Goal: Task Accomplishment & Management: Manage account settings

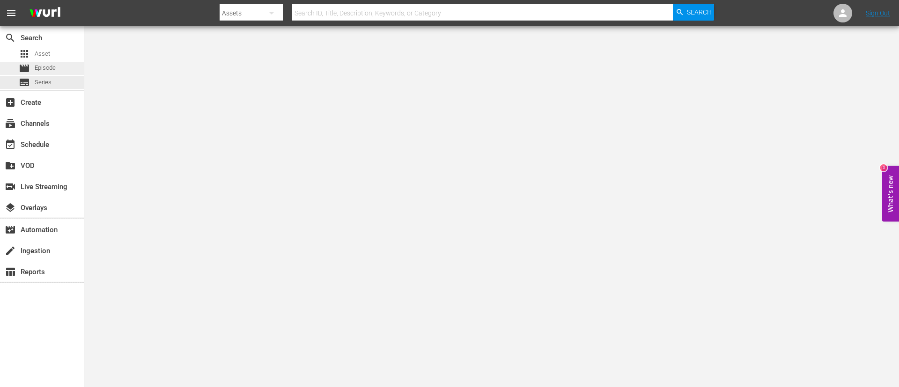
click at [56, 73] on div "movie Episode" at bounding box center [37, 68] width 37 height 13
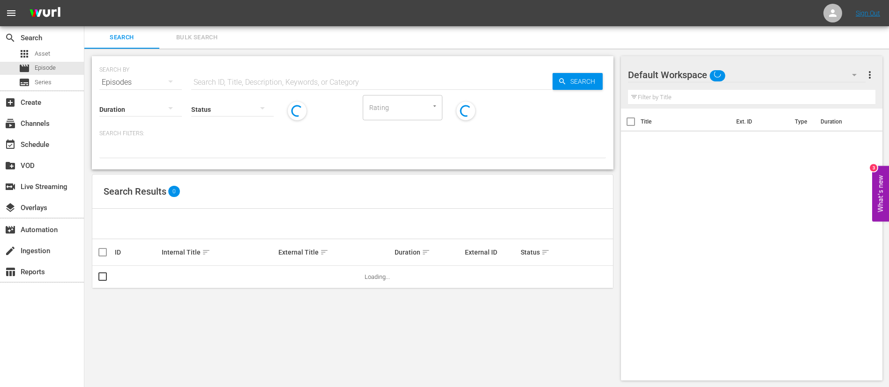
click at [208, 40] on span "Bulk Search" at bounding box center [197, 37] width 64 height 11
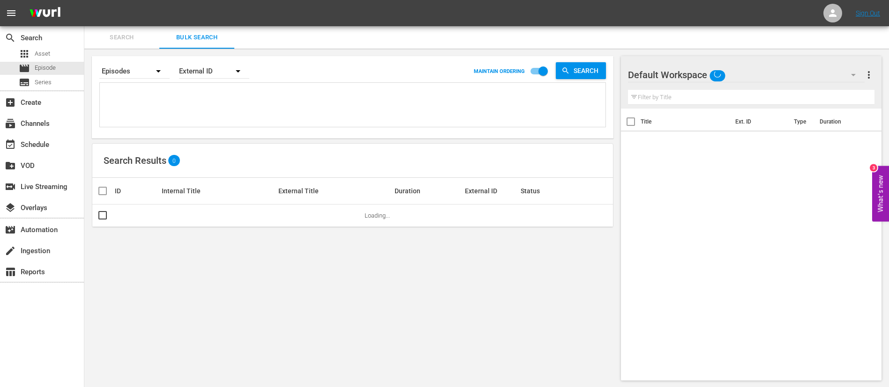
click at [203, 116] on textarea at bounding box center [353, 106] width 503 height 43
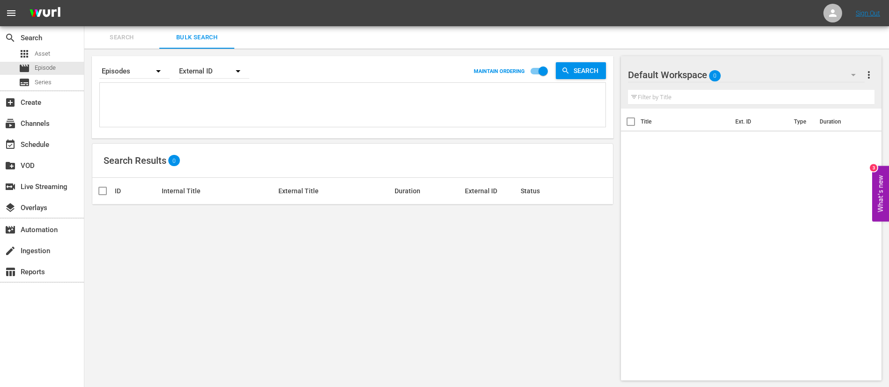
paste textarea "132552_ENG 132569_ENG 134613_ENG 134766_ENG 26552_ENG 134771_ENG XCUDgpJEKESagn…"
type textarea "132552_ENG 132569_ENG 134613_ENG 134766_ENG 26552_ENG 134771_ENG XCUDgpJEKESagn…"
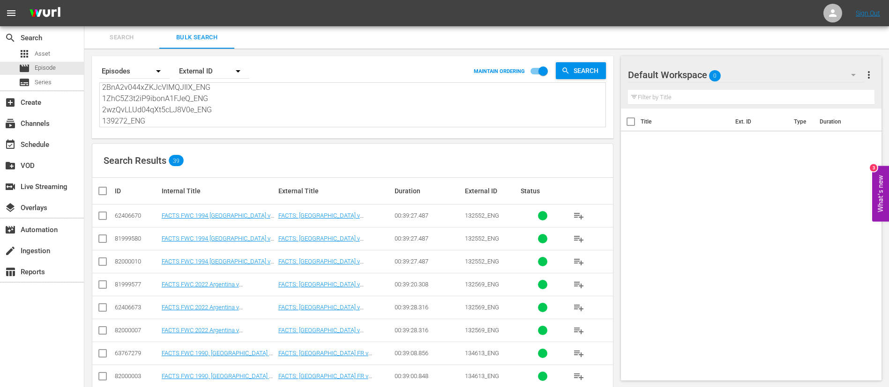
type textarea "132552_ENG 132569_ENG 134613_ENG 134766_ENG 26552_ENG 134771_ENG XCUDgpJEKESagn…"
click at [106, 217] on input "checkbox" at bounding box center [102, 217] width 11 height 11
checkbox input "true"
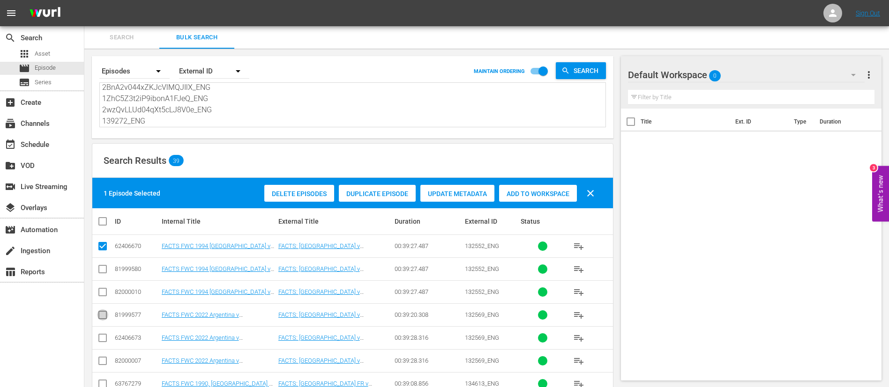
click at [105, 315] on input "checkbox" at bounding box center [102, 317] width 11 height 11
checkbox input "true"
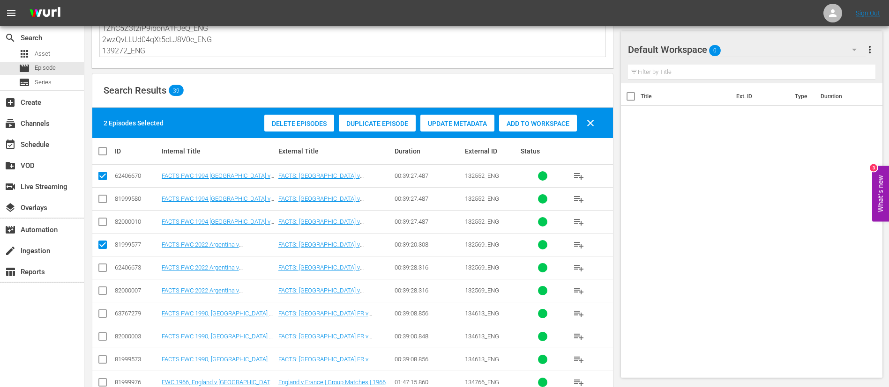
click at [105, 315] on input "checkbox" at bounding box center [102, 315] width 11 height 11
checkbox input "true"
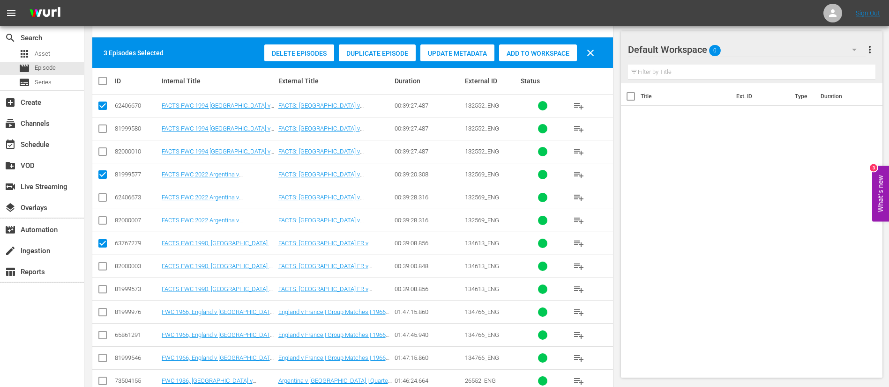
click at [105, 315] on input "checkbox" at bounding box center [102, 314] width 11 height 11
checkbox input "true"
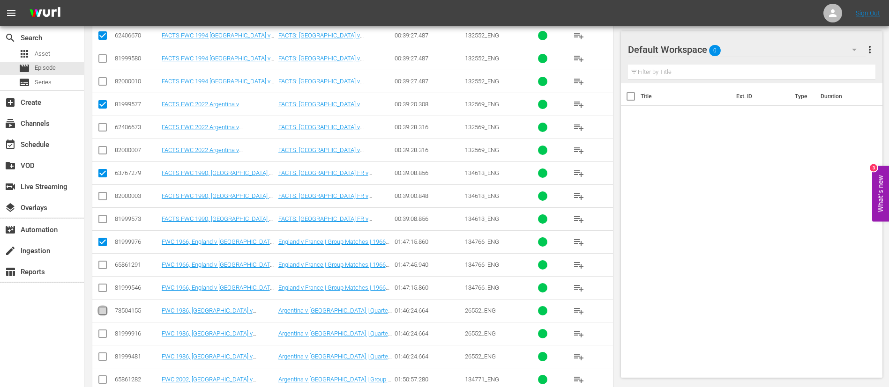
click at [105, 315] on input "checkbox" at bounding box center [102, 312] width 11 height 11
checkbox input "true"
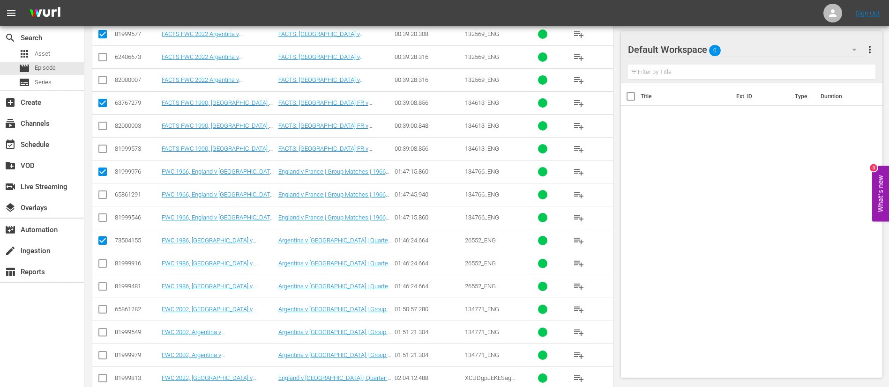
click at [105, 315] on input "checkbox" at bounding box center [102, 311] width 11 height 11
checkbox input "true"
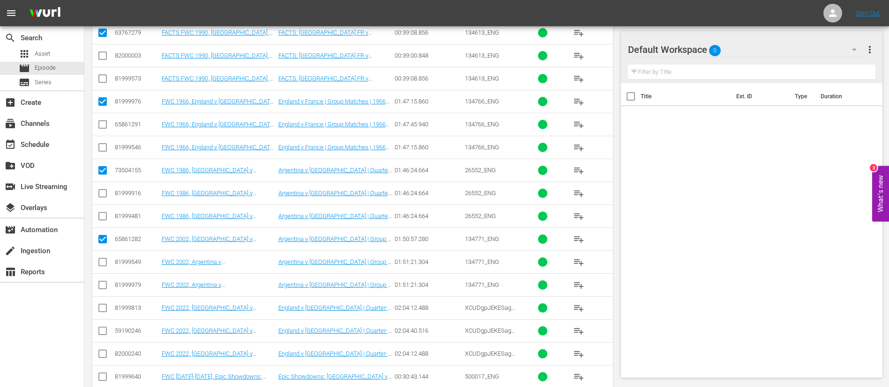
click at [108, 327] on input "checkbox" at bounding box center [102, 332] width 11 height 11
checkbox input "true"
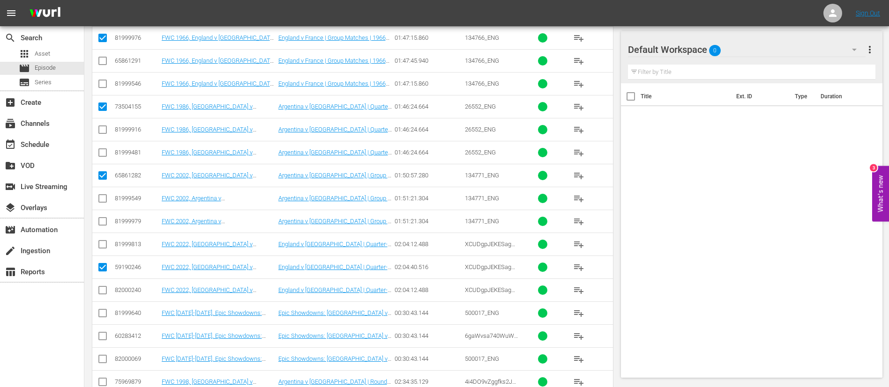
scroll to position [422, 0]
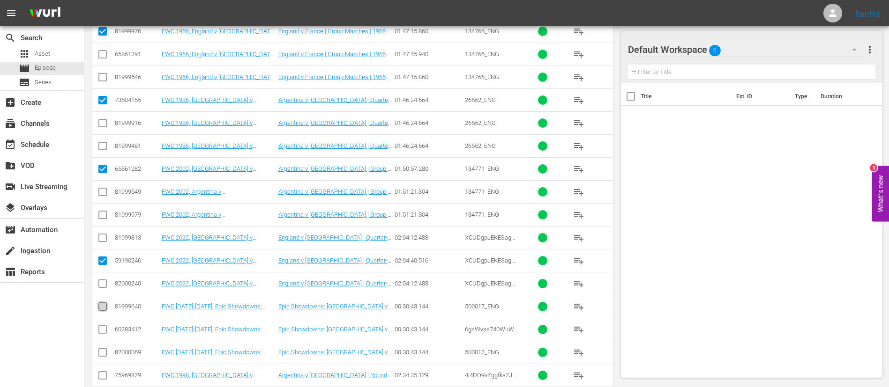
click at [103, 307] on input "checkbox" at bounding box center [102, 308] width 11 height 11
checkbox input "true"
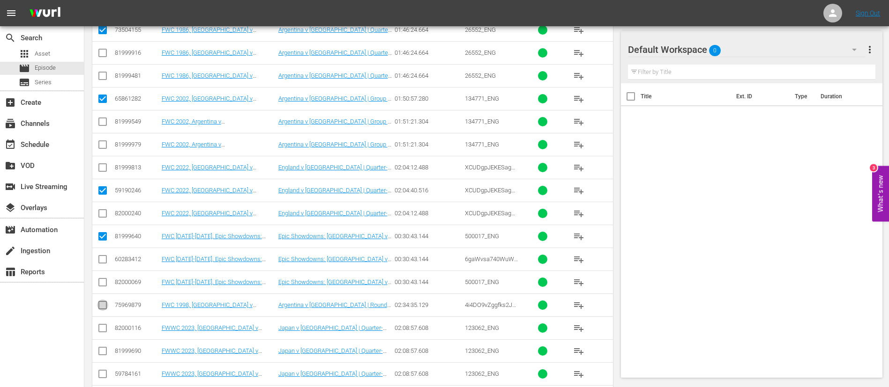
click at [103, 307] on input "checkbox" at bounding box center [102, 307] width 11 height 11
checkbox input "true"
click at [106, 331] on input "checkbox" at bounding box center [102, 330] width 11 height 11
checkbox input "true"
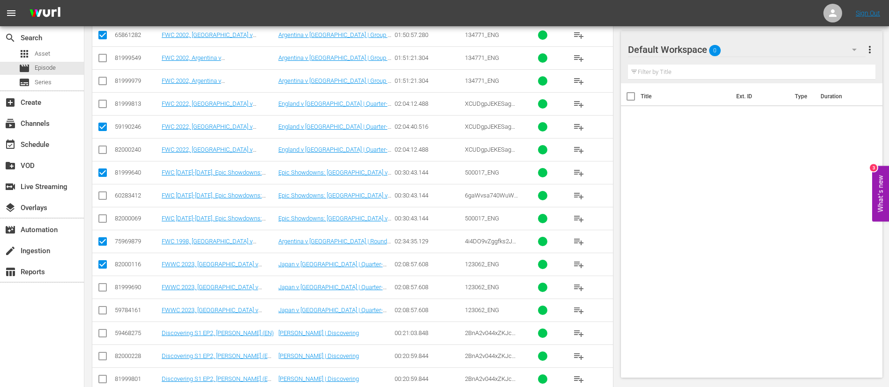
scroll to position [562, 0]
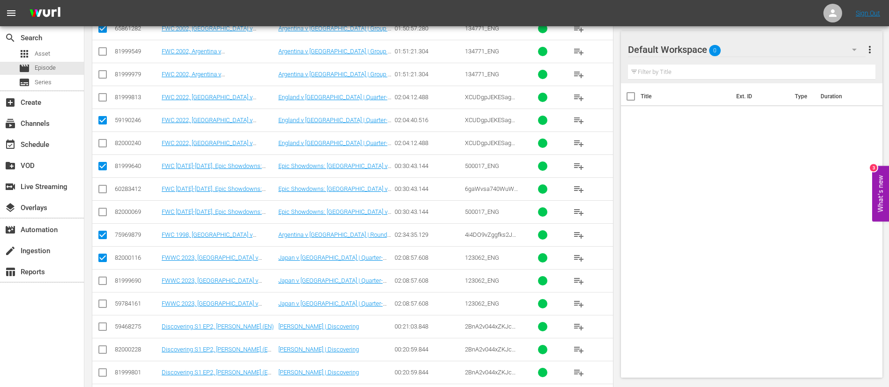
click at [106, 331] on input "checkbox" at bounding box center [102, 328] width 11 height 11
checkbox input "true"
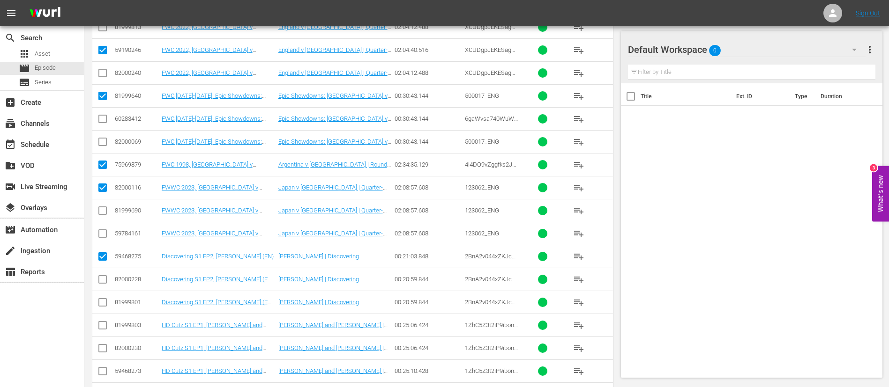
click at [106, 331] on input "checkbox" at bounding box center [102, 327] width 11 height 11
checkbox input "true"
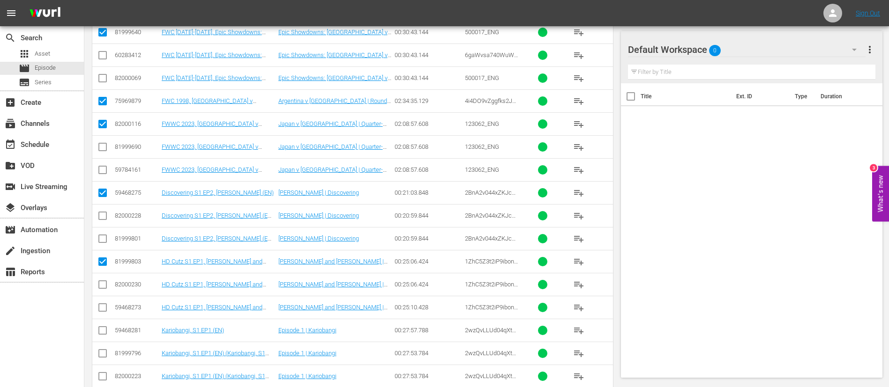
scroll to position [703, 0]
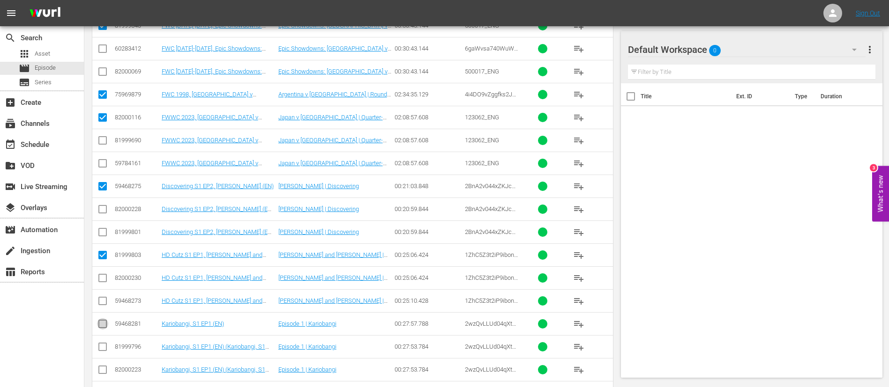
click at [106, 331] on input "checkbox" at bounding box center [102, 325] width 11 height 11
checkbox input "true"
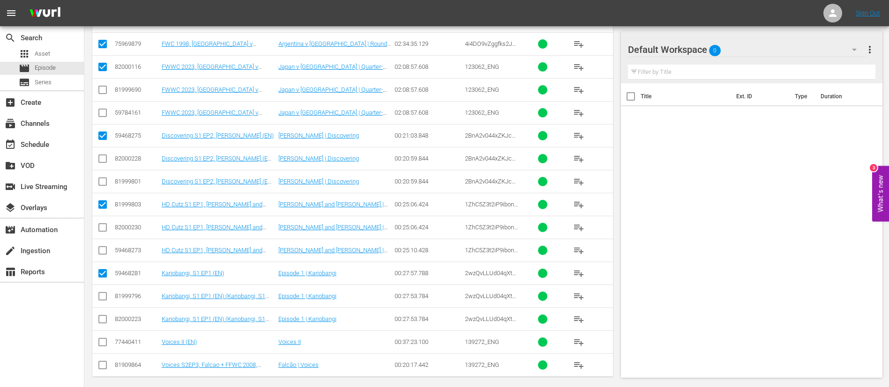
scroll to position [760, 0]
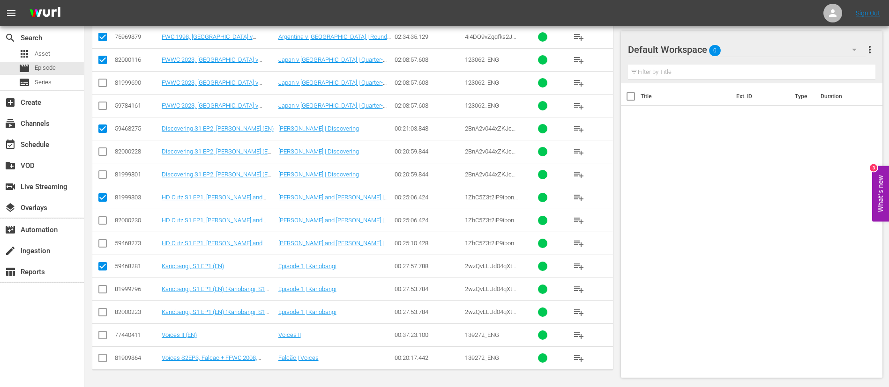
click at [107, 363] on input "checkbox" at bounding box center [102, 360] width 11 height 11
checkbox input "true"
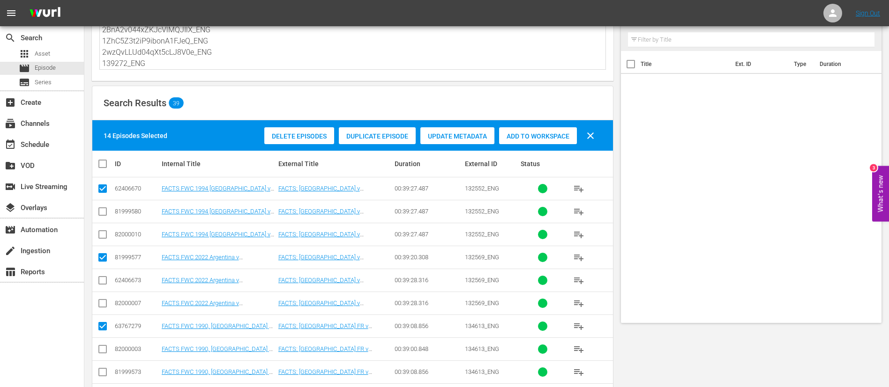
scroll to position [0, 0]
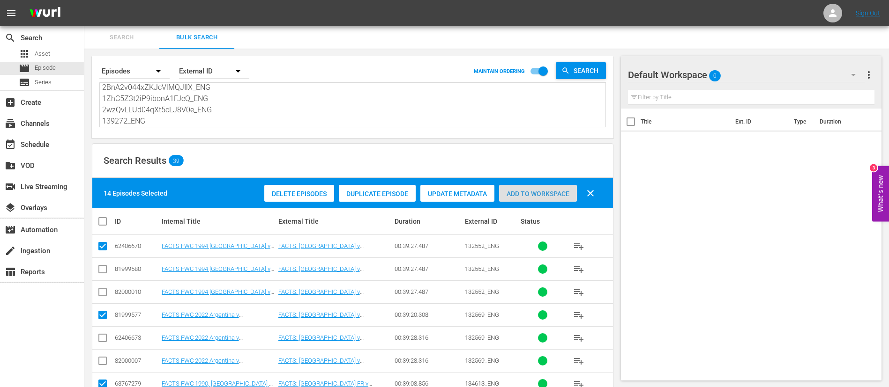
click at [545, 196] on span "Add to Workspace" at bounding box center [538, 193] width 78 height 7
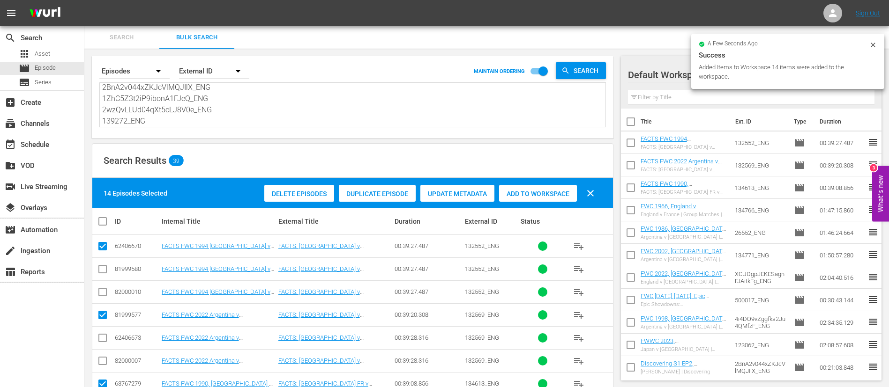
click at [126, 30] on button "Search" at bounding box center [121, 37] width 75 height 22
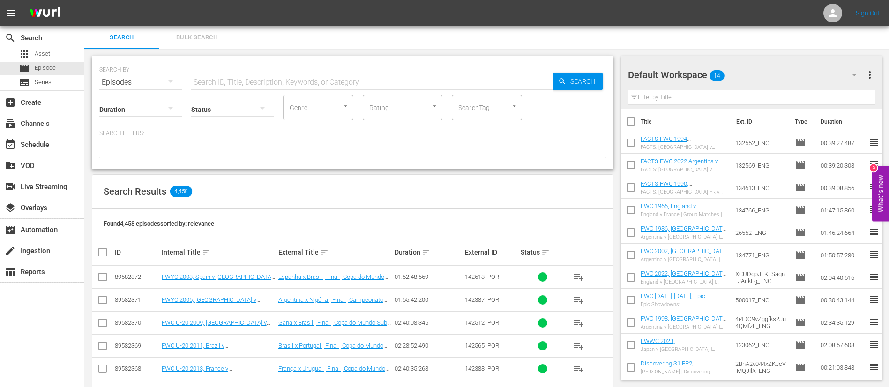
click at [314, 71] on input "text" at bounding box center [371, 82] width 361 height 22
type input "equatorial"
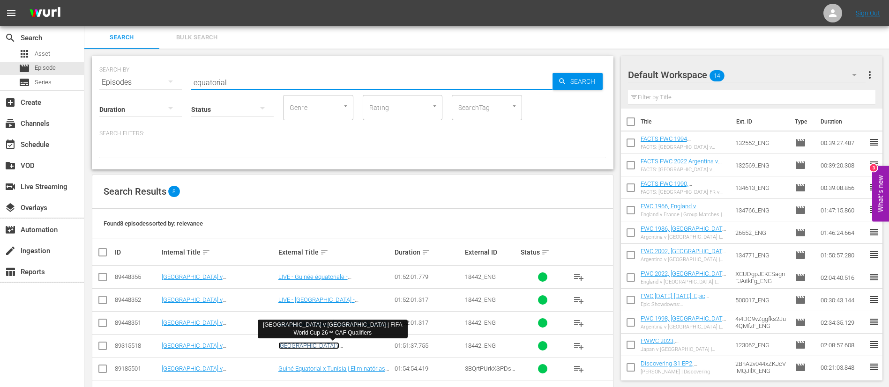
click at [369, 342] on link "[GEOGRAPHIC_DATA] v [GEOGRAPHIC_DATA] | FIFA World Cup 26™ CAF Qualifiers" at bounding box center [334, 352] width 112 height 21
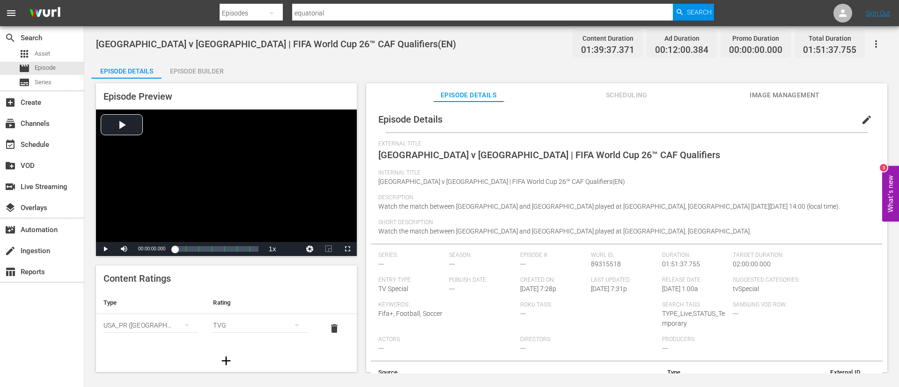
click at [877, 37] on button "button" at bounding box center [876, 44] width 22 height 22
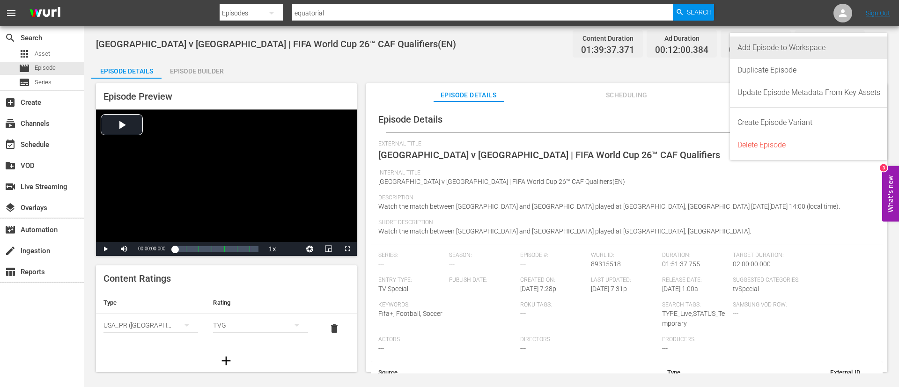
click at [837, 48] on div "Add Episode to Workspace" at bounding box center [809, 48] width 143 height 22
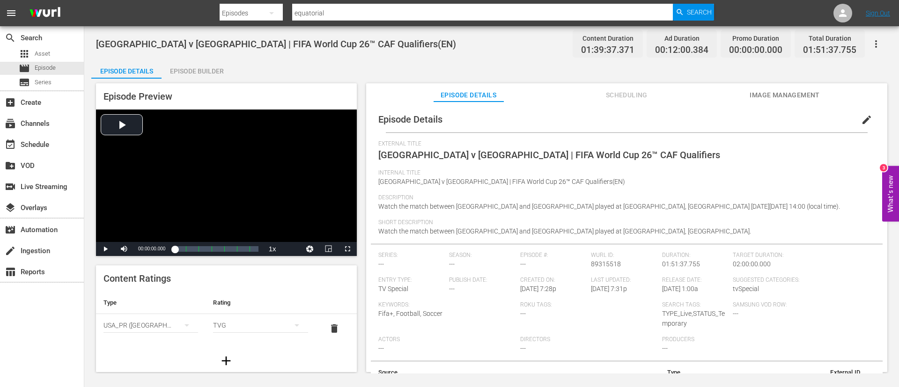
click at [364, 4] on input "equatorial" at bounding box center [482, 13] width 381 height 22
type input "[GEOGRAPHIC_DATA]"
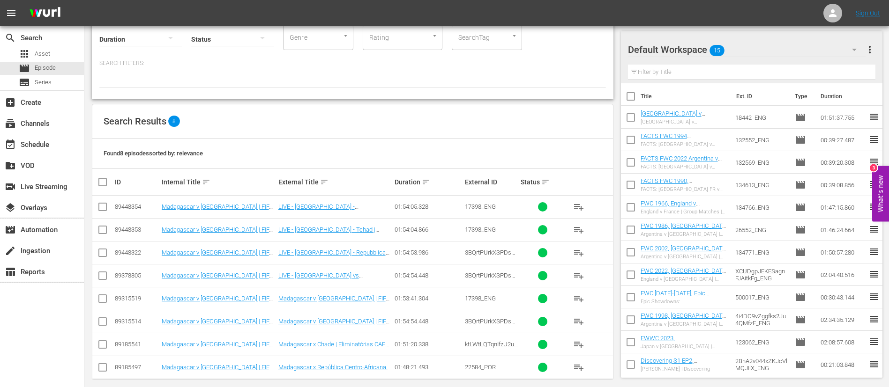
scroll to position [80, 0]
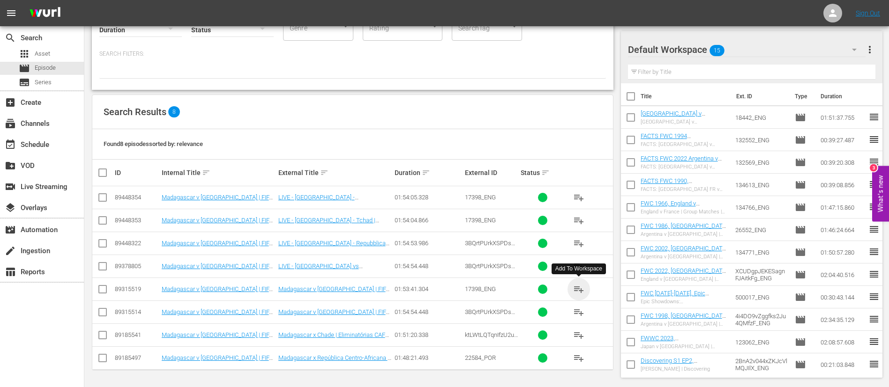
click at [582, 290] on span "playlist_add" at bounding box center [578, 289] width 11 height 11
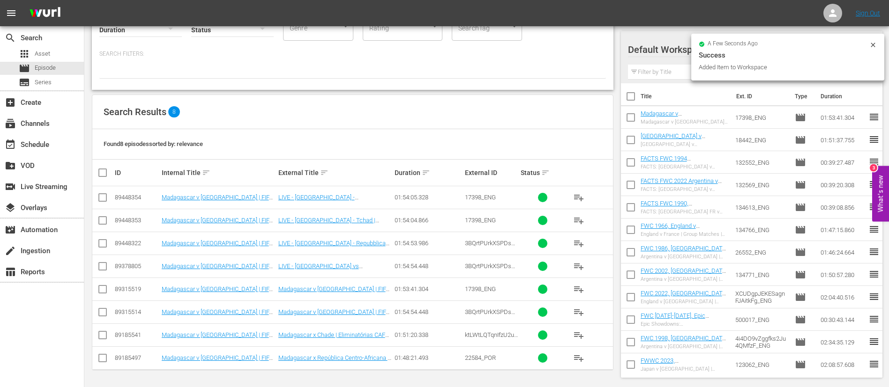
click at [68, 111] on div "add_box Create" at bounding box center [42, 101] width 84 height 21
click at [69, 124] on div "subscriptions Channels" at bounding box center [42, 122] width 84 height 19
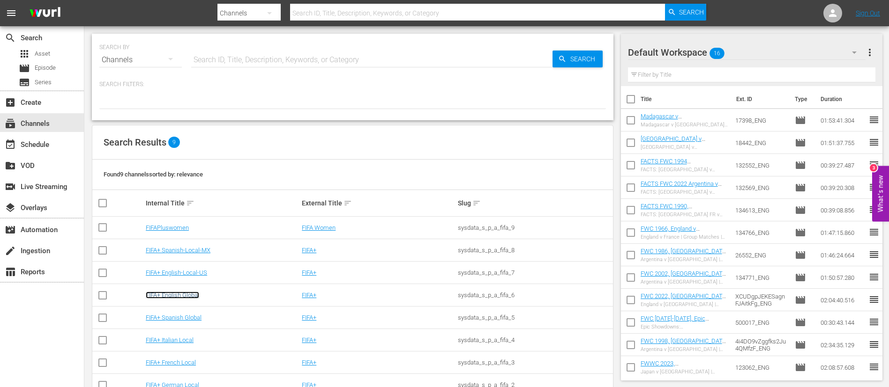
click at [178, 292] on link "FIFA+ English Global" at bounding box center [172, 295] width 53 height 7
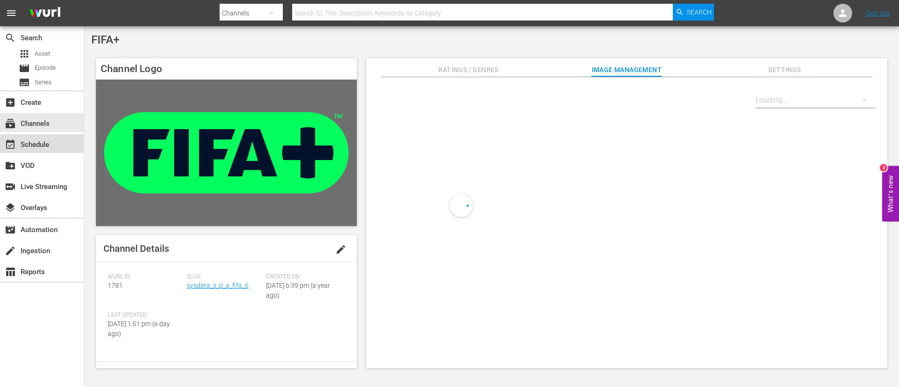
click at [45, 138] on div "event_available Schedule" at bounding box center [42, 143] width 84 height 19
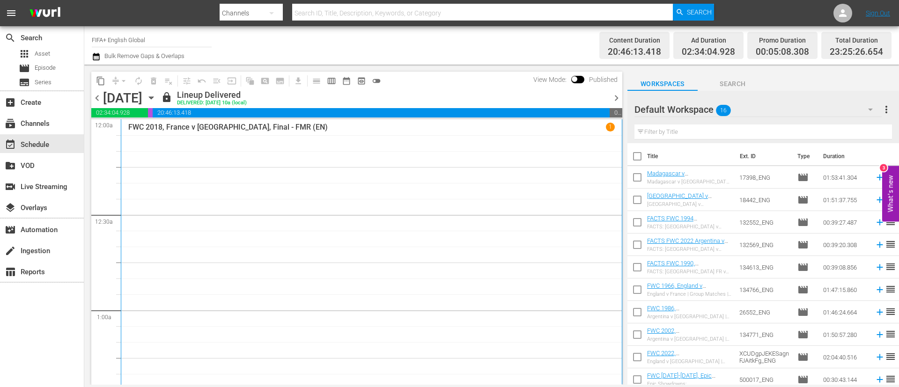
click at [614, 95] on span "chevron_right" at bounding box center [617, 98] width 12 height 12
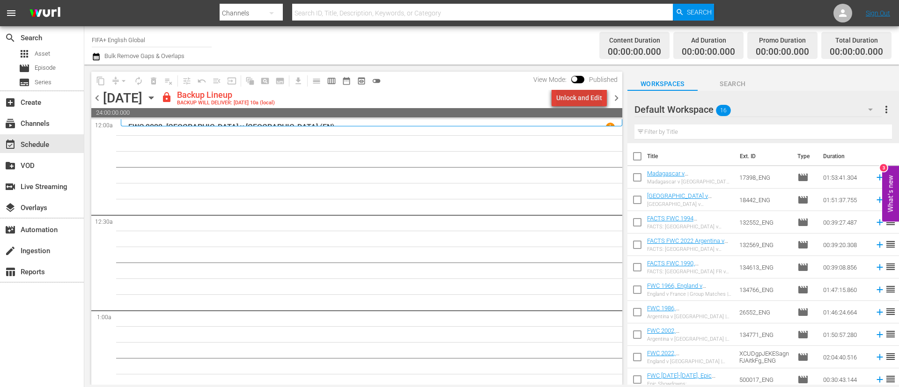
click at [586, 95] on div "Unlock and Edit" at bounding box center [580, 97] width 46 height 17
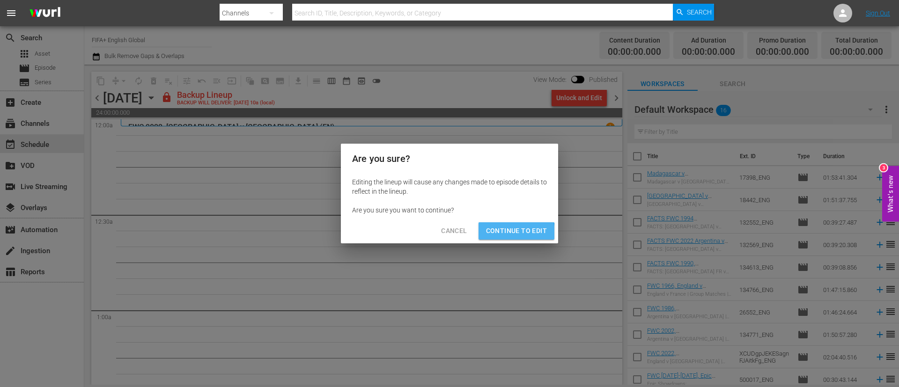
click at [502, 233] on span "Continue to Edit" at bounding box center [516, 231] width 61 height 12
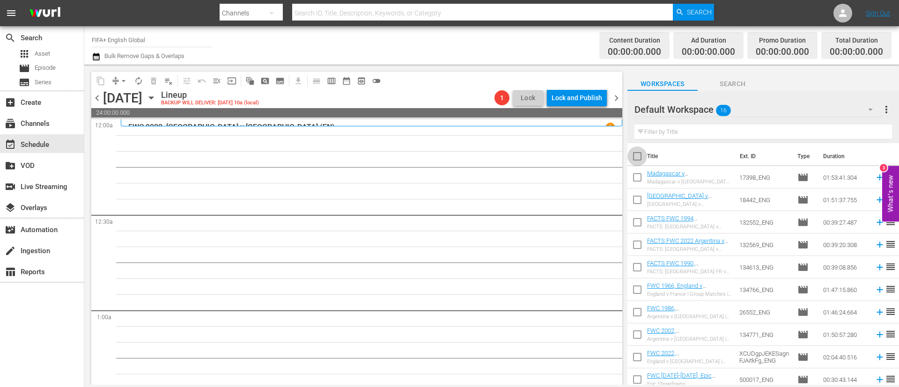
click at [639, 157] on input "checkbox" at bounding box center [638, 158] width 20 height 20
checkbox input "true"
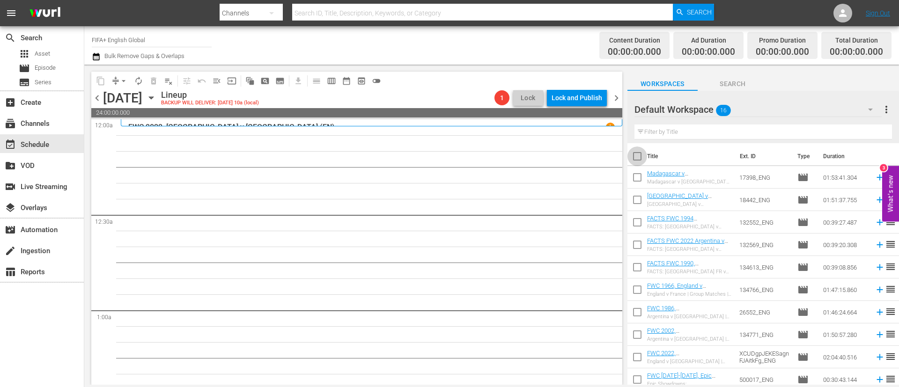
checkbox input "true"
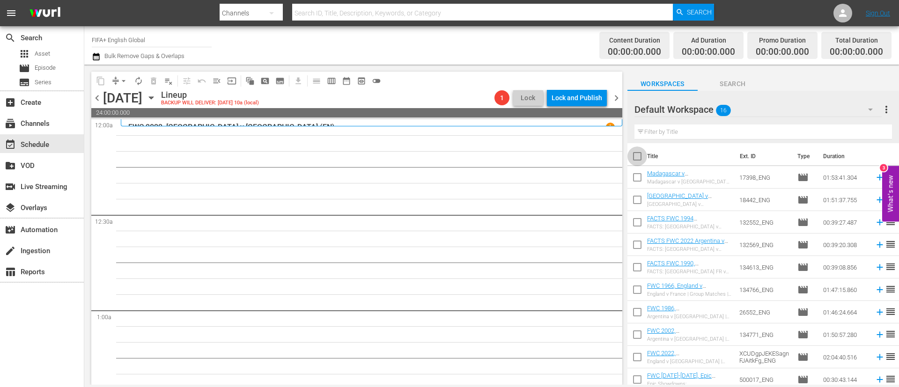
checkbox input "true"
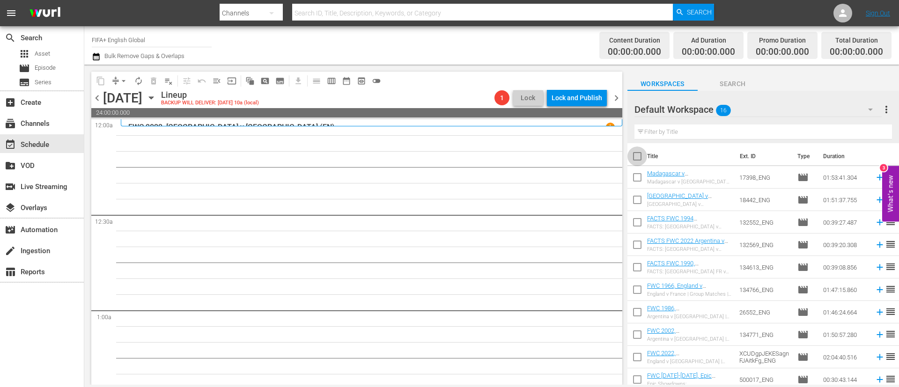
checkbox input "true"
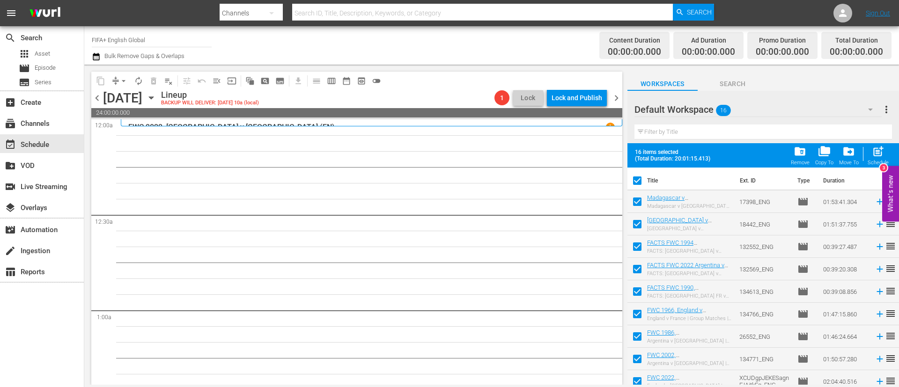
click at [635, 202] on input "checkbox" at bounding box center [638, 204] width 20 height 20
checkbox input "false"
click at [637, 226] on input "checkbox" at bounding box center [638, 226] width 20 height 20
checkbox input "false"
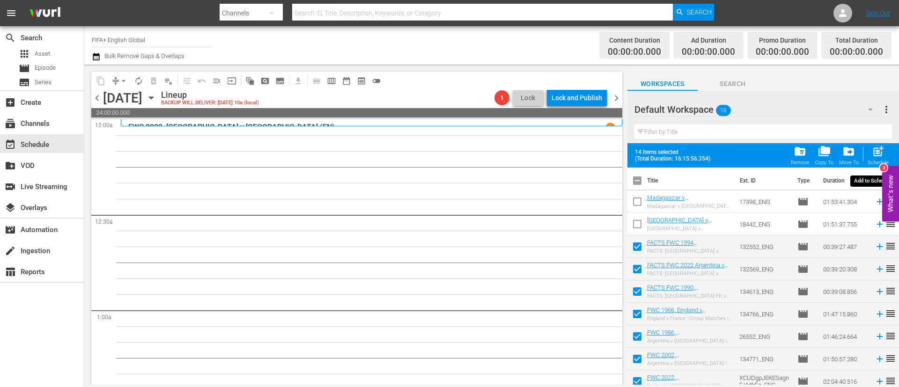
click at [879, 148] on span "post_add" at bounding box center [878, 151] width 13 height 13
checkbox input "false"
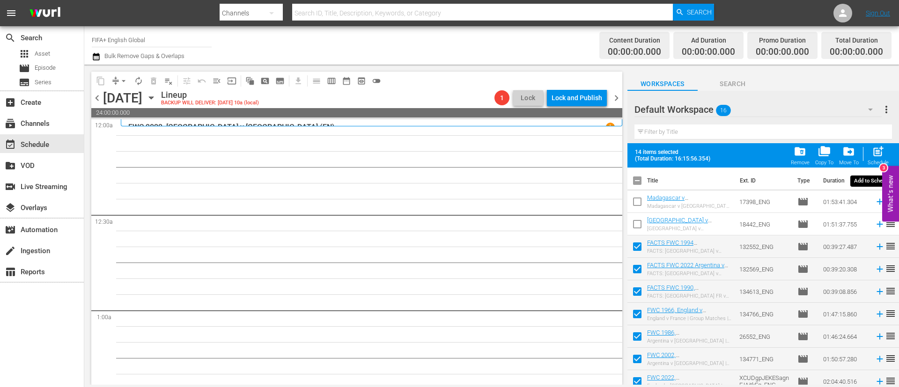
checkbox input "false"
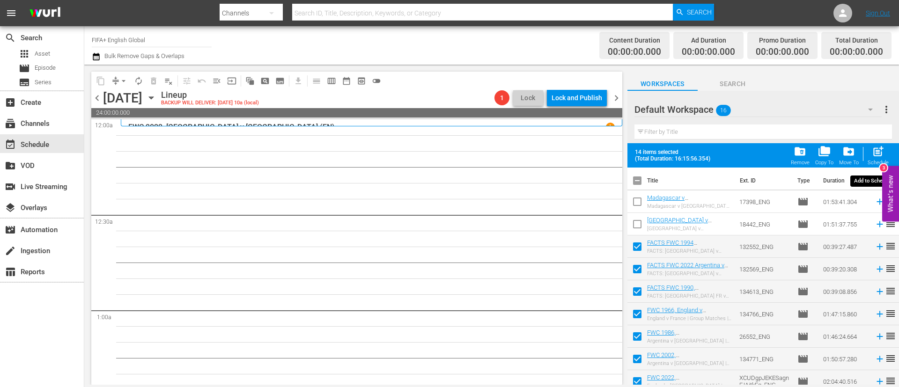
checkbox input "false"
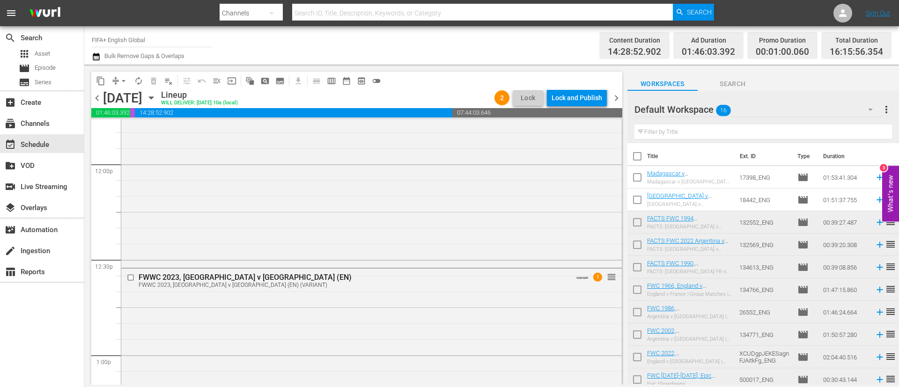
scroll to position [2319, 0]
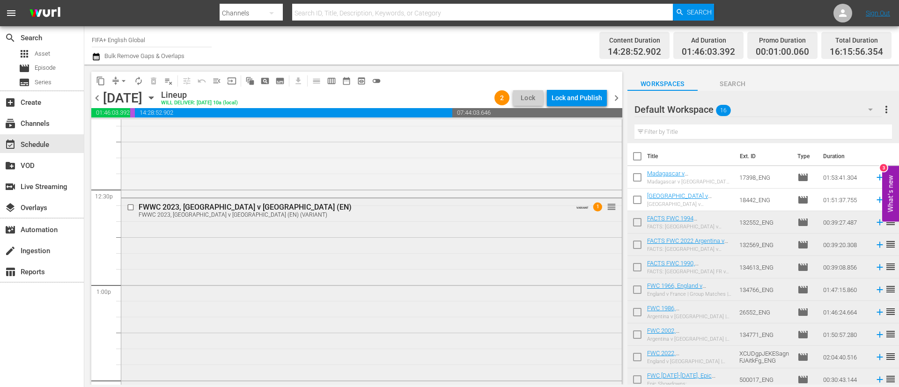
click at [129, 205] on input "checkbox" at bounding box center [132, 207] width 10 height 8
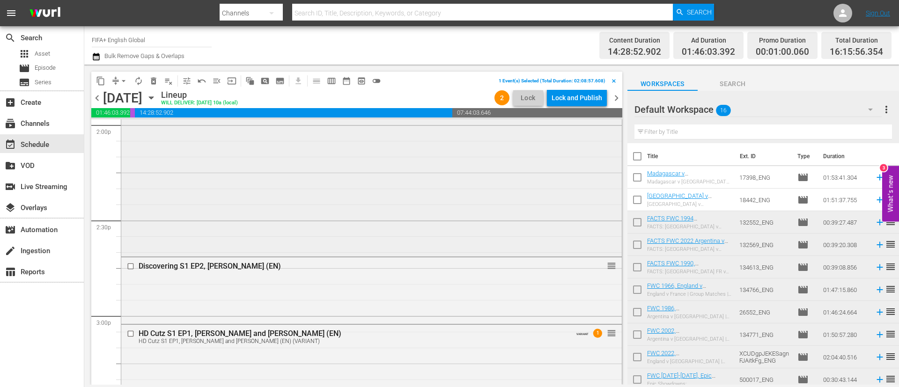
scroll to position [2740, 0]
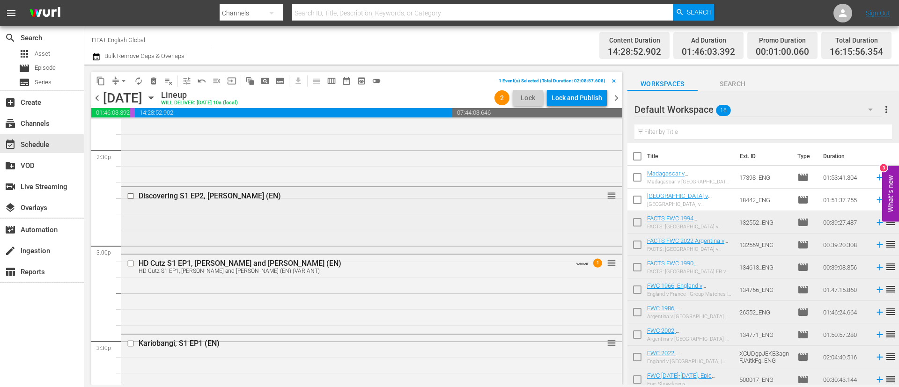
click at [132, 194] on input "checkbox" at bounding box center [132, 197] width 10 height 8
click at [130, 345] on input "checkbox" at bounding box center [132, 344] width 10 height 8
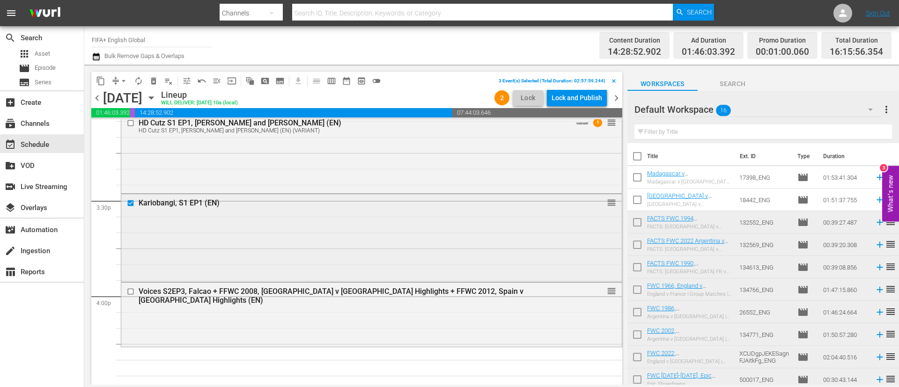
scroll to position [2951, 0]
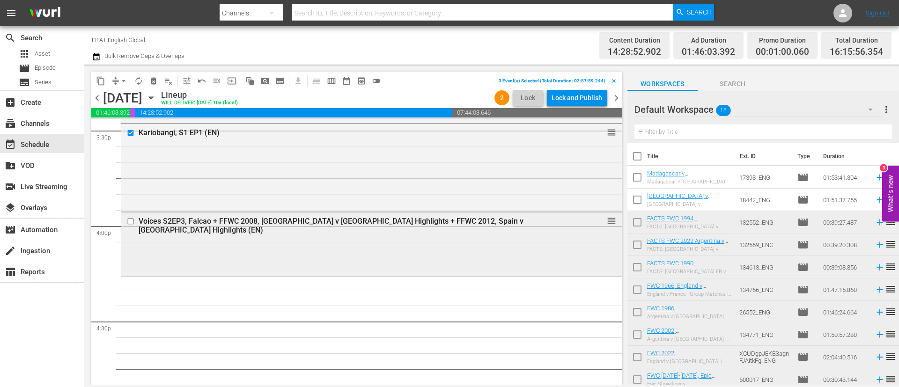
click at [132, 222] on input "checkbox" at bounding box center [132, 222] width 10 height 8
click at [155, 82] on span "delete_forever_outlined" at bounding box center [153, 80] width 9 height 9
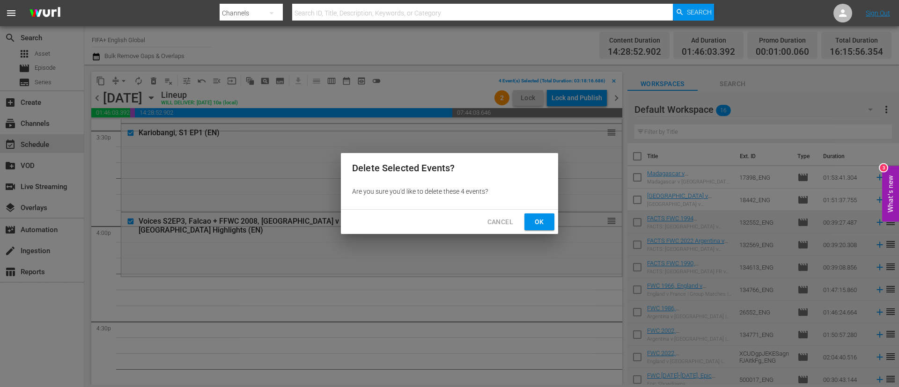
click at [539, 223] on span "Ok" at bounding box center [539, 222] width 15 height 12
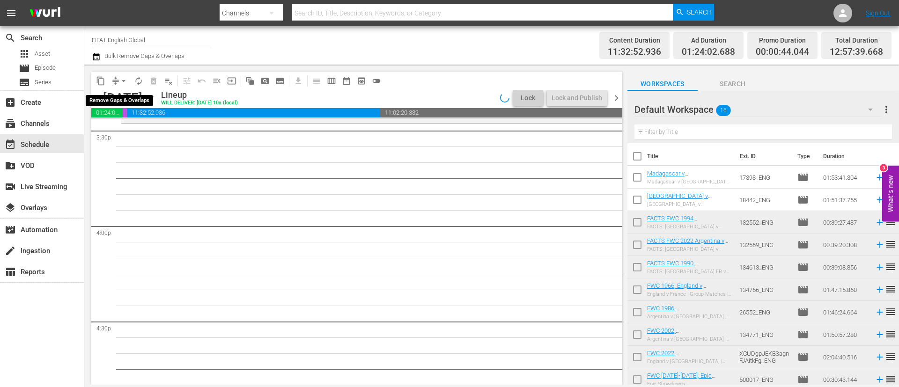
click at [122, 80] on span "arrow_drop_down" at bounding box center [123, 80] width 9 height 9
click at [141, 131] on li "Align to End of Previous Day" at bounding box center [124, 130] width 98 height 15
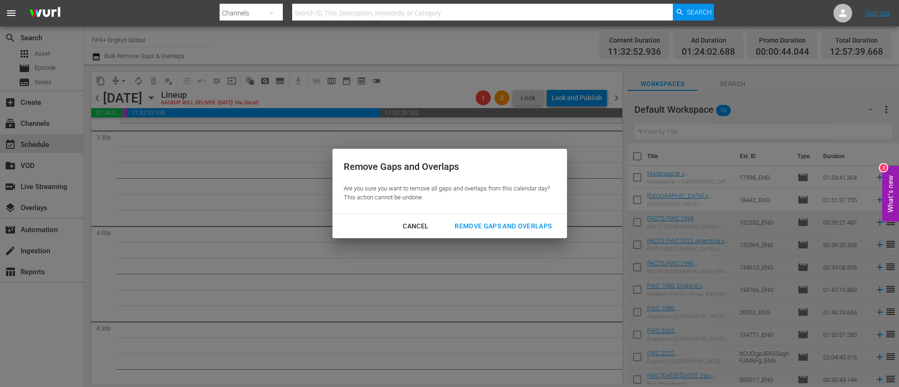
click at [532, 223] on div "Remove Gaps and Overlaps" at bounding box center [503, 227] width 112 height 12
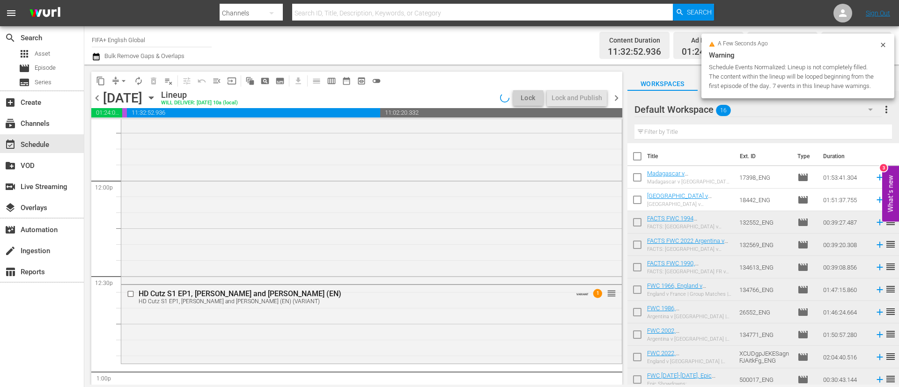
scroll to position [2248, 0]
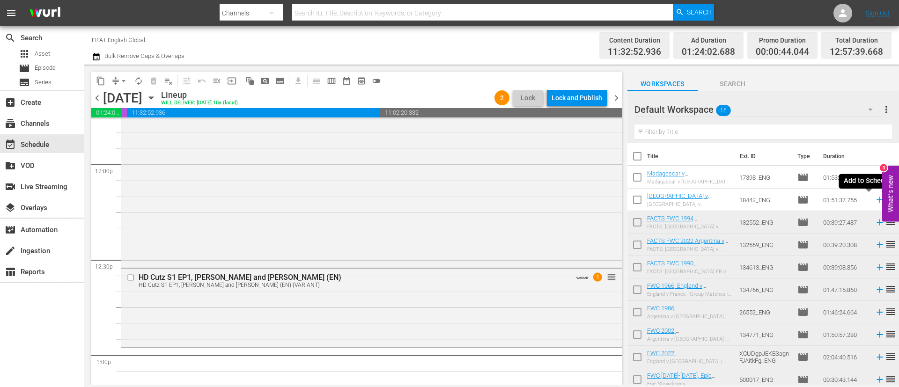
click at [877, 200] on icon at bounding box center [880, 200] width 6 height 6
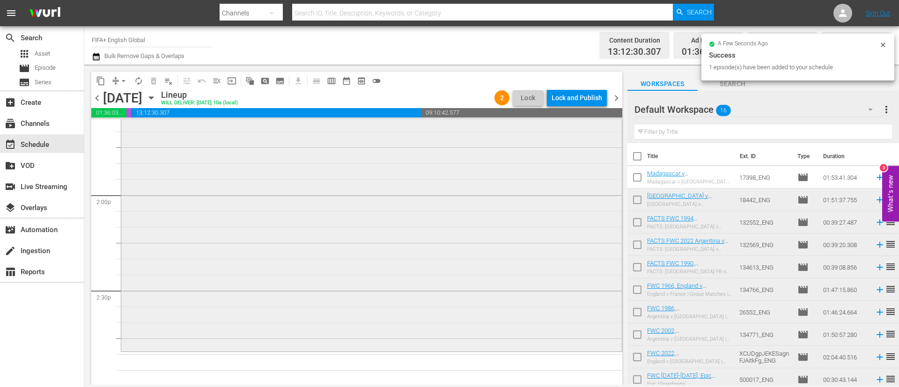
scroll to position [2670, 0]
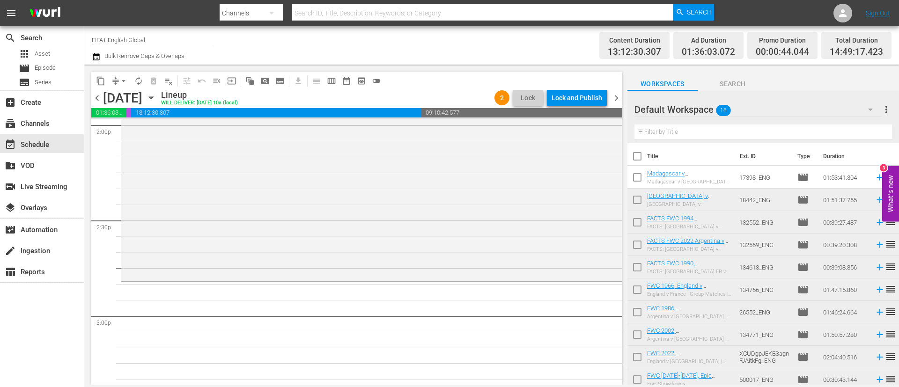
click at [636, 220] on input "checkbox" at bounding box center [638, 225] width 20 height 20
checkbox input "true"
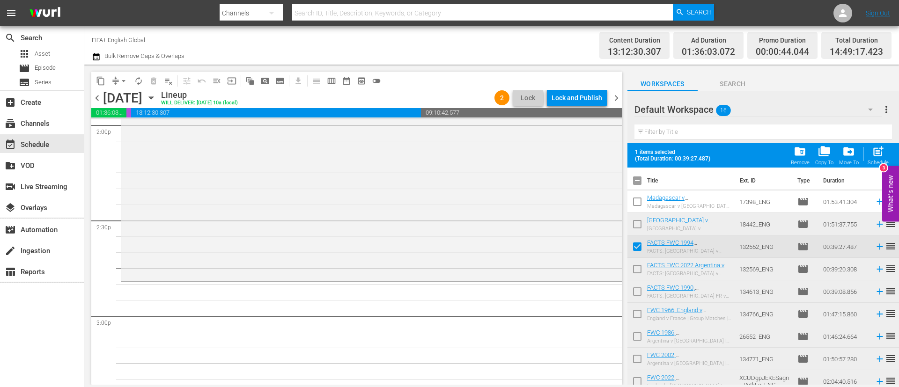
click at [643, 266] on input "checkbox" at bounding box center [638, 271] width 20 height 20
checkbox input "true"
click at [883, 156] on span "post_add" at bounding box center [878, 151] width 13 height 13
checkbox input "false"
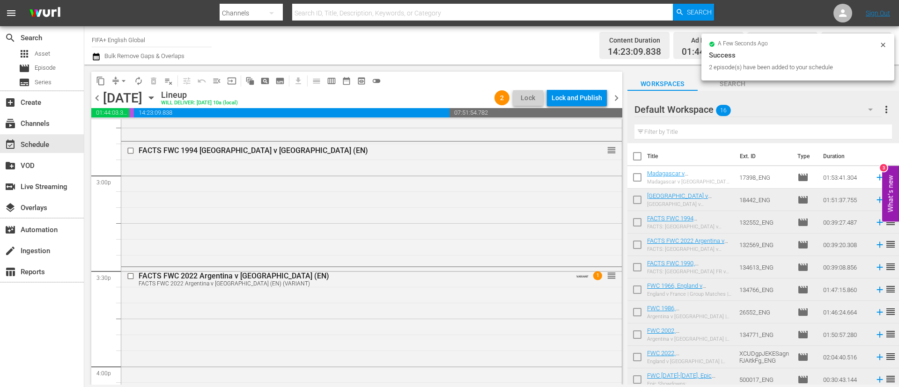
scroll to position [2881, 0]
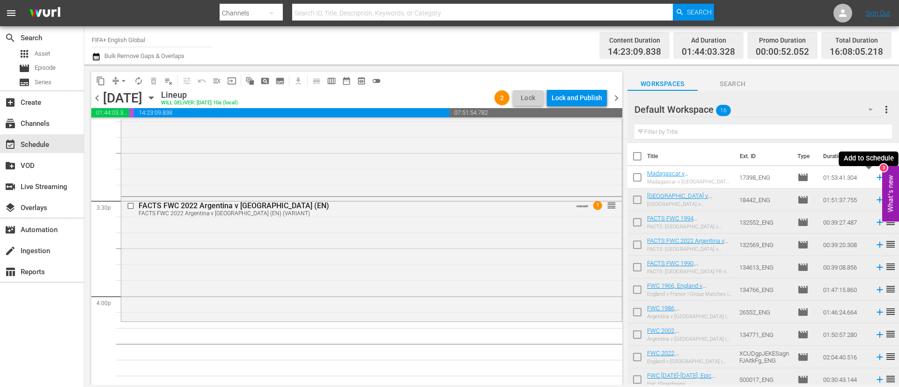
click at [877, 175] on icon at bounding box center [880, 178] width 6 height 6
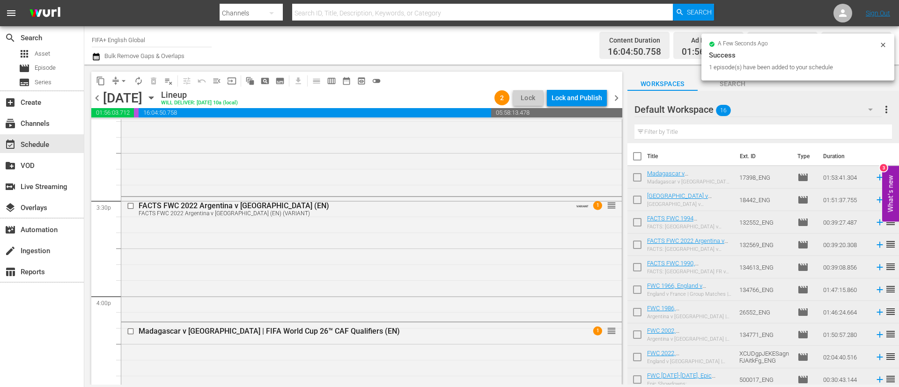
click at [640, 292] on input "checkbox" at bounding box center [638, 292] width 20 height 20
checkbox input "true"
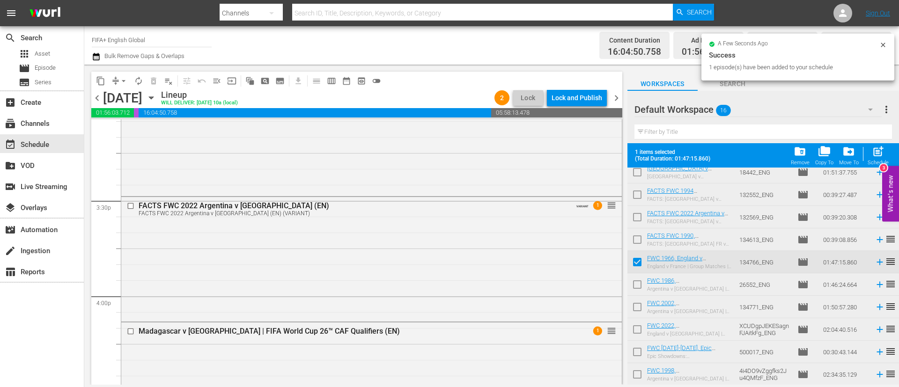
scroll to position [70, 0]
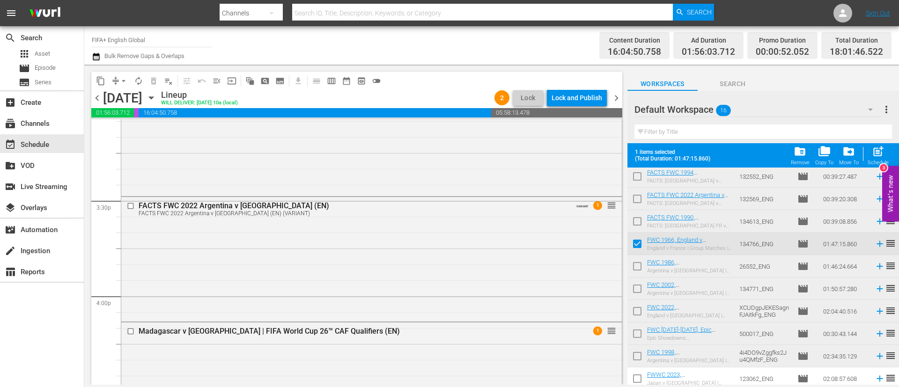
click at [644, 262] on input "checkbox" at bounding box center [638, 269] width 20 height 20
checkbox input "true"
click at [631, 290] on input "checkbox" at bounding box center [638, 291] width 20 height 20
checkbox input "true"
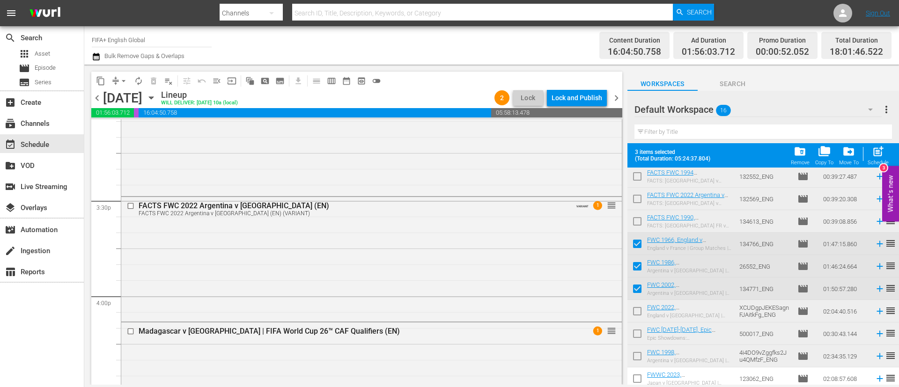
click at [640, 245] on input "checkbox" at bounding box center [638, 246] width 20 height 20
checkbox input "false"
click at [640, 264] on input "checkbox" at bounding box center [638, 269] width 20 height 20
checkbox input "false"
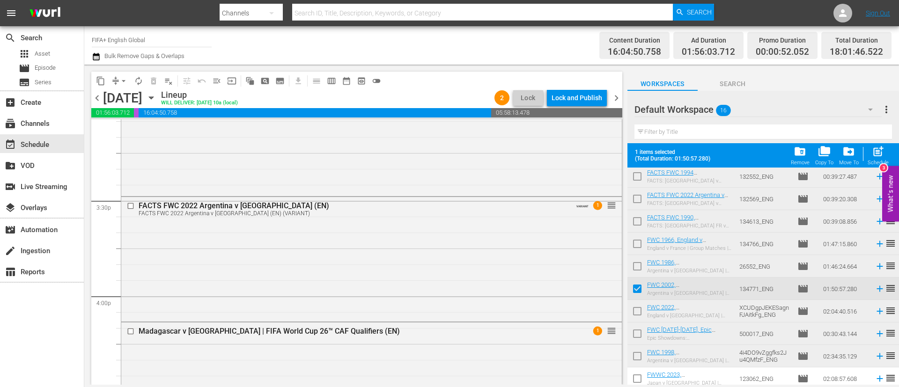
click at [636, 289] on input "checkbox" at bounding box center [638, 291] width 20 height 20
checkbox input "false"
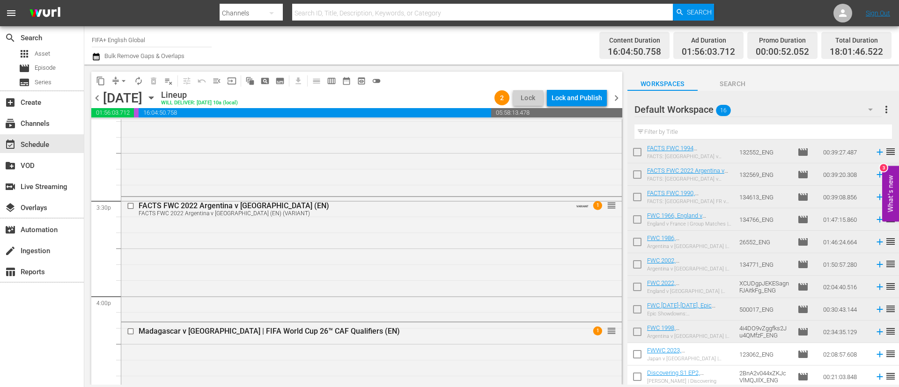
scroll to position [140, 0]
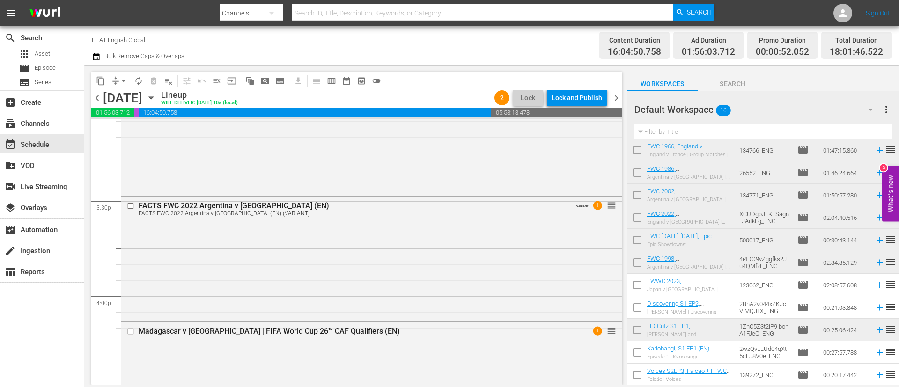
click at [636, 285] on input "checkbox" at bounding box center [638, 287] width 20 height 20
checkbox input "true"
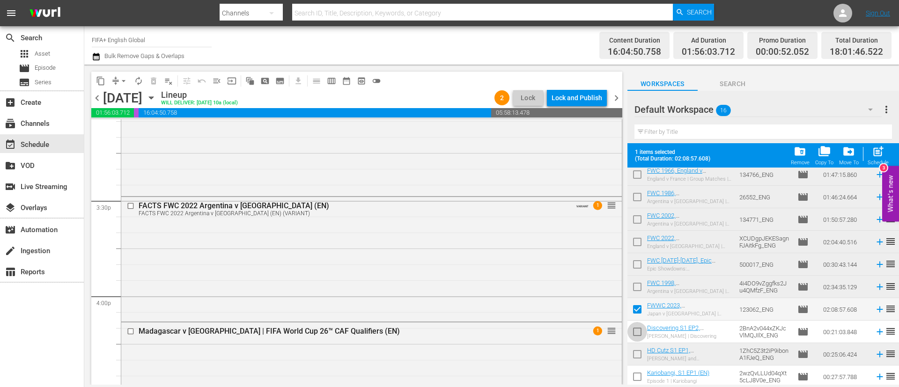
click at [639, 327] on input "checkbox" at bounding box center [638, 334] width 20 height 20
checkbox input "true"
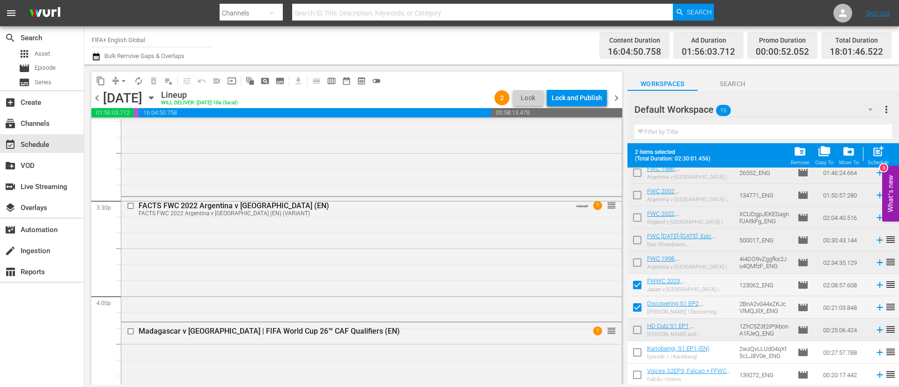
click at [639, 349] on input "checkbox" at bounding box center [638, 355] width 20 height 20
checkbox input "true"
click at [638, 371] on input "checkbox" at bounding box center [638, 377] width 20 height 20
checkbox input "true"
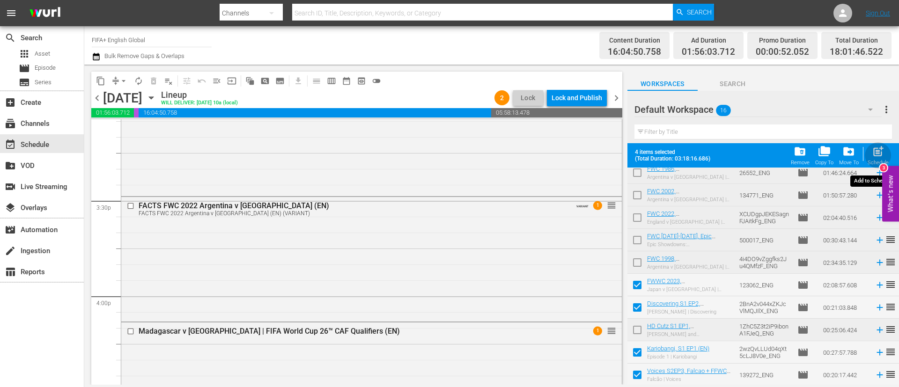
click at [880, 149] on span "post_add" at bounding box center [878, 151] width 13 height 13
checkbox input "false"
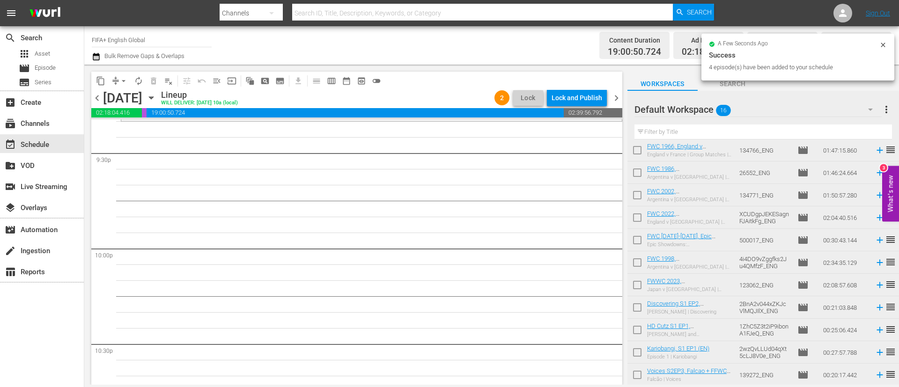
scroll to position [3935, 0]
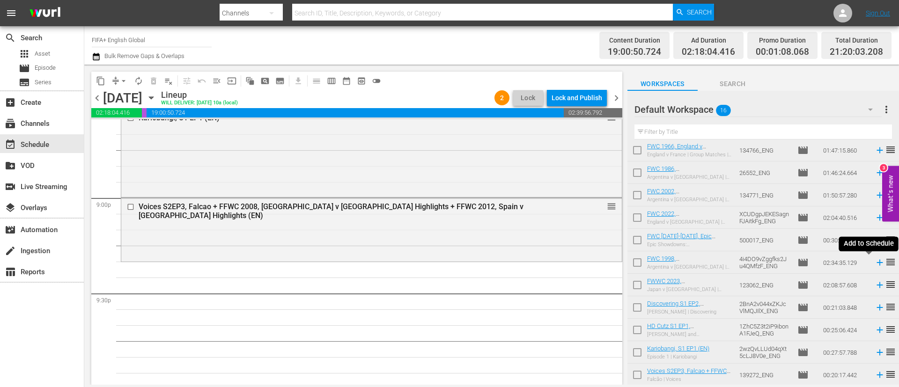
click at [875, 261] on icon at bounding box center [880, 263] width 10 height 10
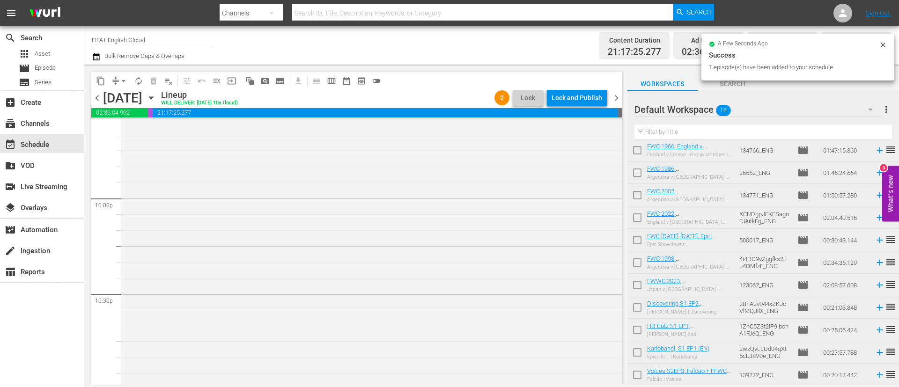
scroll to position [4321, 0]
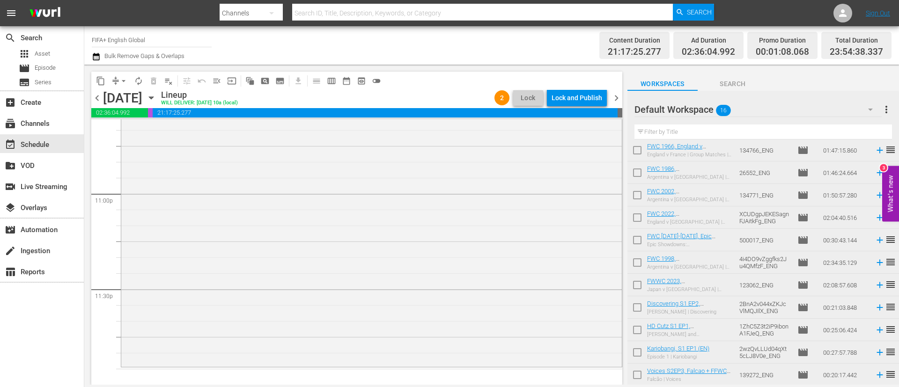
click at [877, 241] on icon at bounding box center [880, 240] width 6 height 6
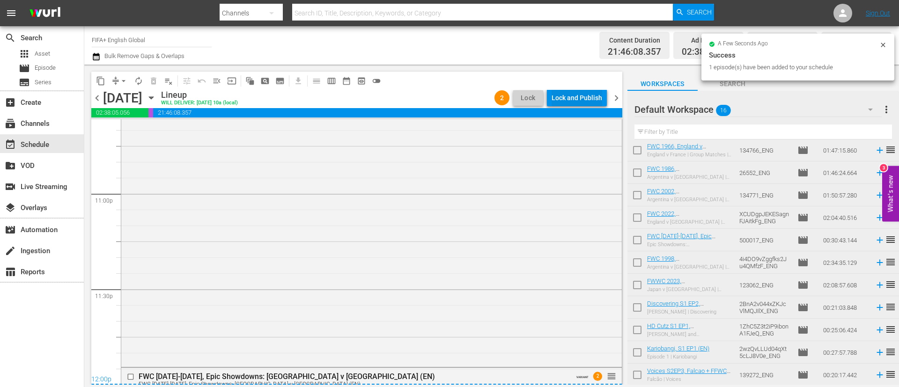
click at [592, 99] on div "Lock and Publish" at bounding box center [577, 97] width 51 height 17
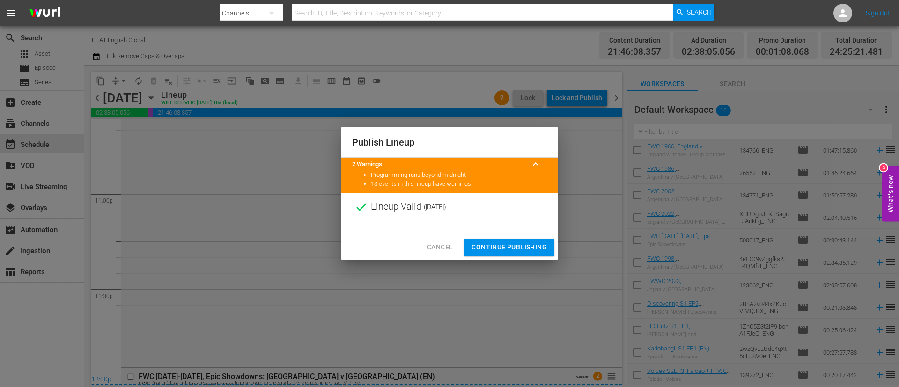
click at [502, 251] on span "Continue Publishing" at bounding box center [509, 248] width 75 height 12
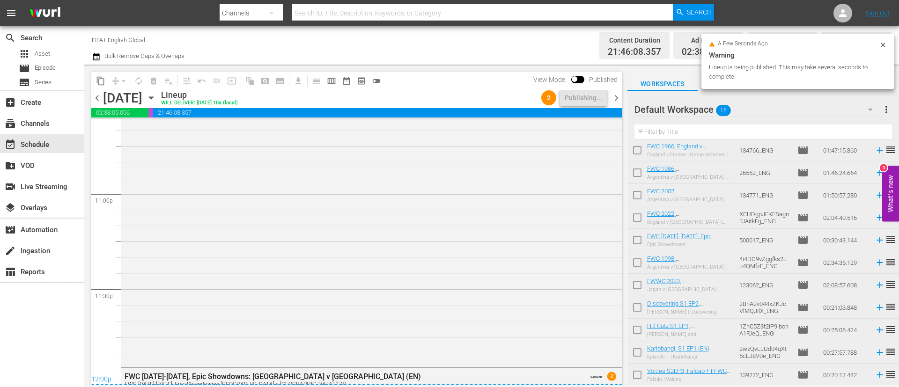
click at [889, 108] on span "more_vert" at bounding box center [886, 109] width 11 height 11
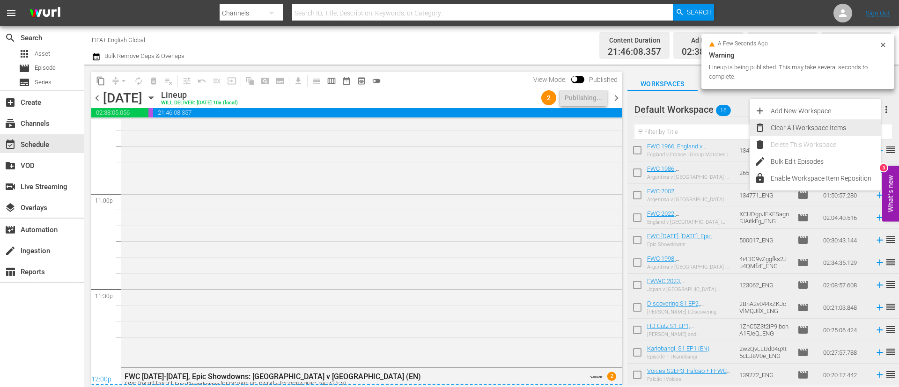
click at [839, 128] on div "Clear All Workspace Items" at bounding box center [826, 127] width 110 height 17
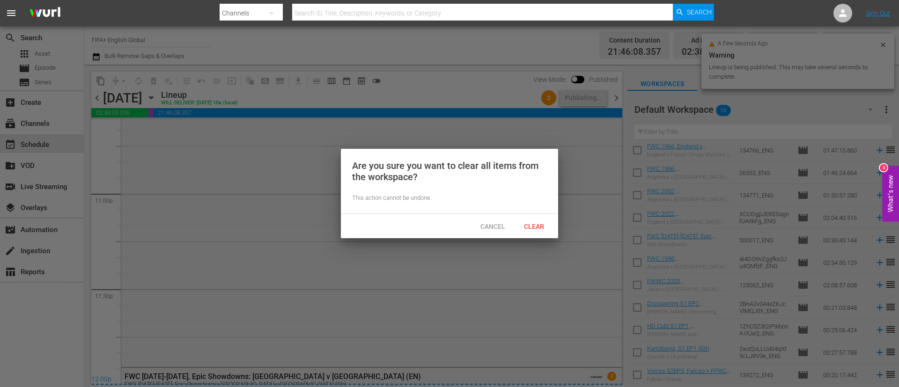
click at [534, 227] on span "Clear" at bounding box center [534, 226] width 35 height 7
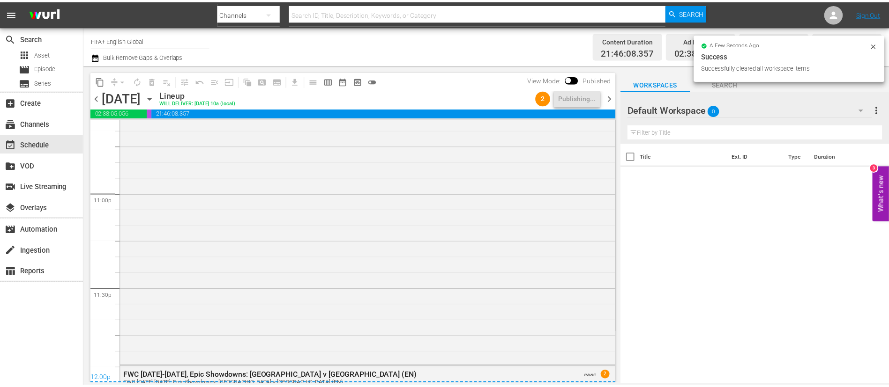
scroll to position [0, 0]
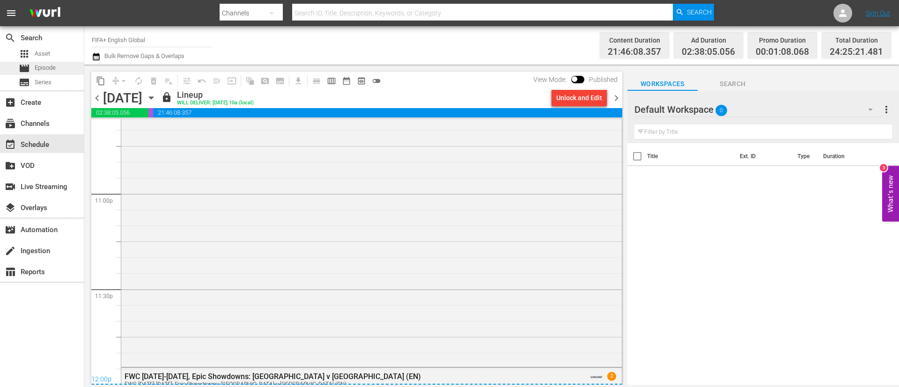
click at [48, 71] on span "Episode" at bounding box center [45, 67] width 21 height 9
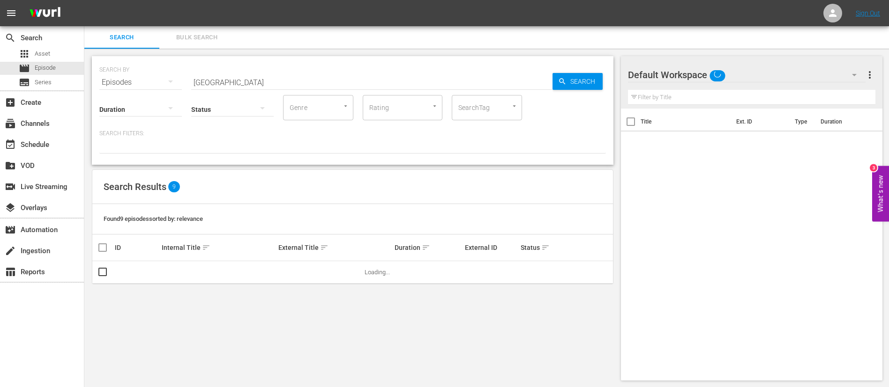
click at [217, 37] on span "Bulk Search" at bounding box center [197, 37] width 64 height 11
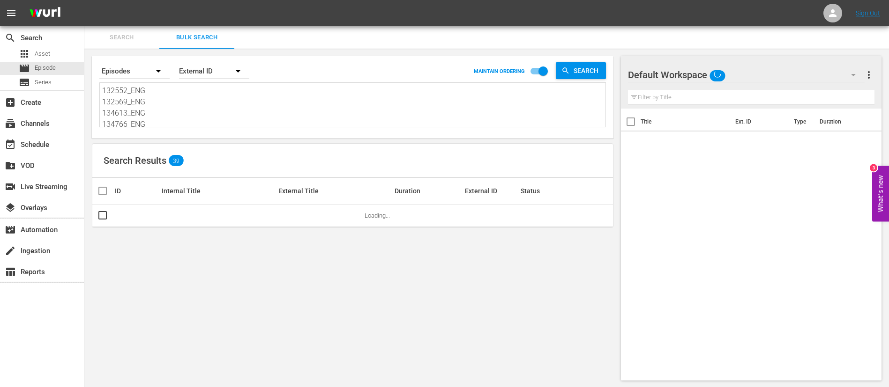
click at [221, 107] on textarea "132552_ENG 132569_ENG 134613_ENG 134766_ENG 26552_ENG 134771_ENG XCUDgpJEKESagn…" at bounding box center [353, 106] width 503 height 43
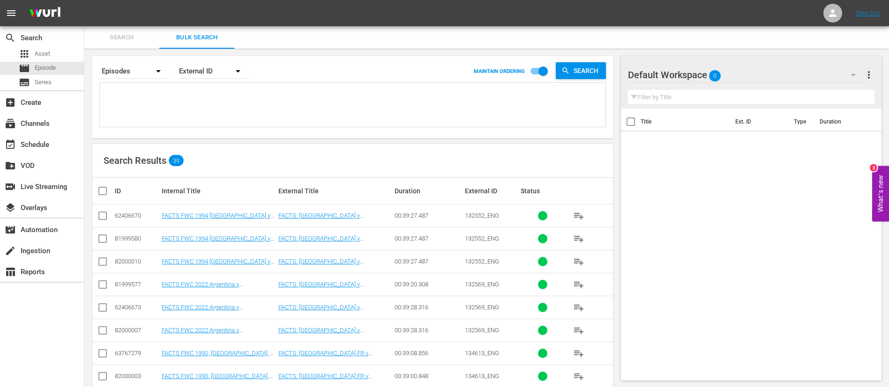
paste textarea "132548_ENG 132568_ENG 134602_ENG 131917_ENG 133697_ENG 04f04940-6e8d-4370-a30d-…"
type textarea "132548_ENG 132568_ENG 134602_ENG 131917_ENG 133697_ENG 04f04940-6e8d-4370-a30d-…"
click at [107, 214] on input "checkbox" at bounding box center [102, 217] width 11 height 11
checkbox input "true"
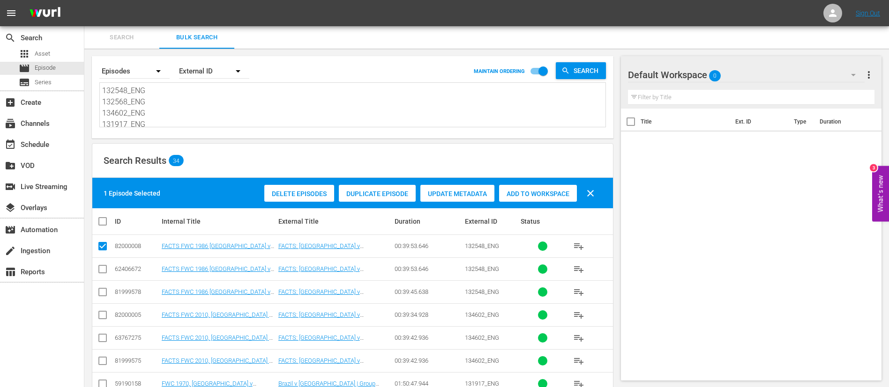
click at [107, 314] on input "checkbox" at bounding box center [102, 317] width 11 height 11
checkbox input "true"
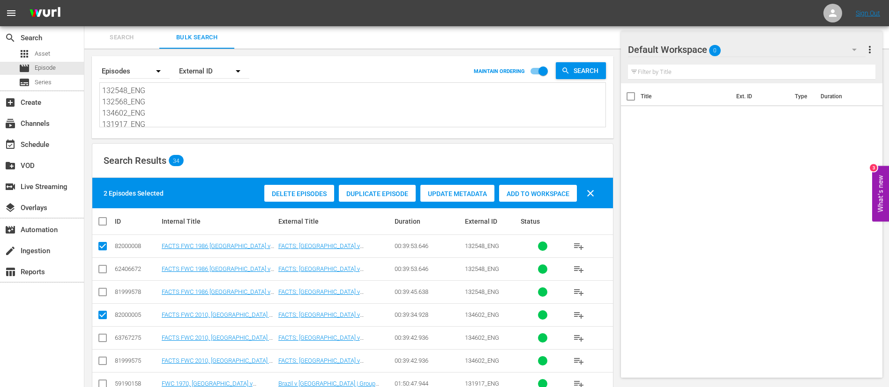
scroll to position [70, 0]
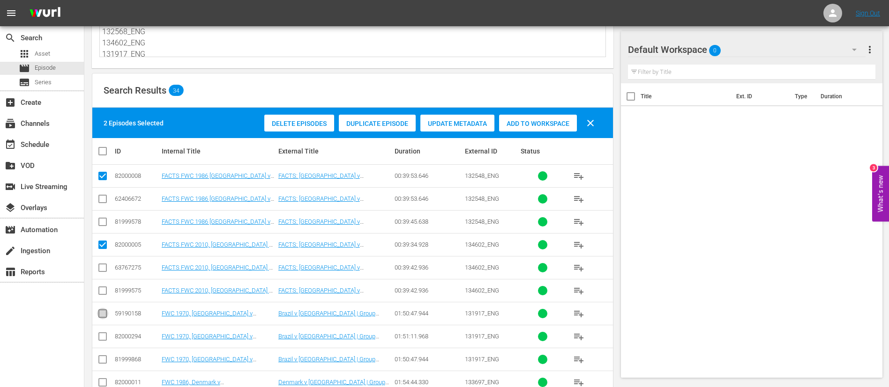
click at [106, 315] on input "checkbox" at bounding box center [102, 315] width 11 height 11
checkbox input "true"
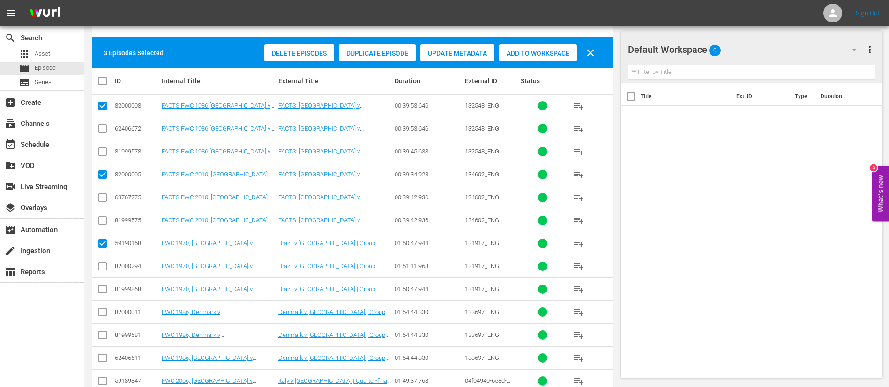
click at [106, 315] on input "checkbox" at bounding box center [102, 314] width 11 height 11
checkbox input "true"
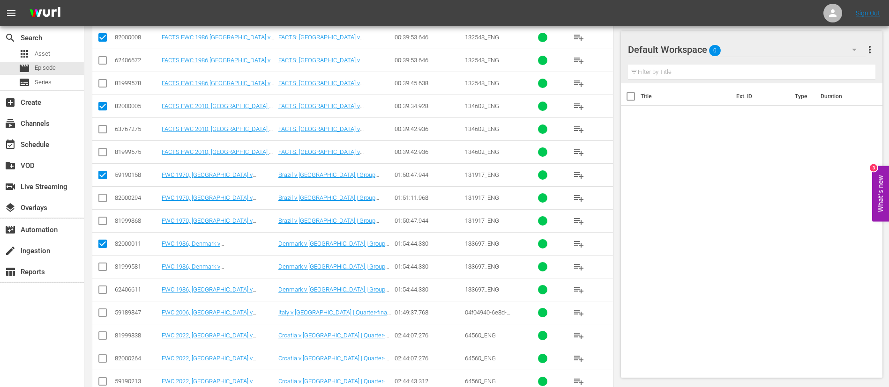
scroll to position [211, 0]
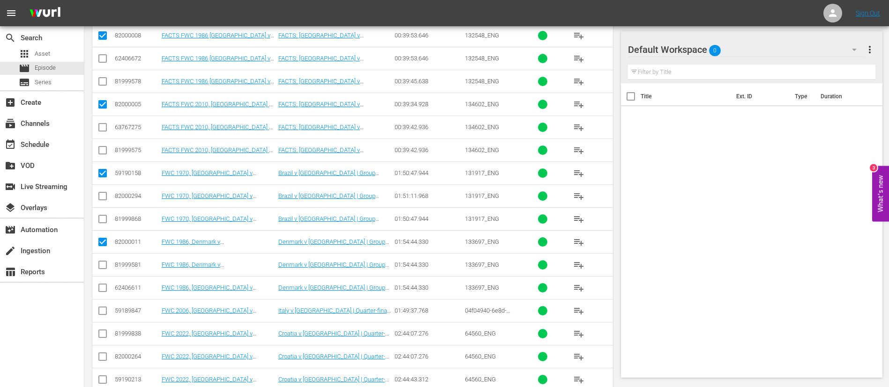
click at [106, 315] on input "checkbox" at bounding box center [102, 312] width 11 height 11
checkbox input "true"
click at [103, 335] on input "checkbox" at bounding box center [102, 335] width 11 height 11
checkbox input "true"
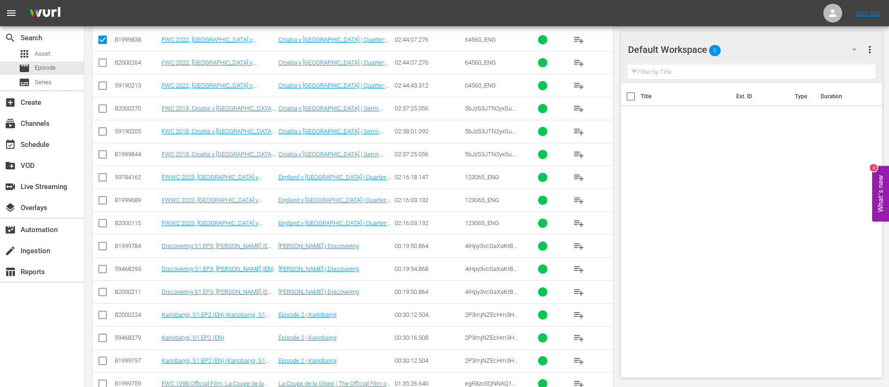
scroll to position [435, 0]
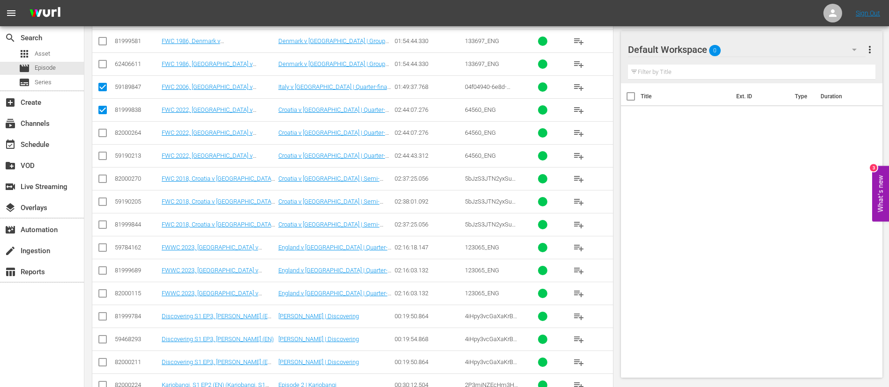
click at [103, 181] on input "checkbox" at bounding box center [102, 180] width 11 height 11
checkbox input "true"
click at [104, 249] on input "checkbox" at bounding box center [102, 249] width 11 height 11
checkbox input "true"
click at [104, 317] on input "checkbox" at bounding box center [102, 318] width 11 height 11
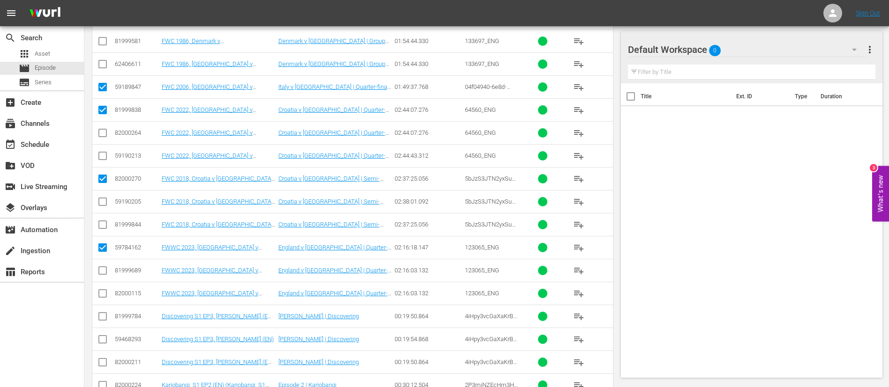
checkbox input "true"
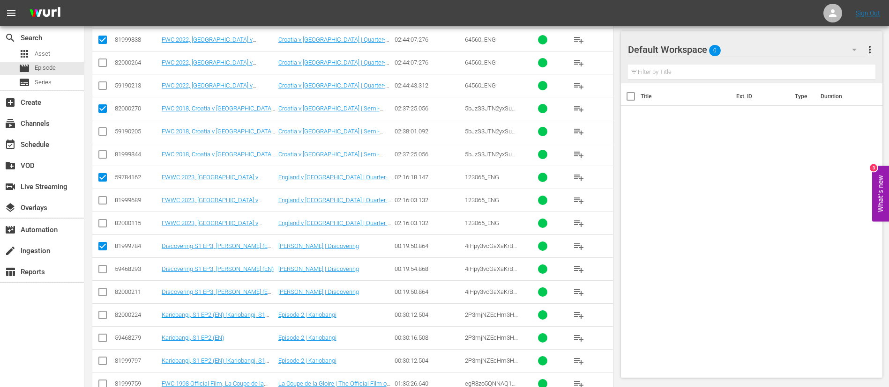
click at [103, 318] on input "checkbox" at bounding box center [102, 317] width 11 height 11
checkbox input "true"
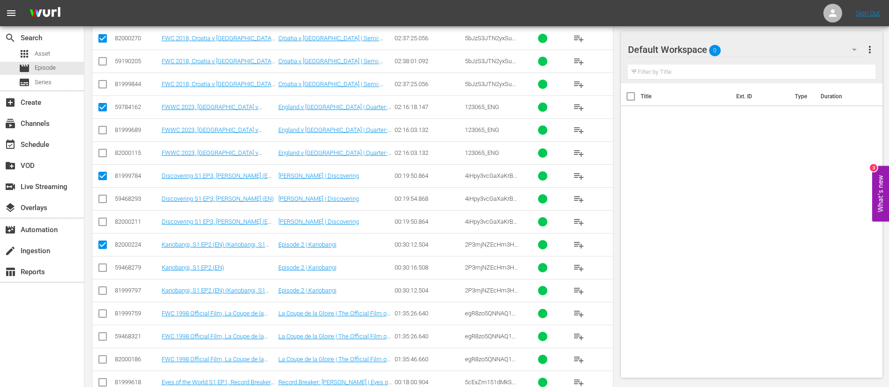
click at [103, 318] on input "checkbox" at bounding box center [102, 315] width 11 height 11
checkbox input "true"
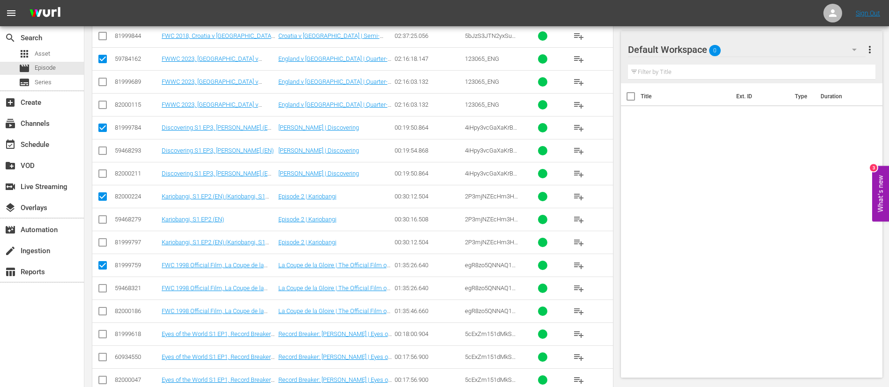
scroll to position [646, 0]
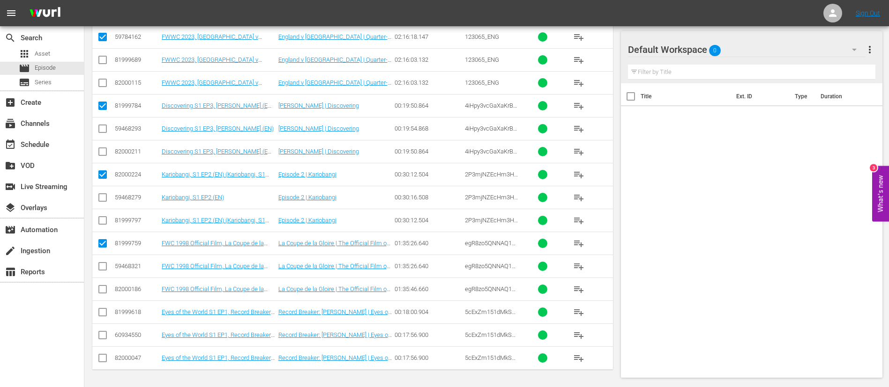
click at [103, 318] on input "checkbox" at bounding box center [102, 314] width 11 height 11
checkbox input "true"
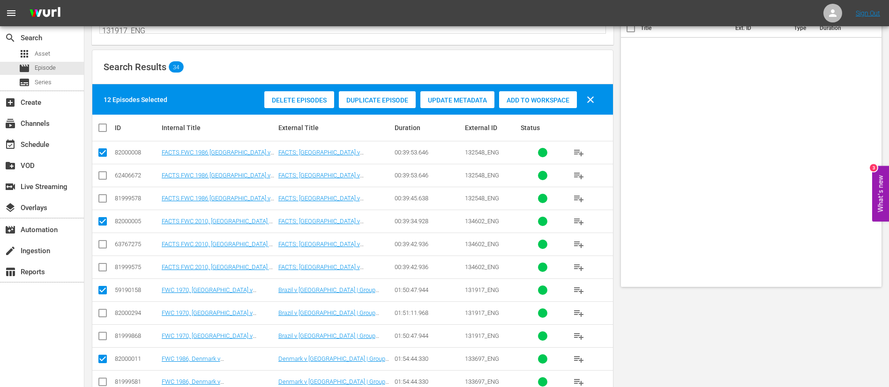
scroll to position [0, 0]
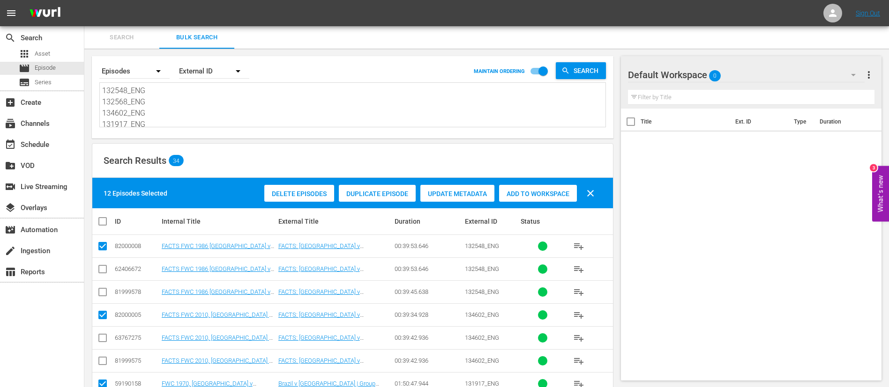
click at [550, 202] on div "Delete Episodes Duplicate Episode Update Metadata Add to Workspace clear" at bounding box center [432, 193] width 340 height 22
click at [564, 179] on div "12 Episodes Selected Delete Episodes Duplicate Episode Update Metadata Add to W…" at bounding box center [352, 193] width 520 height 30
click at [558, 190] on span "Add to Workspace" at bounding box center [538, 193] width 78 height 7
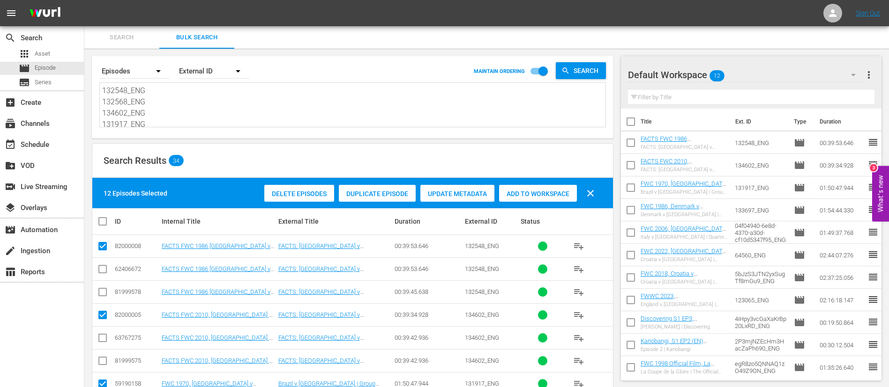
click at [130, 37] on span "Search" at bounding box center [122, 37] width 64 height 11
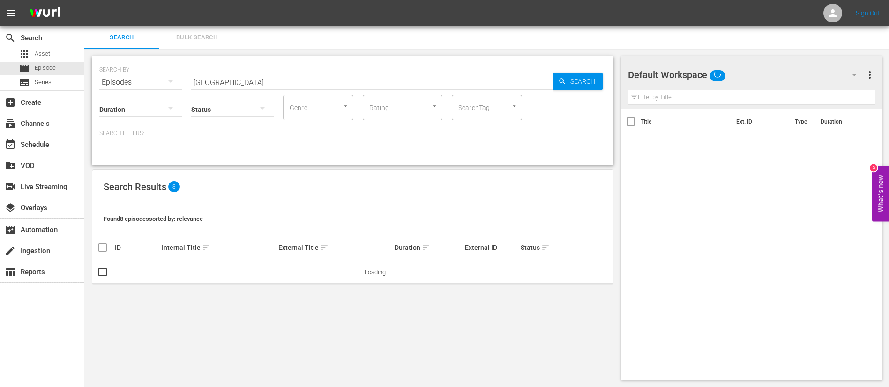
click at [213, 77] on input "[GEOGRAPHIC_DATA]" at bounding box center [371, 82] width 361 height 22
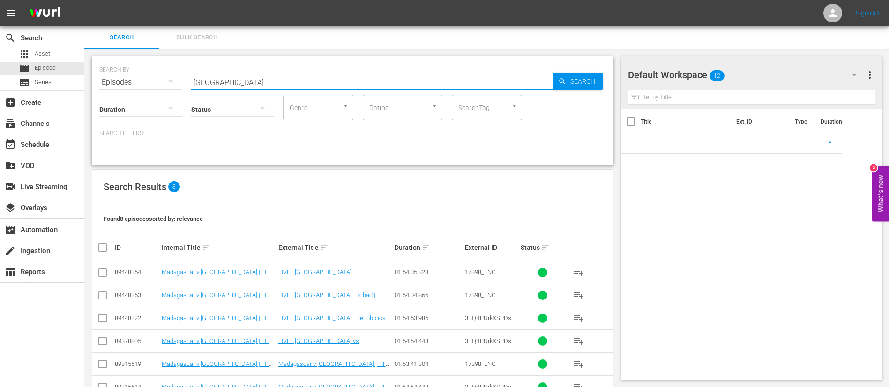
click at [213, 77] on input "[GEOGRAPHIC_DATA]" at bounding box center [371, 82] width 361 height 22
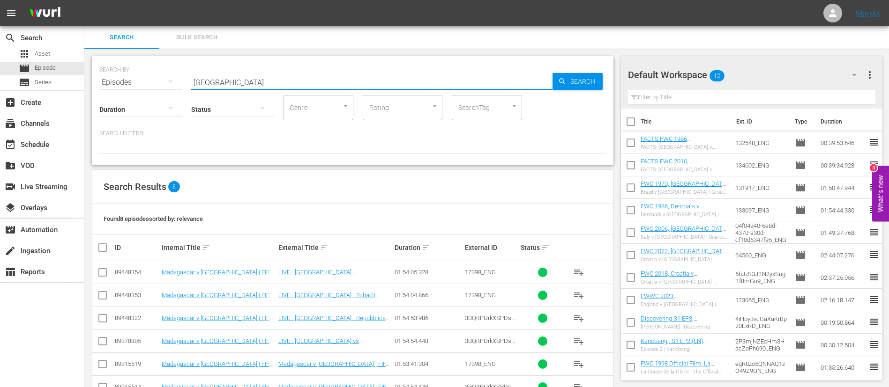
click at [213, 77] on input "[GEOGRAPHIC_DATA]" at bounding box center [371, 82] width 361 height 22
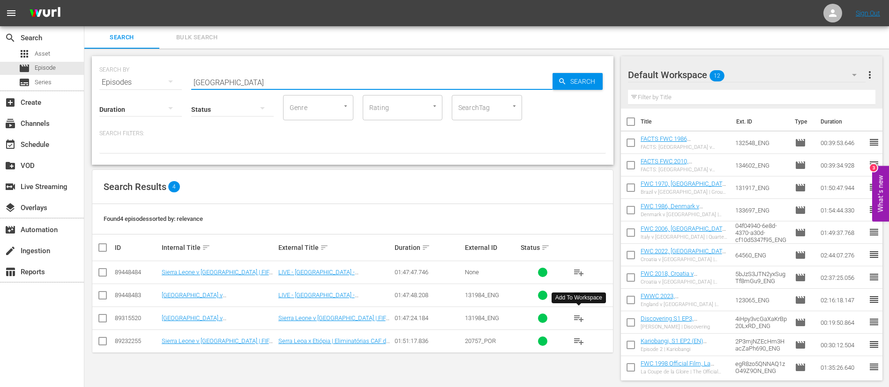
click at [573, 321] on span "playlist_add" at bounding box center [578, 318] width 11 height 11
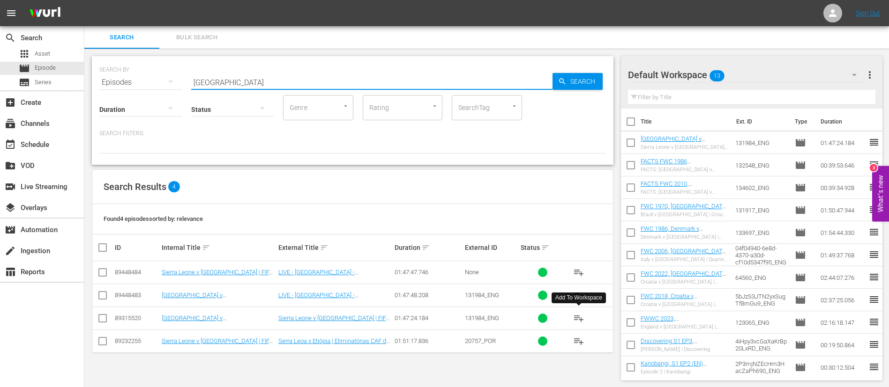
click at [329, 83] on input "[GEOGRAPHIC_DATA]" at bounding box center [371, 82] width 361 height 22
click at [329, 84] on input "[GEOGRAPHIC_DATA]" at bounding box center [371, 82] width 361 height 22
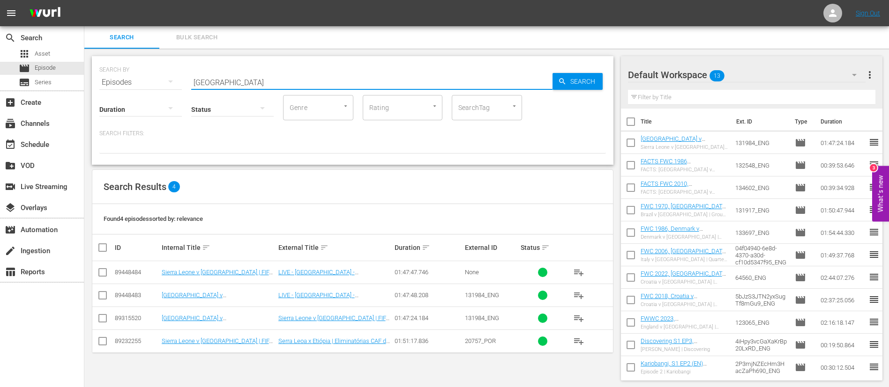
type input "[GEOGRAPHIC_DATA]"
click at [585, 316] on button "playlist_add" at bounding box center [578, 318] width 22 height 22
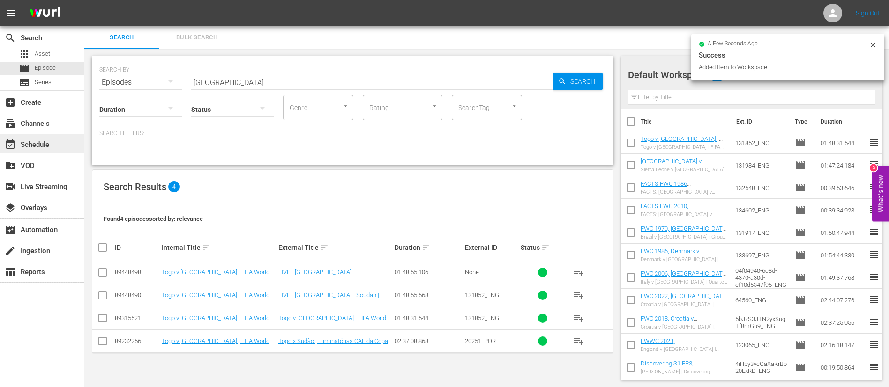
click at [64, 141] on div "event_available Schedule" at bounding box center [42, 143] width 84 height 19
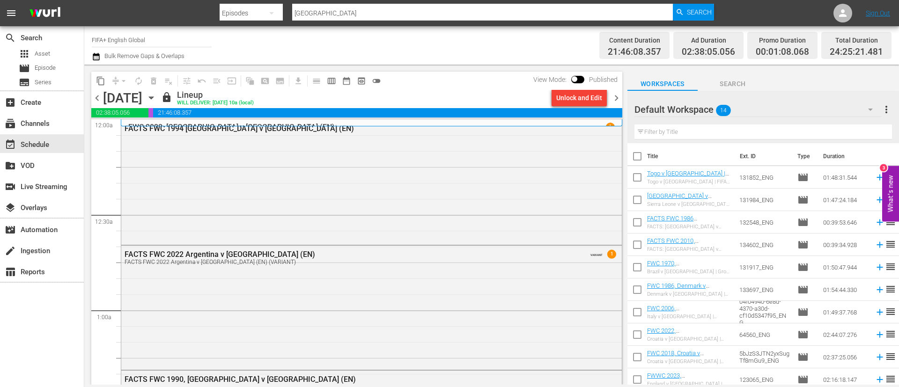
click at [612, 97] on span "chevron_right" at bounding box center [617, 98] width 12 height 12
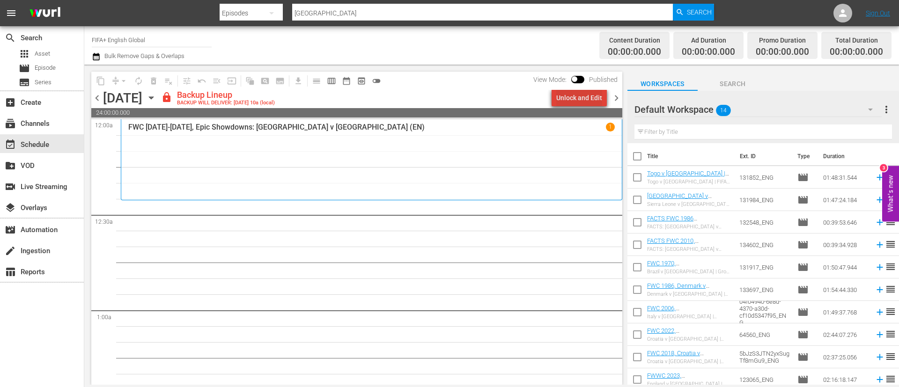
click at [592, 96] on div "Unlock and Edit" at bounding box center [580, 97] width 46 height 17
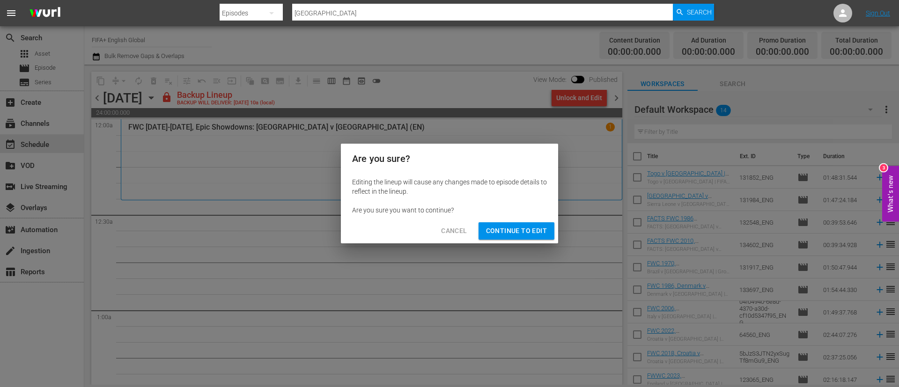
click at [537, 220] on div "Cancel Continue to Edit" at bounding box center [449, 231] width 217 height 25
click at [534, 231] on span "Continue to Edit" at bounding box center [516, 231] width 61 height 12
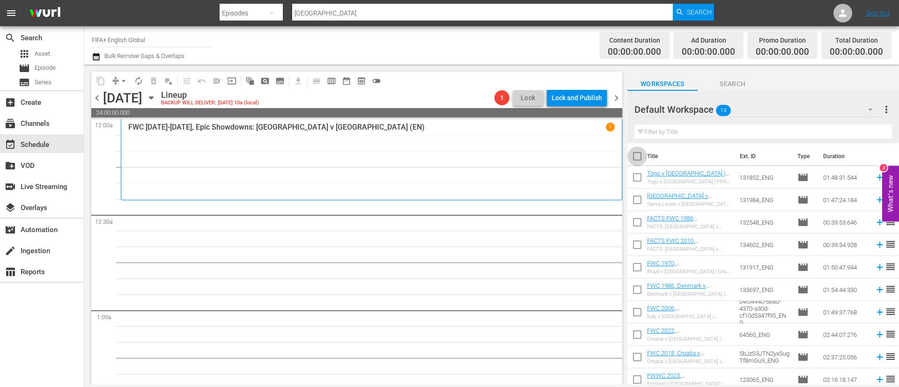
click at [639, 160] on input "checkbox" at bounding box center [638, 158] width 20 height 20
checkbox input "true"
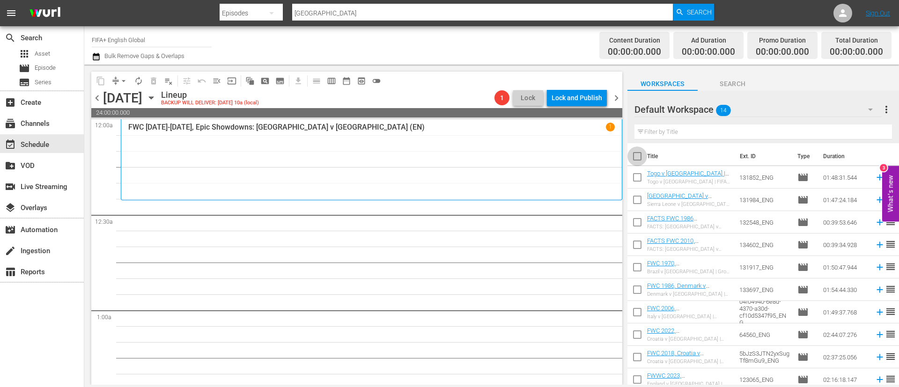
checkbox input "true"
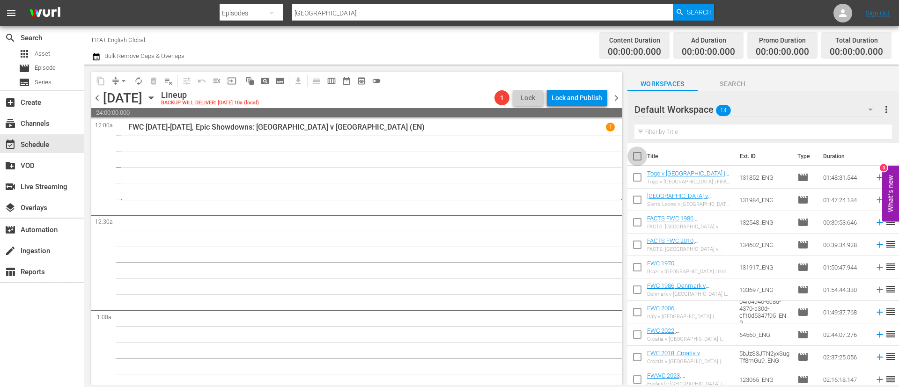
checkbox input "true"
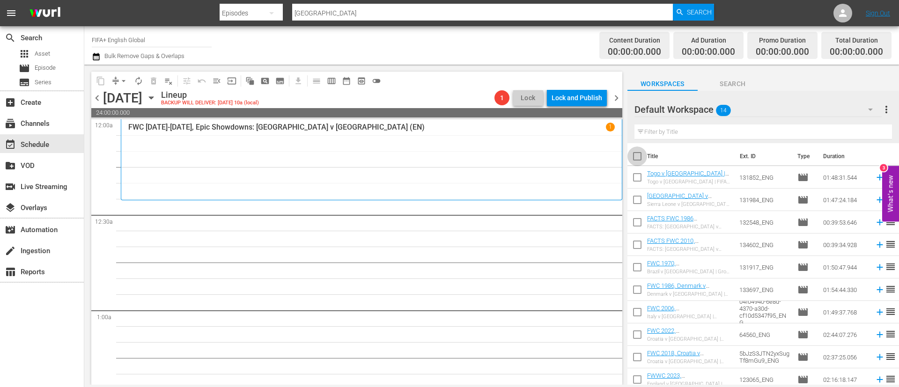
checkbox input "true"
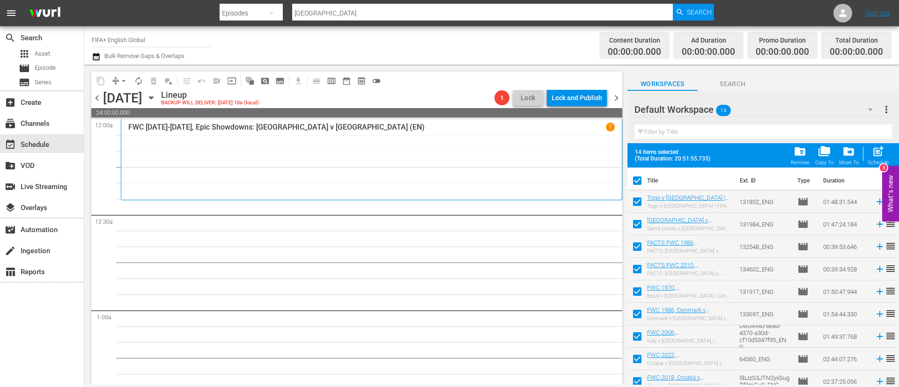
click at [643, 210] on input "checkbox" at bounding box center [638, 204] width 20 height 20
checkbox input "false"
click at [643, 226] on input "checkbox" at bounding box center [638, 226] width 20 height 20
checkbox input "false"
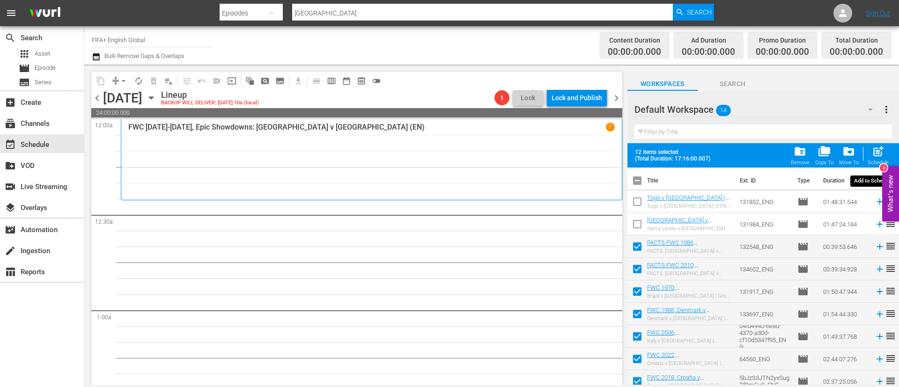
click at [879, 155] on span "post_add" at bounding box center [878, 151] width 13 height 13
checkbox input "false"
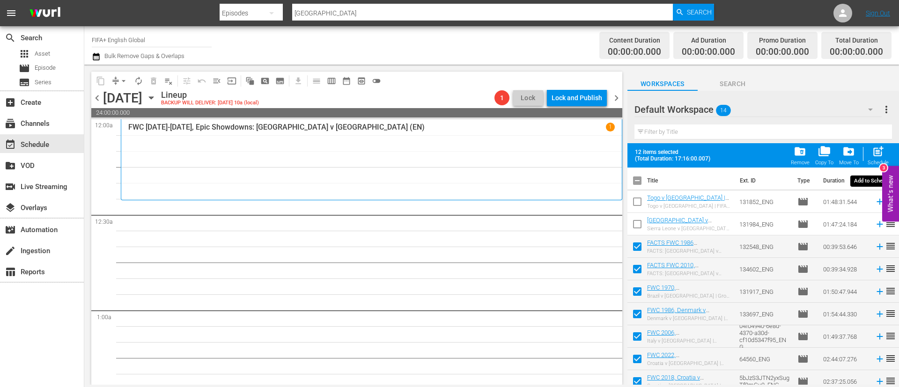
checkbox input "false"
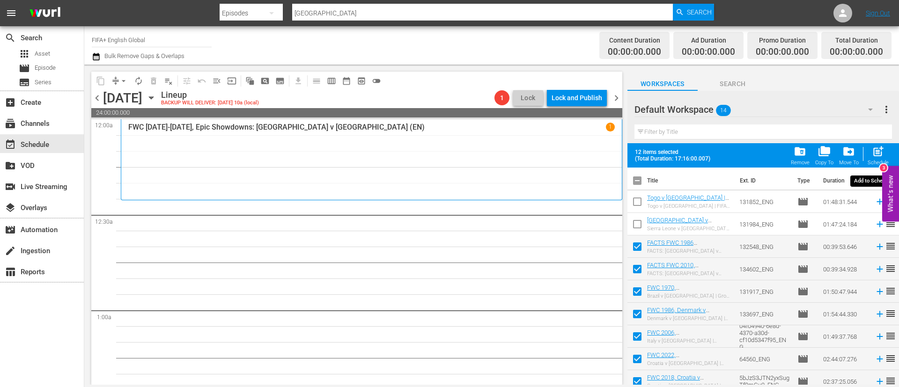
checkbox input "false"
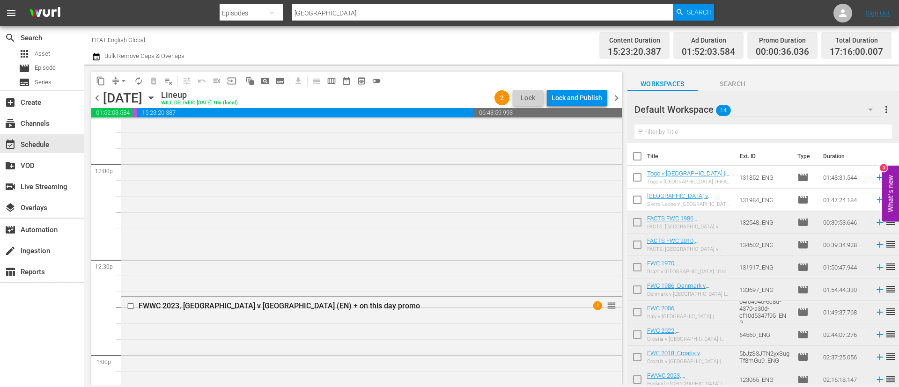
scroll to position [2319, 0]
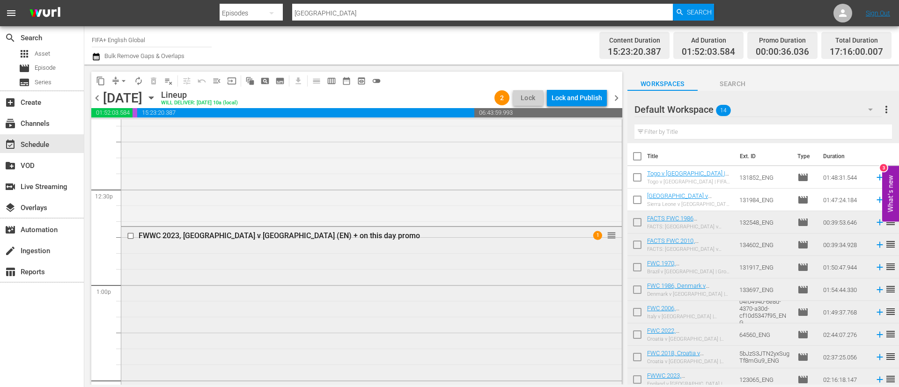
click at [132, 236] on input "checkbox" at bounding box center [132, 236] width 10 height 8
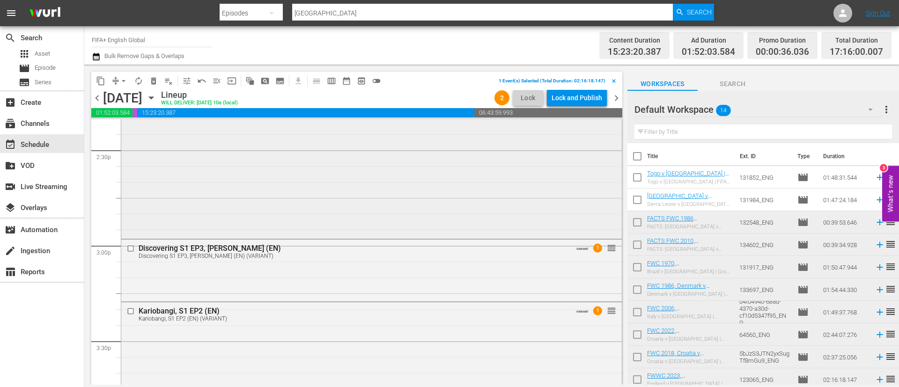
scroll to position [2811, 0]
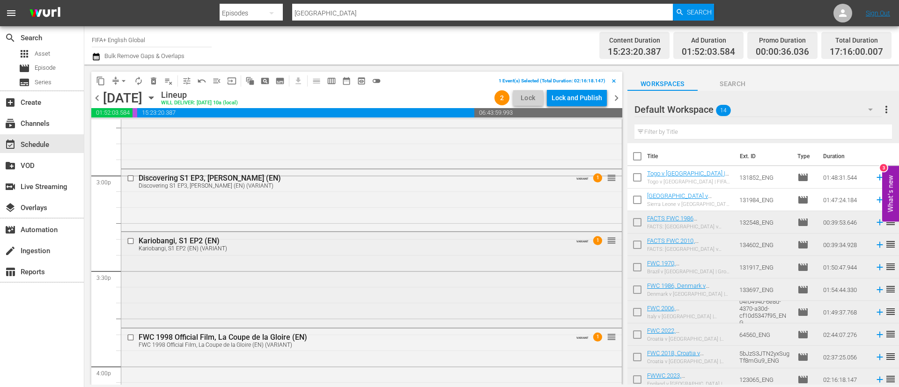
click at [131, 241] on input "checkbox" at bounding box center [132, 241] width 10 height 8
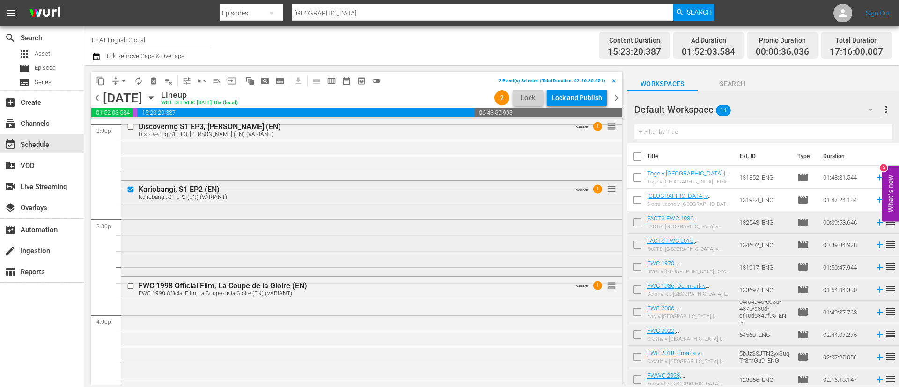
scroll to position [2881, 0]
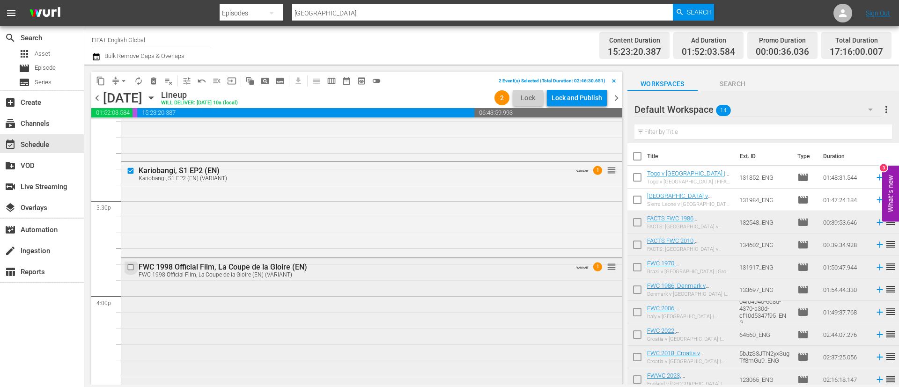
click at [130, 269] on input "checkbox" at bounding box center [132, 267] width 10 height 8
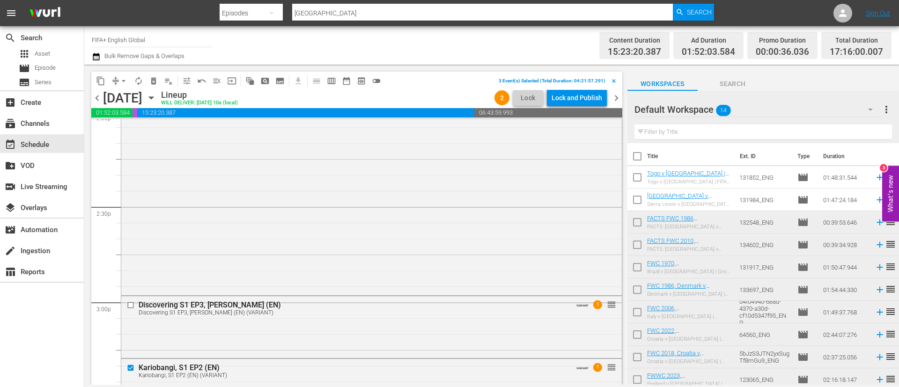
scroll to position [2670, 0]
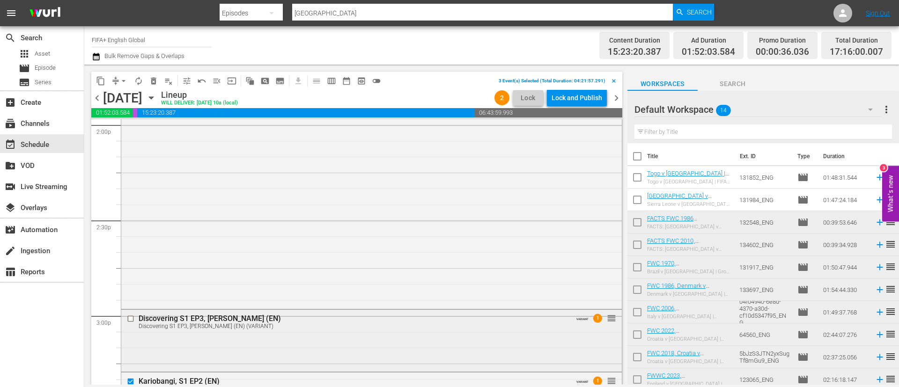
click at [133, 320] on input "checkbox" at bounding box center [132, 319] width 10 height 8
click at [148, 79] on button "delete_forever_outlined" at bounding box center [153, 81] width 15 height 15
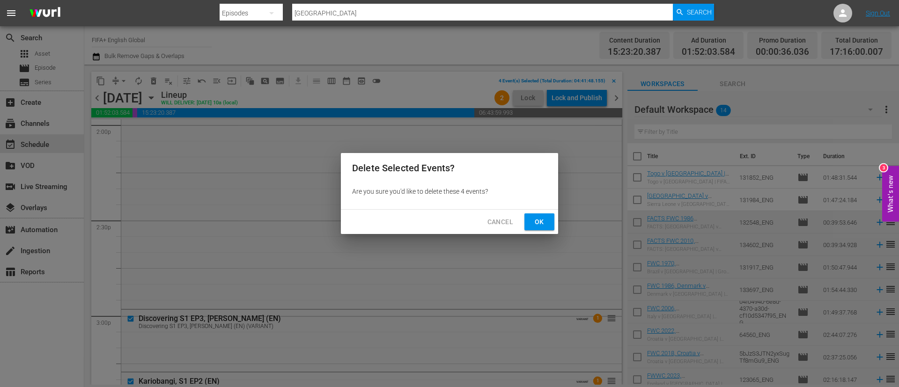
click at [545, 228] on button "Ok" at bounding box center [540, 222] width 30 height 17
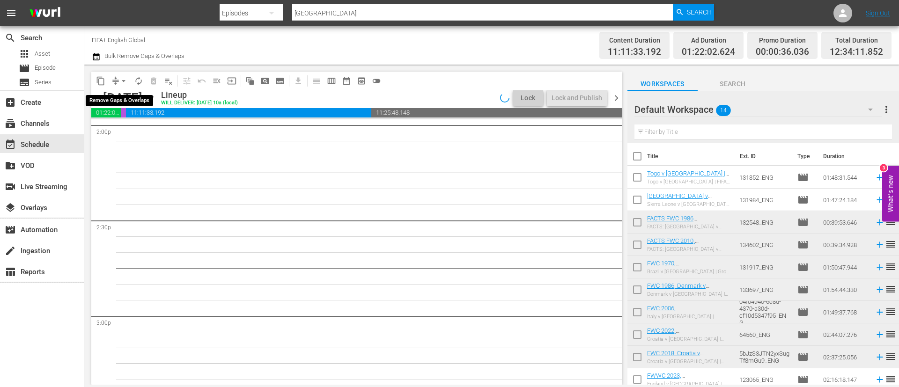
click at [119, 78] on span "arrow_drop_down" at bounding box center [123, 80] width 9 height 9
click at [140, 126] on li "Align to End of Previous Day" at bounding box center [124, 130] width 98 height 15
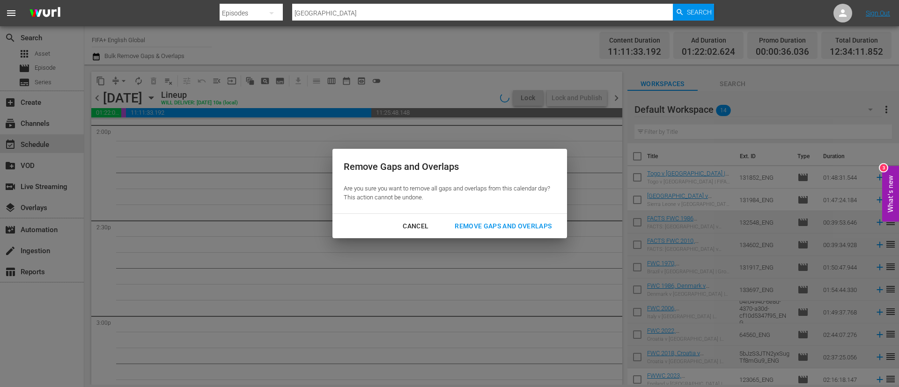
click at [551, 225] on div "Remove Gaps and Overlaps" at bounding box center [503, 227] width 112 height 12
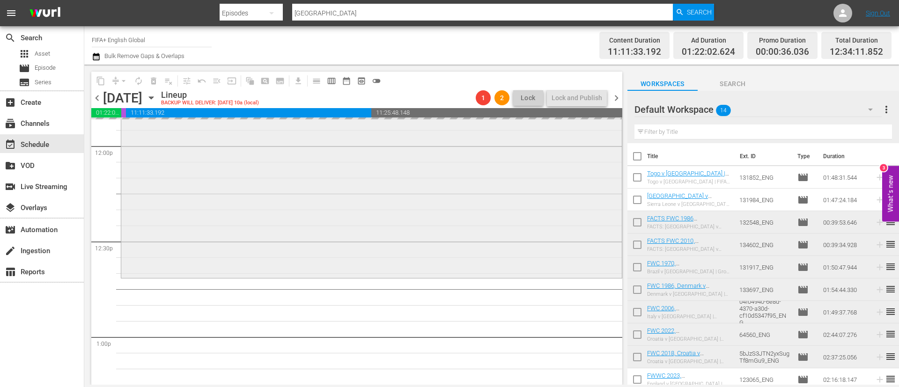
scroll to position [2319, 0]
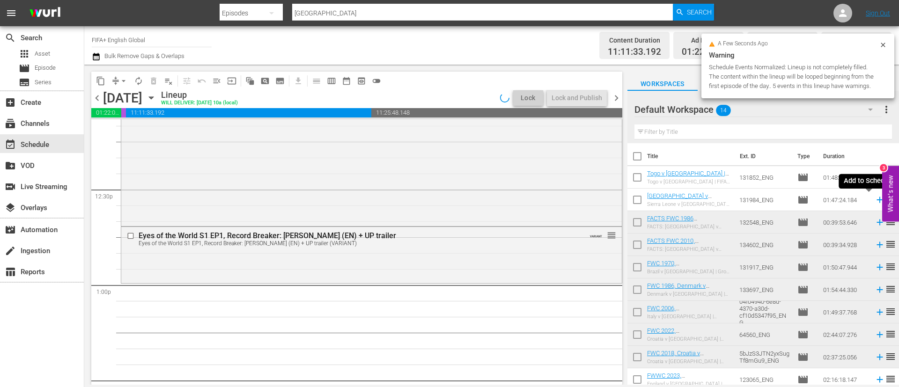
click at [877, 200] on icon at bounding box center [880, 200] width 6 height 6
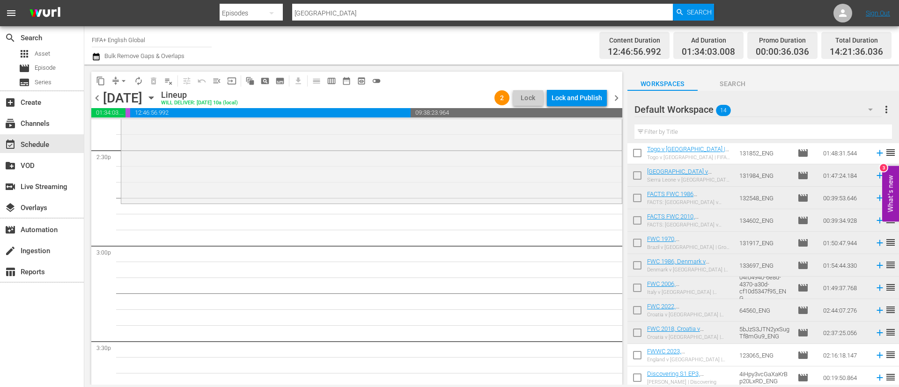
scroll to position [0, 0]
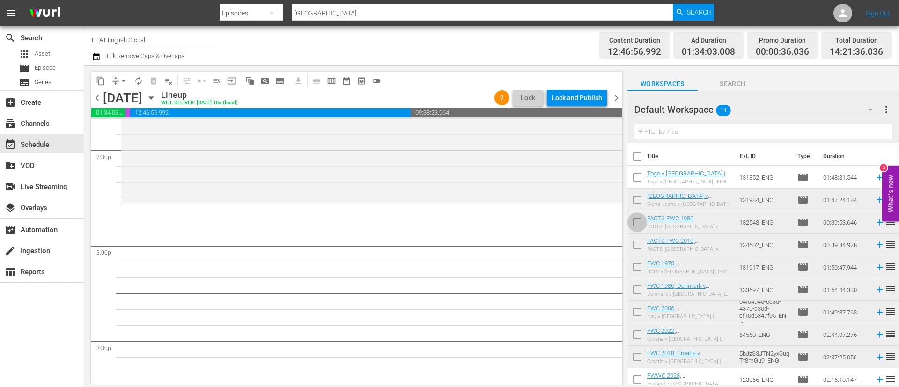
click at [637, 226] on input "checkbox" at bounding box center [638, 225] width 20 height 20
checkbox input "true"
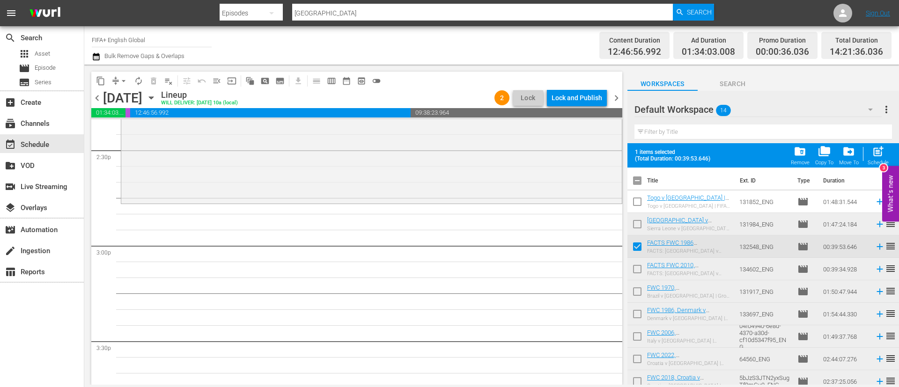
click at [636, 267] on input "checkbox" at bounding box center [638, 271] width 20 height 20
checkbox input "true"
click at [877, 152] on span "post_add" at bounding box center [878, 151] width 13 height 13
checkbox input "false"
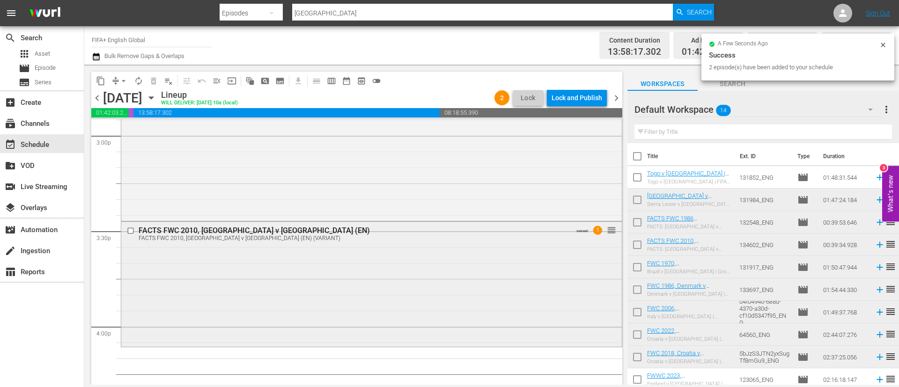
scroll to position [2881, 0]
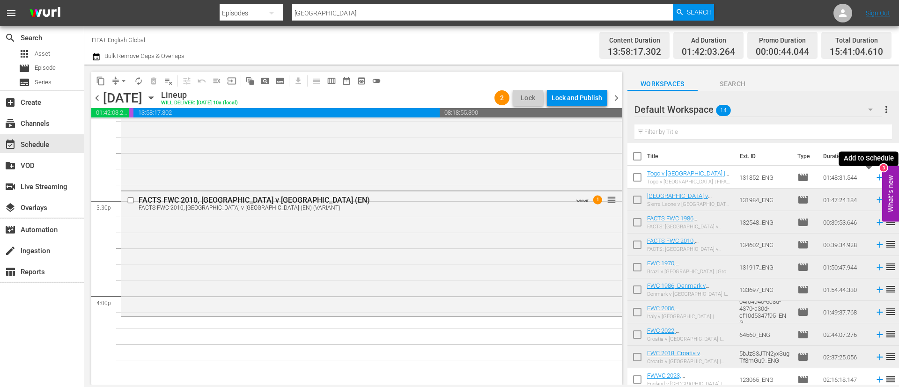
click at [875, 174] on icon at bounding box center [880, 177] width 10 height 10
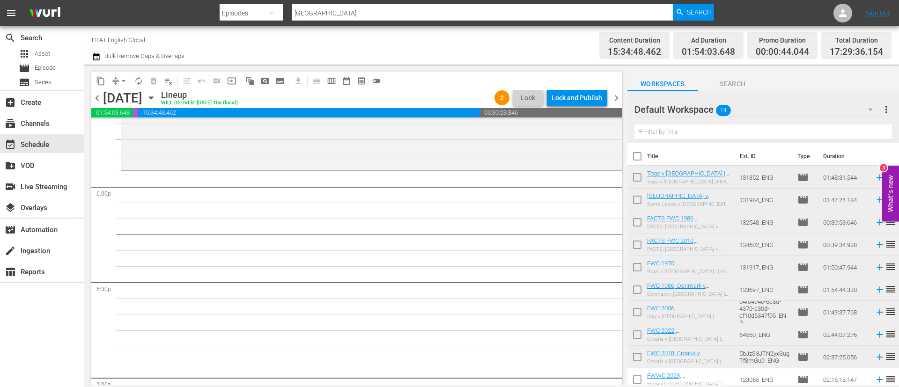
scroll to position [95, 0]
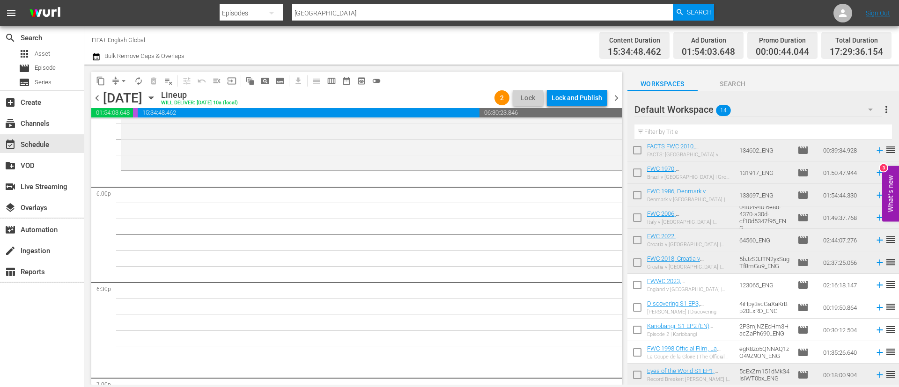
click at [641, 289] on input "checkbox" at bounding box center [638, 287] width 20 height 20
checkbox input "true"
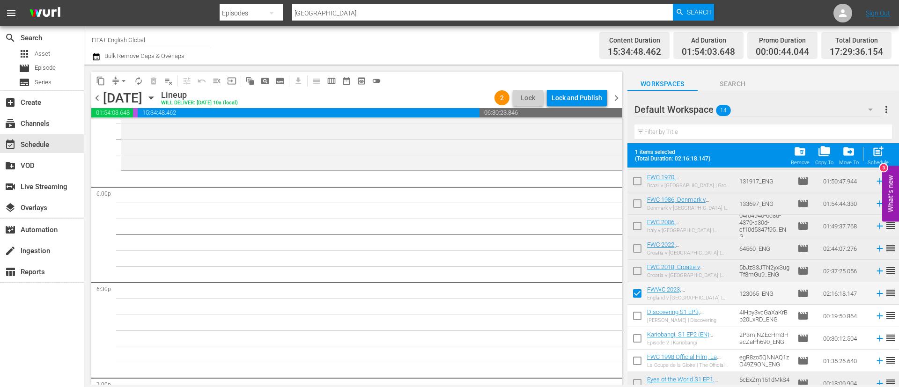
scroll to position [119, 0]
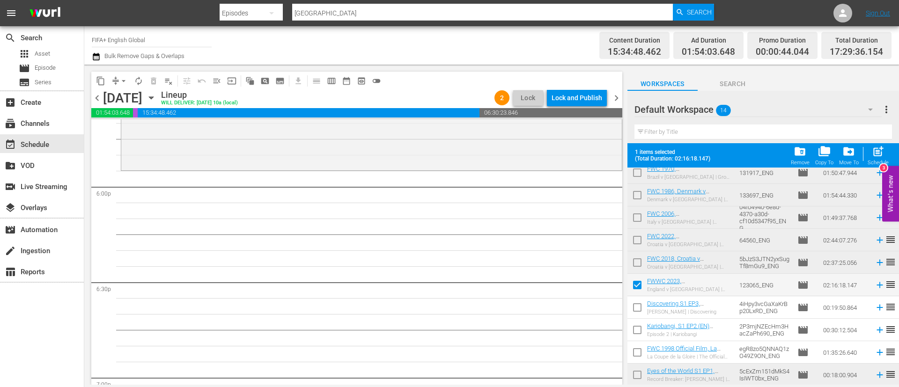
click at [643, 308] on input "checkbox" at bounding box center [638, 310] width 20 height 20
checkbox input "true"
click at [640, 333] on input "checkbox" at bounding box center [638, 332] width 20 height 20
checkbox input "true"
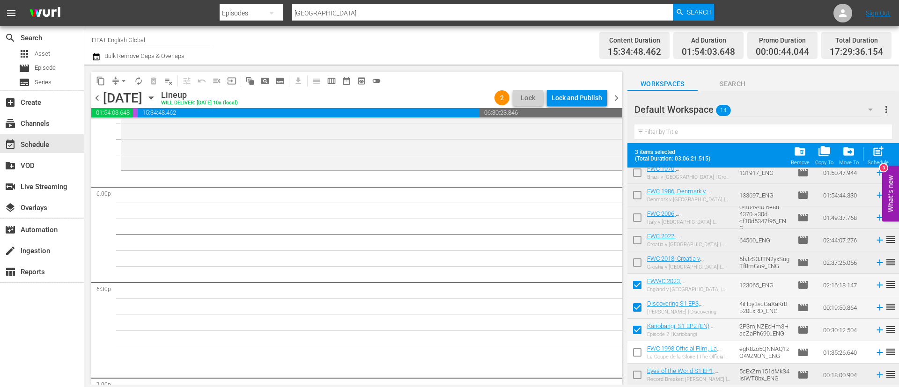
click at [638, 353] on input "checkbox" at bounding box center [638, 355] width 20 height 20
checkbox input "true"
click at [878, 159] on div "post_add Schedule" at bounding box center [878, 155] width 21 height 21
checkbox input "false"
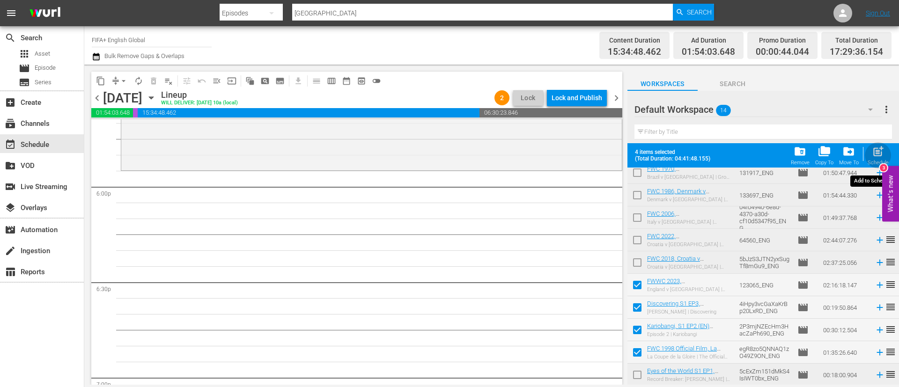
checkbox input "false"
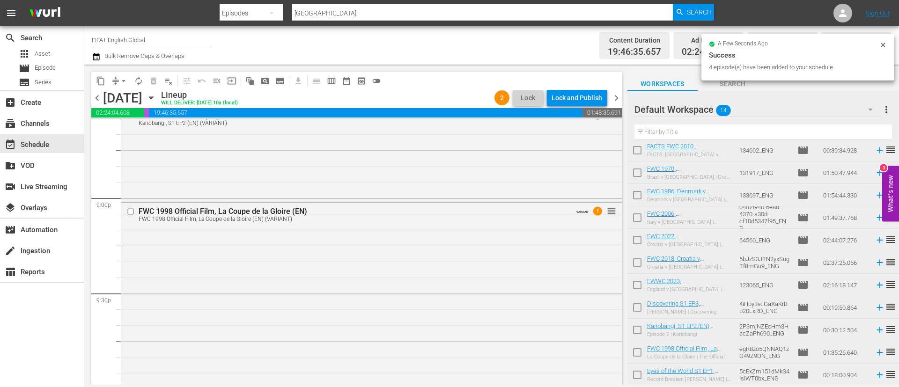
scroll to position [4146, 0]
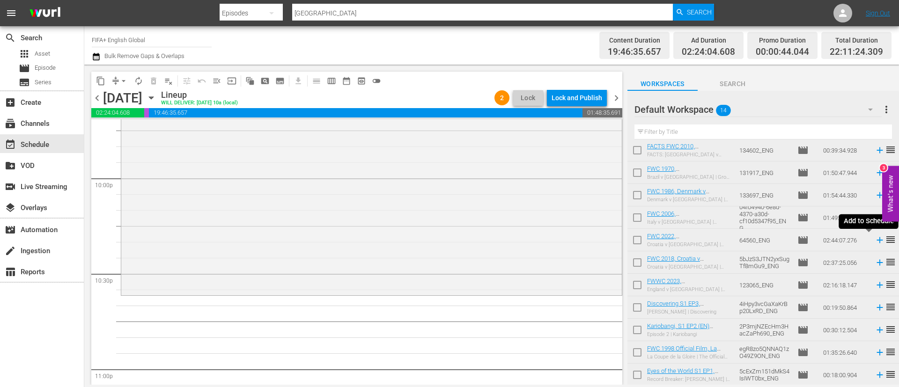
click at [877, 240] on icon at bounding box center [880, 240] width 6 height 6
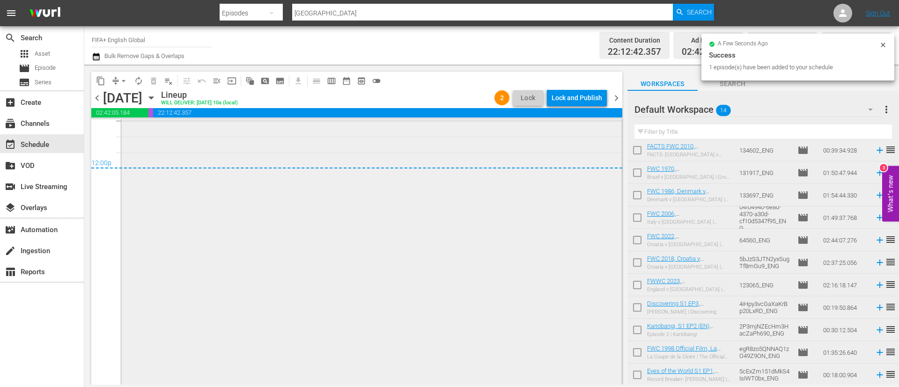
scroll to position [4579, 0]
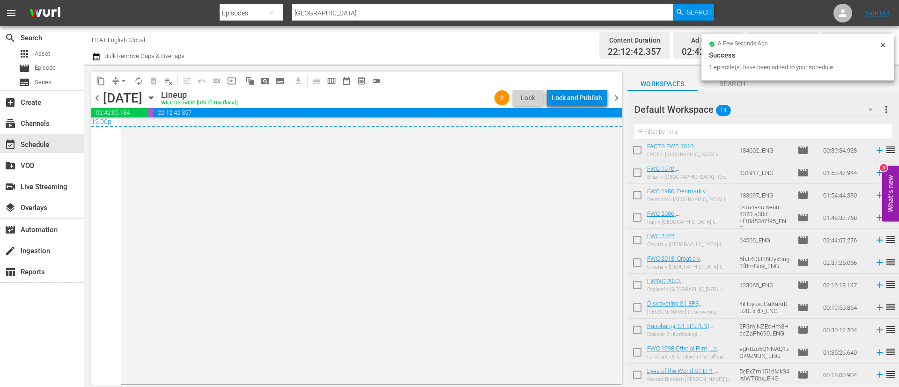
click at [579, 98] on div "Lock and Publish" at bounding box center [577, 97] width 51 height 17
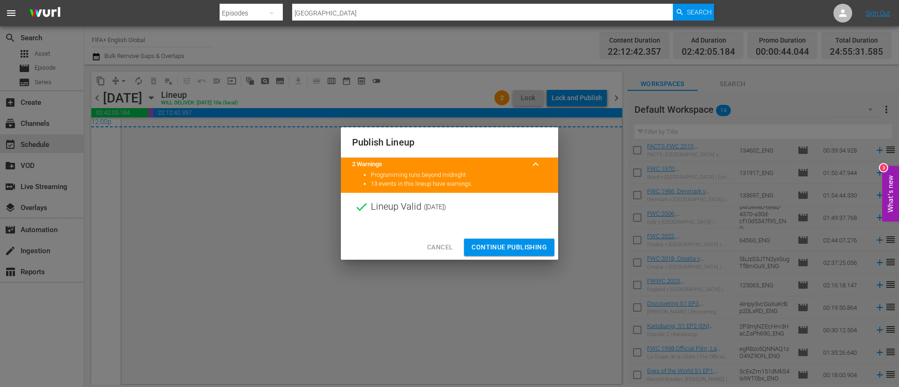
click at [506, 248] on span "Continue Publishing" at bounding box center [509, 248] width 75 height 12
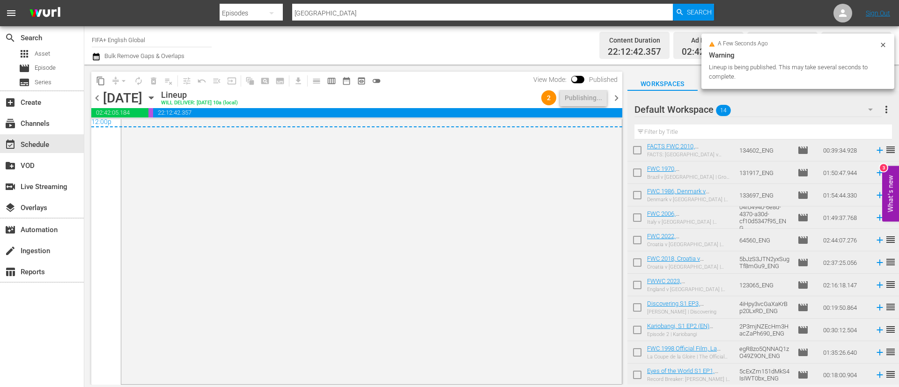
click at [886, 110] on span "more_vert" at bounding box center [886, 109] width 11 height 11
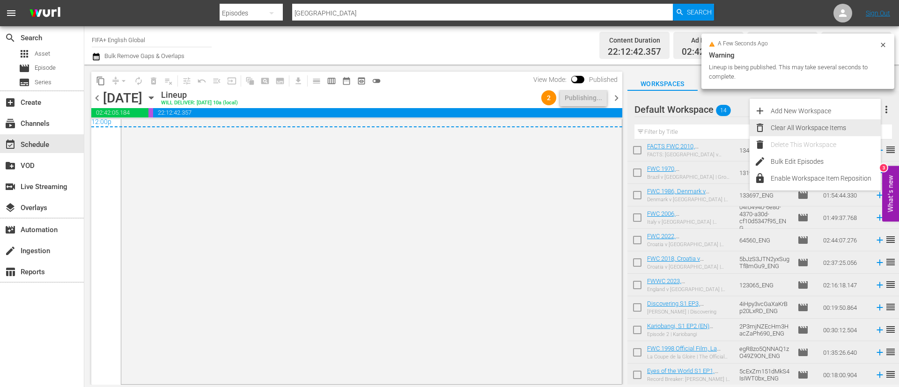
click at [821, 134] on div "Clear All Workspace Items" at bounding box center [826, 127] width 110 height 17
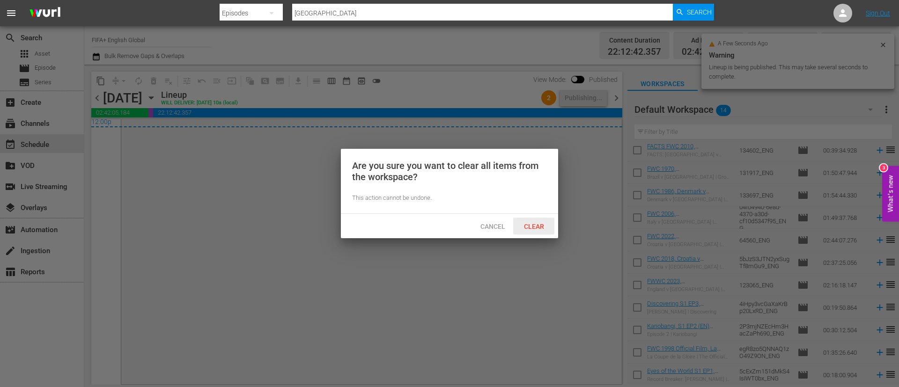
click at [549, 226] on span "Clear" at bounding box center [534, 226] width 35 height 7
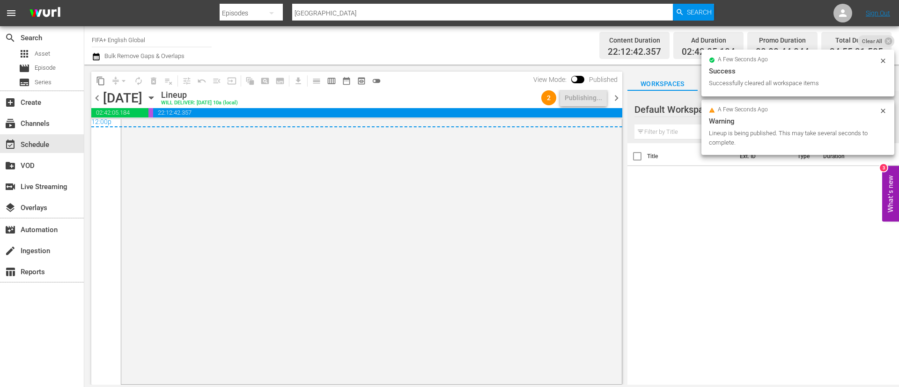
scroll to position [0, 0]
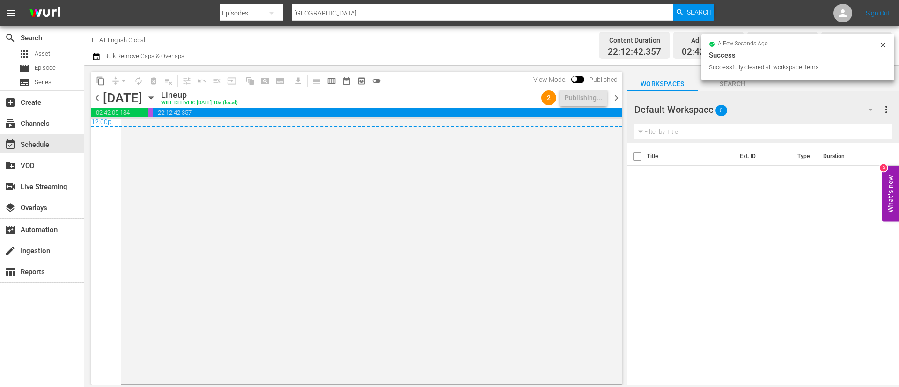
click at [617, 96] on span "chevron_right" at bounding box center [617, 98] width 12 height 12
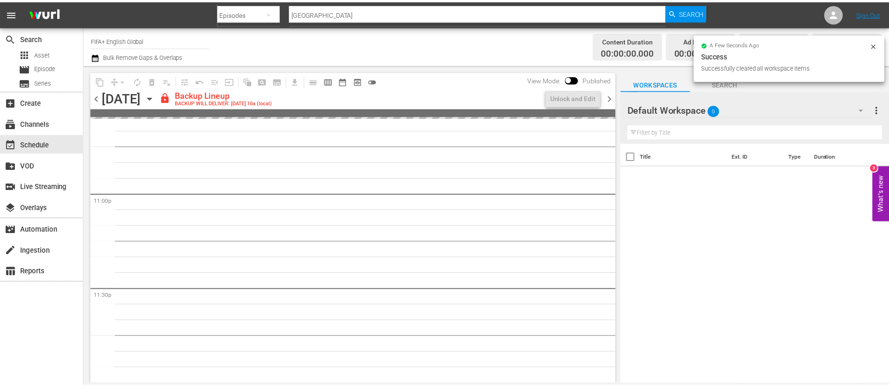
scroll to position [4321, 0]
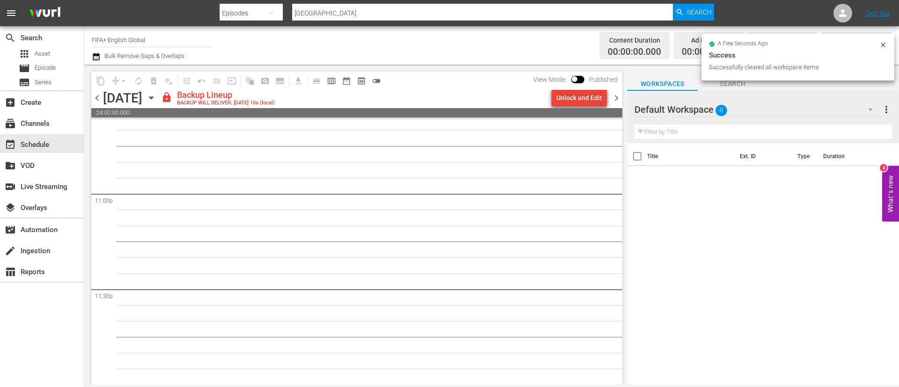
click at [587, 99] on div "Unlock and Edit" at bounding box center [580, 97] width 46 height 17
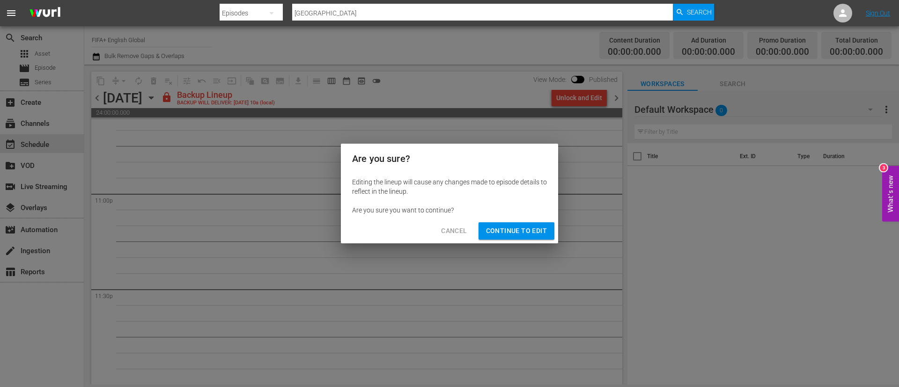
click at [530, 238] on button "Continue to Edit" at bounding box center [517, 231] width 76 height 17
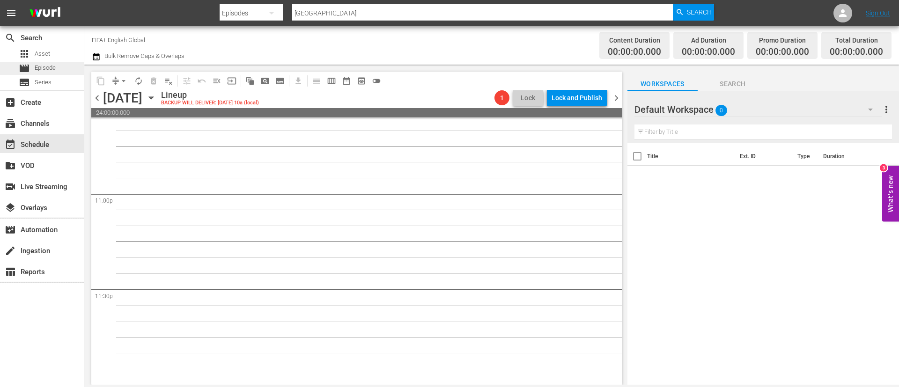
click at [49, 67] on span "Episode" at bounding box center [45, 67] width 21 height 9
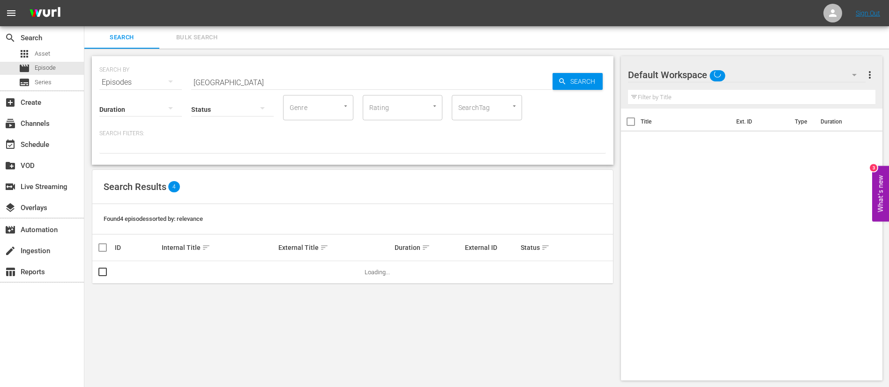
click at [211, 33] on span "Bulk Search" at bounding box center [197, 37] width 64 height 11
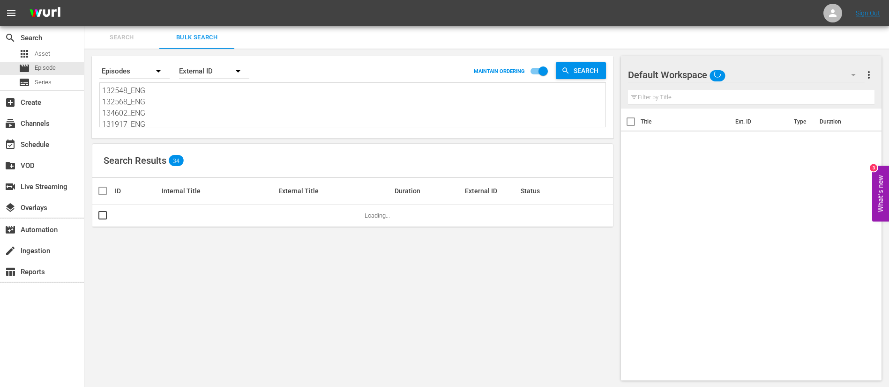
click at [202, 104] on textarea "132548_ENG 132568_ENG 134602_ENG 131917_ENG 133697_ENG 04f04940-6e8d-4370-a30d-…" at bounding box center [353, 106] width 503 height 43
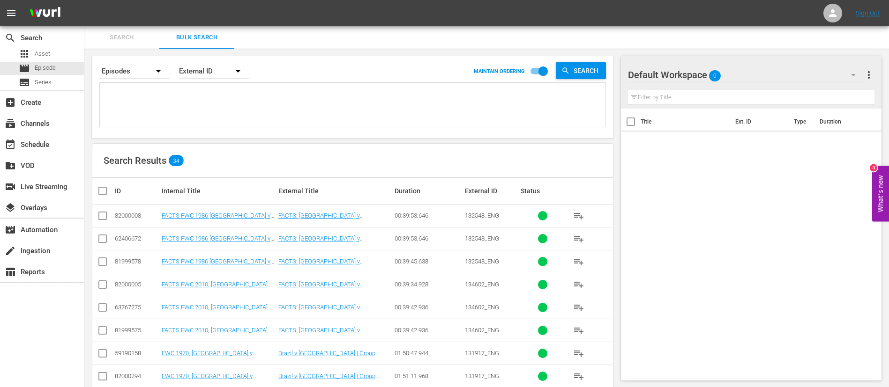
paste textarea "134591_ENG 139896_ENG 139915_ENG ktLWtLQTqnIfzU2unVBsx_ENG #N/D 16874_ENG 17426…"
type textarea "134591_ENG 139896_ENG 139915_ENG ktLWtLQTqnIfzU2unVBsx_ENG #N/D 16874_ENG 17426…"
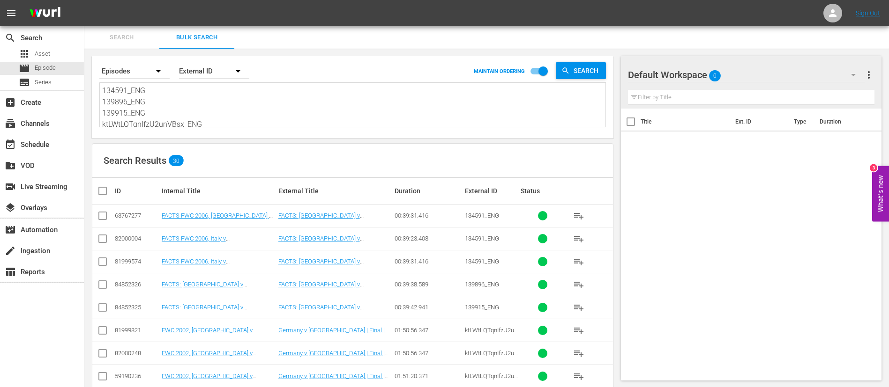
type textarea "134591_ENG 139896_ENG 139915_ENG ktLWtLQTqnIfzU2unVBsx_ENG #N/D 16874_ENG 17426…"
click at [102, 215] on input "checkbox" at bounding box center [102, 217] width 11 height 11
checkbox input "true"
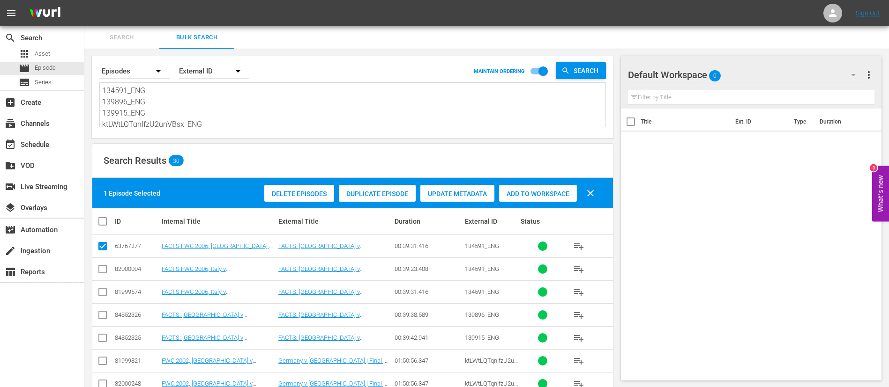
click at [103, 314] on input "checkbox" at bounding box center [102, 317] width 11 height 11
checkbox input "true"
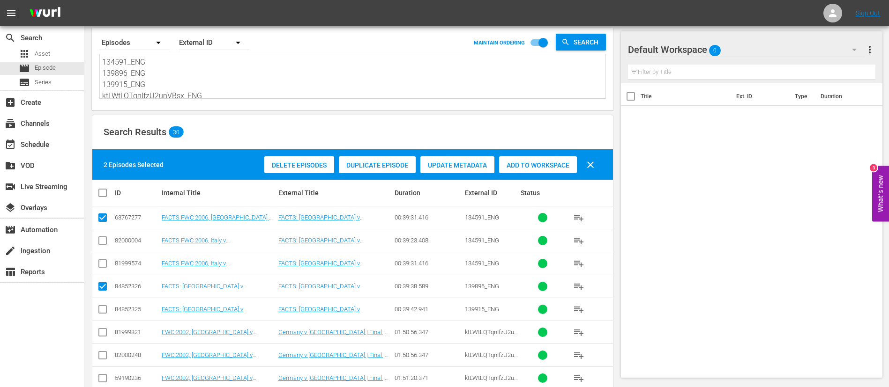
scroll to position [70, 0]
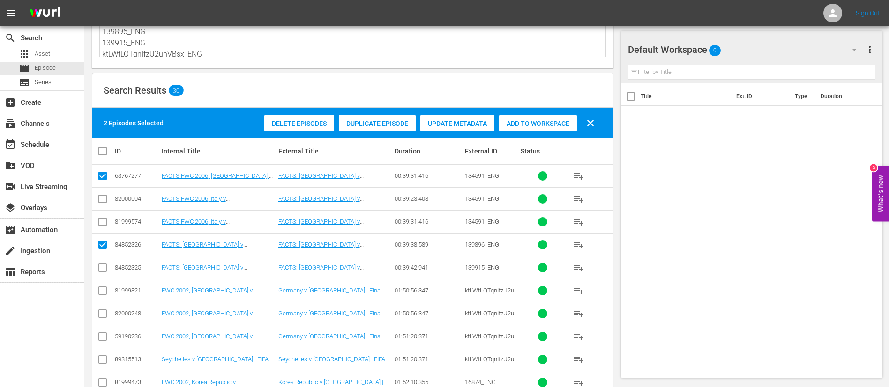
click at [103, 292] on input "checkbox" at bounding box center [102, 292] width 11 height 11
click at [100, 295] on input "checkbox" at bounding box center [102, 292] width 11 height 11
checkbox input "false"
click at [104, 334] on input "checkbox" at bounding box center [102, 338] width 11 height 11
checkbox input "true"
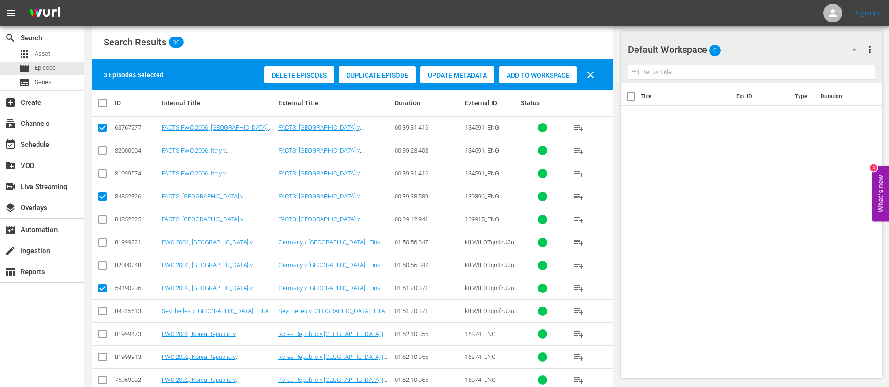
scroll to position [141, 0]
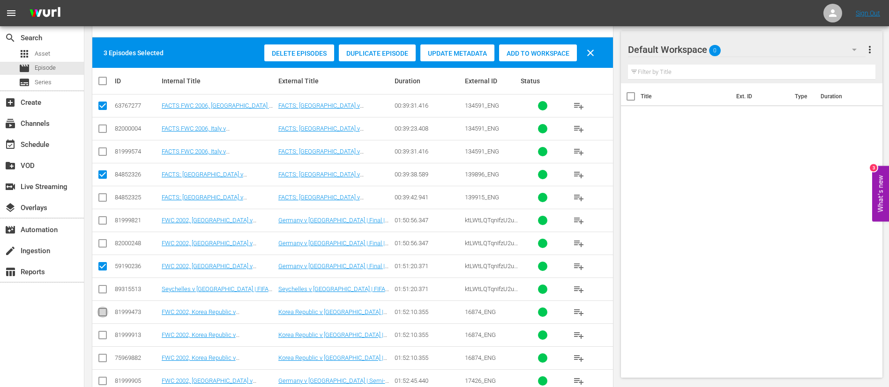
click at [101, 317] on input "checkbox" at bounding box center [102, 314] width 11 height 11
checkbox input "true"
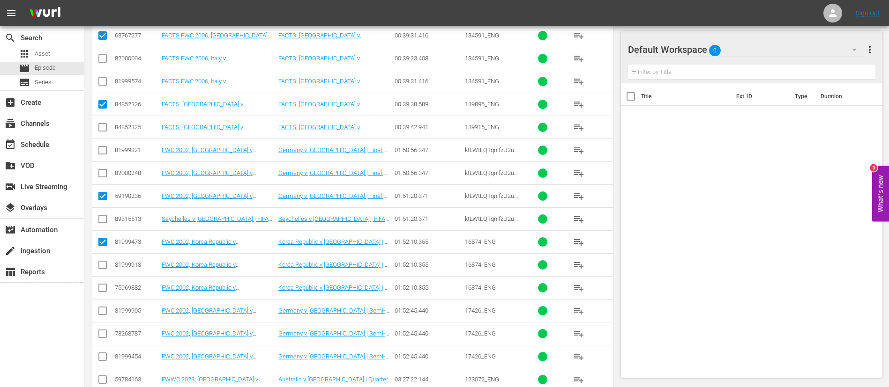
click at [102, 312] on input "checkbox" at bounding box center [102, 312] width 11 height 11
checkbox input "true"
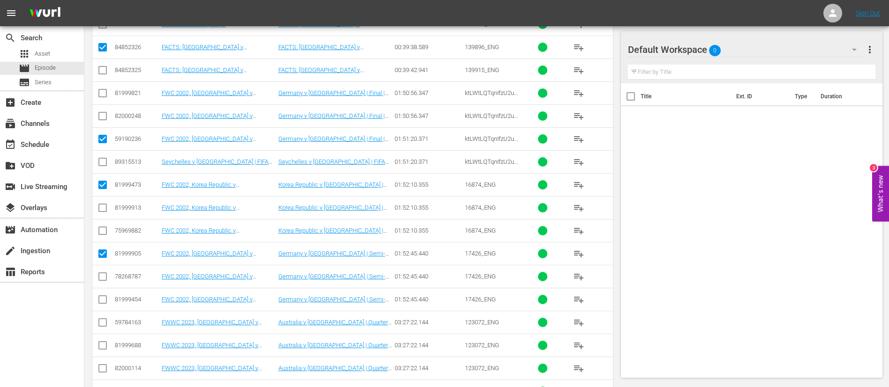
scroll to position [281, 0]
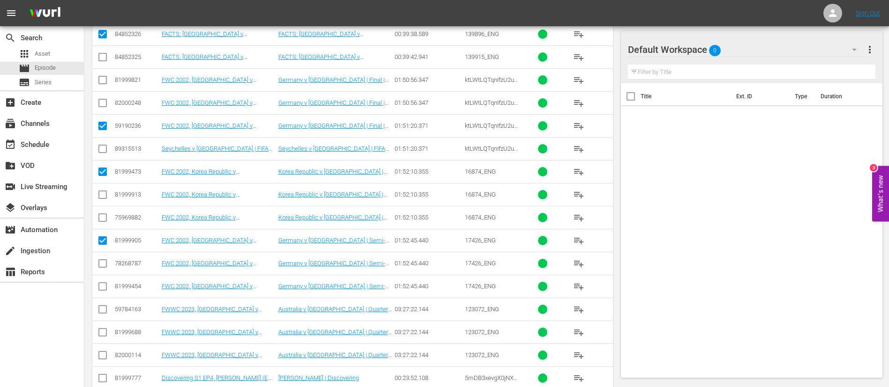
click at [102, 316] on input "checkbox" at bounding box center [102, 311] width 11 height 11
checkbox input "true"
click at [100, 379] on input "checkbox" at bounding box center [102, 380] width 11 height 11
checkbox input "true"
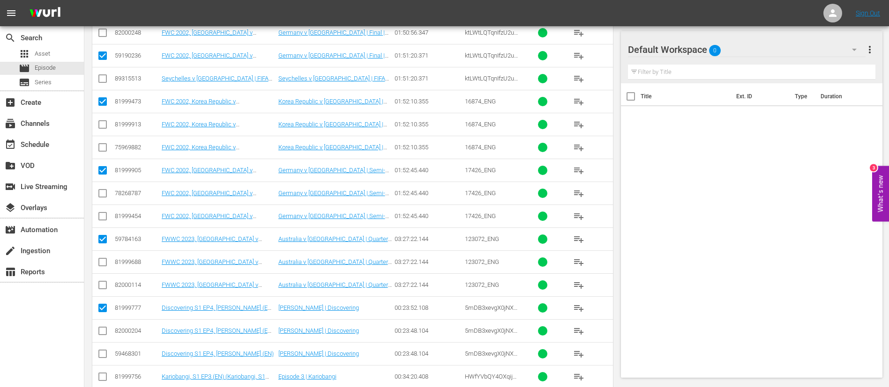
scroll to position [422, 0]
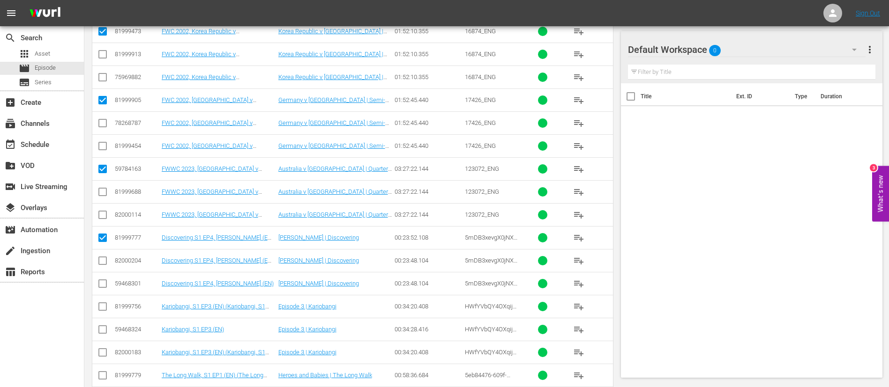
click at [104, 330] on input "checkbox" at bounding box center [102, 331] width 11 height 11
checkbox input "true"
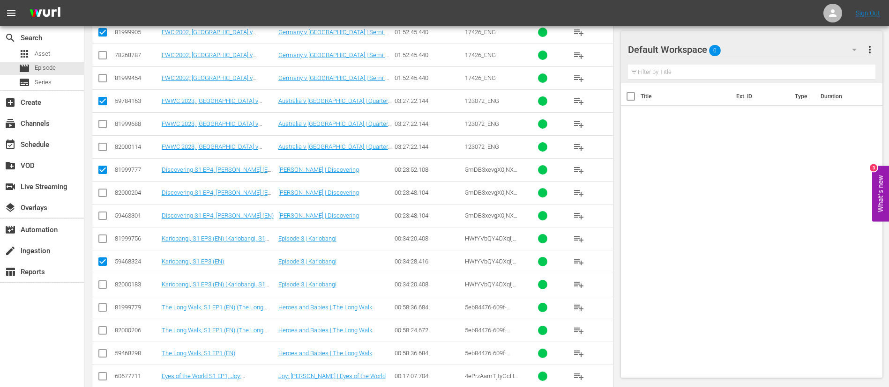
scroll to position [492, 0]
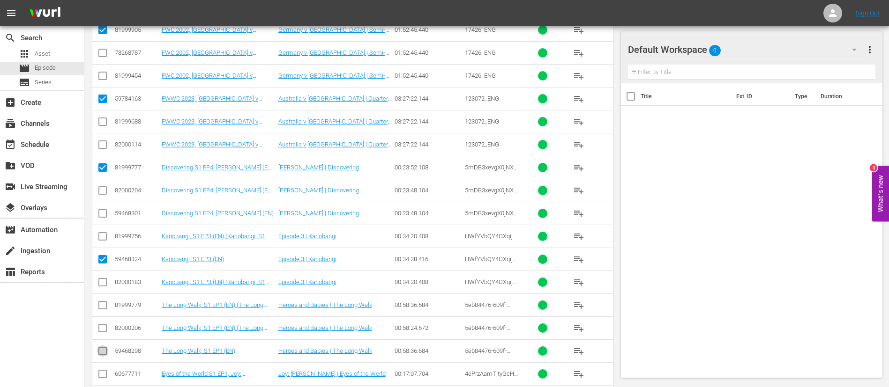
click at [98, 351] on input "checkbox" at bounding box center [102, 353] width 11 height 11
checkbox input "true"
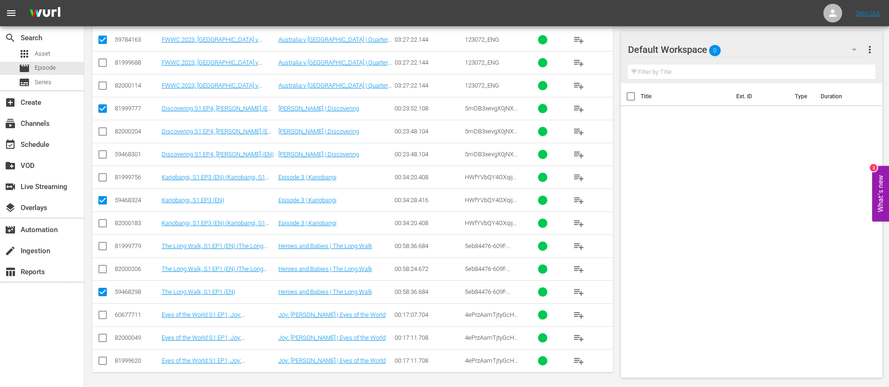
scroll to position [554, 0]
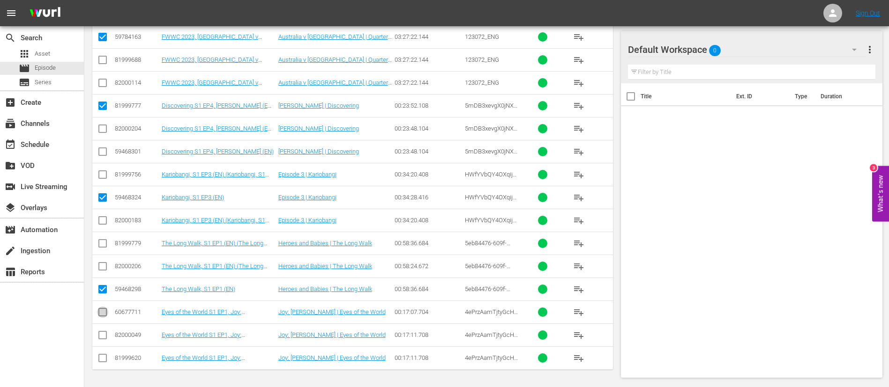
click at [105, 317] on input "checkbox" at bounding box center [102, 314] width 11 height 11
checkbox input "true"
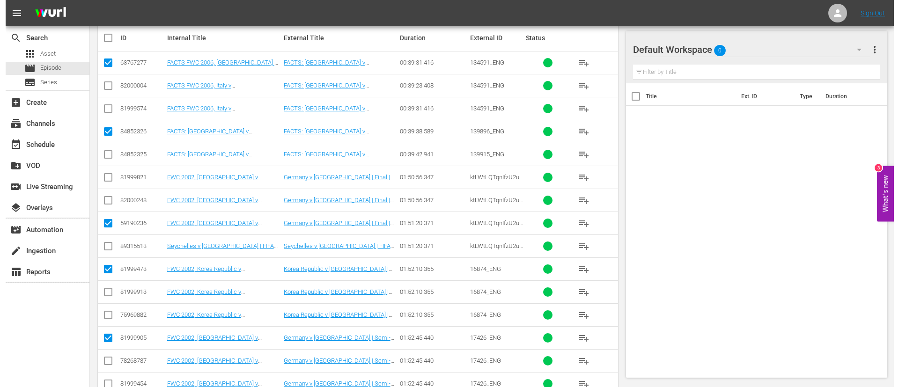
scroll to position [0, 0]
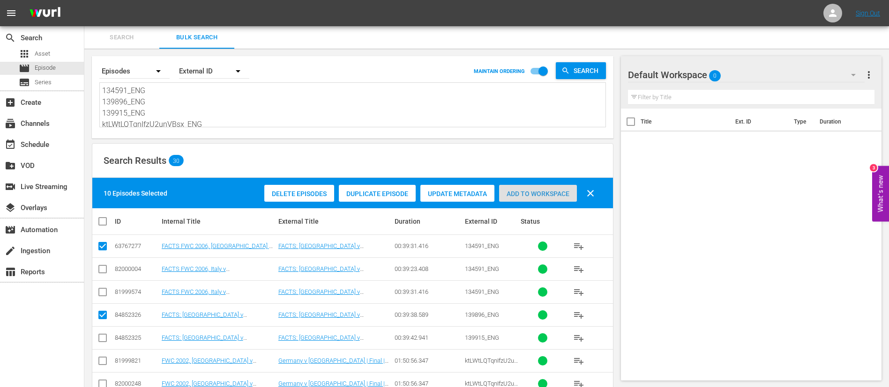
click at [528, 201] on div "Add to Workspace" at bounding box center [538, 194] width 78 height 18
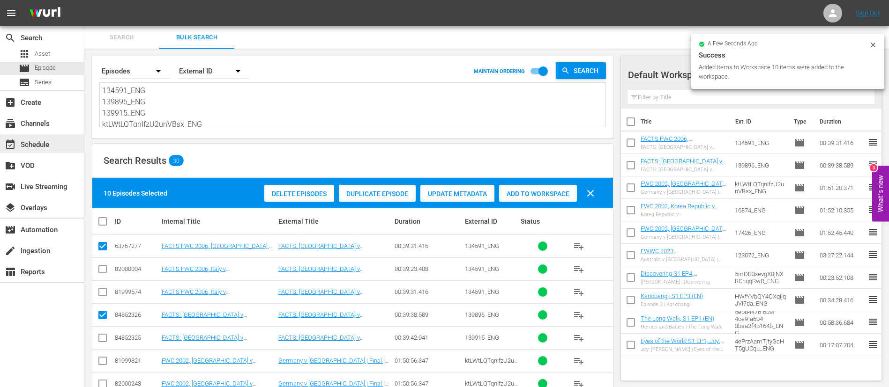
click at [24, 147] on div "event_available Schedule" at bounding box center [26, 143] width 52 height 8
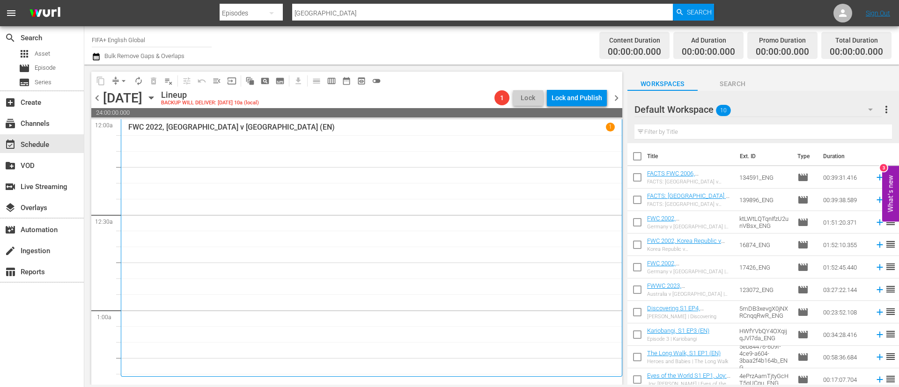
click at [641, 159] on input "checkbox" at bounding box center [638, 158] width 20 height 20
checkbox input "true"
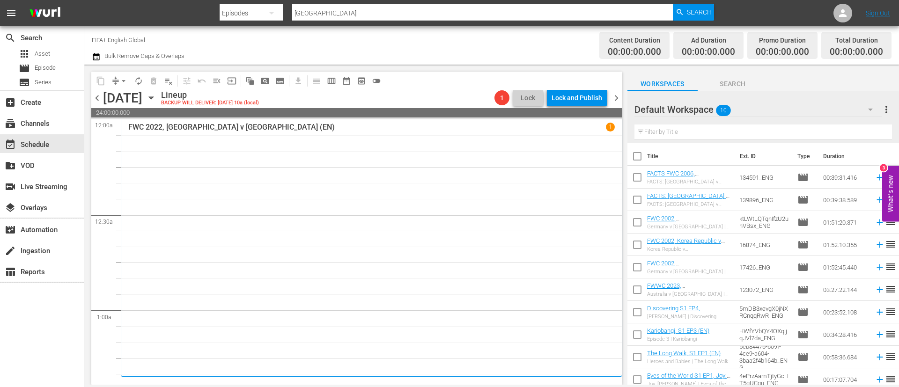
checkbox input "true"
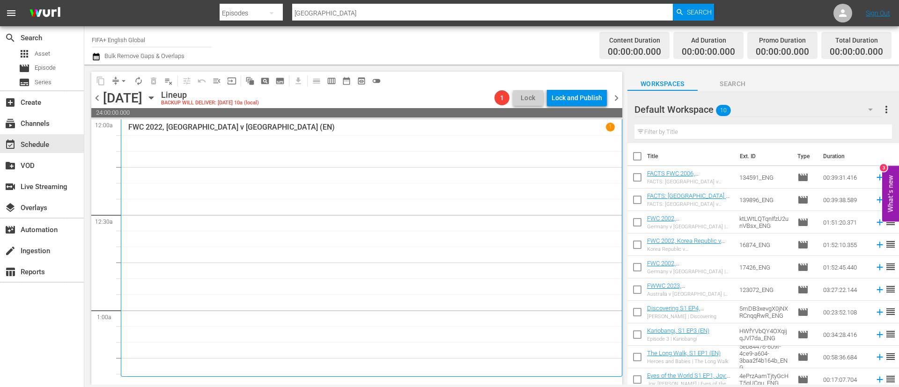
checkbox input "true"
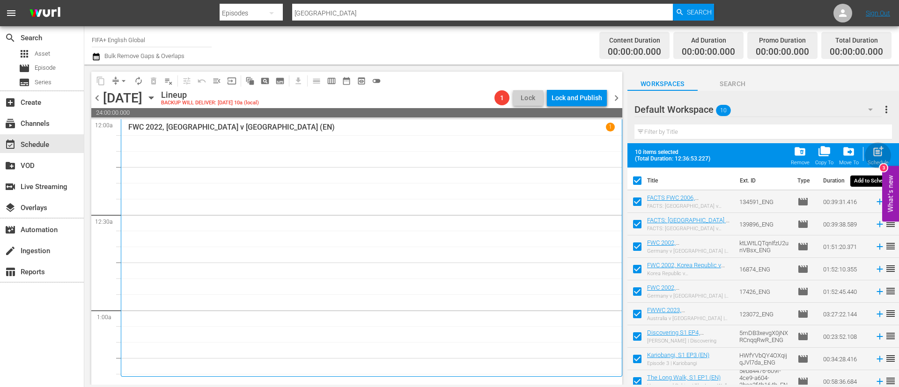
click at [883, 156] on span "post_add" at bounding box center [878, 151] width 13 height 13
checkbox input "false"
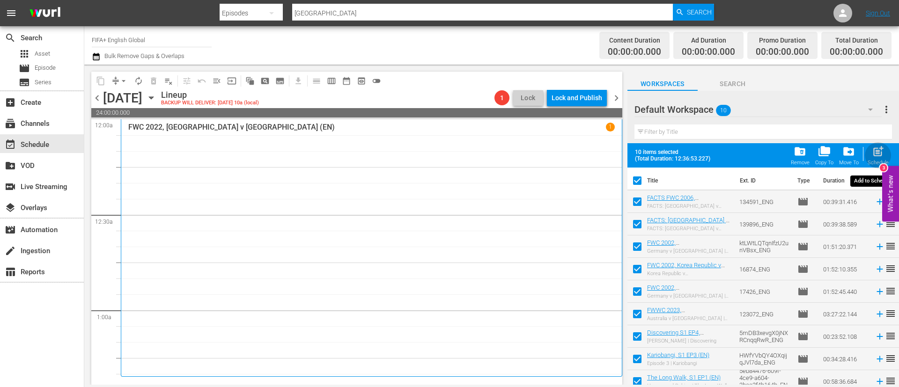
checkbox input "false"
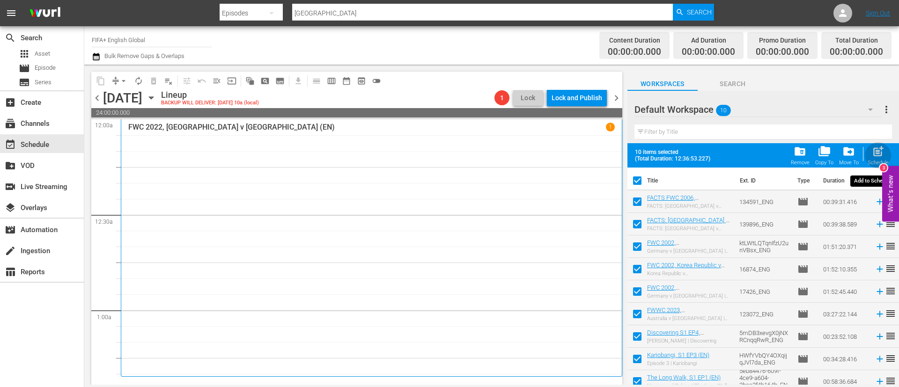
checkbox input "false"
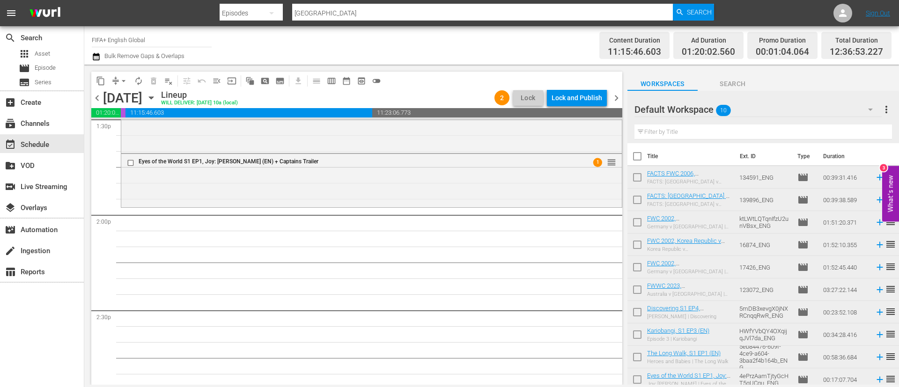
scroll to position [2600, 0]
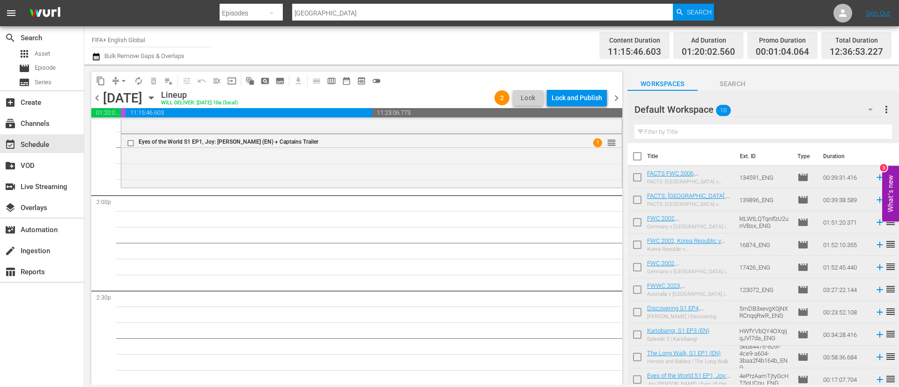
click at [638, 156] on input "checkbox" at bounding box center [638, 158] width 20 height 20
checkbox input "true"
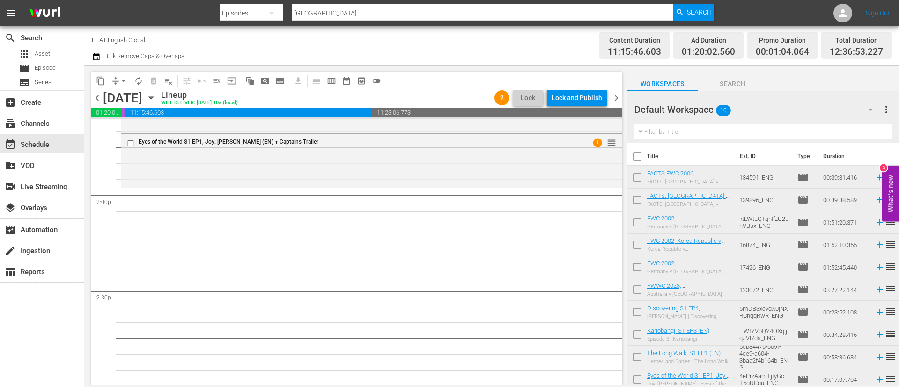
checkbox input "true"
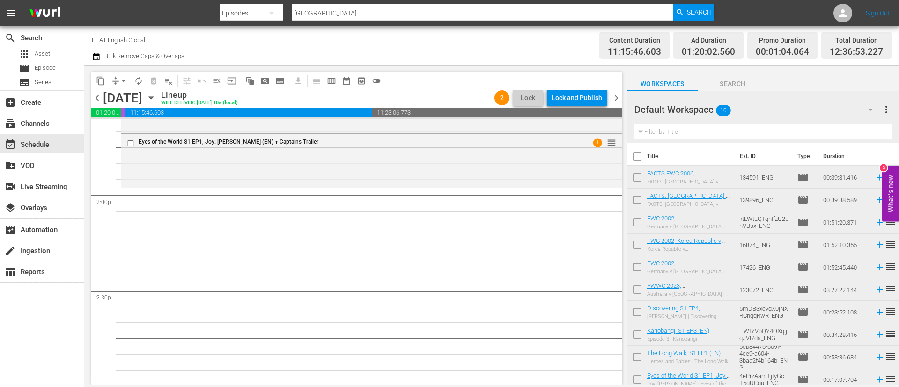
checkbox input "true"
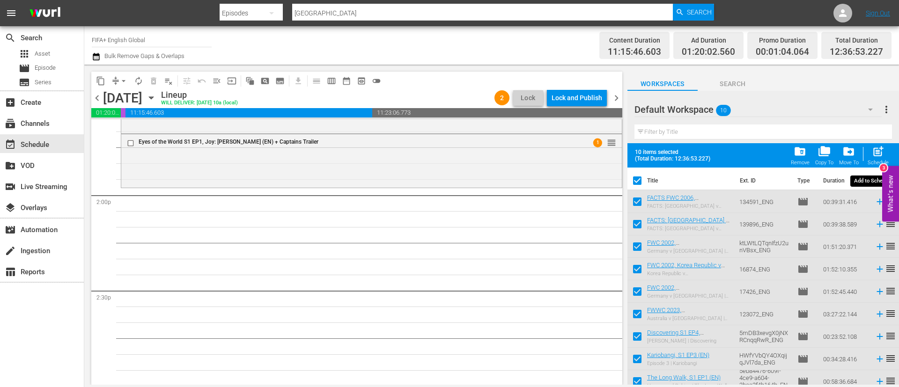
click at [877, 155] on span "post_add" at bounding box center [878, 151] width 13 height 13
checkbox input "false"
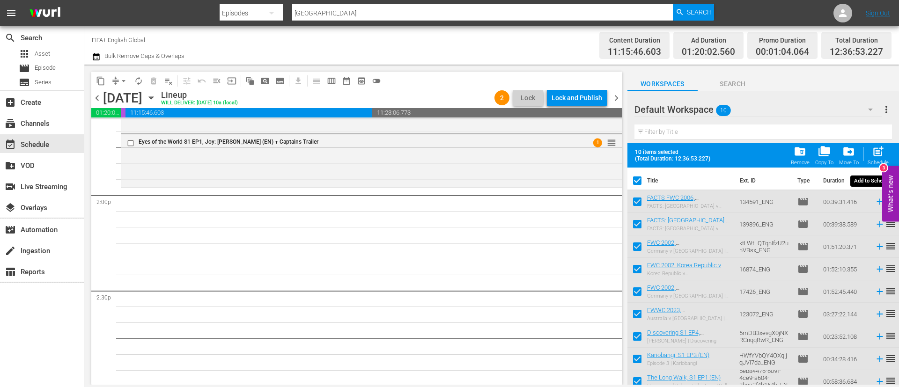
checkbox input "false"
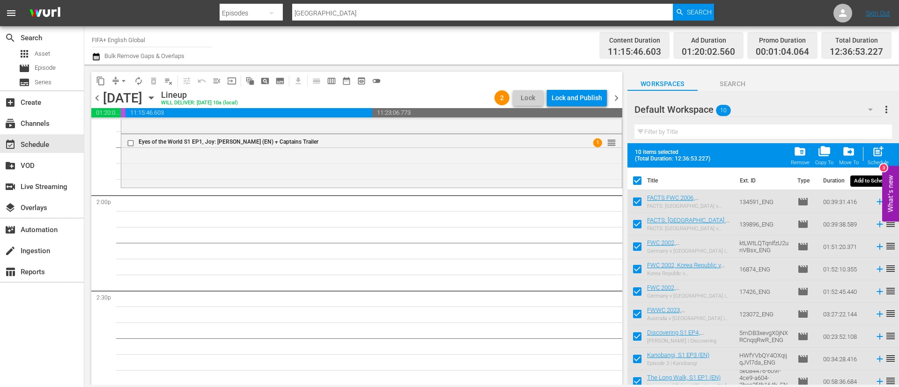
checkbox input "false"
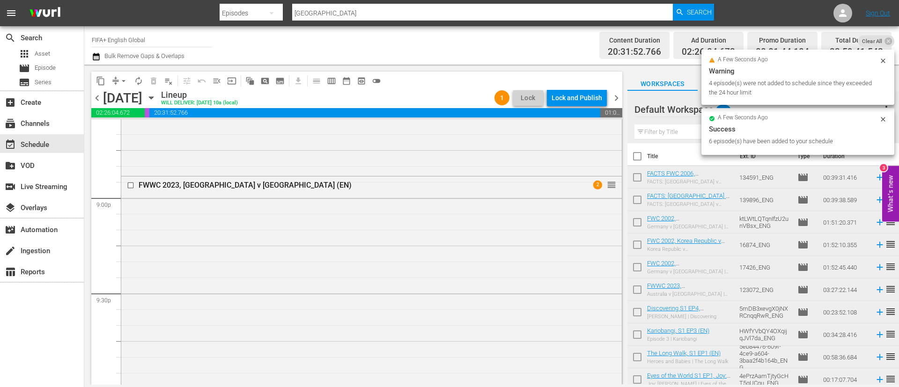
scroll to position [4387, 0]
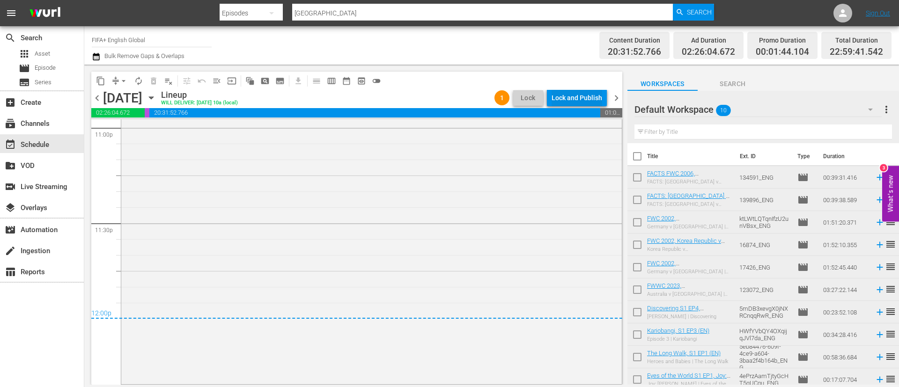
click at [576, 105] on div "Lock and Publish" at bounding box center [577, 97] width 51 height 17
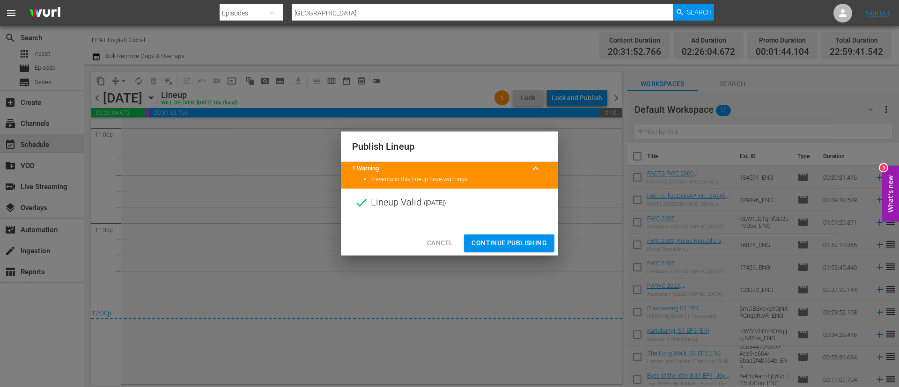
click at [521, 251] on button "Continue Publishing" at bounding box center [509, 243] width 90 height 17
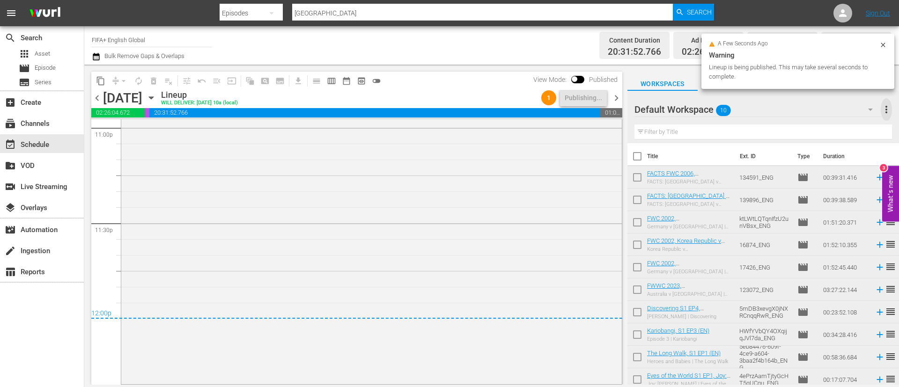
click at [887, 106] on span "more_vert" at bounding box center [886, 109] width 11 height 11
click at [827, 124] on div "Clear All Workspace Items" at bounding box center [826, 127] width 110 height 17
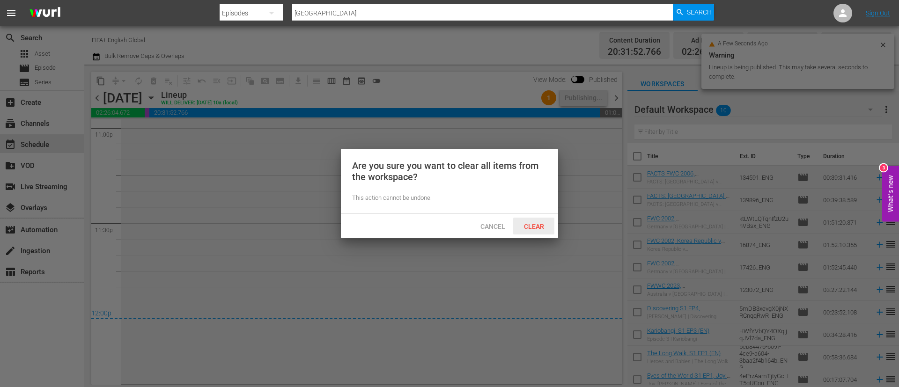
click at [522, 223] on span "Clear" at bounding box center [534, 226] width 35 height 7
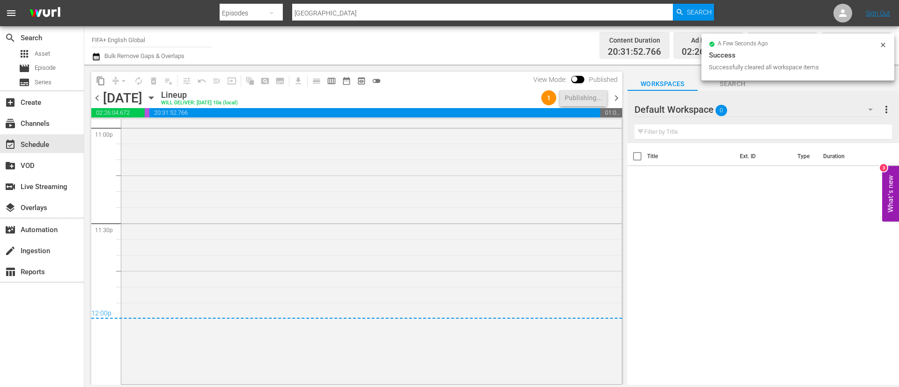
click at [612, 95] on span "chevron_right" at bounding box center [617, 98] width 12 height 12
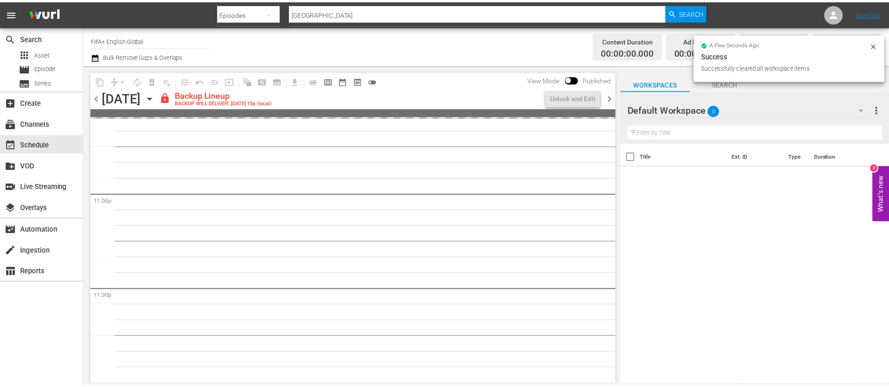
scroll to position [4321, 0]
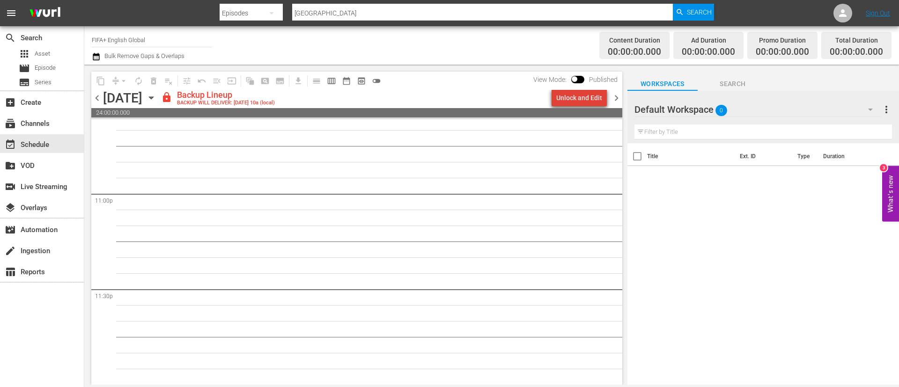
click at [585, 97] on div "Unlock and Edit" at bounding box center [580, 97] width 46 height 17
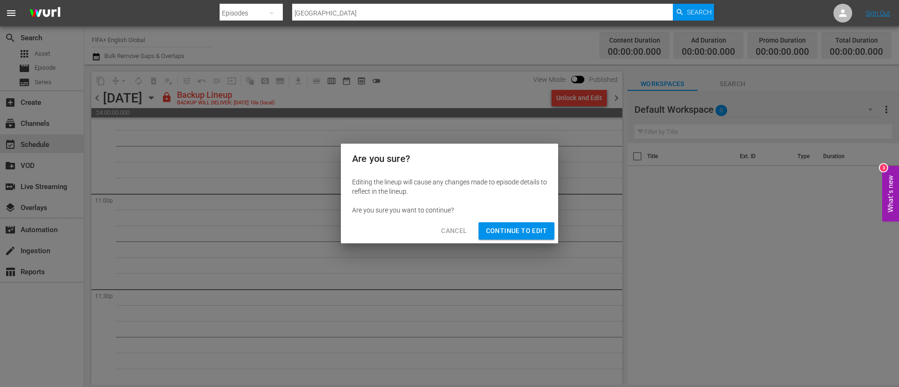
click at [510, 225] on span "Continue to Edit" at bounding box center [516, 231] width 61 height 12
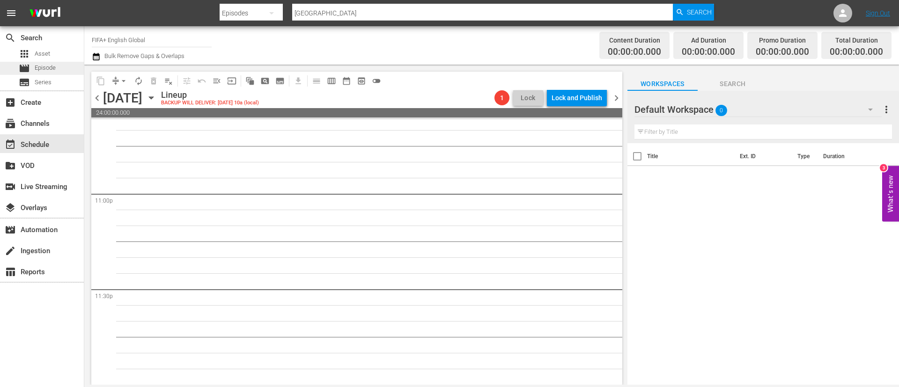
click at [72, 71] on div "movie Episode" at bounding box center [42, 68] width 84 height 13
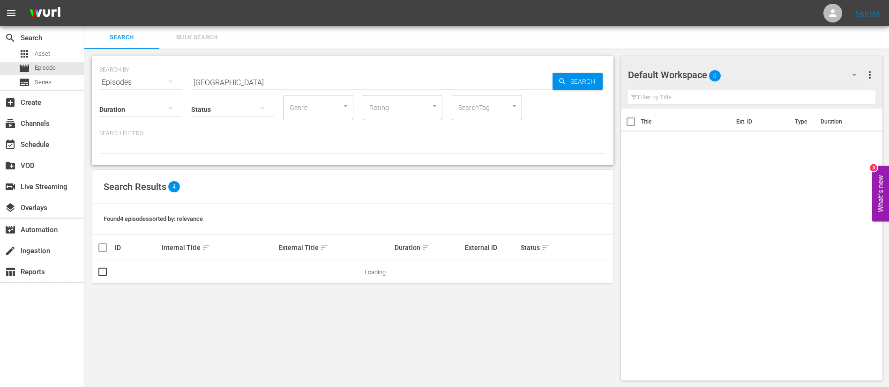
click at [209, 33] on span "Bulk Search" at bounding box center [197, 37] width 64 height 11
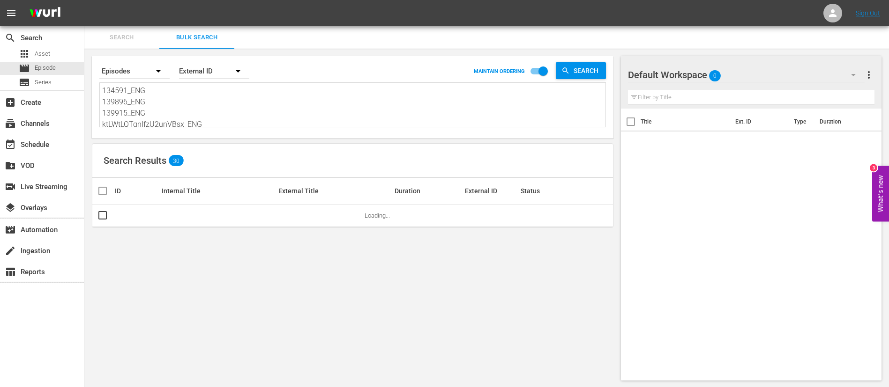
click at [245, 106] on textarea "134591_ENG 139896_ENG 139915_ENG ktLWtLQTqnIfzU2unVBsx_ENG #N/D 16874_ENG 17426…" at bounding box center [353, 106] width 503 height 43
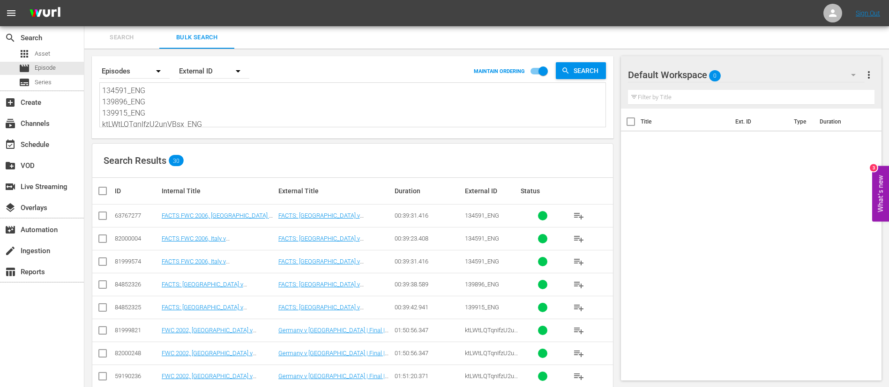
paste textarea "2552_ENG 132569_ENG 134613_ENG 132548_ENG 131876_ENG 131888_ENG 24449_ENG #N/D …"
type textarea "132552_ENG 132569_ENG 134613_ENG 132548_ENG 131876_ENG 131888_ENG 24449_ENG #N/…"
click at [98, 215] on input "checkbox" at bounding box center [102, 217] width 11 height 11
checkbox input "true"
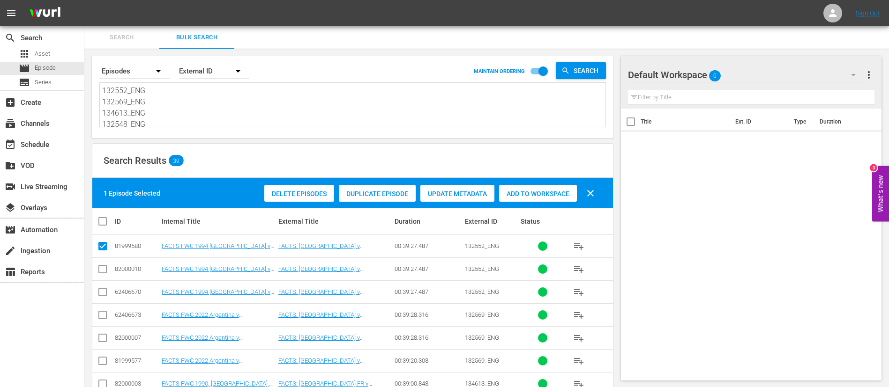
click at [103, 320] on input "checkbox" at bounding box center [102, 317] width 11 height 11
checkbox input "true"
click at [108, 247] on input "checkbox" at bounding box center [102, 248] width 11 height 11
checkbox input "false"
click at [104, 291] on input "checkbox" at bounding box center [102, 294] width 11 height 11
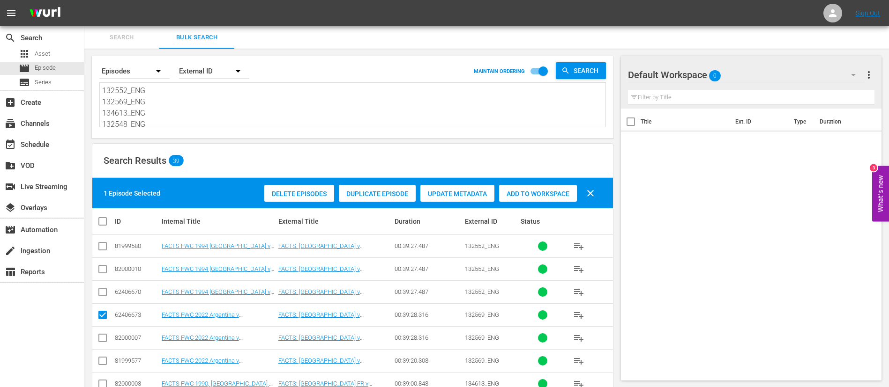
checkbox input "true"
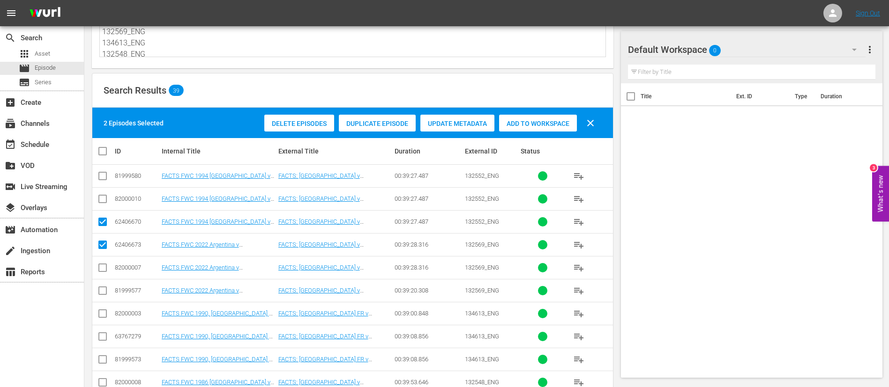
click at [104, 315] on input "checkbox" at bounding box center [102, 315] width 11 height 11
checkbox input "true"
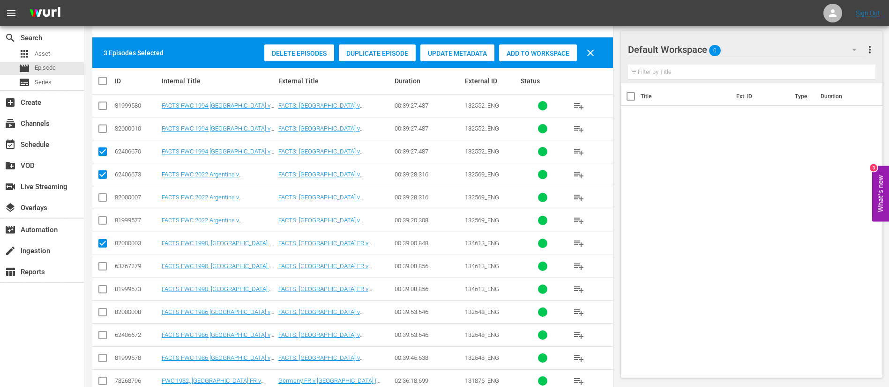
click at [104, 314] on input "checkbox" at bounding box center [102, 314] width 11 height 11
checkbox input "true"
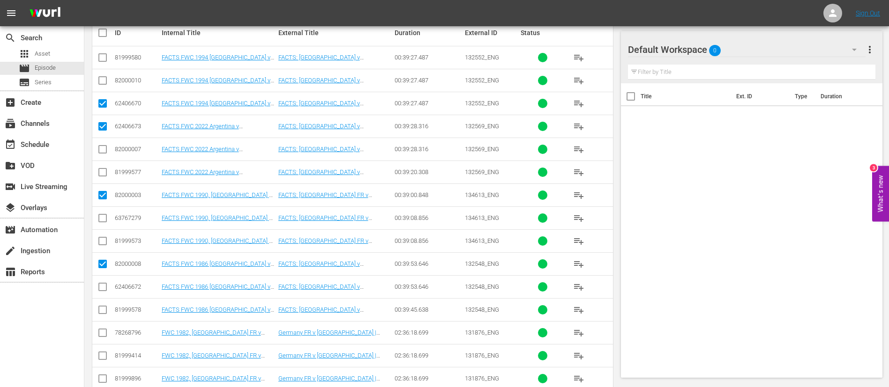
scroll to position [211, 0]
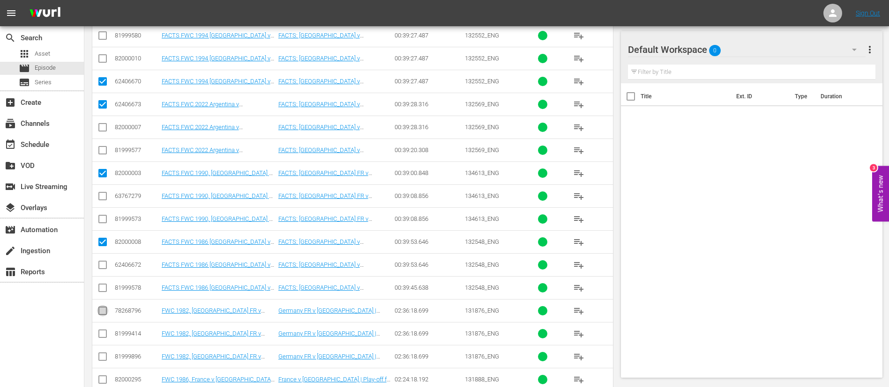
click at [104, 313] on input "checkbox" at bounding box center [102, 312] width 11 height 11
checkbox input "true"
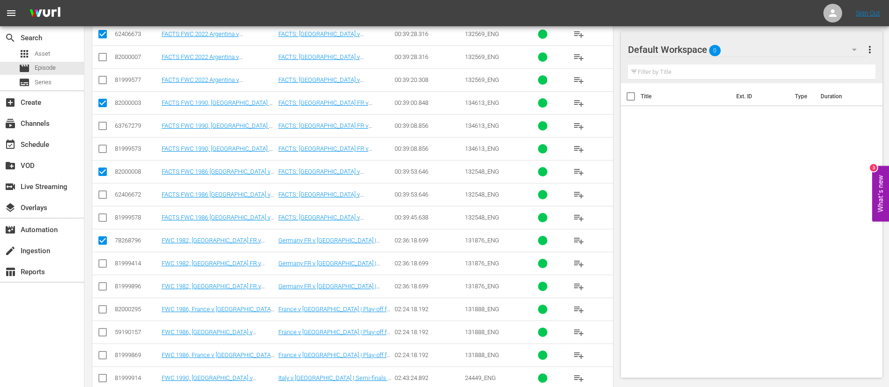
click at [102, 331] on input "checkbox" at bounding box center [102, 334] width 11 height 11
checkbox input "true"
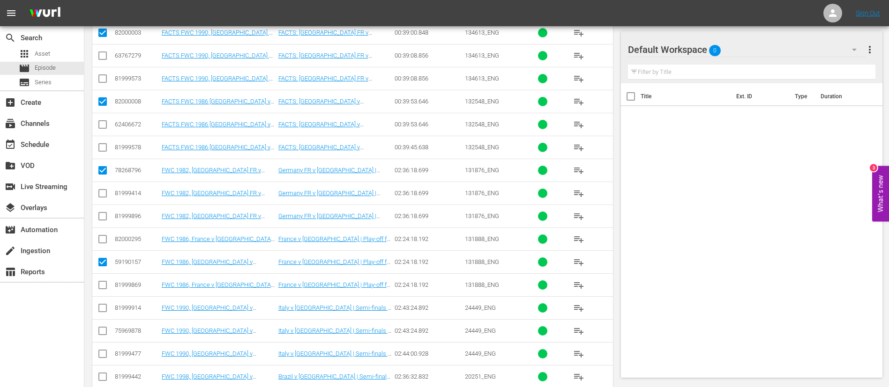
click at [101, 307] on input "checkbox" at bounding box center [102, 309] width 11 height 11
checkbox input "true"
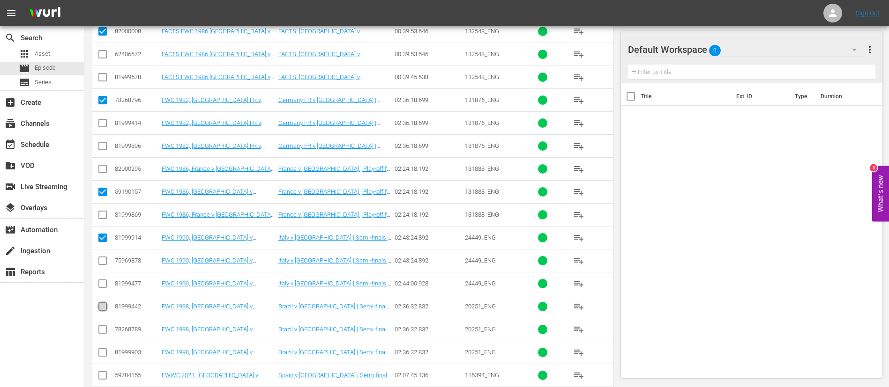
click at [101, 307] on input "checkbox" at bounding box center [102, 308] width 11 height 11
checkbox input "true"
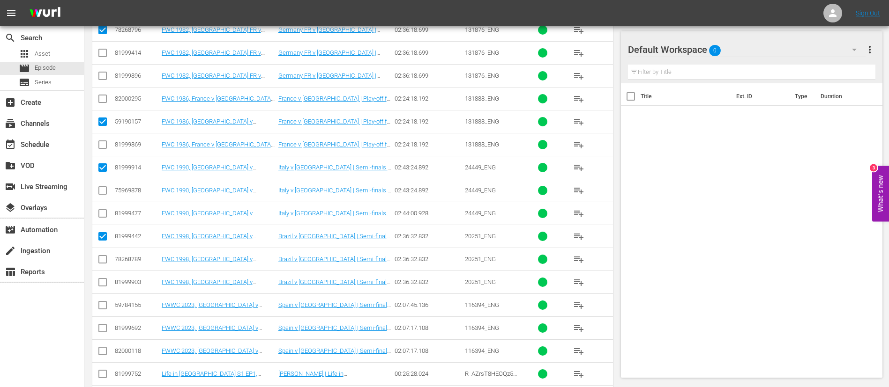
click at [101, 307] on input "checkbox" at bounding box center [102, 307] width 11 height 11
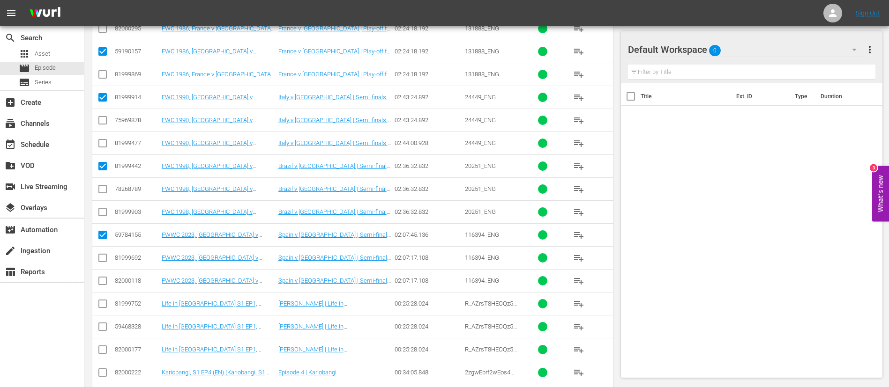
click at [101, 307] on input "checkbox" at bounding box center [102, 305] width 11 height 11
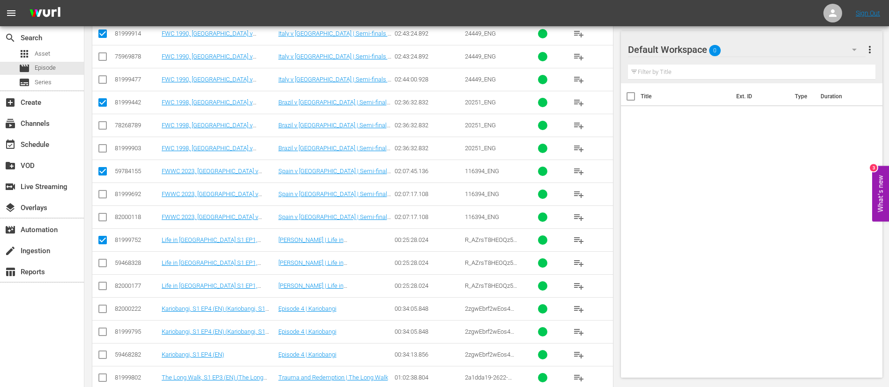
scroll to position [632, 0]
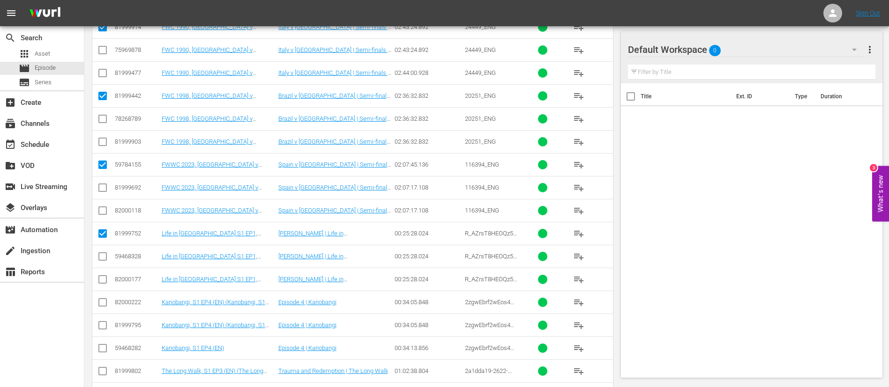
click at [101, 306] on input "checkbox" at bounding box center [102, 304] width 11 height 11
click at [104, 308] on input "checkbox" at bounding box center [102, 304] width 11 height 11
click at [104, 348] on input "checkbox" at bounding box center [102, 350] width 11 height 11
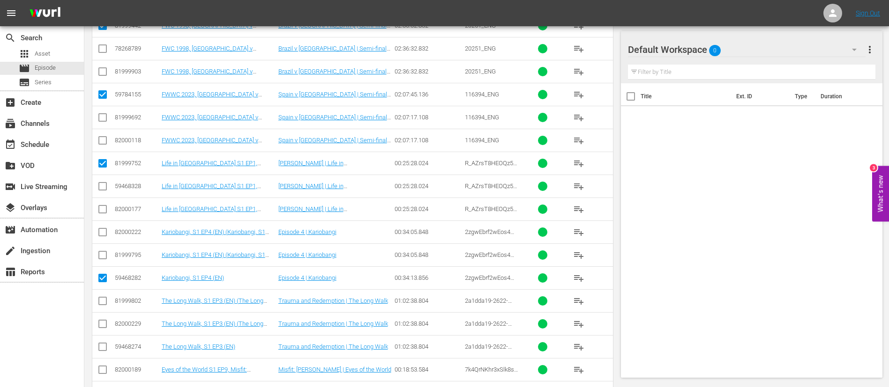
click at [103, 349] on input "checkbox" at bounding box center [102, 348] width 11 height 11
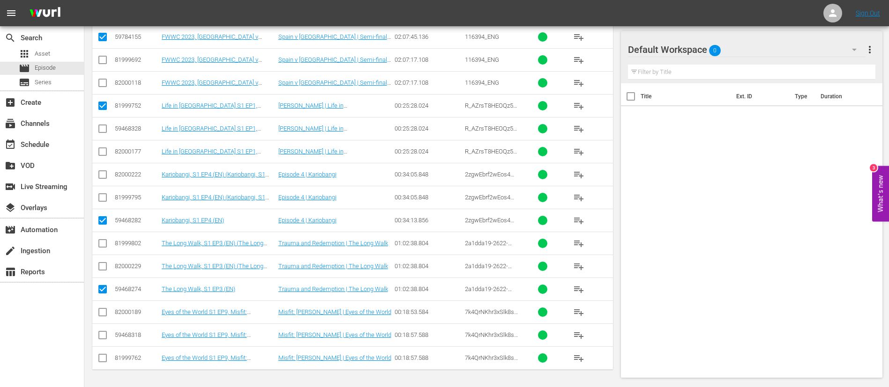
click at [103, 311] on input "checkbox" at bounding box center [102, 314] width 11 height 11
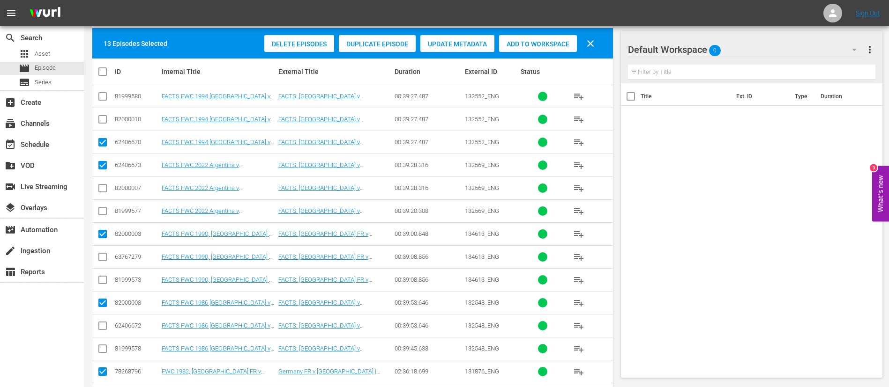
scroll to position [58, 0]
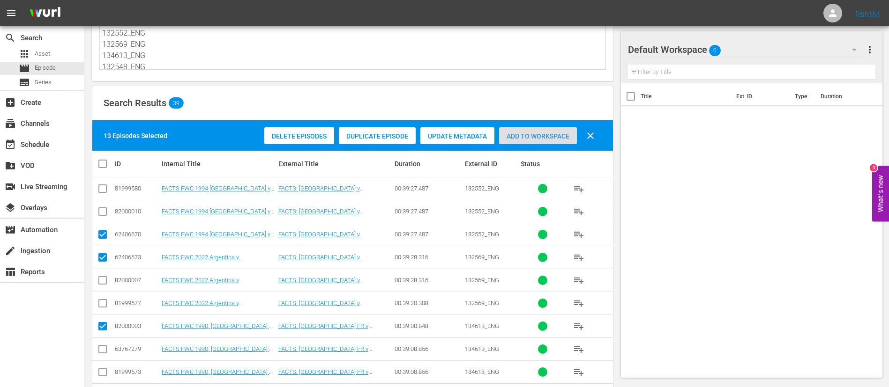
click at [554, 134] on span "Add to Workspace" at bounding box center [538, 136] width 78 height 7
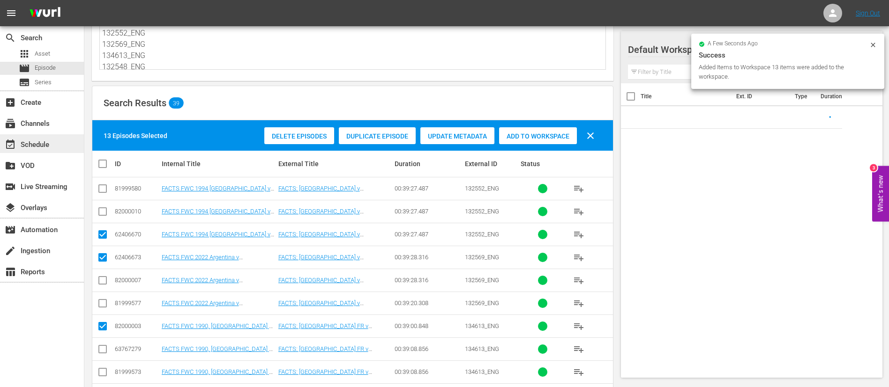
click at [53, 148] on div "event_available Schedule" at bounding box center [42, 143] width 84 height 19
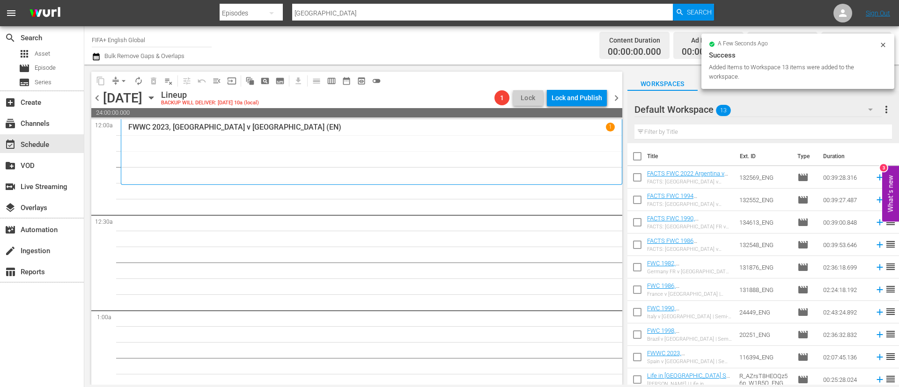
click at [635, 156] on input "checkbox" at bounding box center [638, 158] width 20 height 20
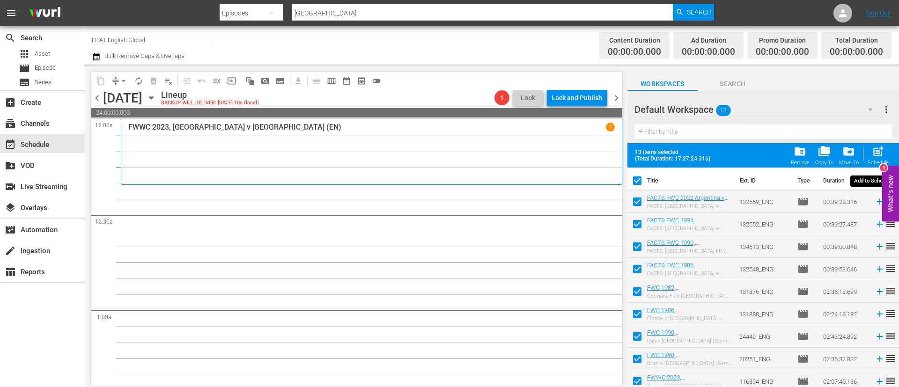
click at [883, 156] on span "post_add" at bounding box center [878, 151] width 13 height 13
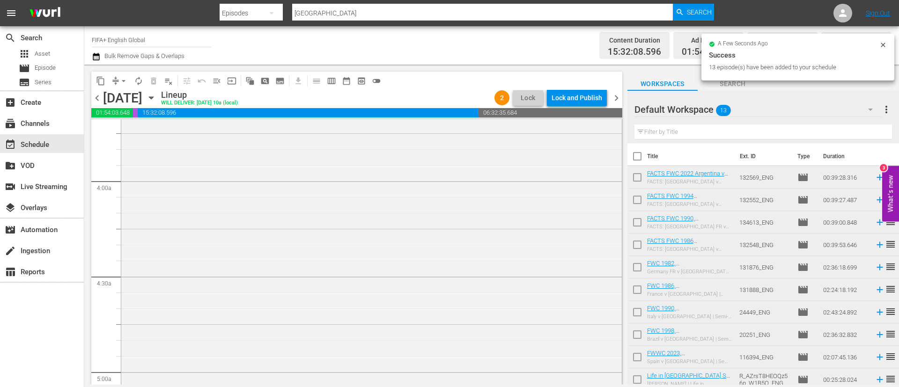
scroll to position [1405, 0]
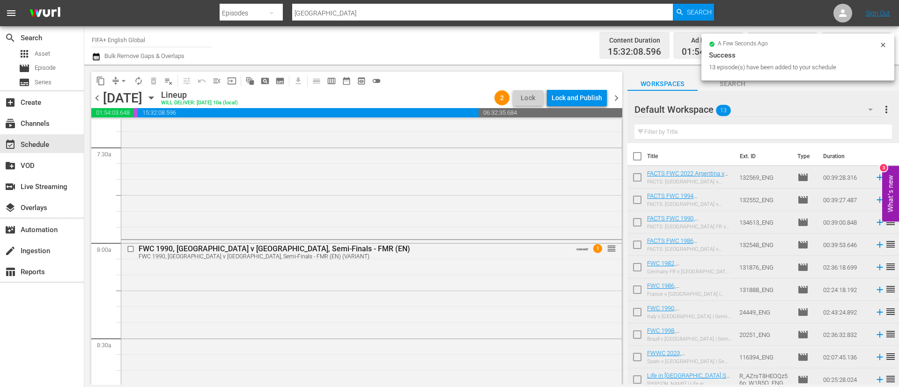
click at [635, 158] on input "checkbox" at bounding box center [638, 158] width 20 height 20
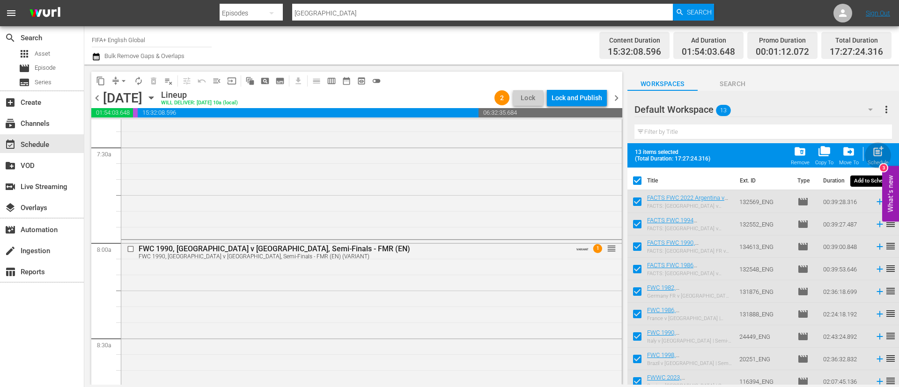
click at [879, 158] on div "post_add Schedule" at bounding box center [878, 155] width 21 height 21
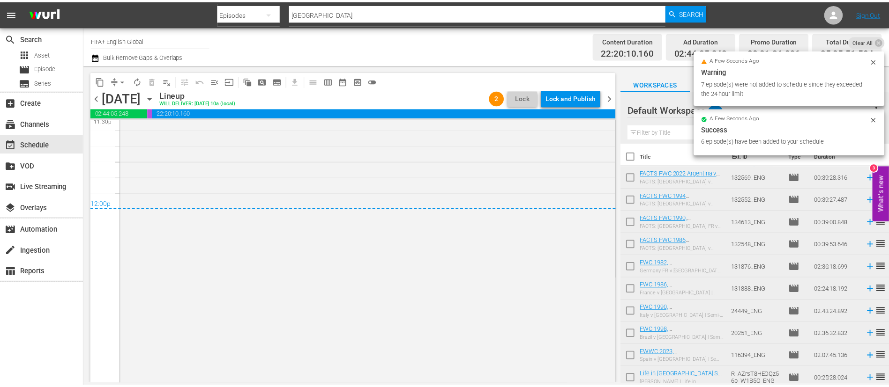
scroll to position [4597, 0]
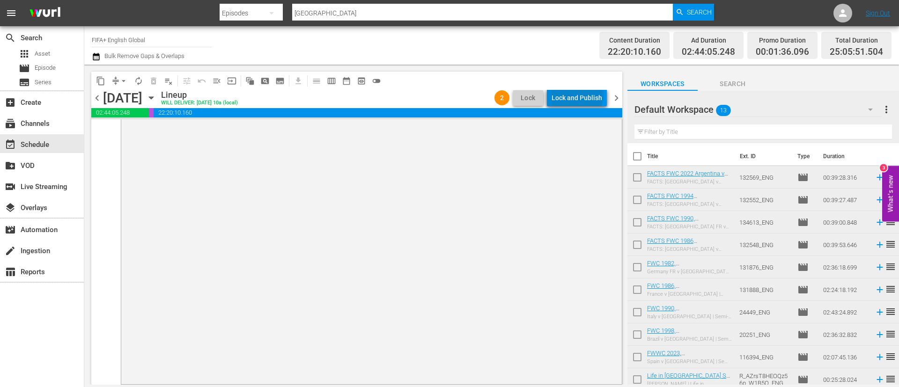
click at [579, 94] on div "Lock and Publish" at bounding box center [577, 97] width 51 height 17
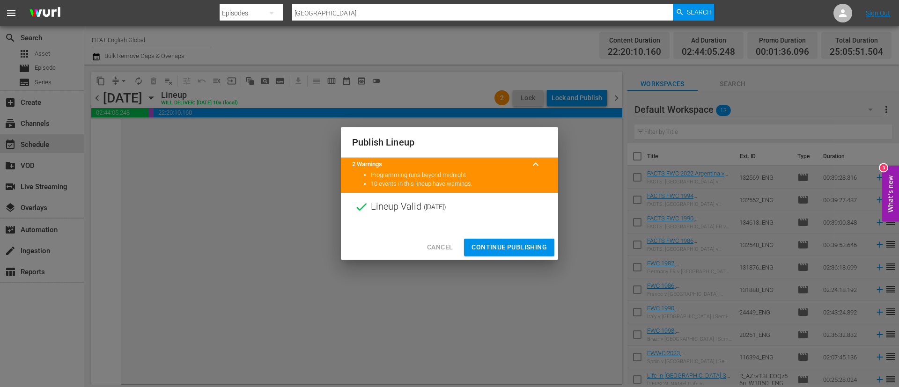
click at [526, 247] on span "Continue Publishing" at bounding box center [509, 248] width 75 height 12
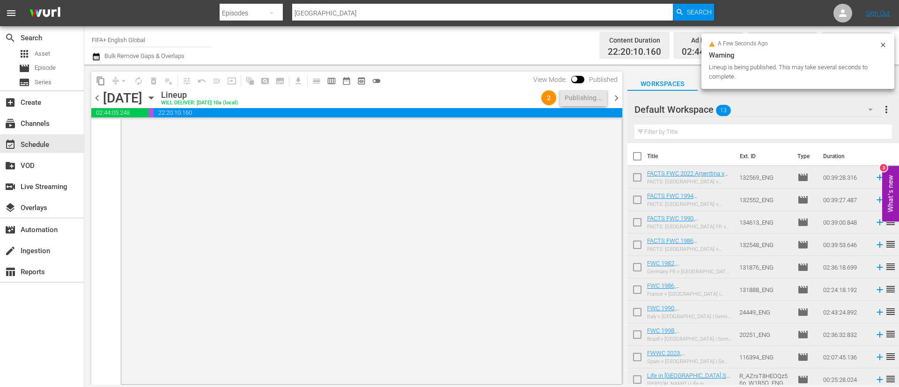
click at [889, 110] on span "more_vert" at bounding box center [886, 109] width 11 height 11
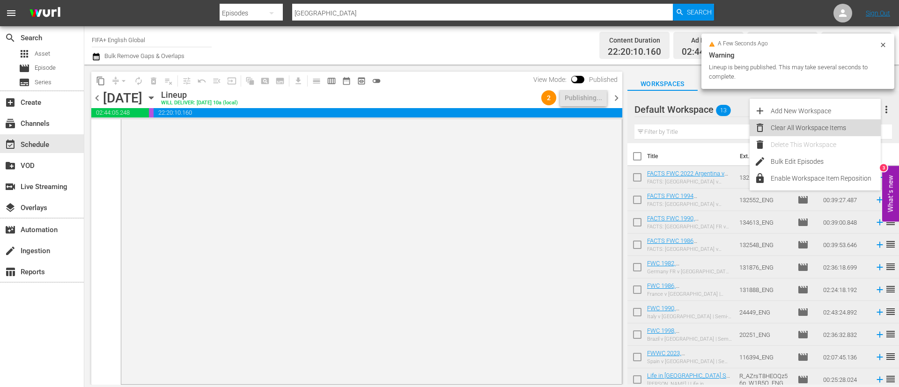
click at [839, 134] on div "Clear All Workspace Items" at bounding box center [826, 127] width 110 height 17
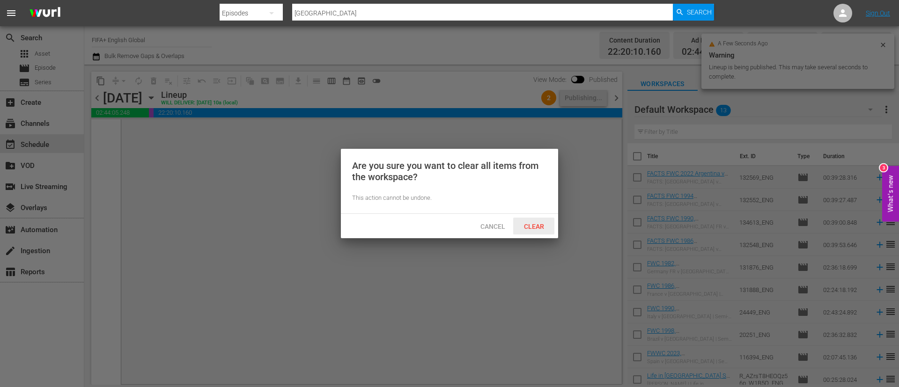
click at [534, 221] on div "Clear" at bounding box center [533, 226] width 41 height 17
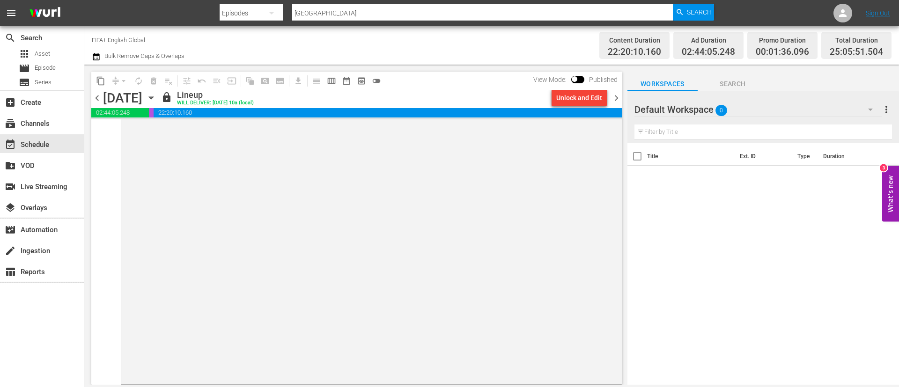
click at [61, 61] on div "apps Asset movie Episode subtitles Series" at bounding box center [42, 68] width 84 height 42
click at [62, 65] on div "movie Episode" at bounding box center [42, 68] width 84 height 13
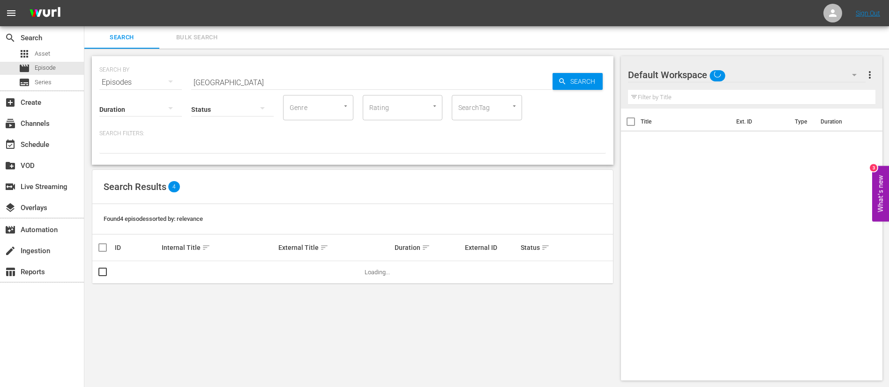
click at [226, 38] on span "Bulk Search" at bounding box center [197, 37] width 64 height 11
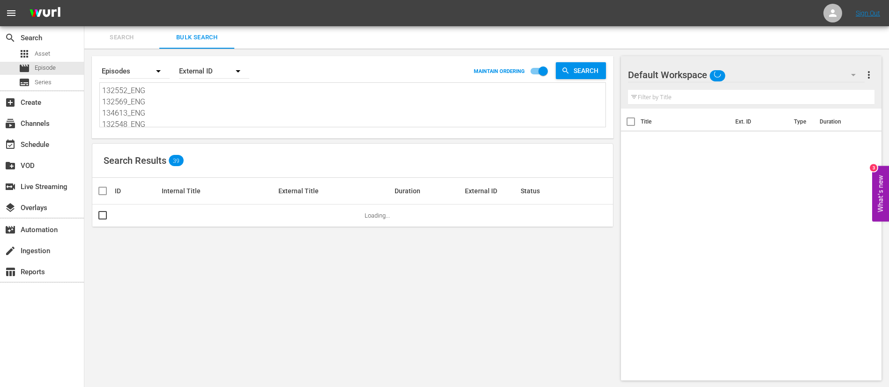
click at [222, 104] on textarea "132552_ENG 132569_ENG 134613_ENG 132548_ENG 131876_ENG 131888_ENG 24449_ENG #N/…" at bounding box center [353, 106] width 503 height 43
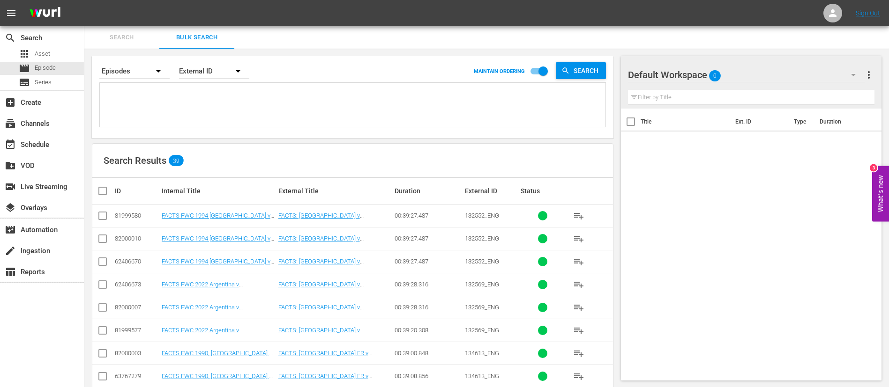
paste textarea "139896_ENG 139915_ENG 134602_ENG 134591_ENG 134765_ENG 131863_ENG 133707_ENG 13…"
click at [100, 220] on input "checkbox" at bounding box center [102, 217] width 11 height 11
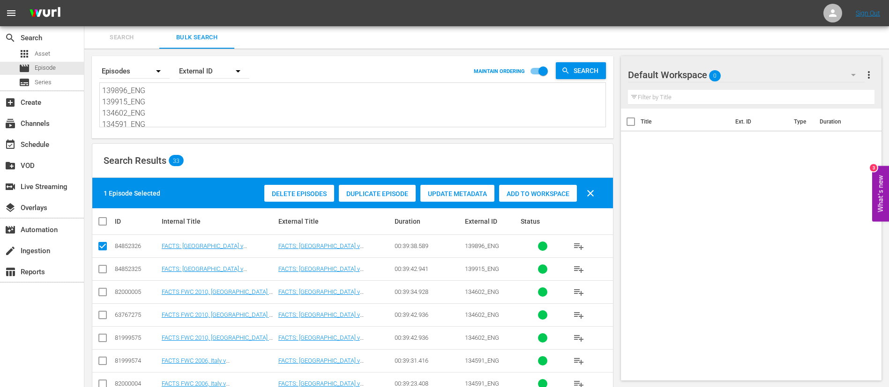
click at [104, 270] on input "checkbox" at bounding box center [102, 271] width 11 height 11
click at [100, 293] on input "checkbox" at bounding box center [102, 294] width 11 height 11
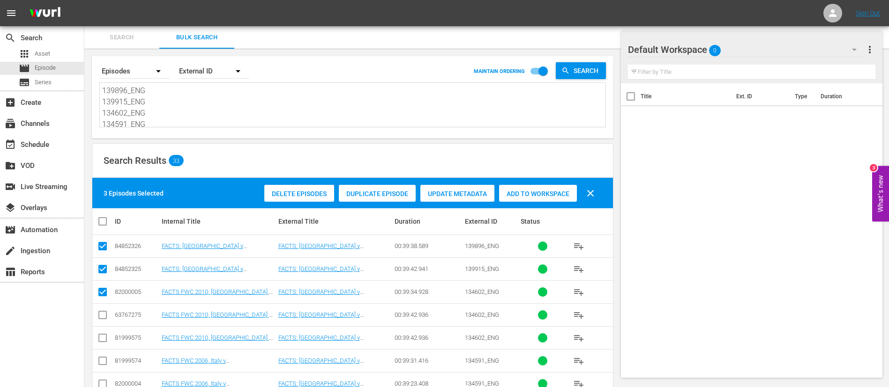
scroll to position [70, 0]
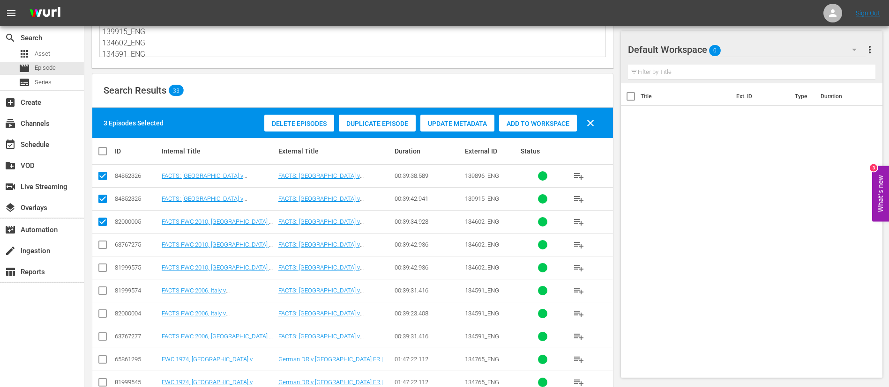
click at [99, 330] on td at bounding box center [102, 336] width 21 height 23
click at [101, 339] on input "checkbox" at bounding box center [102, 338] width 11 height 11
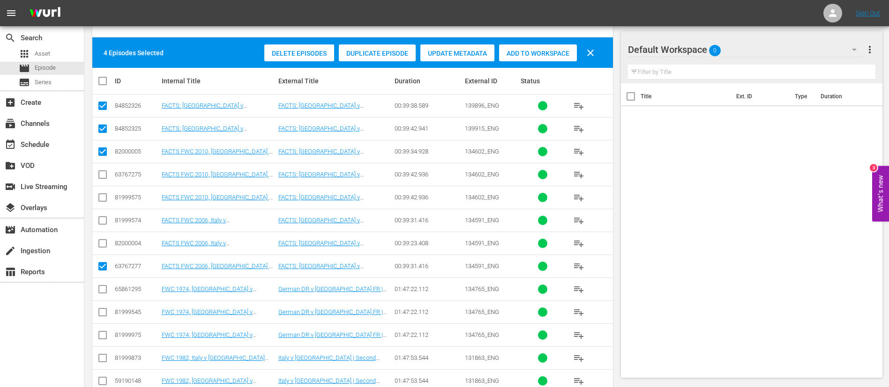
click at [102, 292] on input "checkbox" at bounding box center [102, 291] width 11 height 11
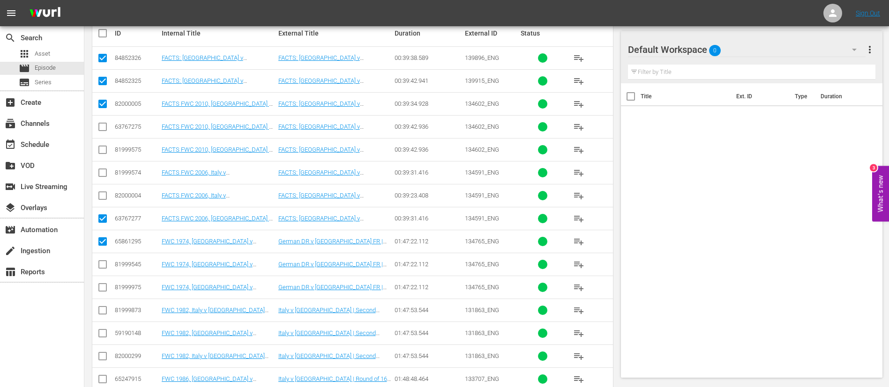
scroll to position [211, 0]
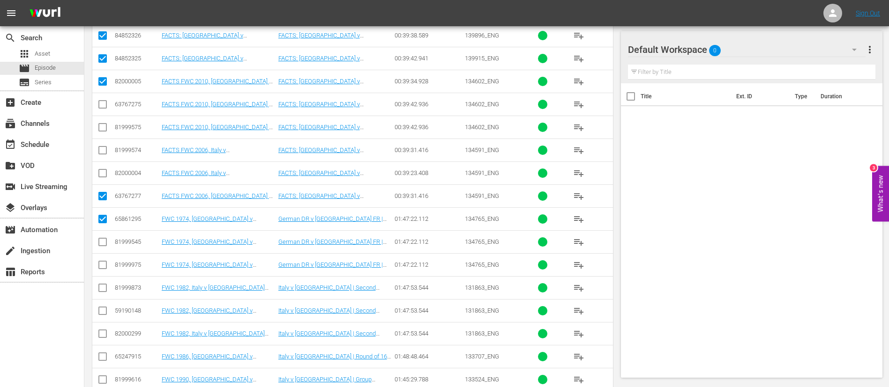
click at [106, 312] on input "checkbox" at bounding box center [102, 312] width 11 height 11
click at [104, 355] on input "checkbox" at bounding box center [102, 358] width 11 height 11
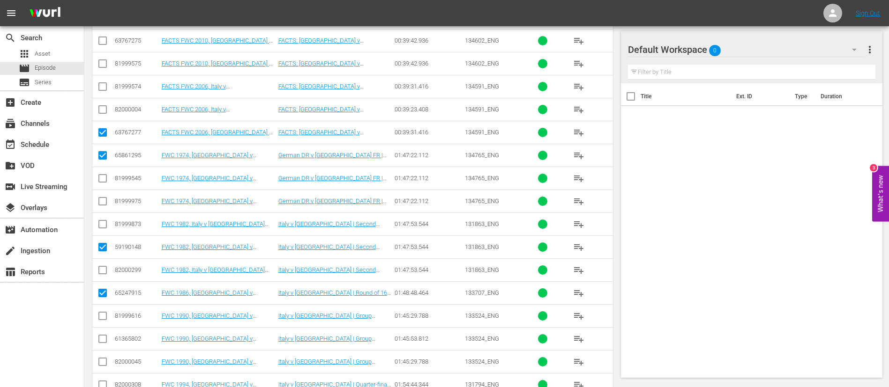
scroll to position [281, 0]
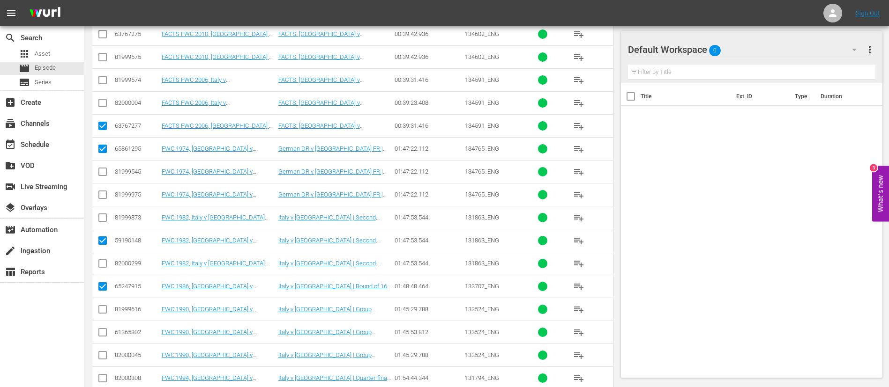
click at [103, 334] on input "checkbox" at bounding box center [102, 334] width 11 height 11
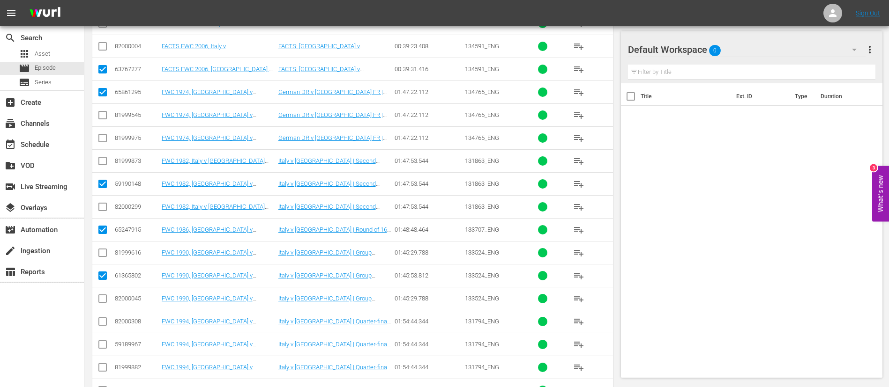
scroll to position [351, 0]
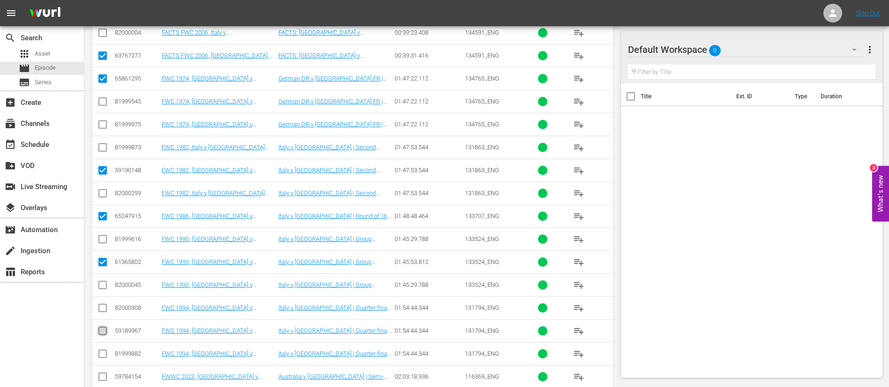
click at [102, 328] on input "checkbox" at bounding box center [102, 332] width 11 height 11
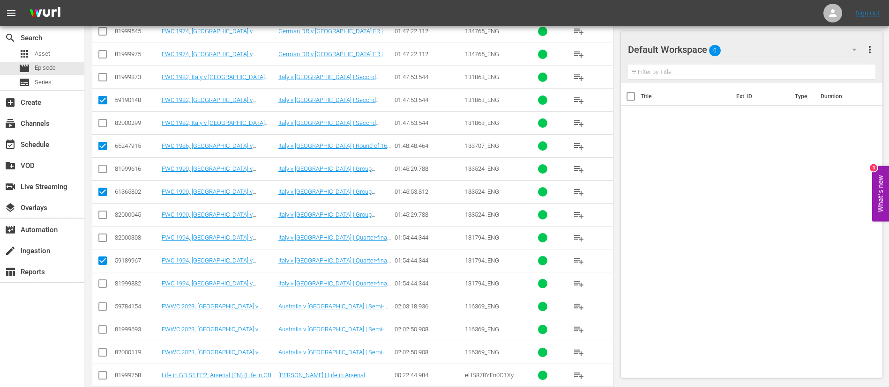
click at [100, 311] on input "checkbox" at bounding box center [102, 308] width 11 height 11
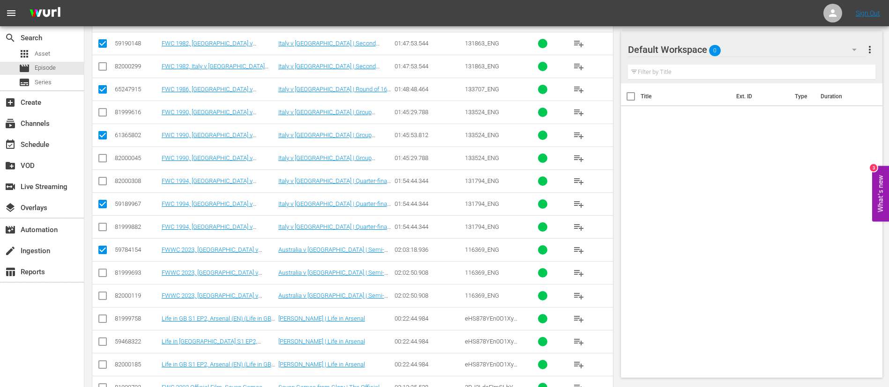
scroll to position [492, 0]
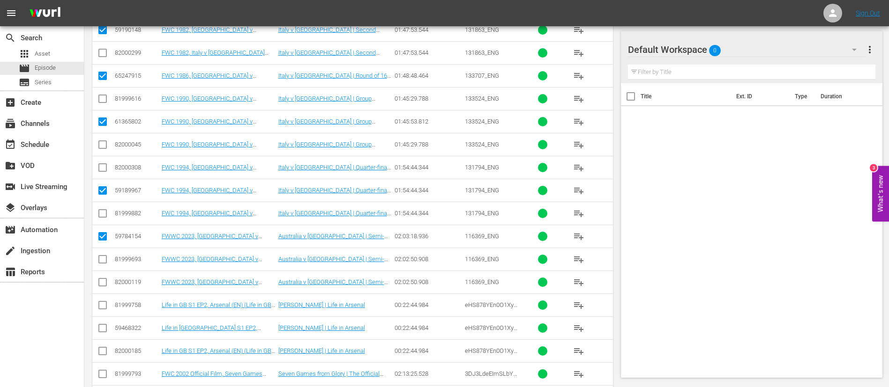
click at [103, 332] on input "checkbox" at bounding box center [102, 330] width 11 height 11
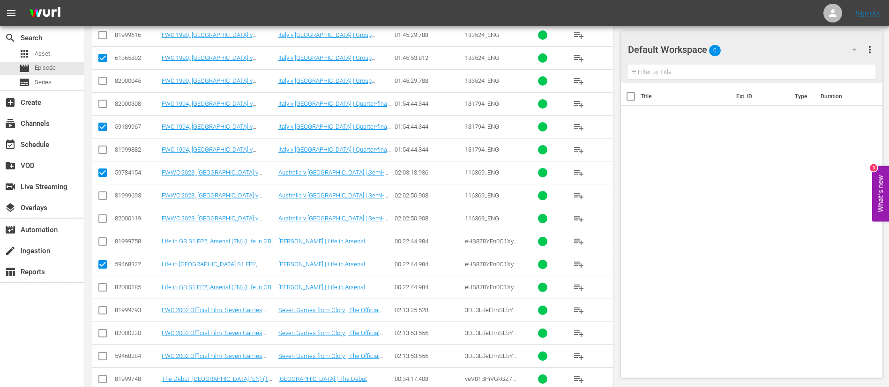
scroll to position [562, 0]
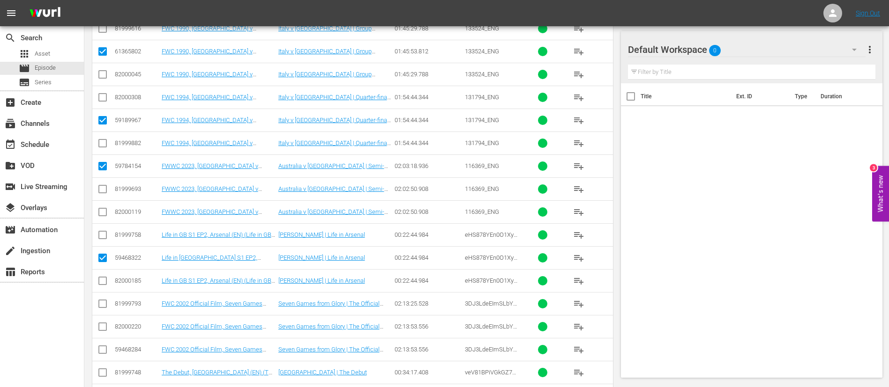
click at [105, 304] on input "checkbox" at bounding box center [102, 305] width 11 height 11
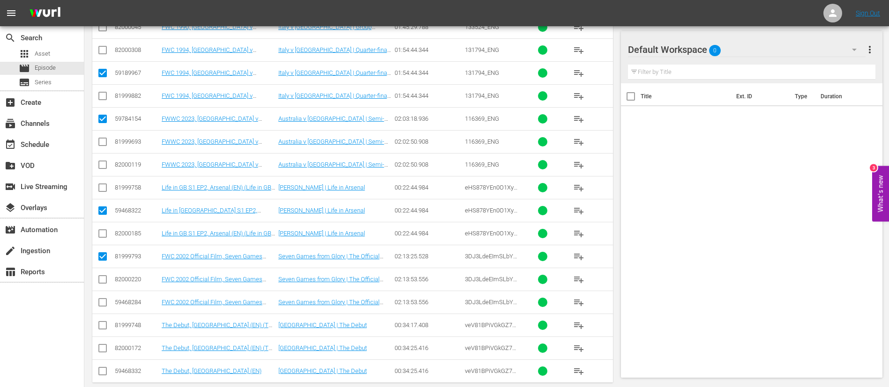
scroll to position [623, 0]
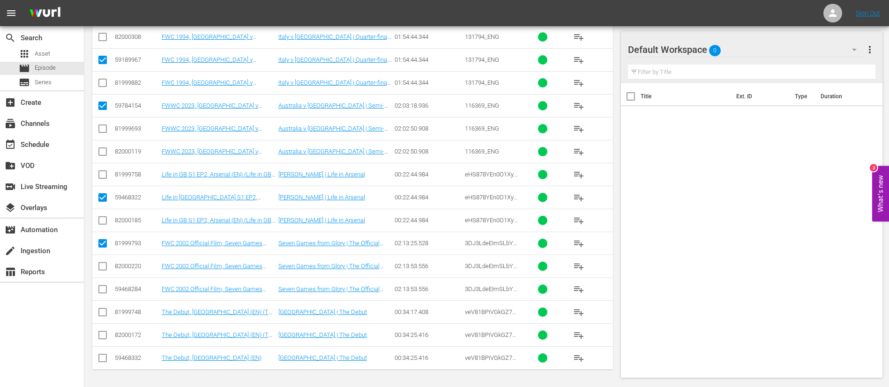
click at [105, 362] on input "checkbox" at bounding box center [102, 360] width 11 height 11
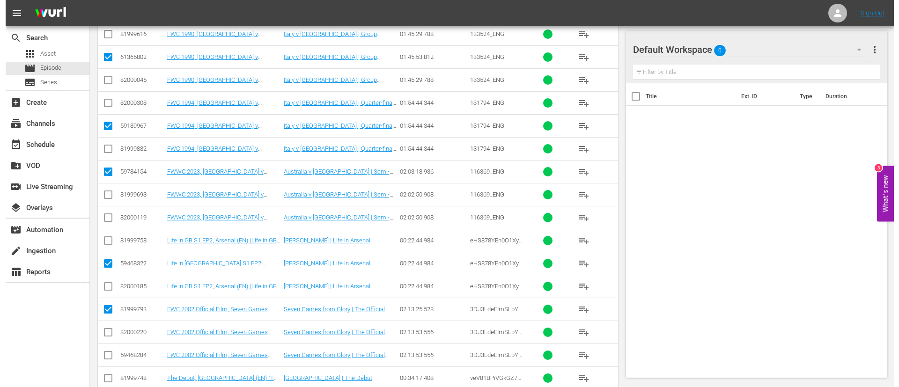
scroll to position [0, 0]
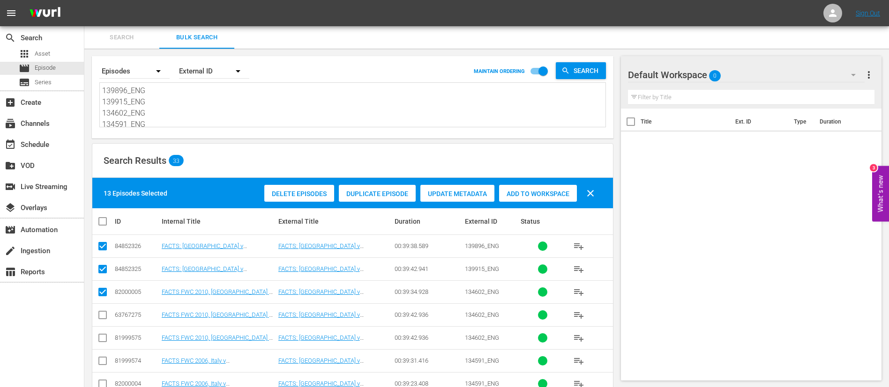
click at [559, 189] on div "Add to Workspace" at bounding box center [538, 194] width 78 height 18
click at [45, 151] on div "event_available Schedule" at bounding box center [42, 143] width 84 height 19
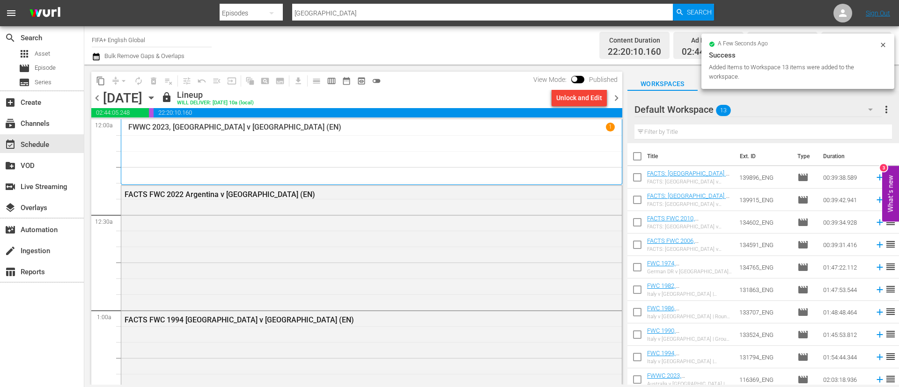
click at [617, 95] on span "chevron_right" at bounding box center [617, 98] width 12 height 12
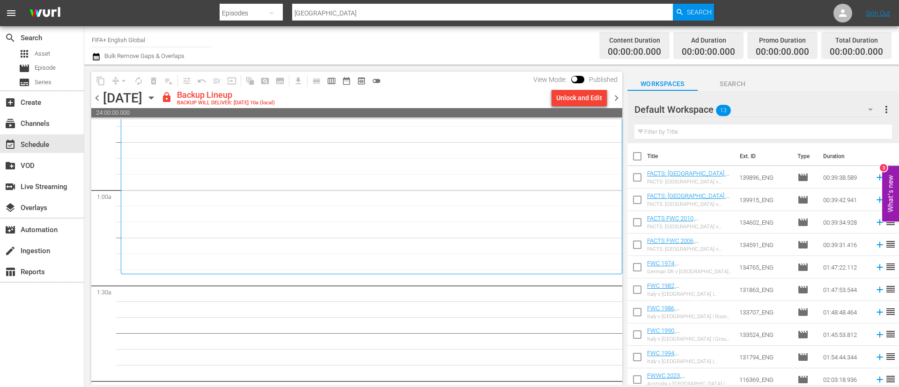
scroll to position [211, 0]
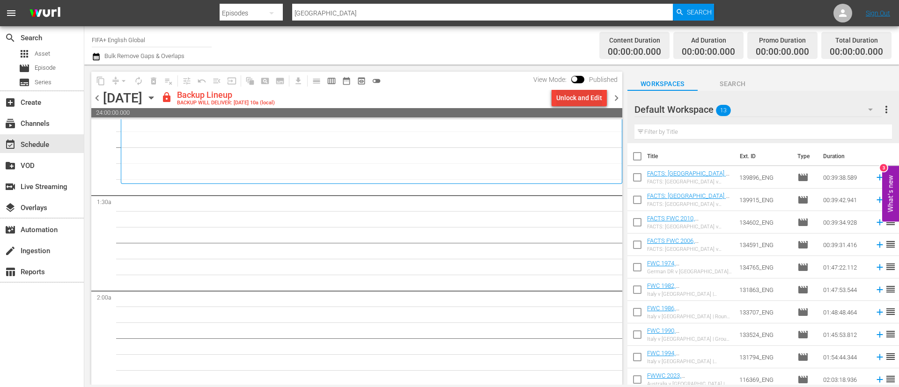
click at [587, 96] on div "Unlock and Edit" at bounding box center [580, 97] width 46 height 17
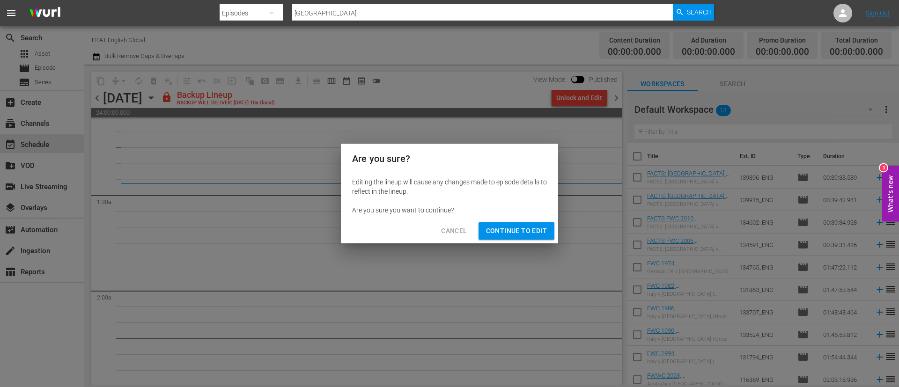
click at [523, 231] on span "Continue to Edit" at bounding box center [516, 231] width 61 height 12
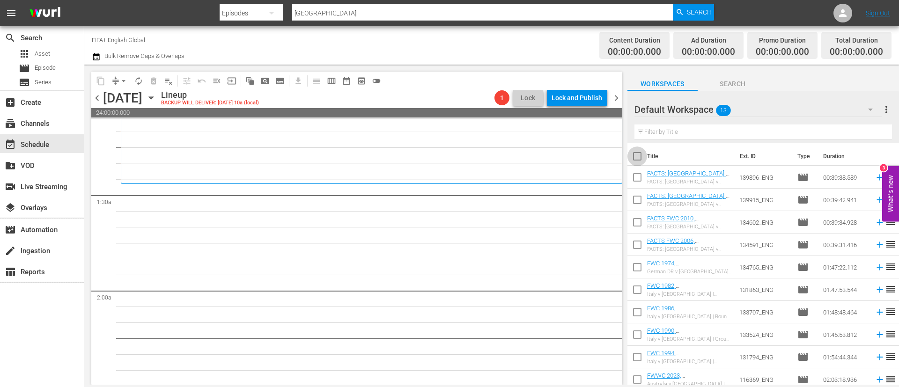
click at [642, 158] on input "checkbox" at bounding box center [638, 158] width 20 height 20
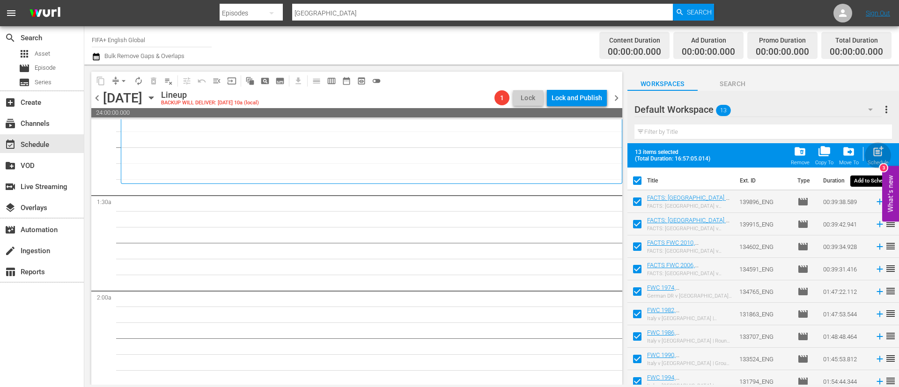
click at [879, 149] on span "post_add" at bounding box center [878, 151] width 13 height 13
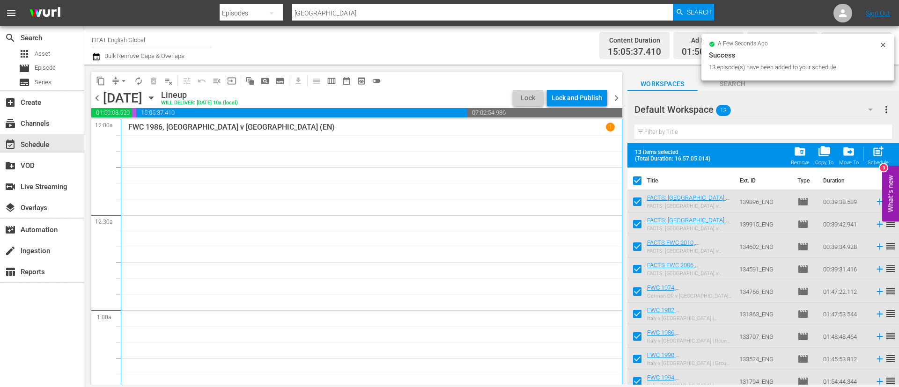
scroll to position [211, 0]
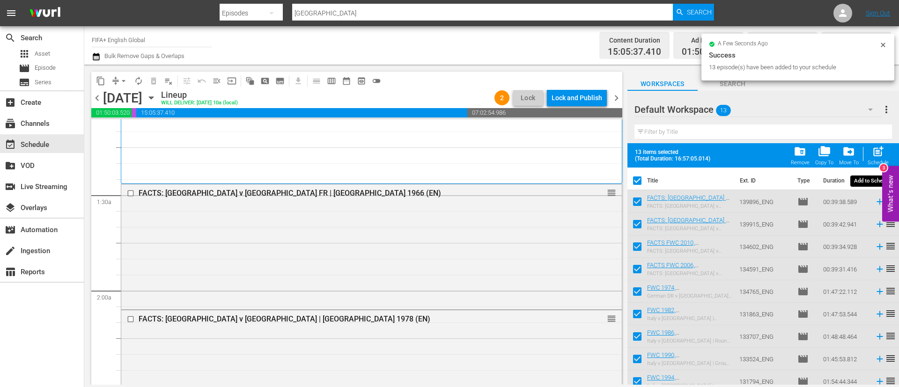
click at [887, 156] on div "post_add Schedule" at bounding box center [878, 155] width 21 height 21
checkbox input "false"
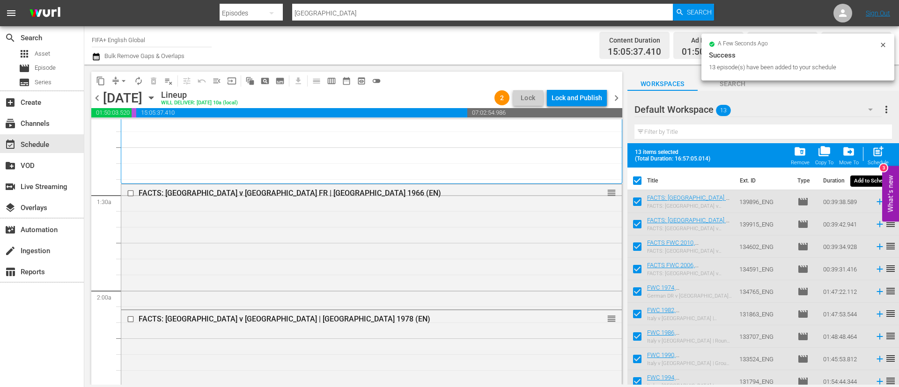
checkbox input "false"
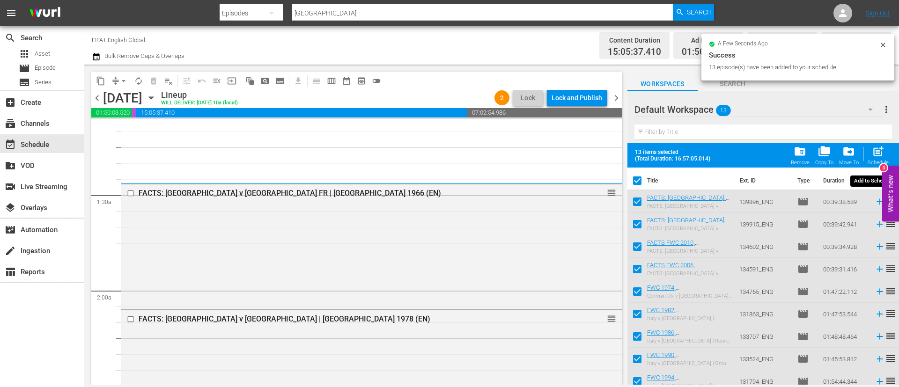
checkbox input "false"
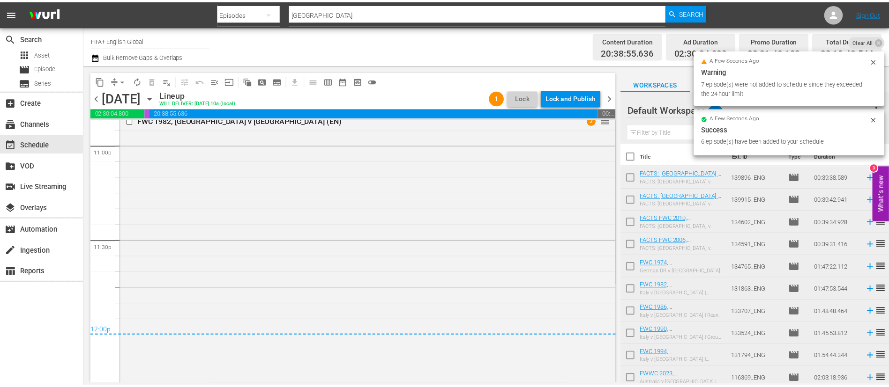
scroll to position [4440, 0]
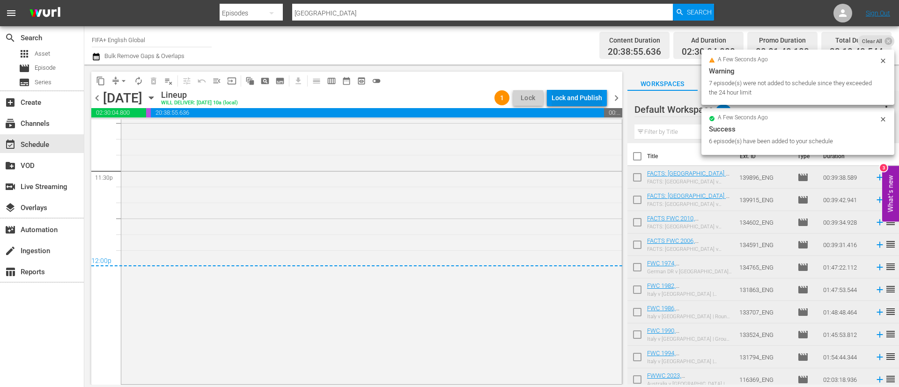
click at [591, 95] on div "Lock and Publish" at bounding box center [577, 97] width 51 height 17
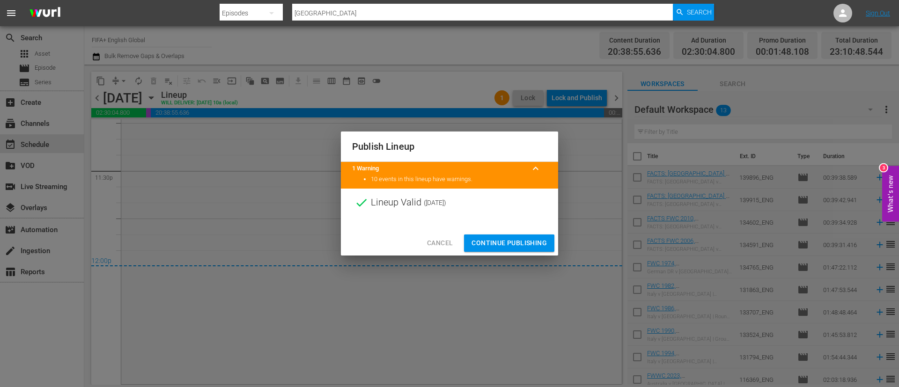
click at [519, 244] on span "Continue Publishing" at bounding box center [509, 243] width 75 height 12
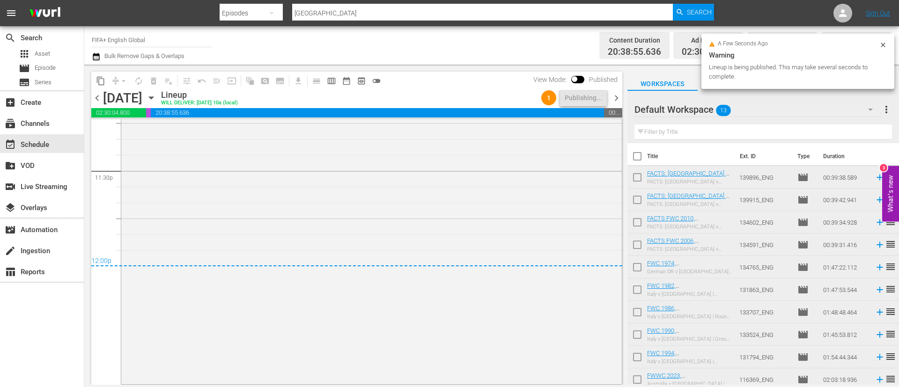
click at [888, 109] on span "more_vert" at bounding box center [886, 109] width 11 height 11
click at [837, 126] on div "Clear All Workspace Items" at bounding box center [826, 127] width 110 height 17
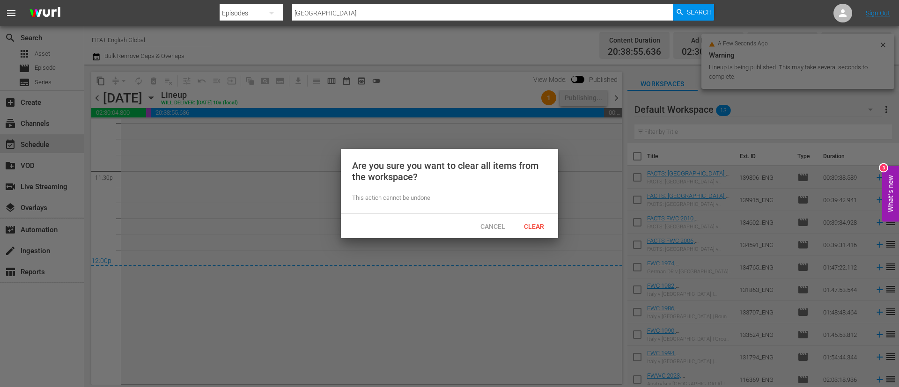
click at [550, 223] on span "Clear" at bounding box center [534, 226] width 35 height 7
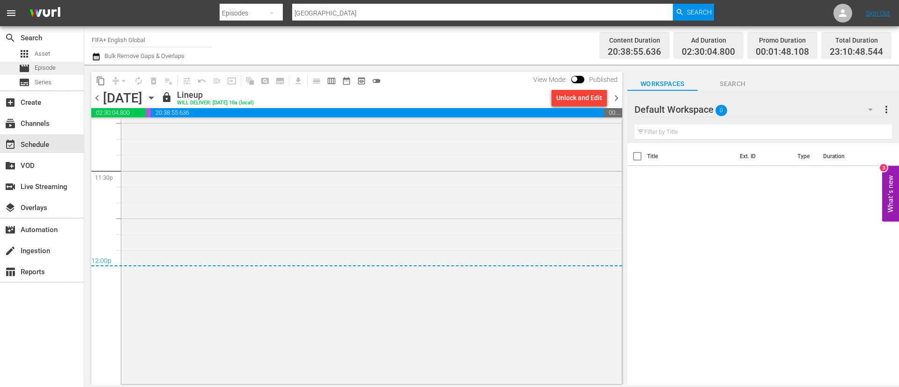
click at [58, 72] on div "movie Episode" at bounding box center [42, 68] width 84 height 13
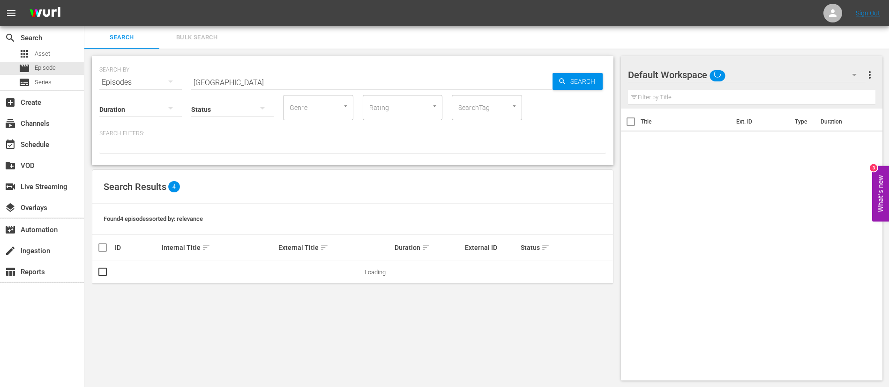
click at [213, 39] on span "Bulk Search" at bounding box center [197, 37] width 64 height 11
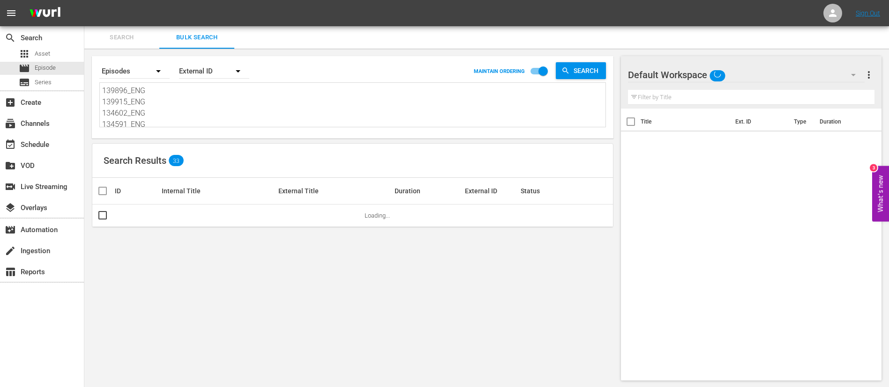
click at [216, 103] on textarea "139896_ENG 139915_ENG 134602_ENG 134591_ENG 134765_ENG 131863_ENG 133707_ENG 13…" at bounding box center [353, 106] width 503 height 43
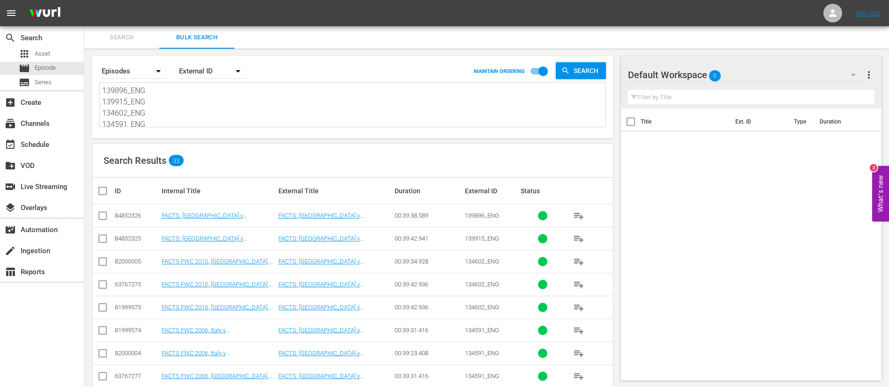
paste textarea "2548_ENG 139915_ENG 132552_ENG 139896_ENG 134851_ENG 46564_ENG 6_pbfoHCgkKDwOON…"
type textarea "132548_ENG 139915_ENG 132552_ENG 139896_ENG 134851_ENG 46564_ENG 6_pbfoHCgkKDwO…"
click at [99, 214] on input "checkbox" at bounding box center [102, 217] width 11 height 11
checkbox input "true"
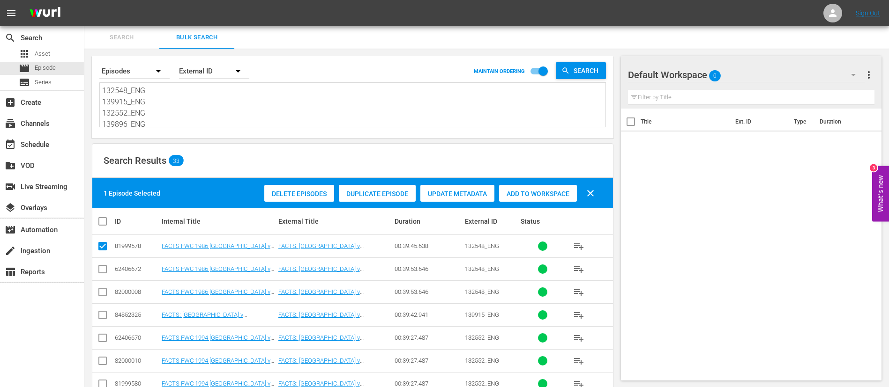
click at [103, 317] on input "checkbox" at bounding box center [102, 317] width 11 height 11
checkbox input "true"
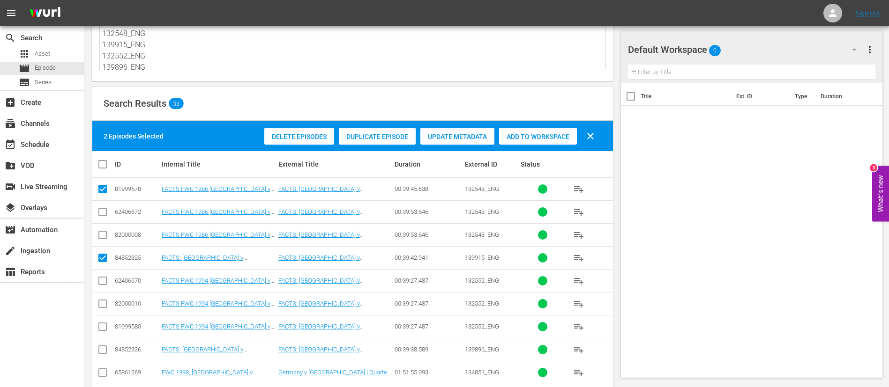
scroll to position [70, 0]
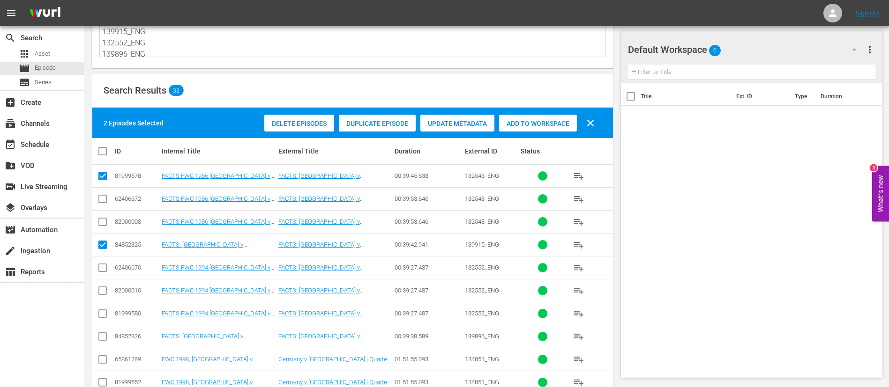
click at [106, 266] on input "checkbox" at bounding box center [102, 269] width 11 height 11
checkbox input "true"
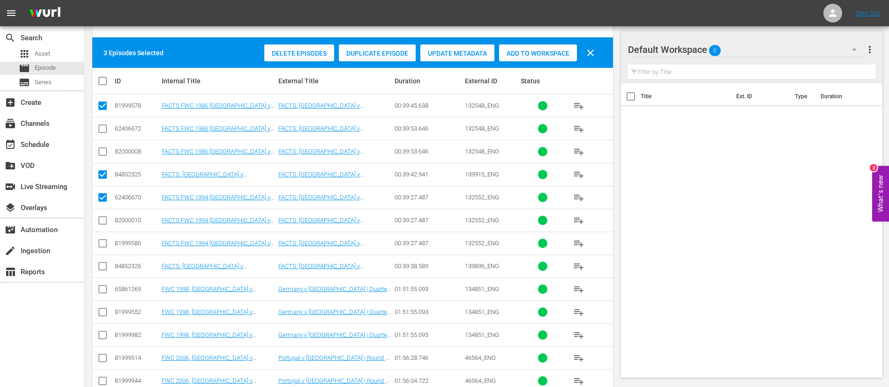
click at [102, 267] on input "checkbox" at bounding box center [102, 268] width 11 height 11
checkbox input "true"
click at [103, 288] on input "checkbox" at bounding box center [102, 291] width 11 height 11
checkbox input "true"
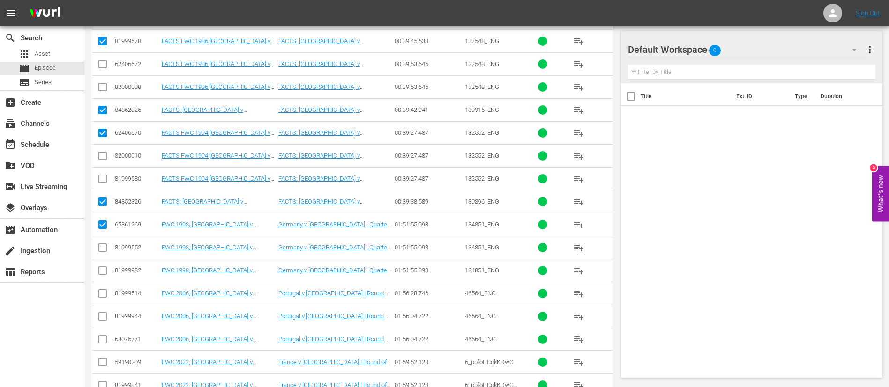
scroll to position [211, 0]
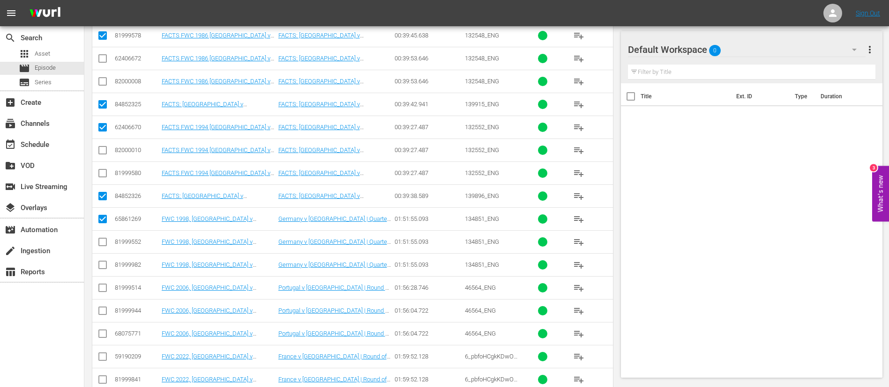
click at [103, 330] on input "checkbox" at bounding box center [102, 335] width 11 height 11
checkbox input "true"
click at [100, 356] on input "checkbox" at bounding box center [102, 358] width 11 height 11
checkbox input "true"
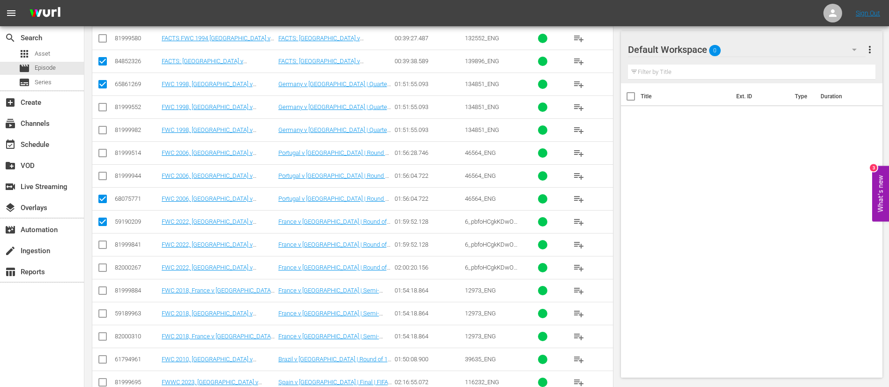
scroll to position [351, 0]
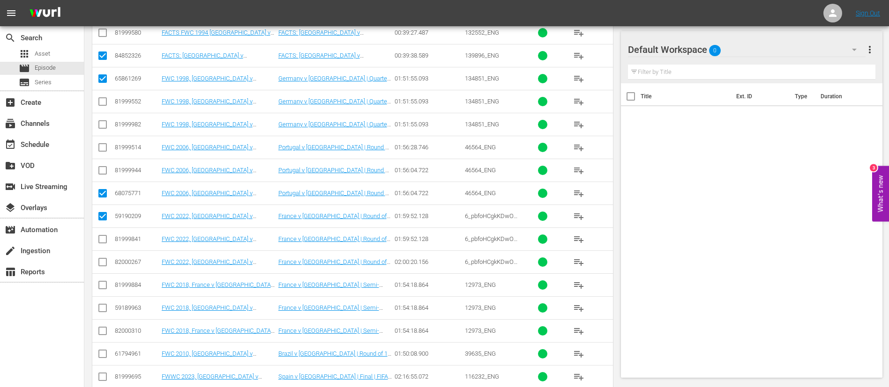
click at [102, 310] on input "checkbox" at bounding box center [102, 309] width 11 height 11
checkbox input "true"
click at [99, 355] on input "checkbox" at bounding box center [102, 355] width 11 height 11
checkbox input "true"
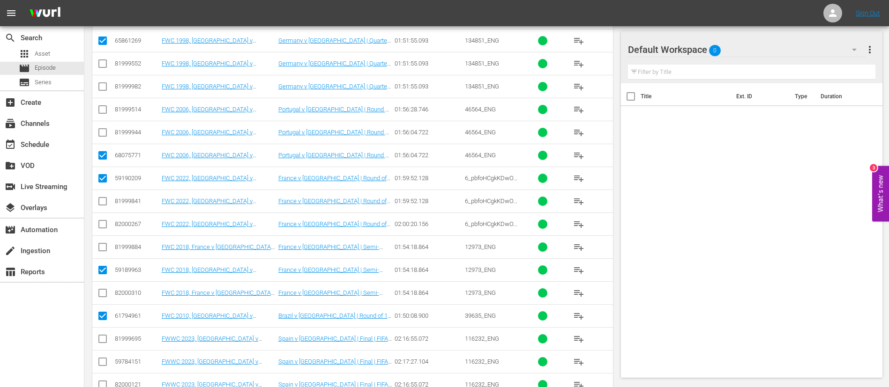
scroll to position [422, 0]
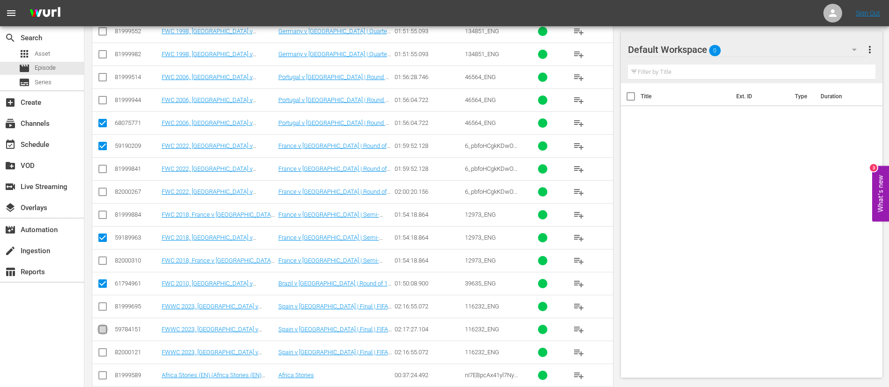
click at [104, 328] on input "checkbox" at bounding box center [102, 331] width 11 height 11
checkbox input "true"
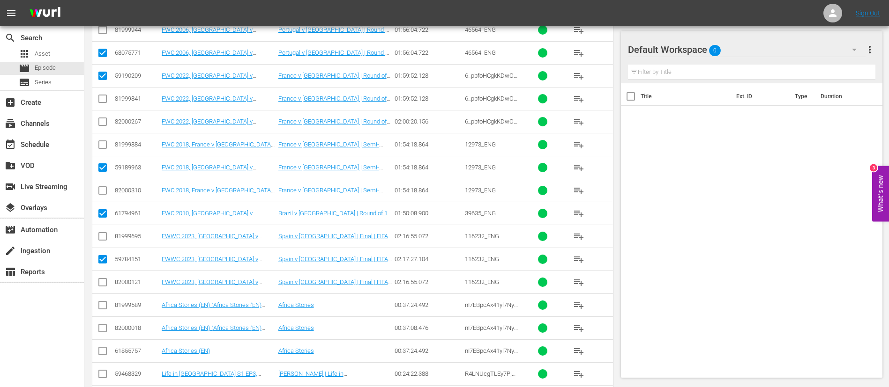
click at [102, 355] on input "checkbox" at bounding box center [102, 353] width 11 height 11
checkbox input "true"
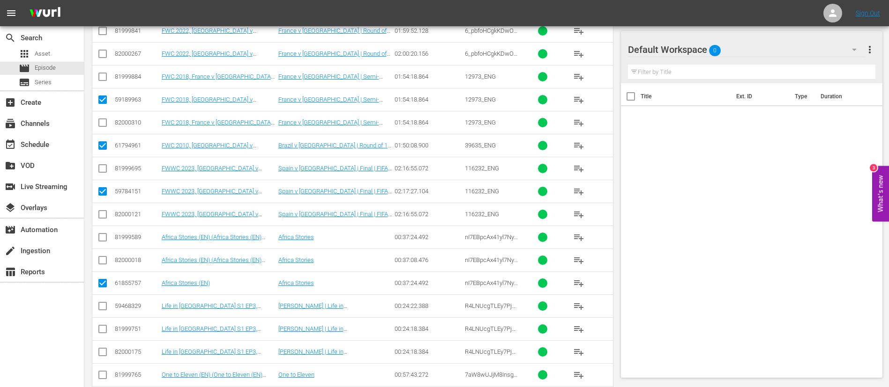
scroll to position [562, 0]
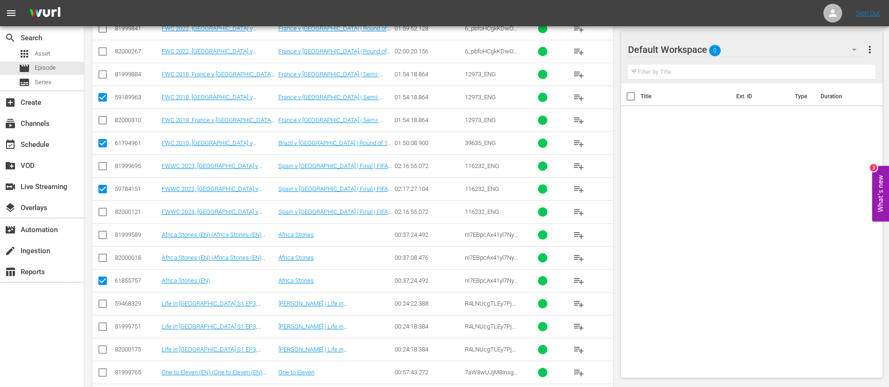
click at [104, 299] on icon at bounding box center [102, 303] width 11 height 11
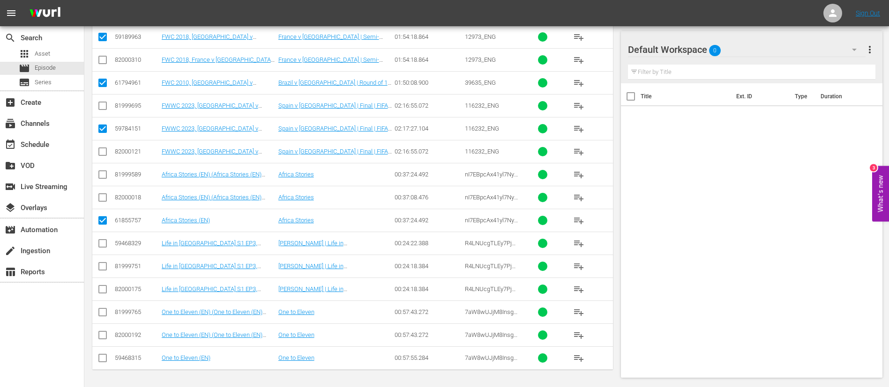
click at [99, 359] on input "checkbox" at bounding box center [102, 360] width 11 height 11
checkbox input "true"
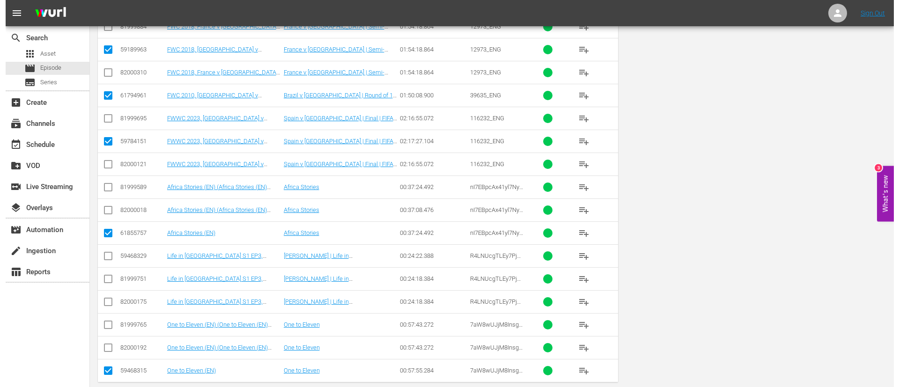
scroll to position [0, 0]
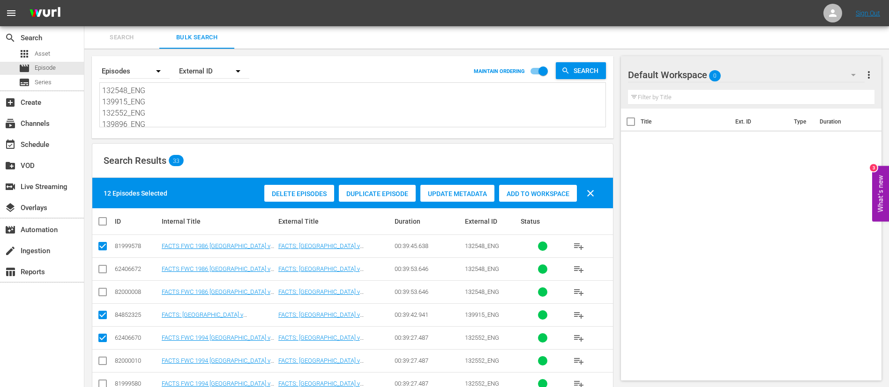
click at [547, 193] on span "Add to Workspace" at bounding box center [538, 193] width 78 height 7
click at [48, 142] on div "event_available Schedule" at bounding box center [26, 143] width 52 height 8
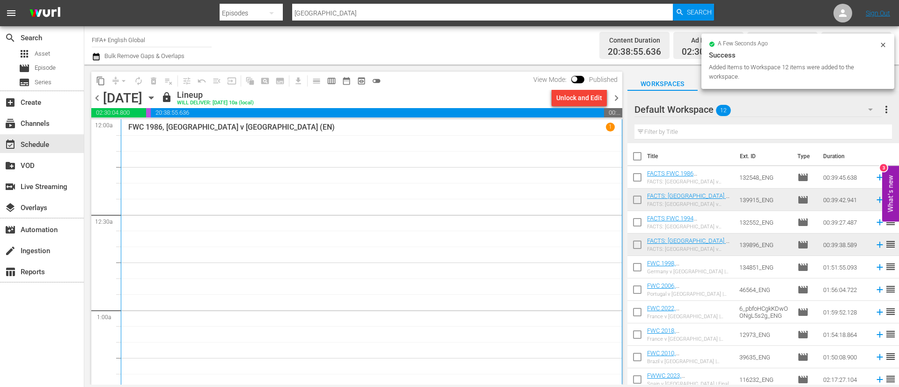
click at [617, 98] on span "chevron_right" at bounding box center [617, 98] width 12 height 12
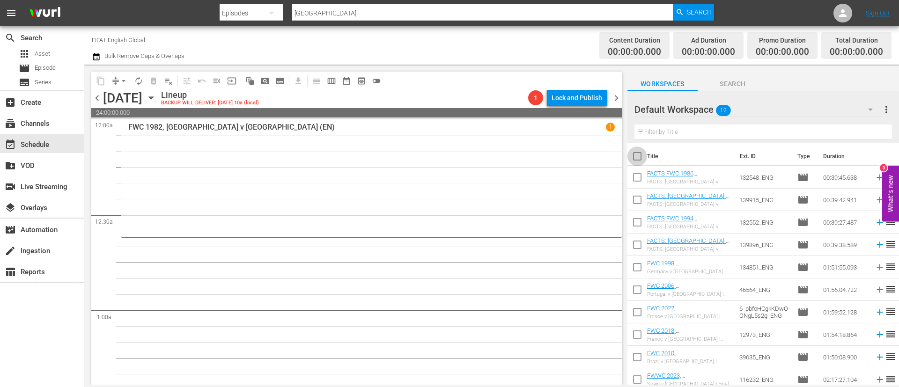
click at [634, 161] on input "checkbox" at bounding box center [638, 158] width 20 height 20
checkbox input "true"
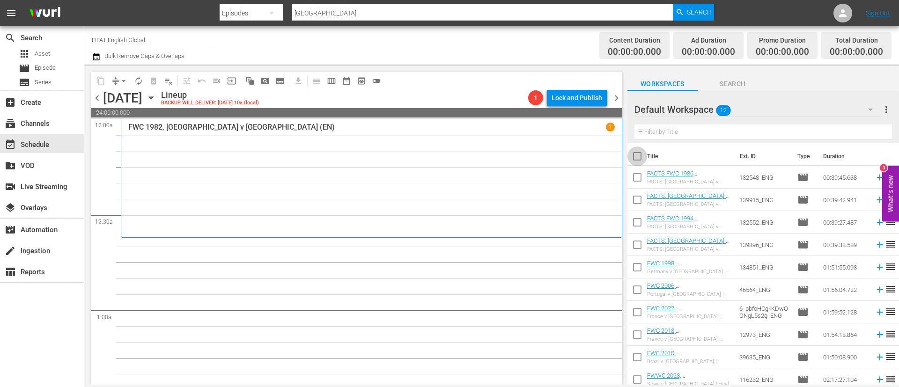
checkbox input "true"
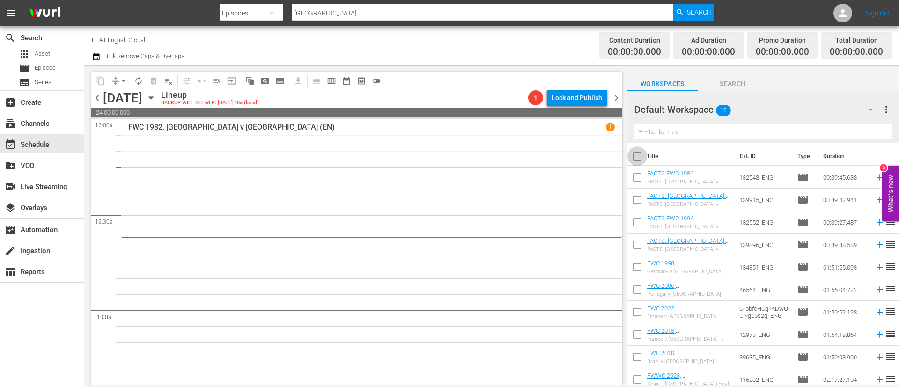
checkbox input "true"
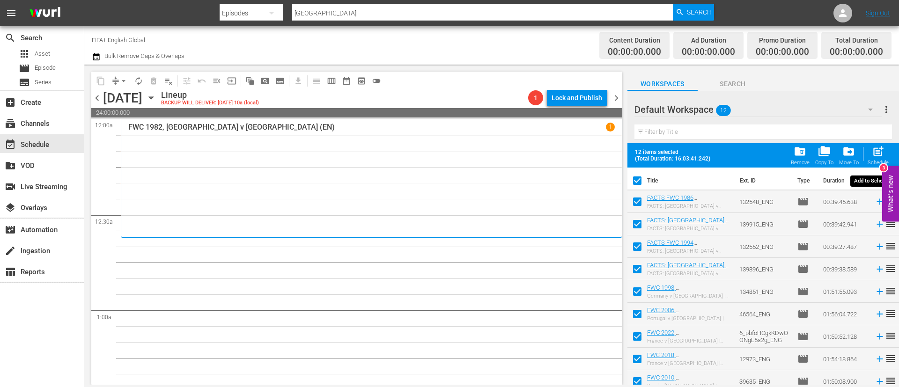
click at [871, 155] on div "post_add Schedule" at bounding box center [878, 155] width 21 height 21
checkbox input "false"
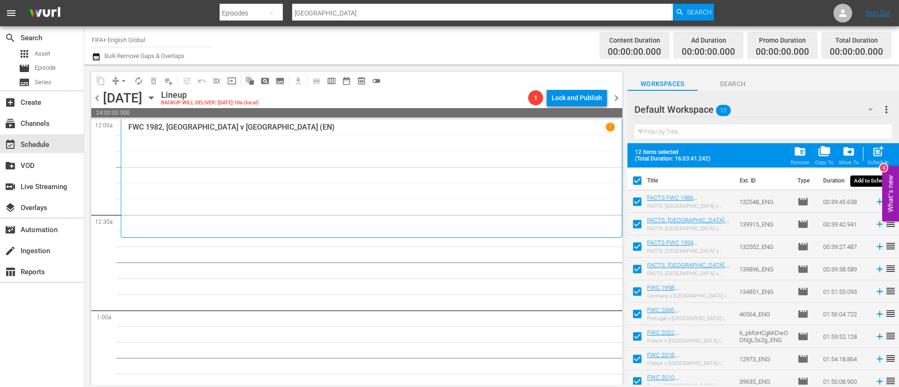
checkbox input "false"
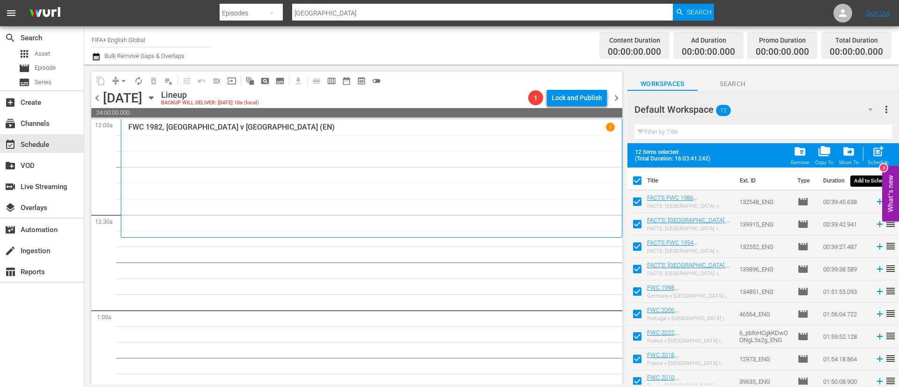
checkbox input "false"
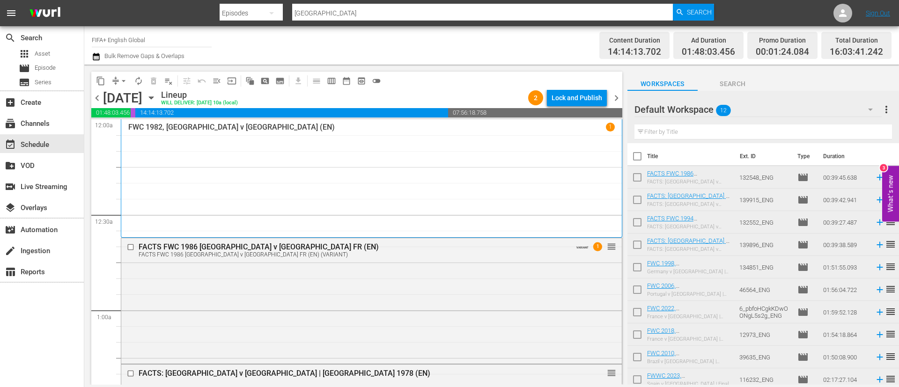
click at [636, 157] on input "checkbox" at bounding box center [638, 158] width 20 height 20
checkbox input "true"
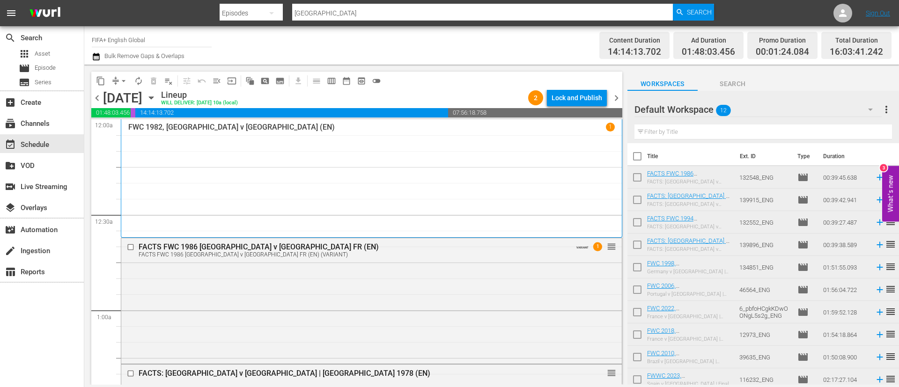
checkbox input "true"
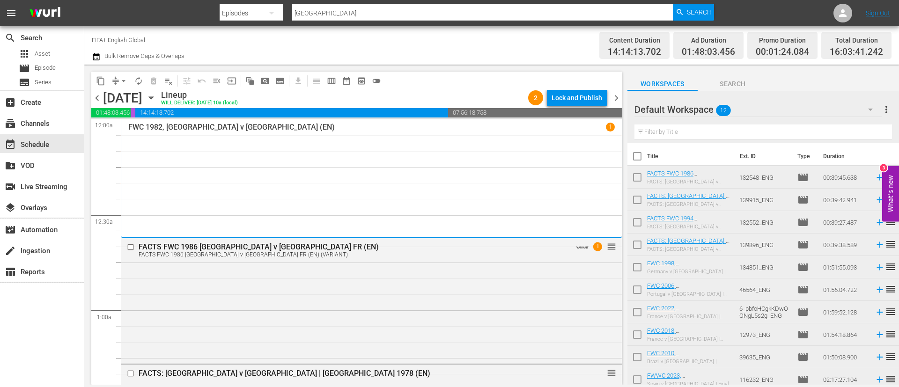
checkbox input "true"
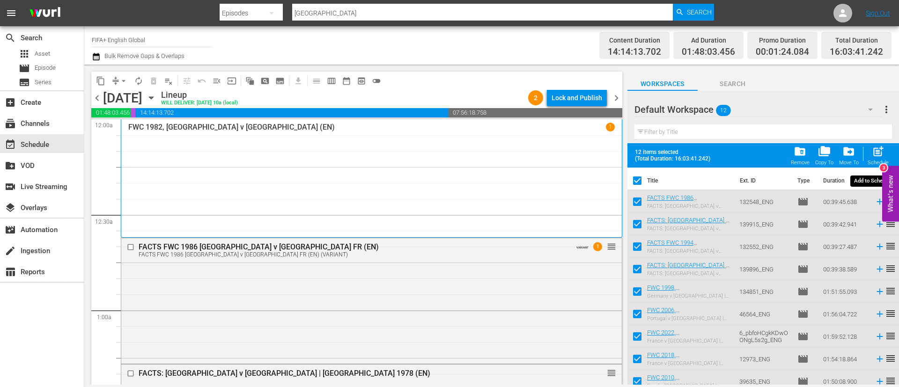
click at [879, 158] on span "post_add" at bounding box center [878, 151] width 13 height 13
checkbox input "false"
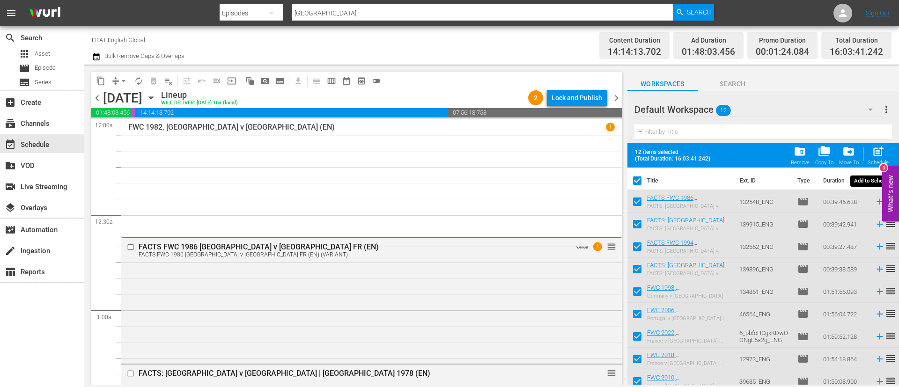
checkbox input "false"
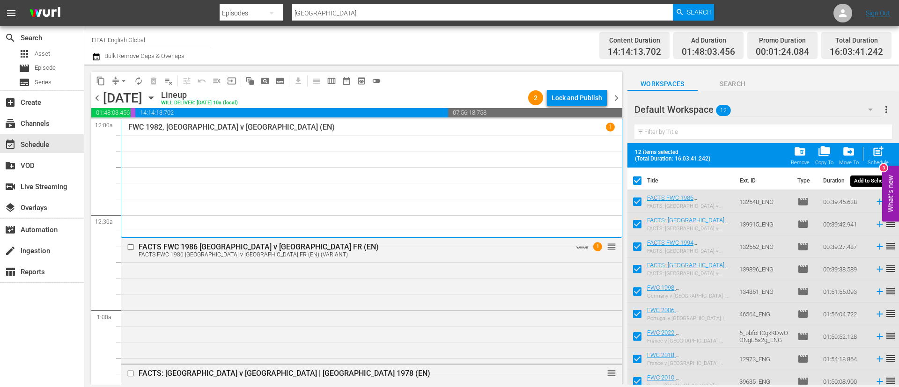
checkbox input "false"
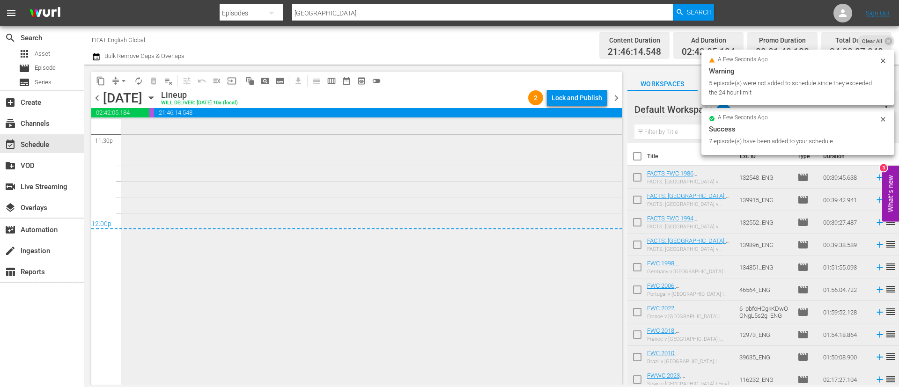
scroll to position [4536, 0]
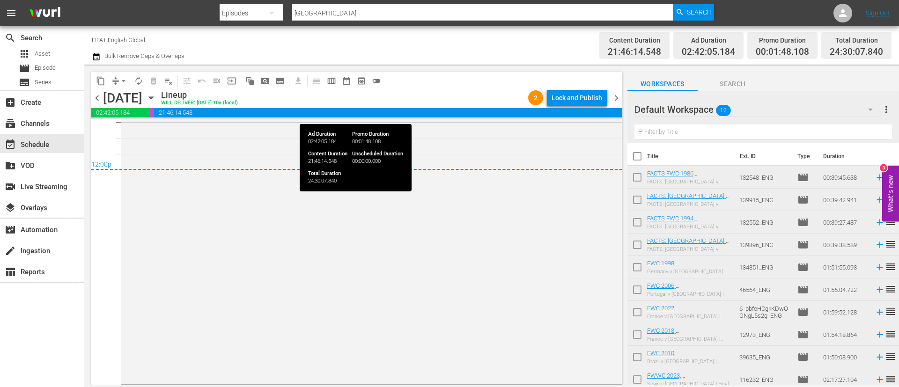
click at [609, 92] on div "2 Lock and Publish" at bounding box center [568, 98] width 86 height 16
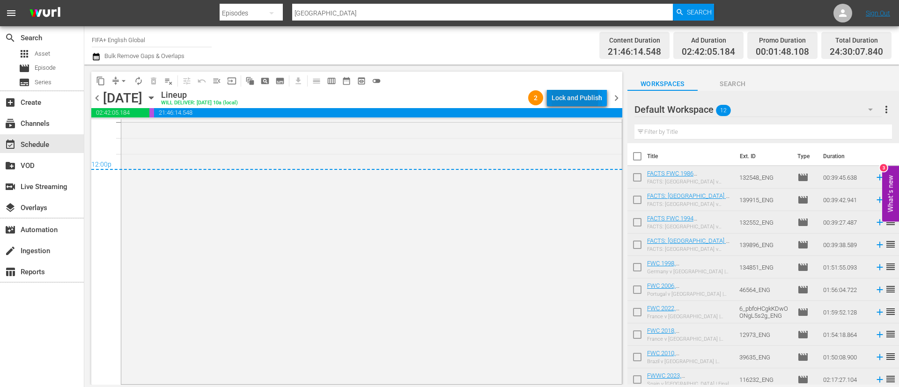
click at [569, 99] on div "Lock and Publish" at bounding box center [577, 97] width 51 height 17
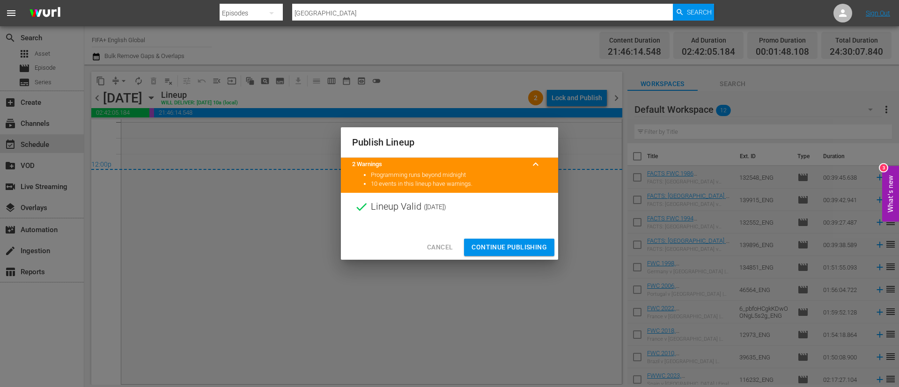
click at [499, 256] on button "Continue Publishing" at bounding box center [509, 247] width 90 height 17
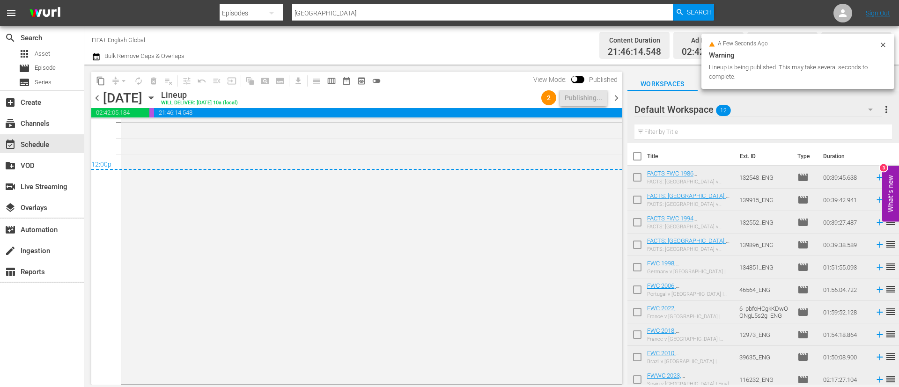
click at [888, 108] on span "more_vert" at bounding box center [886, 109] width 11 height 11
click at [861, 119] on div "Clear All Workspace Items" at bounding box center [826, 127] width 110 height 17
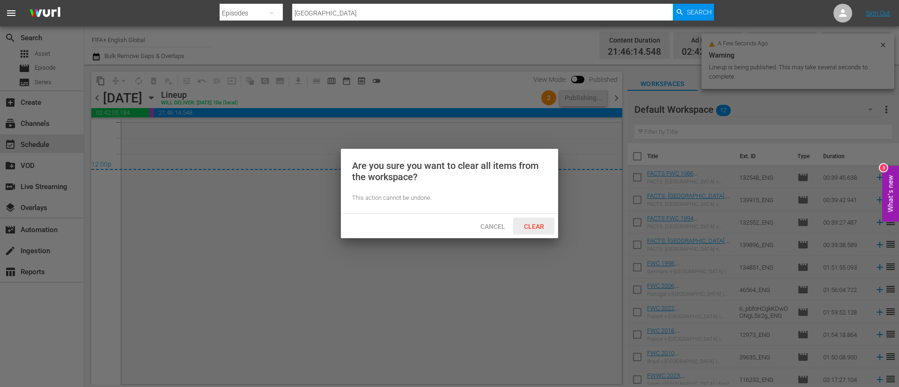
click at [532, 225] on span "Clear" at bounding box center [534, 226] width 35 height 7
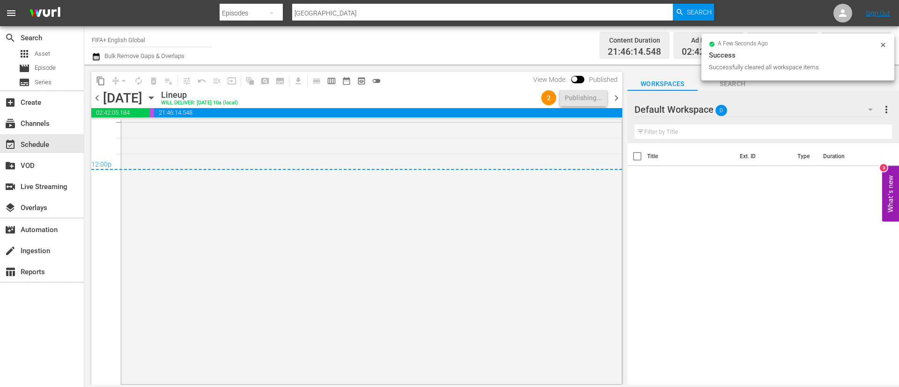
click at [619, 97] on span "chevron_right" at bounding box center [617, 98] width 12 height 12
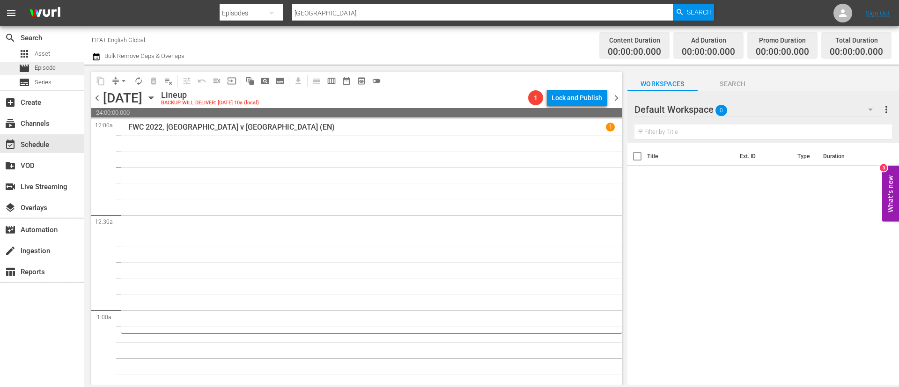
click at [46, 64] on span "Episode" at bounding box center [45, 67] width 21 height 9
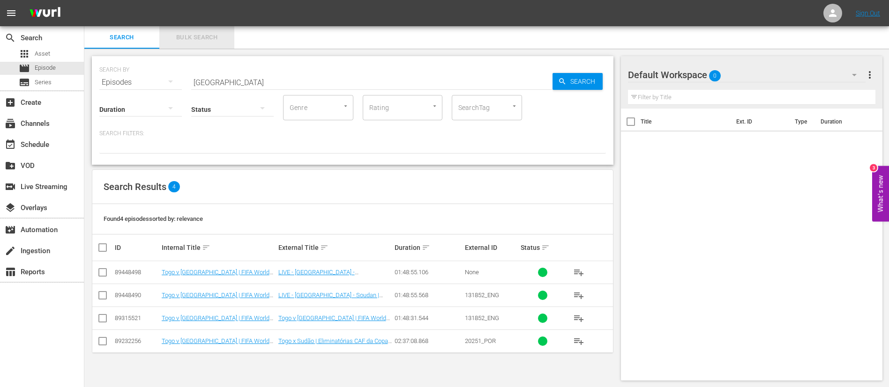
click at [205, 41] on span "Bulk Search" at bounding box center [197, 37] width 64 height 11
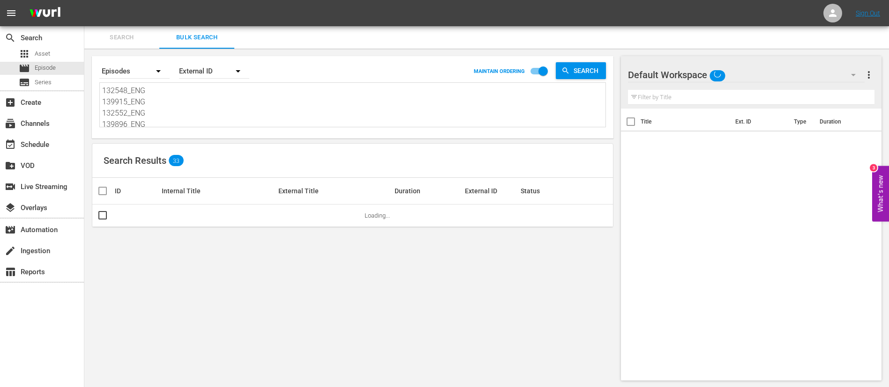
click at [208, 125] on textarea "132548_ENG 139915_ENG 132552_ENG 139896_ENG 134851_ENG 46564_ENG 6_pbfoHCgkKDwO…" at bounding box center [353, 106] width 503 height 43
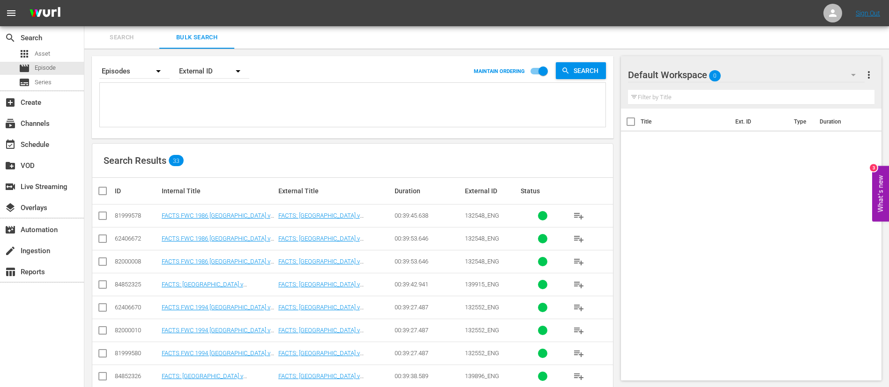
paste textarea "132569_ENG 132568_ENG 134602_ENG 134591_ENG 47139_ENG 64542_ENG 13149_ENG 15559…"
type textarea "132569_ENG 132568_ENG 134602_ENG 134591_ENG 47139_ENG 64542_ENG 13149_ENG 15559…"
click at [100, 216] on input "checkbox" at bounding box center [102, 217] width 11 height 11
checkbox input "true"
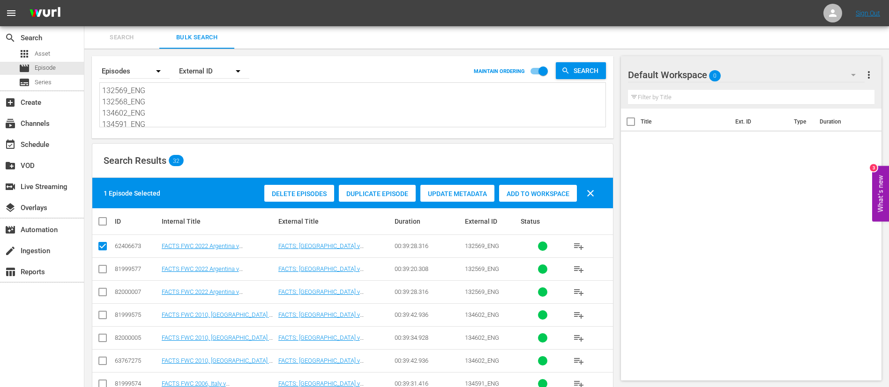
click at [107, 316] on input "checkbox" at bounding box center [102, 317] width 11 height 11
checkbox input "true"
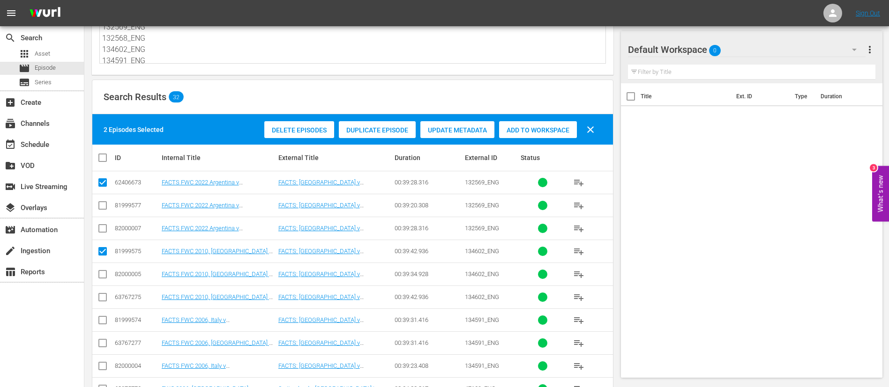
scroll to position [70, 0]
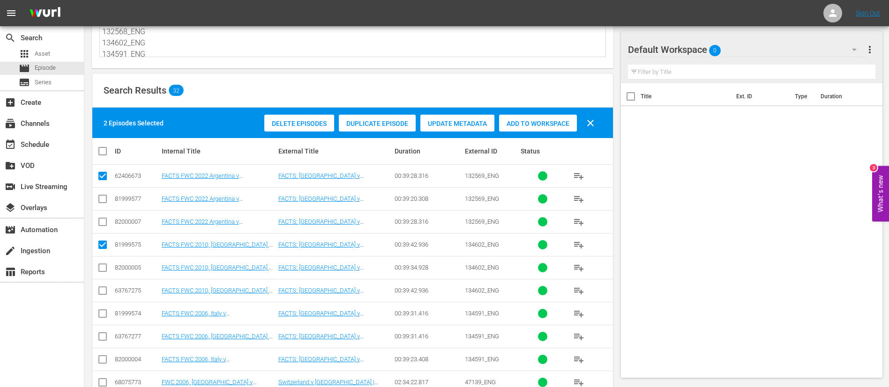
click at [100, 337] on input "checkbox" at bounding box center [102, 338] width 11 height 11
checkbox input "true"
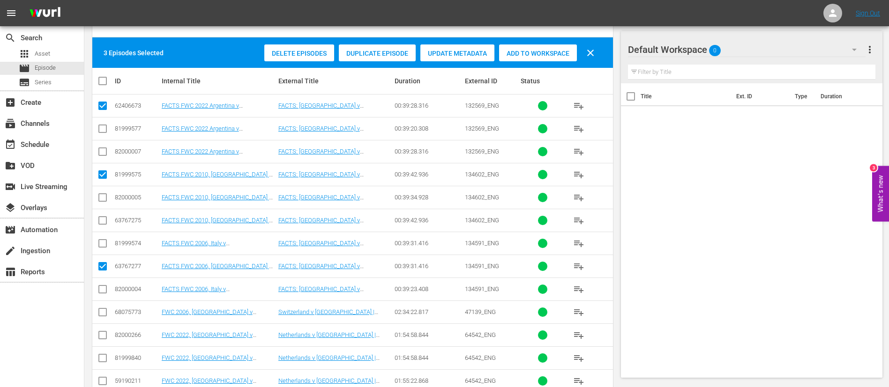
click at [104, 317] on input "checkbox" at bounding box center [102, 314] width 11 height 11
checkbox input "true"
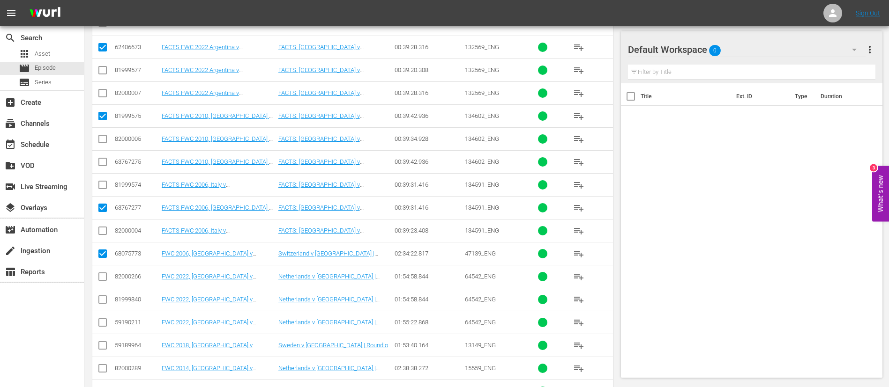
scroll to position [211, 0]
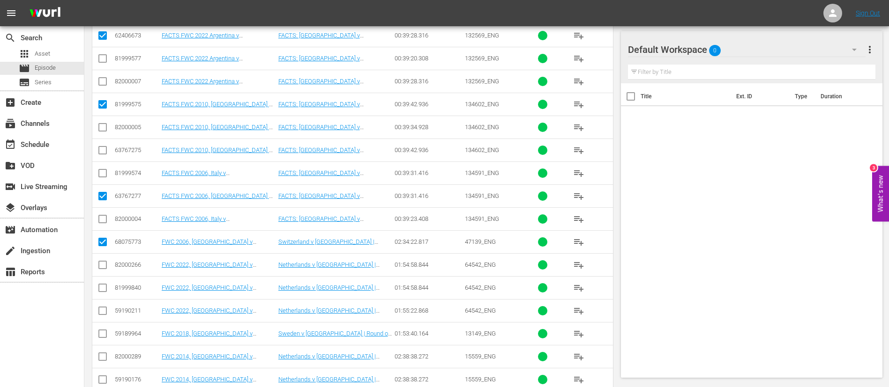
click at [104, 310] on input "checkbox" at bounding box center [102, 312] width 11 height 11
checkbox input "true"
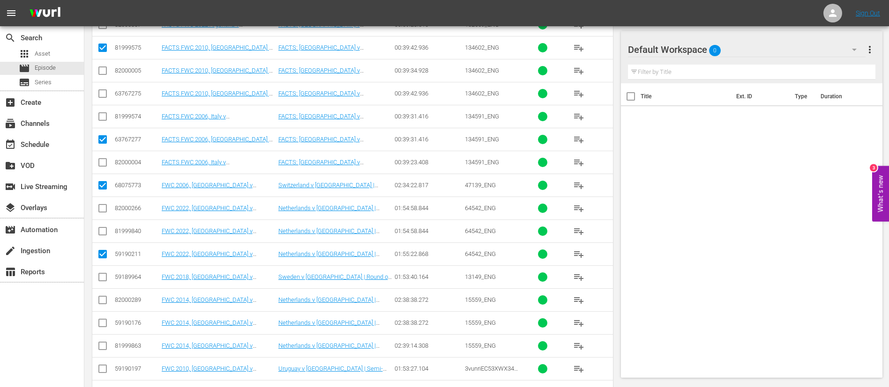
scroll to position [281, 0]
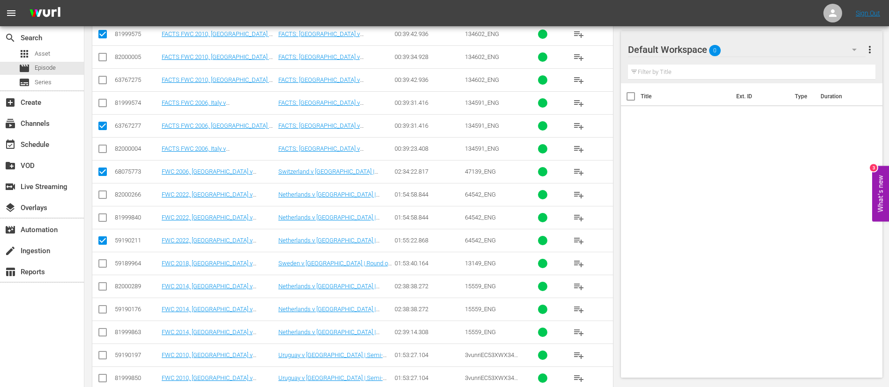
click at [104, 263] on input "checkbox" at bounding box center [102, 265] width 11 height 11
checkbox input "true"
click at [106, 311] on input "checkbox" at bounding box center [102, 311] width 11 height 11
checkbox input "true"
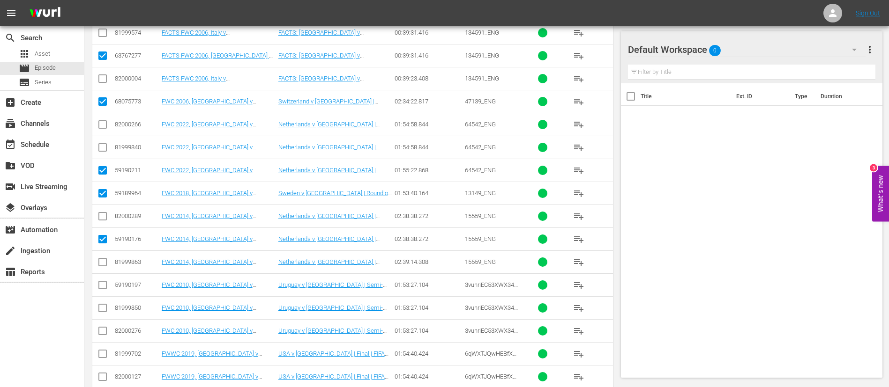
click at [103, 284] on input "checkbox" at bounding box center [102, 287] width 11 height 11
checkbox input "true"
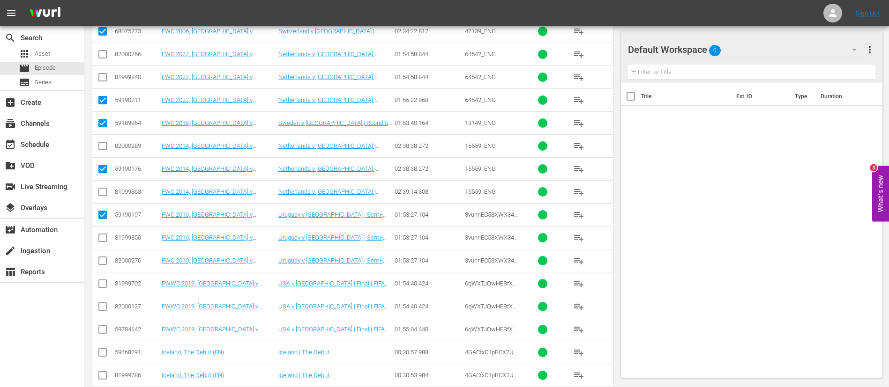
click at [104, 326] on input "checkbox" at bounding box center [102, 331] width 11 height 11
checkbox input "true"
click at [103, 354] on input "checkbox" at bounding box center [102, 354] width 11 height 11
checkbox input "true"
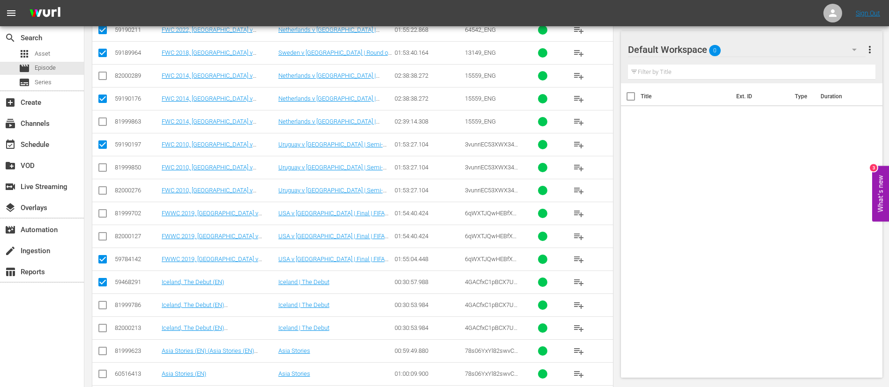
click at [103, 376] on input "checkbox" at bounding box center [102, 376] width 11 height 11
checkbox input "true"
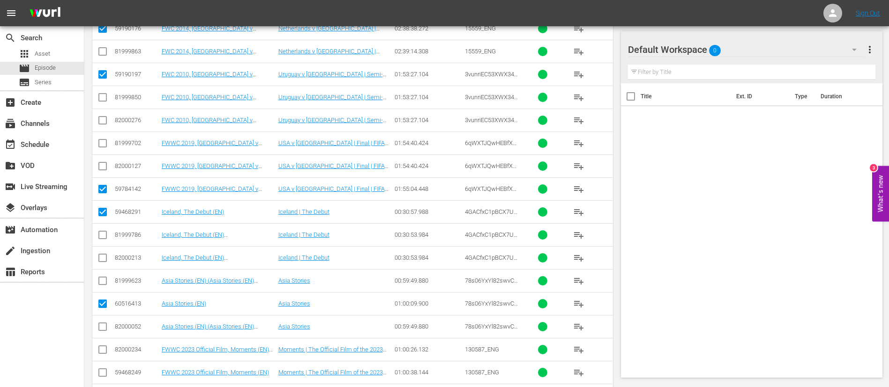
scroll to position [600, 0]
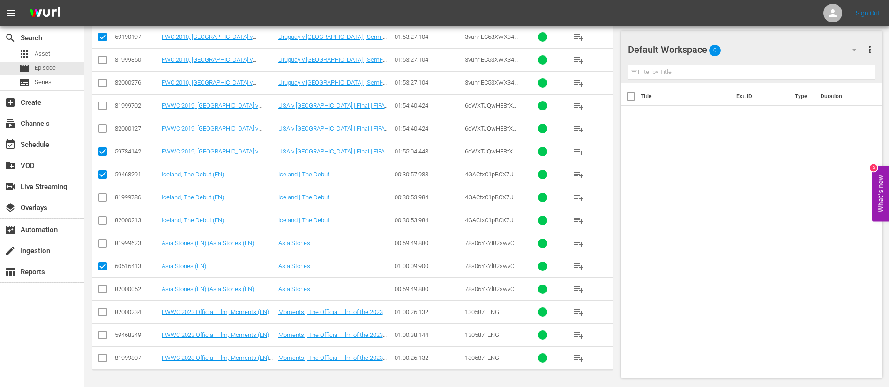
click at [104, 335] on input "checkbox" at bounding box center [102, 337] width 11 height 11
checkbox input "true"
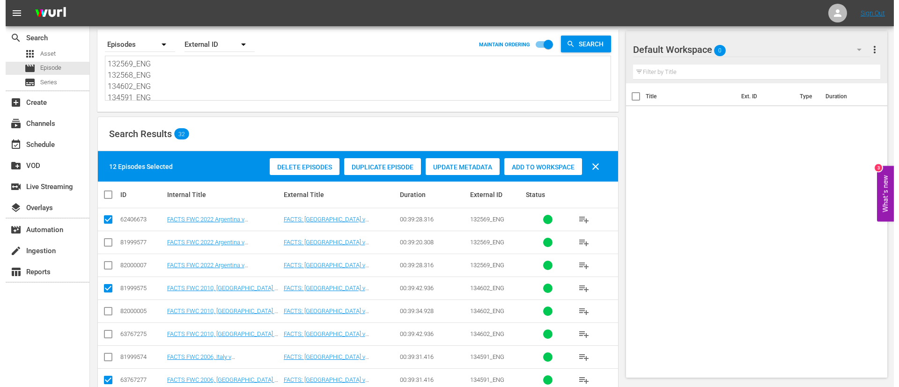
scroll to position [0, 0]
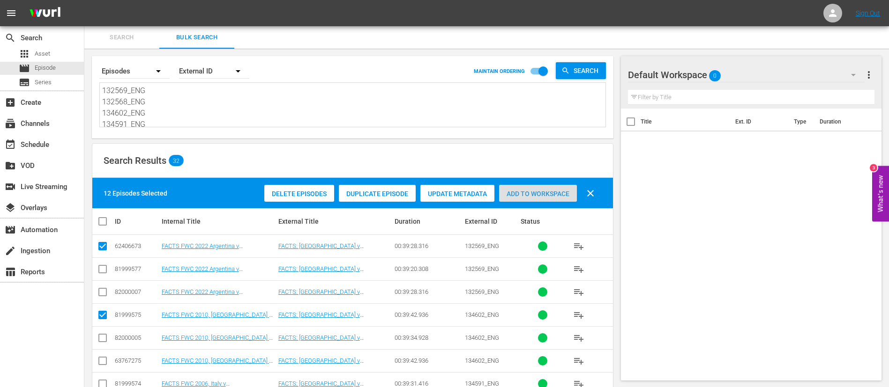
click at [554, 189] on div "Add to Workspace" at bounding box center [538, 194] width 78 height 18
click at [40, 145] on div "event_available Schedule" at bounding box center [26, 143] width 52 height 8
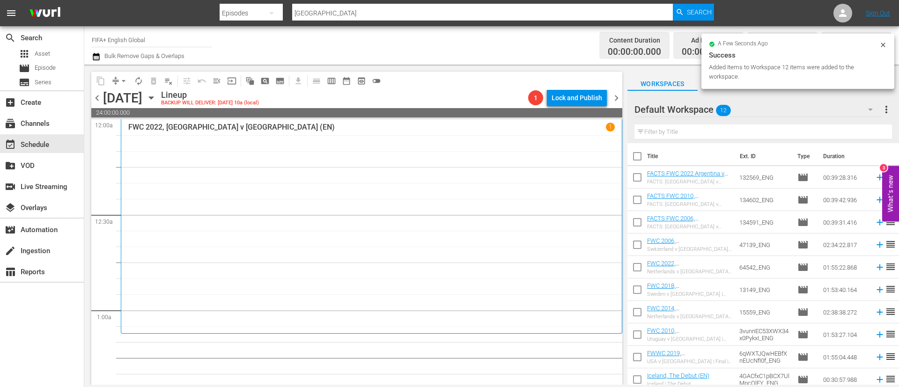
click at [638, 157] on input "checkbox" at bounding box center [638, 158] width 20 height 20
checkbox input "true"
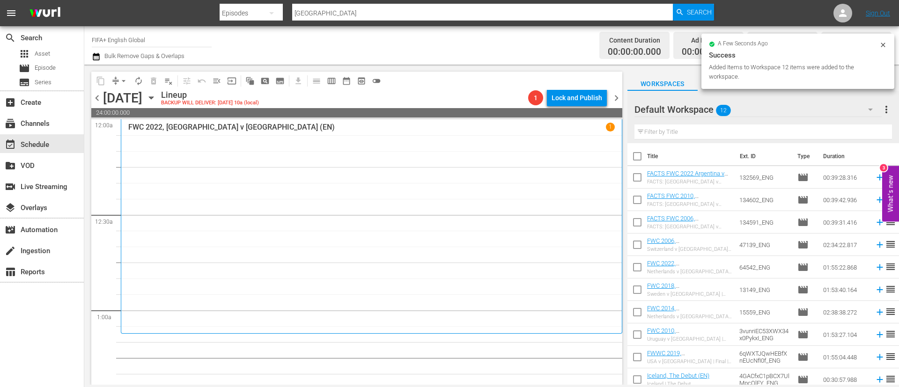
checkbox input "true"
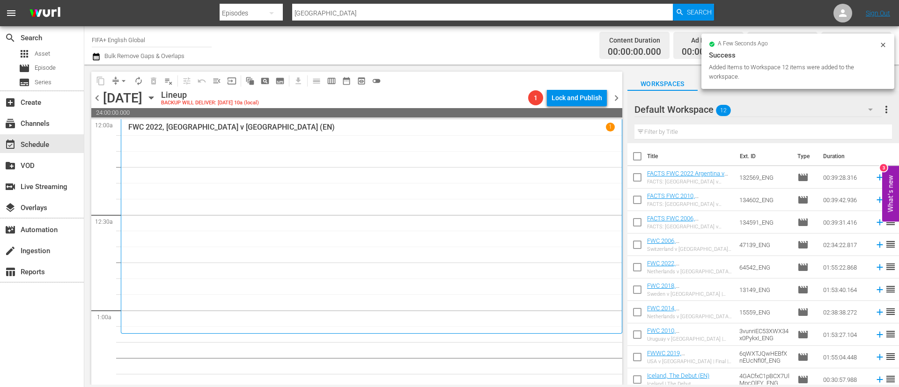
checkbox input "true"
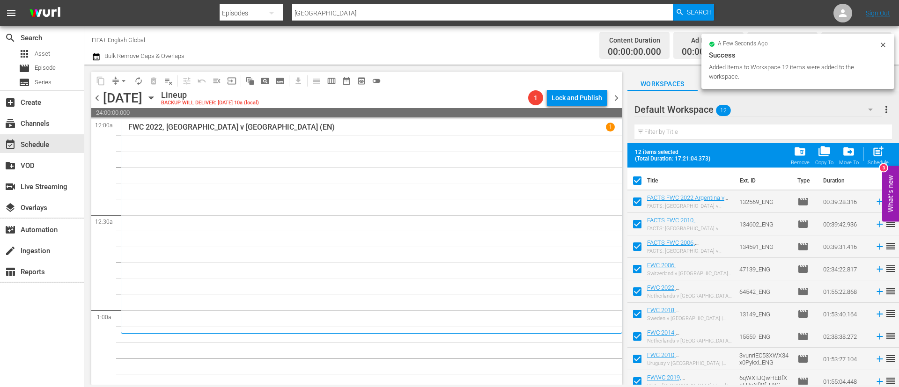
click at [884, 148] on span "post_add" at bounding box center [878, 151] width 13 height 13
checkbox input "false"
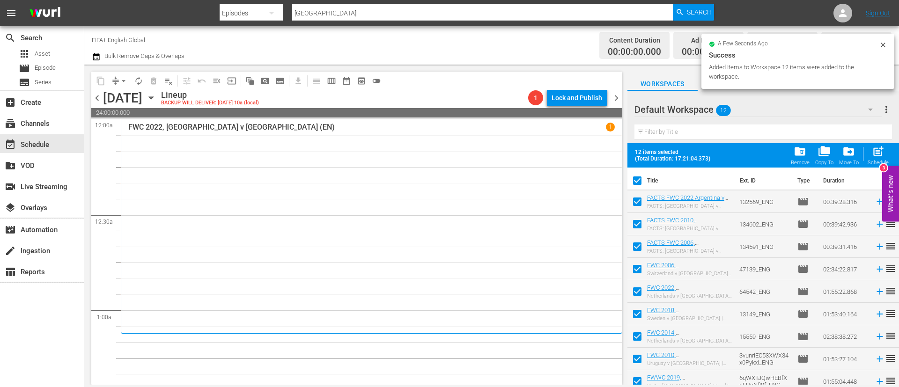
checkbox input "false"
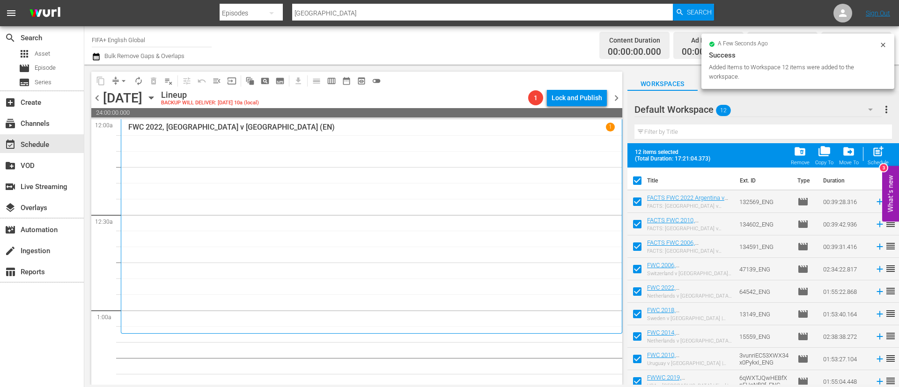
checkbox input "false"
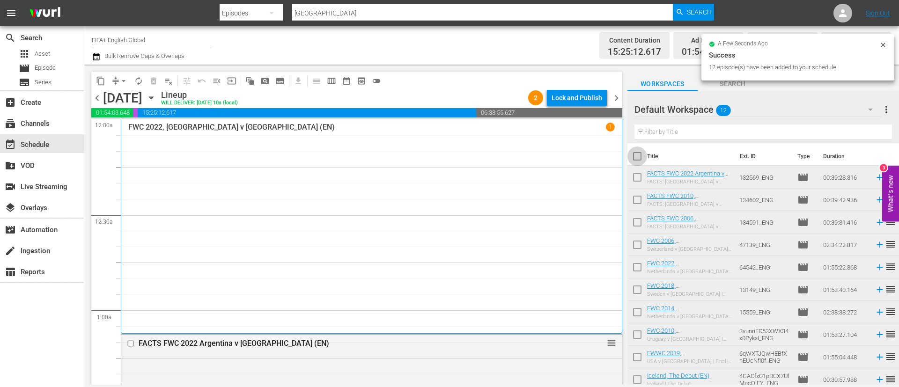
click at [634, 156] on input "checkbox" at bounding box center [638, 158] width 20 height 20
checkbox input "true"
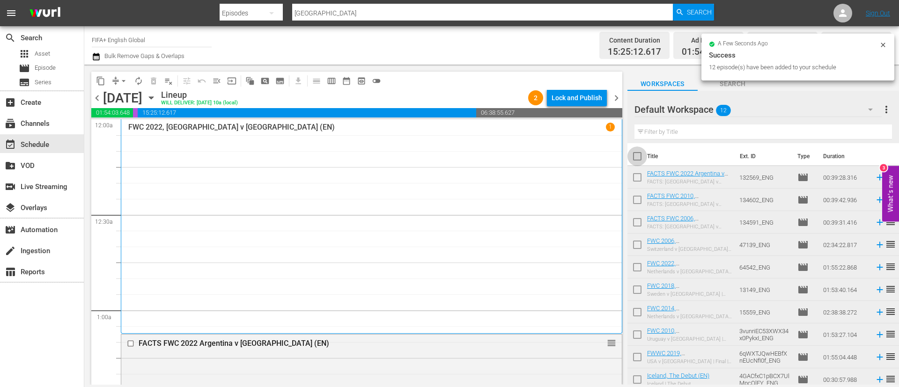
checkbox input "true"
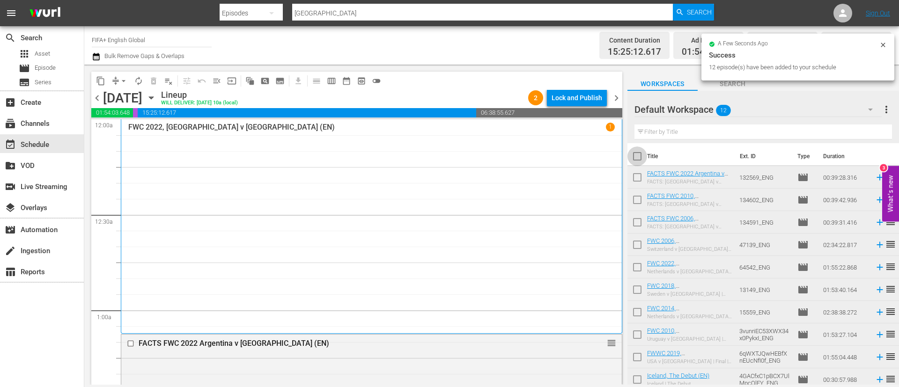
checkbox input "true"
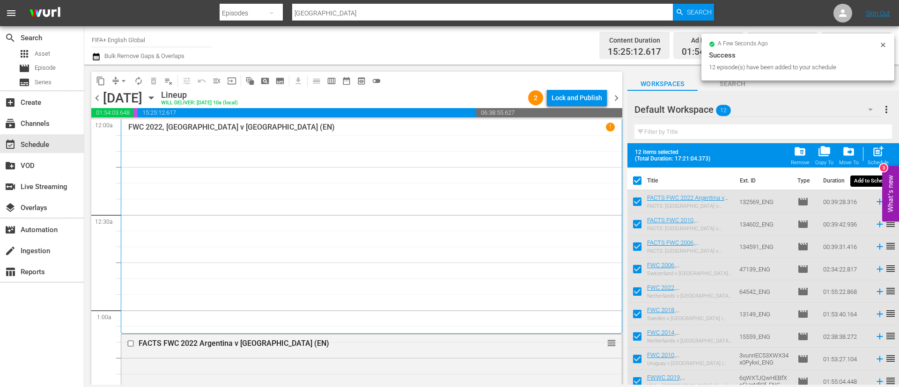
click at [883, 151] on span "post_add" at bounding box center [878, 151] width 13 height 13
checkbox input "false"
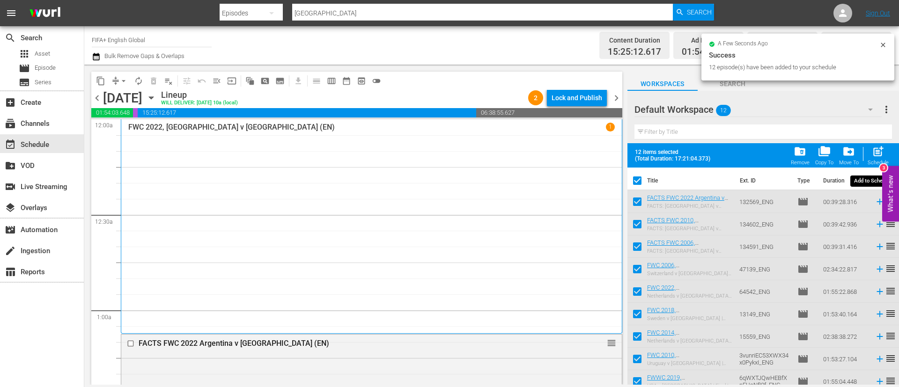
checkbox input "false"
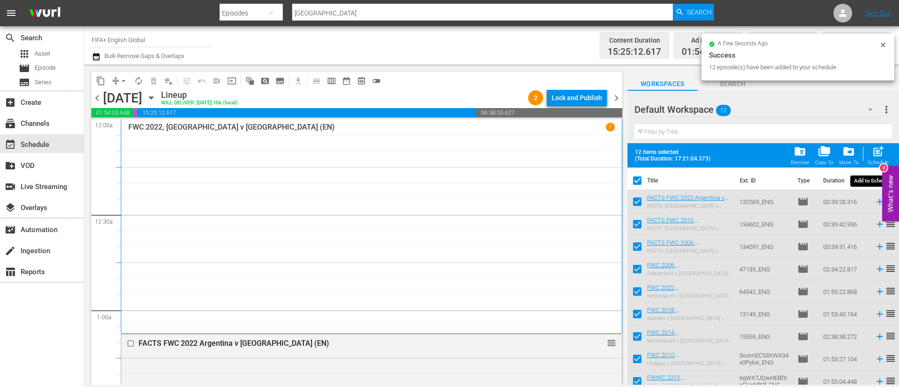
checkbox input "false"
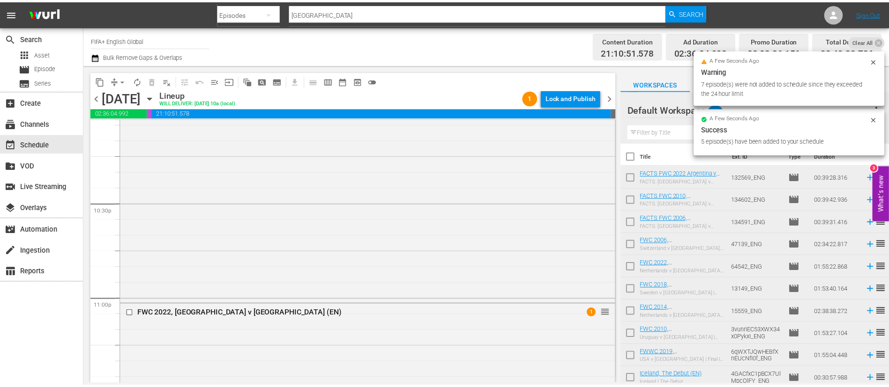
scroll to position [4503, 0]
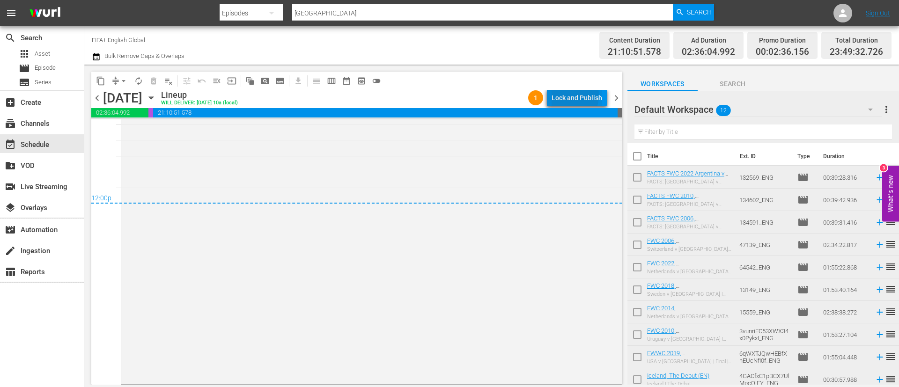
click at [570, 95] on div "Lock and Publish" at bounding box center [577, 97] width 51 height 17
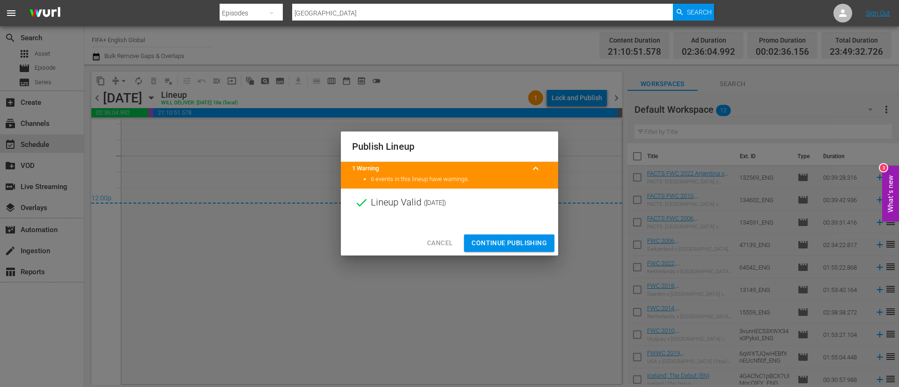
click at [506, 236] on button "Continue Publishing" at bounding box center [509, 243] width 90 height 17
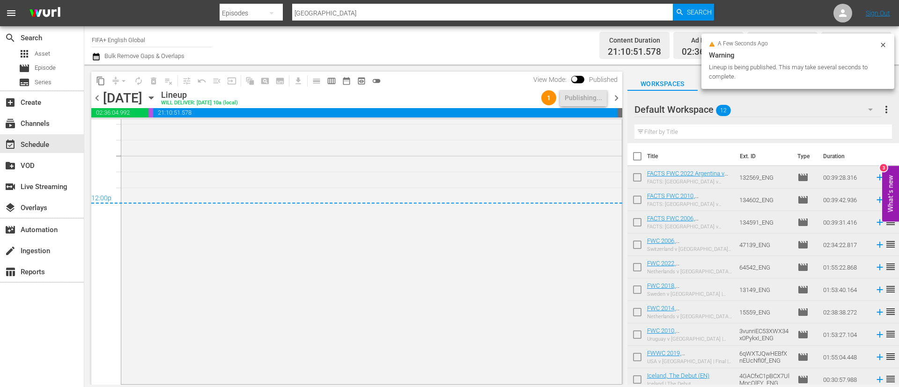
click at [885, 111] on span "more_vert" at bounding box center [886, 109] width 11 height 11
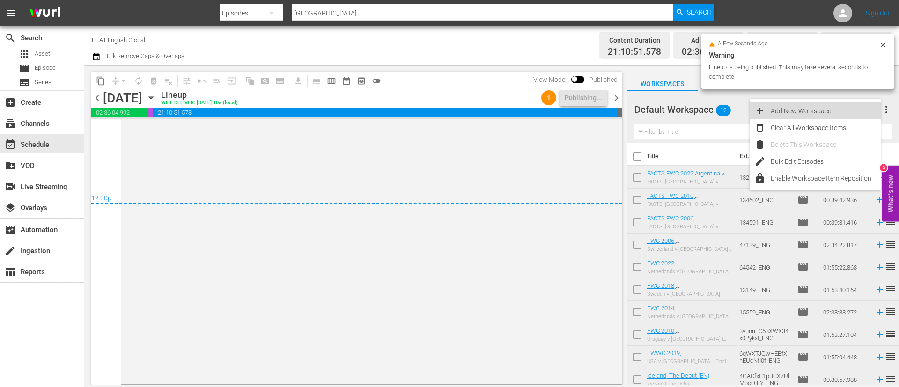
click at [843, 119] on div "Add New Workspace" at bounding box center [826, 111] width 110 height 17
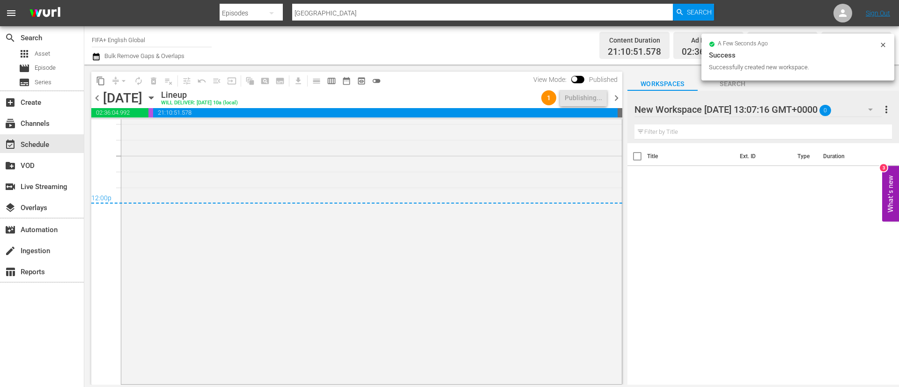
click at [890, 104] on span "more_vert" at bounding box center [886, 109] width 11 height 11
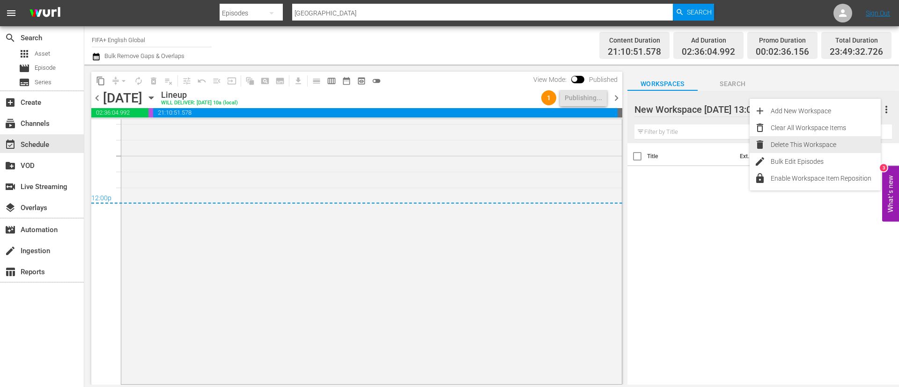
click at [820, 146] on div "Delete This Workspace" at bounding box center [826, 144] width 110 height 17
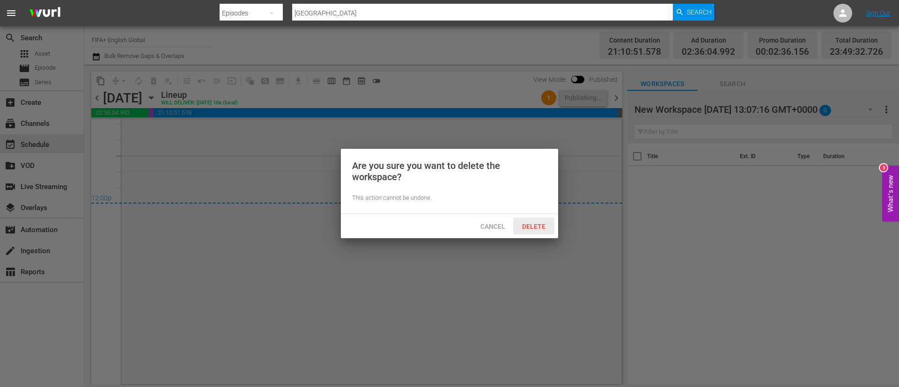
click at [541, 226] on span "Delete" at bounding box center [534, 226] width 38 height 7
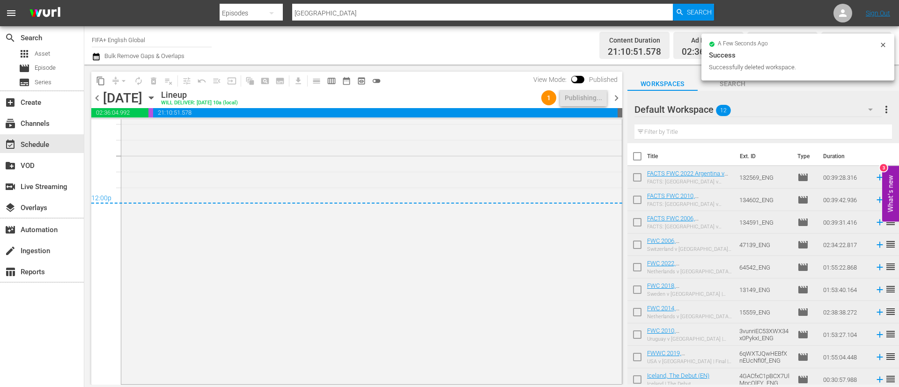
click at [889, 106] on span "more_vert" at bounding box center [886, 109] width 11 height 11
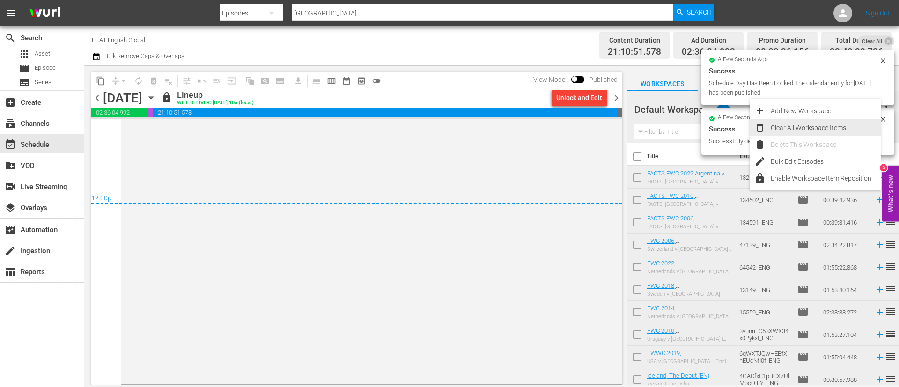
click at [815, 127] on div "Clear All Workspace Items" at bounding box center [826, 127] width 110 height 17
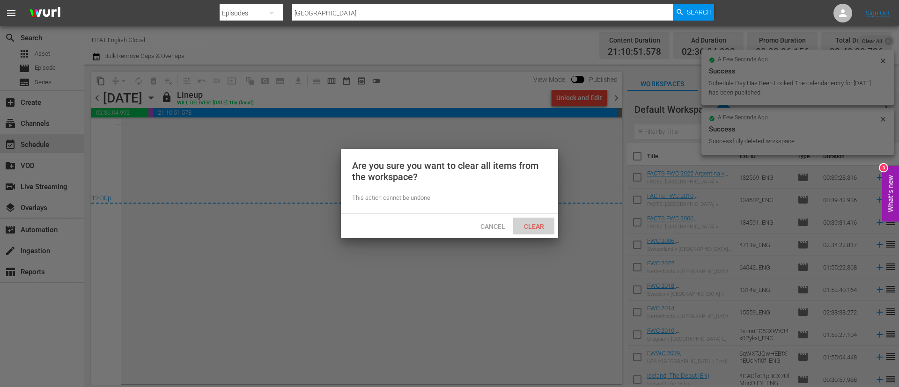
click at [534, 227] on span "Clear" at bounding box center [534, 226] width 35 height 7
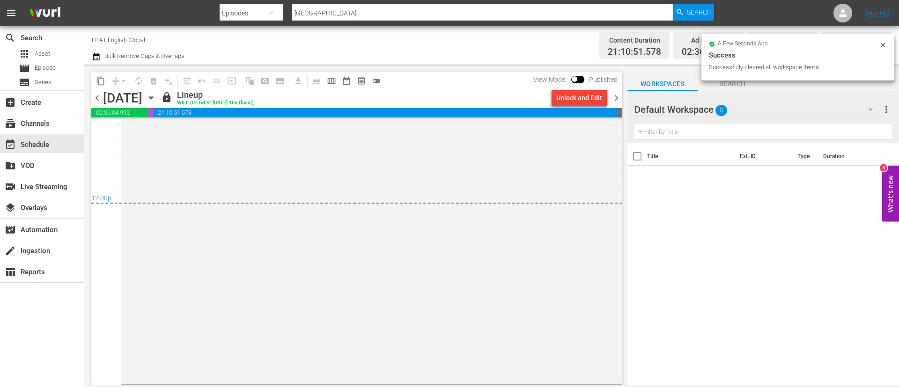
click at [882, 39] on div "a few seconds ago Success Successfully cleared all workspace items" at bounding box center [798, 57] width 193 height 47
click at [887, 105] on span "more_vert" at bounding box center [886, 109] width 11 height 11
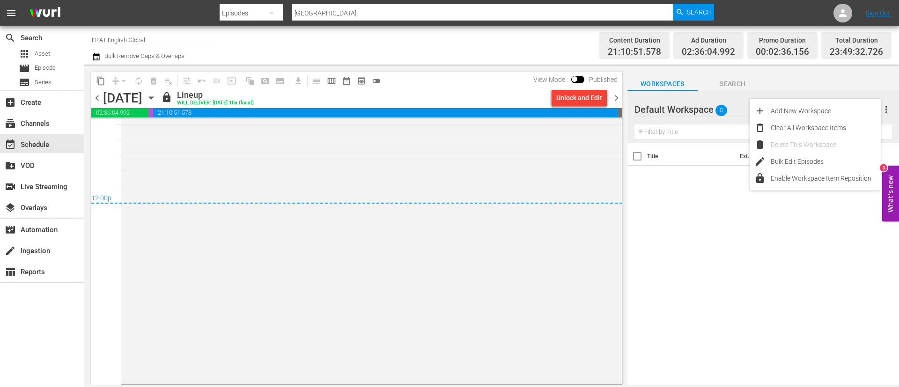
click at [654, 209] on div "Title Ext. ID Type Duration" at bounding box center [764, 264] width 272 height 243
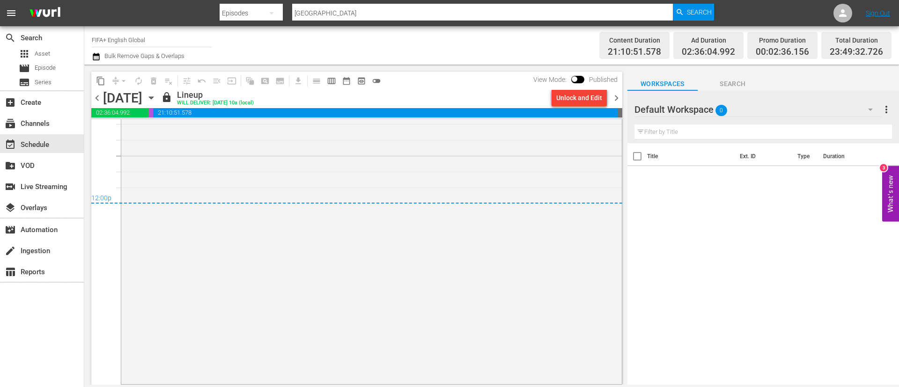
click at [703, 110] on div "Default Workspace 0" at bounding box center [758, 109] width 247 height 26
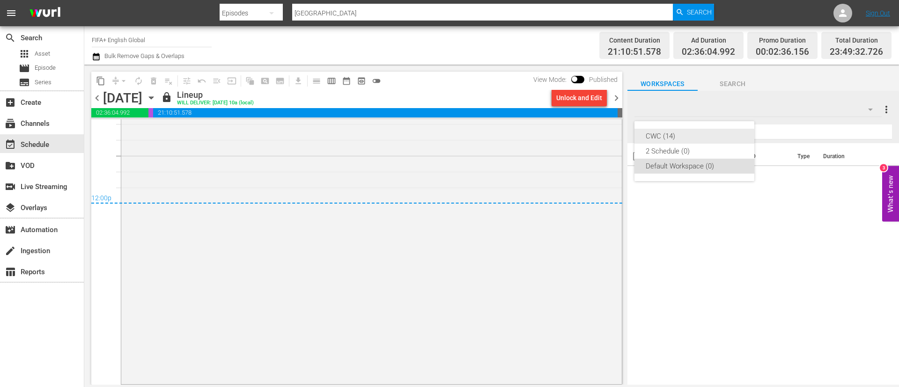
click at [692, 139] on div "CWC (14)" at bounding box center [694, 136] width 97 height 15
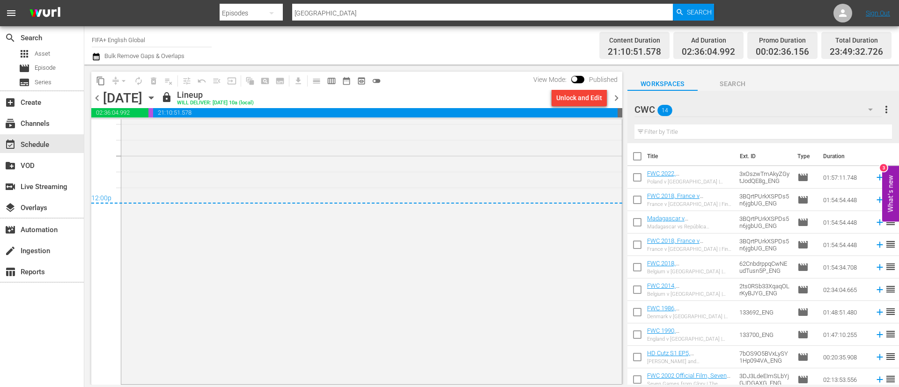
click at [891, 110] on span "more_vert" at bounding box center [886, 109] width 11 height 11
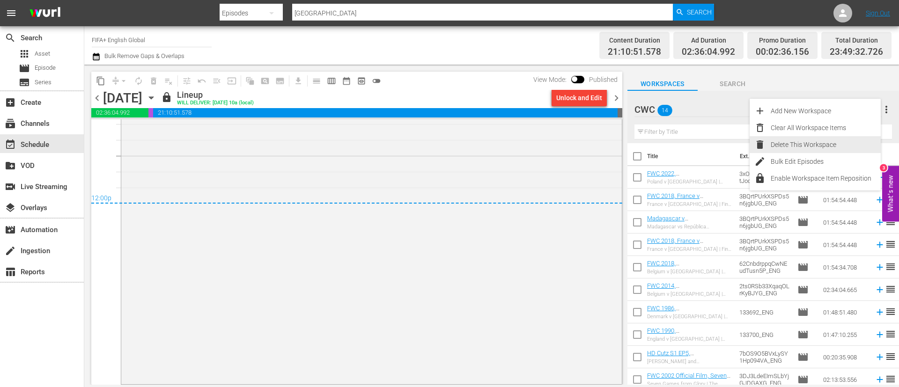
click at [818, 152] on div "Delete This Workspace" at bounding box center [826, 144] width 110 height 17
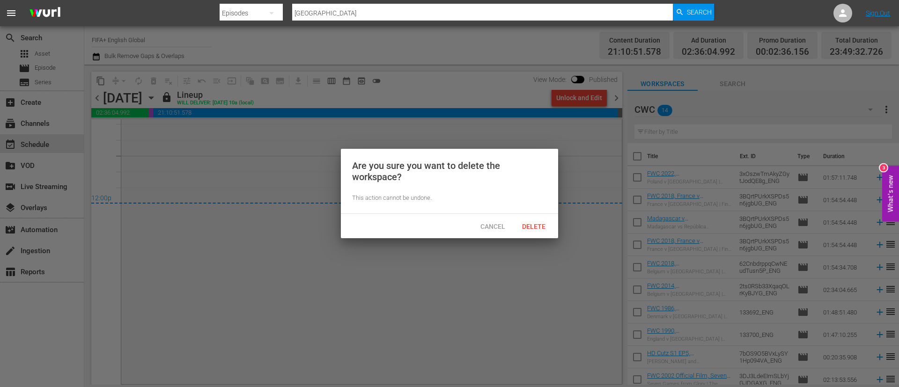
click at [540, 224] on span "Delete" at bounding box center [534, 226] width 38 height 7
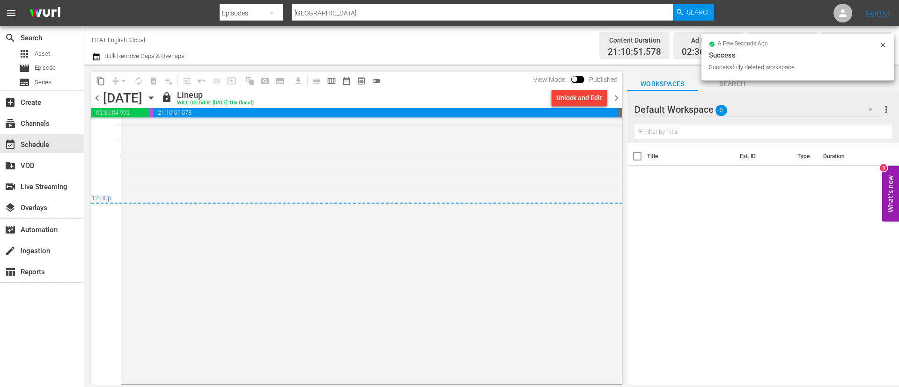
click at [847, 109] on div "Default Workspace 0" at bounding box center [758, 109] width 247 height 26
click at [809, 258] on div "2 Schedule (0) Default Workspace (0)" at bounding box center [449, 193] width 899 height 387
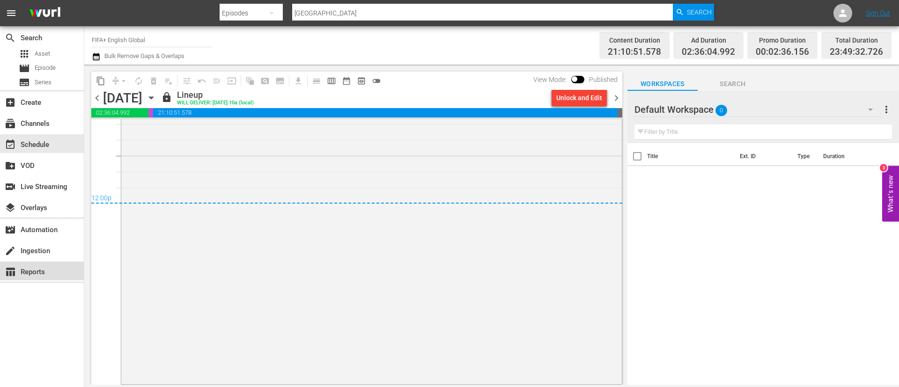
click at [9, 266] on div "table_chart Reports" at bounding box center [42, 271] width 84 height 19
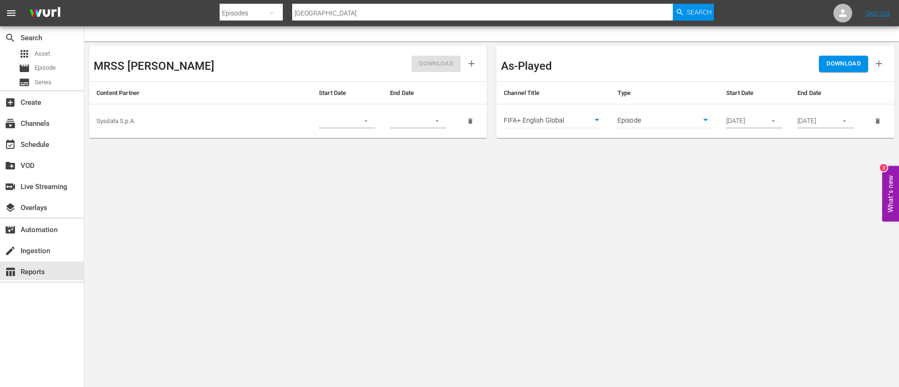
click at [773, 125] on button "button" at bounding box center [773, 121] width 18 height 18
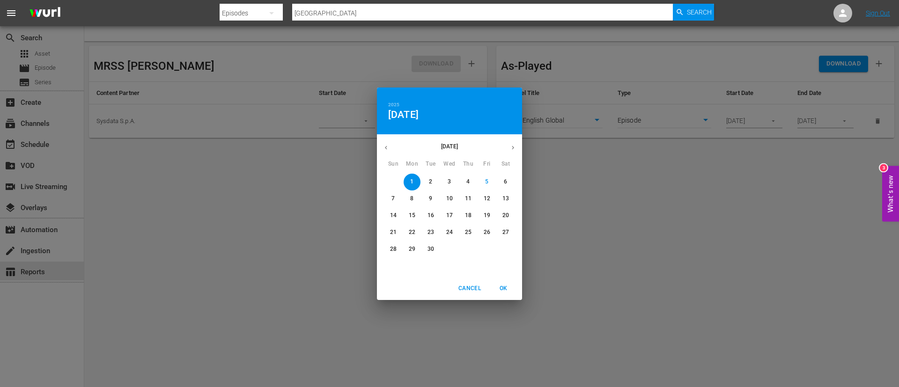
click at [414, 202] on p "8" at bounding box center [411, 199] width 3 height 8
click at [496, 291] on span "OK" at bounding box center [503, 289] width 22 height 10
type input "09/08/2025"
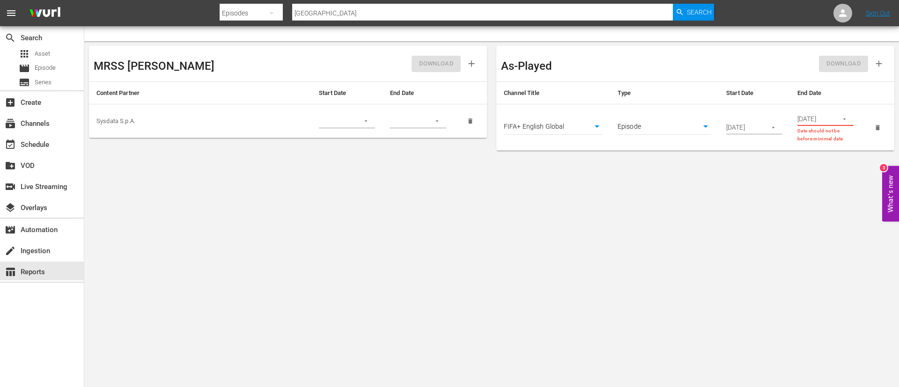
click at [850, 118] on button "button" at bounding box center [845, 119] width 18 height 18
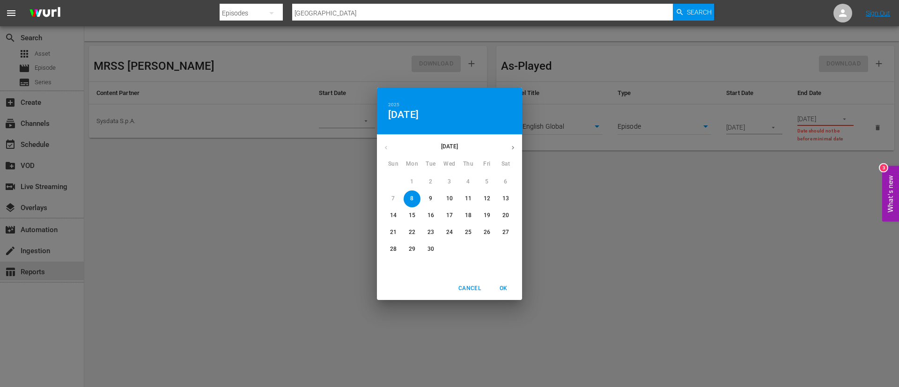
click at [391, 218] on p "14" at bounding box center [393, 216] width 7 height 8
click at [504, 288] on span "OK" at bounding box center [503, 289] width 22 height 10
type input "09/14/2025"
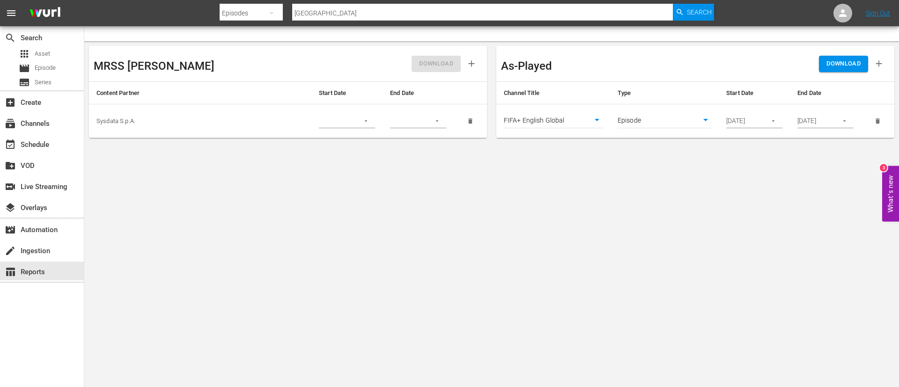
click at [849, 65] on span "DOWNLOAD" at bounding box center [844, 64] width 34 height 11
click at [41, 69] on span "Episode" at bounding box center [45, 67] width 21 height 9
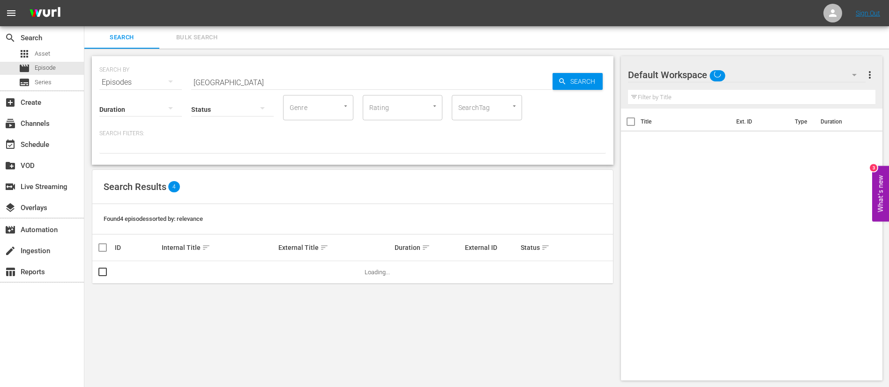
click at [201, 37] on span "Bulk Search" at bounding box center [197, 37] width 64 height 11
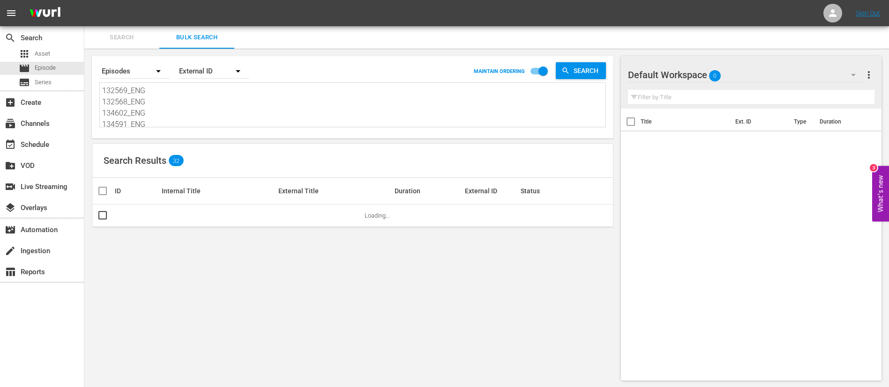
click at [208, 101] on textarea "132569_ENG 132568_ENG 134602_ENG 134591_ENG 47139_ENG 64542_ENG 13149_ENG 15559…" at bounding box center [353, 106] width 503 height 43
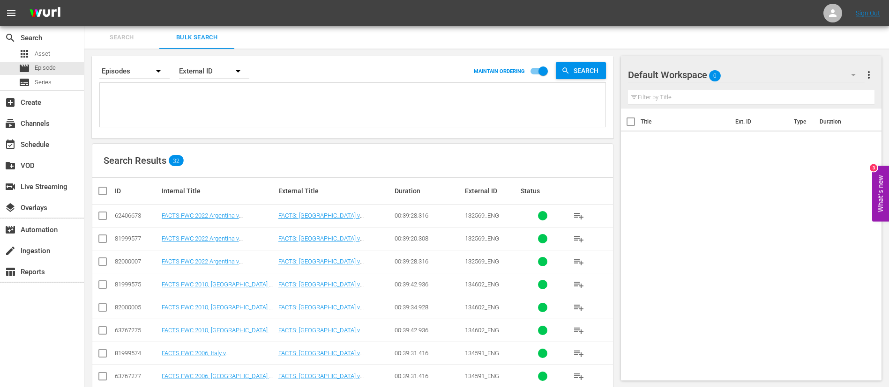
paste textarea "128307_ITA 137693_ITA 128324_ITA 137761_ITA 128325_ITA 128326_ITA 131863_ITA 3B…"
type textarea "128307_ITA 137693_ITA 128324_ITA 137761_ITA 128325_ITA 128326_ITA 131863_ITA 3B…"
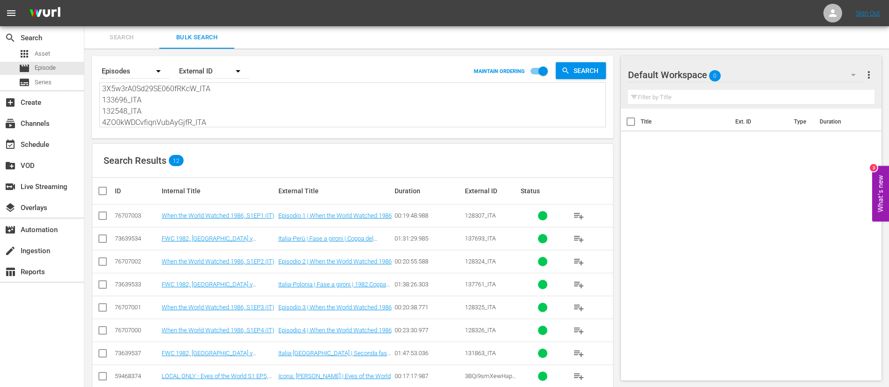
type textarea "128307_ITA 137693_ITA 128324_ITA 137761_ITA 128325_ITA 128326_ITA 131863_ITA 3B…"
click at [103, 195] on input "checkbox" at bounding box center [106, 191] width 19 height 11
checkbox input "true"
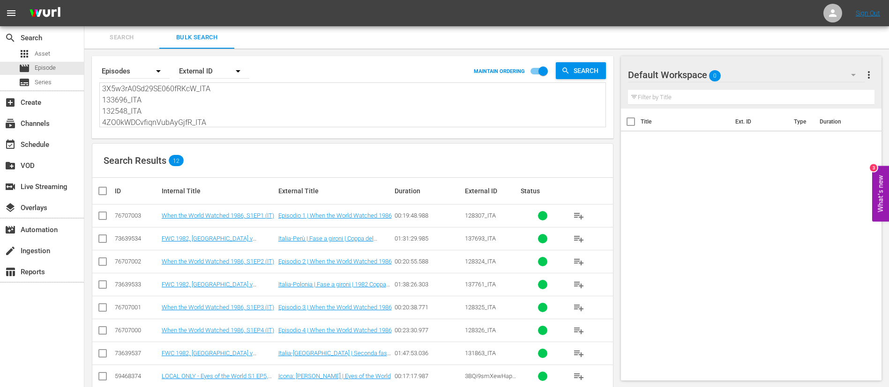
checkbox input "true"
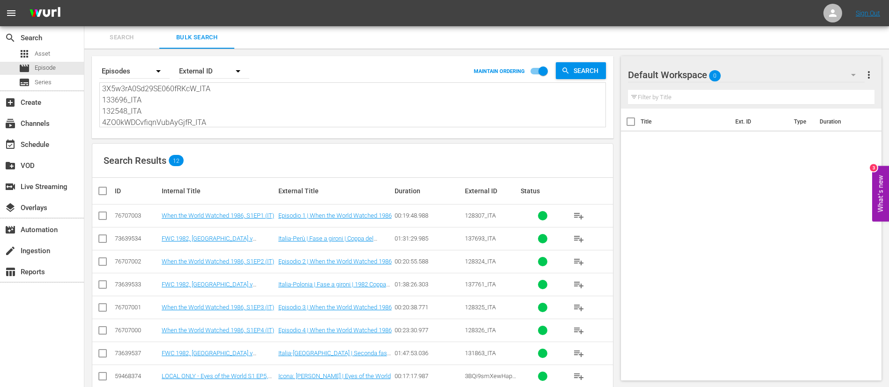
checkbox input "true"
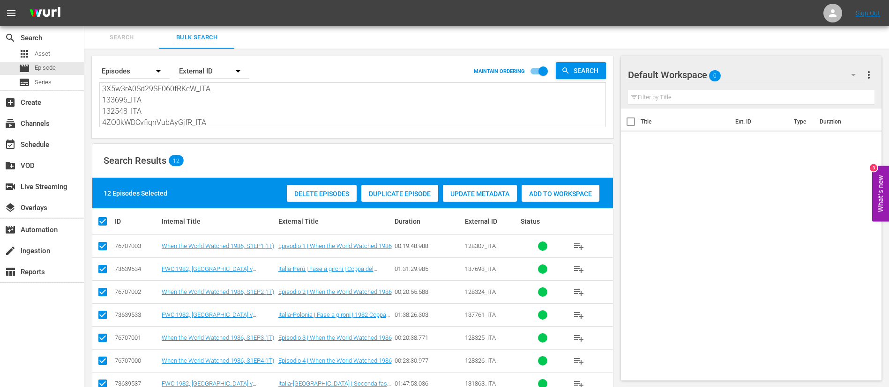
click at [576, 191] on span "Add to Workspace" at bounding box center [560, 193] width 78 height 7
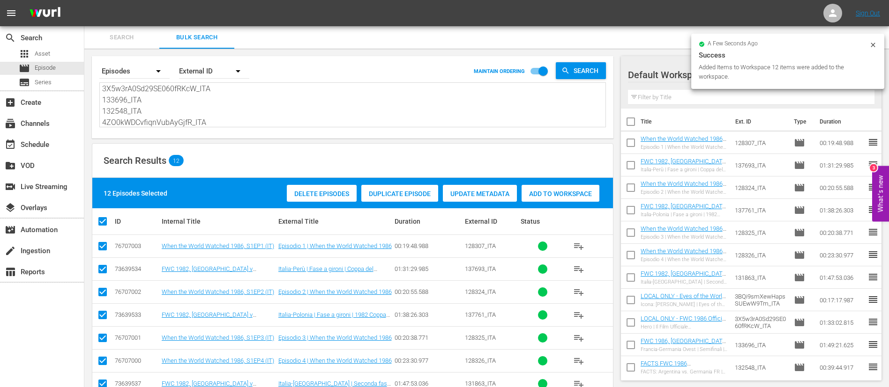
click at [111, 43] on button "Search" at bounding box center [121, 37] width 75 height 22
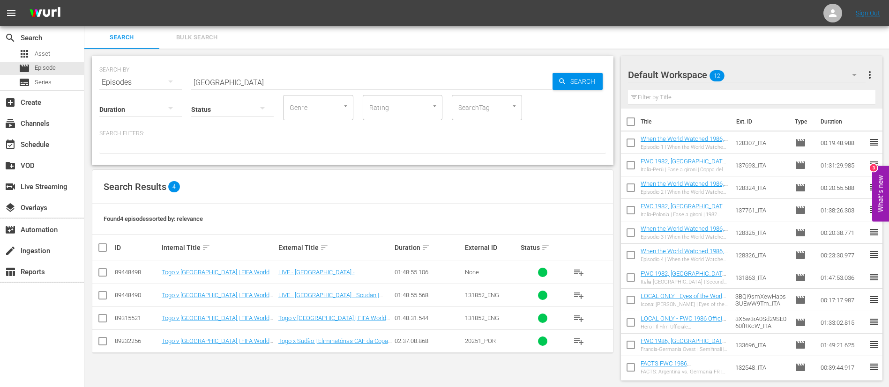
click at [256, 81] on input "[GEOGRAPHIC_DATA]" at bounding box center [371, 82] width 361 height 22
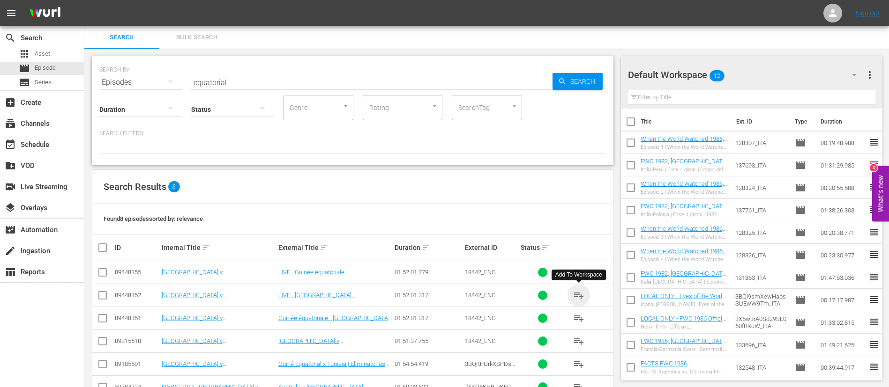
click at [573, 298] on span "playlist_add" at bounding box center [578, 295] width 11 height 11
click at [278, 85] on input "equatorial" at bounding box center [371, 82] width 361 height 22
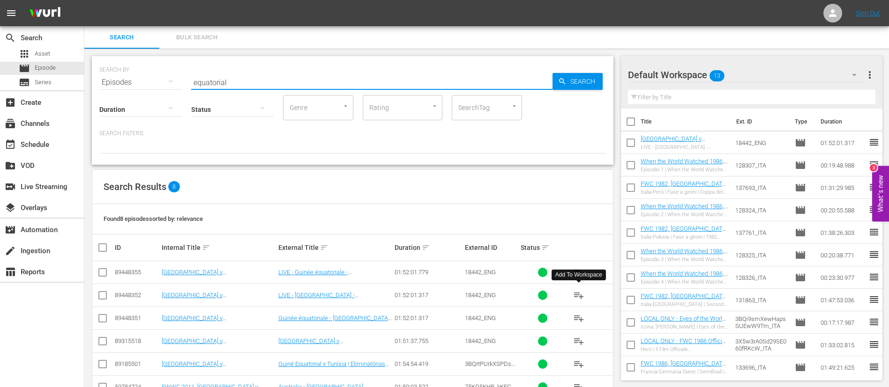
click at [278, 85] on input "equatorial" at bounding box center [371, 82] width 361 height 22
type input "[GEOGRAPHIC_DATA]"
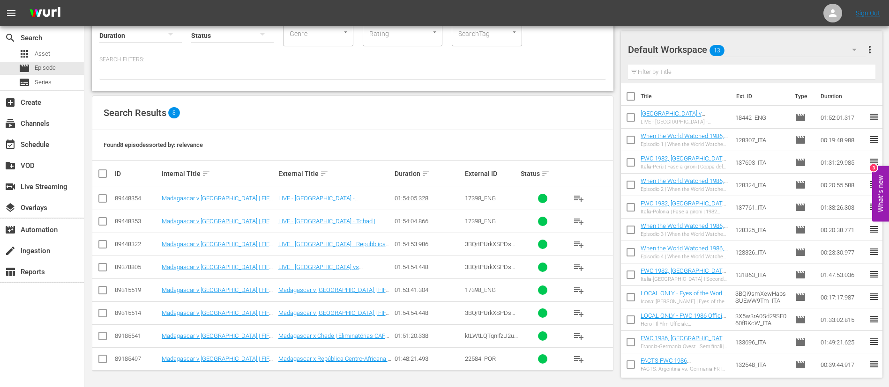
scroll to position [75, 0]
click at [582, 198] on span "playlist_add" at bounding box center [578, 197] width 11 height 11
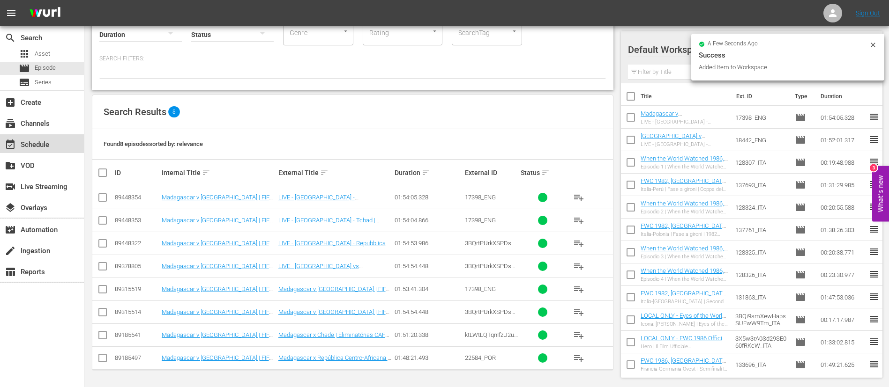
click at [65, 142] on div "event_available Schedule" at bounding box center [42, 143] width 84 height 19
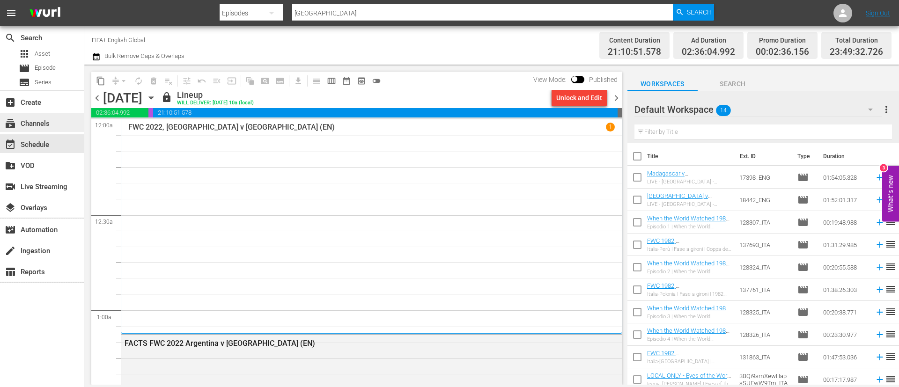
click at [61, 126] on div "subscriptions Channels" at bounding box center [42, 122] width 84 height 19
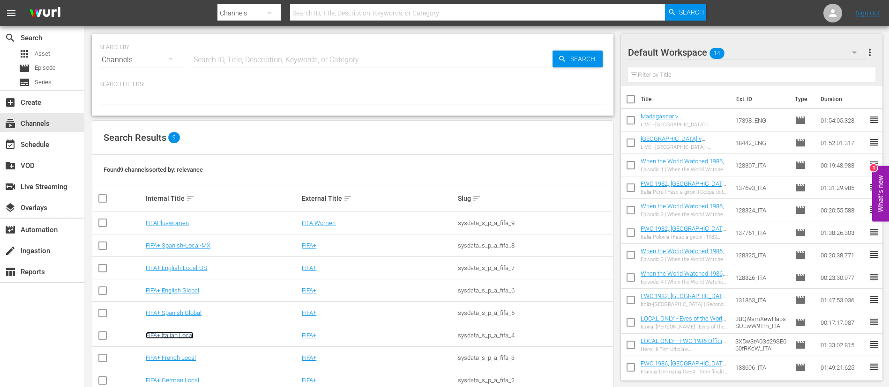
click at [163, 334] on link "FIFA+ Italian Local" at bounding box center [170, 335] width 48 height 7
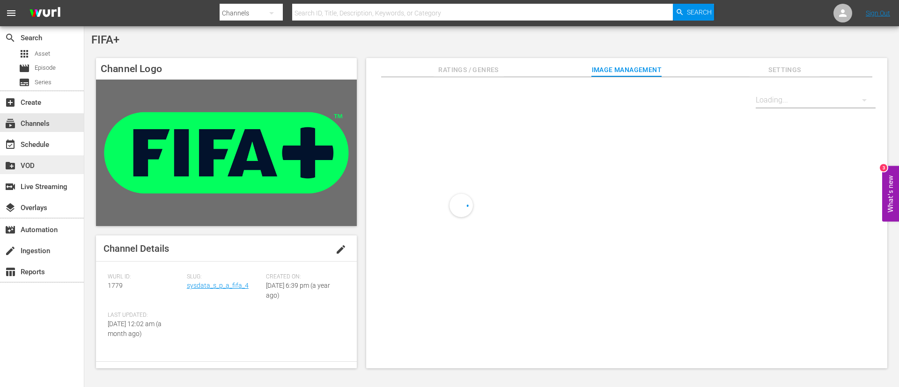
click at [55, 156] on div "create_new_folder VOD" at bounding box center [42, 165] width 84 height 19
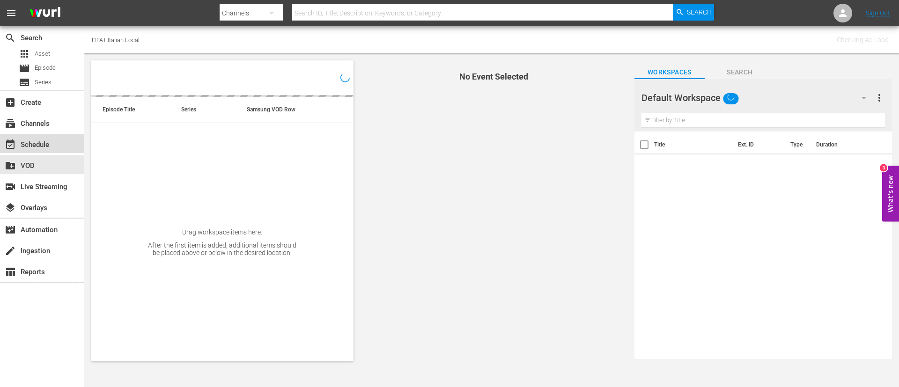
click at [56, 139] on div "event_available Schedule" at bounding box center [42, 143] width 84 height 19
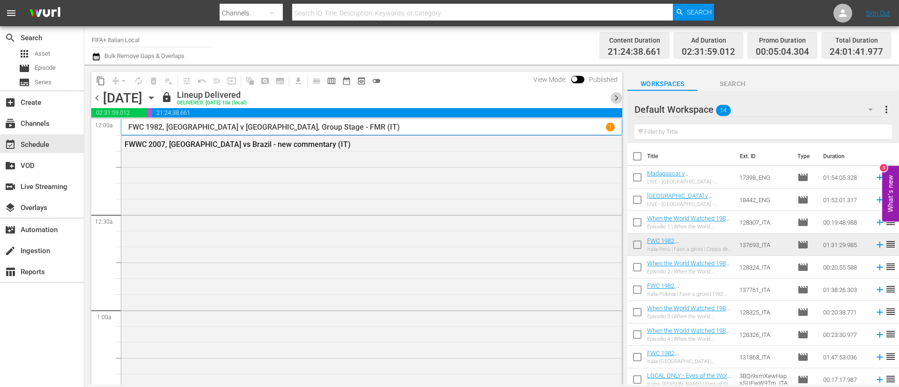
click at [611, 101] on span "chevron_right" at bounding box center [617, 98] width 12 height 12
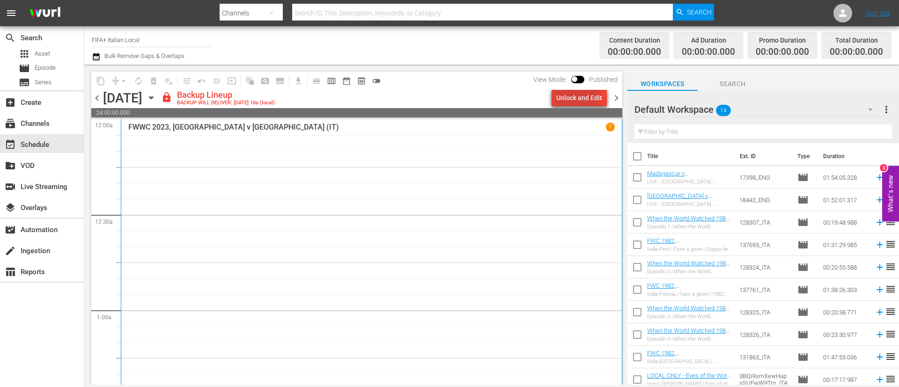
click at [571, 98] on div "Unlock and Edit" at bounding box center [580, 97] width 46 height 17
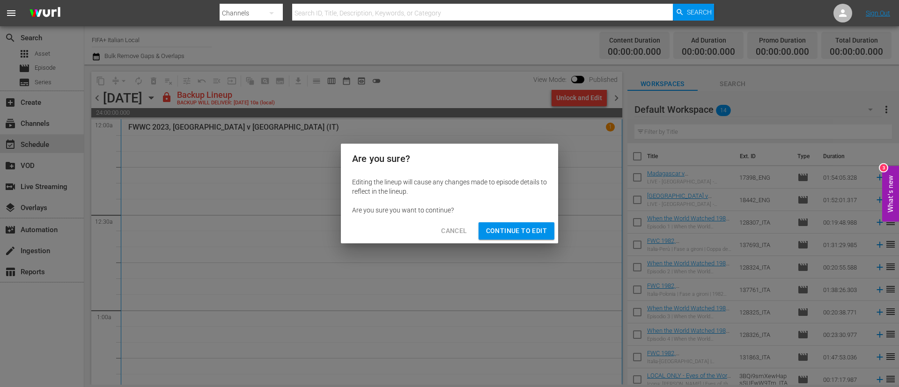
click at [533, 236] on span "Continue to Edit" at bounding box center [516, 231] width 61 height 12
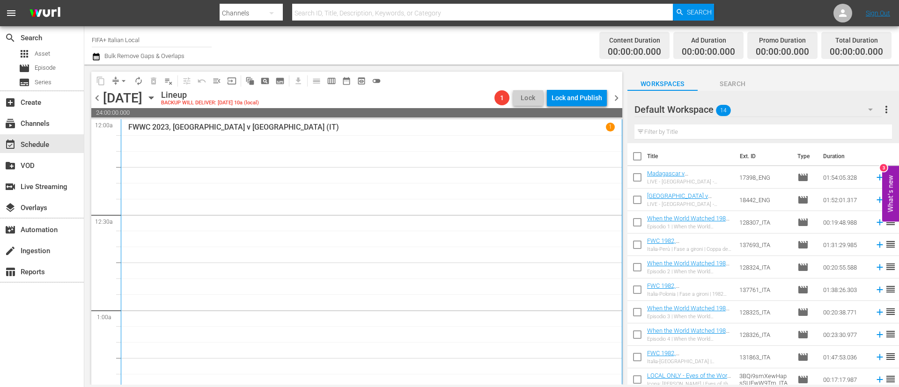
click at [633, 155] on input "checkbox" at bounding box center [638, 158] width 20 height 20
checkbox input "true"
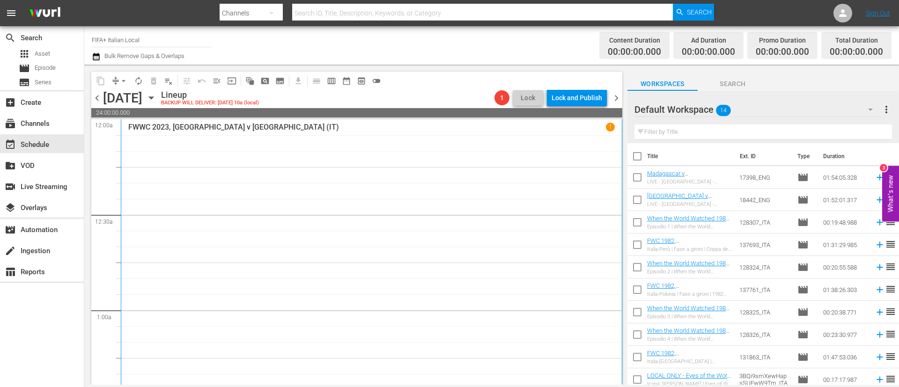
checkbox input "true"
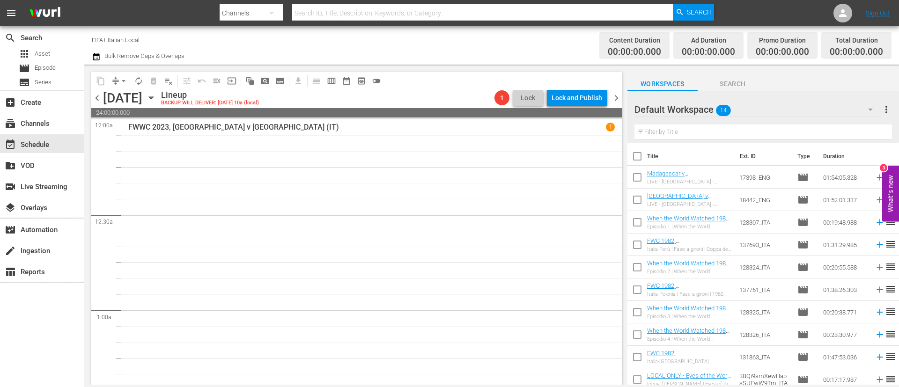
checkbox input "true"
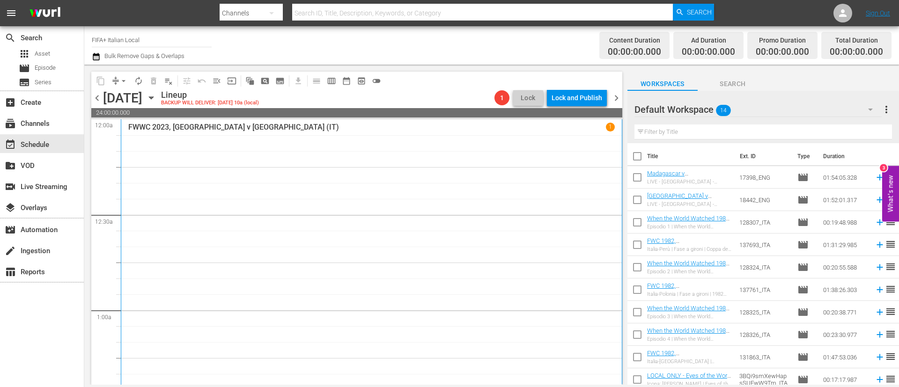
checkbox input "true"
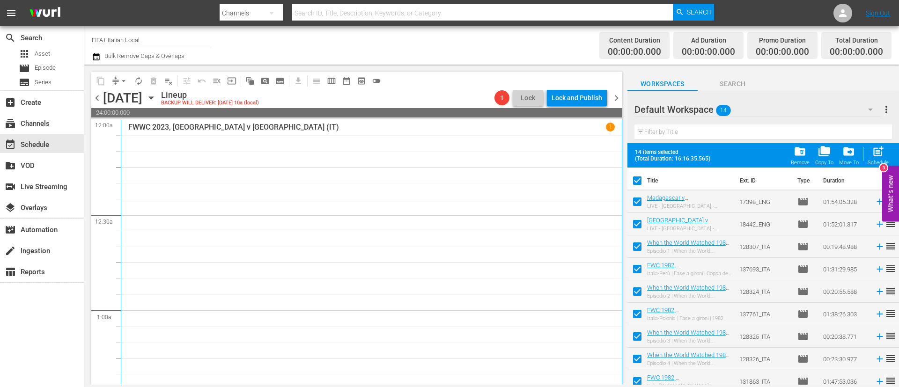
click at [642, 201] on input "checkbox" at bounding box center [638, 204] width 20 height 20
checkbox input "false"
click at [640, 223] on input "checkbox" at bounding box center [638, 226] width 20 height 20
checkbox input "false"
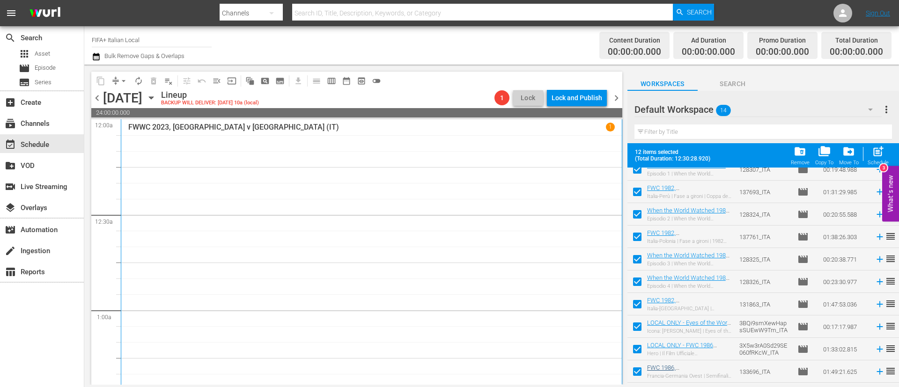
scroll to position [119, 0]
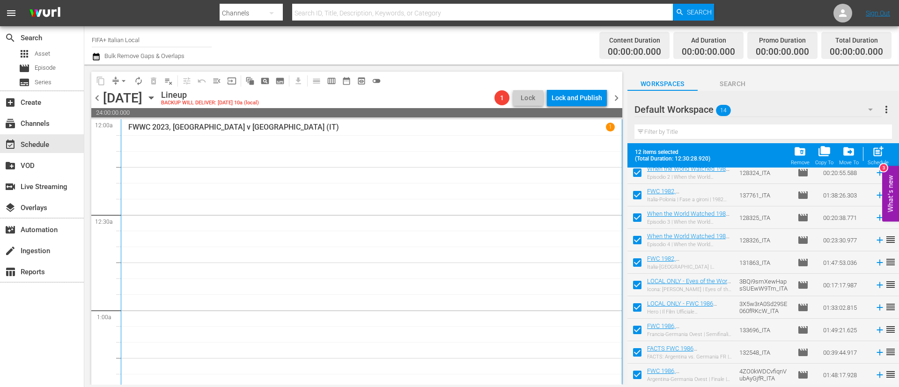
click at [639, 335] on input "checkbox" at bounding box center [638, 332] width 20 height 20
checkbox input "false"
click at [639, 356] on input "checkbox" at bounding box center [638, 355] width 20 height 20
checkbox input "false"
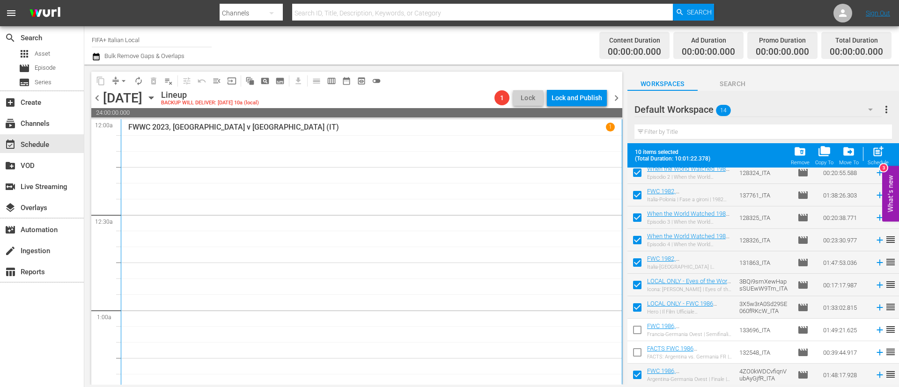
click at [640, 378] on input "checkbox" at bounding box center [638, 377] width 20 height 20
checkbox input "false"
click at [879, 151] on span "post_add" at bounding box center [878, 151] width 13 height 13
checkbox input "false"
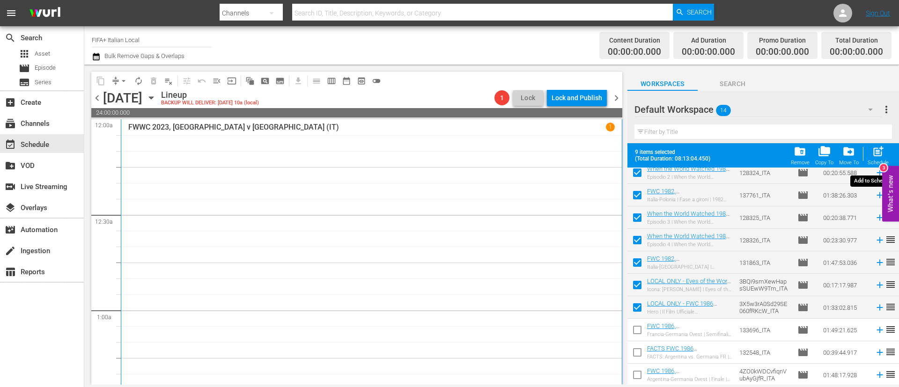
checkbox input "false"
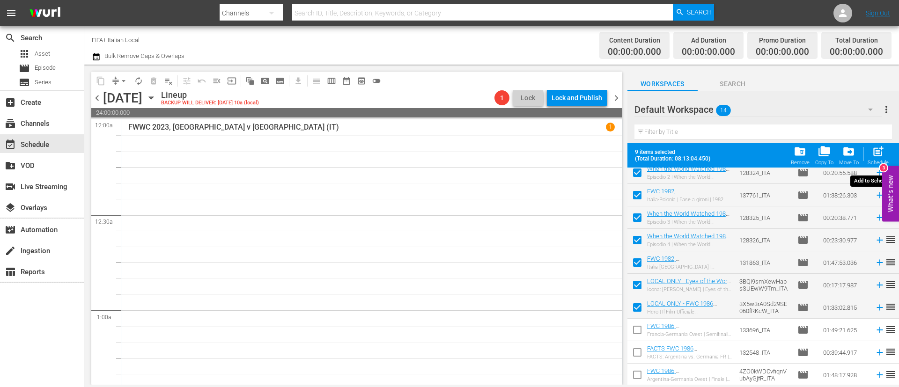
checkbox input "false"
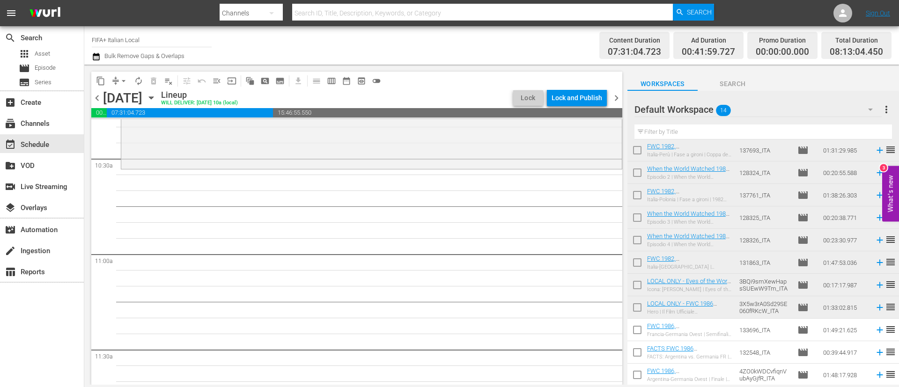
scroll to position [24, 0]
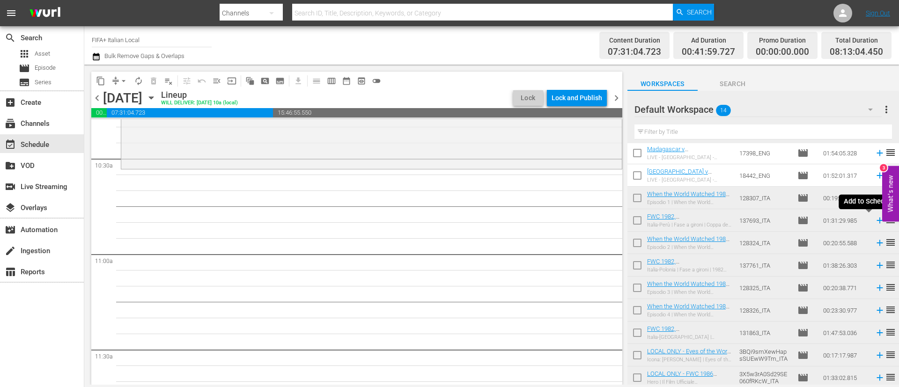
click at [875, 220] on icon at bounding box center [880, 220] width 10 height 10
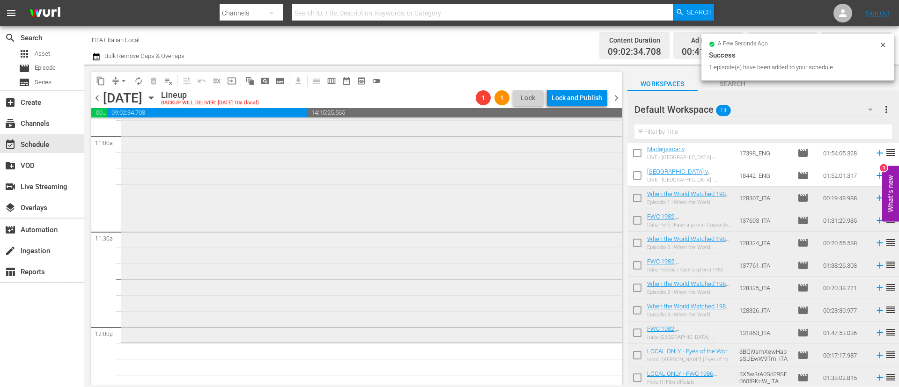
scroll to position [2108, 0]
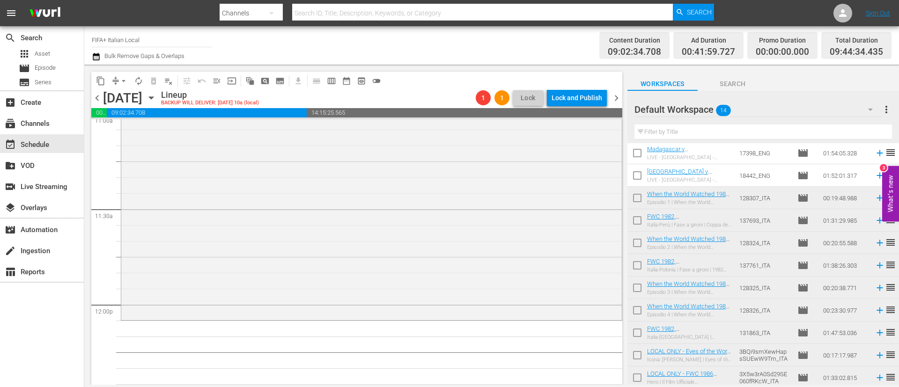
click at [636, 196] on input "checkbox" at bounding box center [638, 200] width 20 height 20
checkbox input "true"
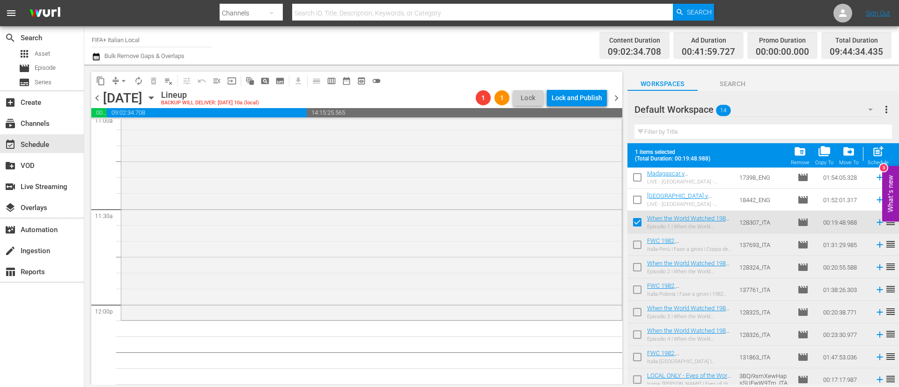
click at [635, 311] on input "checkbox" at bounding box center [638, 314] width 20 height 20
click at [634, 331] on input "checkbox" at bounding box center [638, 337] width 20 height 20
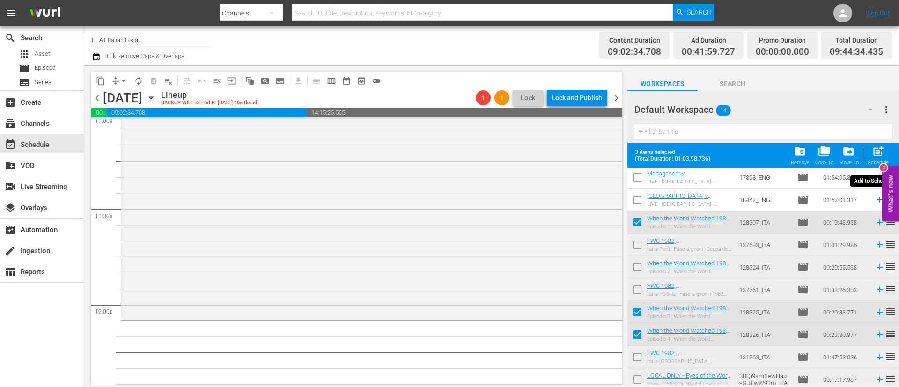
click at [873, 149] on span "post_add" at bounding box center [878, 151] width 13 height 13
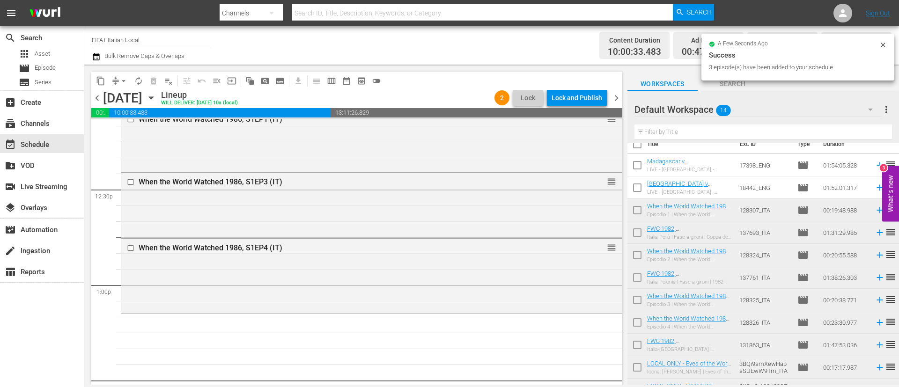
scroll to position [0, 0]
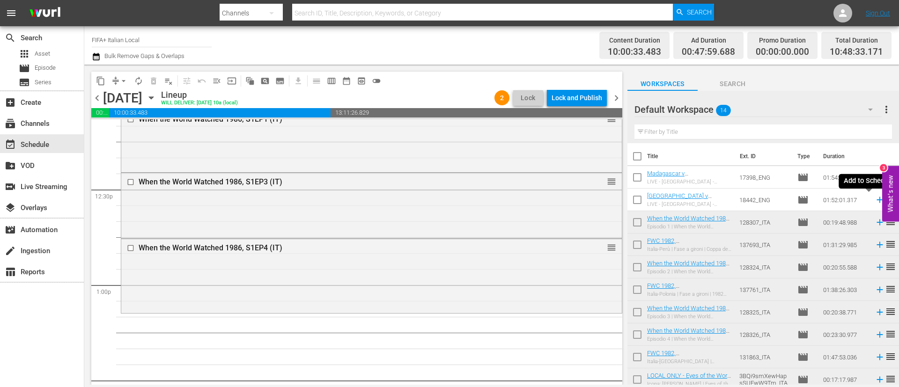
click at [877, 200] on icon at bounding box center [880, 200] width 6 height 6
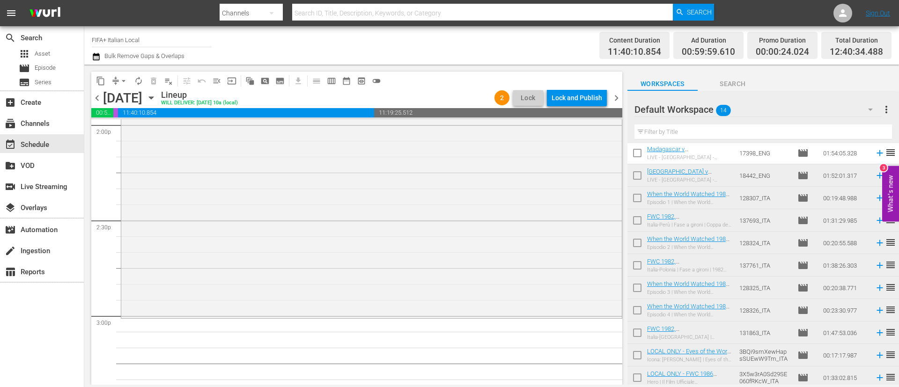
scroll to position [95, 0]
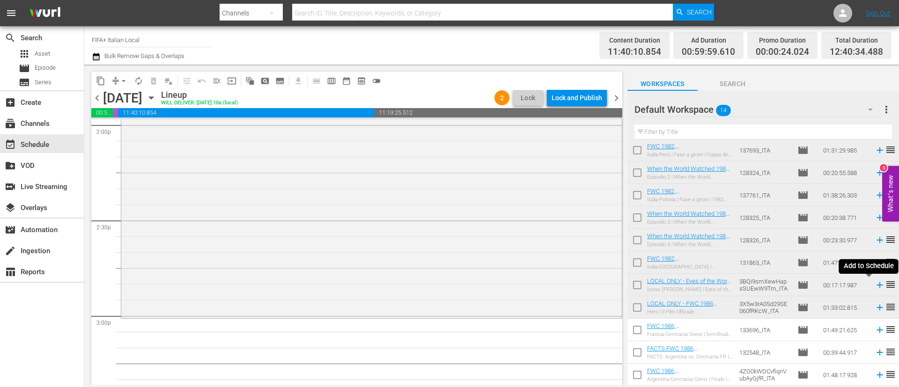
click at [875, 282] on icon at bounding box center [880, 285] width 10 height 10
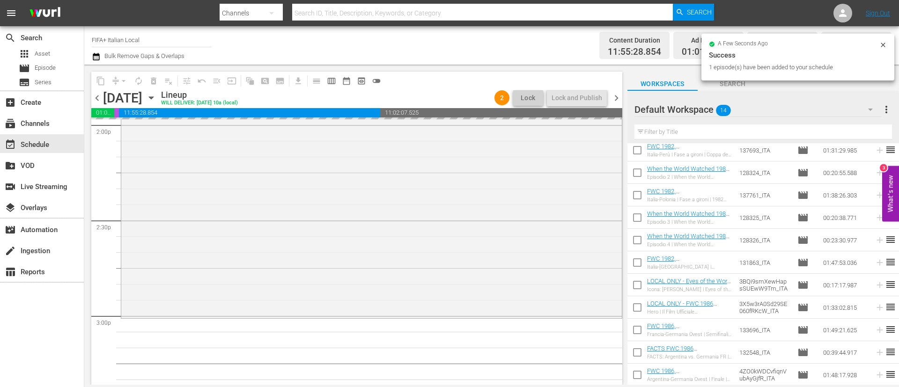
scroll to position [2740, 0]
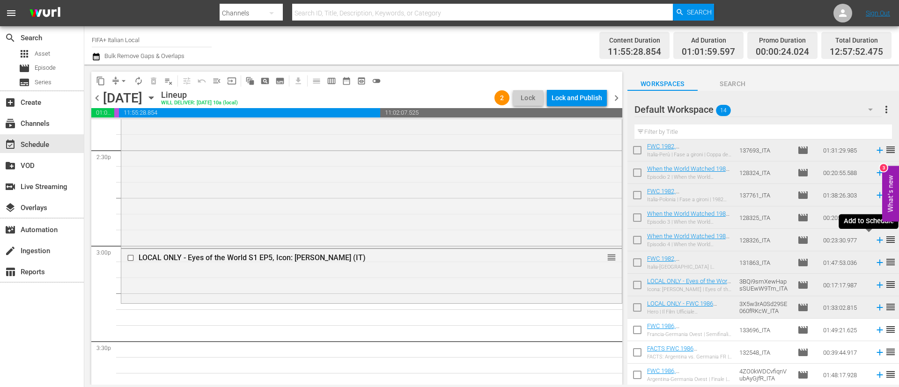
click at [875, 241] on icon at bounding box center [880, 240] width 10 height 10
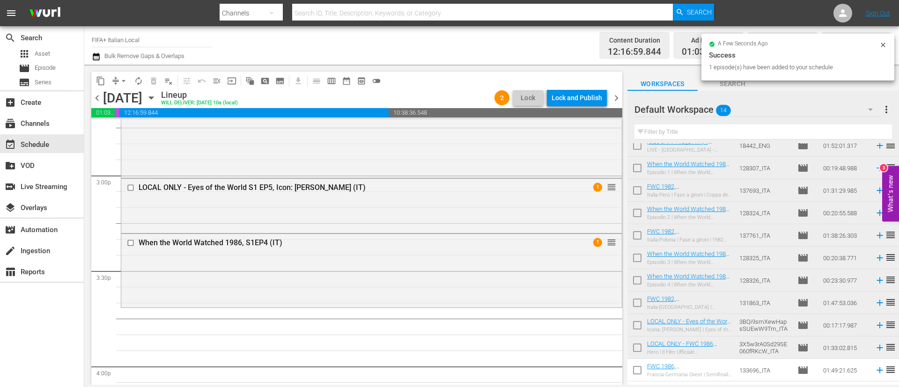
scroll to position [24, 0]
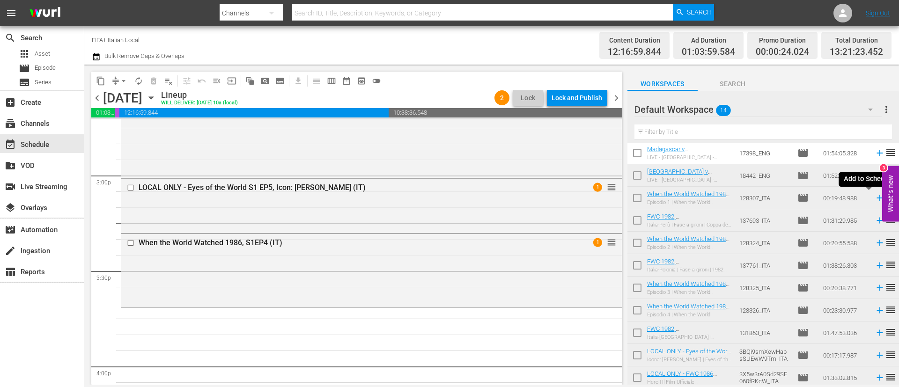
click at [877, 199] on icon at bounding box center [880, 198] width 6 height 6
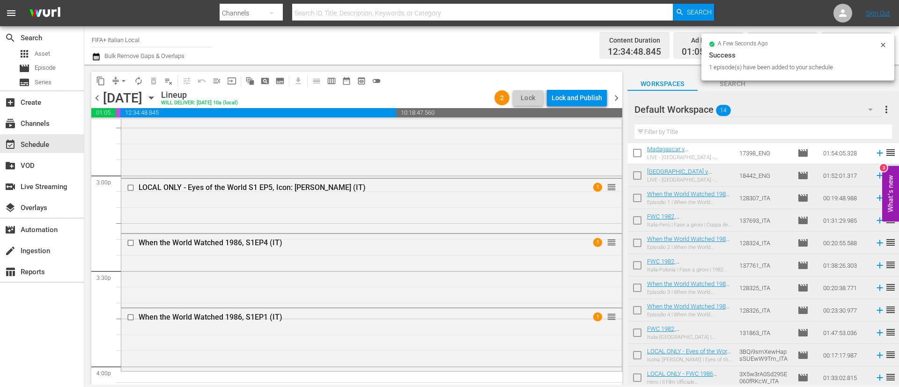
scroll to position [0, 0]
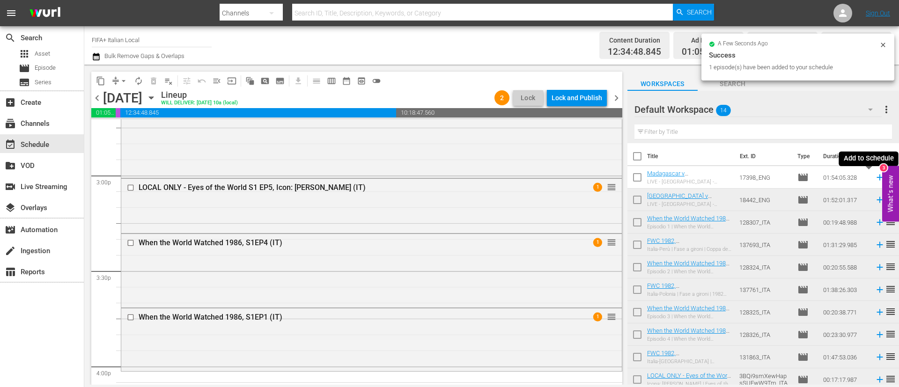
click at [877, 178] on icon at bounding box center [880, 178] width 6 height 6
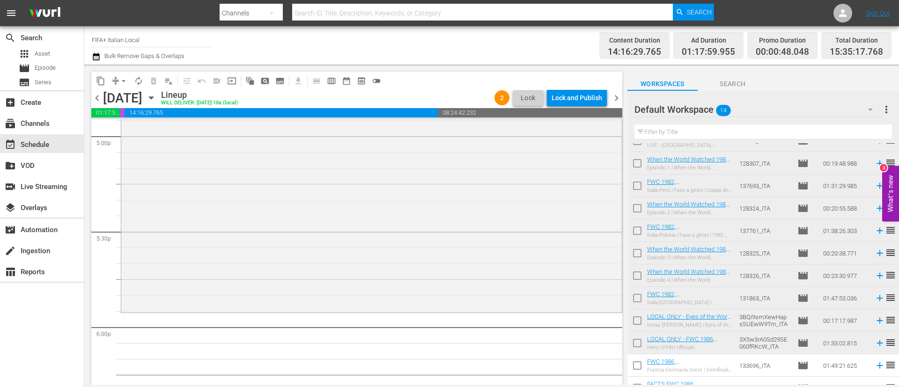
scroll to position [95, 0]
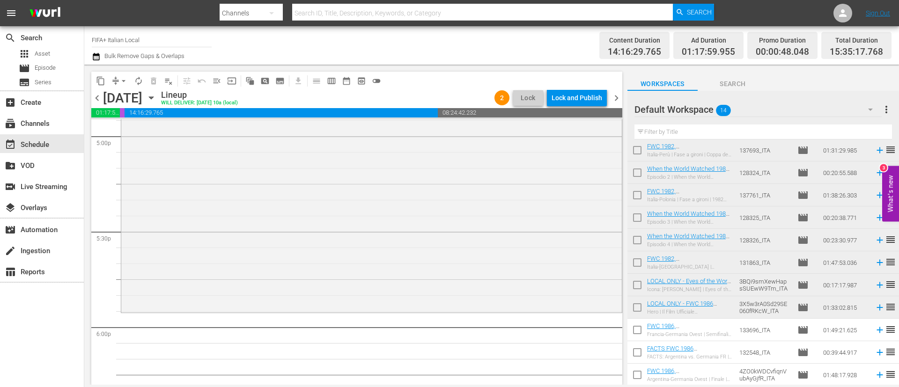
click at [638, 328] on input "checkbox" at bounding box center [638, 332] width 20 height 20
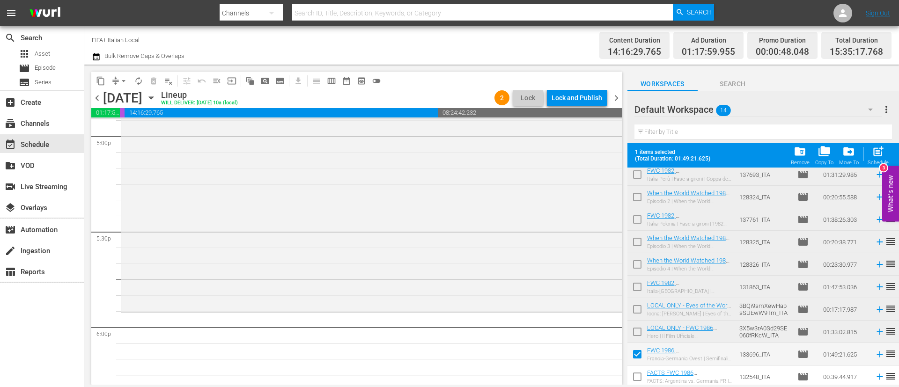
scroll to position [119, 0]
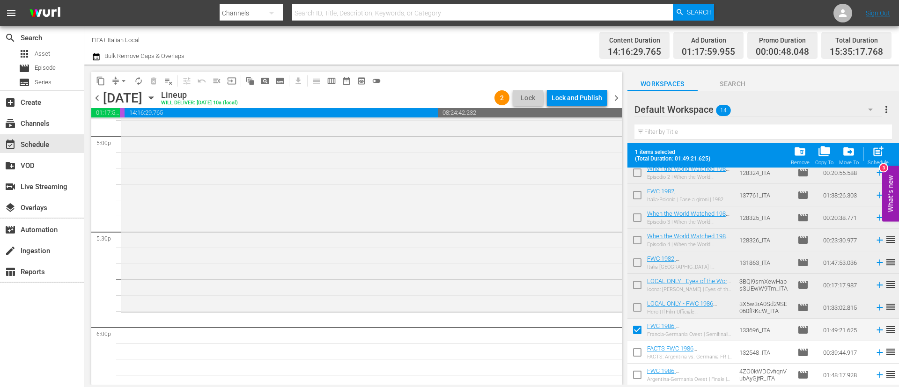
click at [633, 348] on input "checkbox" at bounding box center [638, 355] width 20 height 20
click at [633, 375] on input "checkbox" at bounding box center [638, 377] width 20 height 20
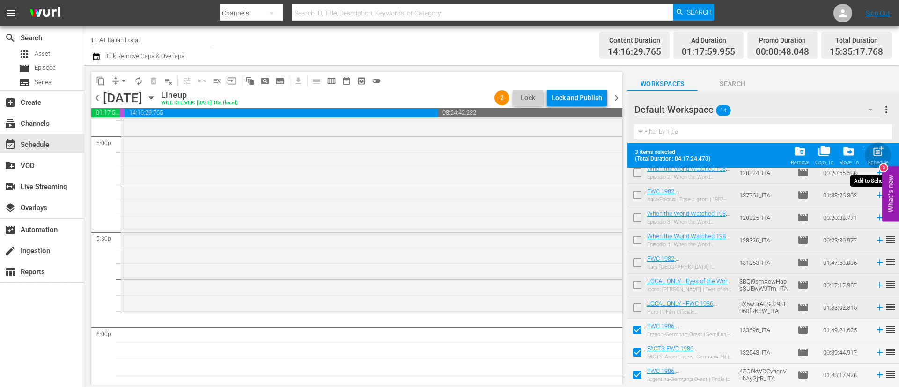
click at [879, 155] on span "post_add" at bounding box center [878, 151] width 13 height 13
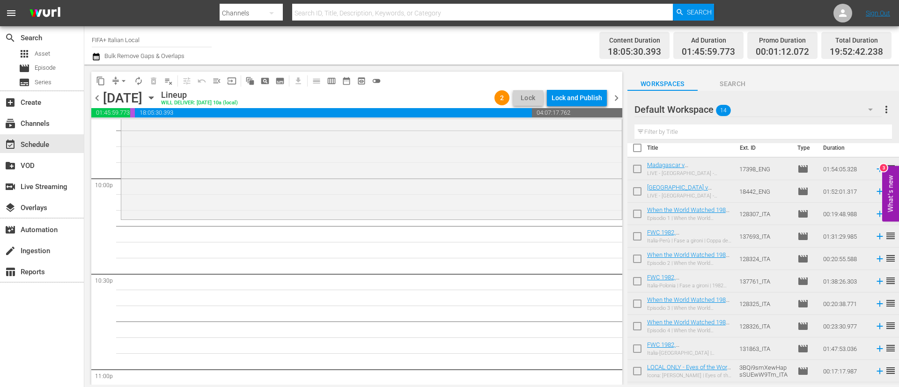
scroll to position [0, 0]
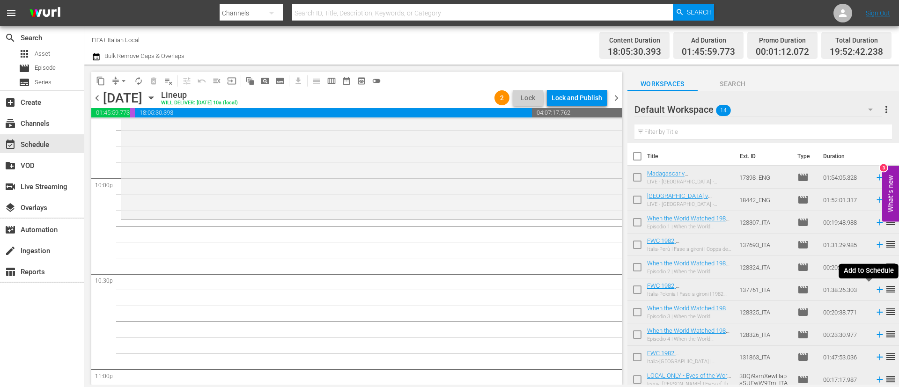
click at [875, 291] on icon at bounding box center [880, 290] width 10 height 10
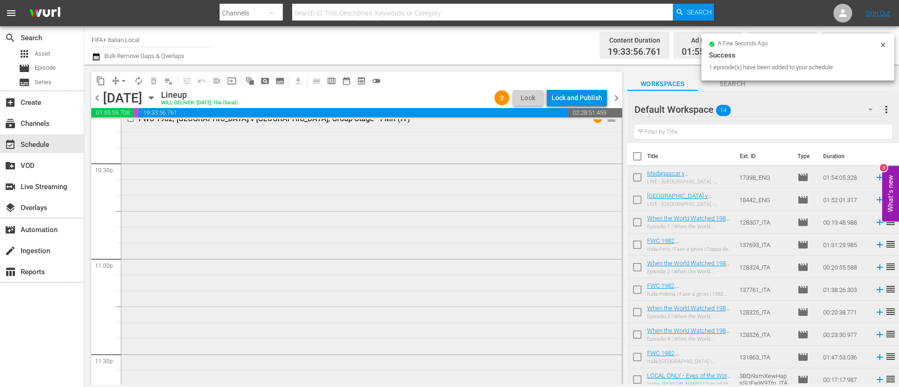
scroll to position [4321, 0]
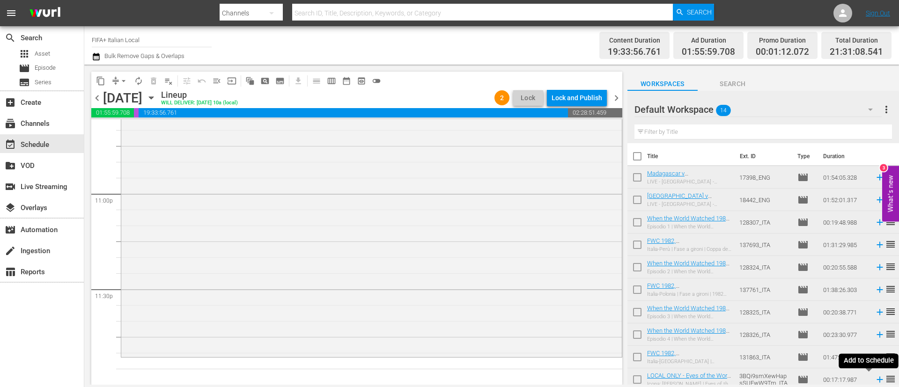
click at [875, 381] on icon at bounding box center [880, 380] width 10 height 10
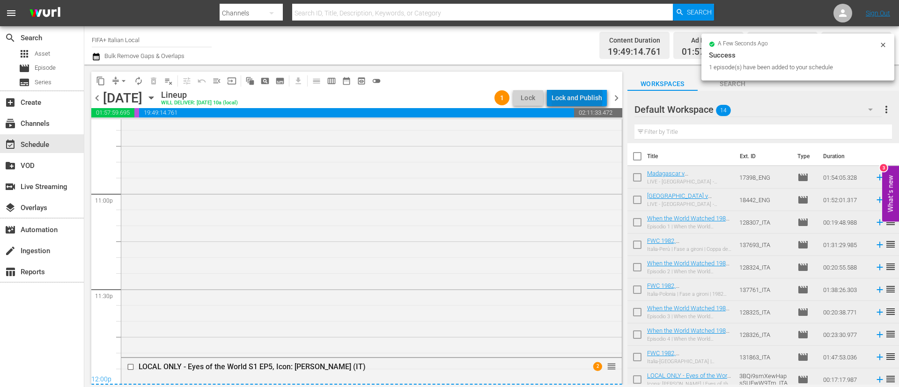
click at [579, 97] on div "Lock and Publish" at bounding box center [577, 97] width 51 height 17
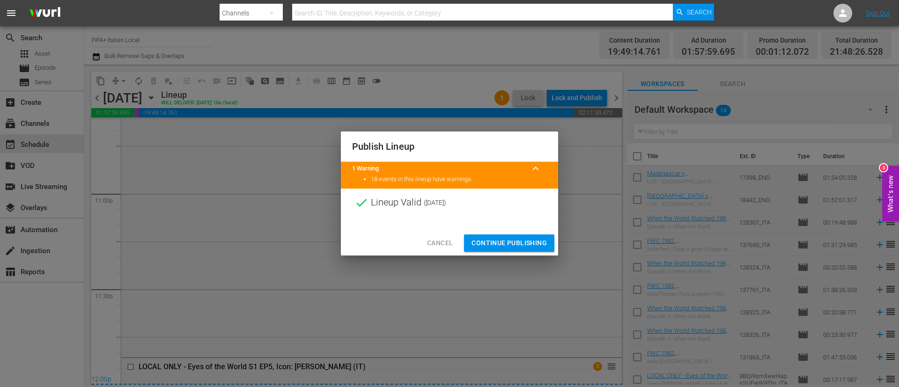
click at [500, 240] on span "Continue Publishing" at bounding box center [509, 243] width 75 height 12
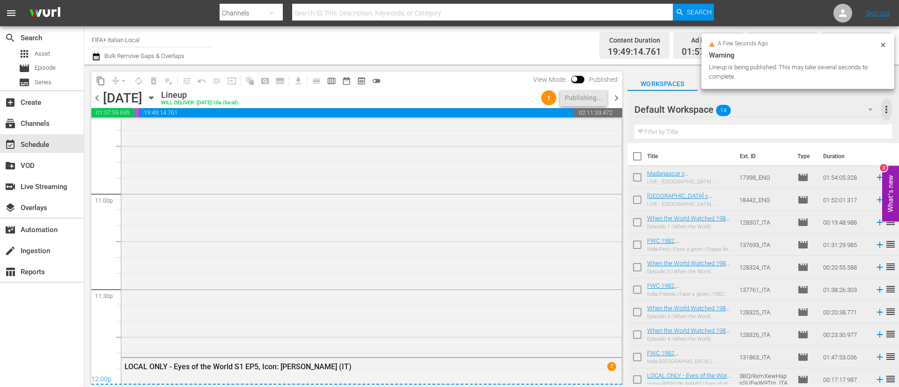
click at [891, 104] on span "more_vert" at bounding box center [886, 109] width 11 height 11
click at [847, 126] on div "Clear All Workspace Items" at bounding box center [826, 127] width 110 height 17
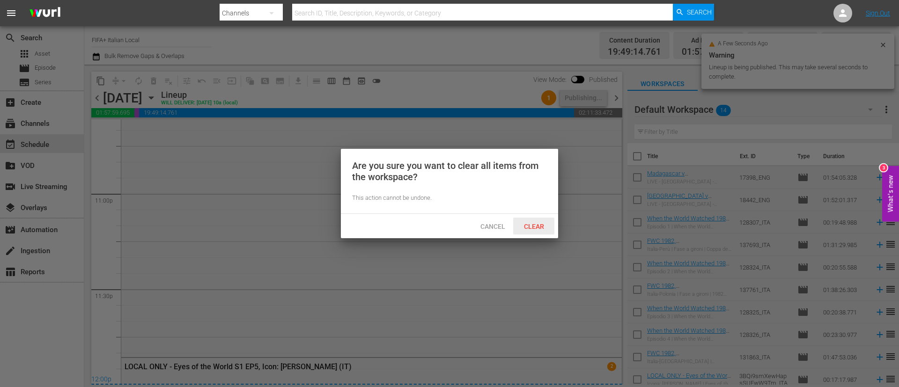
click at [538, 227] on span "Clear" at bounding box center [534, 226] width 35 height 7
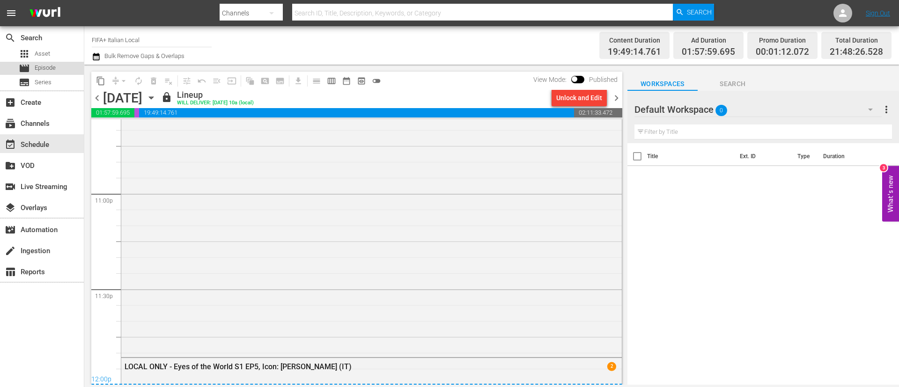
click at [60, 65] on div "movie Episode" at bounding box center [42, 68] width 84 height 13
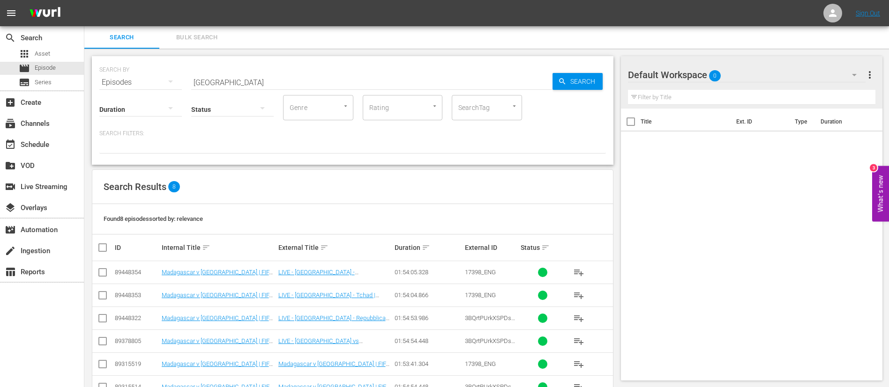
click at [218, 38] on span "Bulk Search" at bounding box center [197, 37] width 64 height 11
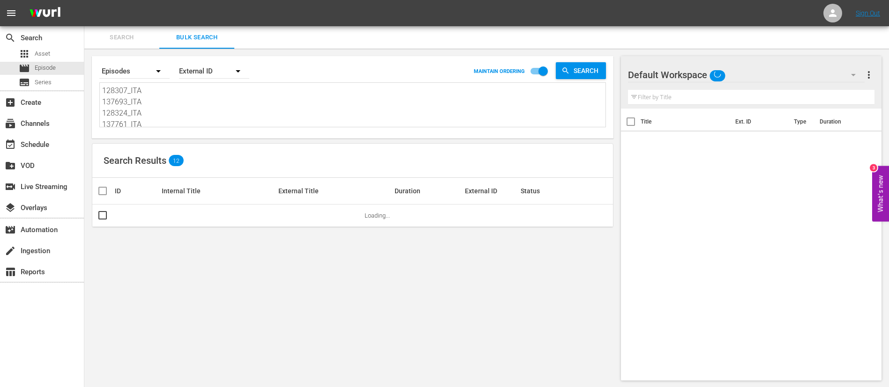
click at [230, 91] on textarea "128307_ITA 137693_ITA 128324_ITA 137761_ITA 128325_ITA 128326_ITA 131863_ITA 3B…" at bounding box center [353, 106] width 503 height 43
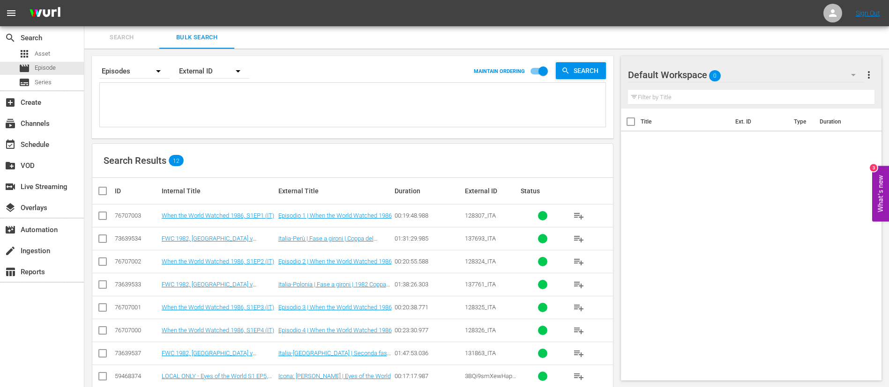
paste textarea "1nCvstZD3GpH3Y7D8VoLJX_ITA 136965_ITA 48CCGEppQBDWCza1BPJp41_ITA 17426_ITA 46BH…"
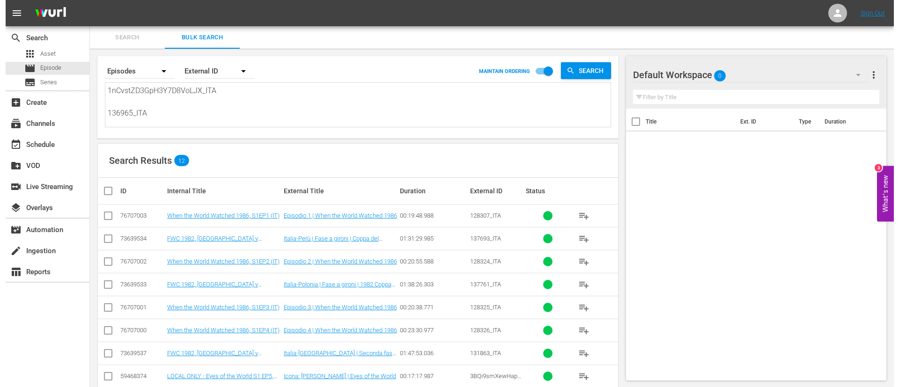
scroll to position [1, 0]
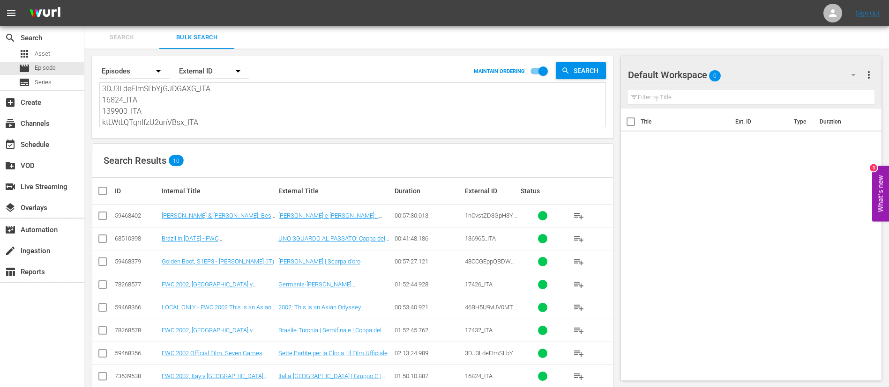
click at [98, 197] on th at bounding box center [102, 191] width 21 height 26
click at [100, 195] on input "checkbox" at bounding box center [106, 191] width 19 height 11
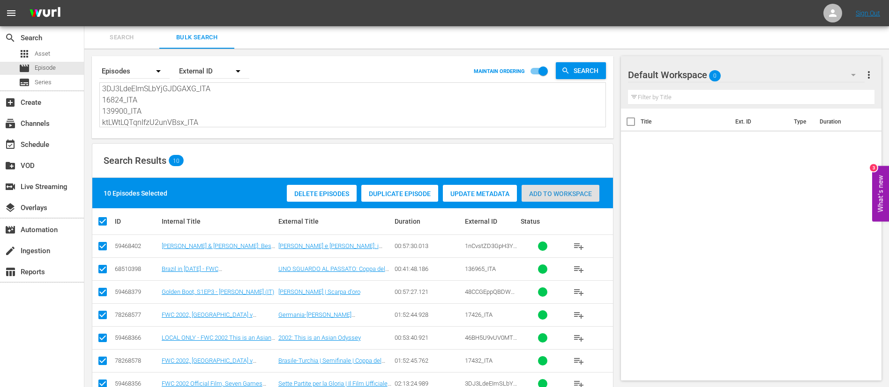
click at [568, 194] on span "Add to Workspace" at bounding box center [560, 193] width 78 height 7
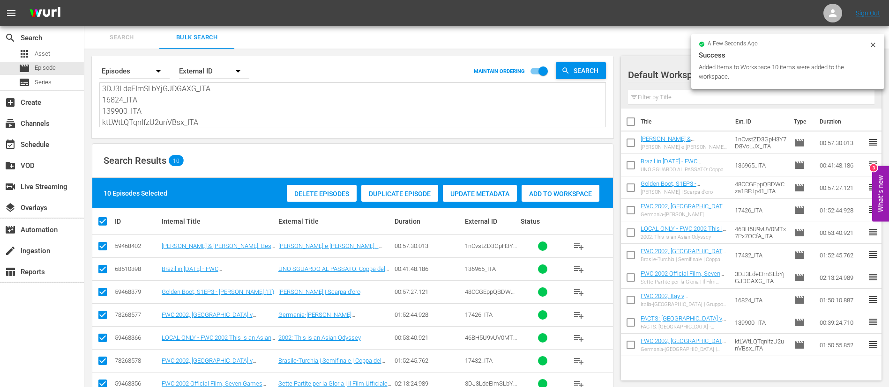
click at [130, 37] on span "Search" at bounding box center [122, 37] width 64 height 11
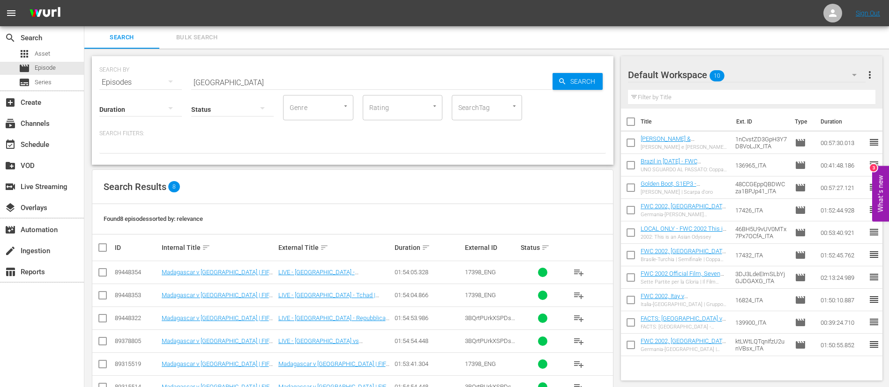
click at [244, 77] on input "[GEOGRAPHIC_DATA]" at bounding box center [371, 82] width 361 height 22
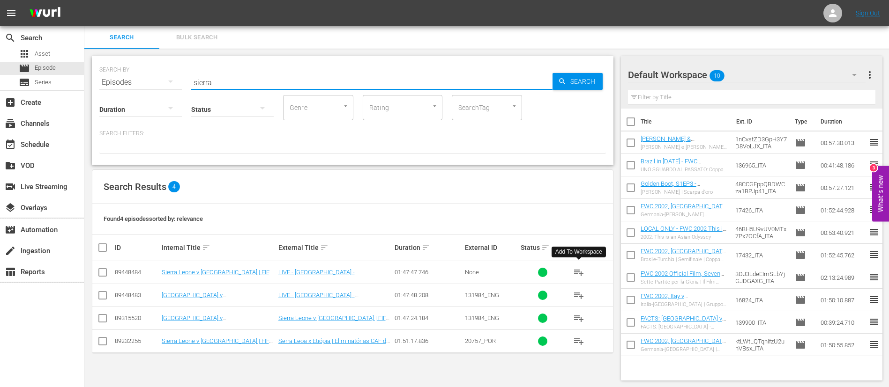
click at [579, 275] on span "playlist_add" at bounding box center [578, 272] width 11 height 11
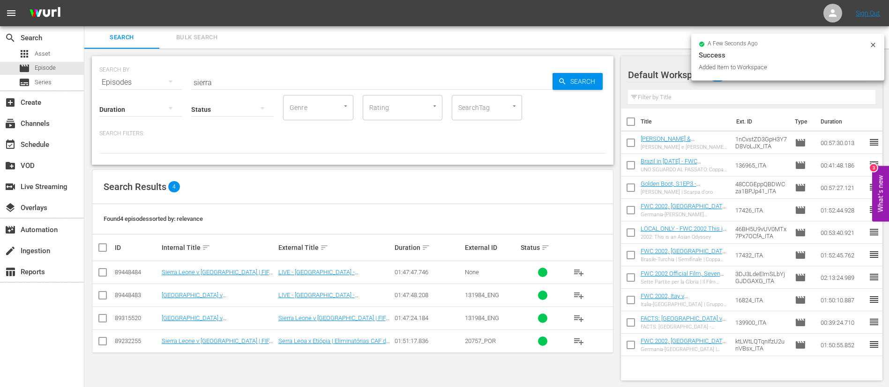
click at [364, 80] on input "sierra" at bounding box center [371, 82] width 361 height 22
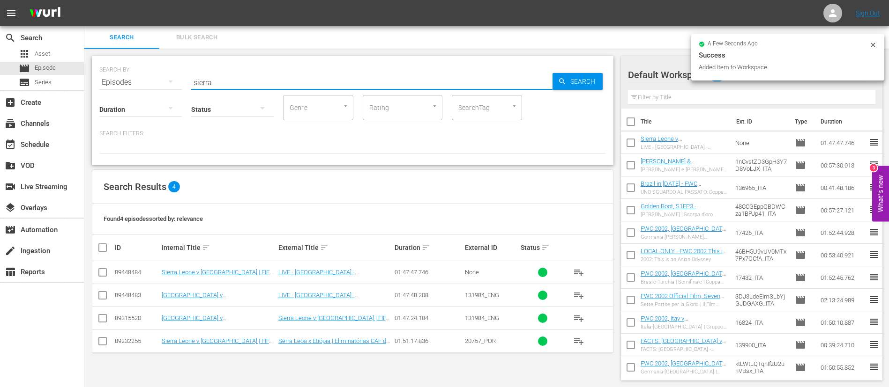
click at [364, 80] on input "sierra" at bounding box center [371, 82] width 361 height 22
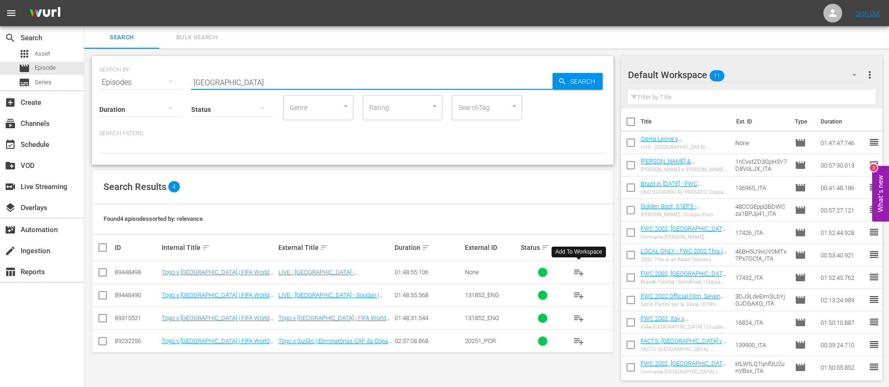
click at [582, 273] on span "playlist_add" at bounding box center [578, 272] width 11 height 11
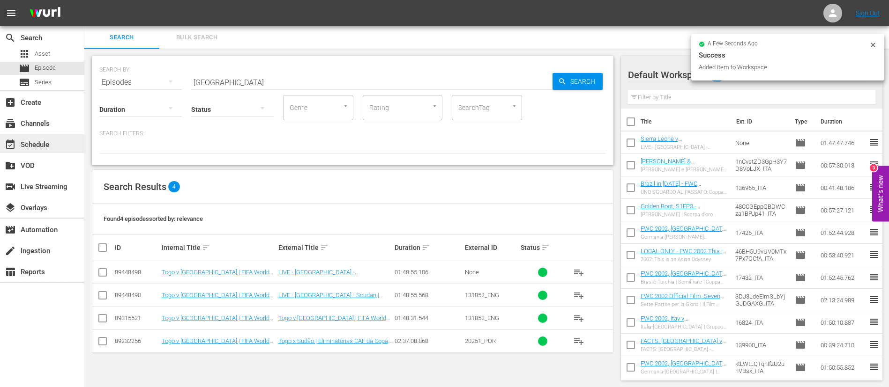
click at [48, 147] on div "event_available Schedule" at bounding box center [26, 143] width 52 height 8
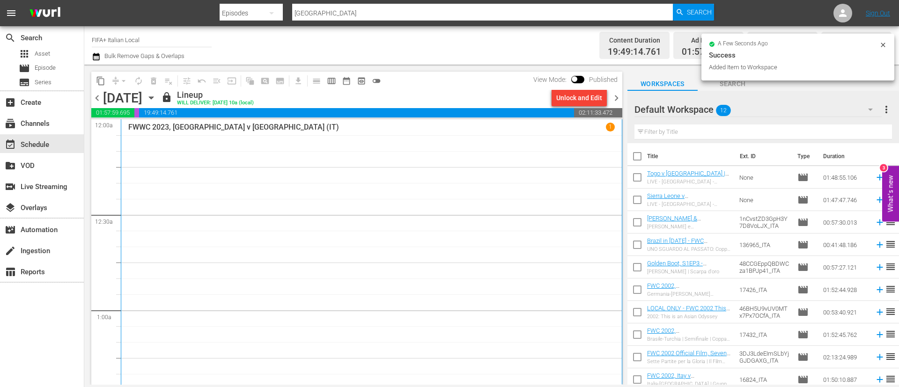
click at [616, 96] on span "chevron_right" at bounding box center [617, 98] width 12 height 12
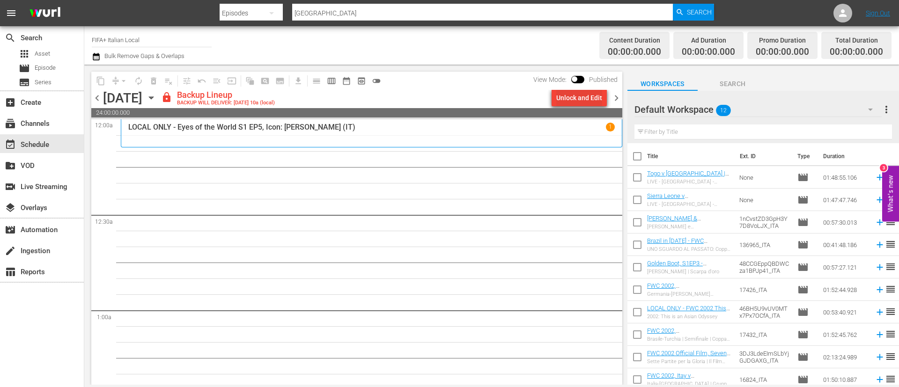
click at [582, 97] on div "Unlock and Edit" at bounding box center [580, 97] width 46 height 17
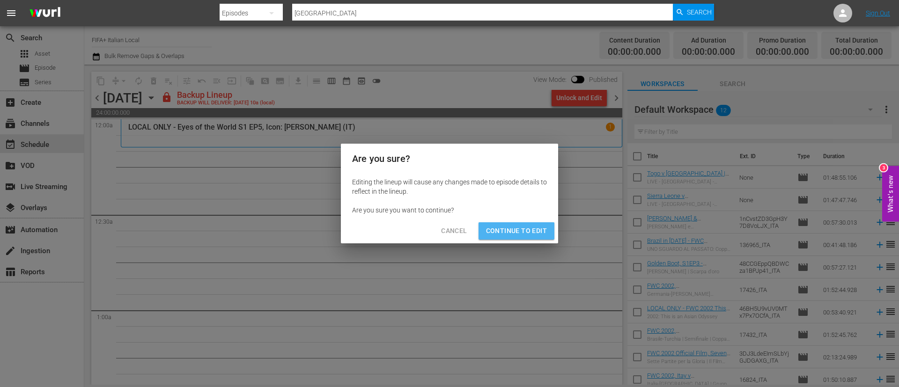
click at [510, 235] on span "Continue to Edit" at bounding box center [516, 231] width 61 height 12
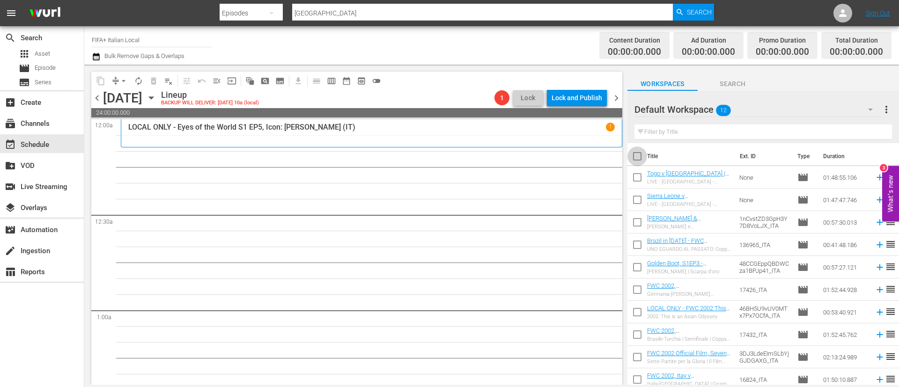
click at [632, 159] on input "checkbox" at bounding box center [638, 158] width 20 height 20
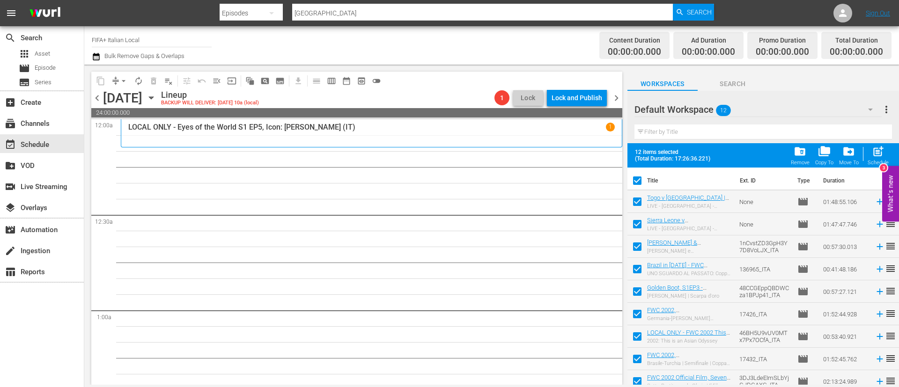
click at [638, 201] on input "checkbox" at bounding box center [638, 204] width 20 height 20
click at [637, 228] on input "checkbox" at bounding box center [638, 226] width 20 height 20
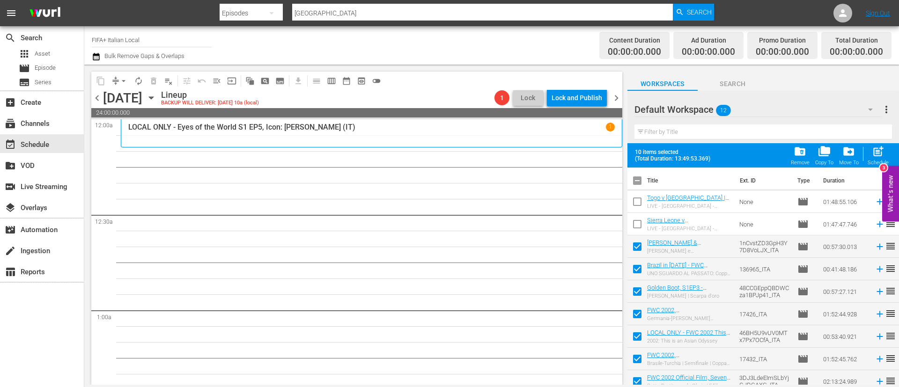
scroll to position [74, 0]
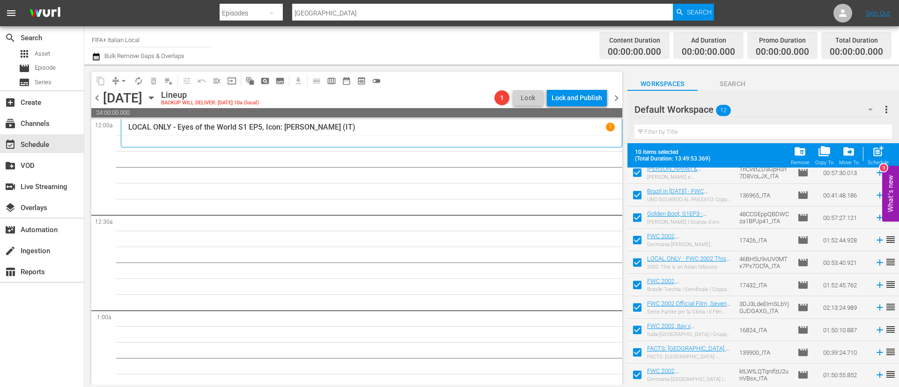
drag, startPoint x: 639, startPoint y: 334, endPoint x: 640, endPoint y: 341, distance: 7.5
click at [639, 334] on input "checkbox" at bounding box center [638, 332] width 20 height 20
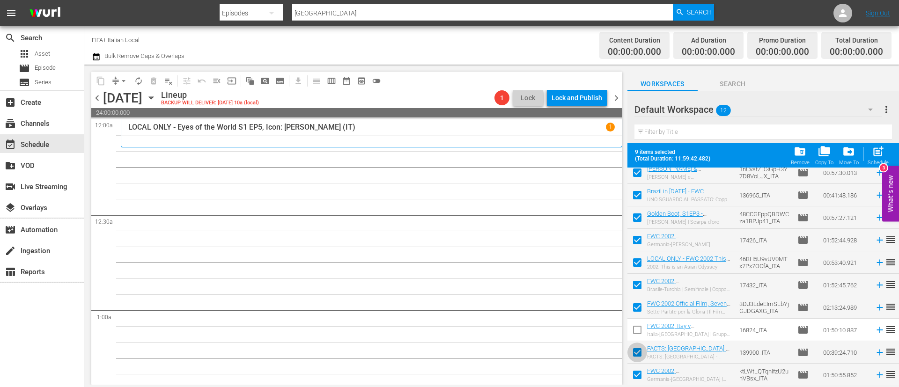
click at [638, 352] on input "checkbox" at bounding box center [638, 355] width 20 height 20
click at [640, 386] on body "menu Search By Episodes Search ID, Title, Description, Keywords, or Category to…" at bounding box center [449, 193] width 899 height 387
click at [641, 377] on input "checkbox" at bounding box center [638, 377] width 20 height 20
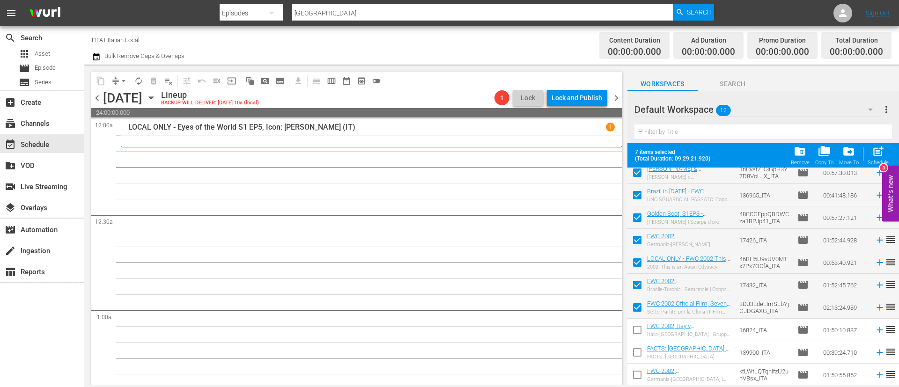
click at [876, 156] on span "post_add" at bounding box center [878, 151] width 13 height 13
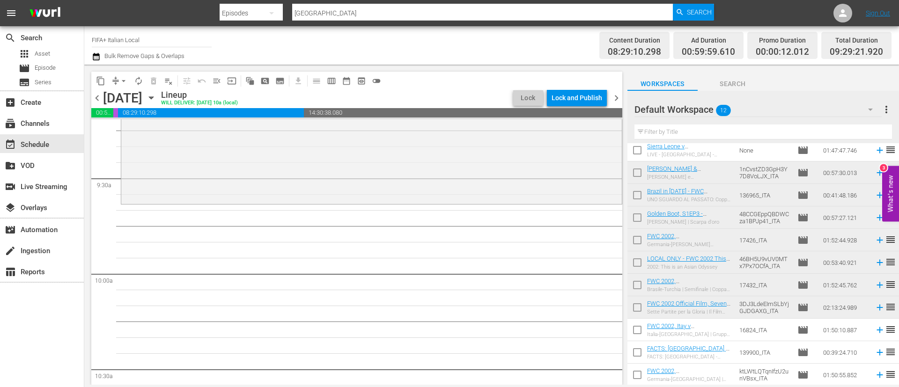
scroll to position [0, 0]
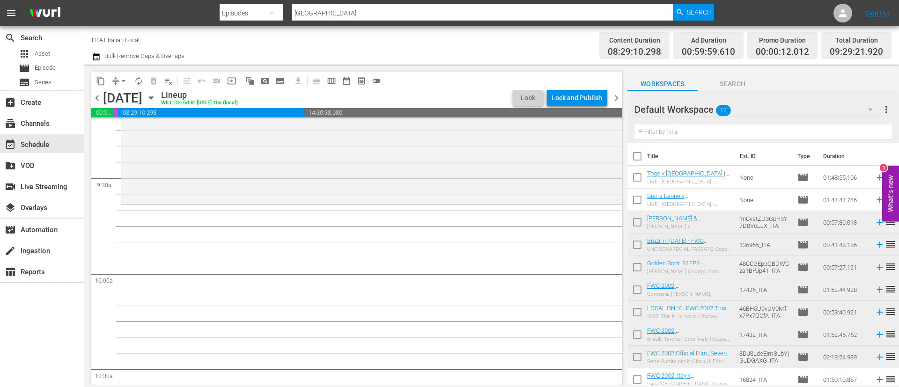
click at [640, 224] on input "checkbox" at bounding box center [638, 225] width 20 height 20
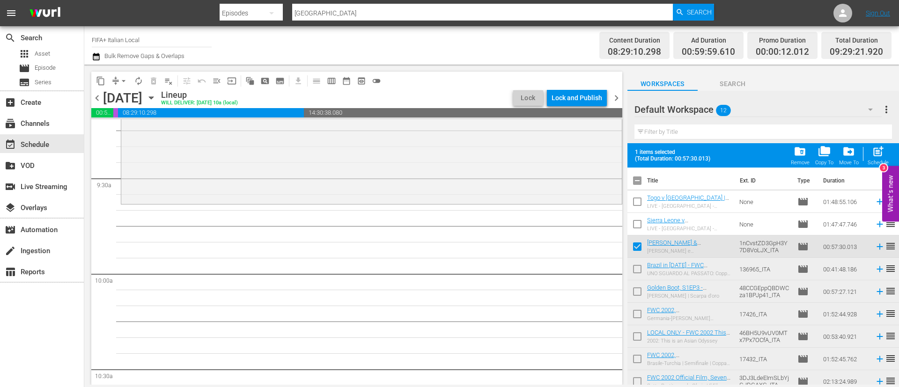
click at [633, 268] on input "checkbox" at bounding box center [638, 271] width 20 height 20
click at [634, 292] on input "checkbox" at bounding box center [638, 294] width 20 height 20
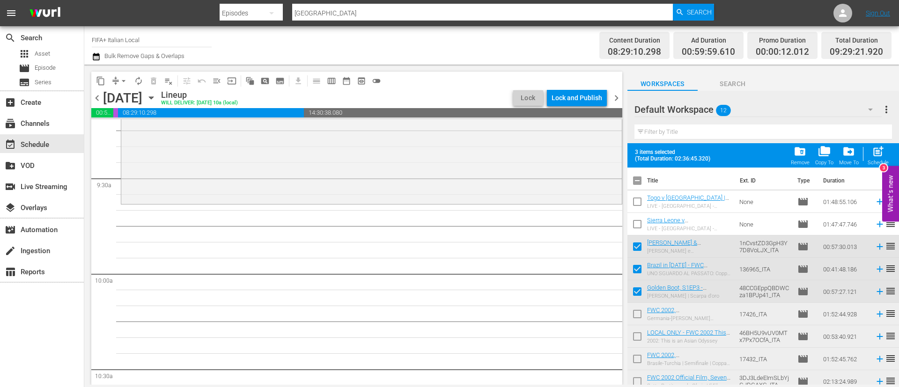
click at [873, 148] on span "post_add" at bounding box center [878, 151] width 13 height 13
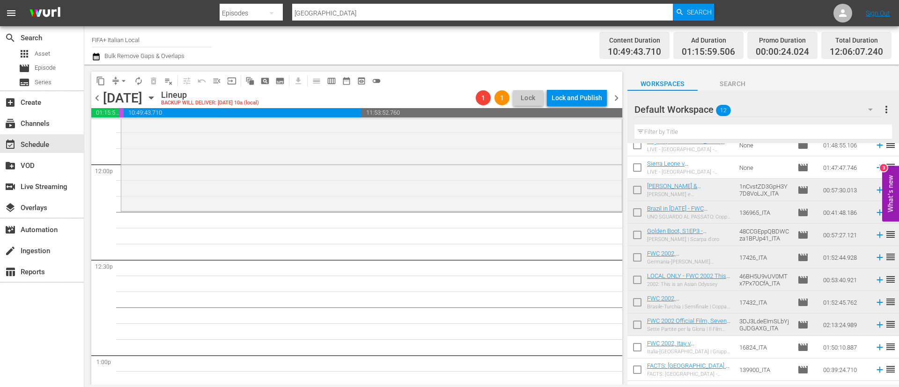
scroll to position [50, 0]
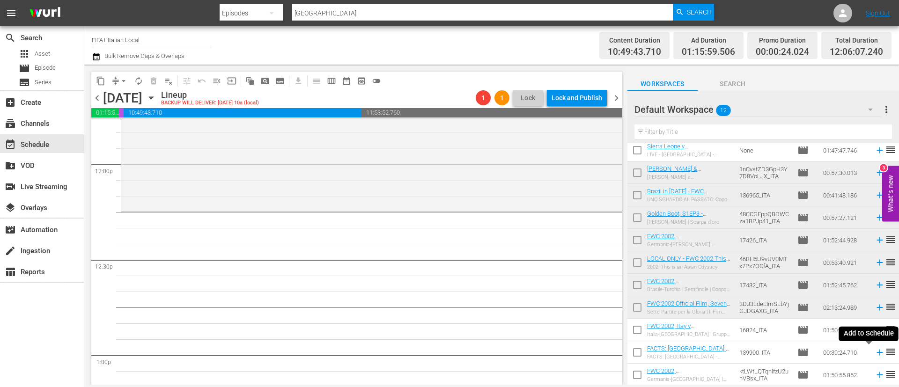
click at [875, 349] on icon at bounding box center [880, 353] width 10 height 10
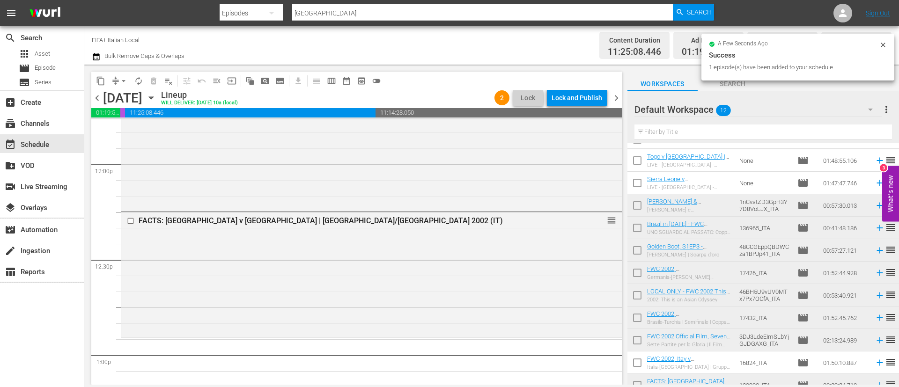
scroll to position [0, 0]
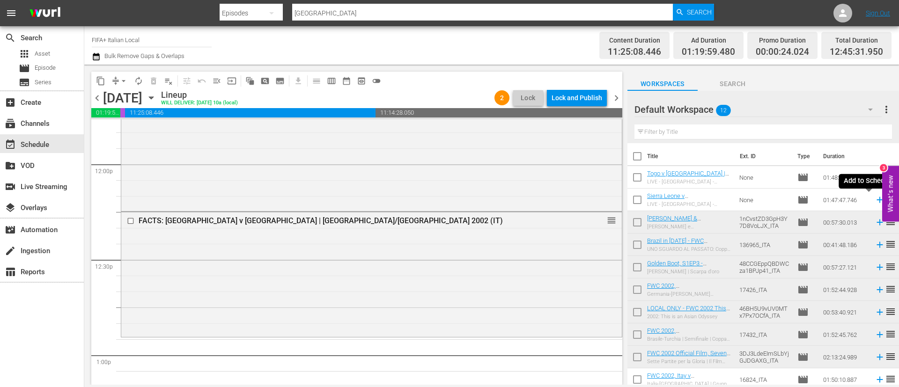
click at [875, 198] on icon at bounding box center [880, 200] width 10 height 10
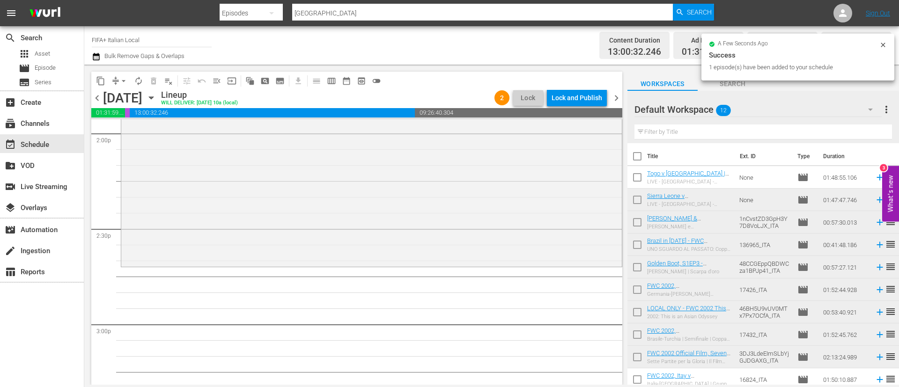
scroll to position [2670, 0]
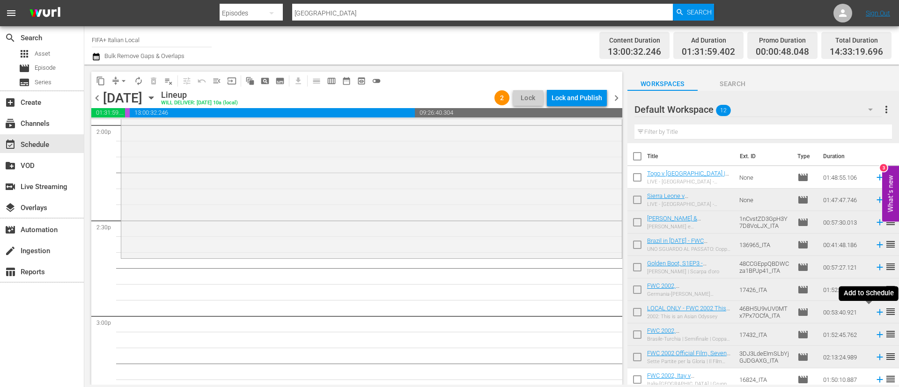
click at [875, 315] on icon at bounding box center [880, 312] width 10 height 10
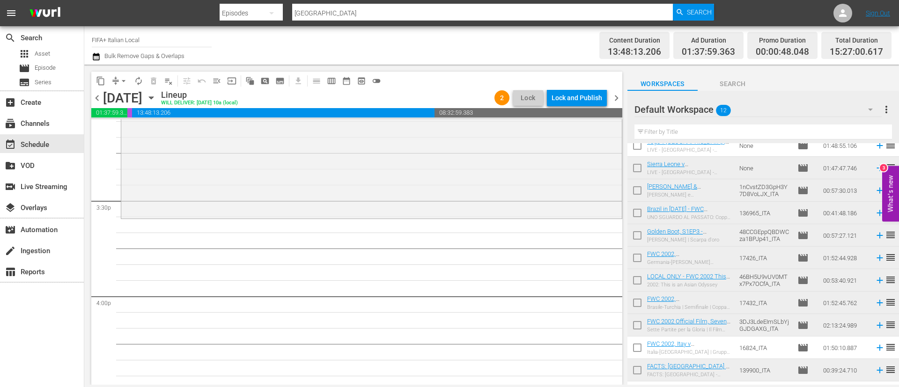
scroll to position [50, 0]
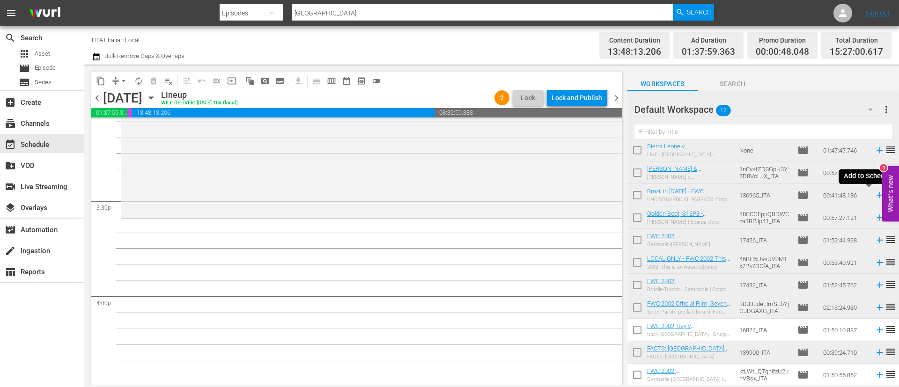
click at [877, 198] on icon at bounding box center [880, 196] width 6 height 6
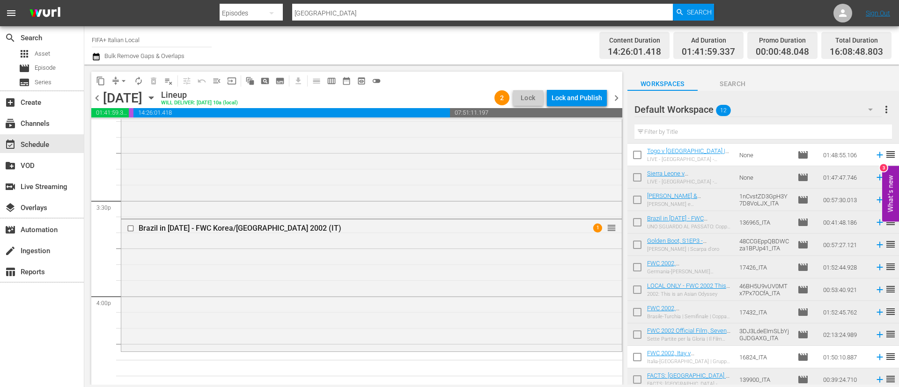
scroll to position [0, 0]
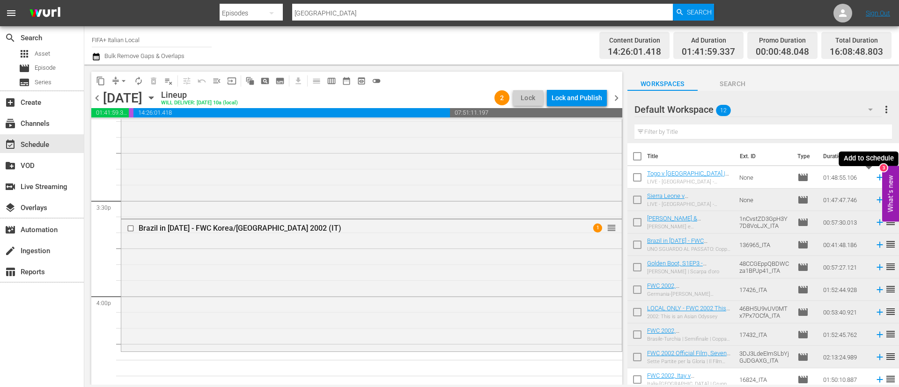
click at [875, 176] on icon at bounding box center [880, 177] width 10 height 10
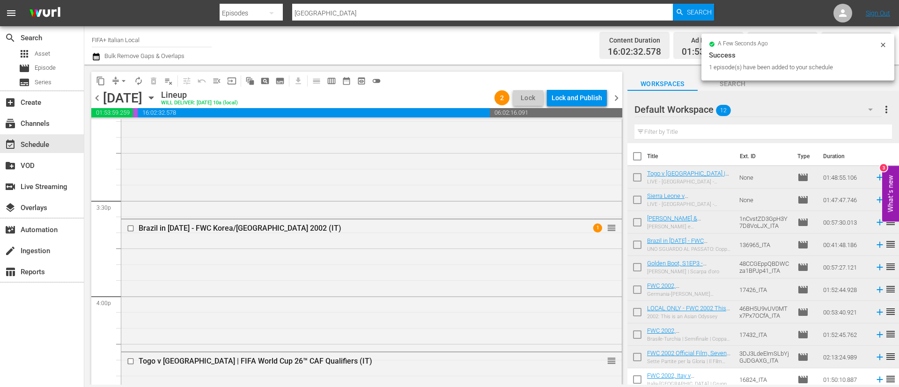
scroll to position [2951, 0]
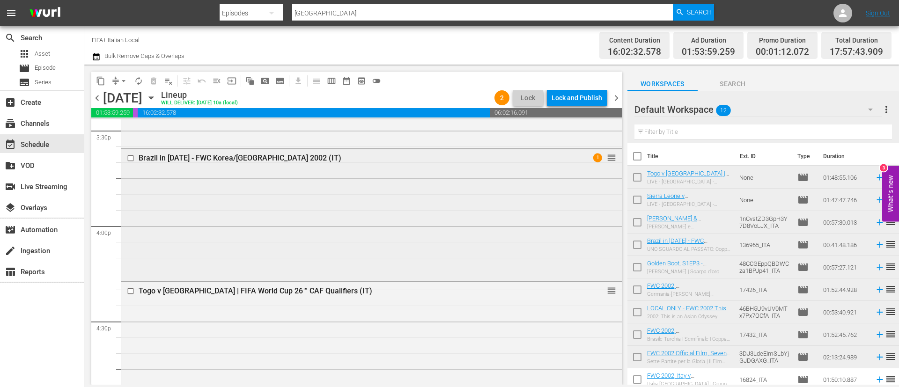
click at [130, 158] on input "checkbox" at bounding box center [132, 159] width 10 height 8
click at [151, 81] on span "delete_forever_outlined" at bounding box center [153, 80] width 9 height 9
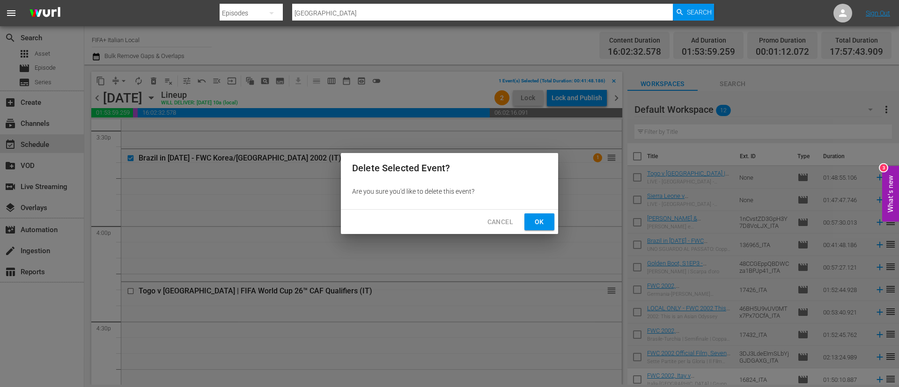
click at [542, 225] on span "Ok" at bounding box center [539, 222] width 15 height 12
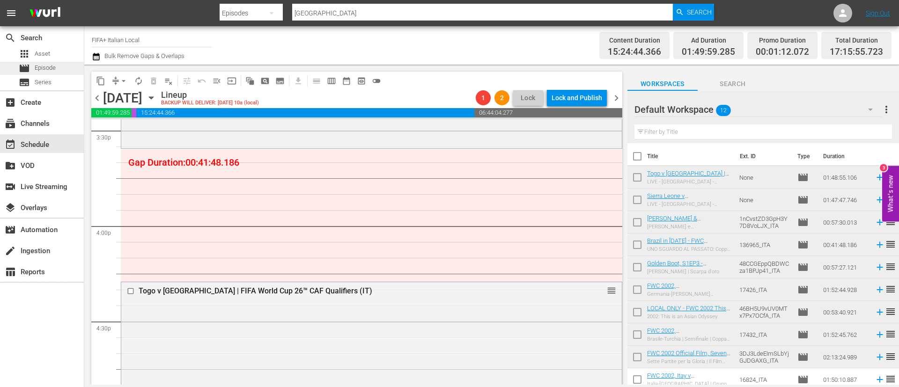
click at [59, 69] on div "movie Episode" at bounding box center [42, 68] width 84 height 13
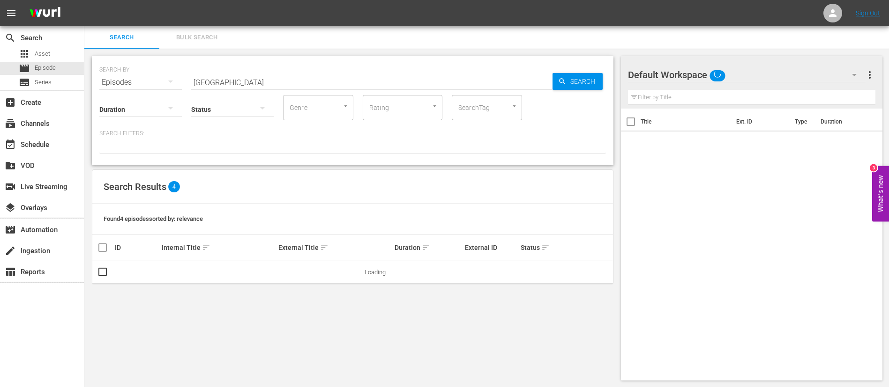
click at [237, 85] on input "[GEOGRAPHIC_DATA]" at bounding box center [371, 82] width 361 height 22
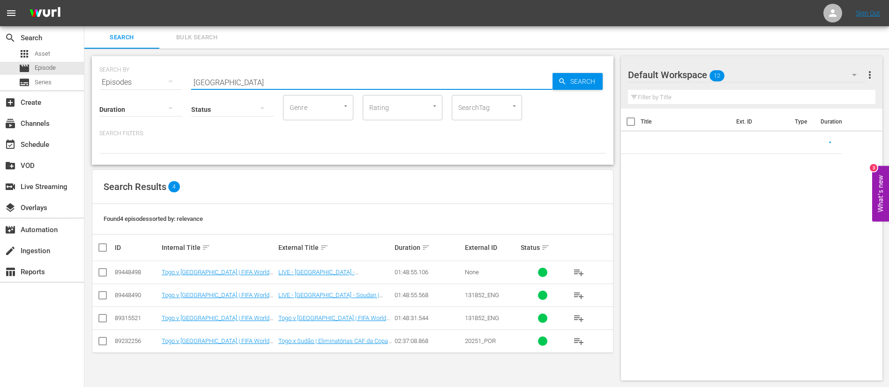
click at [237, 85] on input "[GEOGRAPHIC_DATA]" at bounding box center [371, 82] width 361 height 22
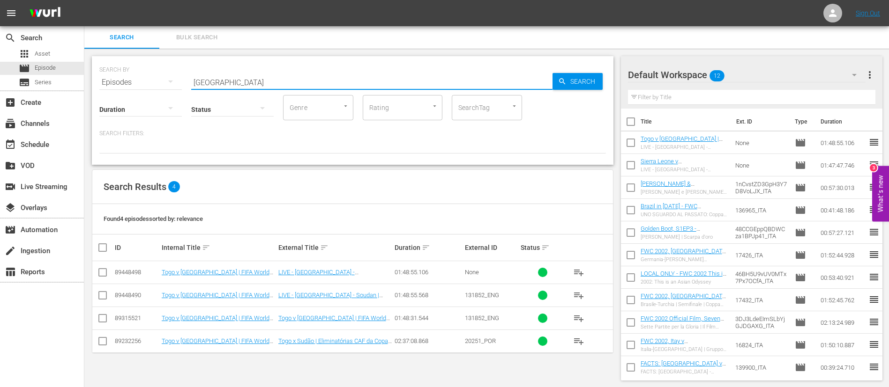
paste input "2BnA2v044xZKJcVlMQJIlX_ITA"
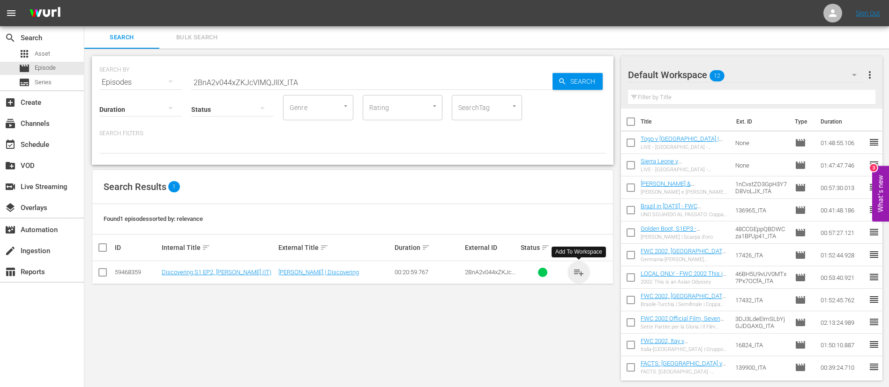
click at [581, 274] on span "playlist_add" at bounding box center [578, 272] width 11 height 11
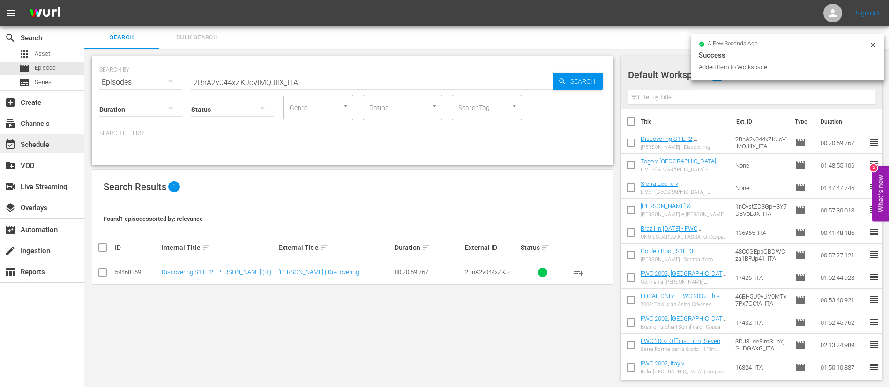
click at [37, 136] on div "event_available Schedule" at bounding box center [42, 143] width 84 height 19
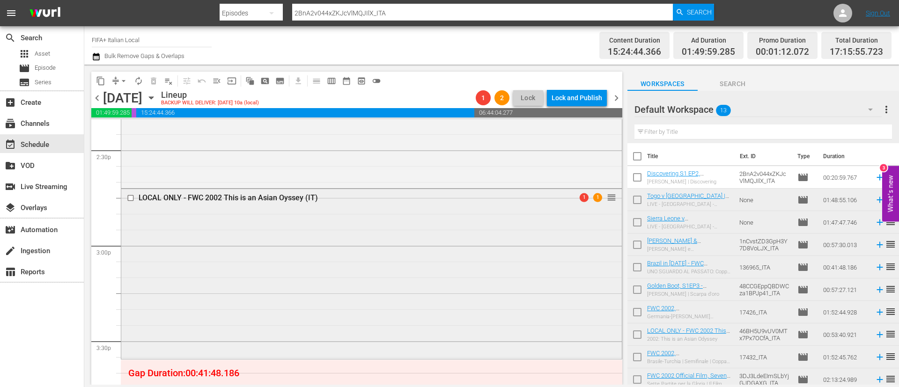
scroll to position [2881, 0]
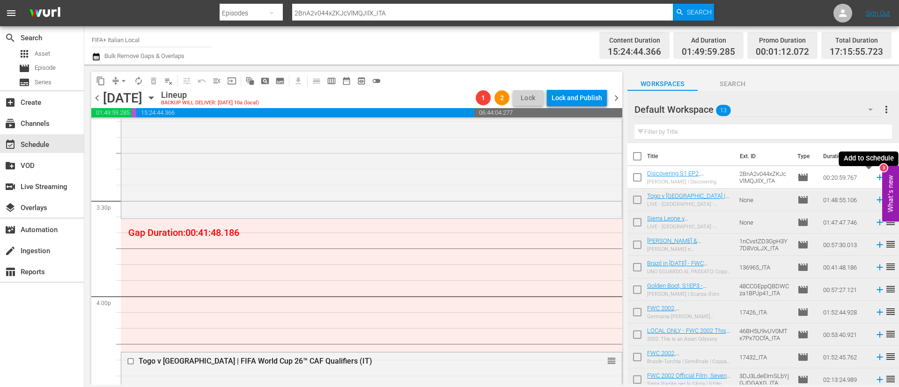
drag, startPoint x: 869, startPoint y: 178, endPoint x: 862, endPoint y: 180, distance: 7.7
click at [877, 178] on icon at bounding box center [880, 178] width 6 height 6
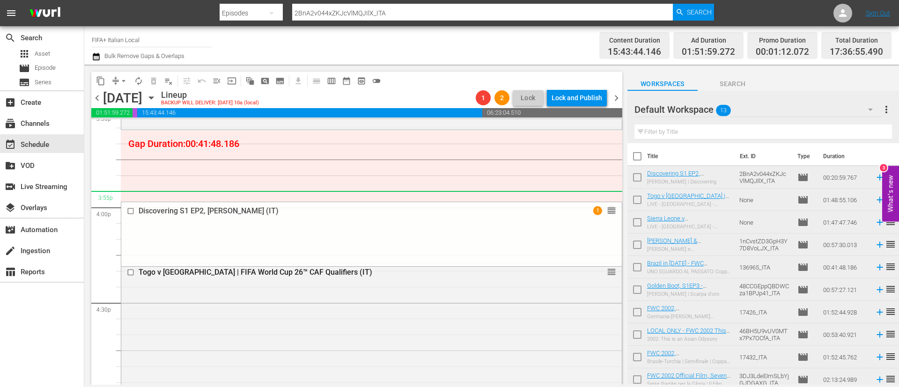
scroll to position [2951, 0]
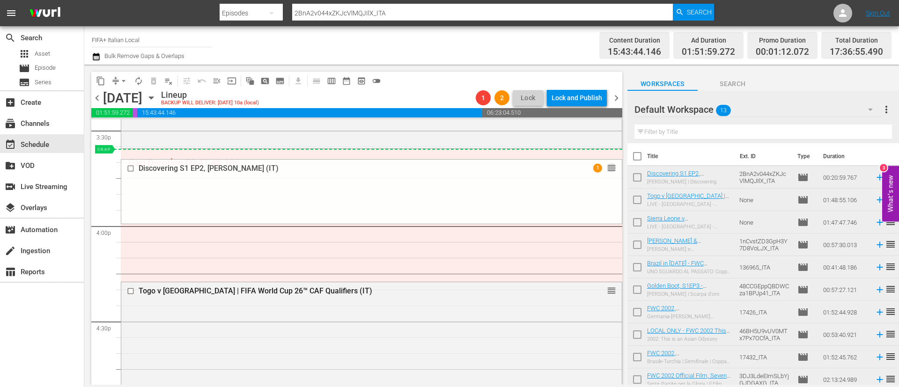
drag, startPoint x: 593, startPoint y: 209, endPoint x: 449, endPoint y: 159, distance: 152.3
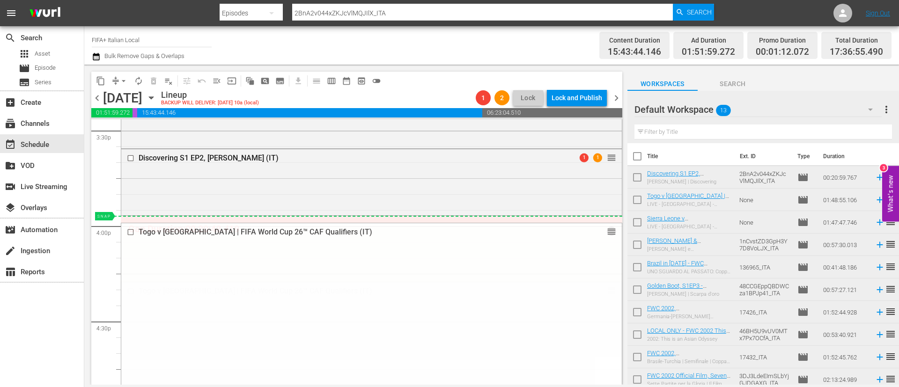
drag, startPoint x: 602, startPoint y: 281, endPoint x: 584, endPoint y: 221, distance: 62.7
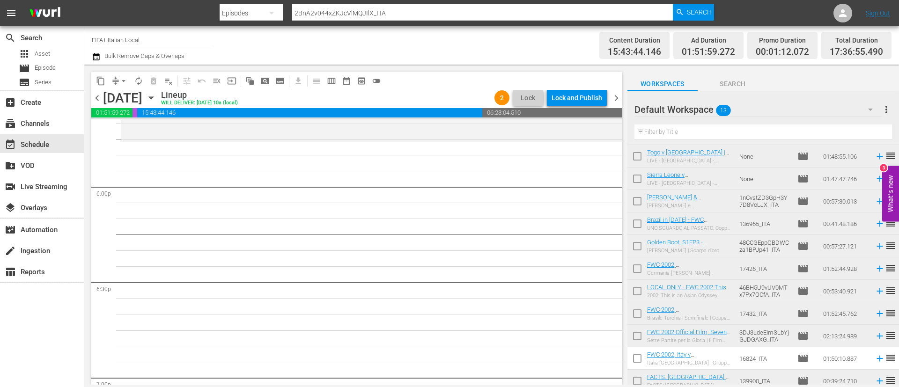
scroll to position [72, 0]
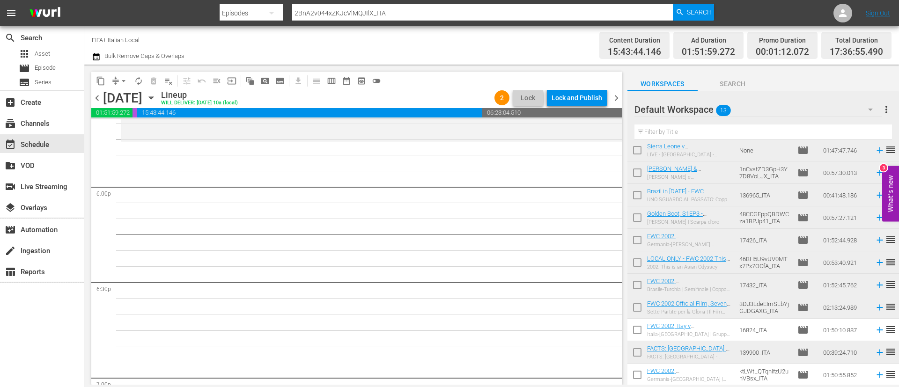
click at [637, 331] on input "checkbox" at bounding box center [638, 332] width 20 height 20
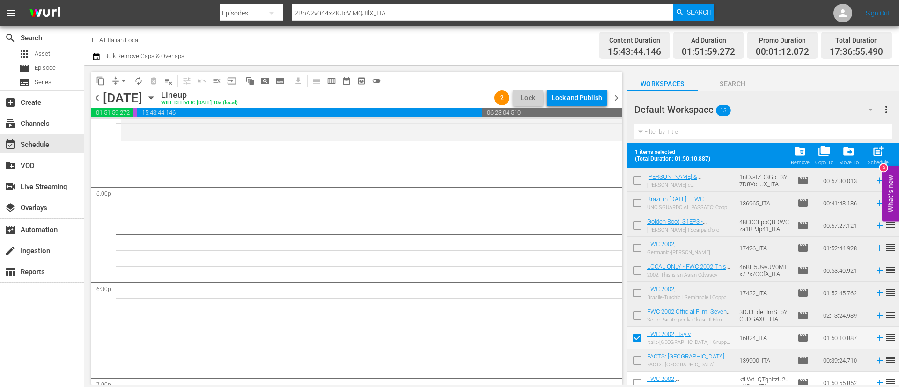
scroll to position [96, 0]
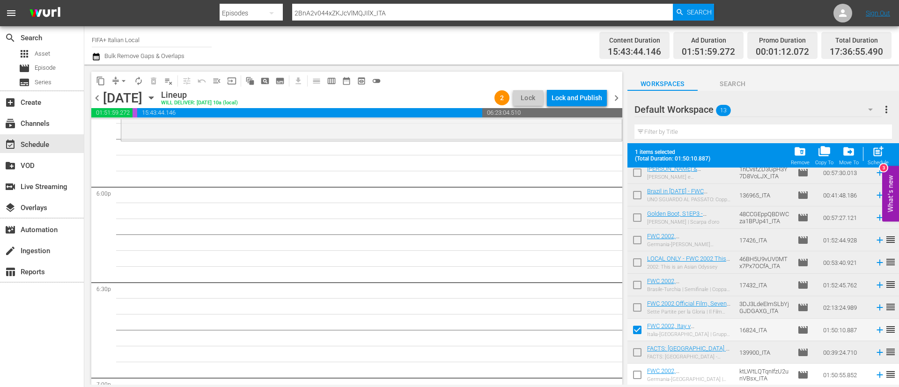
click at [634, 354] on input "checkbox" at bounding box center [638, 355] width 20 height 20
click at [638, 374] on input "checkbox" at bounding box center [638, 377] width 20 height 20
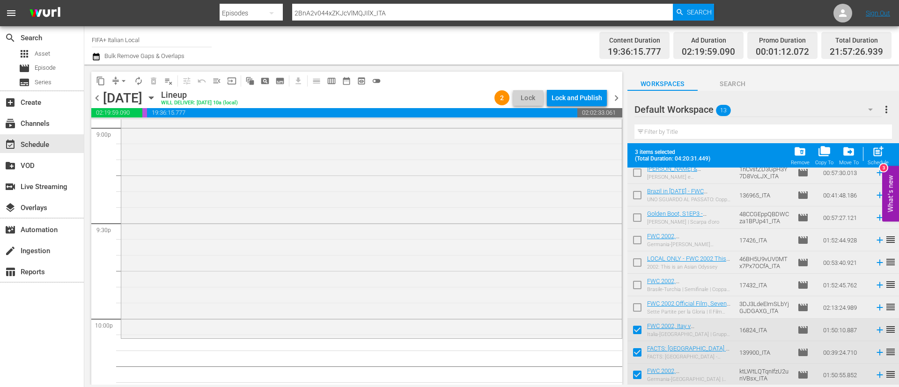
scroll to position [0, 0]
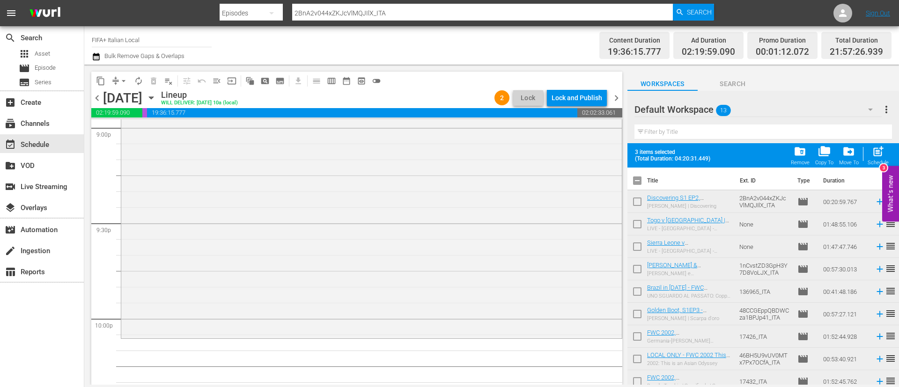
click at [639, 185] on input "checkbox" at bounding box center [638, 183] width 20 height 20
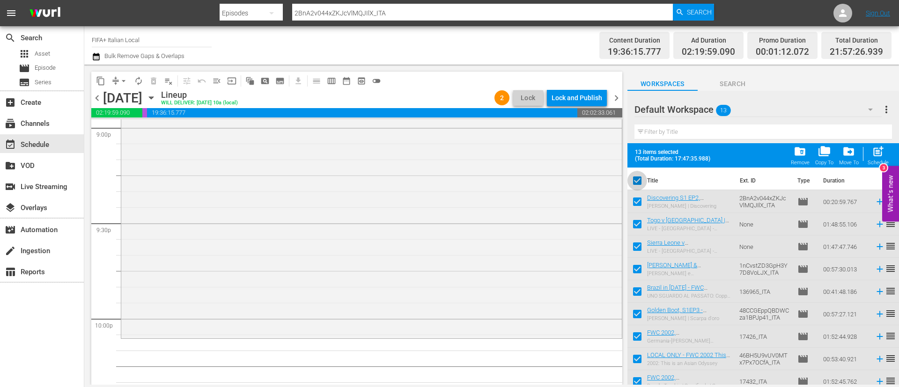
click at [639, 181] on input "checkbox" at bounding box center [638, 183] width 20 height 20
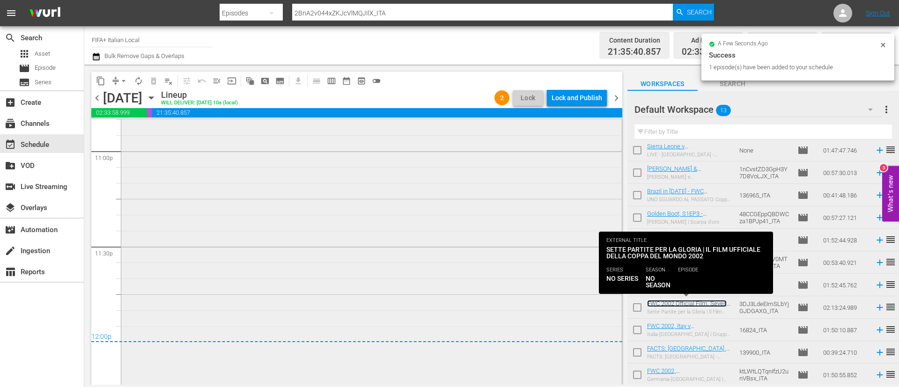
scroll to position [4384, 0]
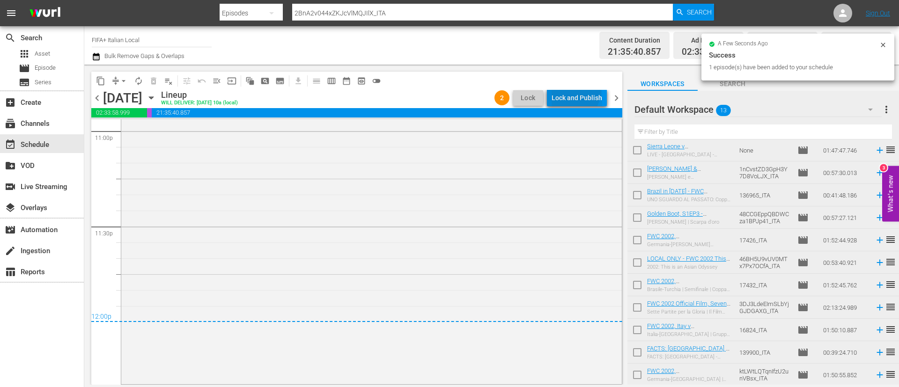
click at [576, 92] on div "Lock and Publish" at bounding box center [577, 97] width 51 height 17
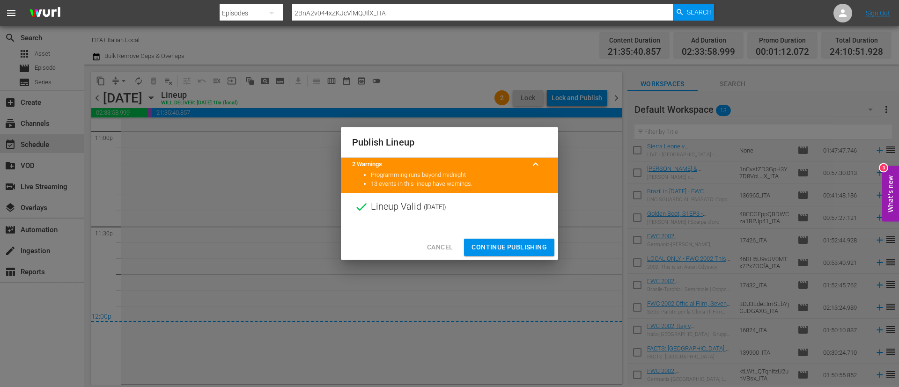
click at [522, 243] on span "Continue Publishing" at bounding box center [509, 248] width 75 height 12
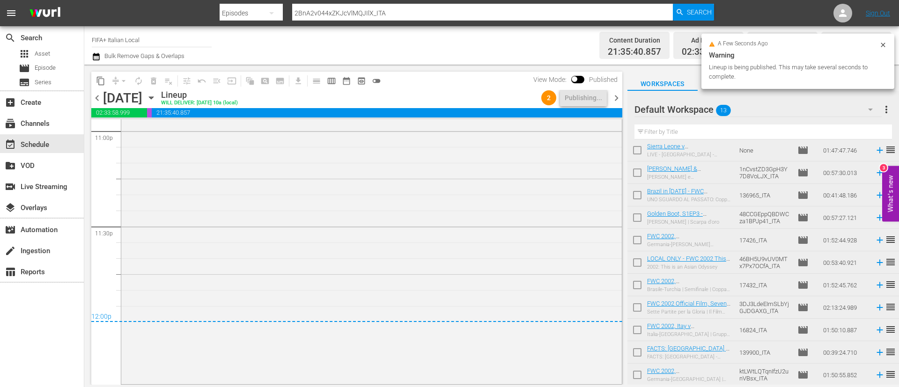
click at [883, 111] on span "more_vert" at bounding box center [886, 109] width 11 height 11
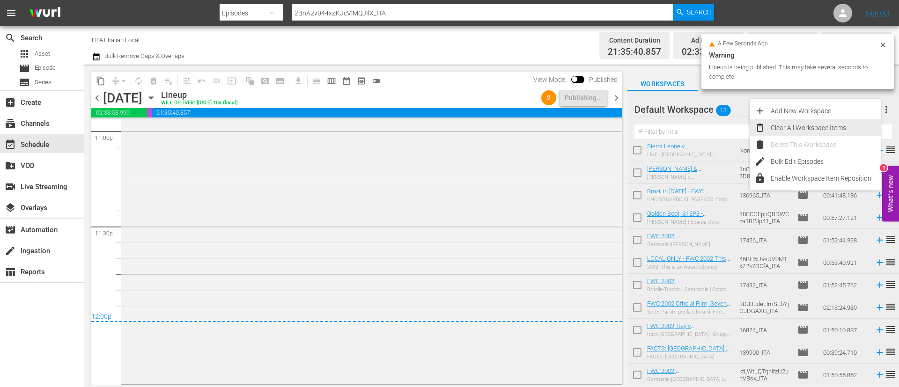
click at [829, 126] on div "Clear All Workspace Items" at bounding box center [826, 127] width 110 height 17
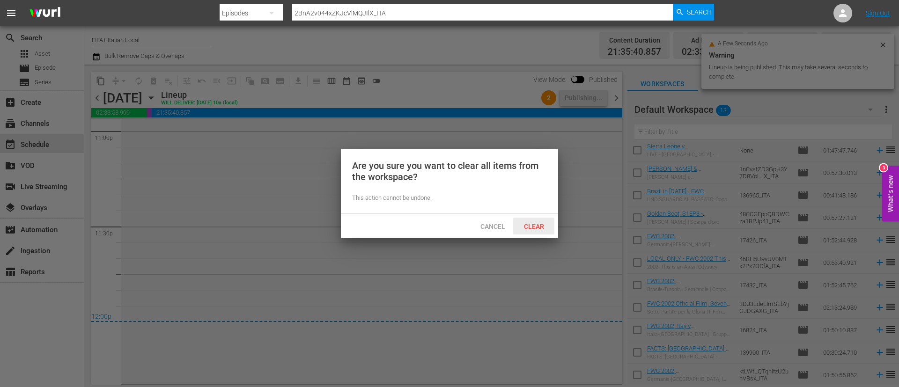
click at [522, 232] on div "Clear" at bounding box center [533, 226] width 41 height 17
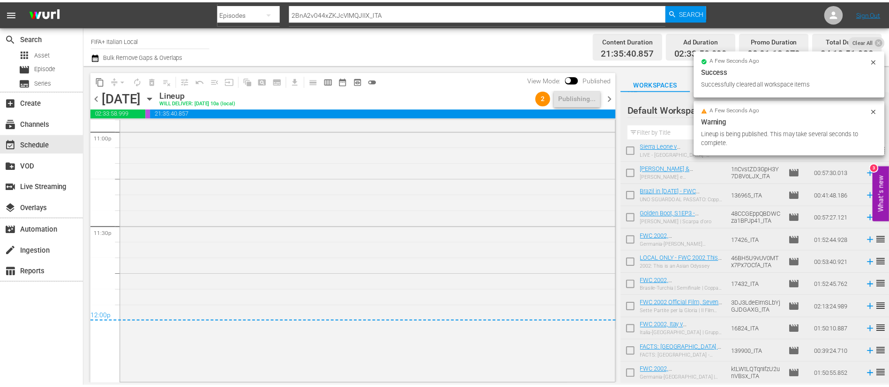
scroll to position [0, 0]
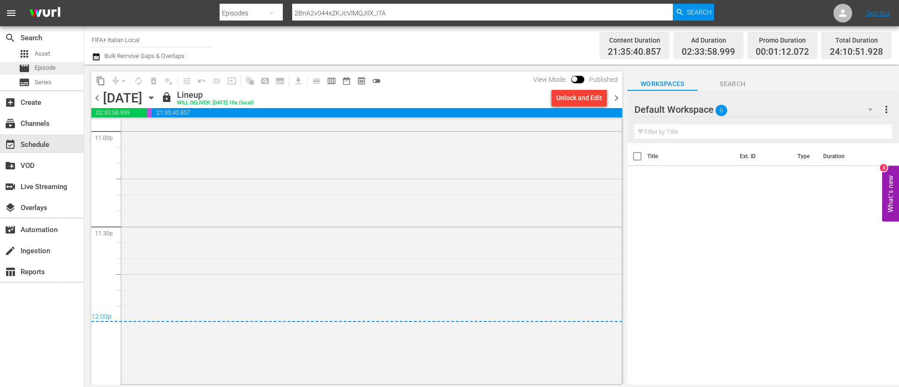
click at [55, 65] on span "Episode" at bounding box center [45, 67] width 21 height 9
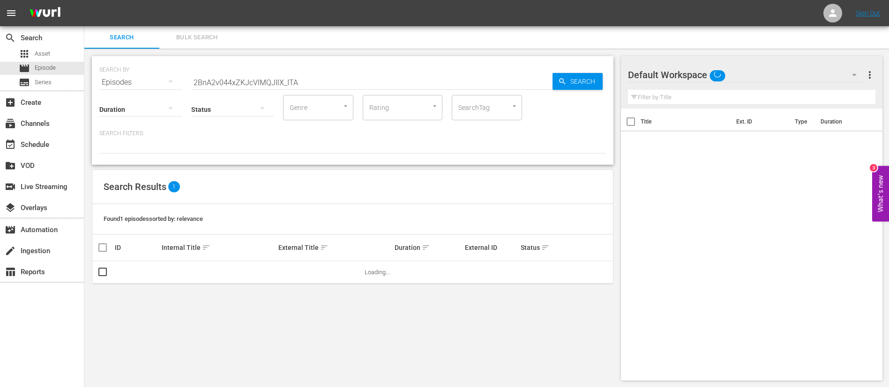
click at [190, 36] on span "Bulk Search" at bounding box center [197, 37] width 64 height 11
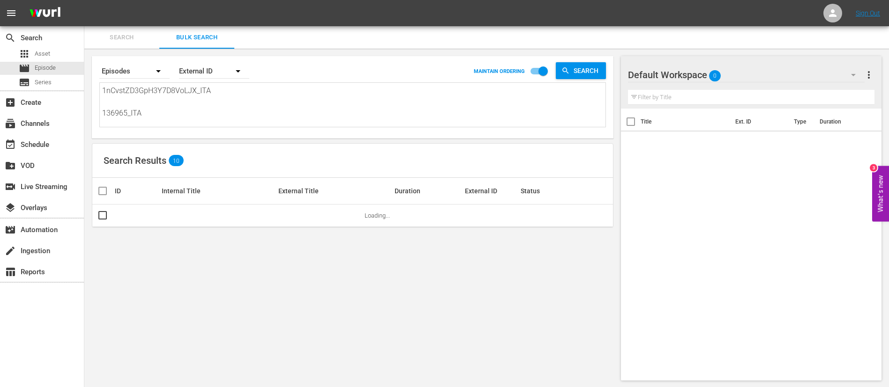
click at [221, 97] on textarea "1nCvstZD3GpH3Y7D8VoLJX_ITA 136965_ITA 48CCGEppQBDWCza1BPJp41_ITA 17426_ITA 46BH…" at bounding box center [353, 106] width 503 height 43
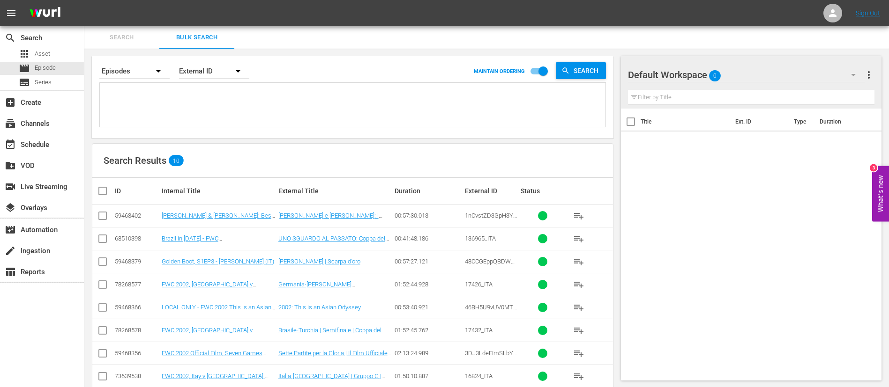
paste textarea "115754_ITA 135143_ITA 27752_ITA AIndwGv4SkWkLkIM8hTULg_ITA 130595_ITA r5fqv88KO…"
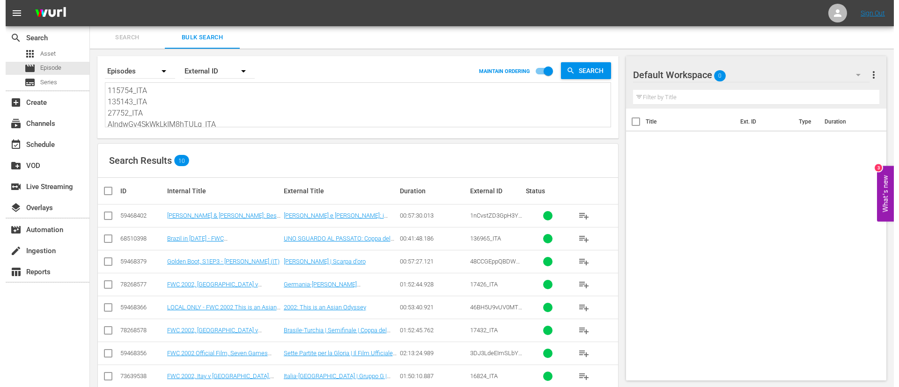
scroll to position [1, 0]
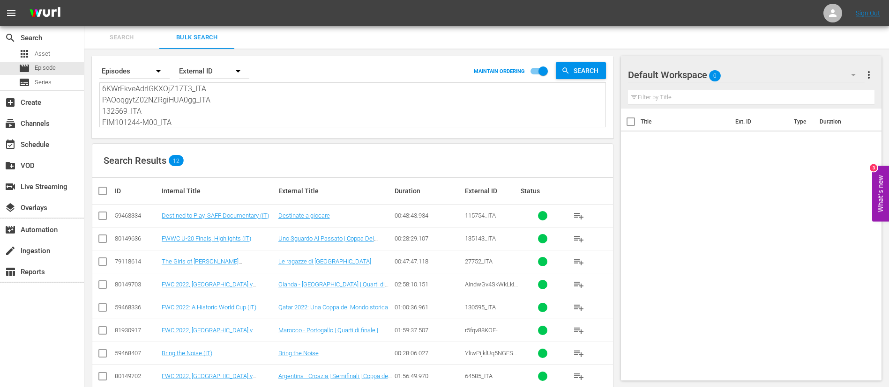
click at [99, 189] on input "checkbox" at bounding box center [106, 191] width 19 height 11
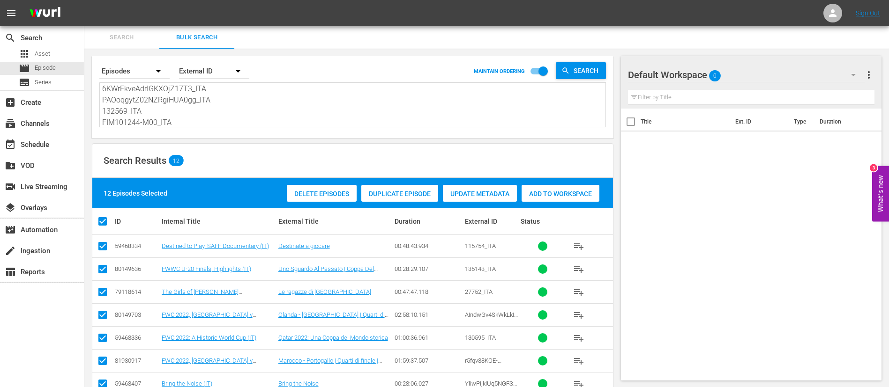
click at [553, 188] on div "Add to Workspace" at bounding box center [560, 194] width 78 height 18
click at [25, 146] on div "event_available Schedule" at bounding box center [26, 143] width 52 height 8
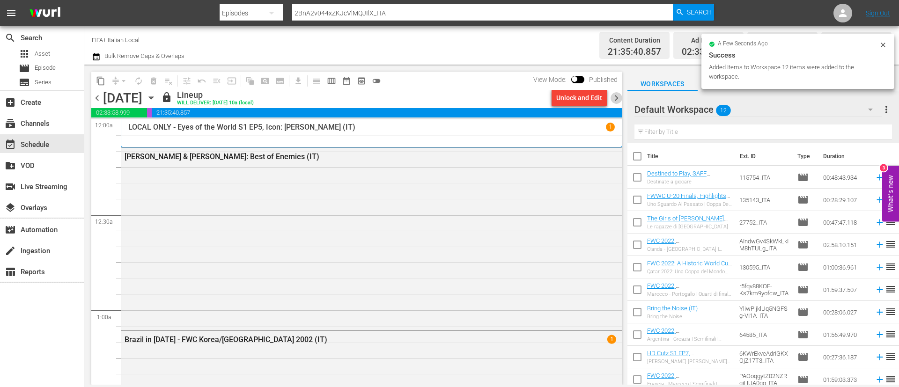
click at [615, 96] on span "chevron_right" at bounding box center [617, 98] width 12 height 12
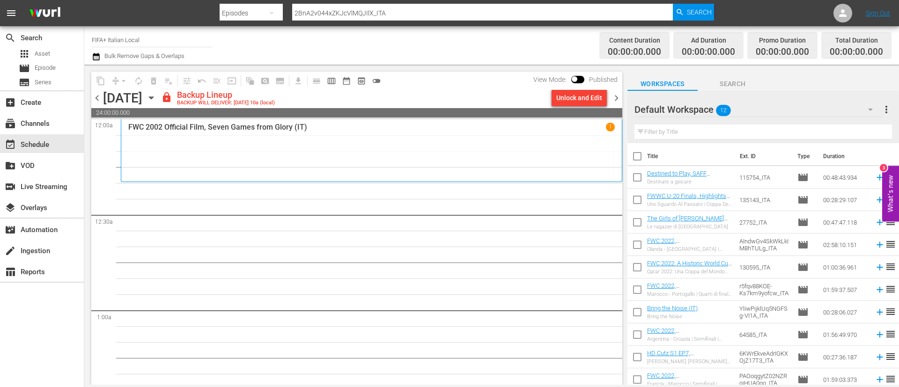
click at [571, 100] on div "Unlock and Edit" at bounding box center [580, 97] width 46 height 17
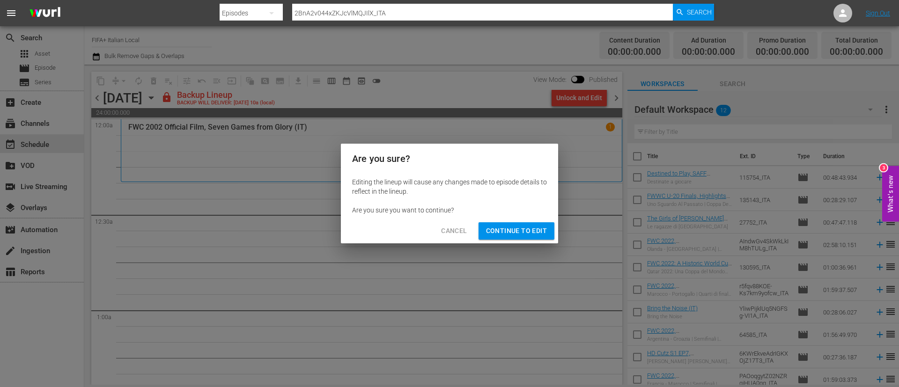
click at [524, 235] on span "Continue to Edit" at bounding box center [516, 231] width 61 height 12
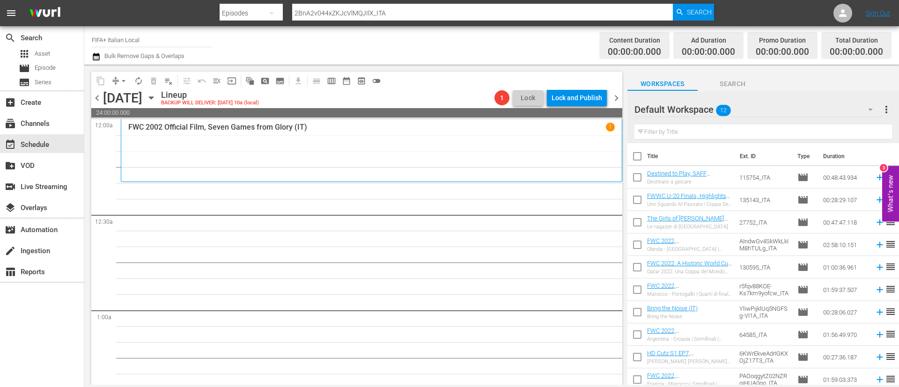
click at [637, 156] on input "checkbox" at bounding box center [638, 158] width 20 height 20
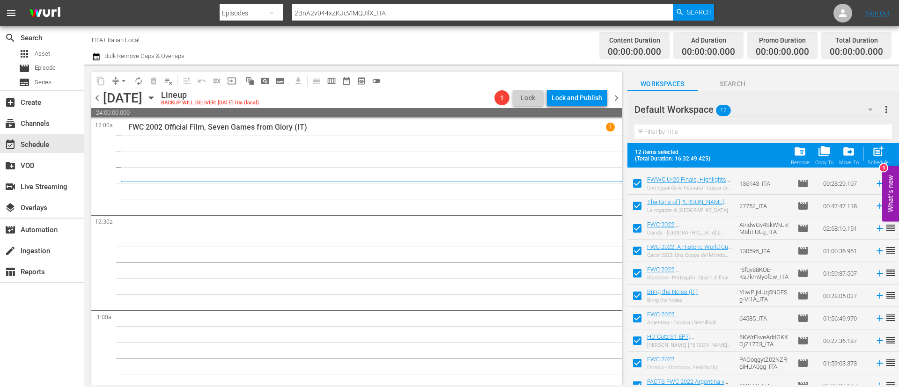
scroll to position [74, 0]
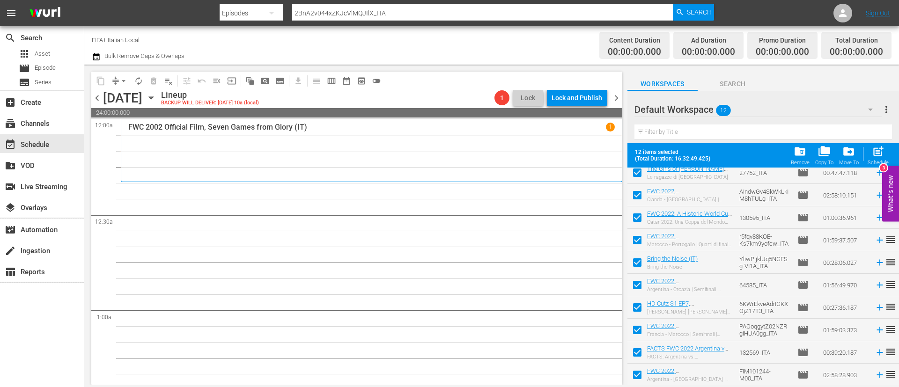
click at [642, 328] on input "checkbox" at bounding box center [638, 332] width 20 height 20
click at [642, 349] on input "checkbox" at bounding box center [638, 355] width 20 height 20
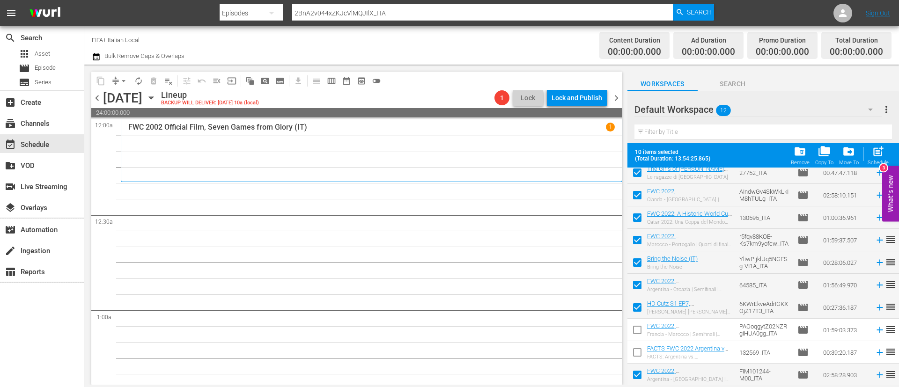
click at [637, 369] on input "checkbox" at bounding box center [638, 377] width 20 height 20
click at [873, 160] on div "Schedule" at bounding box center [878, 163] width 21 height 6
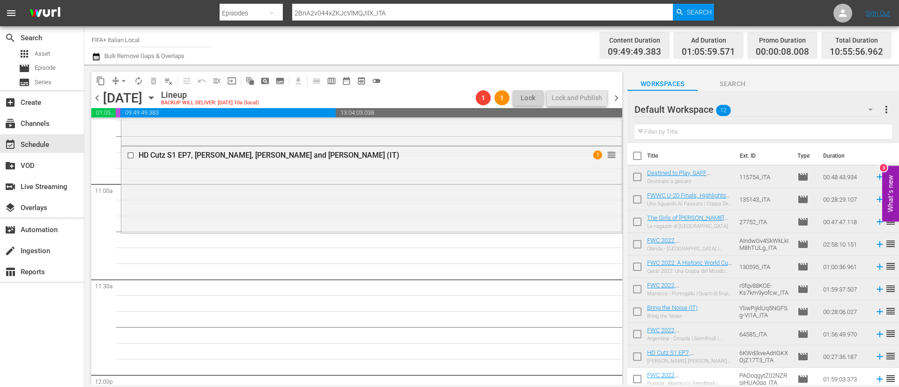
scroll to position [0, 0]
click at [646, 178] on input "checkbox" at bounding box center [638, 180] width 20 height 20
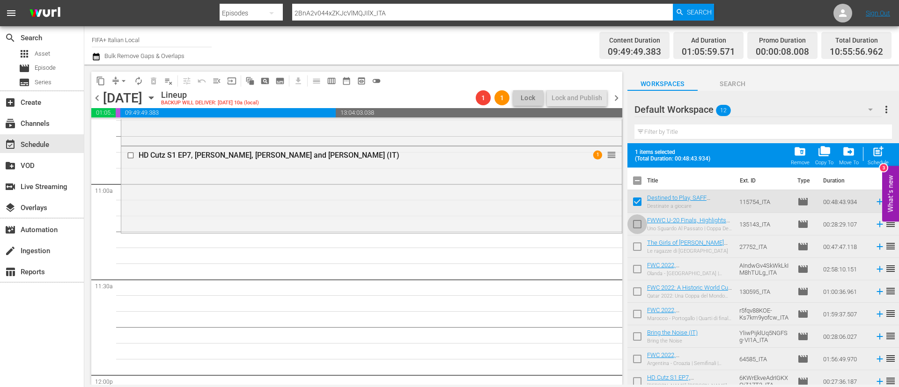
click at [630, 223] on input "checkbox" at bounding box center [638, 226] width 20 height 20
click at [637, 245] on input "checkbox" at bounding box center [638, 249] width 20 height 20
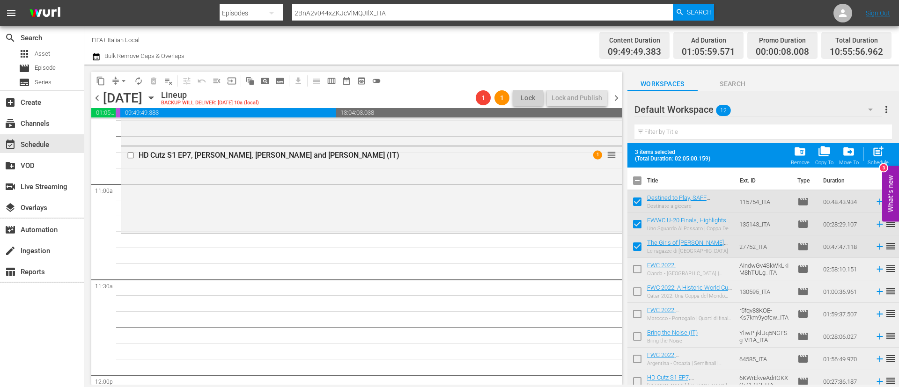
click at [637, 266] on input "checkbox" at bounding box center [638, 271] width 20 height 20
click at [877, 155] on span "post_add" at bounding box center [878, 151] width 13 height 13
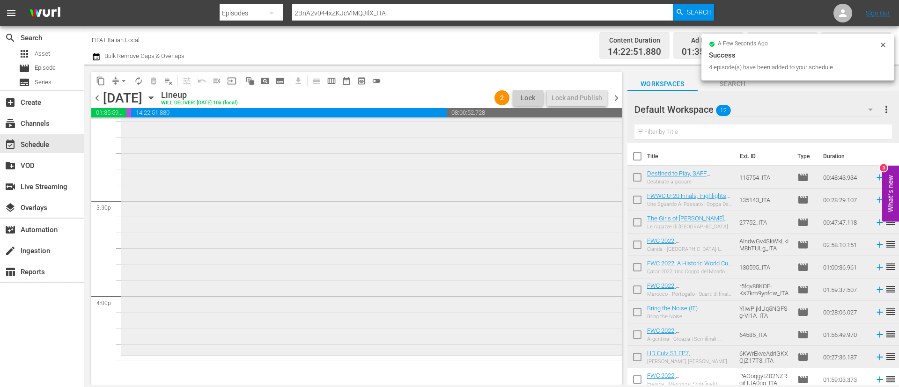
scroll to position [2951, 0]
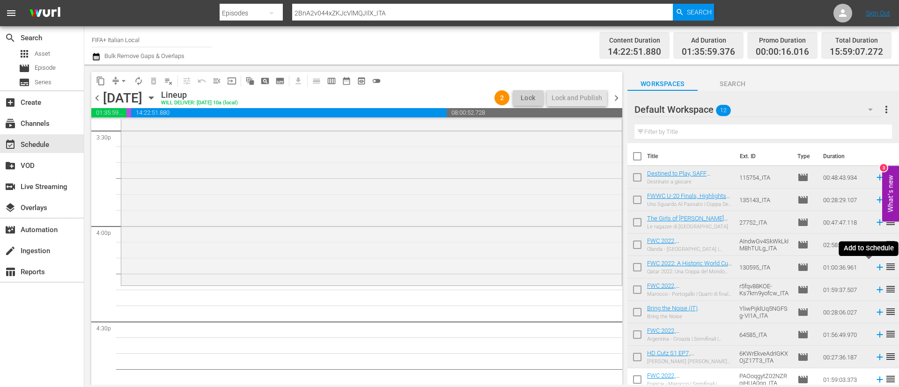
click at [875, 268] on icon at bounding box center [880, 267] width 10 height 10
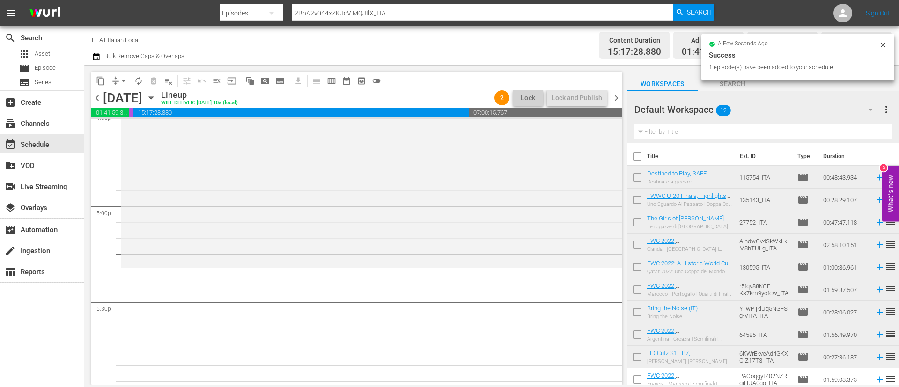
scroll to position [50, 0]
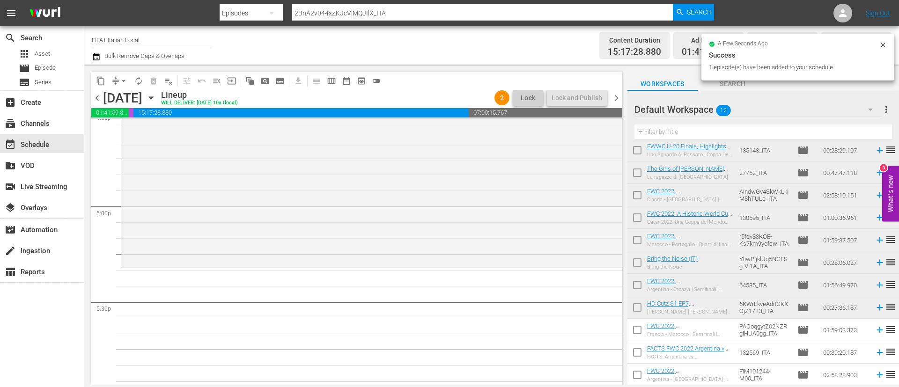
click at [639, 330] on input "checkbox" at bounding box center [638, 332] width 20 height 20
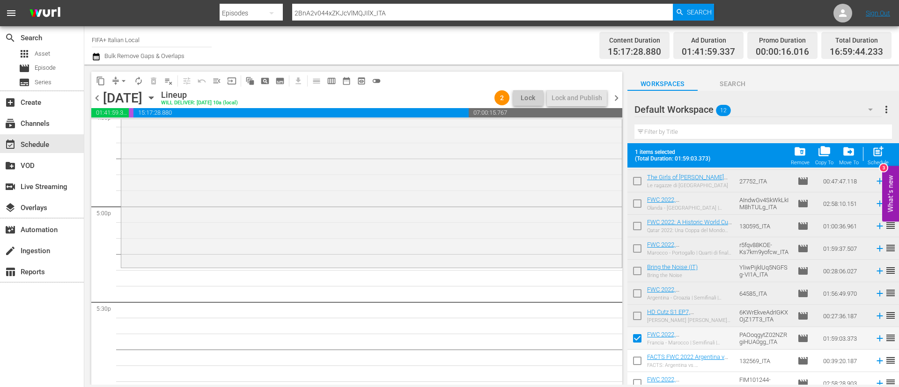
scroll to position [74, 0]
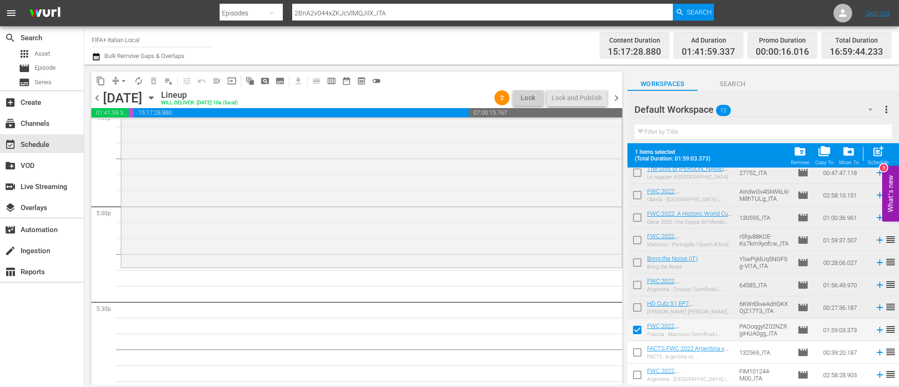
click at [638, 359] on input "checkbox" at bounding box center [638, 355] width 20 height 20
click at [638, 372] on input "checkbox" at bounding box center [638, 377] width 20 height 20
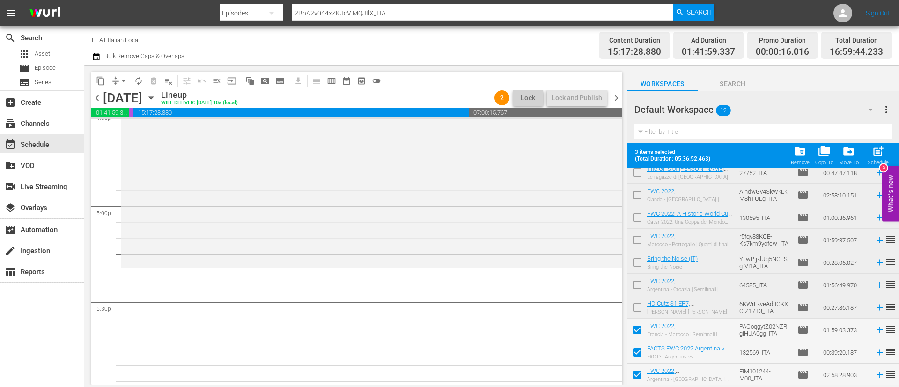
click at [876, 158] on span "post_add" at bounding box center [878, 151] width 13 height 13
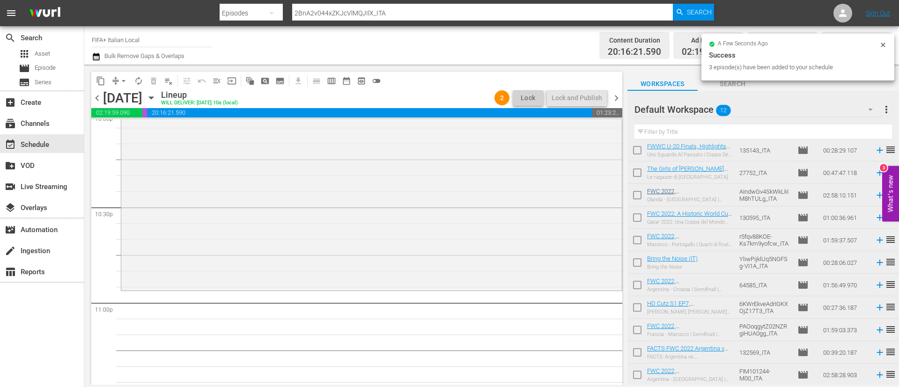
scroll to position [4286, 0]
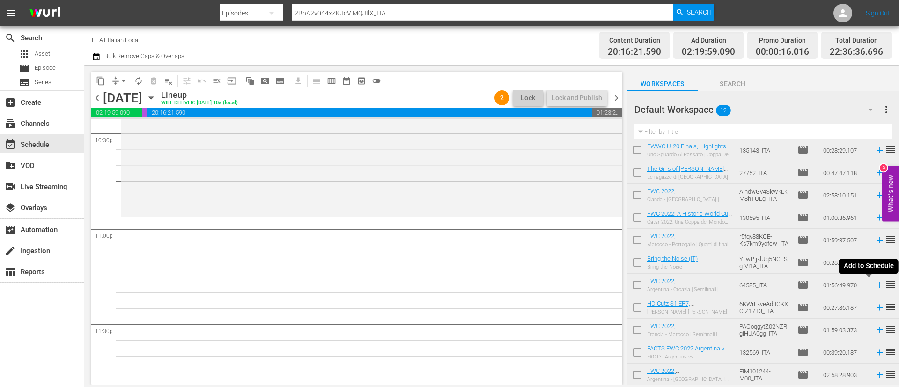
click at [875, 286] on icon at bounding box center [880, 285] width 10 height 10
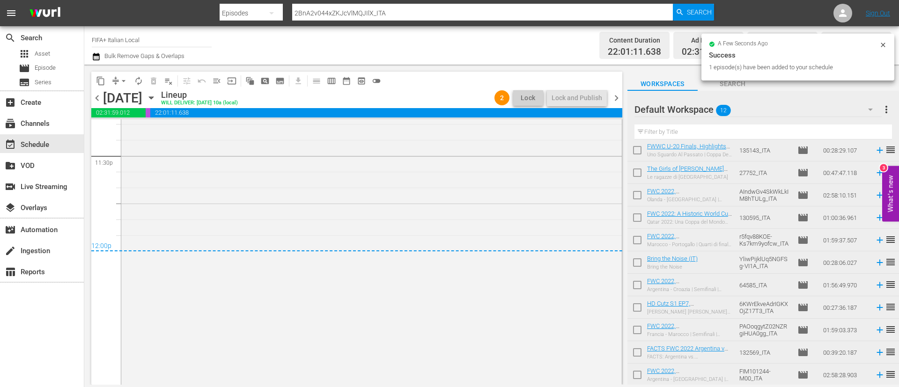
scroll to position [4490, 0]
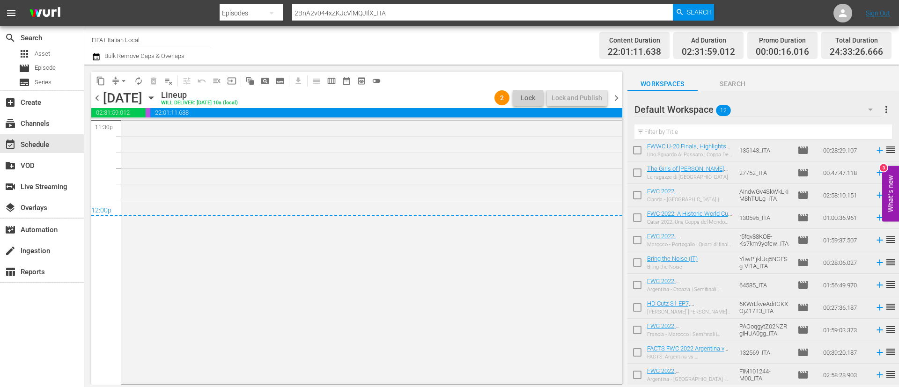
click at [881, 109] on span "more_vert" at bounding box center [886, 109] width 11 height 11
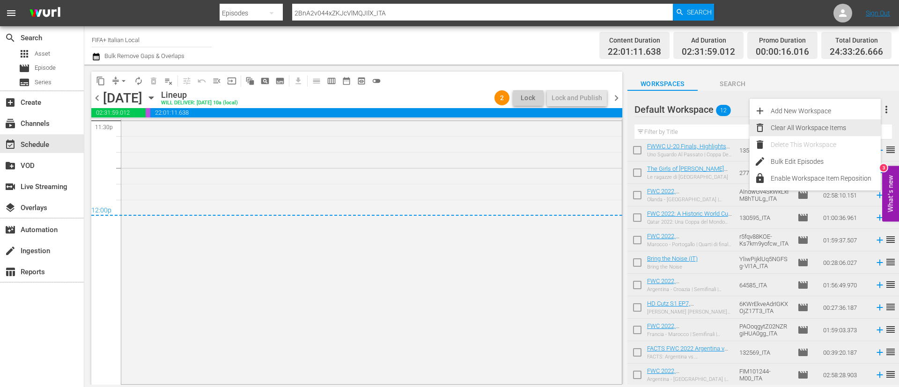
click at [819, 129] on div "Clear All Workspace Items" at bounding box center [826, 127] width 110 height 17
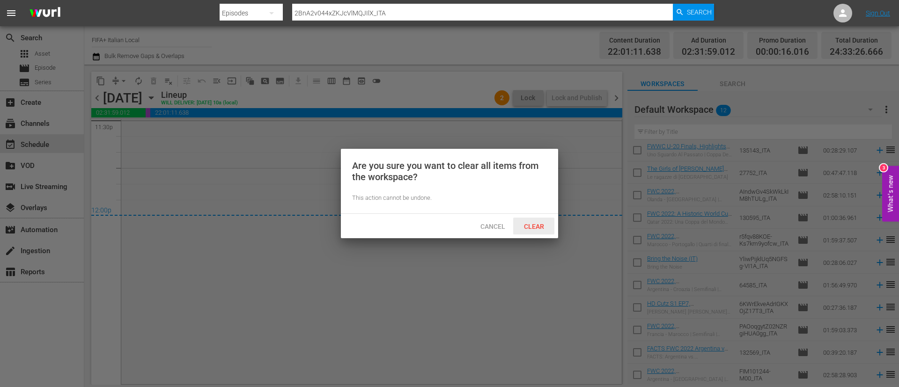
click at [533, 223] on span "Clear" at bounding box center [534, 226] width 35 height 7
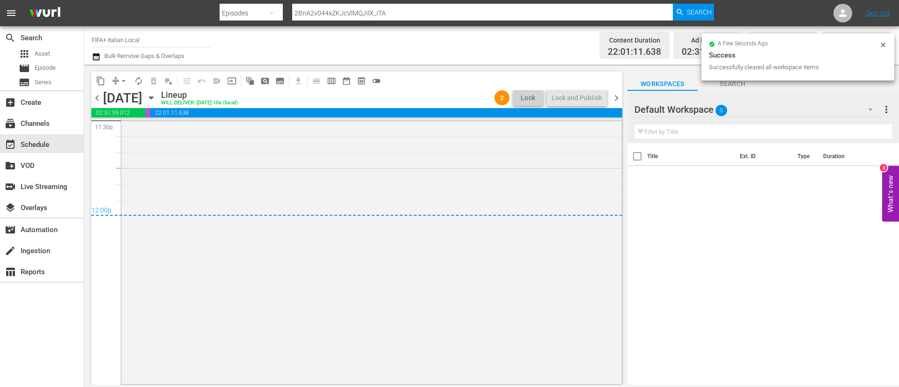
scroll to position [0, 0]
click at [616, 99] on span "chevron_right" at bounding box center [617, 98] width 12 height 12
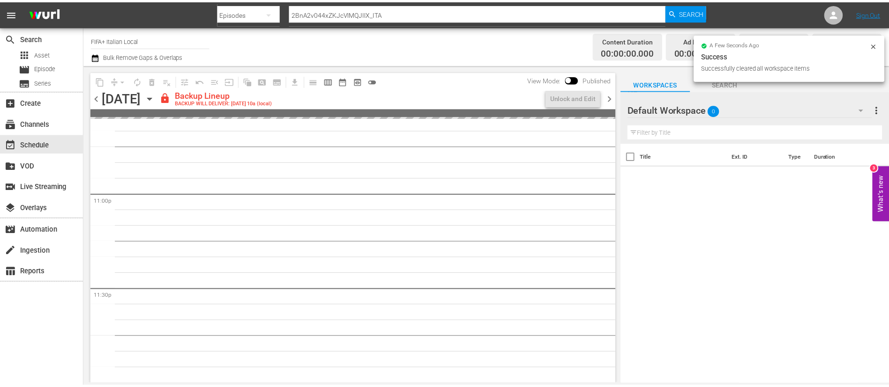
scroll to position [4321, 0]
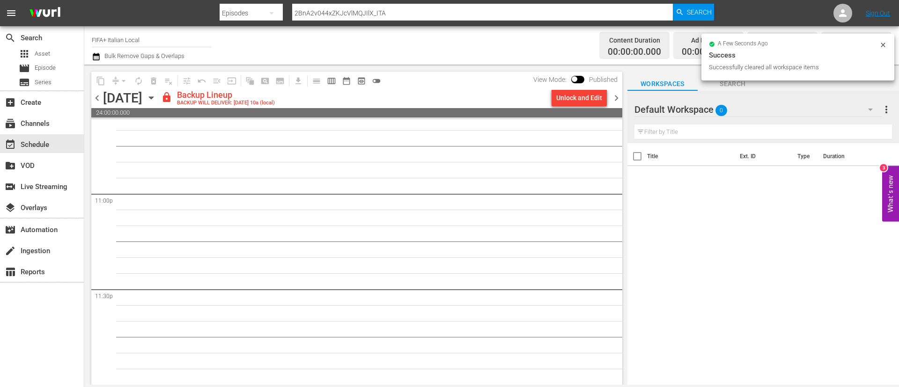
click at [583, 103] on div "Unlock and Edit" at bounding box center [580, 97] width 46 height 17
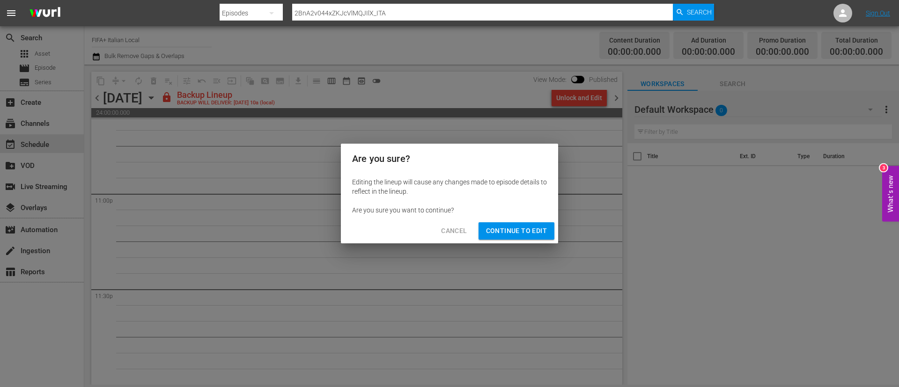
click at [539, 226] on span "Continue to Edit" at bounding box center [516, 231] width 61 height 12
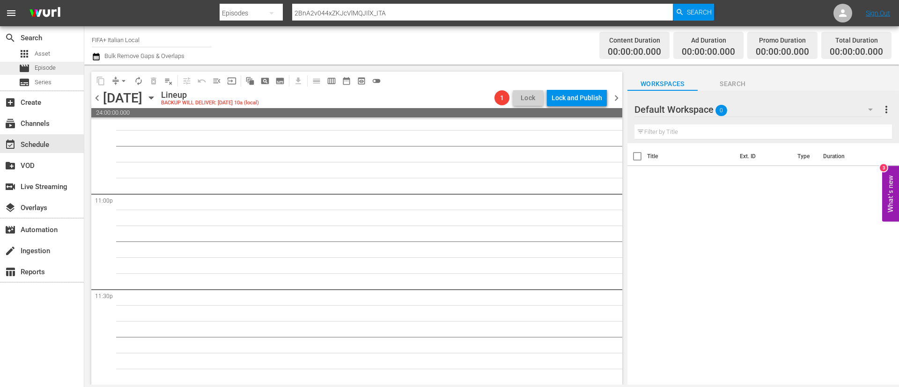
click at [64, 70] on div "movie Episode" at bounding box center [42, 68] width 84 height 13
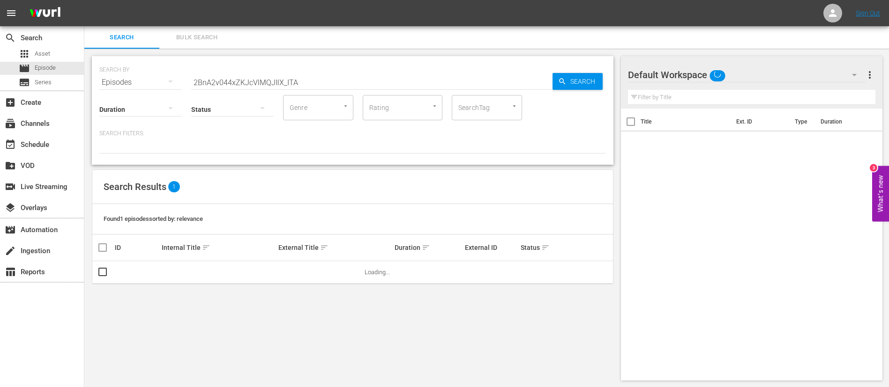
click at [210, 30] on button "Bulk Search" at bounding box center [196, 37] width 75 height 22
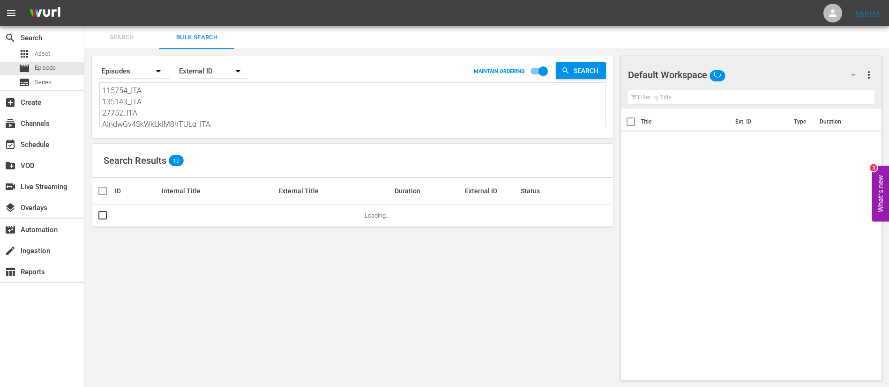
click at [224, 96] on textarea "115754_ITA 135143_ITA 27752_ITA AIndwGv4SkWkLkIM8hTULg_ITA 130595_ITA r5fqv88KO…" at bounding box center [353, 106] width 503 height 43
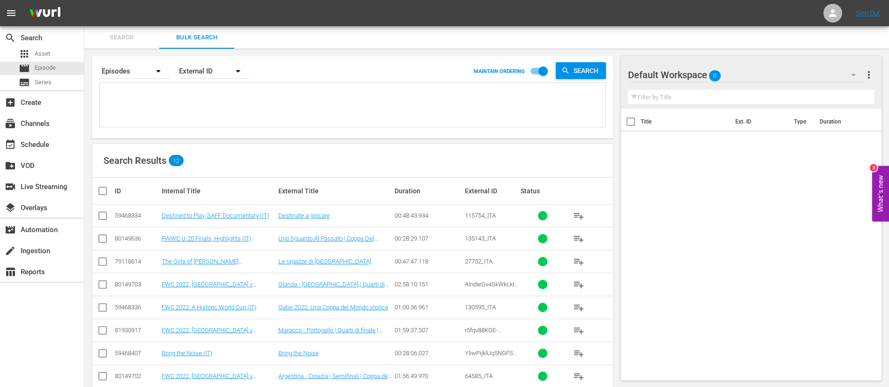
paste textarea "2BnA2v044xZKJcVlMQJIlX_ITA 21379_ITA veV81BPiVGkGZ7uZwHZmB_ITA 22270_ITA 4iHpy3…"
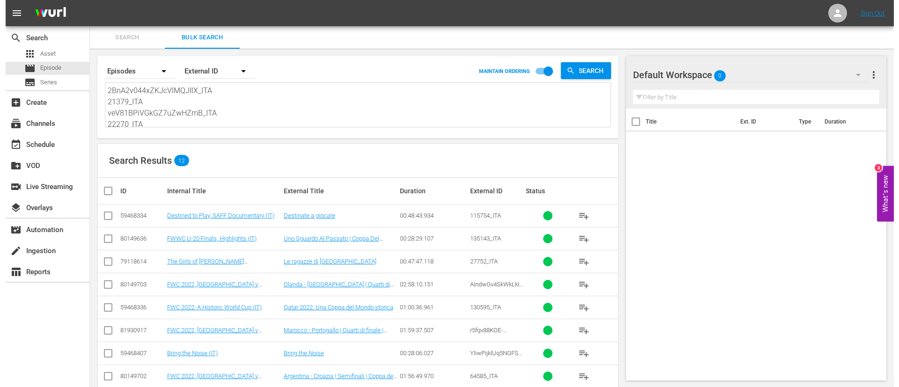
scroll to position [1, 0]
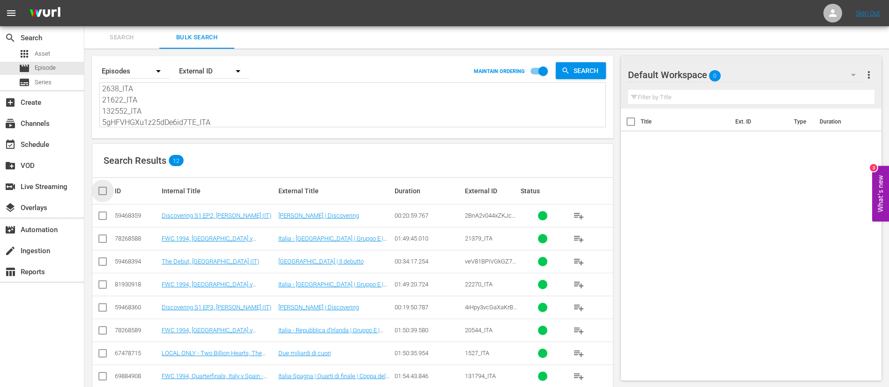
click at [101, 193] on input "checkbox" at bounding box center [106, 191] width 19 height 11
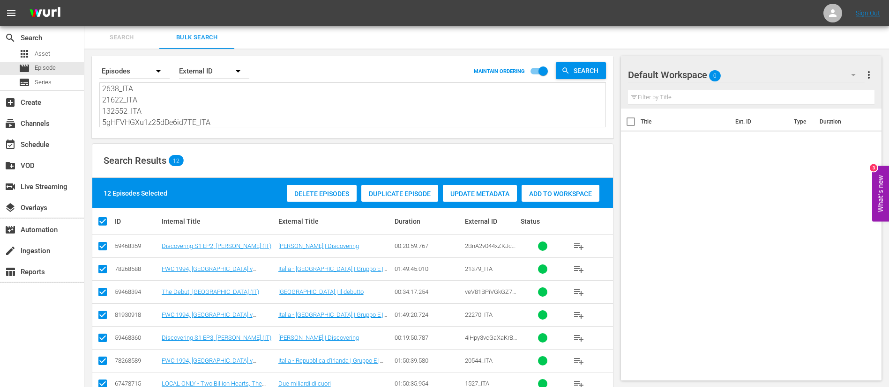
click at [565, 194] on span "Add to Workspace" at bounding box center [560, 193] width 78 height 7
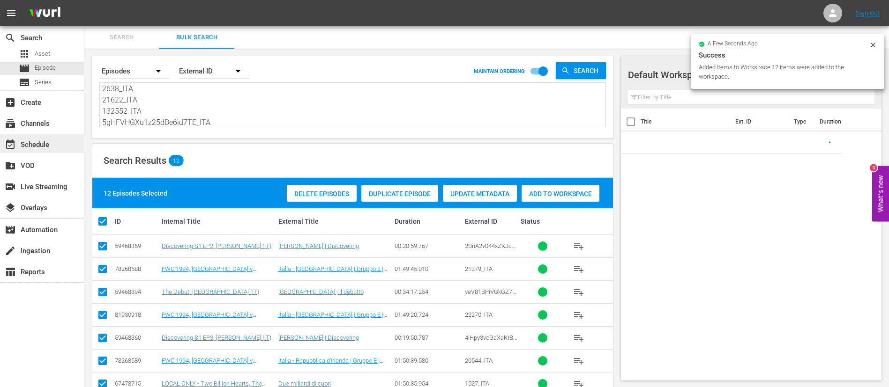
click at [40, 150] on div "event_available Schedule" at bounding box center [42, 143] width 84 height 19
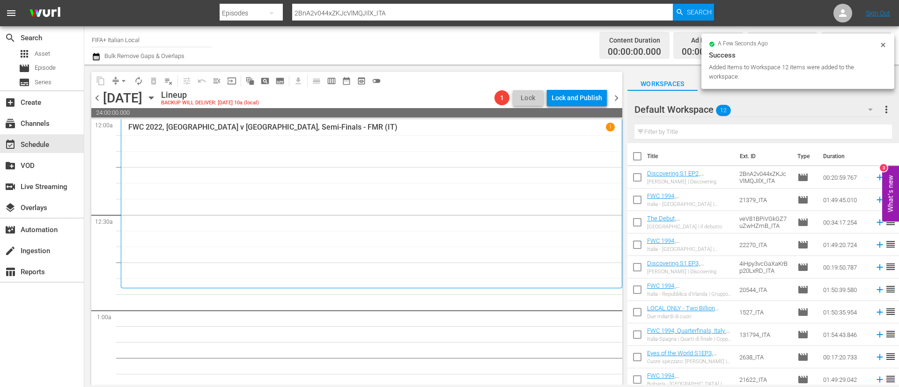
click at [637, 160] on input "checkbox" at bounding box center [638, 158] width 20 height 20
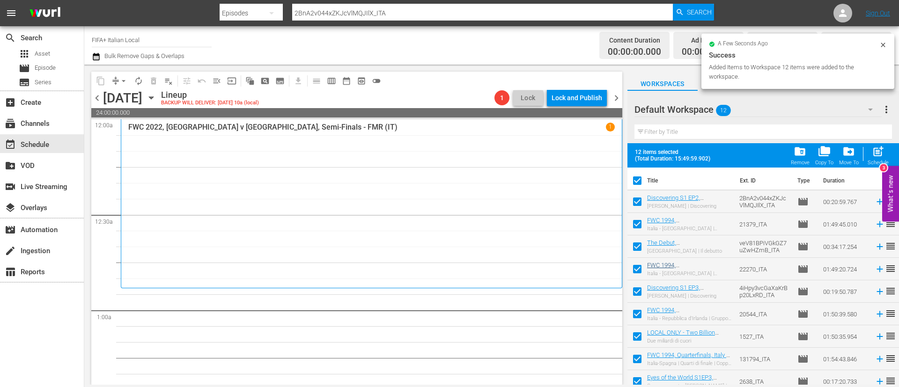
scroll to position [74, 0]
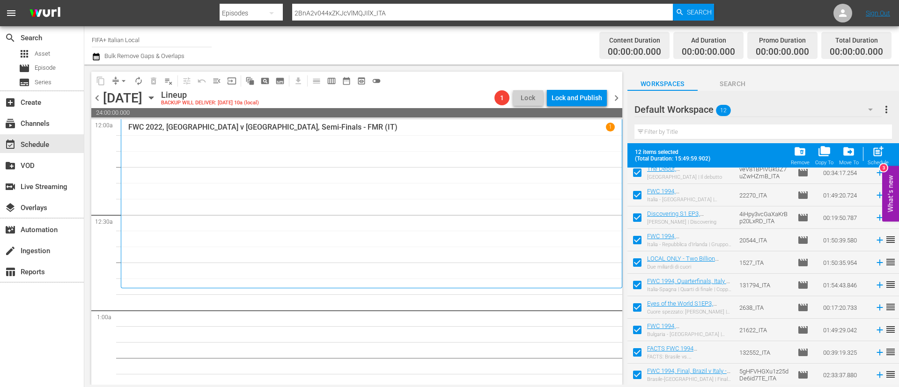
click at [633, 335] on input "checkbox" at bounding box center [638, 332] width 20 height 20
click at [634, 349] on input "checkbox" at bounding box center [638, 355] width 20 height 20
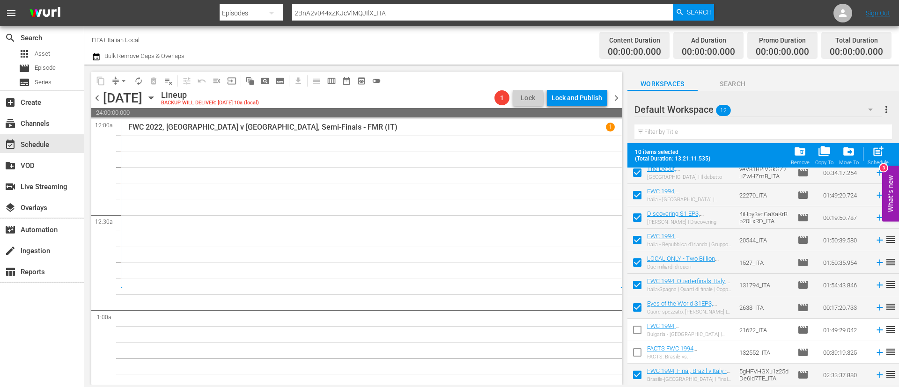
click at [636, 375] on input "checkbox" at bounding box center [638, 377] width 20 height 20
click at [881, 163] on div "Schedule" at bounding box center [878, 163] width 21 height 6
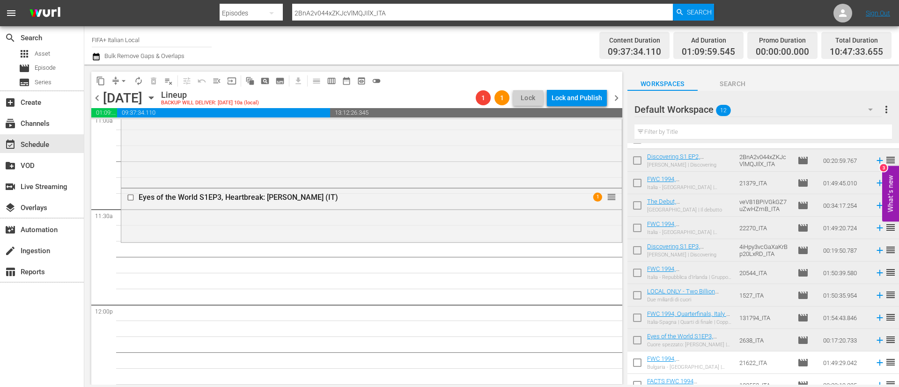
scroll to position [0, 0]
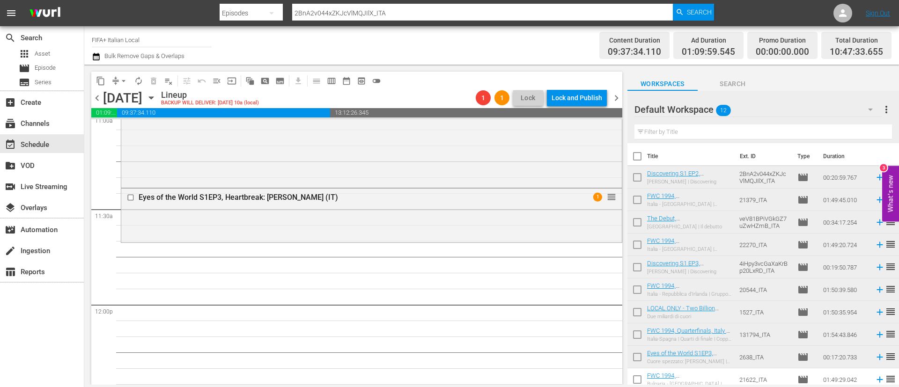
click at [639, 178] on input "checkbox" at bounding box center [638, 180] width 20 height 20
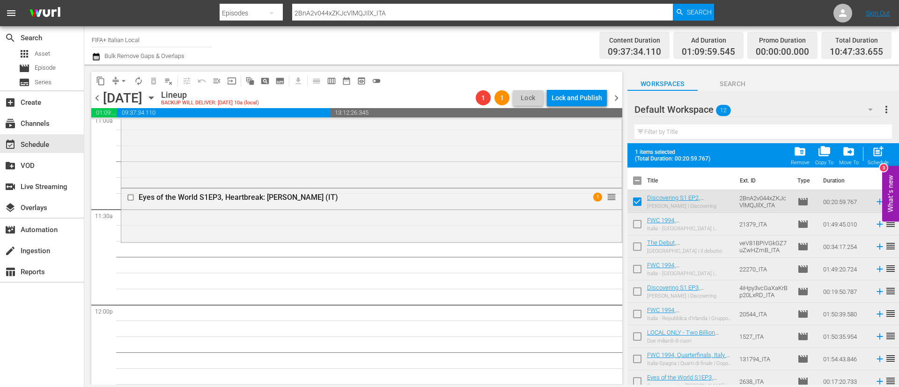
click at [634, 229] on input "checkbox" at bounding box center [638, 226] width 20 height 20
click at [633, 249] on input "checkbox" at bounding box center [638, 249] width 20 height 20
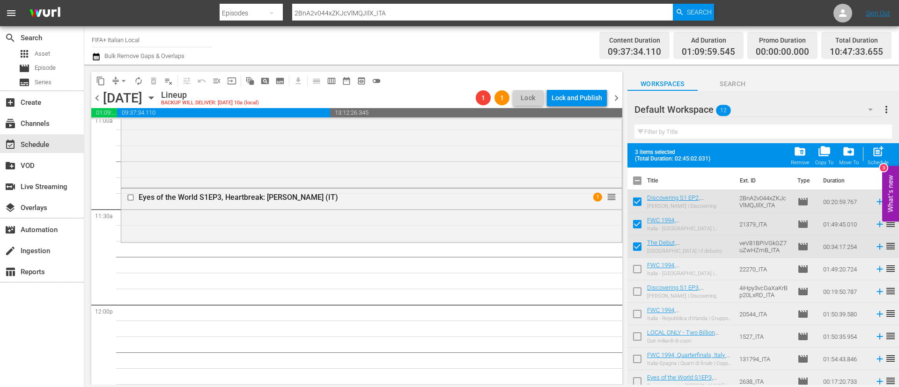
click at [633, 263] on input "checkbox" at bounding box center [638, 271] width 20 height 20
click at [882, 152] on span "post_add" at bounding box center [878, 151] width 13 height 13
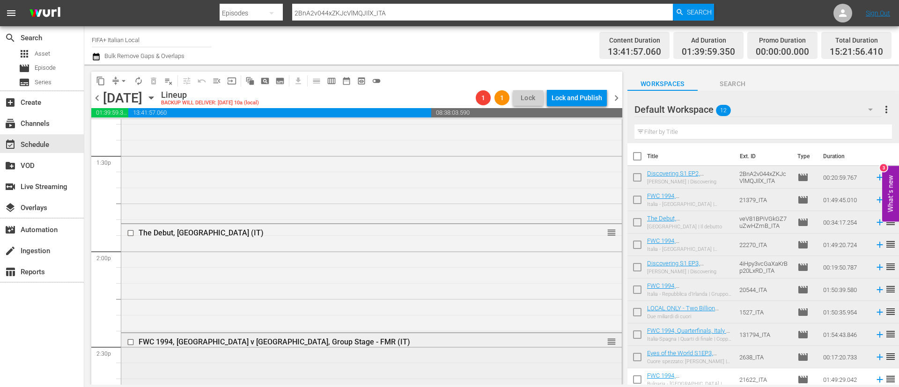
scroll to position [2514, 0]
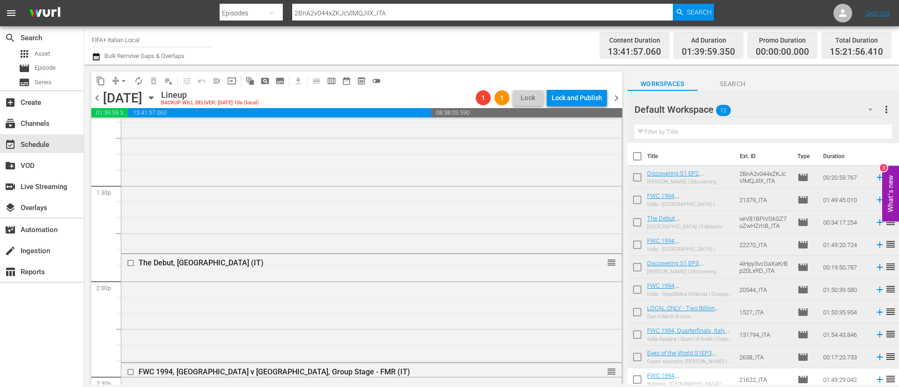
click at [633, 268] on input "checkbox" at bounding box center [638, 270] width 20 height 20
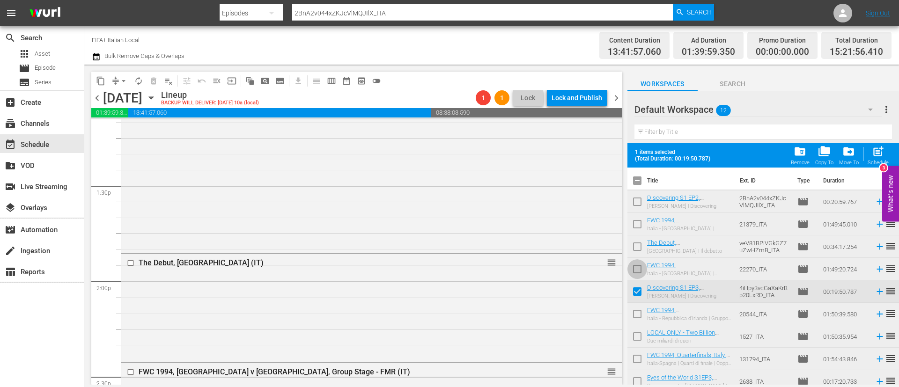
click at [636, 277] on input "checkbox" at bounding box center [638, 271] width 20 height 20
click at [641, 287] on input "checkbox" at bounding box center [638, 294] width 20 height 20
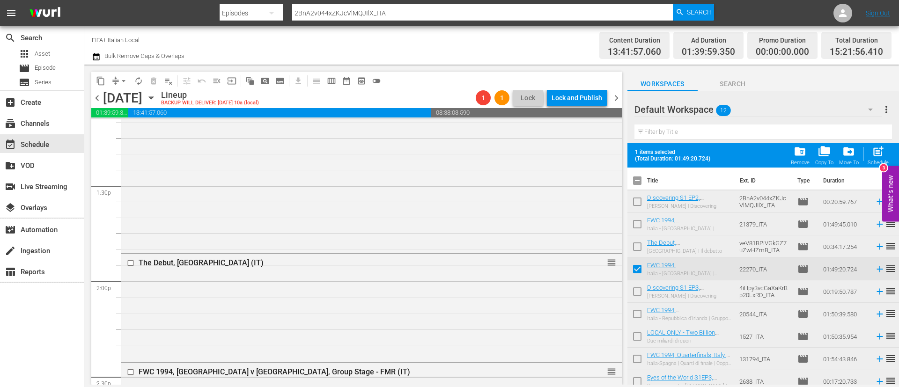
click at [640, 275] on input "checkbox" at bounding box center [638, 271] width 20 height 20
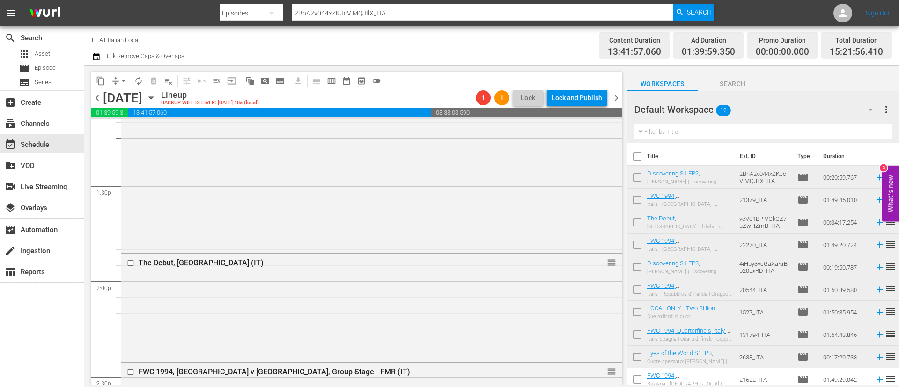
click at [637, 312] on input "checkbox" at bounding box center [638, 314] width 20 height 20
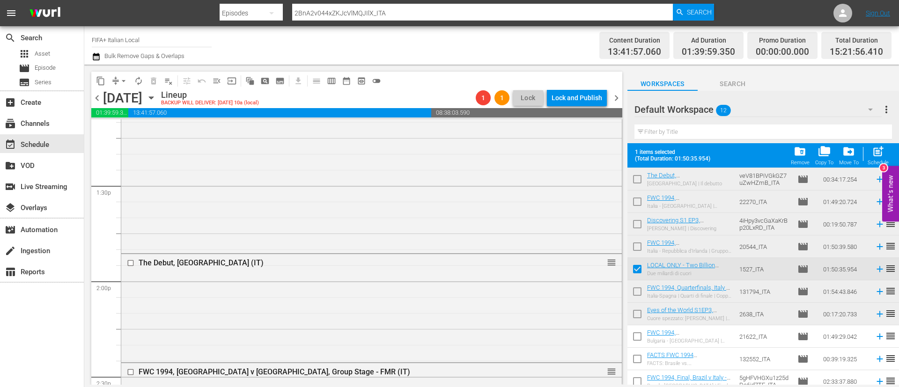
scroll to position [74, 0]
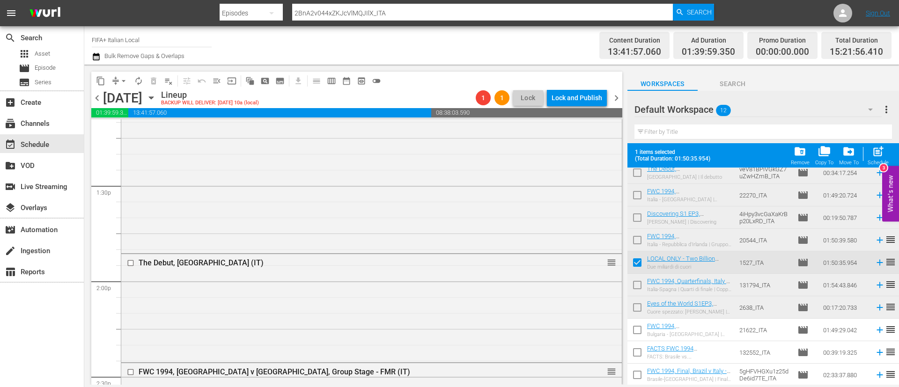
click at [642, 331] on input "checkbox" at bounding box center [638, 332] width 20 height 20
click at [640, 351] on input "checkbox" at bounding box center [638, 355] width 20 height 20
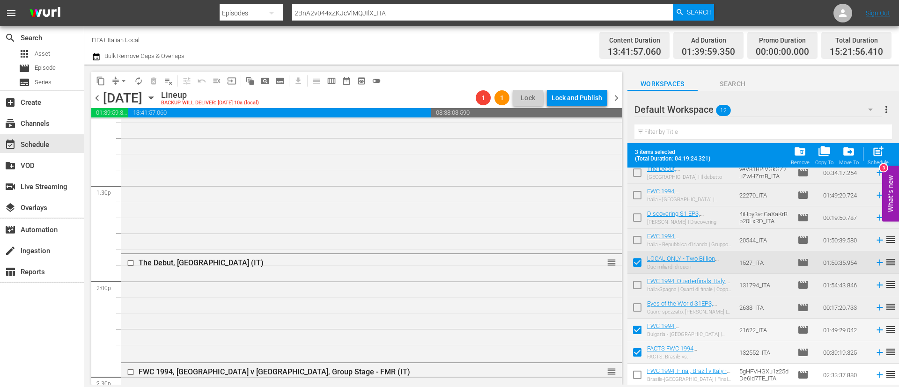
click at [640, 380] on input "checkbox" at bounding box center [638, 377] width 20 height 20
click at [880, 153] on span "post_add" at bounding box center [878, 151] width 13 height 13
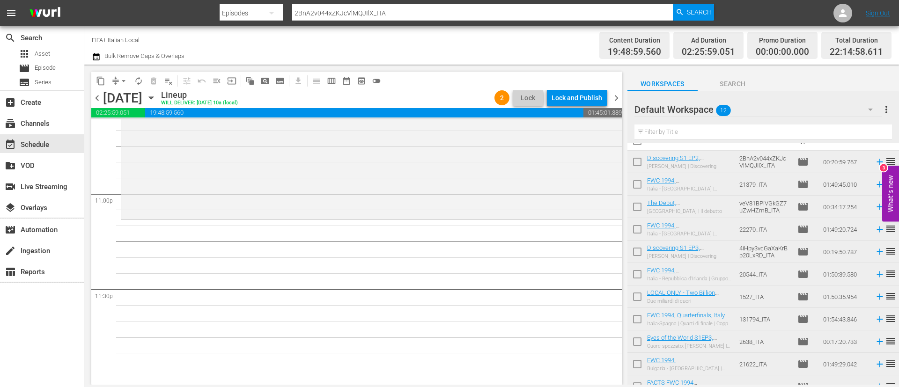
scroll to position [0, 0]
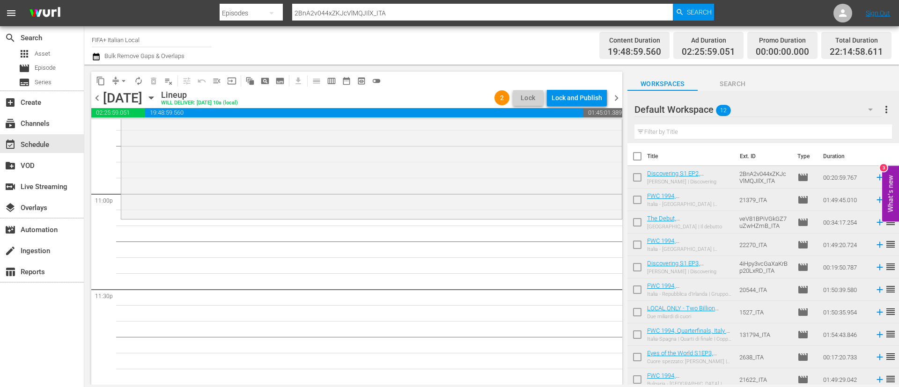
click at [635, 266] on input "checkbox" at bounding box center [638, 270] width 20 height 20
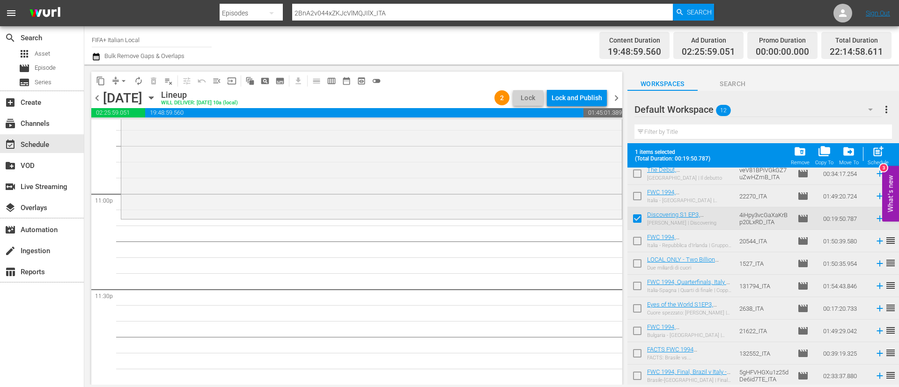
scroll to position [74, 0]
click at [640, 302] on input "checkbox" at bounding box center [638, 310] width 20 height 20
click at [640, 353] on input "checkbox" at bounding box center [638, 355] width 20 height 20
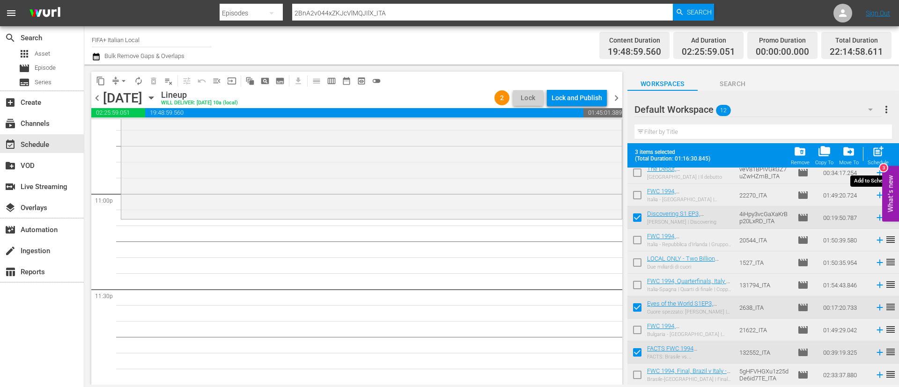
click at [876, 155] on span "post_add" at bounding box center [878, 151] width 13 height 13
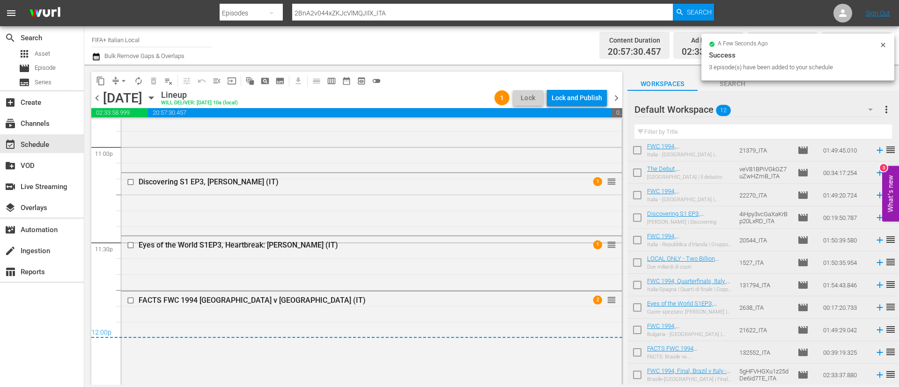
scroll to position [4400, 0]
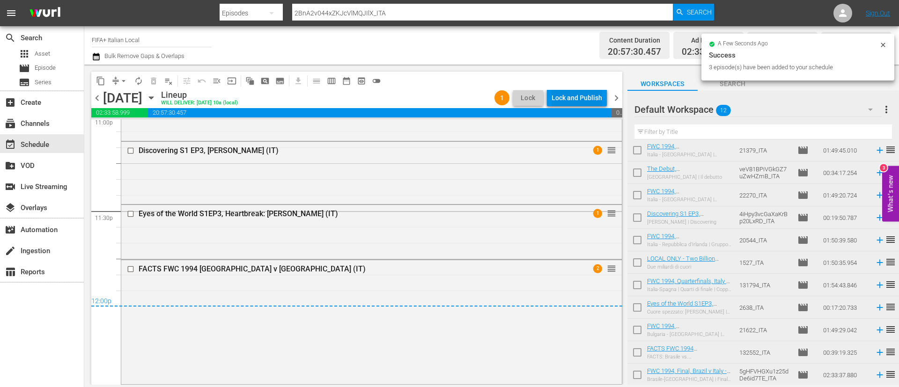
click at [601, 91] on div "Lock and Publish" at bounding box center [577, 97] width 51 height 17
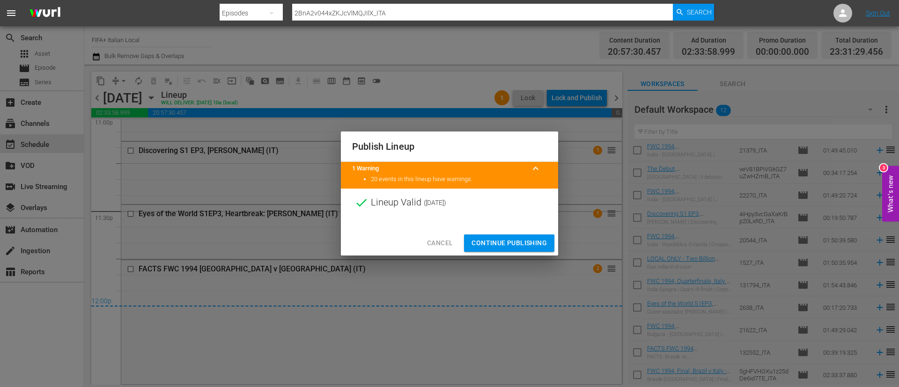
click at [521, 246] on span "Continue Publishing" at bounding box center [509, 243] width 75 height 12
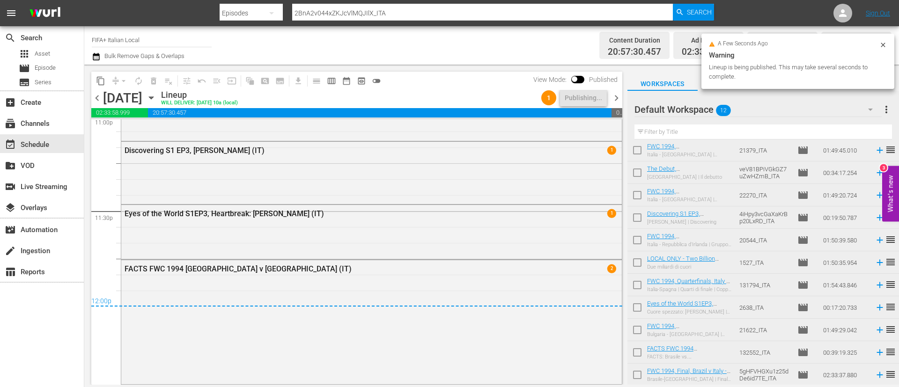
click at [878, 113] on button "button" at bounding box center [871, 109] width 22 height 22
click at [883, 113] on div "2 Schedule (0) Default Workspace (12)" at bounding box center [449, 193] width 899 height 387
click at [888, 113] on div "2 Schedule (0) Default Workspace (12)" at bounding box center [449, 193] width 899 height 387
click at [889, 106] on span "more_vert" at bounding box center [886, 109] width 11 height 11
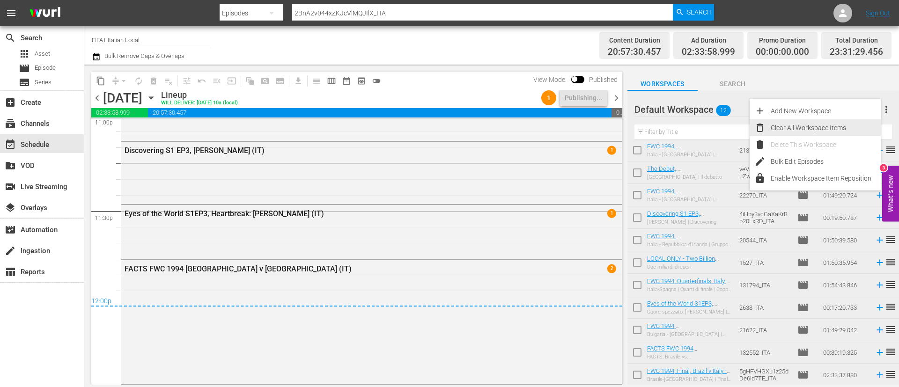
click at [807, 132] on div "Clear All Workspace Items" at bounding box center [826, 127] width 110 height 17
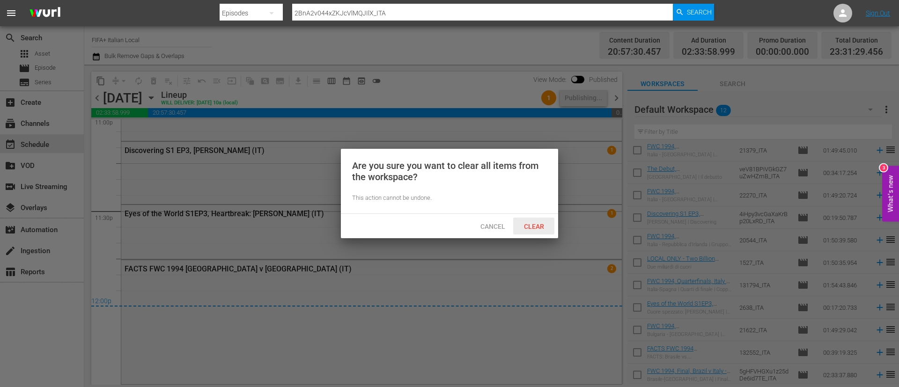
click at [552, 222] on div "Clear" at bounding box center [533, 226] width 41 height 17
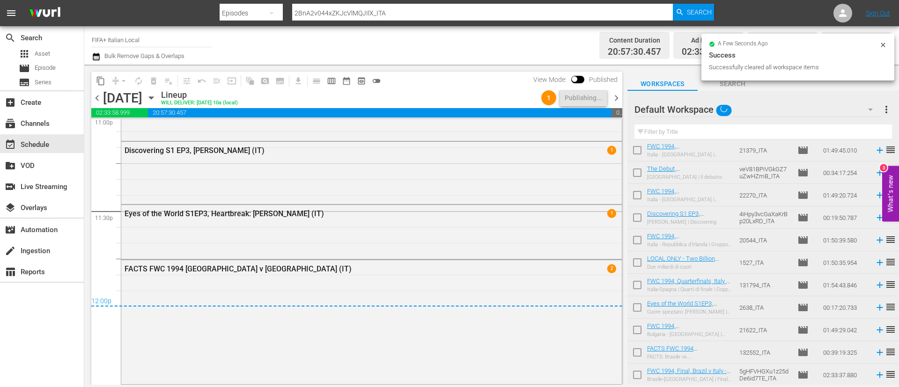
scroll to position [0, 0]
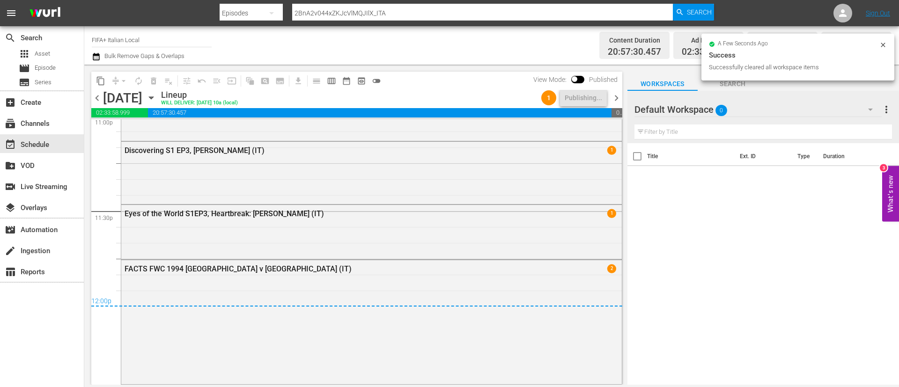
click at [618, 97] on span "chevron_right" at bounding box center [617, 98] width 12 height 12
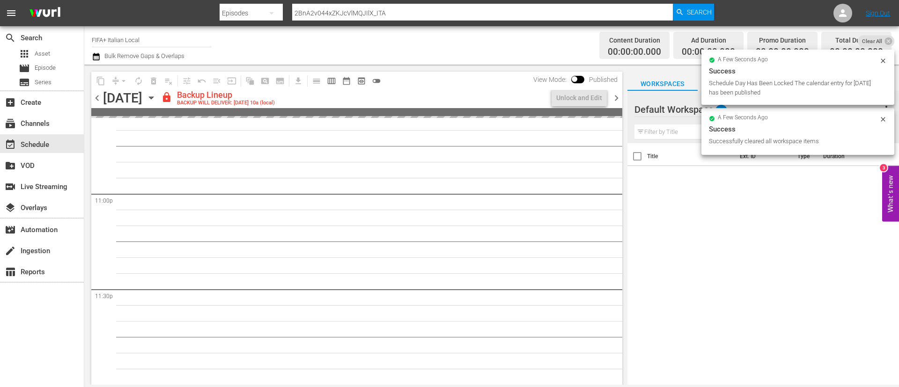
scroll to position [4321, 0]
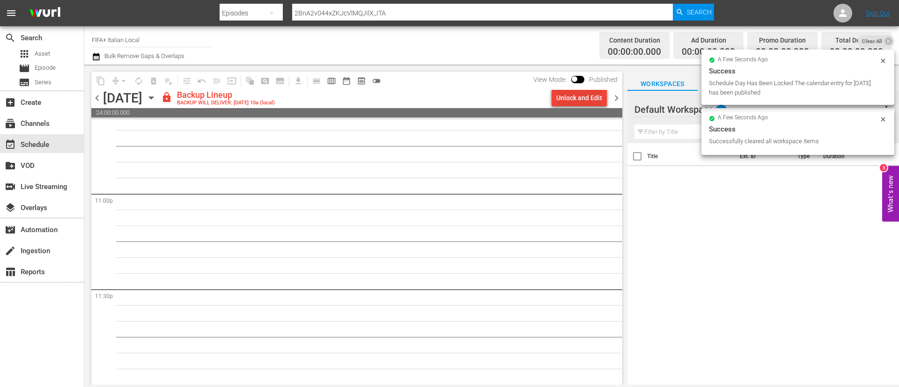
click at [574, 100] on div "Unlock and Edit" at bounding box center [580, 97] width 46 height 17
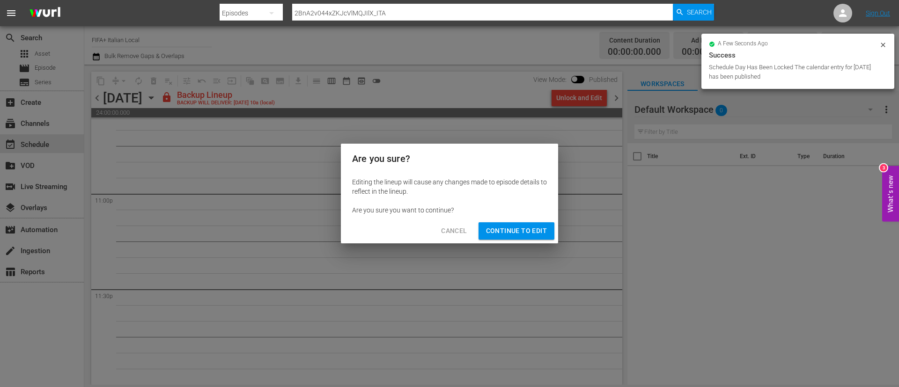
click at [533, 234] on span "Continue to Edit" at bounding box center [516, 231] width 61 height 12
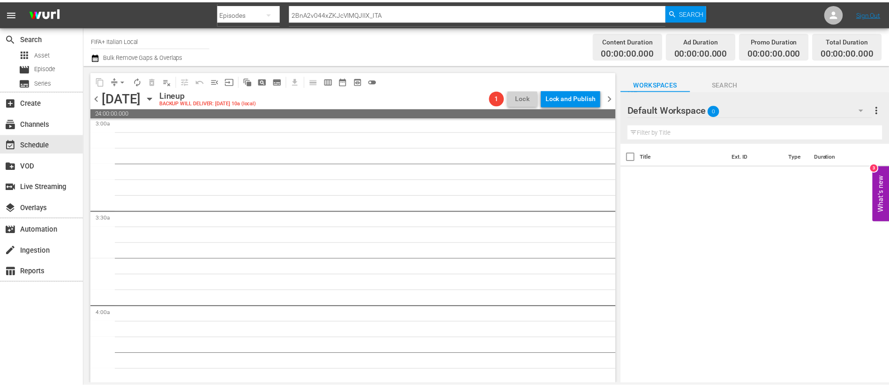
scroll to position [0, 0]
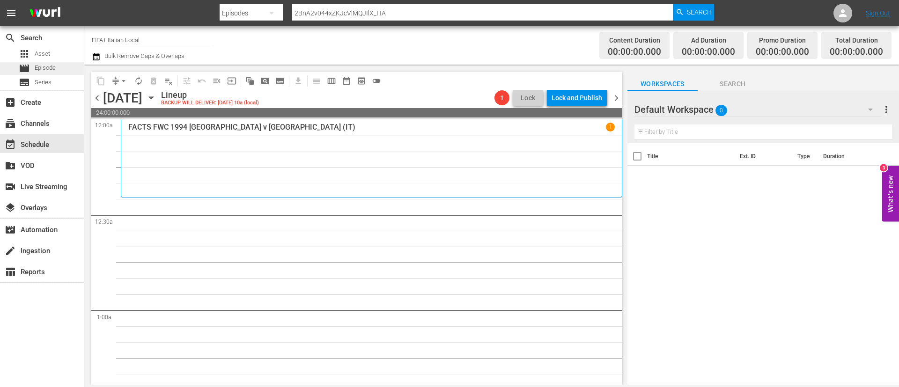
click at [39, 67] on span "Episode" at bounding box center [45, 67] width 21 height 9
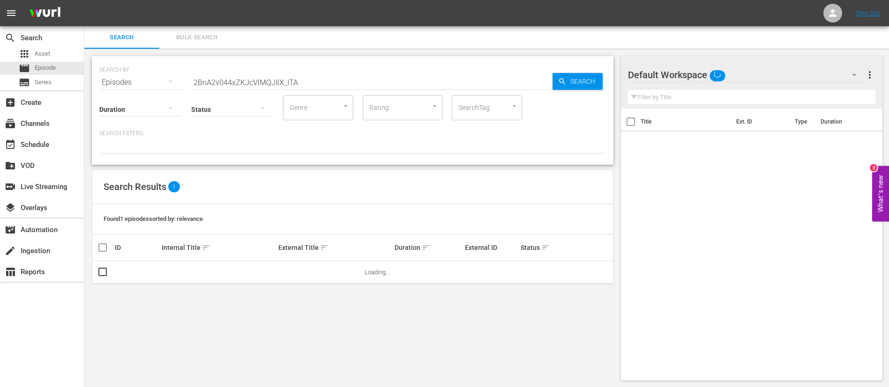
click at [196, 35] on span "Bulk Search" at bounding box center [197, 37] width 64 height 11
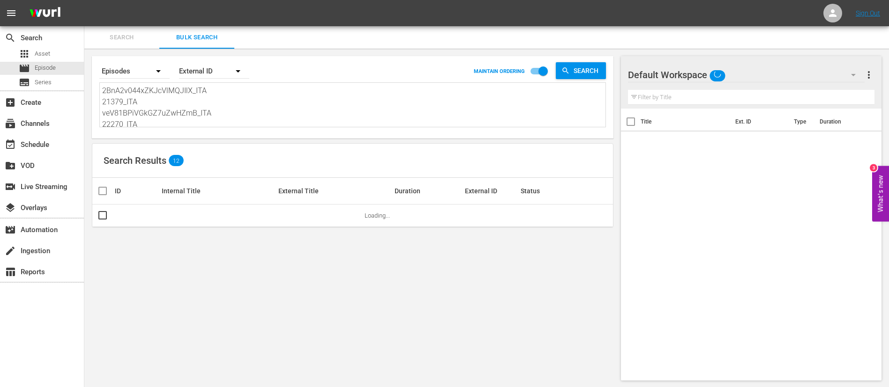
click at [231, 111] on textarea "2BnA2v044xZKJcVlMQJIlX_ITA 21379_ITA veV81BPiVGkGZ7uZwHZmB_ITA 22270_ITA 4iHpy3…" at bounding box center [353, 106] width 503 height 43
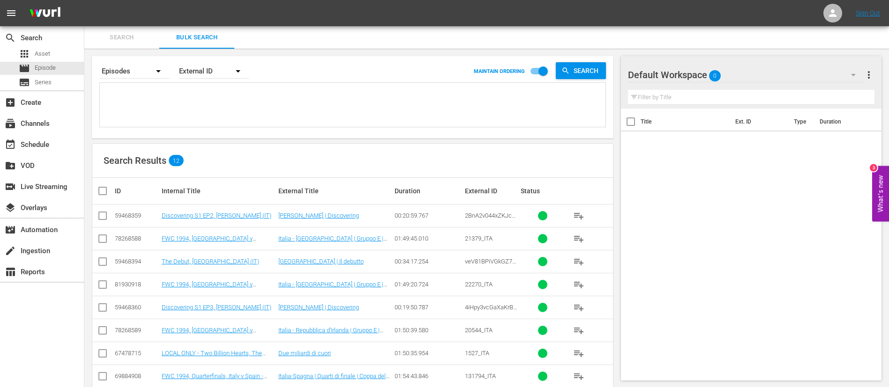
paste textarea "2634_ITA 24436_ITA 5mDB3xevgX0jNXRCnqqRwR_ITA 133524_ITA 3267_ITA 22694_ITA 4Ht…"
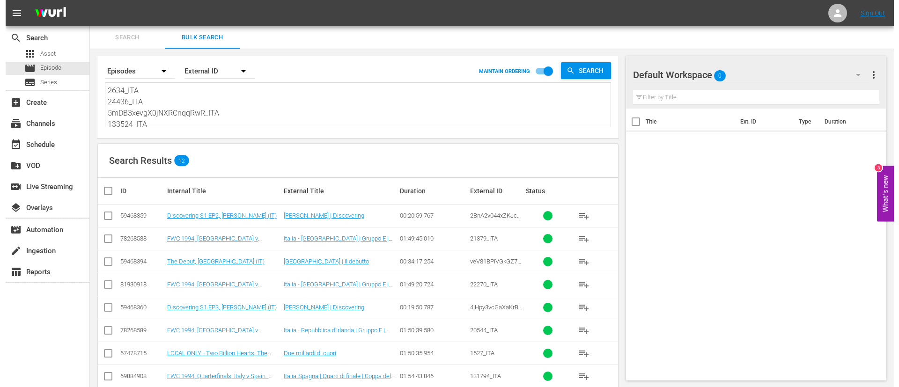
scroll to position [1, 0]
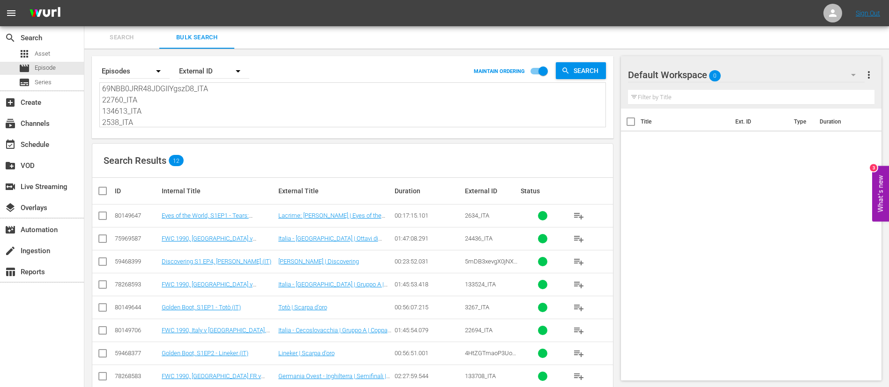
click at [104, 199] on th at bounding box center [102, 191] width 21 height 26
click at [102, 194] on input "checkbox" at bounding box center [106, 191] width 19 height 11
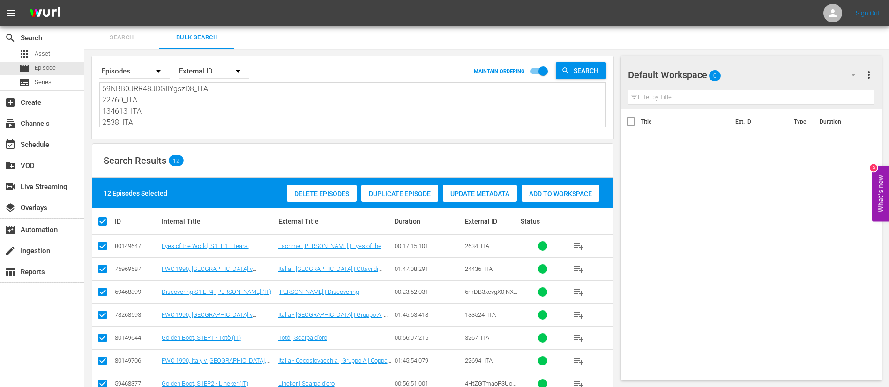
click at [590, 190] on span "Add to Workspace" at bounding box center [560, 193] width 78 height 7
click at [41, 135] on div "event_available Schedule" at bounding box center [42, 143] width 84 height 19
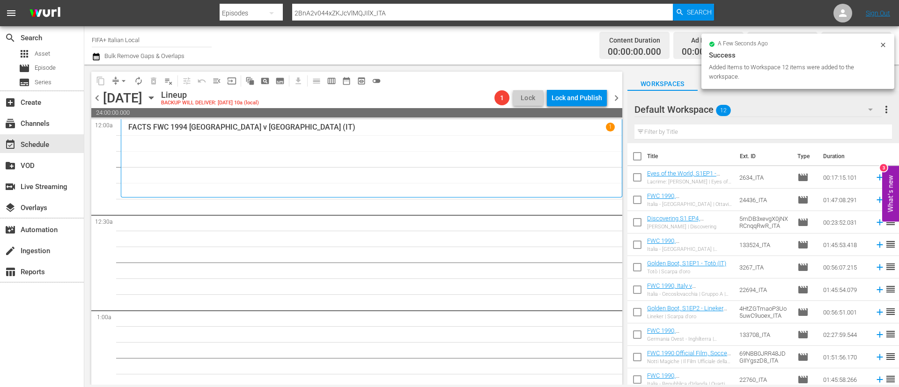
click at [638, 153] on input "checkbox" at bounding box center [638, 158] width 20 height 20
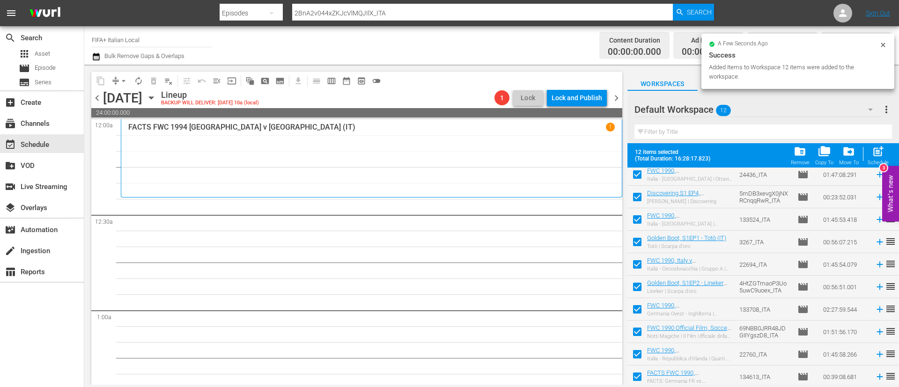
scroll to position [74, 0]
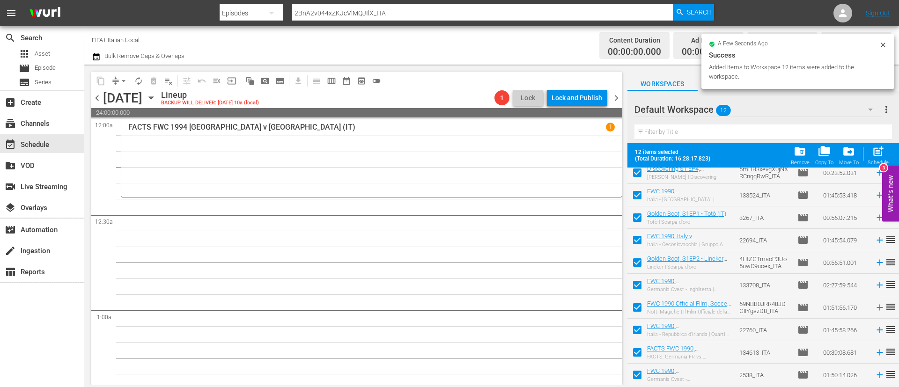
click at [641, 329] on input "checkbox" at bounding box center [638, 332] width 20 height 20
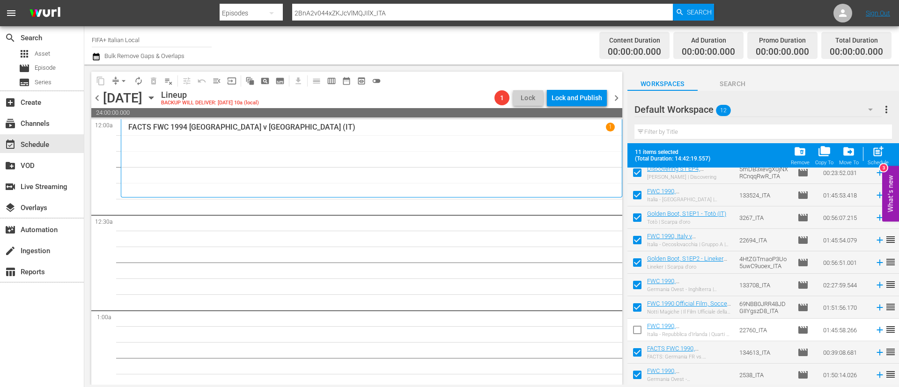
click at [641, 353] on input "checkbox" at bounding box center [638, 355] width 20 height 20
click at [639, 373] on input "checkbox" at bounding box center [638, 377] width 20 height 20
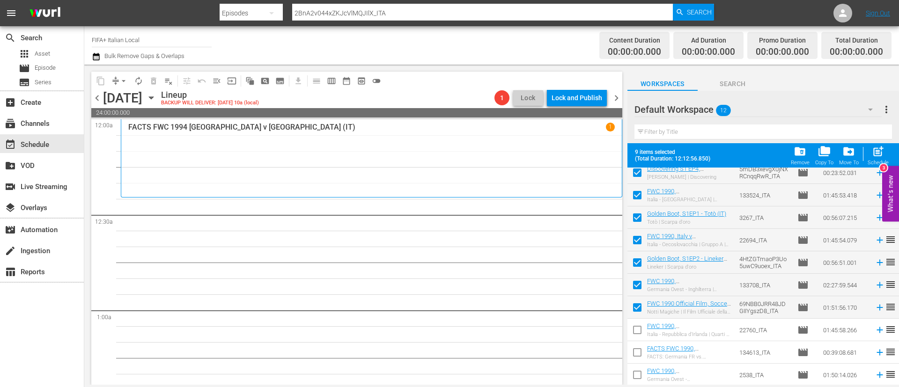
click at [879, 145] on span "post_add" at bounding box center [878, 151] width 13 height 13
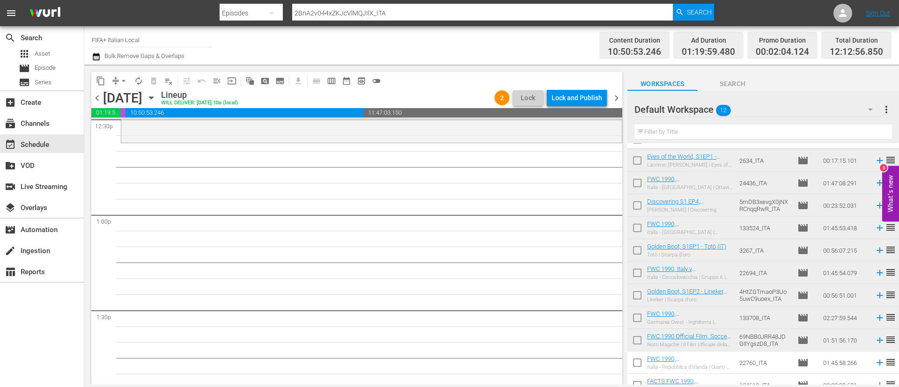
scroll to position [0, 0]
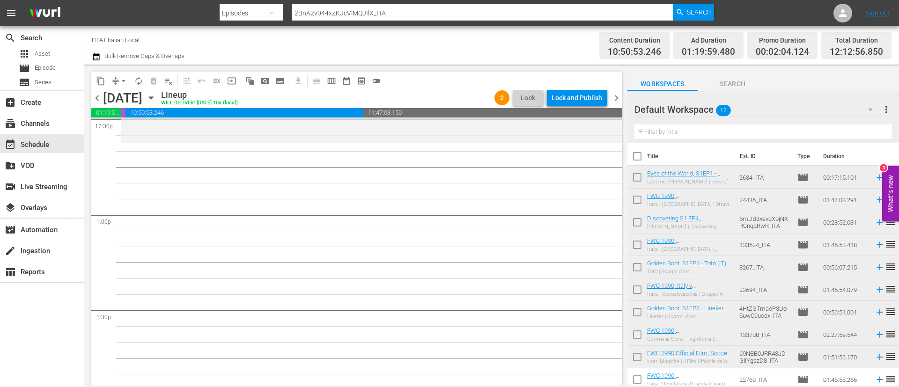
click at [638, 179] on input "checkbox" at bounding box center [638, 180] width 20 height 20
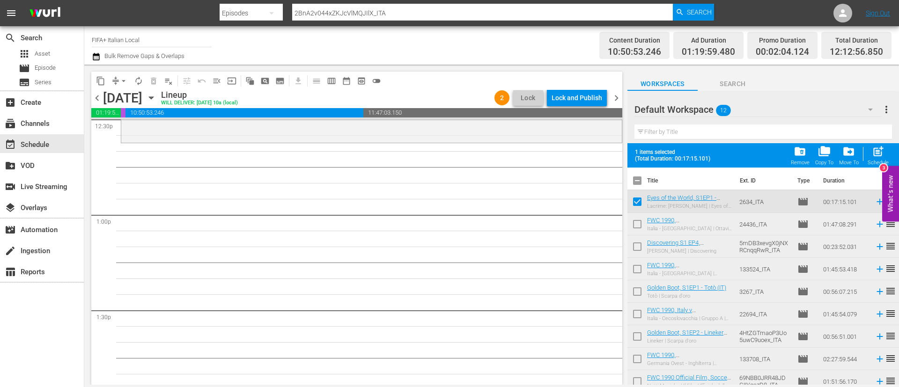
click at [634, 228] on input "checkbox" at bounding box center [638, 226] width 20 height 20
click at [635, 246] on input "checkbox" at bounding box center [638, 249] width 20 height 20
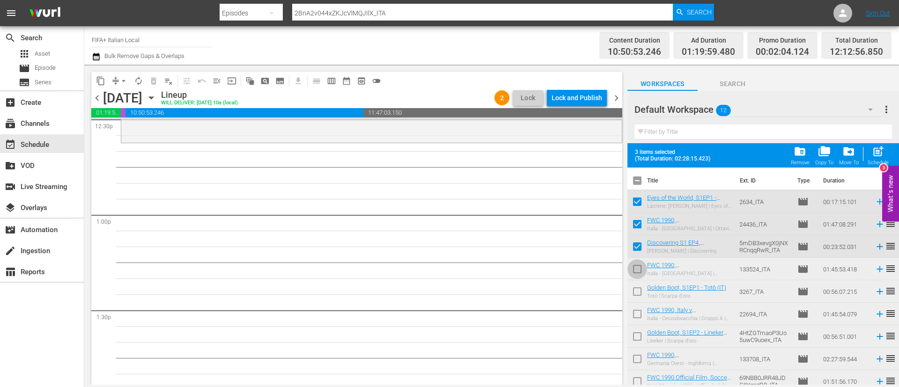
click at [637, 274] on input "checkbox" at bounding box center [638, 271] width 20 height 20
click at [638, 295] on input "checkbox" at bounding box center [638, 294] width 20 height 20
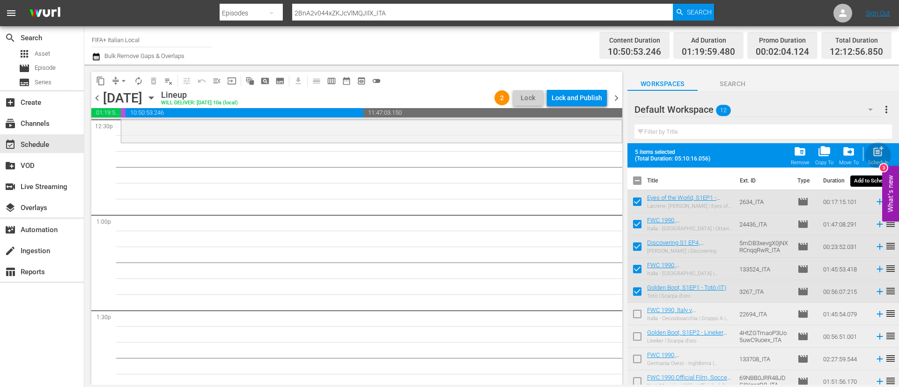
click at [883, 149] on span "post_add" at bounding box center [878, 151] width 13 height 13
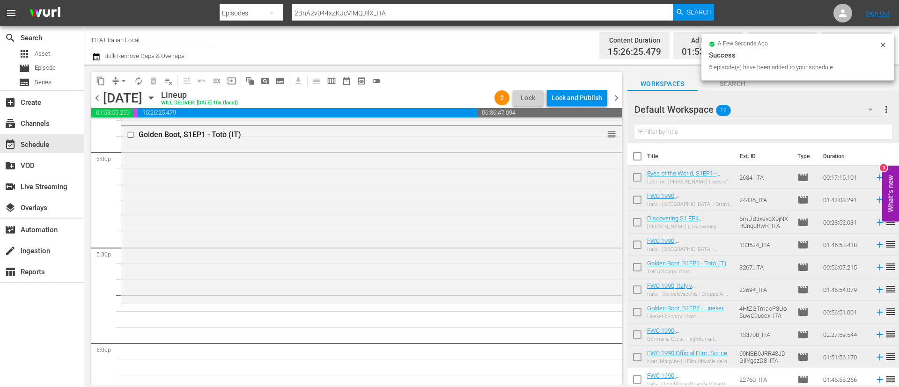
scroll to position [50, 0]
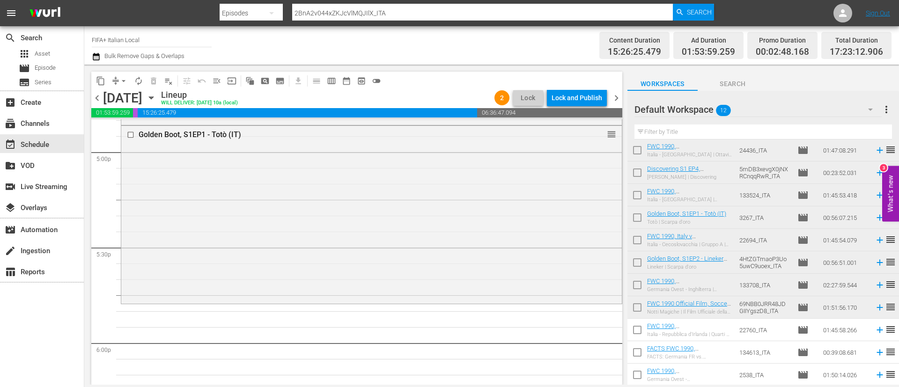
click at [646, 332] on input "checkbox" at bounding box center [638, 332] width 20 height 20
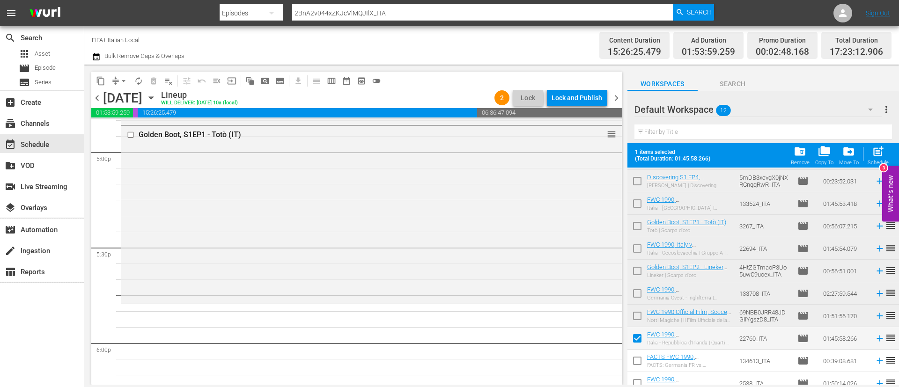
scroll to position [74, 0]
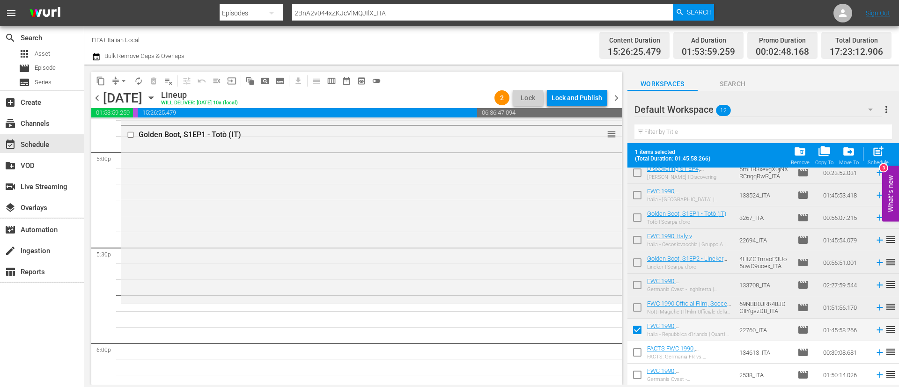
click at [640, 349] on input "checkbox" at bounding box center [638, 355] width 20 height 20
click at [638, 371] on input "checkbox" at bounding box center [638, 377] width 20 height 20
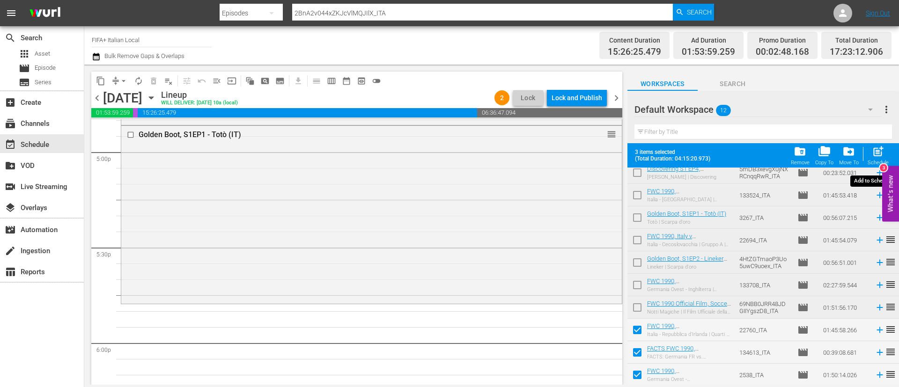
click at [881, 152] on span "post_add" at bounding box center [878, 151] width 13 height 13
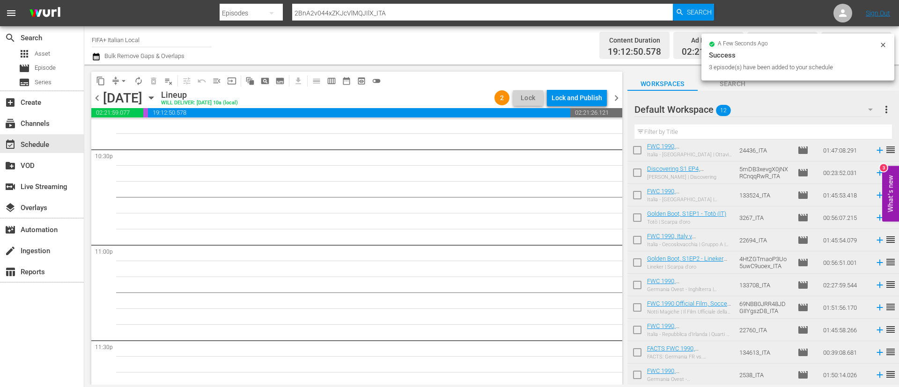
scroll to position [4200, 0]
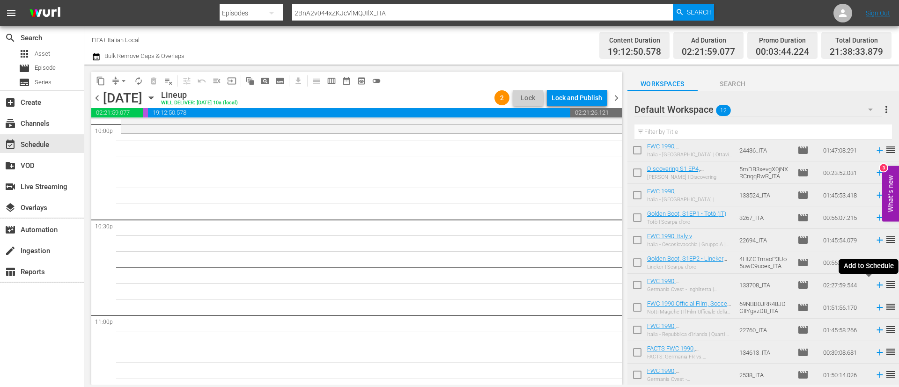
click at [875, 282] on icon at bounding box center [880, 285] width 10 height 10
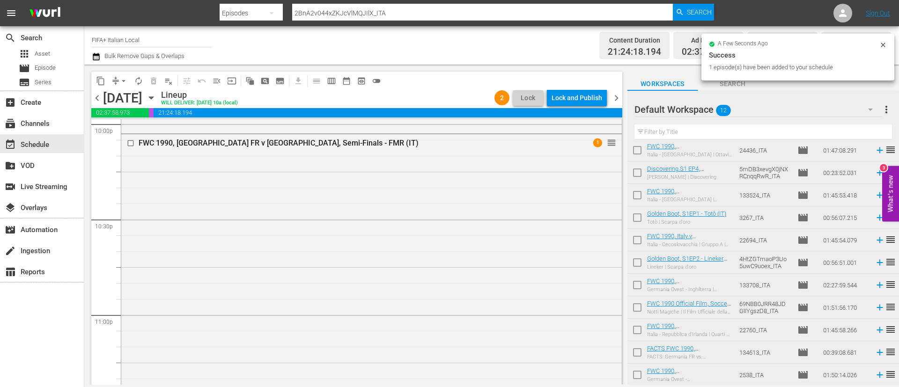
scroll to position [4421, 0]
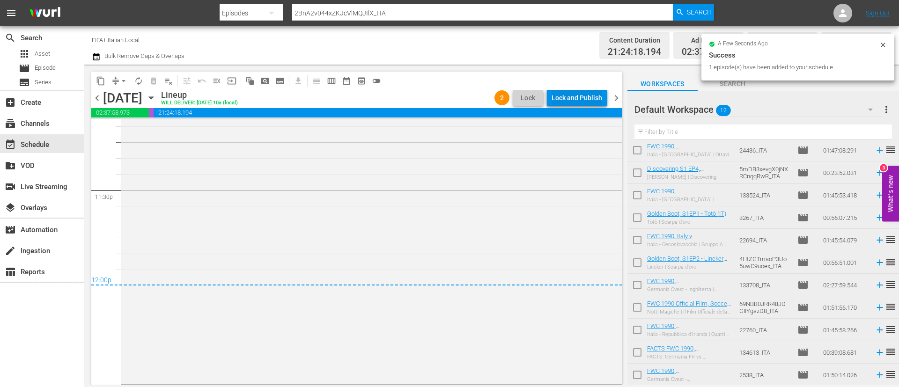
click at [588, 100] on div "Lock and Publish" at bounding box center [577, 97] width 51 height 17
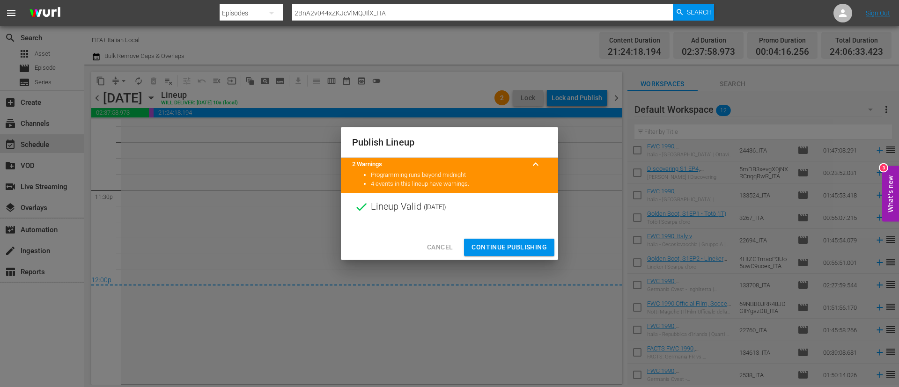
click at [499, 246] on span "Continue Publishing" at bounding box center [509, 248] width 75 height 12
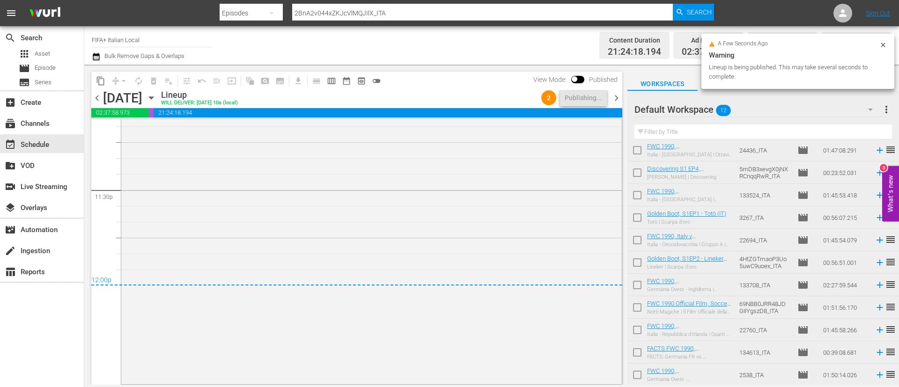
click at [886, 105] on span "more_vert" at bounding box center [886, 109] width 11 height 11
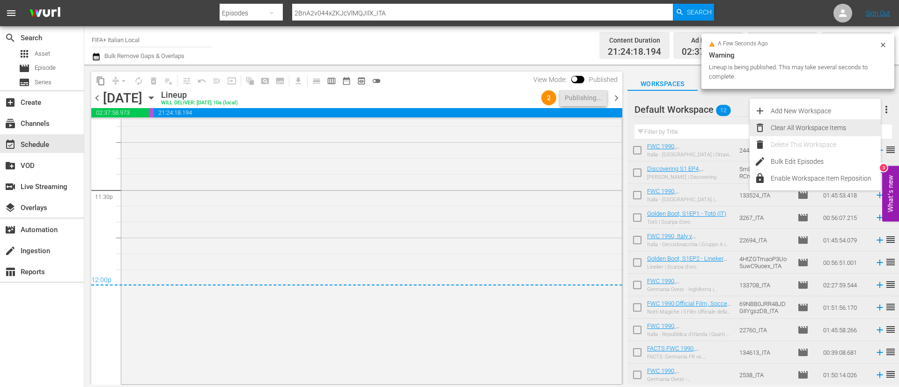
click at [816, 130] on div "Clear All Workspace Items" at bounding box center [826, 127] width 110 height 17
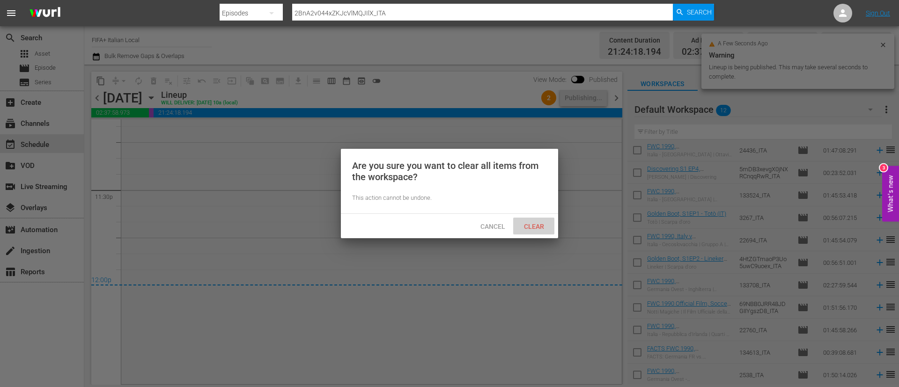
click at [539, 224] on span "Clear" at bounding box center [534, 226] width 35 height 7
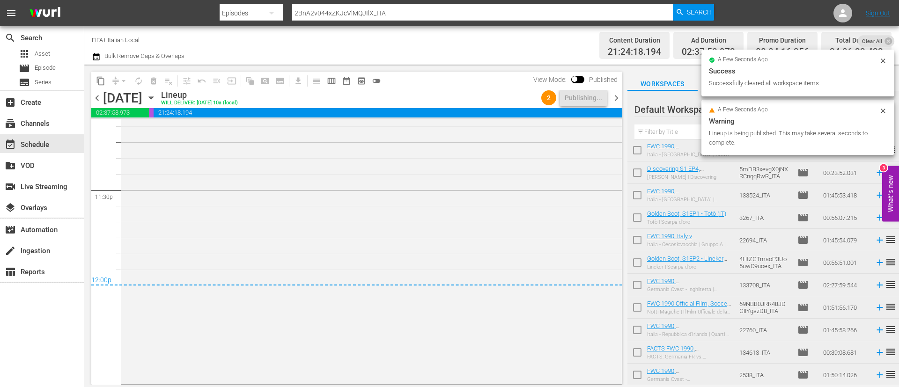
scroll to position [0, 0]
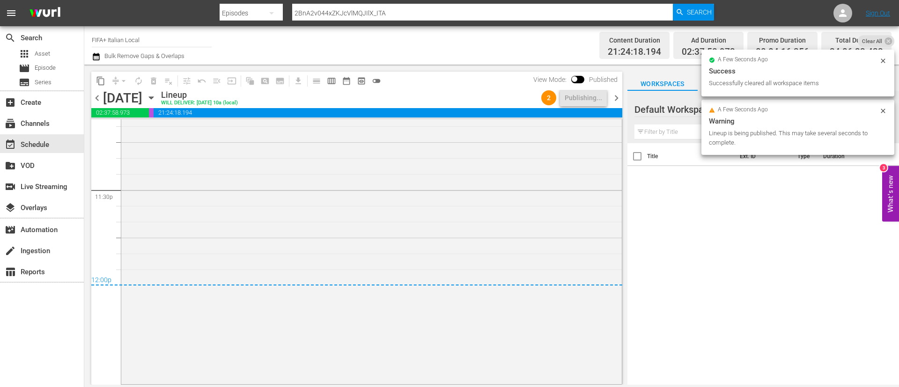
click at [625, 95] on div "content_copy compress arrow_drop_down autorenew_outlined delete_forever_outline…" at bounding box center [355, 225] width 543 height 320
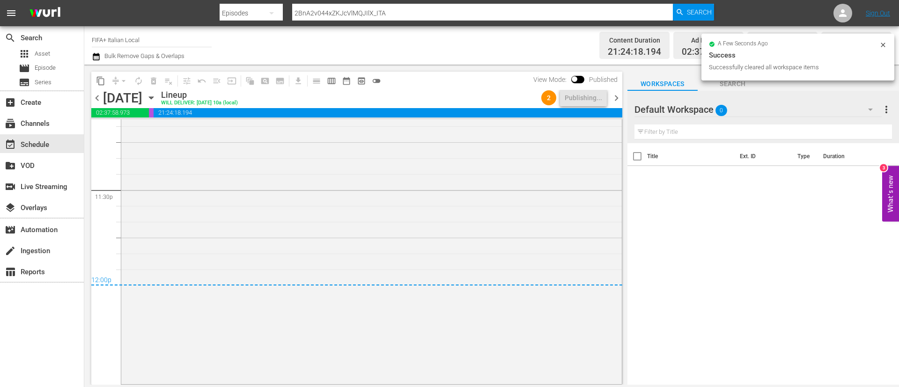
click at [615, 97] on span "chevron_right" at bounding box center [617, 98] width 12 height 12
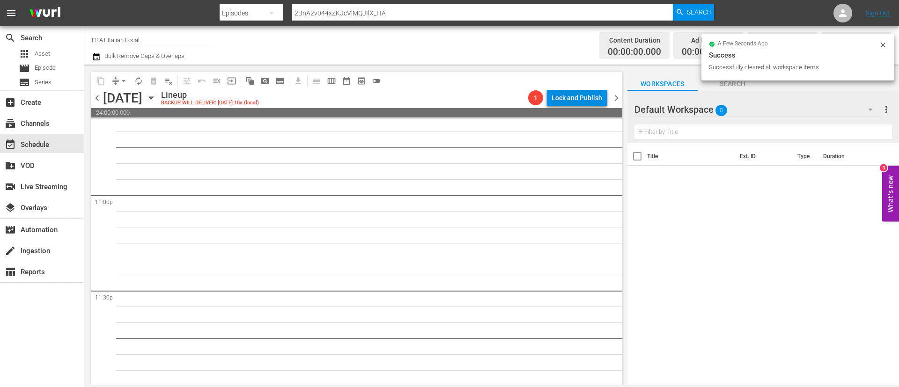
scroll to position [4321, 0]
click at [589, 103] on div "Lock and Publish" at bounding box center [577, 97] width 51 height 17
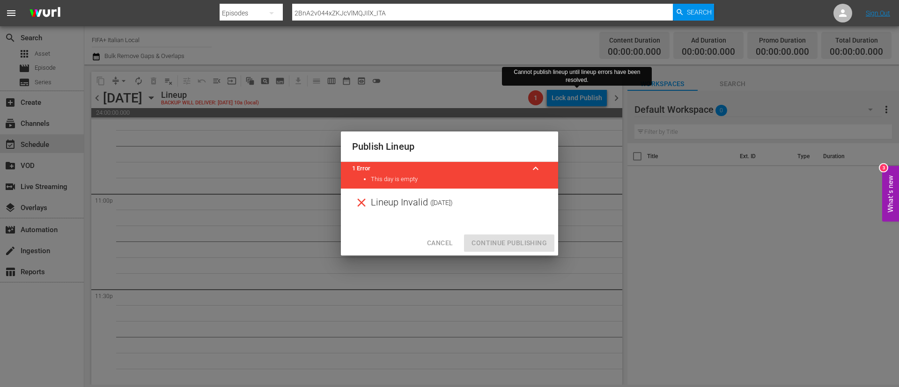
click at [438, 237] on button "Cancel" at bounding box center [440, 243] width 41 height 17
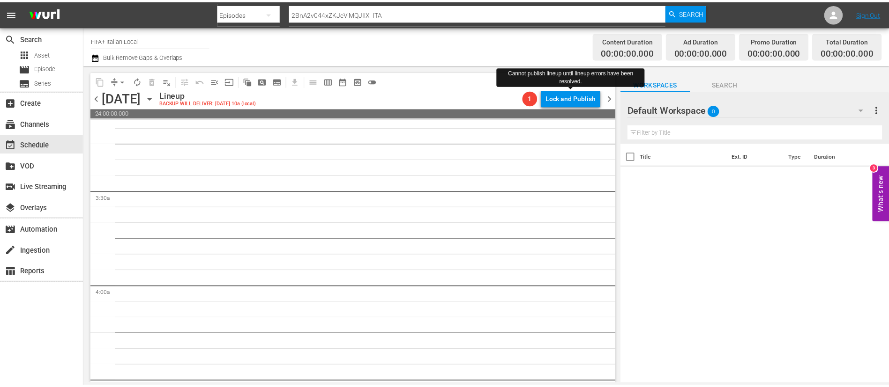
scroll to position [0, 0]
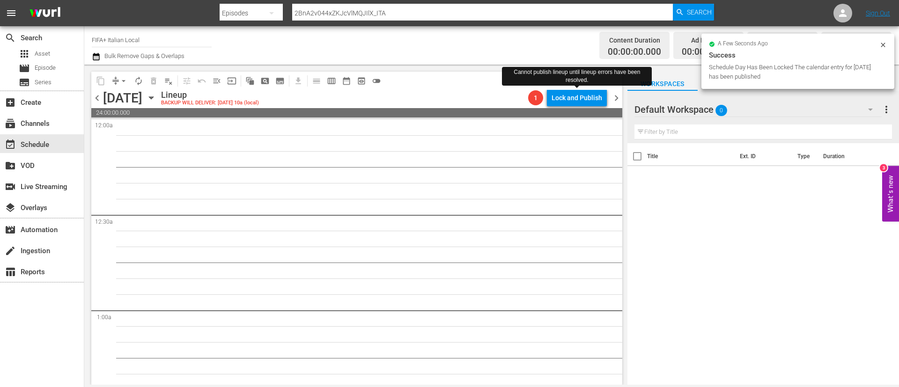
click at [101, 100] on span "chevron_left" at bounding box center [97, 98] width 12 height 12
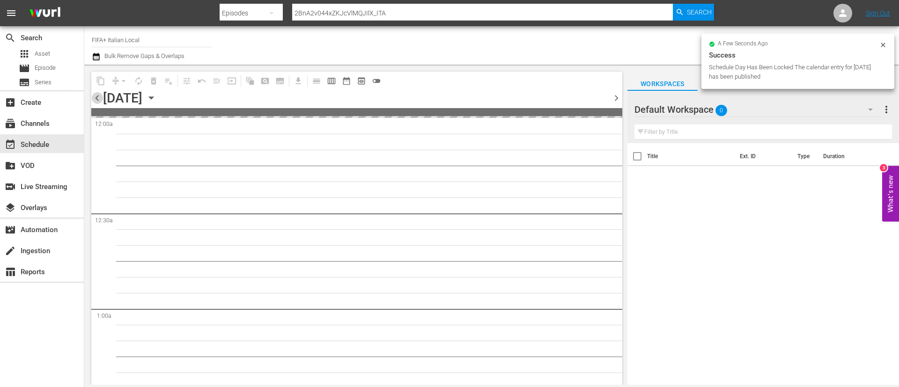
click at [101, 100] on span "chevron_left" at bounding box center [97, 98] width 12 height 12
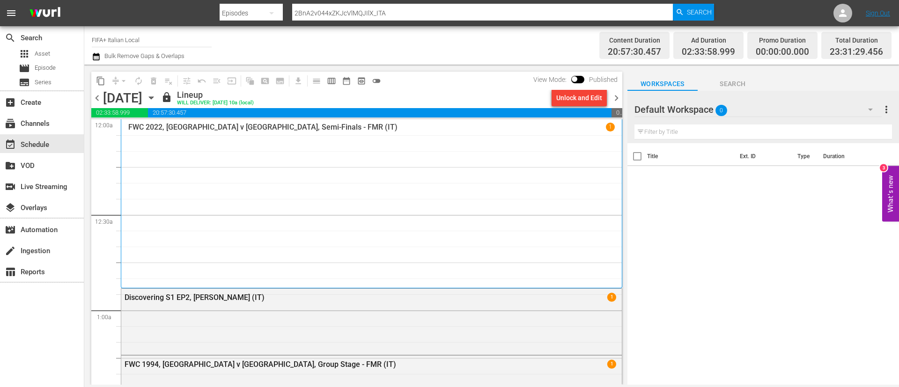
click at [101, 100] on span "chevron_left" at bounding box center [97, 98] width 12 height 12
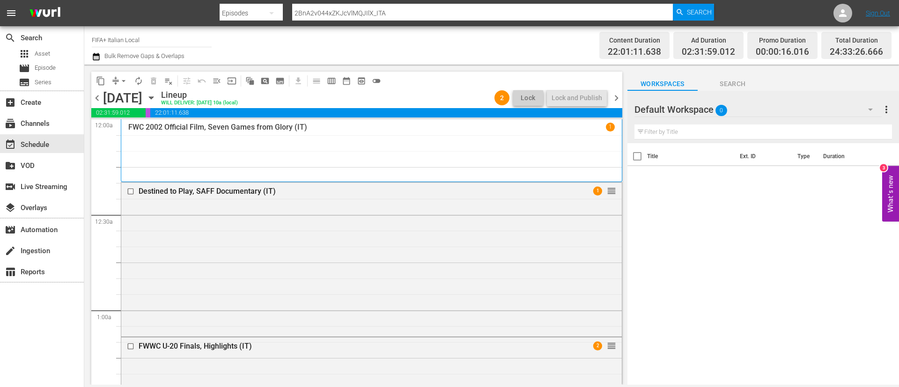
click at [156, 96] on icon "button" at bounding box center [151, 98] width 10 height 10
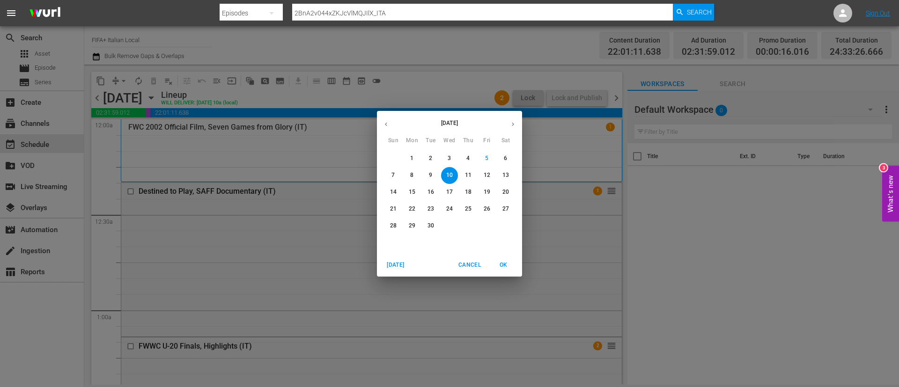
click at [499, 173] on span "13" at bounding box center [505, 175] width 17 height 8
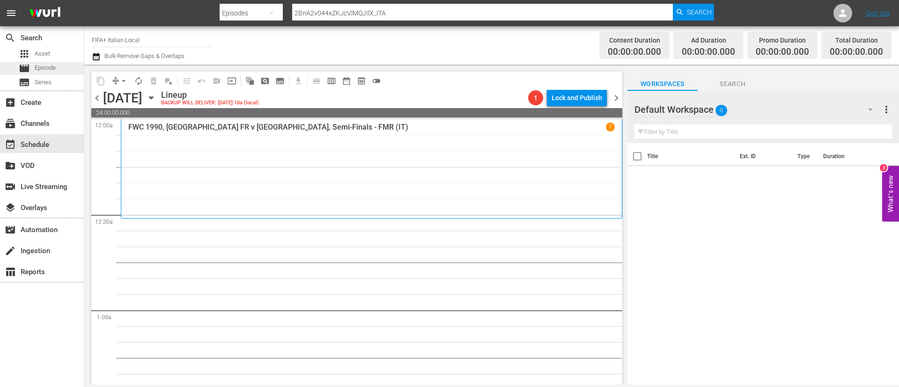
click at [49, 71] on span "Episode" at bounding box center [45, 67] width 21 height 9
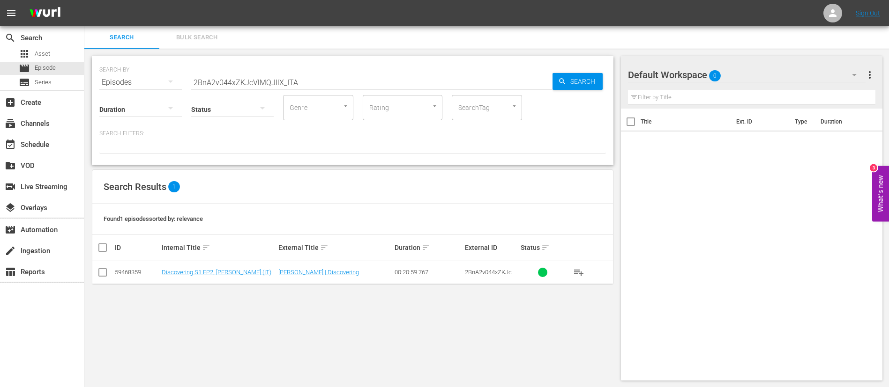
click at [191, 28] on button "Bulk Search" at bounding box center [196, 37] width 75 height 22
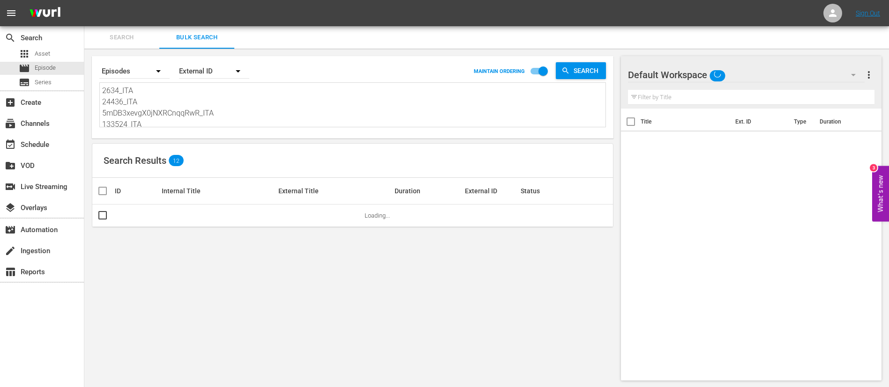
click at [193, 104] on textarea "2634_ITA 24436_ITA 5mDB3xevgX0jNXRCnqqRwR_ITA 133524_ITA 3267_ITA 22694_ITA 4Ht…" at bounding box center [353, 106] width 503 height 43
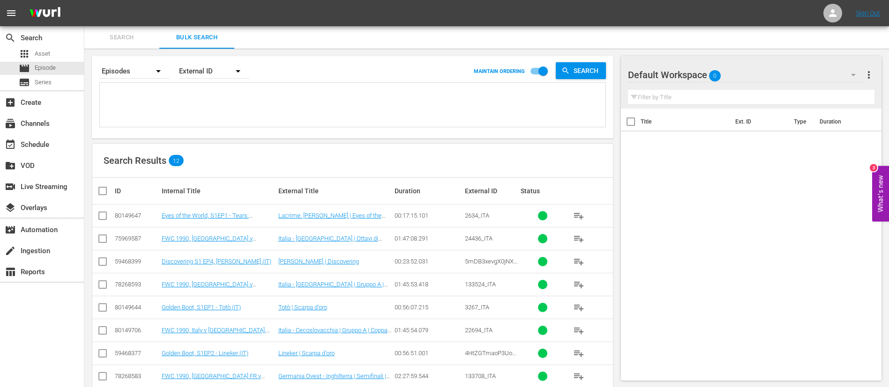
paste textarea "4488_ITA 45809_ITA 3eu7XVDXZVi8TOfo9OhIh8_ITA 47088_ITA 139503_ITA 40907_ITA 42…"
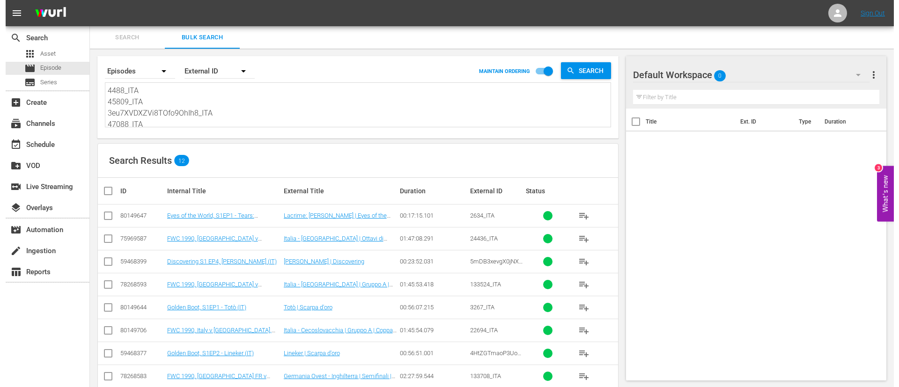
scroll to position [1, 0]
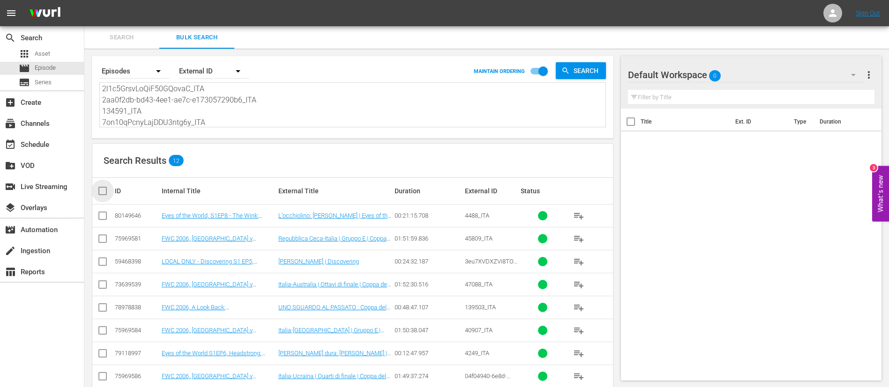
click at [100, 189] on input "checkbox" at bounding box center [106, 191] width 19 height 11
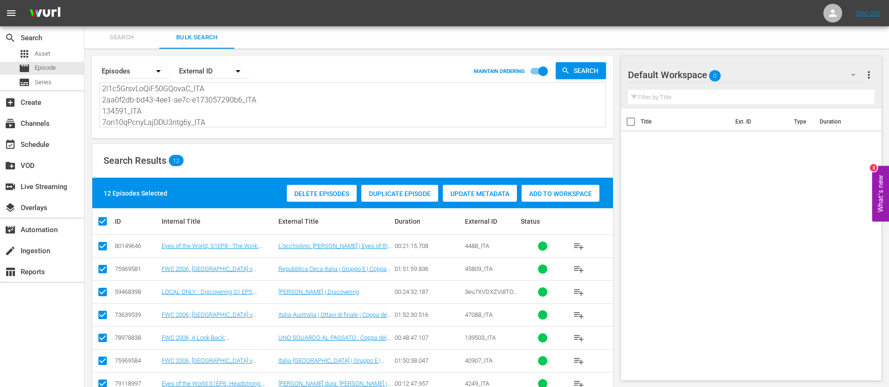
click at [578, 191] on span "Add to Workspace" at bounding box center [560, 193] width 78 height 7
click at [0, 136] on div "event_available Schedule" at bounding box center [42, 143] width 84 height 19
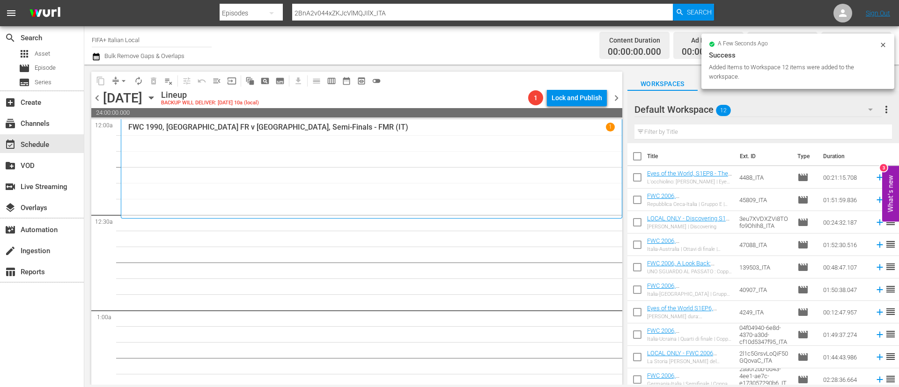
click at [631, 157] on input "checkbox" at bounding box center [638, 158] width 20 height 20
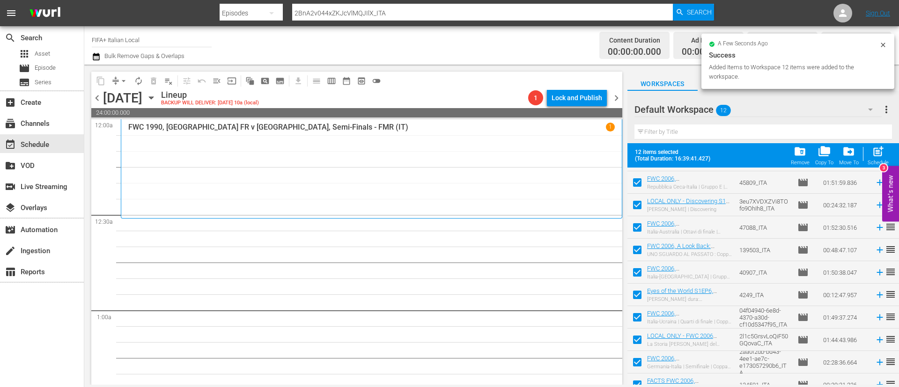
scroll to position [74, 0]
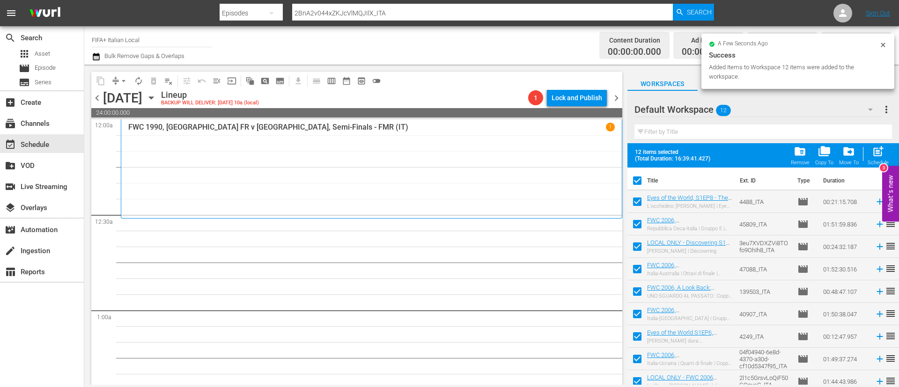
scroll to position [74, 0]
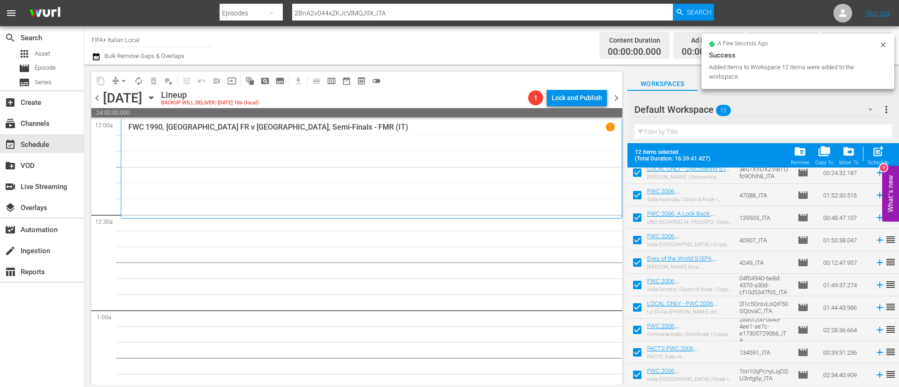
click at [638, 338] on input "checkbox" at bounding box center [638, 332] width 20 height 20
checkbox input "false"
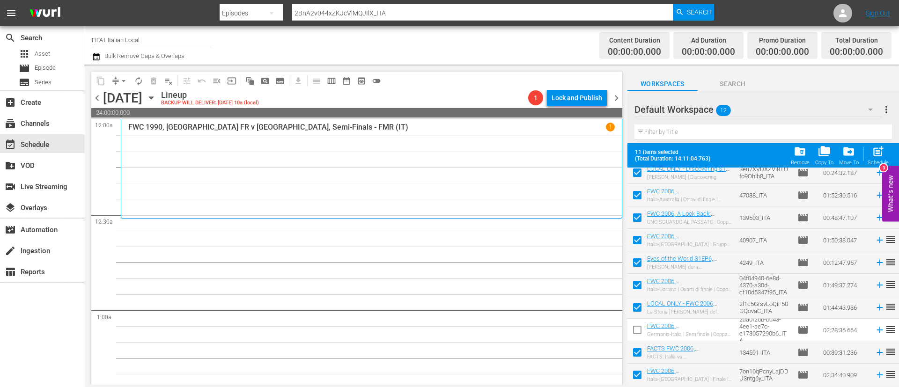
click at [637, 349] on input "checkbox" at bounding box center [638, 355] width 20 height 20
checkbox input "false"
click at [638, 371] on input "checkbox" at bounding box center [638, 377] width 20 height 20
checkbox input "false"
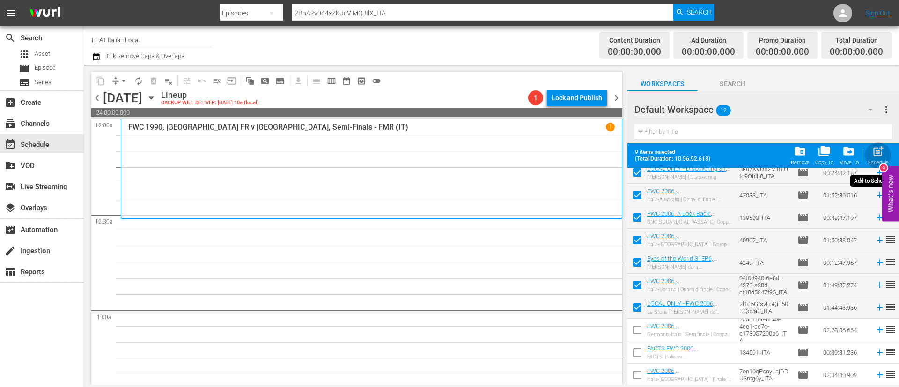
click at [879, 151] on span "post_add" at bounding box center [878, 151] width 13 height 13
checkbox input "false"
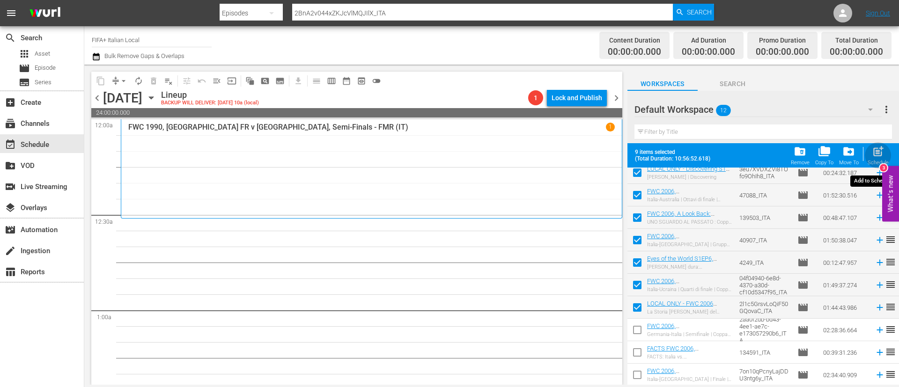
checkbox input "false"
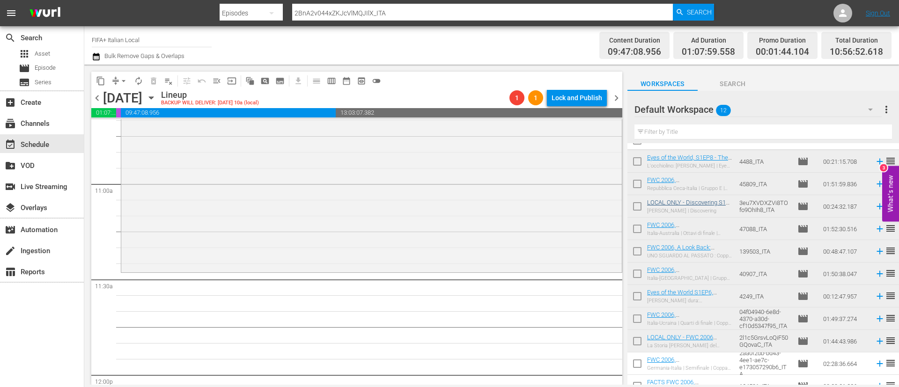
scroll to position [0, 0]
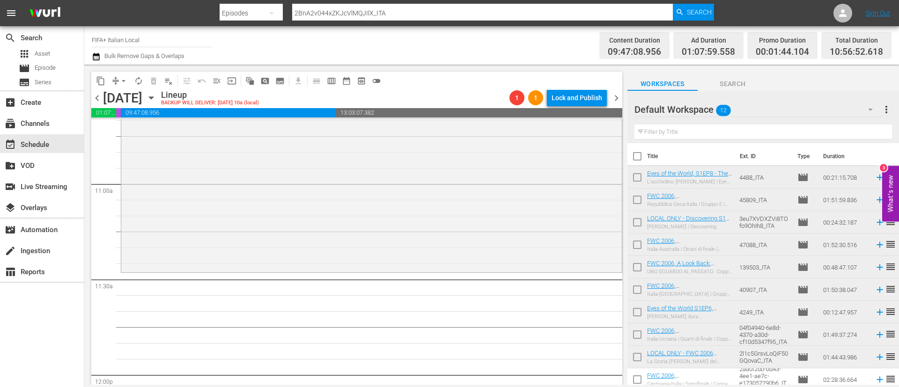
click at [636, 176] on input "checkbox" at bounding box center [638, 180] width 20 height 20
checkbox input "true"
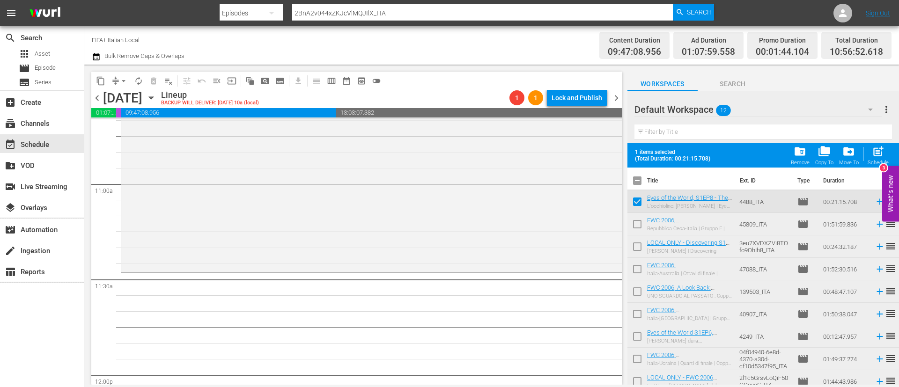
click at [638, 223] on input "checkbox" at bounding box center [638, 226] width 20 height 20
checkbox input "true"
click at [634, 253] on input "checkbox" at bounding box center [638, 249] width 20 height 20
checkbox input "true"
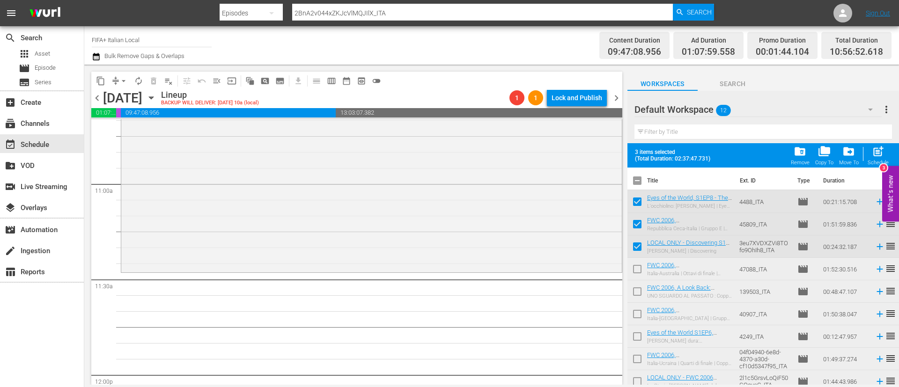
click at [633, 282] on td at bounding box center [638, 292] width 20 height 22
click at [633, 268] on input "checkbox" at bounding box center [638, 271] width 20 height 20
checkbox input "true"
click at [640, 288] on input "checkbox" at bounding box center [638, 294] width 20 height 20
checkbox input "true"
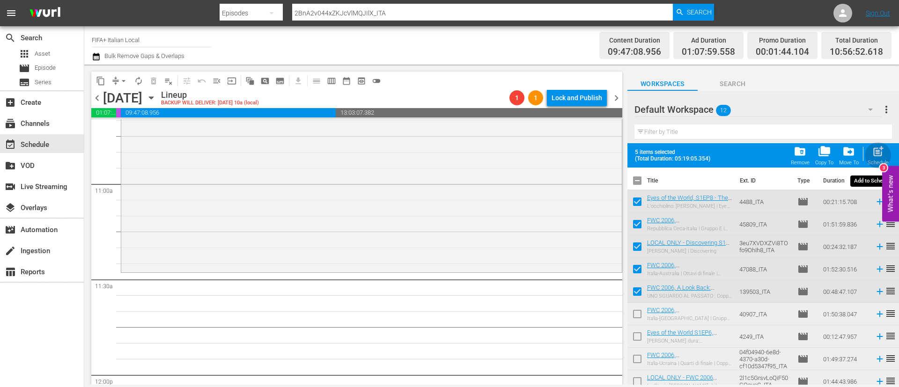
click at [879, 152] on span "post_add" at bounding box center [878, 151] width 13 height 13
checkbox input "false"
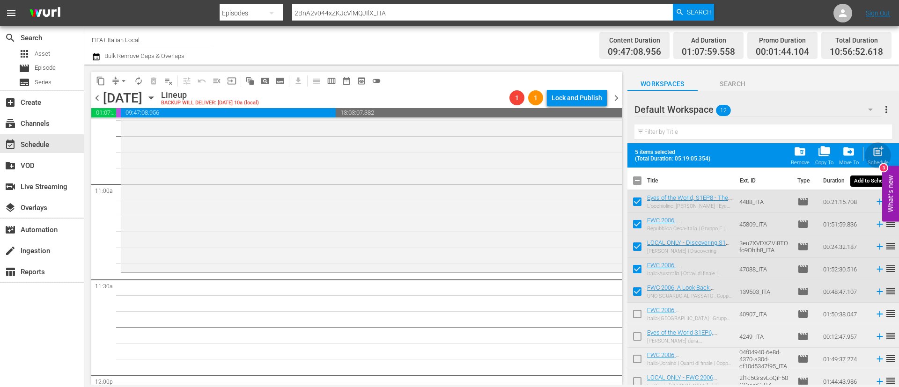
checkbox input "false"
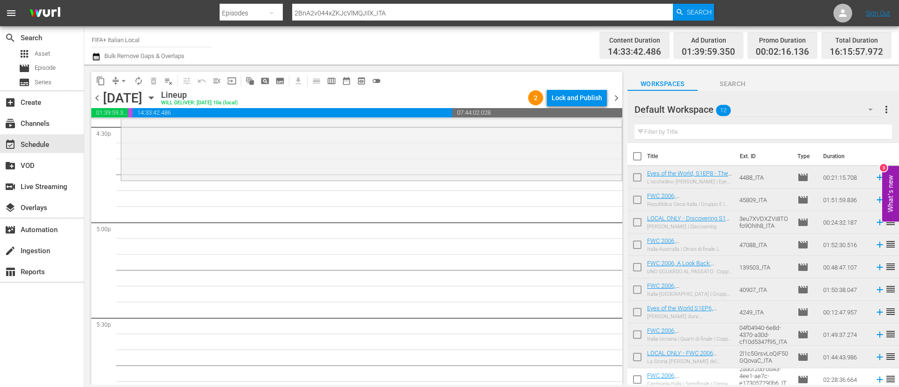
scroll to position [50, 0]
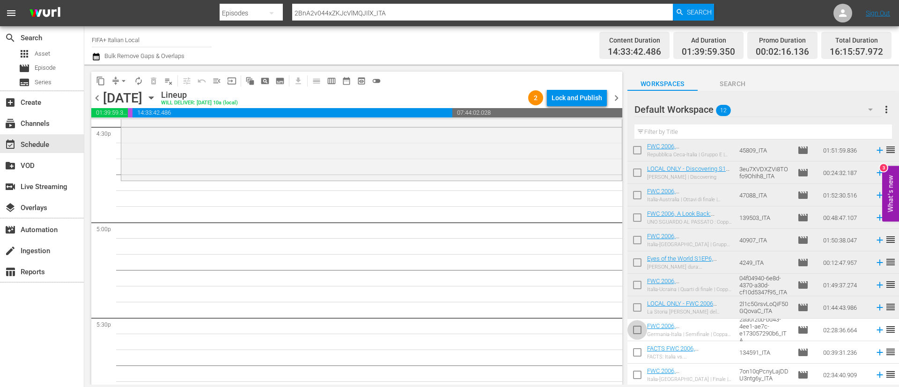
click at [646, 335] on input "checkbox" at bounding box center [638, 332] width 20 height 20
checkbox input "true"
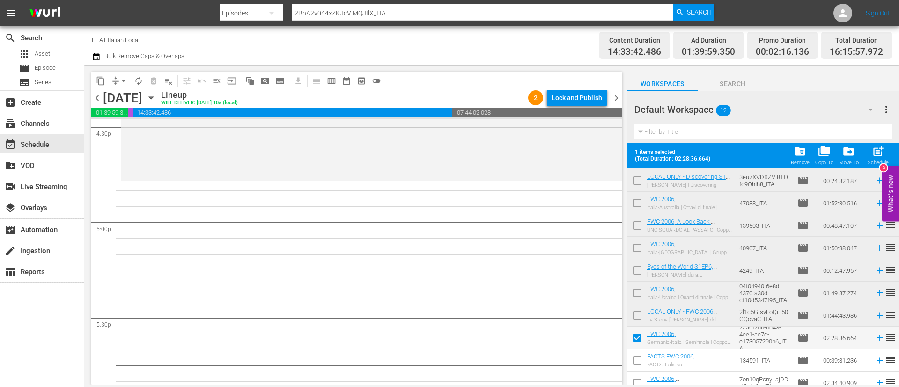
scroll to position [74, 0]
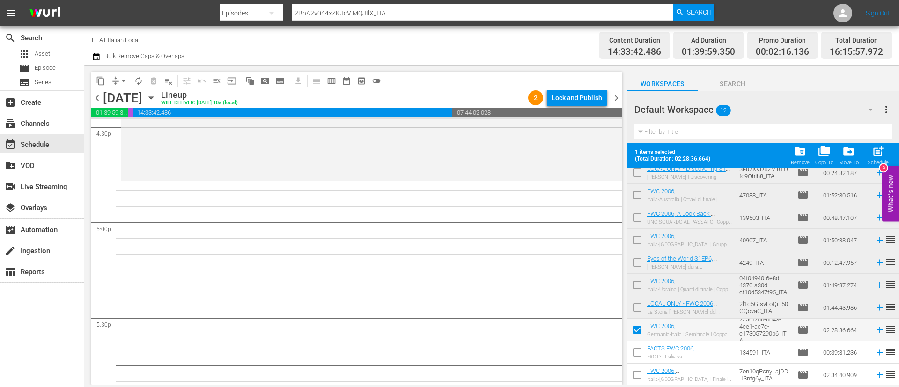
click at [646, 359] on input "checkbox" at bounding box center [638, 355] width 20 height 20
checkbox input "true"
click at [643, 372] on input "checkbox" at bounding box center [638, 377] width 20 height 20
checkbox input "true"
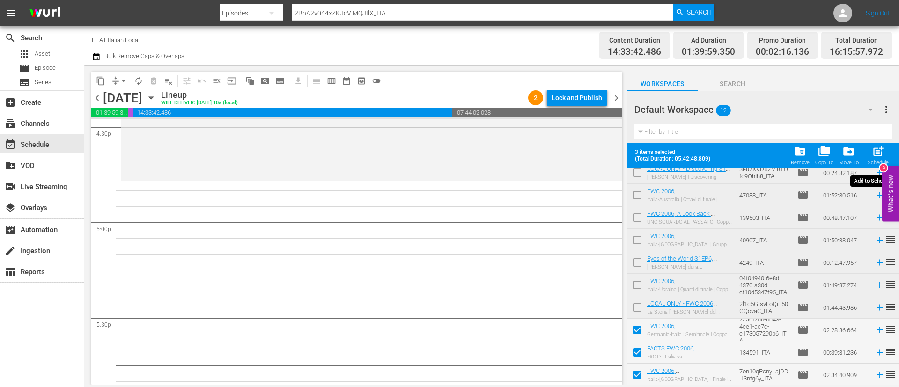
click at [883, 154] on span "post_add" at bounding box center [878, 151] width 13 height 13
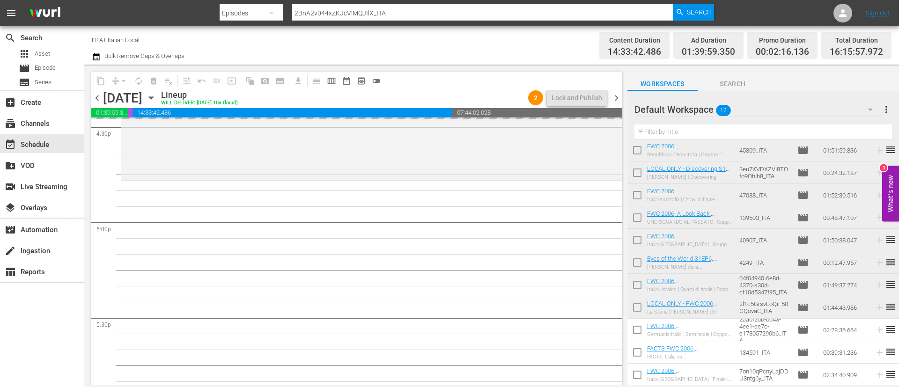
checkbox input "false"
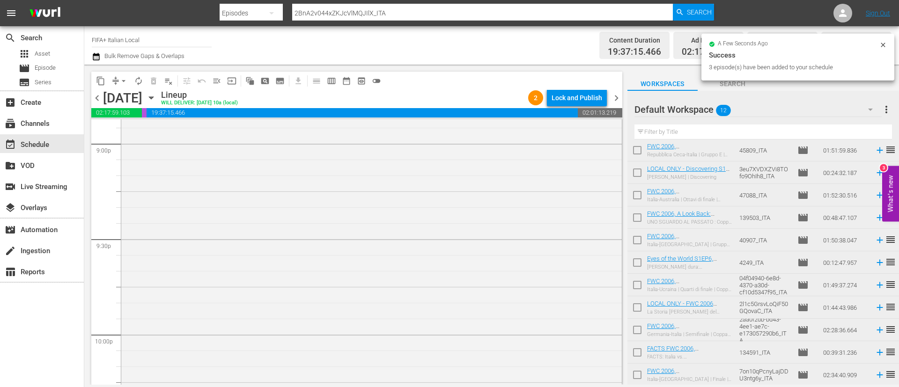
scroll to position [4270, 0]
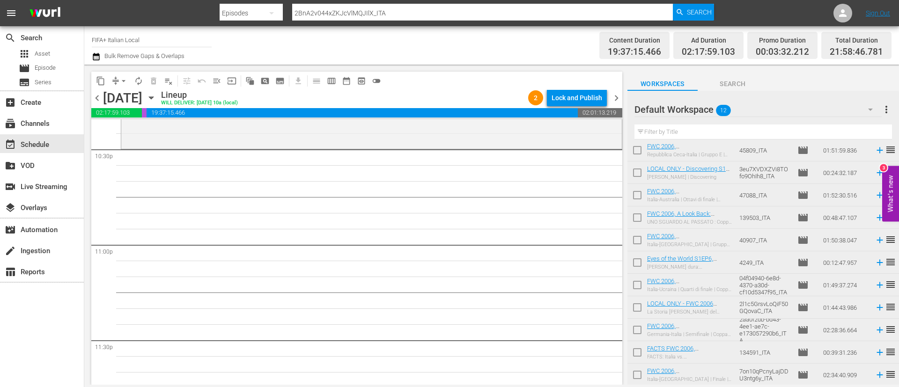
click at [875, 307] on icon at bounding box center [880, 308] width 10 height 10
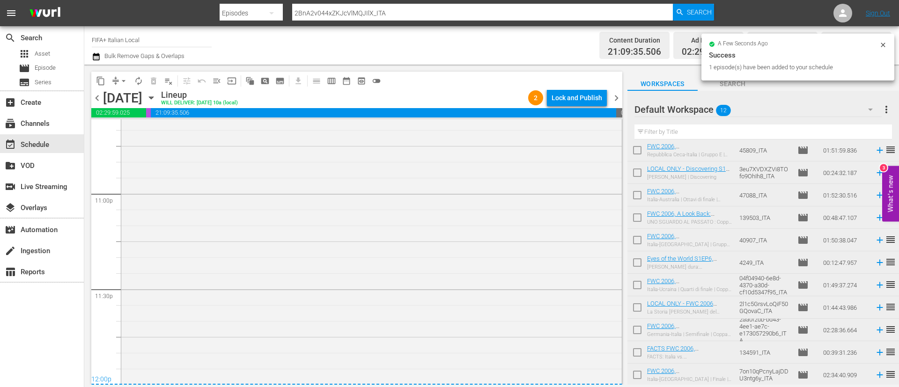
scroll to position [4368, 0]
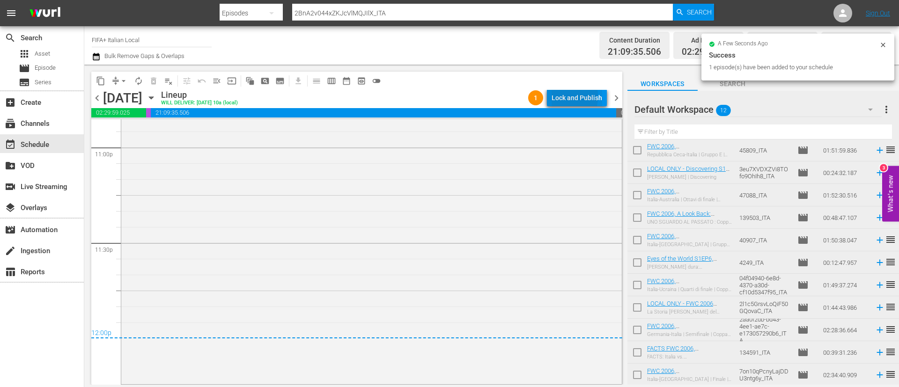
click at [553, 96] on div "Lock and Publish" at bounding box center [577, 97] width 51 height 17
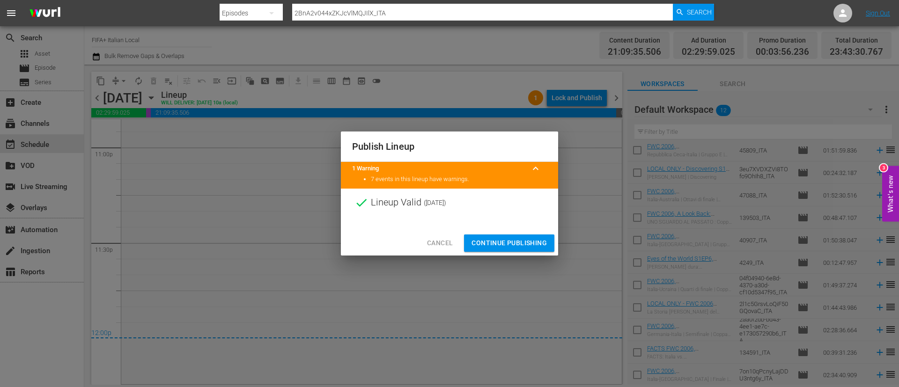
click at [521, 245] on span "Continue Publishing" at bounding box center [509, 243] width 75 height 12
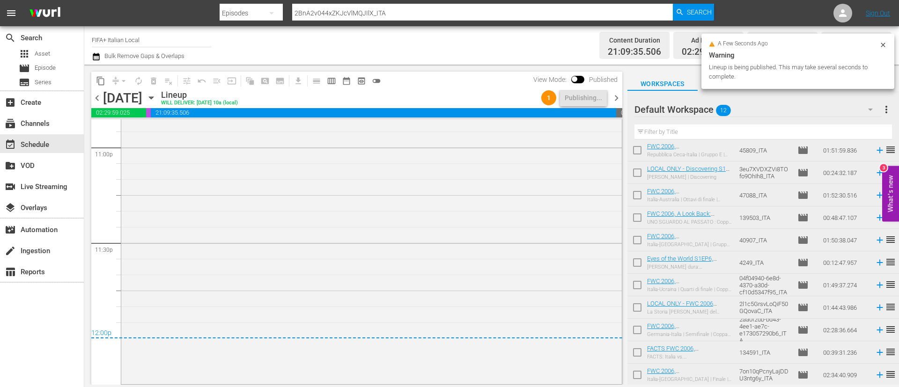
click at [892, 110] on span "more_vert" at bounding box center [886, 109] width 11 height 11
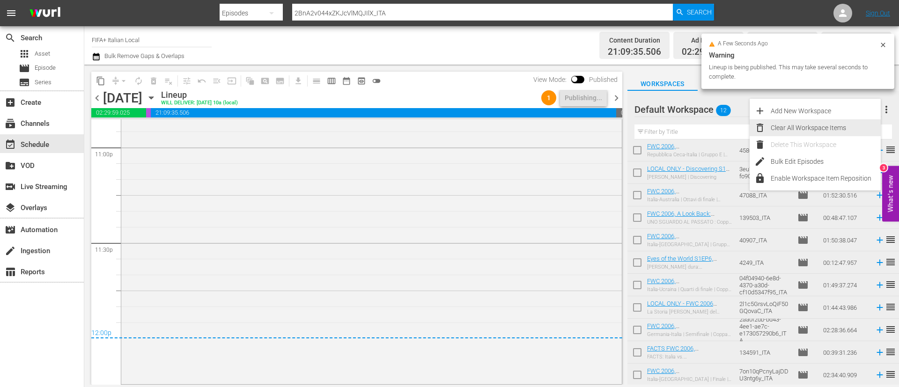
click at [833, 125] on div "Clear All Workspace Items" at bounding box center [826, 127] width 110 height 17
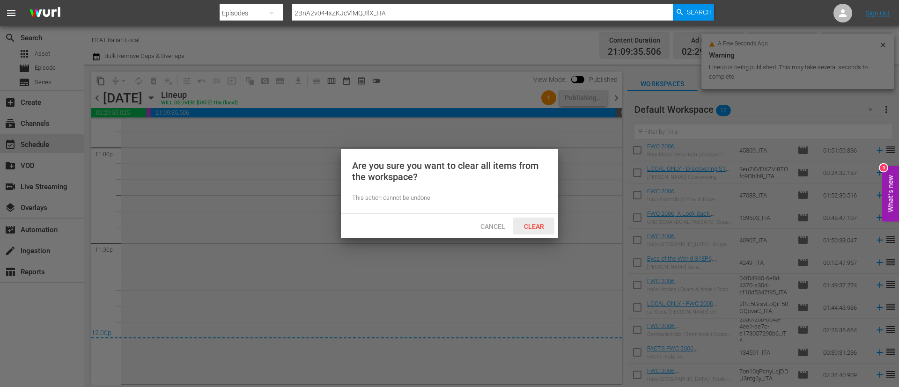
click at [517, 232] on div "Clear" at bounding box center [533, 226] width 41 height 17
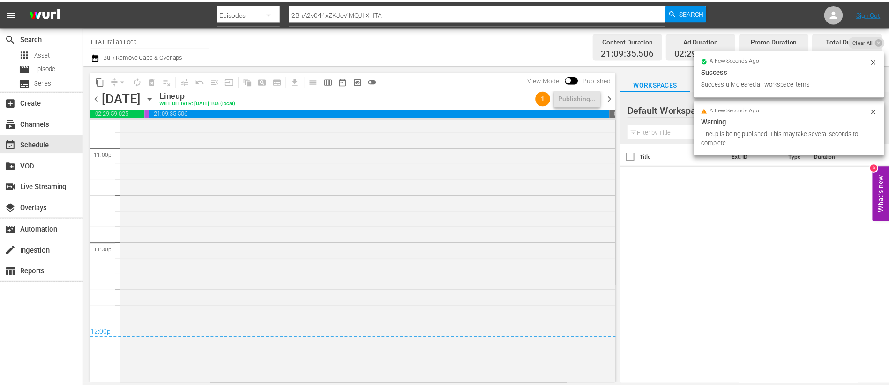
scroll to position [0, 0]
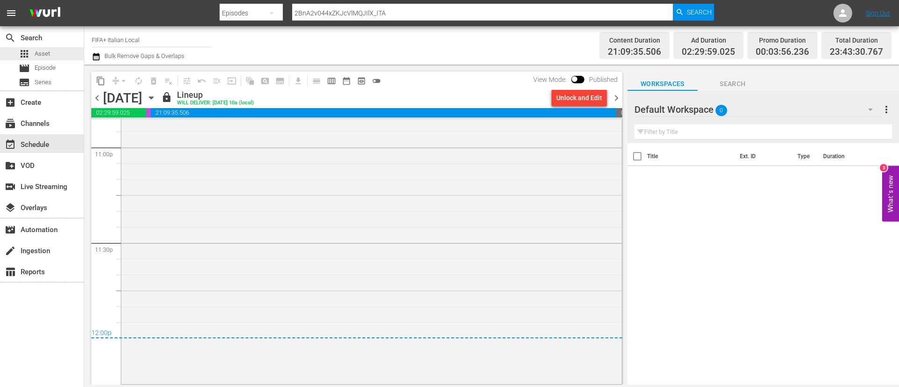
click at [52, 60] on div "apps Asset movie Episode subtitles Series" at bounding box center [42, 68] width 84 height 42
click at [55, 68] on span "Episode" at bounding box center [45, 67] width 21 height 9
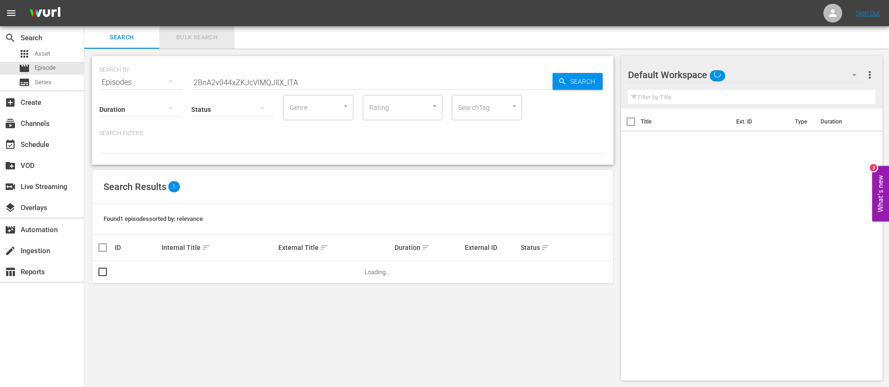
click at [208, 30] on button "Bulk Search" at bounding box center [196, 37] width 75 height 22
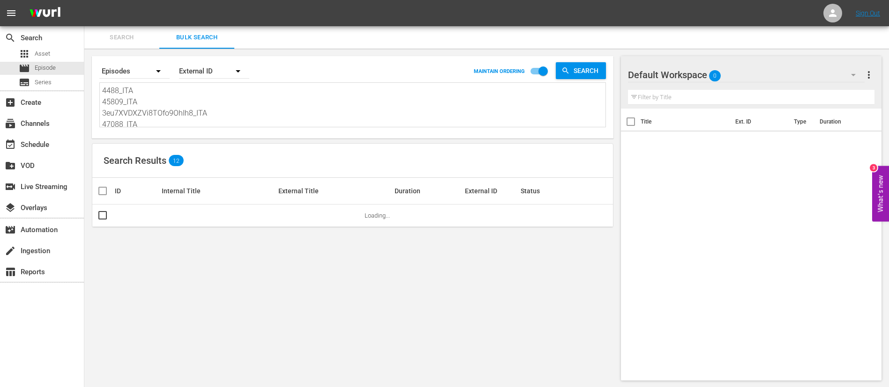
click at [209, 92] on textarea "4488_ITA 45809_ITA 3eu7XVDXZVi8TOfo9OhIh8_ITA 47088_ITA 139503_ITA 40907_ITA 42…" at bounding box center [353, 106] width 503 height 43
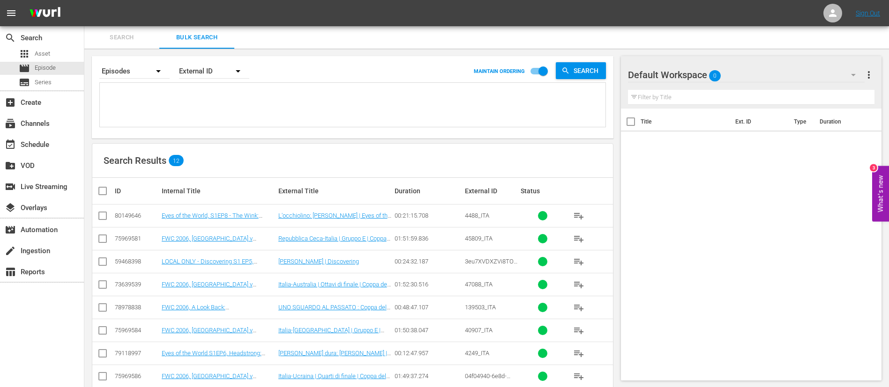
paste textarea "137761_ITA 19786_ITA 7F0H2tfMvvaFeQpNlpT74y_ITA 131863_ITA 4ePrzAamTjtyGcHT5gUC…"
type textarea "137761_ITA 19786_ITA 7F0H2tfMvvaFeQpNlpT74y_ITA 131863_ITA 4ePrzAamTjtyGcHT5gUC…"
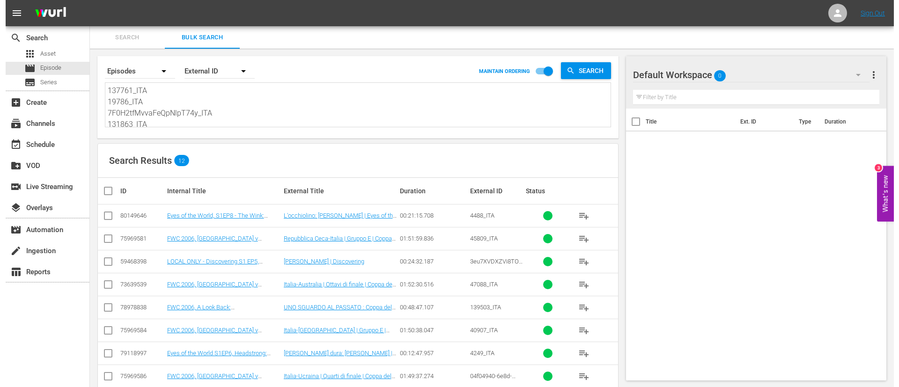
scroll to position [1, 0]
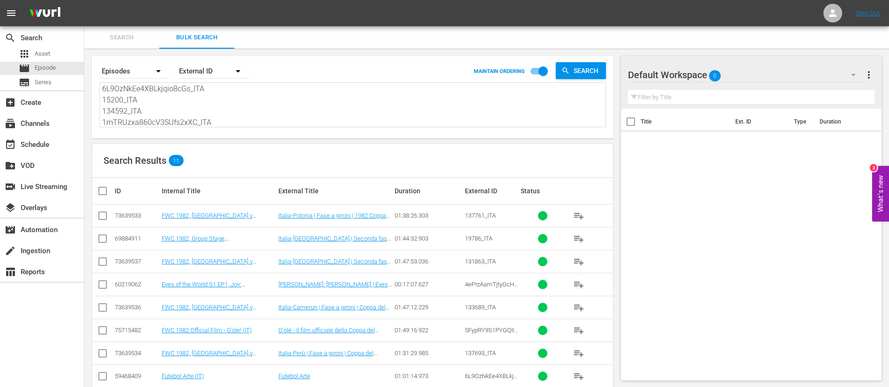
type textarea "137761_ITA 19786_ITA 7F0H2tfMvvaFeQpNlpT74y_ITA 131863_ITA 4ePrzAamTjtyGcHT5gUC…"
click at [100, 190] on input "checkbox" at bounding box center [106, 191] width 19 height 11
checkbox input "true"
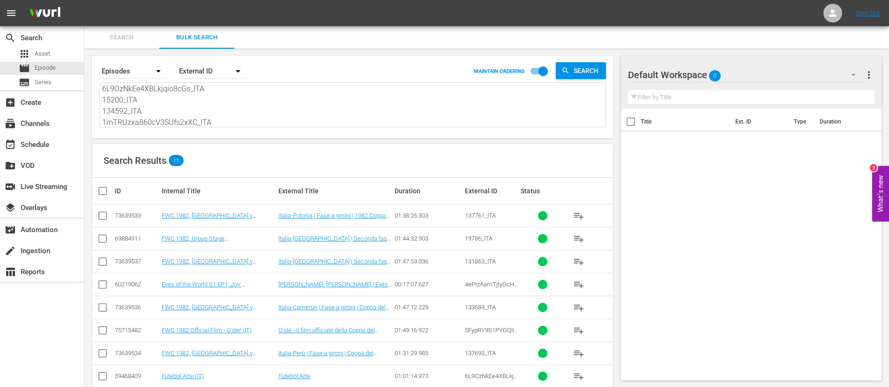
checkbox input "true"
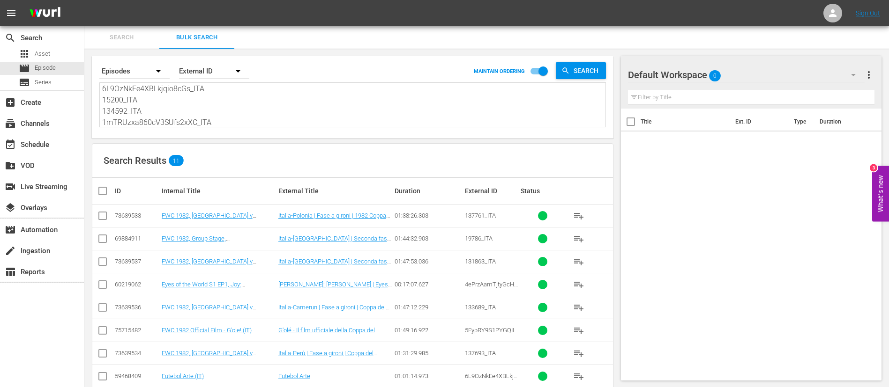
checkbox input "true"
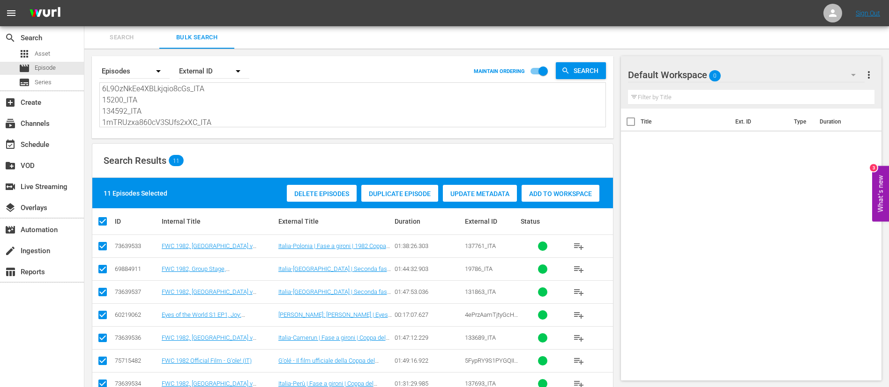
click at [542, 189] on div "Add to Workspace" at bounding box center [560, 194] width 78 height 18
click at [37, 141] on div "event_available Schedule" at bounding box center [26, 143] width 52 height 8
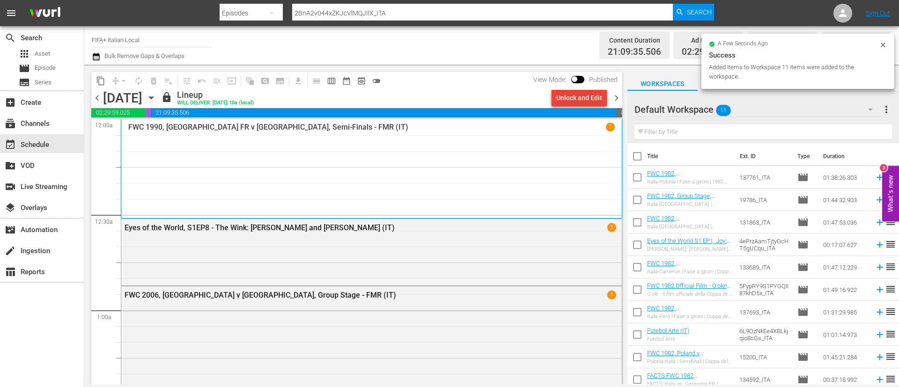
click at [597, 95] on div "Unlock and Edit" at bounding box center [580, 97] width 46 height 17
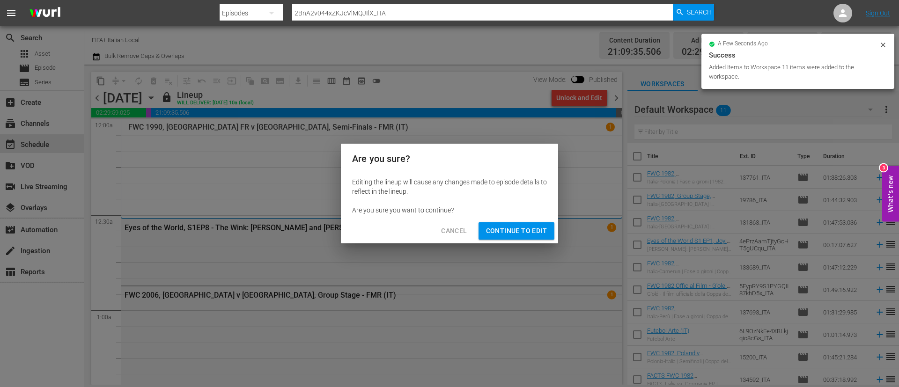
click at [545, 234] on span "Continue to Edit" at bounding box center [516, 231] width 61 height 12
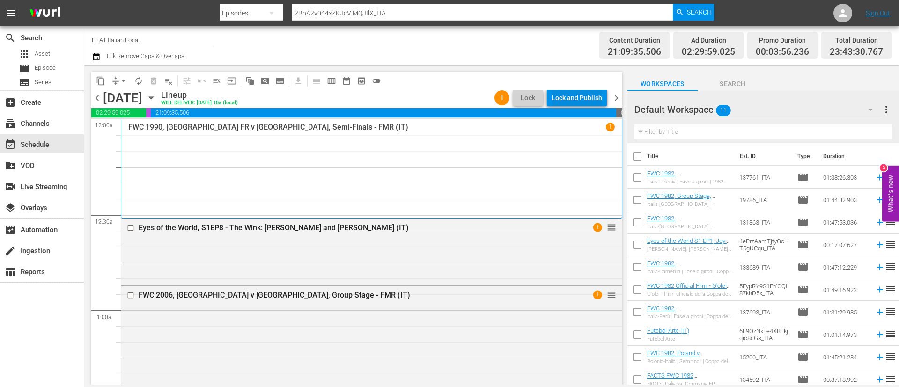
click at [568, 97] on div "Lock and Publish" at bounding box center [577, 97] width 51 height 17
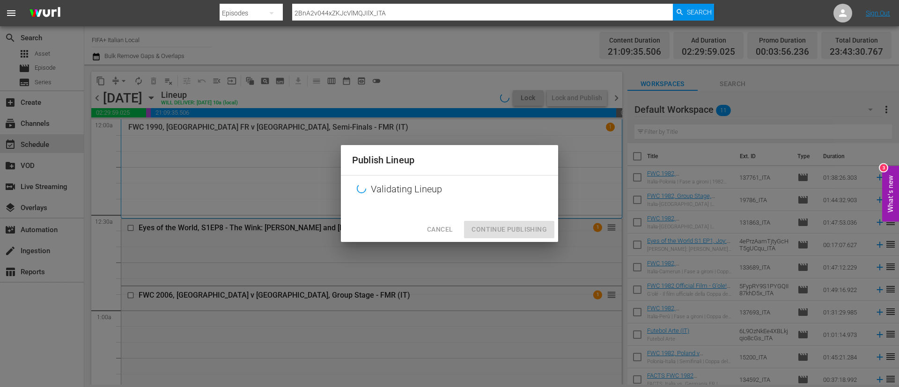
click at [531, 227] on div "Cancel Continue Publishing" at bounding box center [449, 229] width 217 height 25
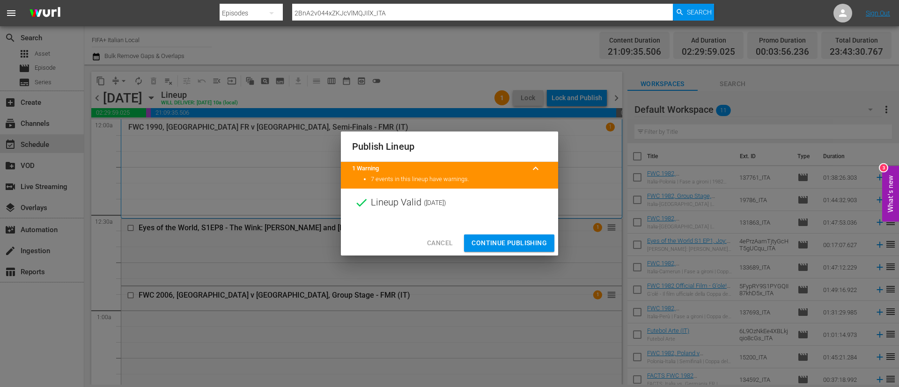
click at [498, 236] on button "Continue Publishing" at bounding box center [509, 243] width 90 height 17
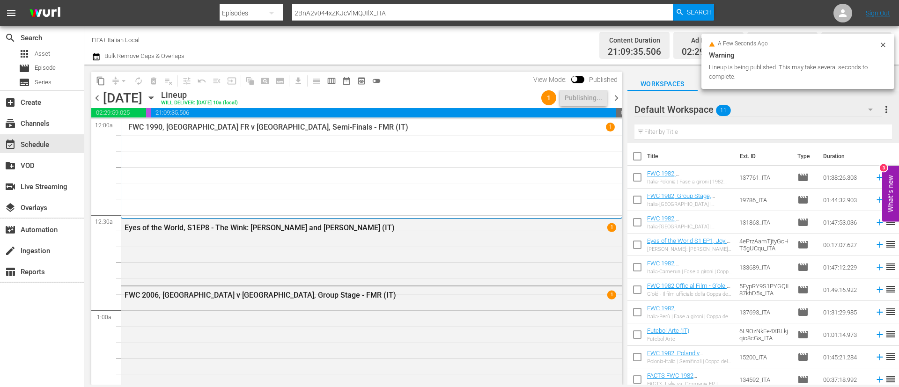
click at [616, 95] on span "chevron_right" at bounding box center [617, 98] width 12 height 12
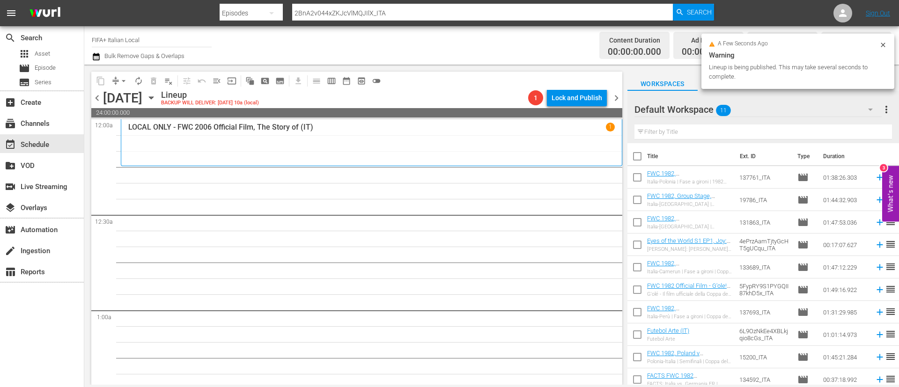
click at [637, 158] on input "checkbox" at bounding box center [638, 158] width 20 height 20
checkbox input "true"
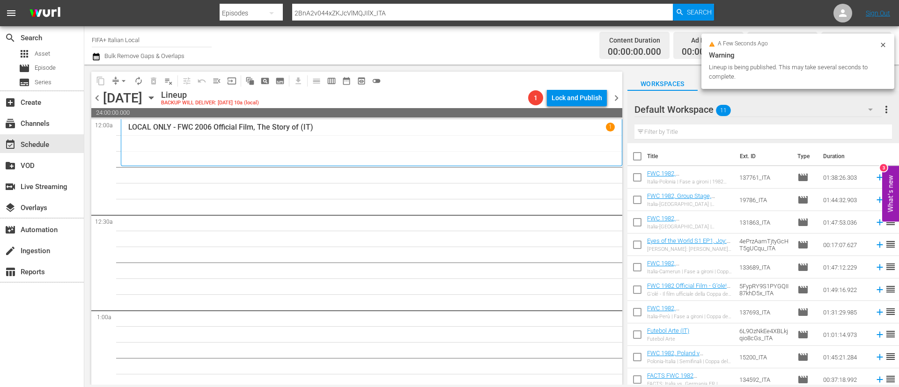
checkbox input "true"
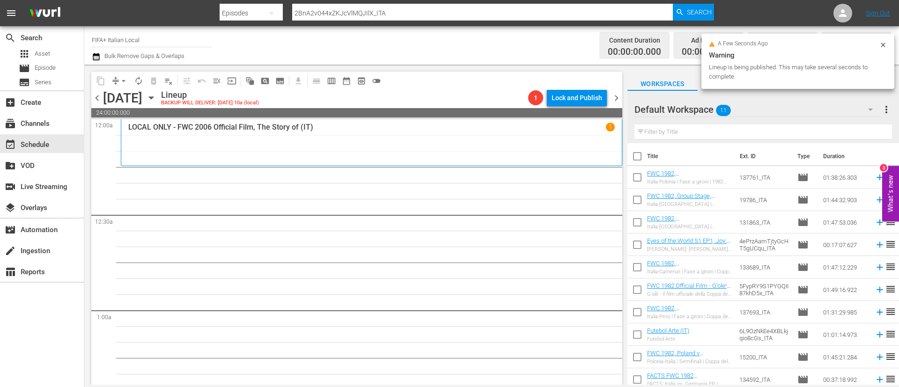
checkbox input "true"
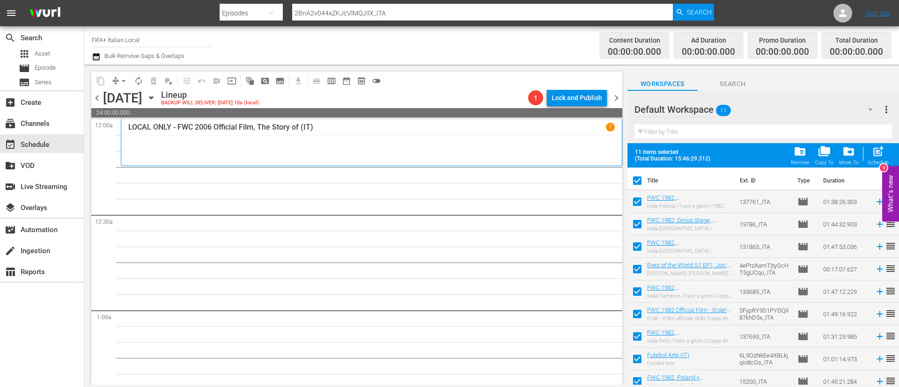
scroll to position [52, 0]
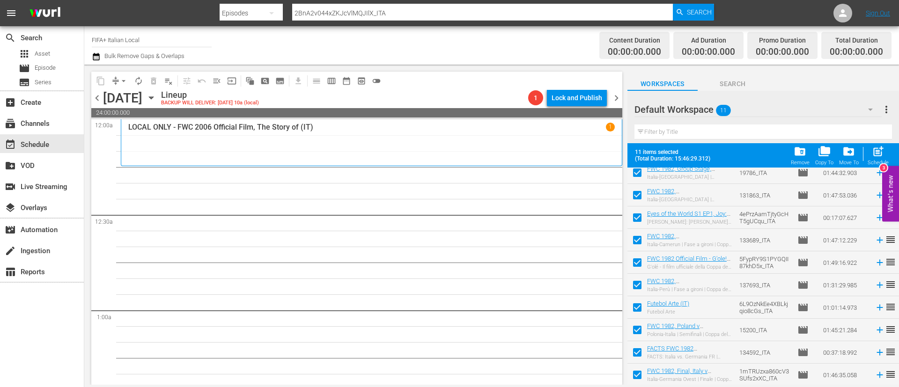
click at [632, 338] on input "checkbox" at bounding box center [638, 332] width 20 height 20
checkbox input "false"
click at [633, 353] on input "checkbox" at bounding box center [638, 355] width 20 height 20
checkbox input "false"
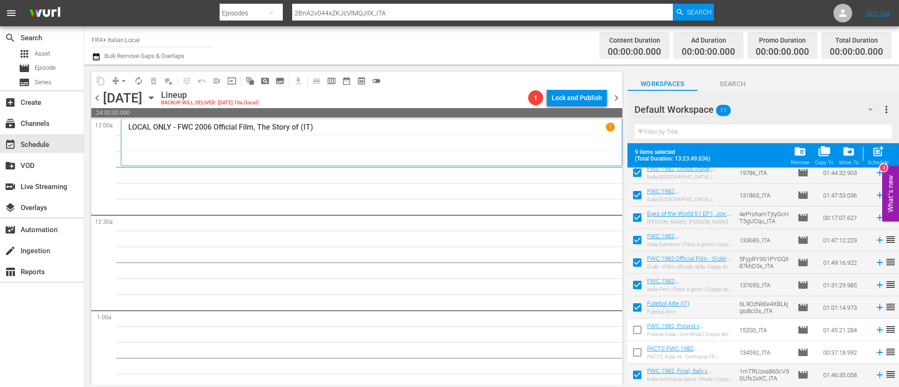
click at [638, 376] on input "checkbox" at bounding box center [638, 377] width 20 height 20
checkbox input "false"
click at [872, 153] on span "post_add" at bounding box center [878, 151] width 13 height 13
checkbox input "false"
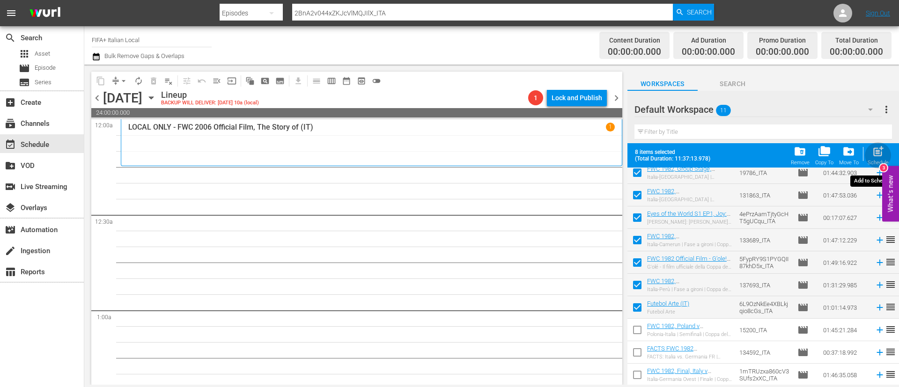
checkbox input "false"
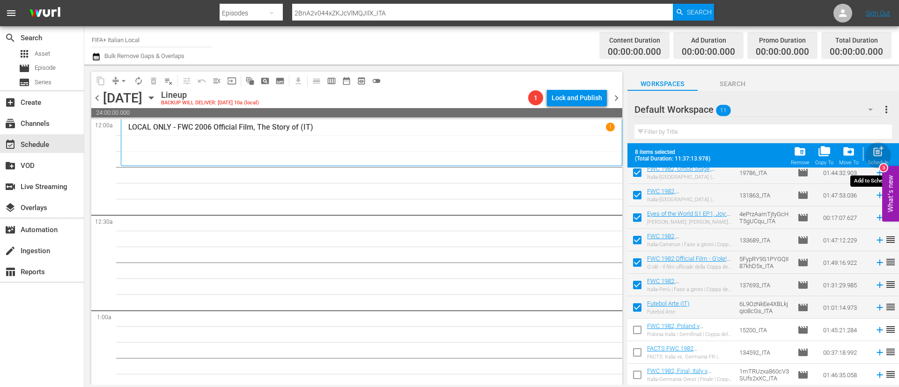
checkbox input "false"
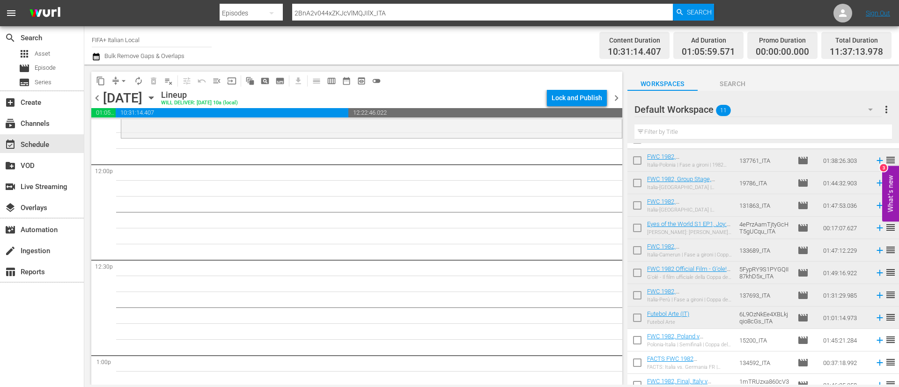
scroll to position [0, 0]
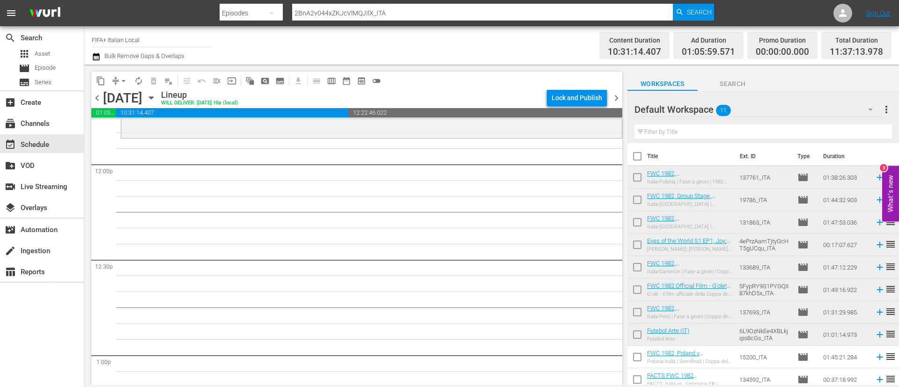
click at [633, 177] on input "checkbox" at bounding box center [638, 180] width 20 height 20
checkbox input "true"
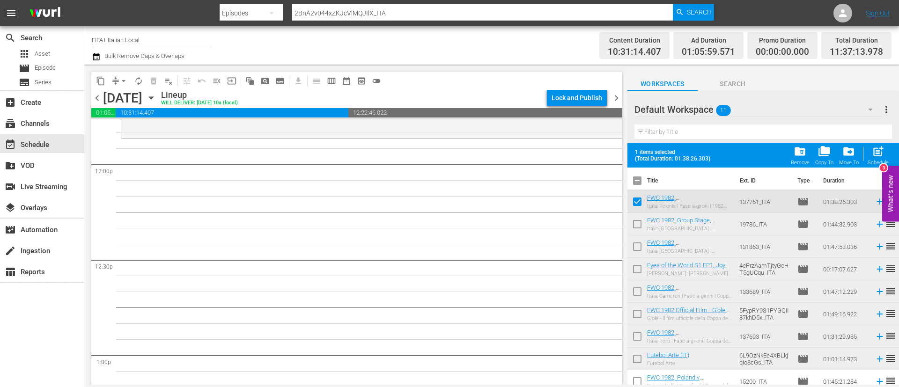
click at [635, 224] on input "checkbox" at bounding box center [638, 226] width 20 height 20
checkbox input "true"
click at [638, 249] on input "checkbox" at bounding box center [638, 249] width 20 height 20
checkbox input "true"
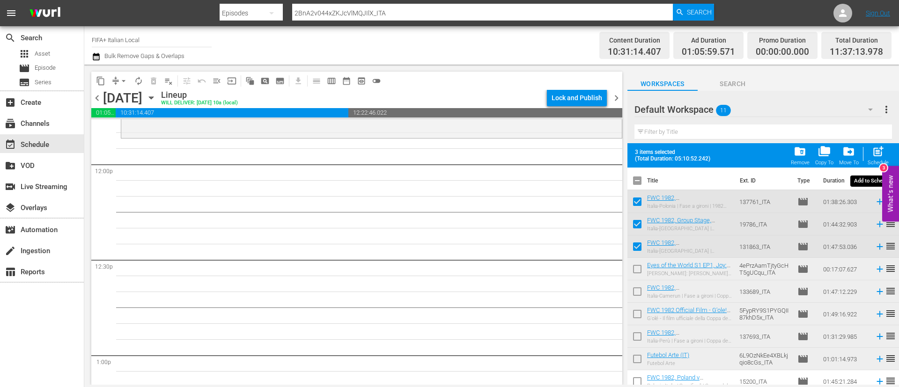
click at [875, 157] on span "post_add" at bounding box center [878, 151] width 13 height 13
checkbox input "false"
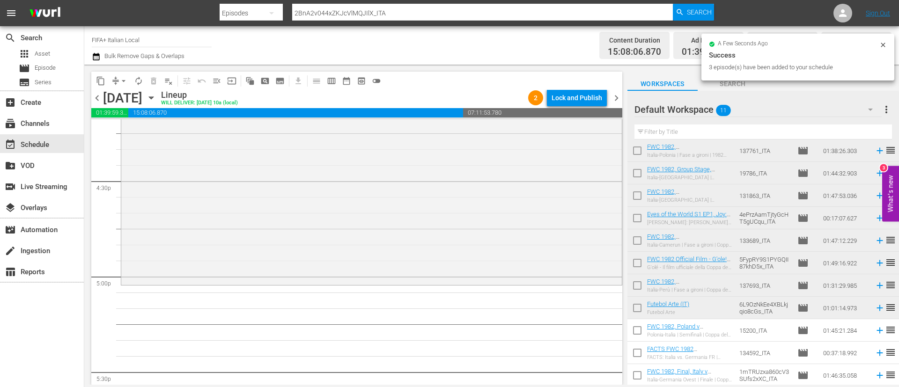
scroll to position [27, 0]
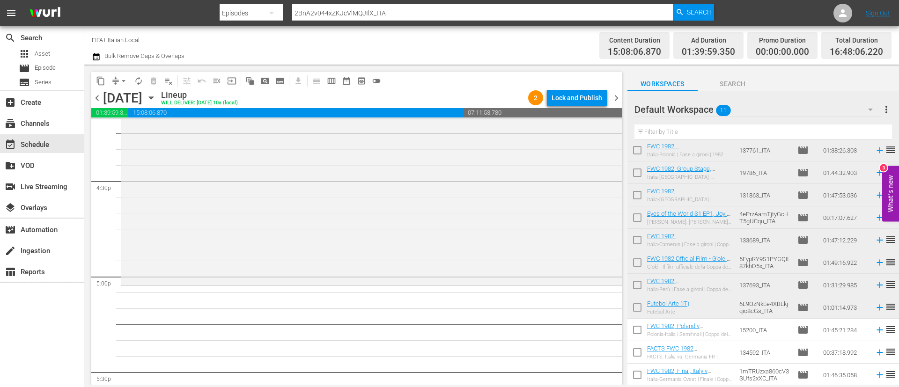
click at [636, 333] on input "checkbox" at bounding box center [638, 332] width 20 height 20
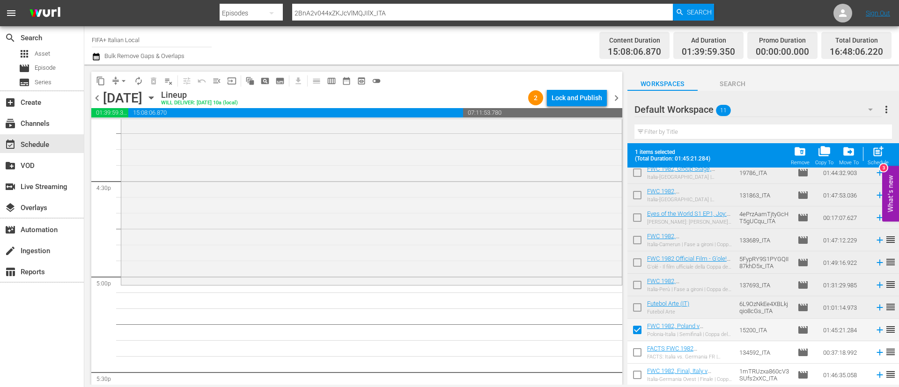
click at [636, 339] on input "checkbox" at bounding box center [638, 332] width 20 height 20
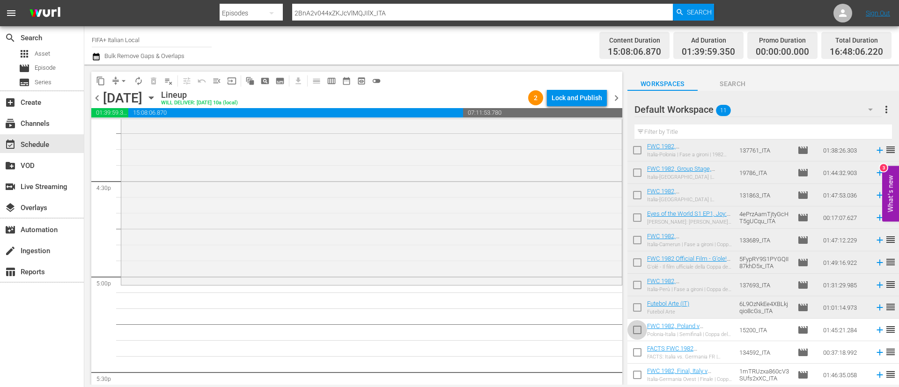
click at [637, 334] on input "checkbox" at bounding box center [638, 332] width 20 height 20
checkbox input "true"
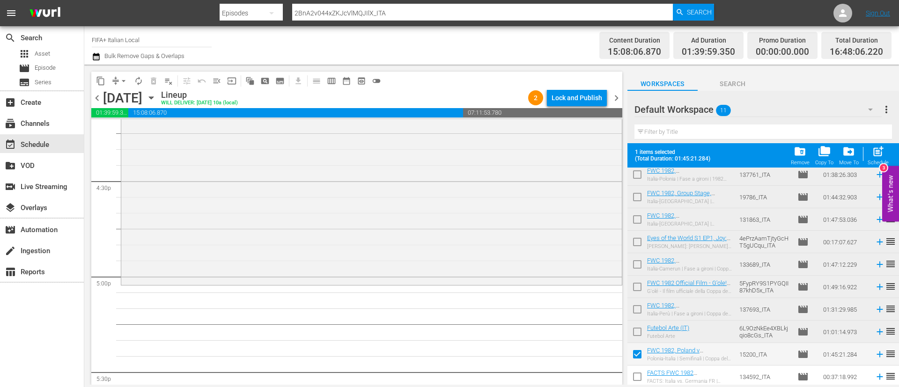
click at [638, 378] on input "checkbox" at bounding box center [638, 379] width 20 height 20
checkbox input "true"
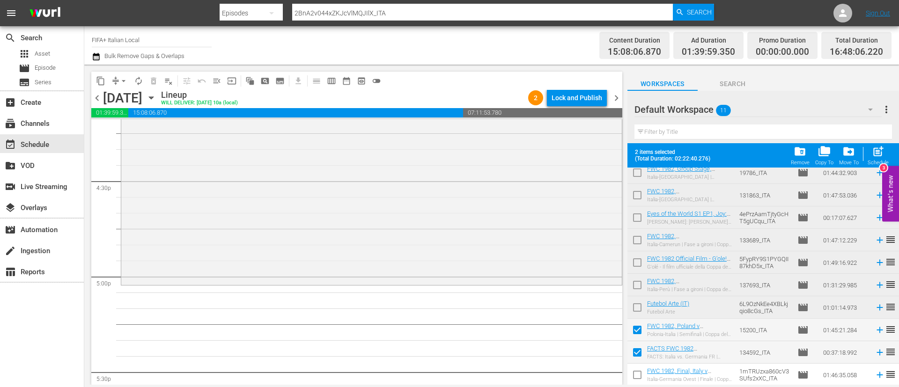
click at [638, 378] on input "checkbox" at bounding box center [638, 377] width 20 height 20
checkbox input "true"
click at [635, 309] on input "checkbox" at bounding box center [638, 310] width 20 height 20
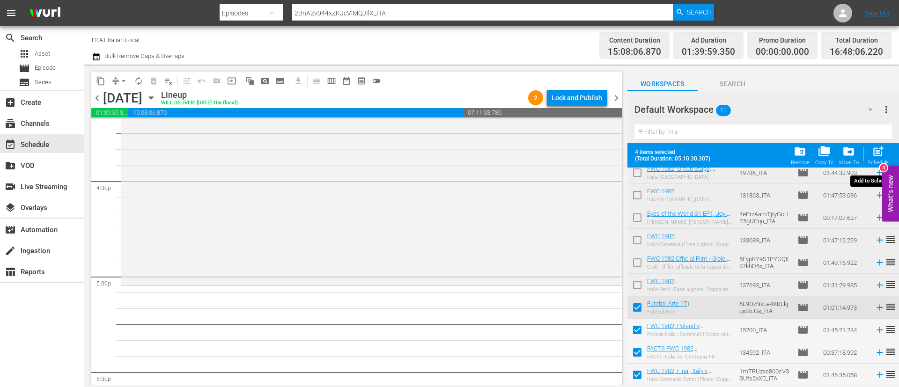
drag, startPoint x: 881, startPoint y: 150, endPoint x: 855, endPoint y: 157, distance: 26.7
click at [881, 149] on span "post_add" at bounding box center [878, 151] width 13 height 13
checkbox input "false"
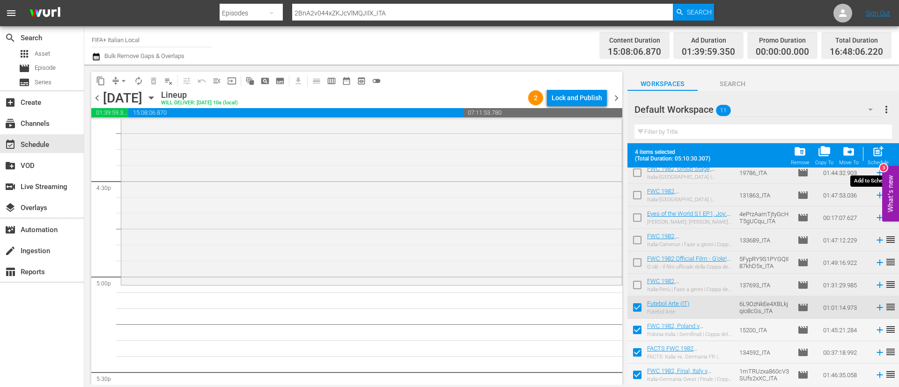
checkbox input "false"
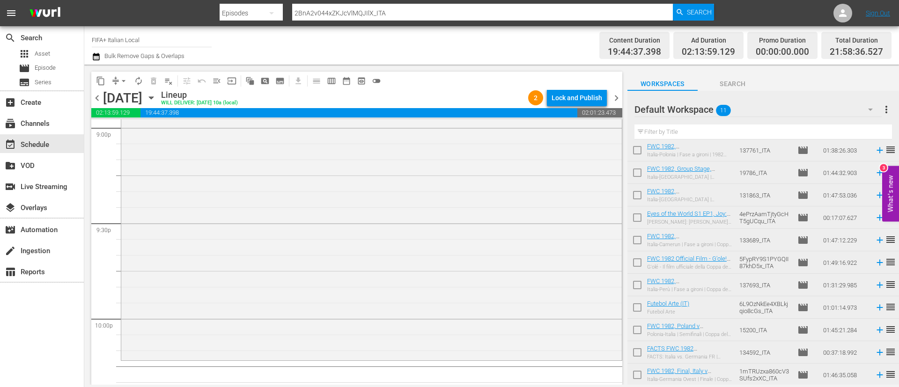
scroll to position [4146, 0]
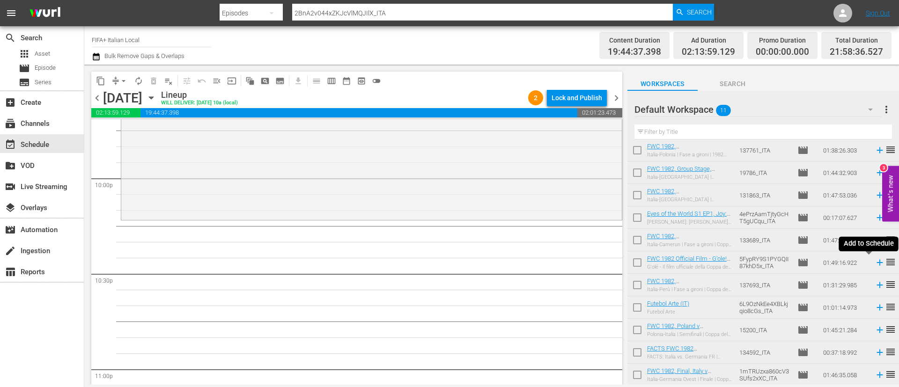
click at [875, 262] on icon at bounding box center [880, 263] width 10 height 10
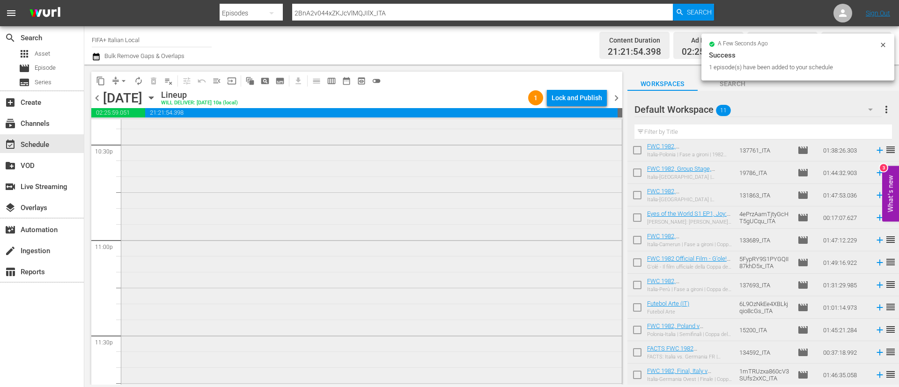
scroll to position [4329, 0]
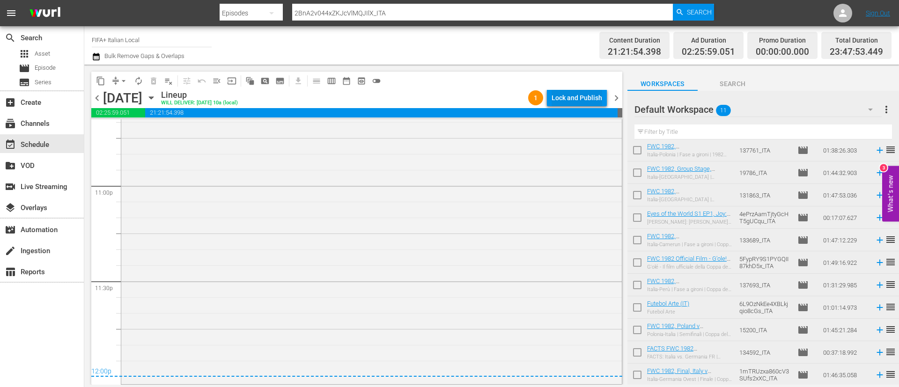
click at [594, 95] on div "Lock and Publish" at bounding box center [577, 97] width 51 height 17
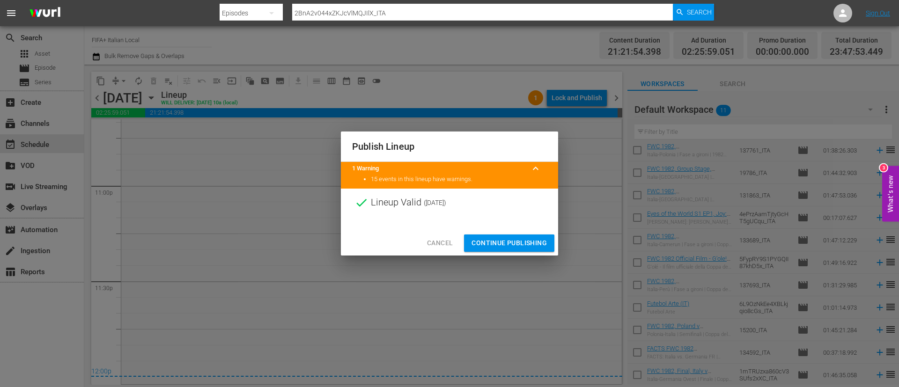
click at [490, 245] on span "Continue Publishing" at bounding box center [509, 243] width 75 height 12
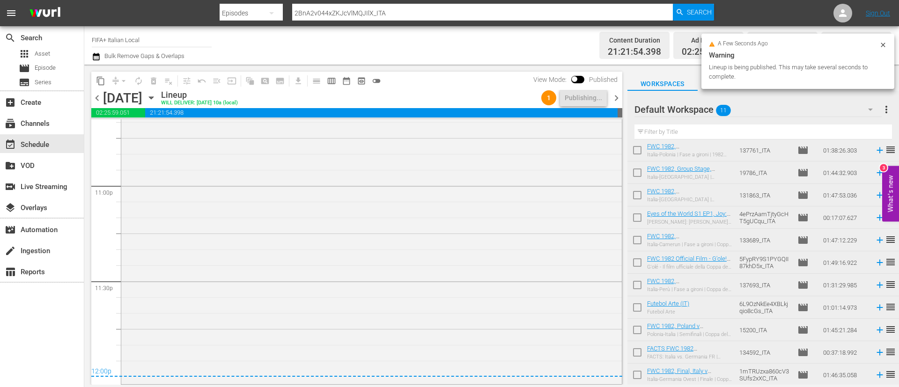
click at [890, 106] on span "more_vert" at bounding box center [886, 109] width 11 height 11
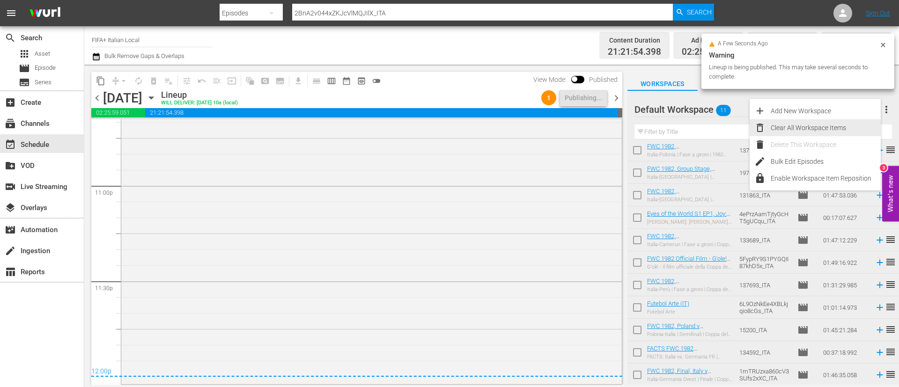
click at [862, 126] on div "Clear All Workspace Items" at bounding box center [826, 127] width 110 height 17
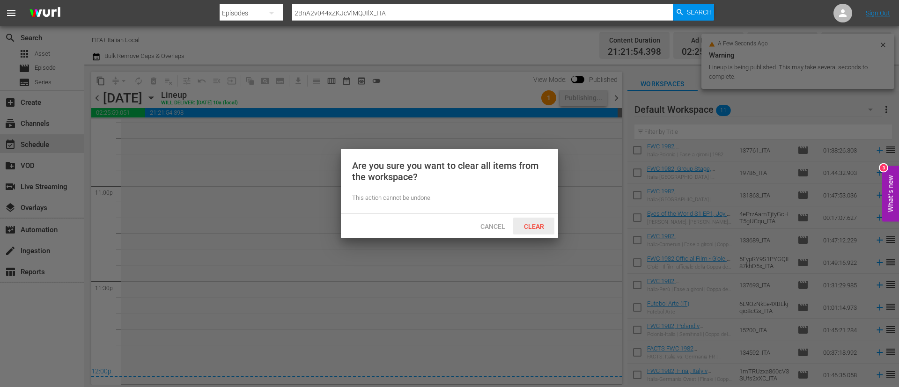
click at [528, 228] on span "Clear" at bounding box center [534, 226] width 35 height 7
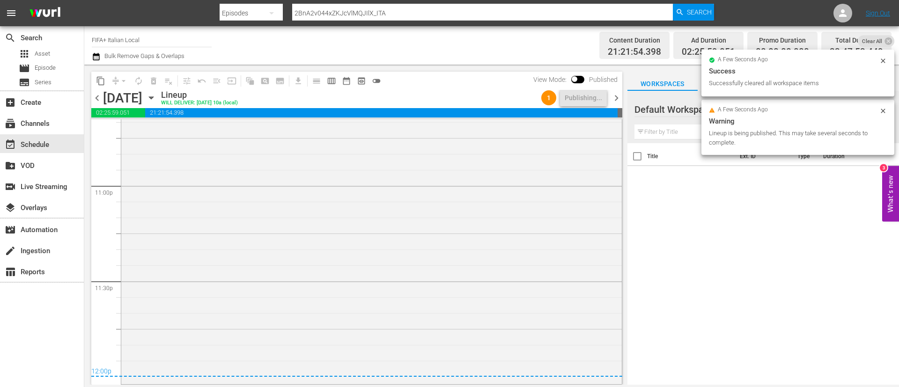
scroll to position [0, 0]
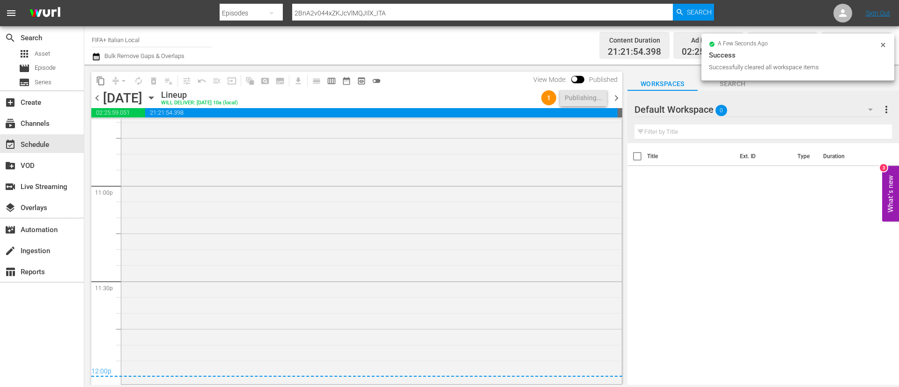
click at [156, 97] on icon "button" at bounding box center [151, 98] width 10 height 10
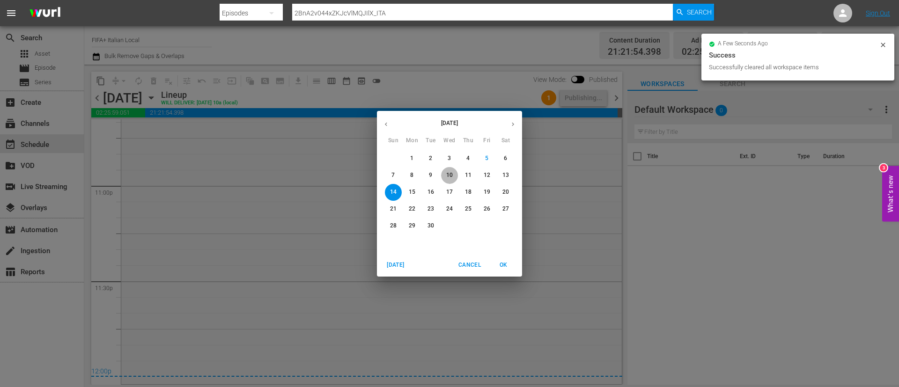
click at [451, 179] on p "10" at bounding box center [449, 175] width 7 height 8
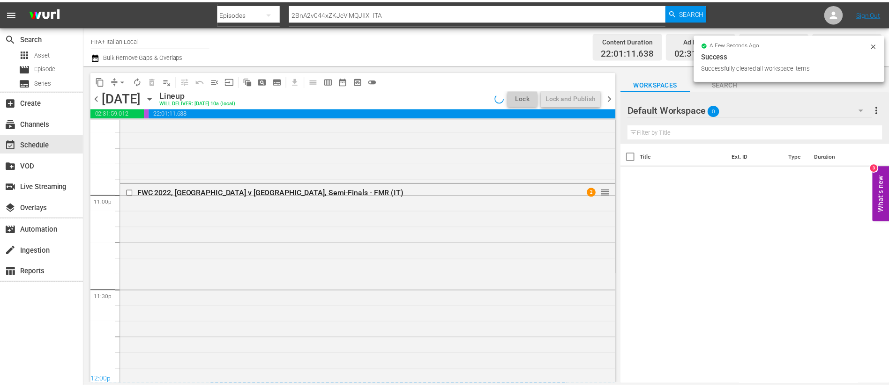
scroll to position [4266, 0]
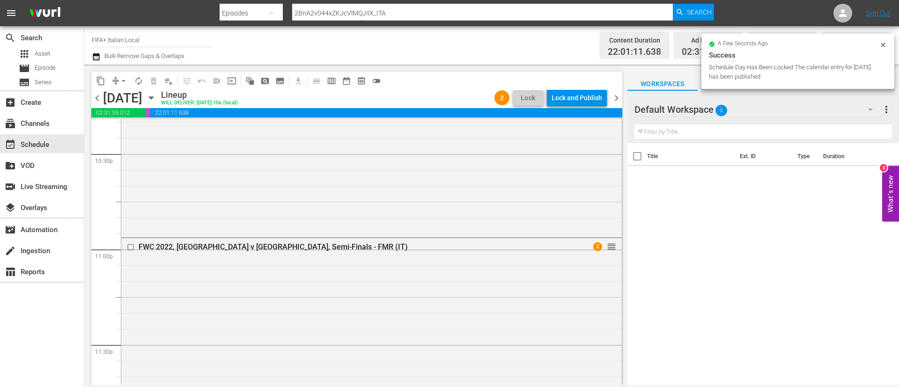
click at [572, 99] on div "Lock and Publish" at bounding box center [577, 97] width 51 height 17
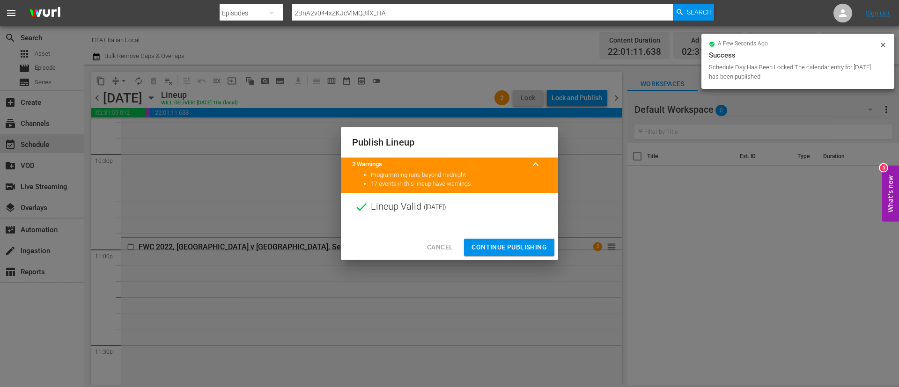
click at [528, 242] on span "Continue Publishing" at bounding box center [509, 248] width 75 height 12
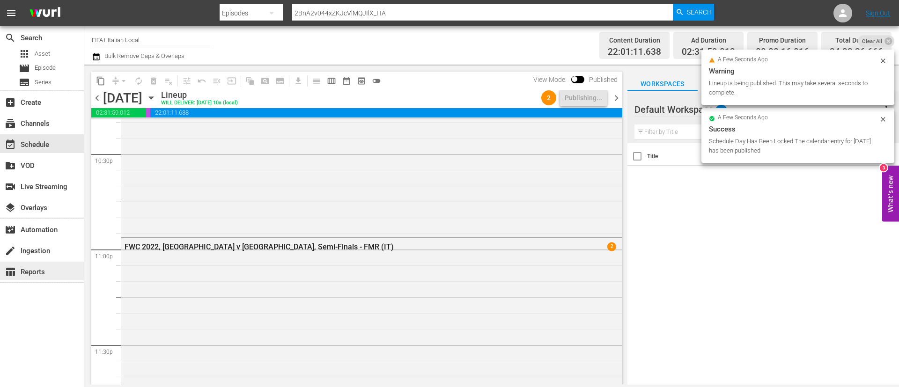
click at [64, 265] on div "table_chart Reports" at bounding box center [42, 271] width 84 height 19
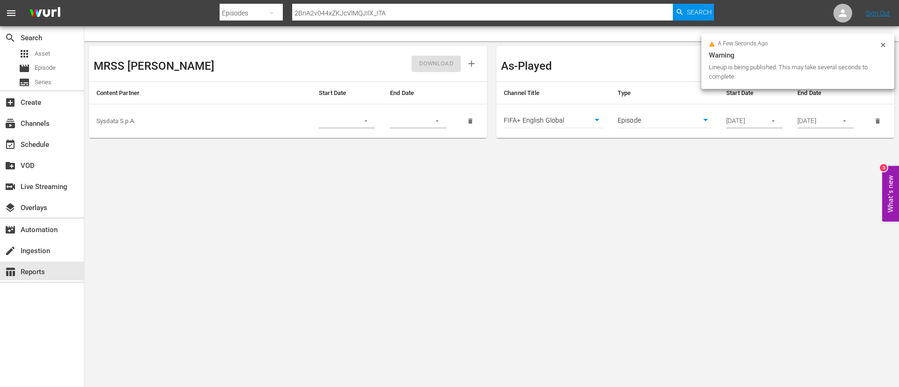
click at [574, 119] on body "menu Search By Episodes Search ID, Title, Description, Keywords, or Category 2B…" at bounding box center [449, 193] width 899 height 387
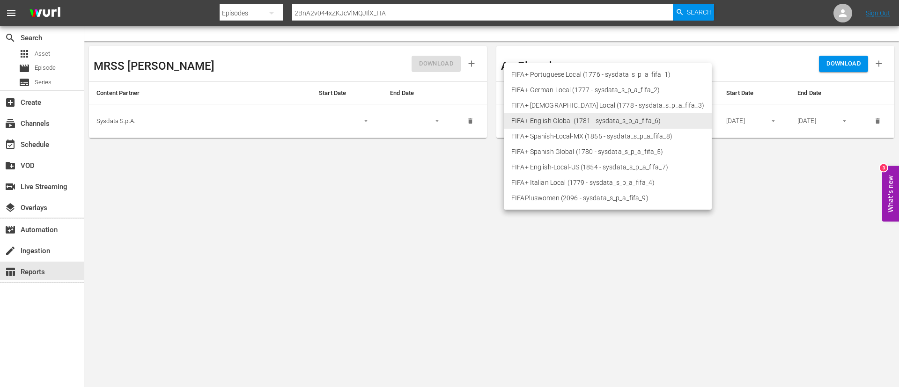
click at [550, 187] on li "FIFA+ Italian Local (1779 - sysdata_s_p_a_fifa_4)" at bounding box center [608, 182] width 208 height 15
type input "1779"
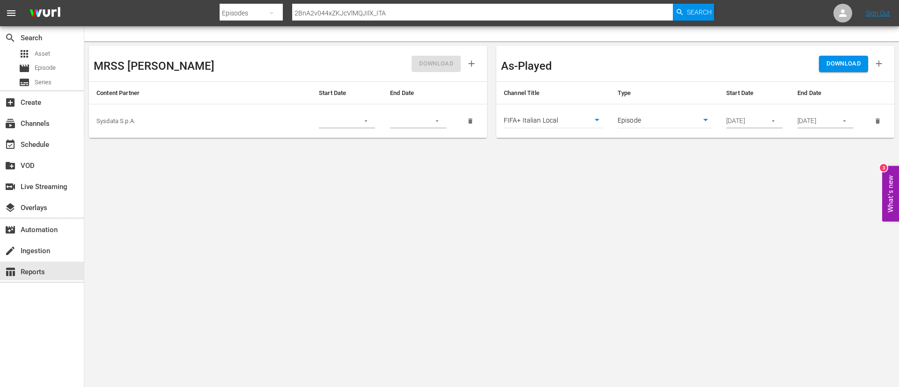
drag, startPoint x: 600, startPoint y: 215, endPoint x: 734, endPoint y: 141, distance: 152.8
click at [600, 215] on body "menu Search By Episodes Search ID, Title, Description, Keywords, or Category 2B…" at bounding box center [449, 193] width 899 height 387
click at [856, 56] on button "DOWNLOAD" at bounding box center [843, 64] width 49 height 16
click at [46, 67] on span "Episode" at bounding box center [45, 67] width 21 height 9
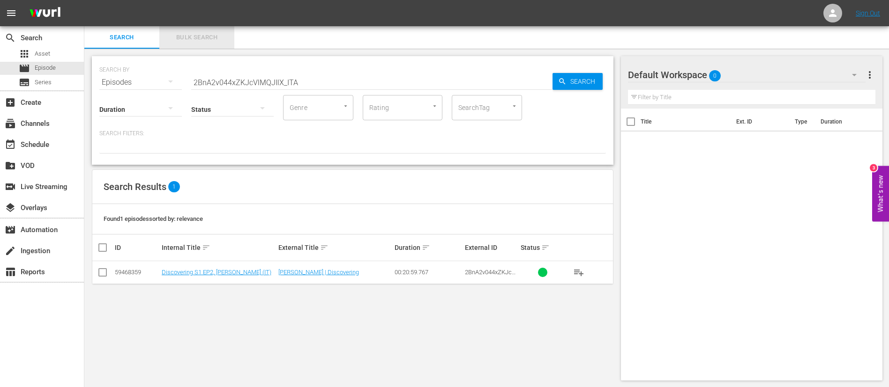
click at [178, 35] on span "Bulk Search" at bounding box center [197, 37] width 64 height 11
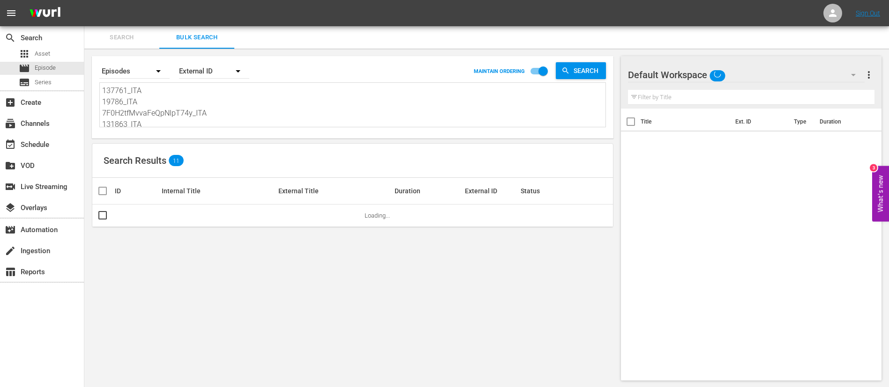
click at [200, 119] on textarea "137761_ITA 19786_ITA 7F0H2tfMvvaFeQpNlpT74y_ITA 131863_ITA 4ePrzAamTjtyGcHT5gUC…" at bounding box center [353, 106] width 503 height 43
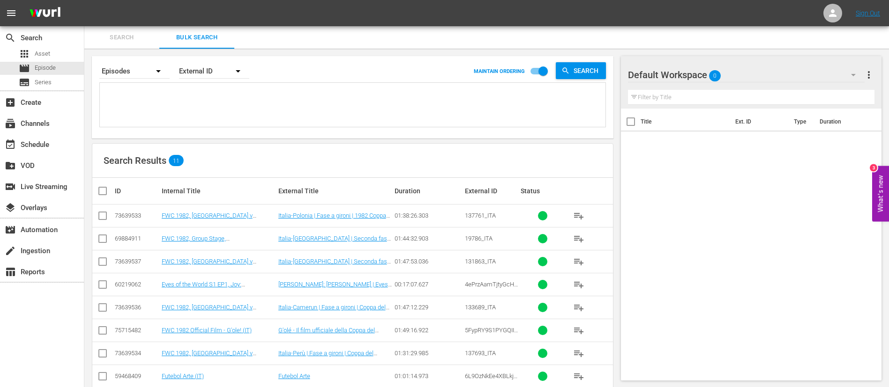
paste textarea "1jz34QgcCsiHnRNal5qsww_FR 137677_FR 3dVGOXs5AzcFNEruwZeRWm_FR 123978_FR 4iynDIf…"
type textarea "1jz34QgcCsiHnRNal5qsww_FR 137677_FR 3dVGOXs5AzcFNEruwZeRWm_FR 123978_FR 4iynDIf…"
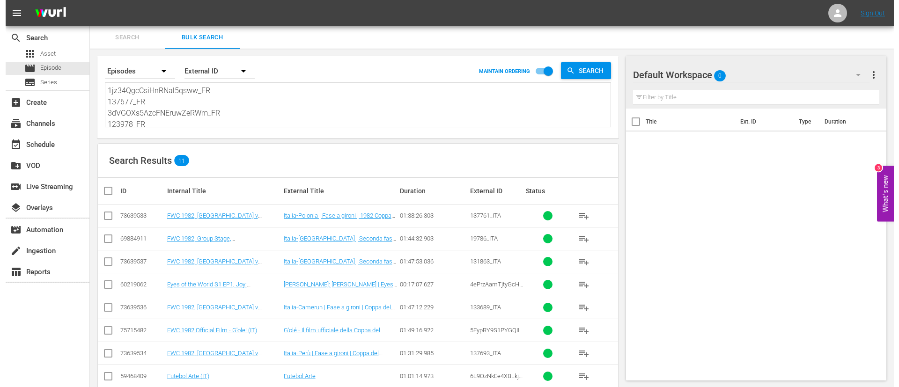
scroll to position [1, 0]
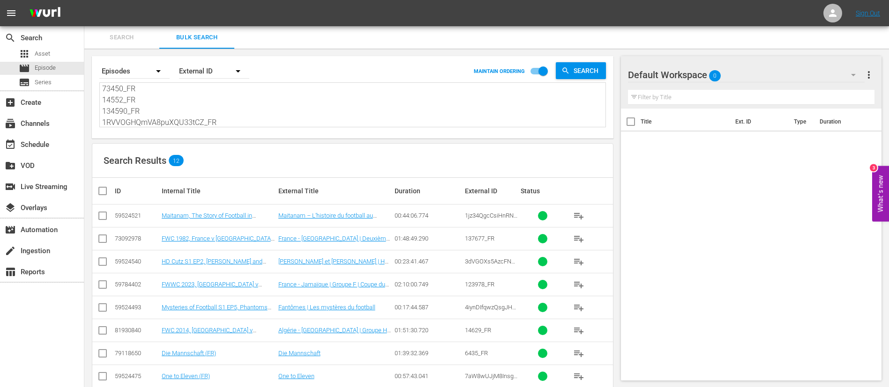
type textarea "1jz34QgcCsiHnRNal5qsww_FR 137677_FR 3dVGOXs5AzcFNEruwZeRWm_FR 123978_FR 4iynDIf…"
click at [102, 194] on input "checkbox" at bounding box center [106, 191] width 19 height 11
checkbox input "true"
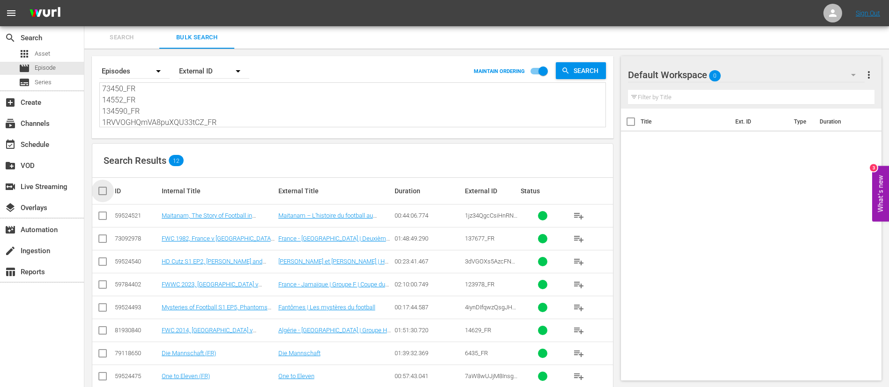
checkbox input "true"
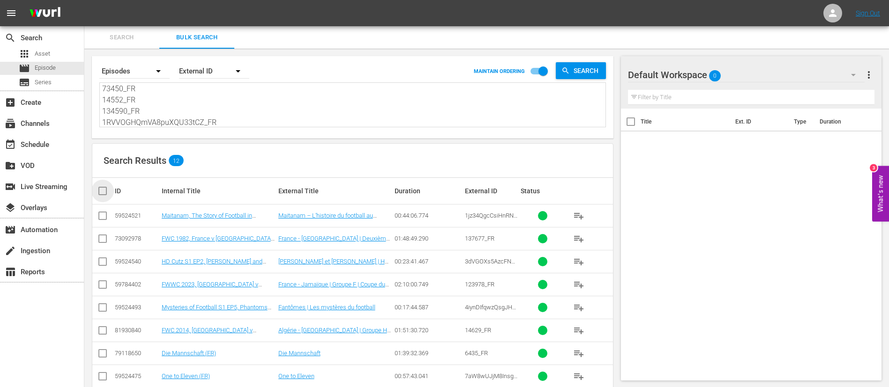
checkbox input "true"
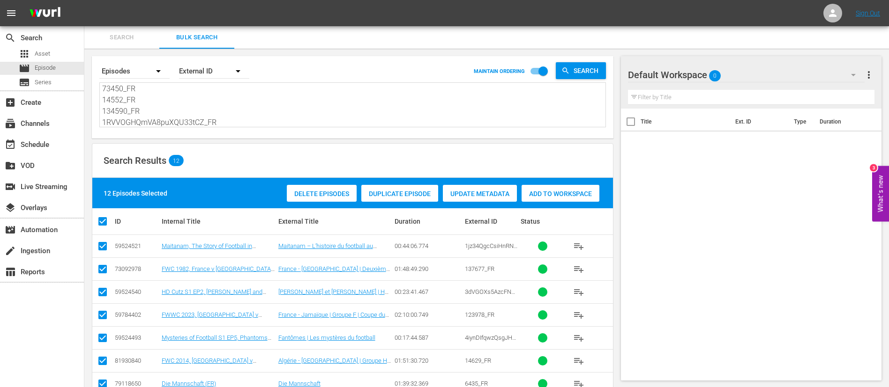
click at [541, 188] on div "Add to Workspace" at bounding box center [560, 194] width 78 height 18
click at [30, 141] on div "event_available Schedule" at bounding box center [26, 143] width 52 height 8
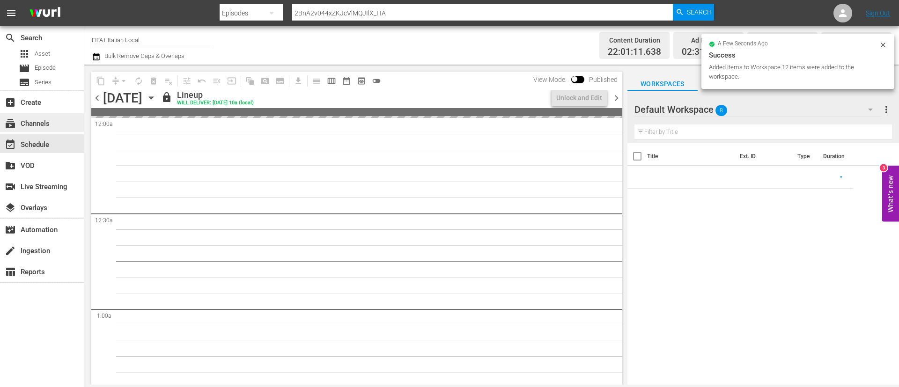
click at [24, 130] on div "subscriptions Channels" at bounding box center [42, 122] width 84 height 19
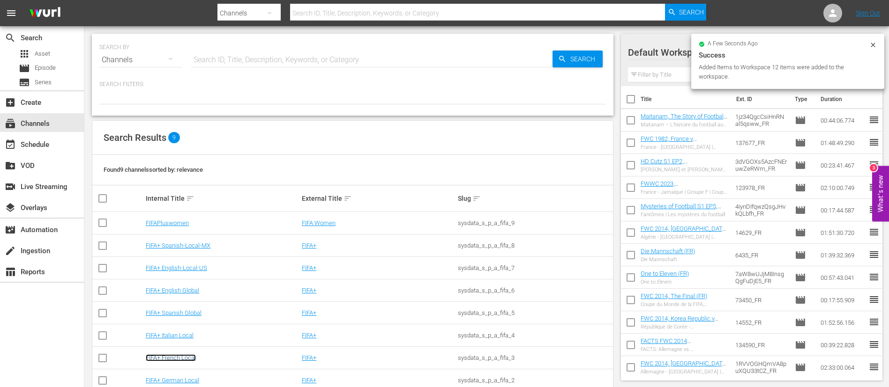
click at [174, 357] on link "FIFA+ French Local" at bounding box center [171, 358] width 50 height 7
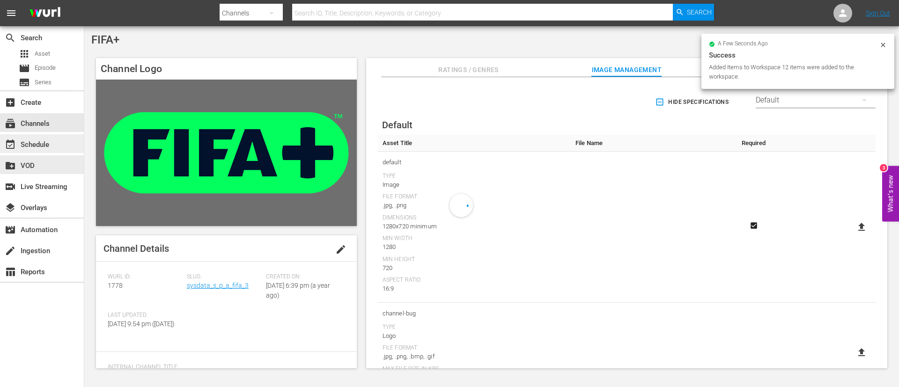
click at [59, 142] on div "event_available Schedule" at bounding box center [42, 143] width 84 height 19
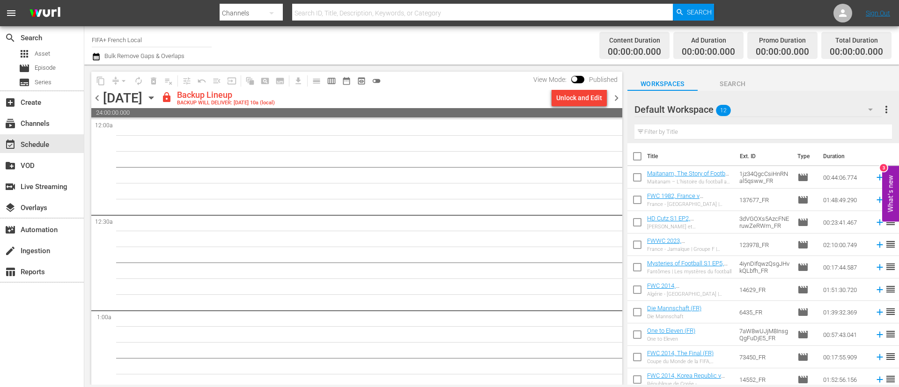
click at [156, 97] on icon "button" at bounding box center [151, 98] width 10 height 10
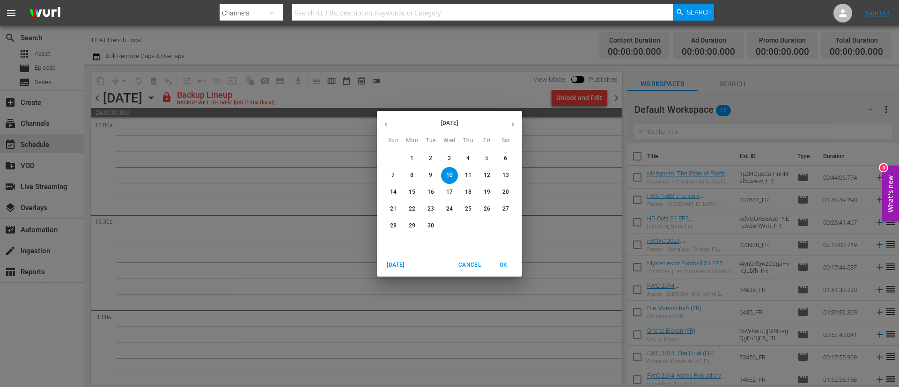
click at [410, 175] on p "8" at bounding box center [411, 175] width 3 height 8
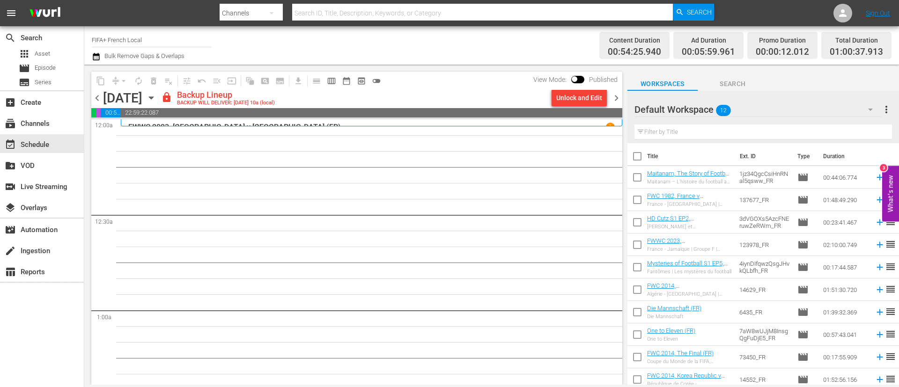
click at [585, 95] on div "Unlock and Edit" at bounding box center [580, 97] width 46 height 17
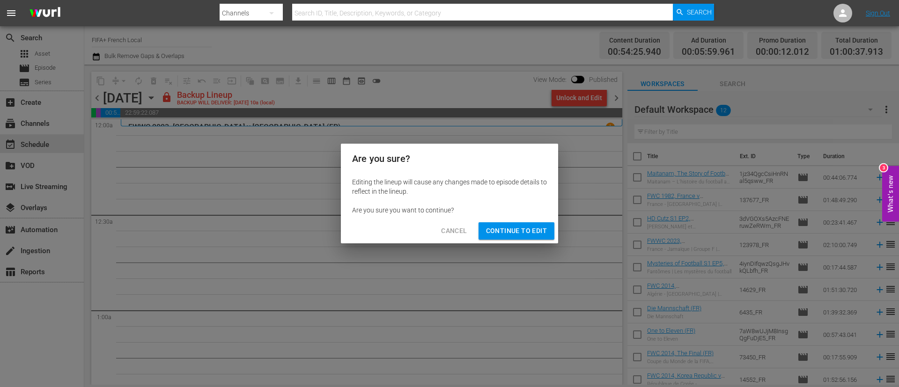
click at [506, 231] on span "Continue to Edit" at bounding box center [516, 231] width 61 height 12
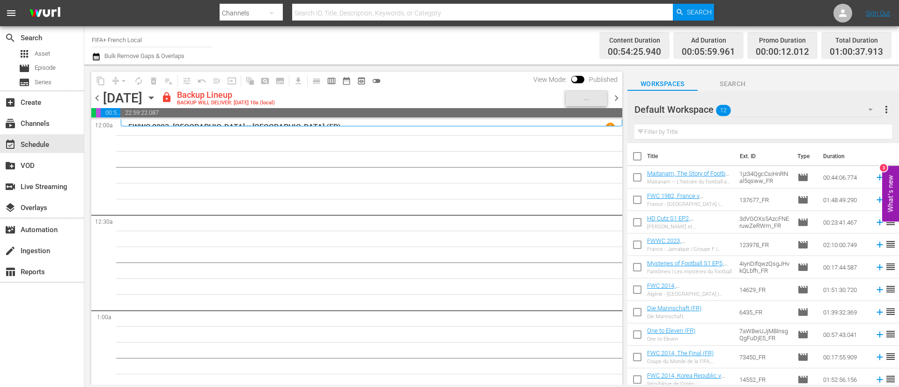
click at [633, 154] on input "checkbox" at bounding box center [638, 158] width 20 height 20
checkbox input "true"
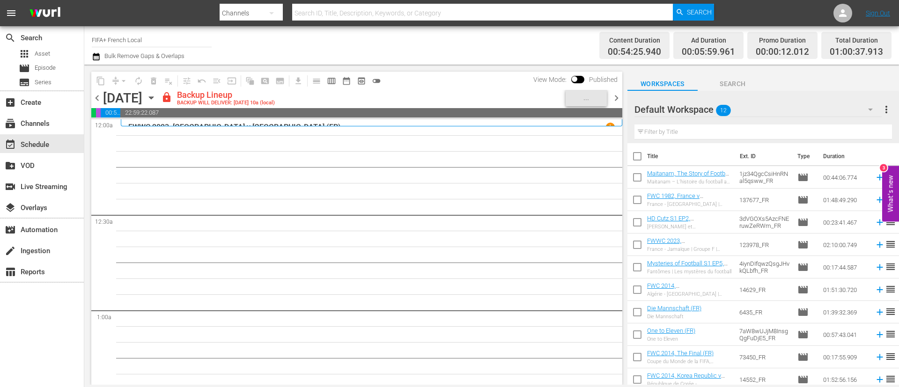
checkbox input "true"
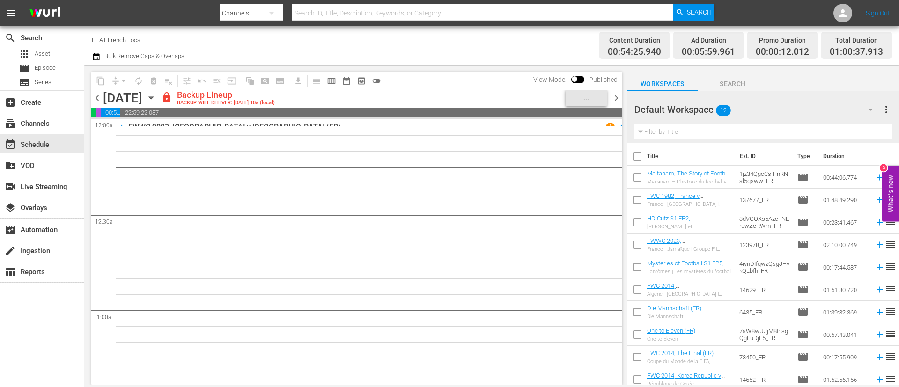
checkbox input "true"
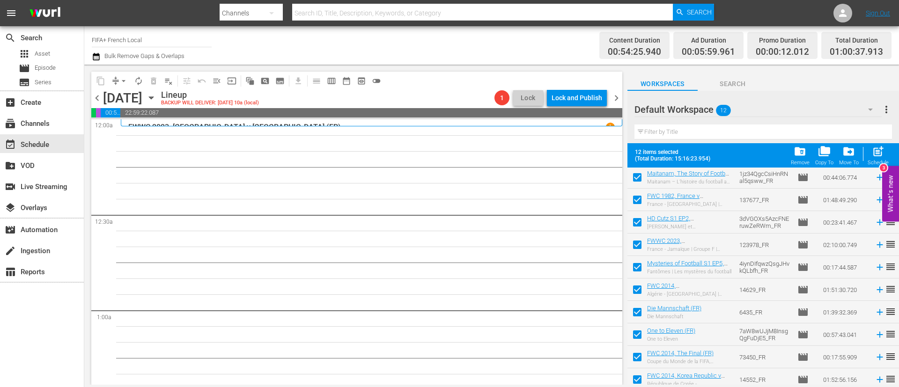
scroll to position [74, 0]
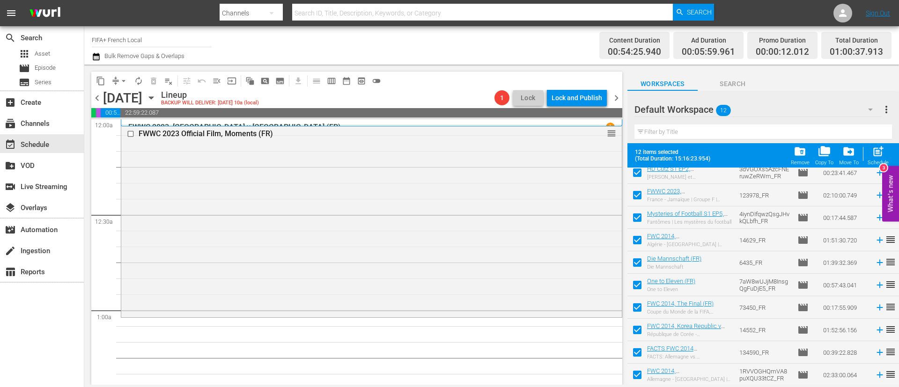
click at [641, 329] on input "checkbox" at bounding box center [638, 332] width 20 height 20
checkbox input "false"
click at [642, 350] on input "checkbox" at bounding box center [638, 355] width 20 height 20
checkbox input "false"
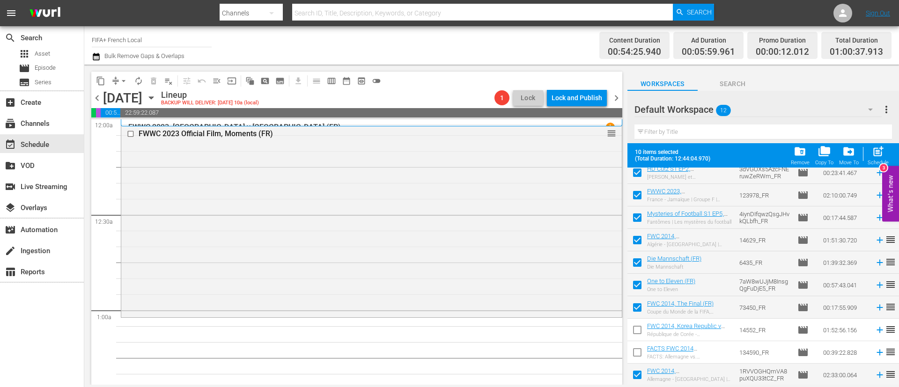
click at [638, 383] on input "checkbox" at bounding box center [638, 377] width 20 height 20
checkbox input "false"
click at [878, 163] on div "Schedule" at bounding box center [878, 163] width 21 height 6
checkbox input "false"
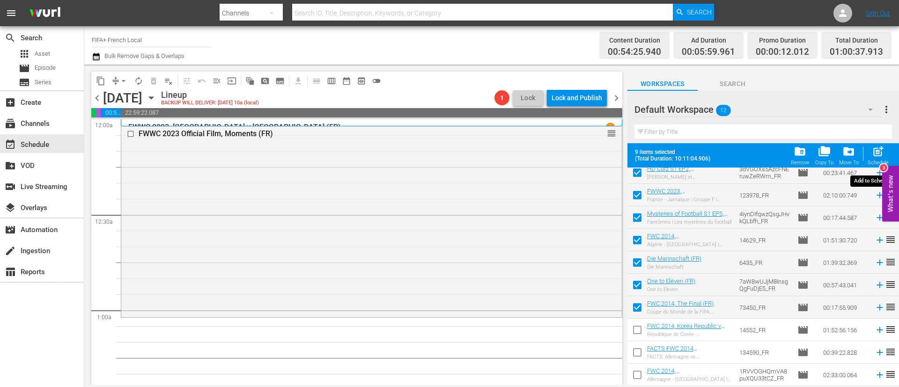
checkbox input "false"
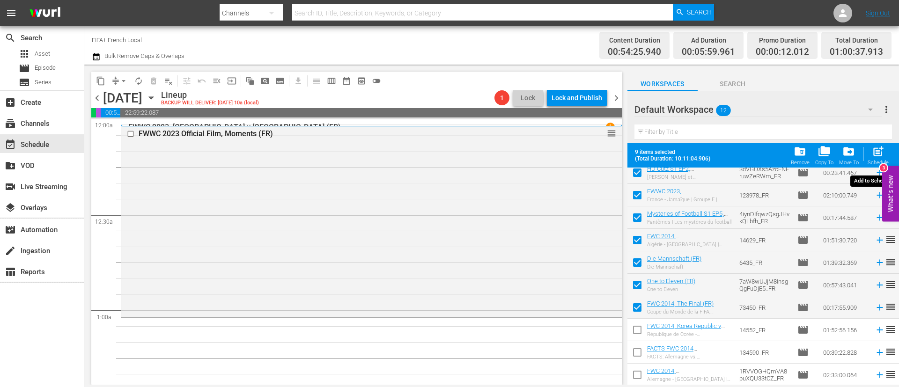
checkbox input "false"
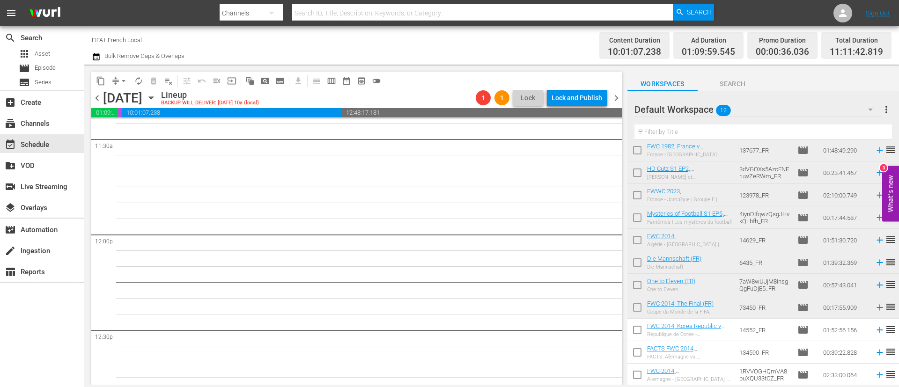
scroll to position [0, 0]
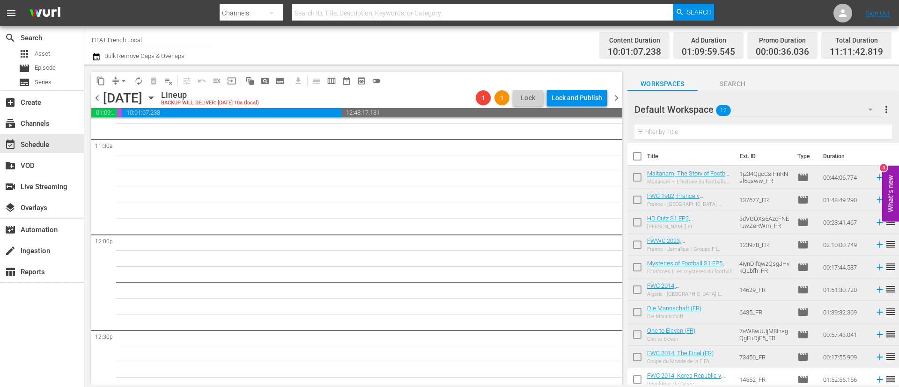
click at [638, 174] on input "checkbox" at bounding box center [638, 180] width 20 height 20
checkbox input "true"
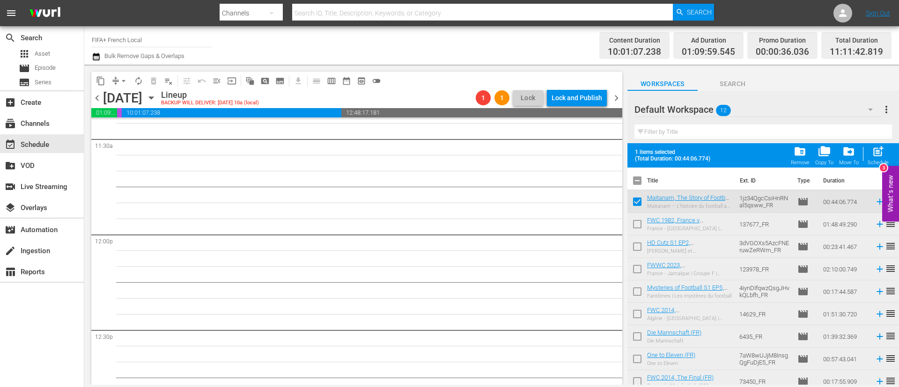
click at [636, 223] on input "checkbox" at bounding box center [638, 226] width 20 height 20
checkbox input "true"
click at [637, 247] on input "checkbox" at bounding box center [638, 249] width 20 height 20
checkbox input "true"
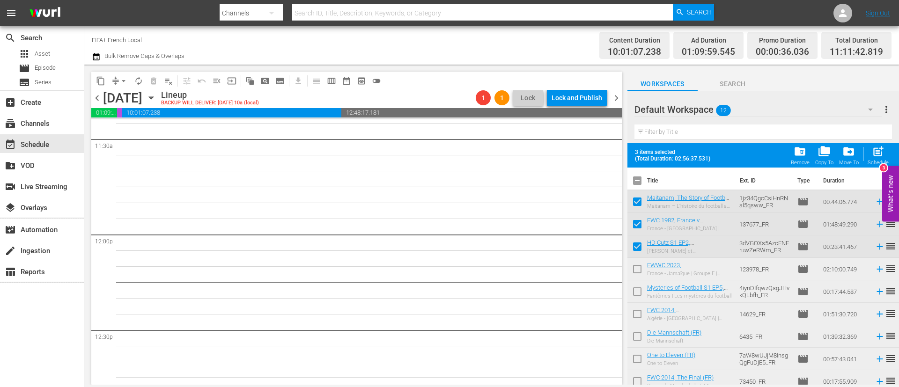
click at [639, 266] on input "checkbox" at bounding box center [638, 271] width 20 height 20
checkbox input "true"
click at [876, 156] on span "post_add" at bounding box center [878, 151] width 13 height 13
checkbox input "false"
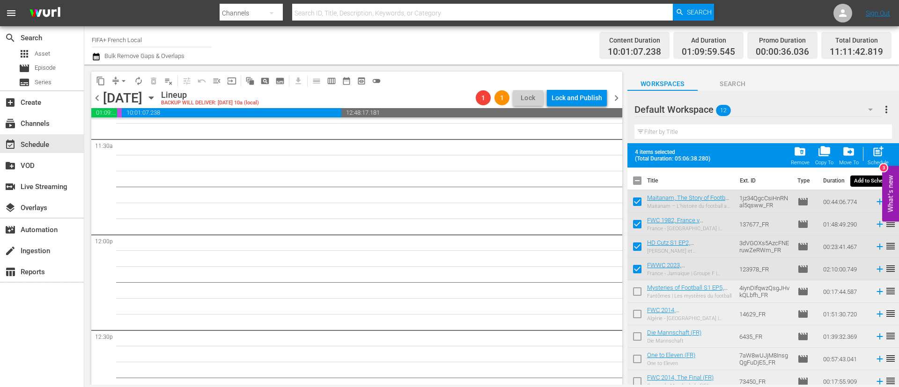
checkbox input "false"
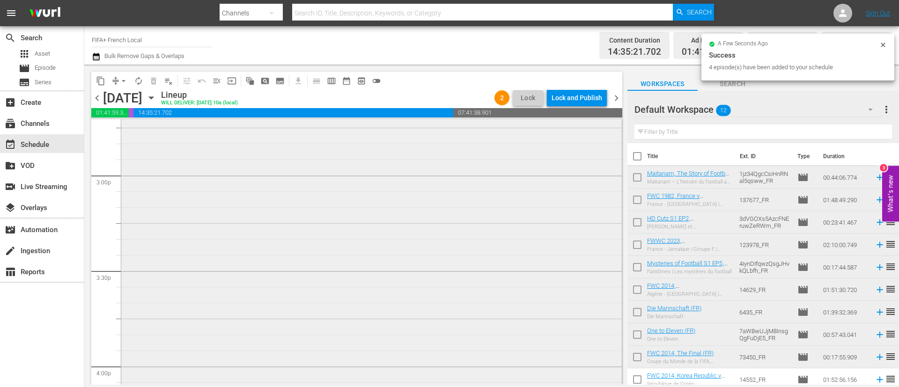
scroll to position [3092, 0]
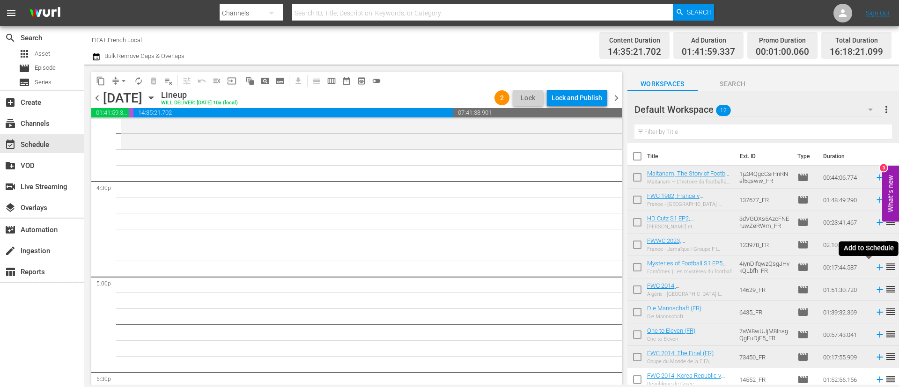
click at [875, 271] on icon at bounding box center [880, 267] width 10 height 10
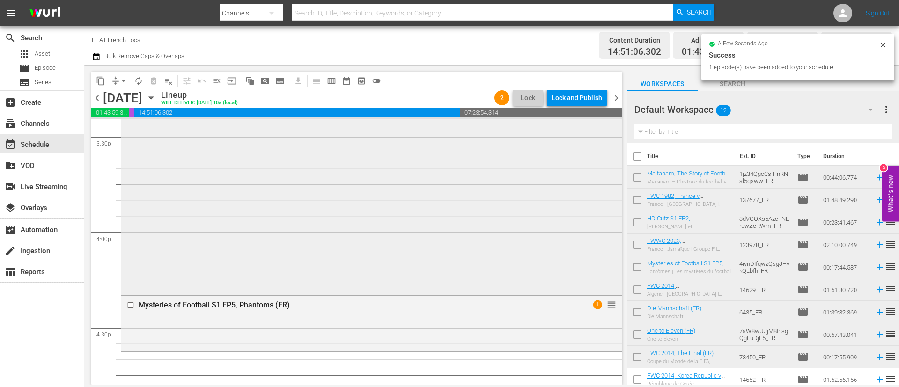
scroll to position [3021, 0]
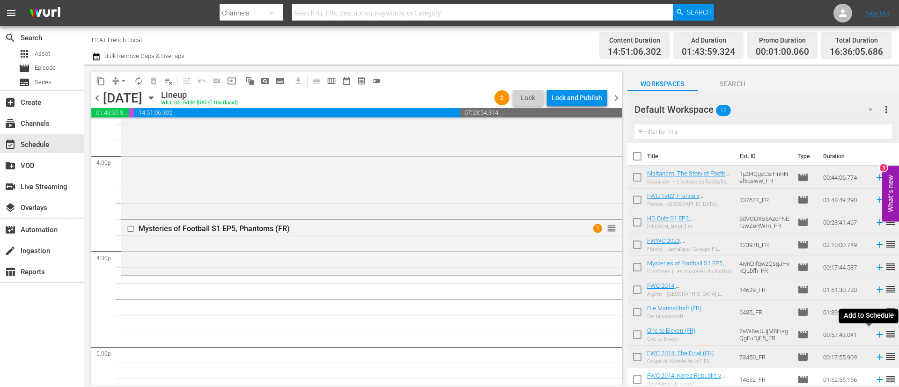
click at [875, 337] on icon at bounding box center [880, 335] width 10 height 10
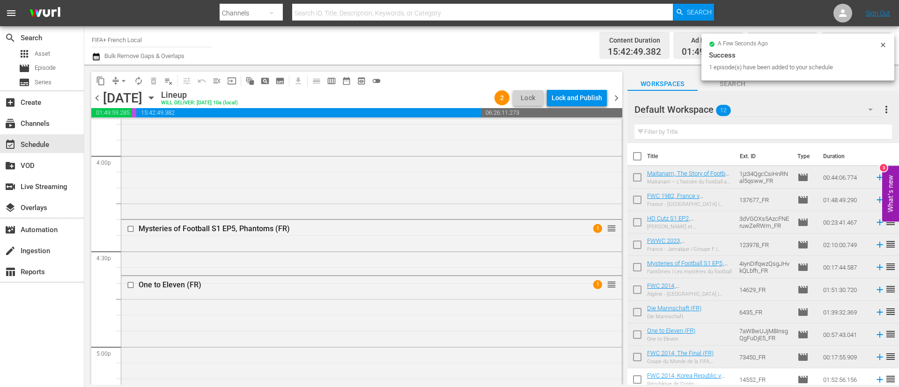
scroll to position [50, 0]
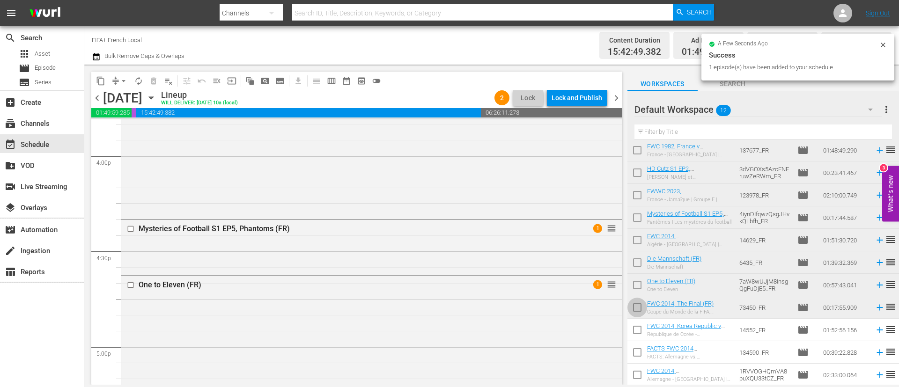
click at [639, 304] on input "checkbox" at bounding box center [638, 310] width 20 height 20
checkbox input "true"
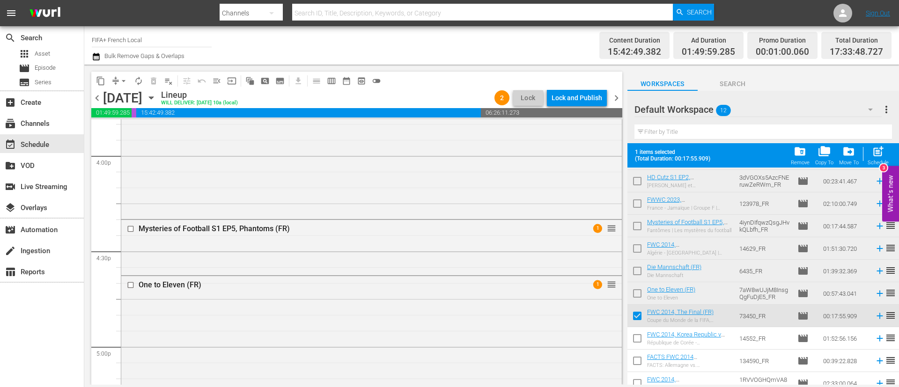
scroll to position [74, 0]
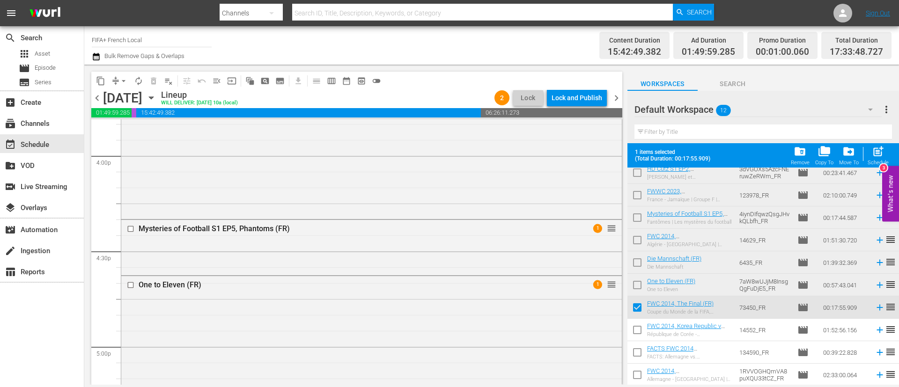
click at [638, 334] on input "checkbox" at bounding box center [638, 332] width 20 height 20
checkbox input "true"
click at [641, 355] on input "checkbox" at bounding box center [638, 355] width 20 height 20
checkbox input "true"
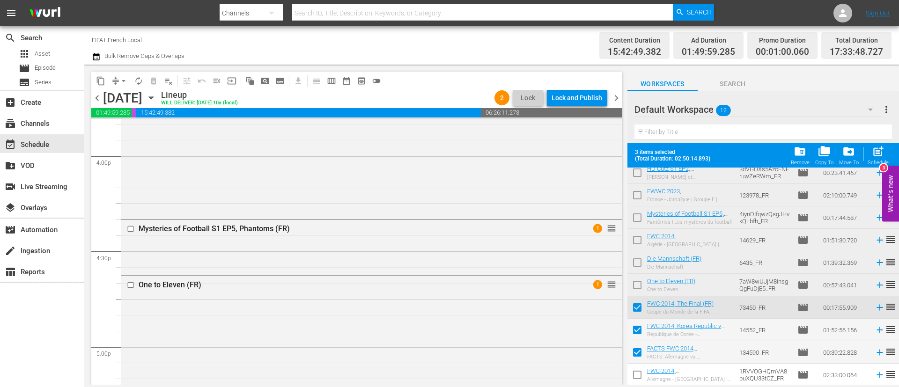
click at [640, 377] on input "checkbox" at bounding box center [638, 377] width 20 height 20
checkbox input "true"
click at [875, 158] on div "post_add Schedule" at bounding box center [878, 155] width 21 height 21
checkbox input "false"
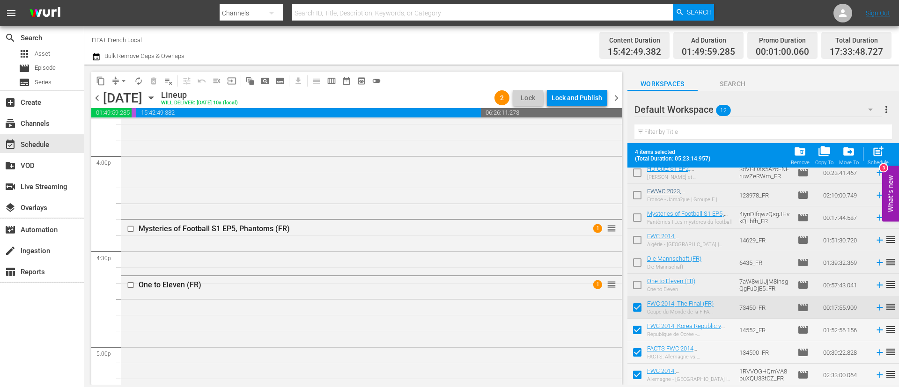
checkbox input "false"
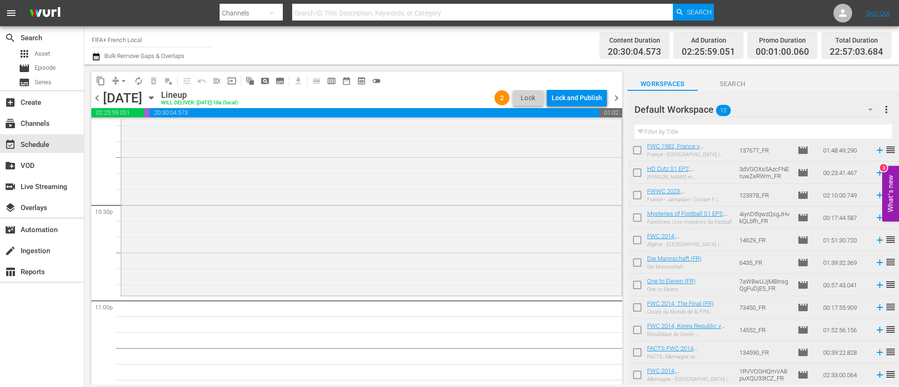
scroll to position [4216, 0]
click at [875, 239] on icon at bounding box center [880, 240] width 10 height 10
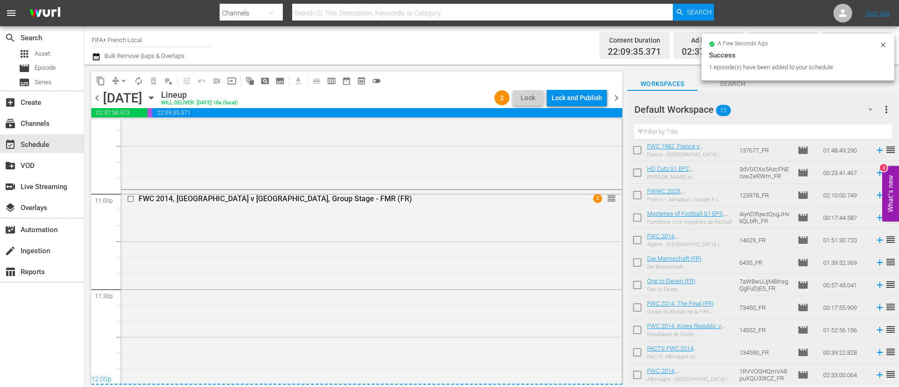
scroll to position [4481, 0]
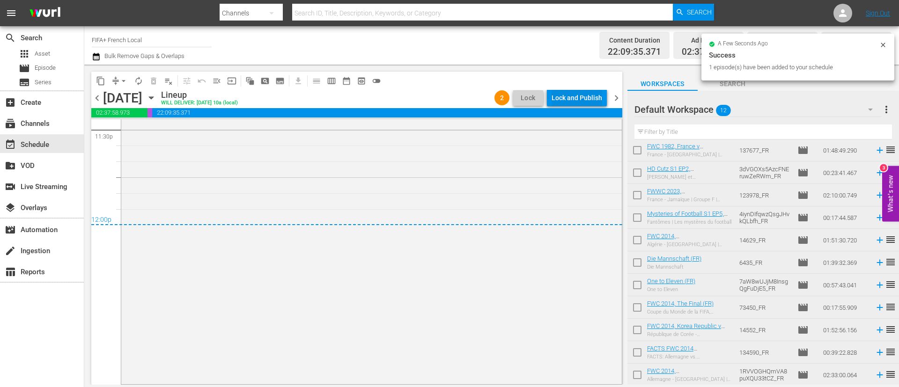
click at [564, 100] on div "Lock and Publish" at bounding box center [577, 97] width 51 height 17
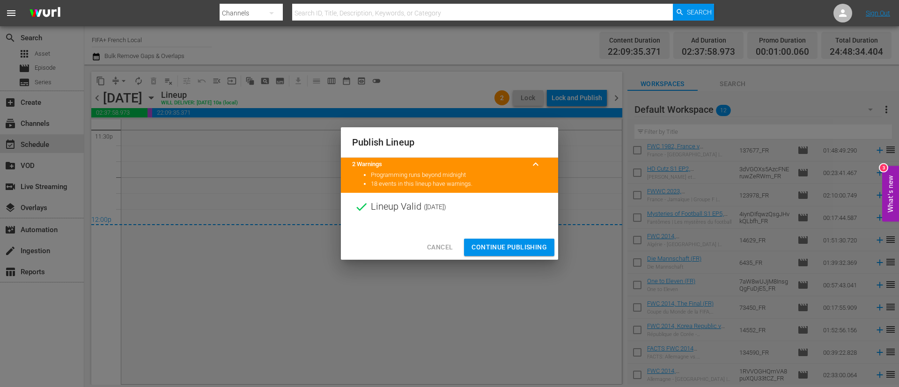
click at [517, 238] on div "Cancel Continue Publishing" at bounding box center [449, 247] width 217 height 25
click at [518, 248] on span "Continue Publishing" at bounding box center [509, 248] width 75 height 12
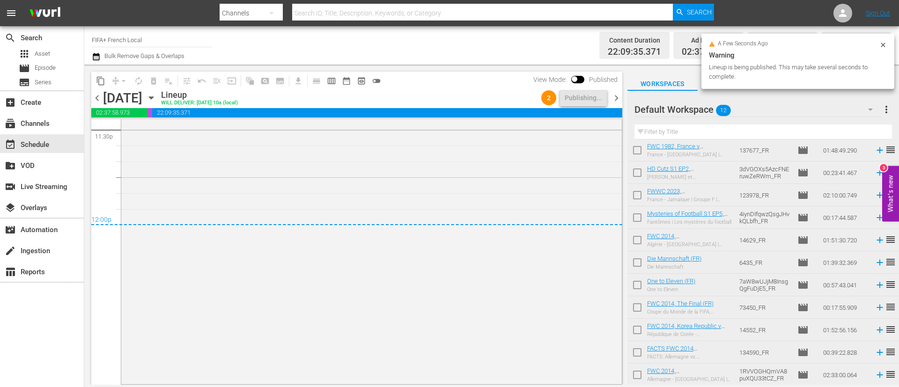
click at [887, 111] on span "more_vert" at bounding box center [886, 109] width 11 height 11
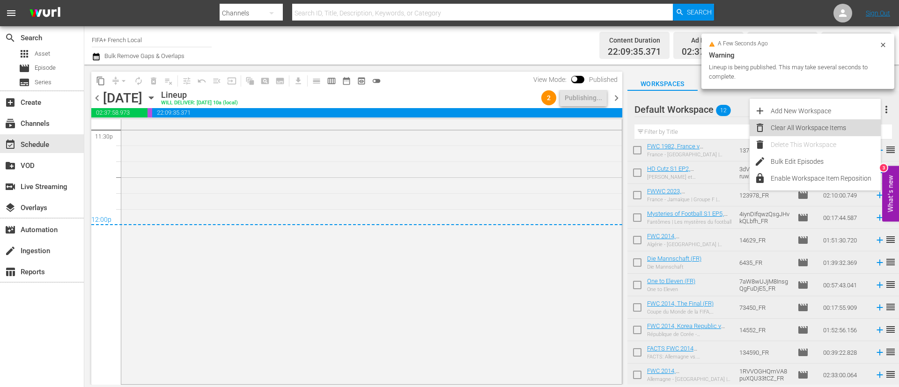
click at [842, 121] on div "Clear All Workspace Items" at bounding box center [826, 127] width 110 height 17
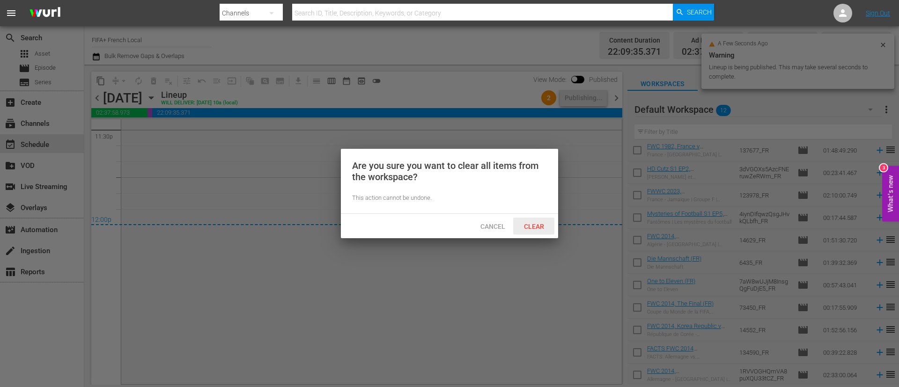
click at [535, 227] on span "Clear" at bounding box center [534, 226] width 35 height 7
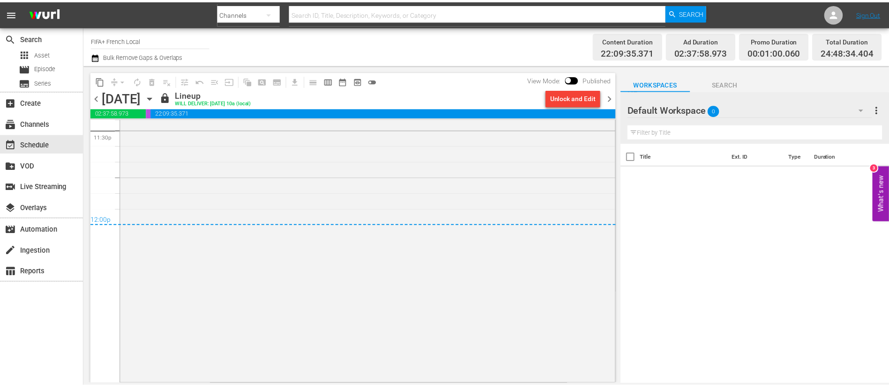
scroll to position [0, 0]
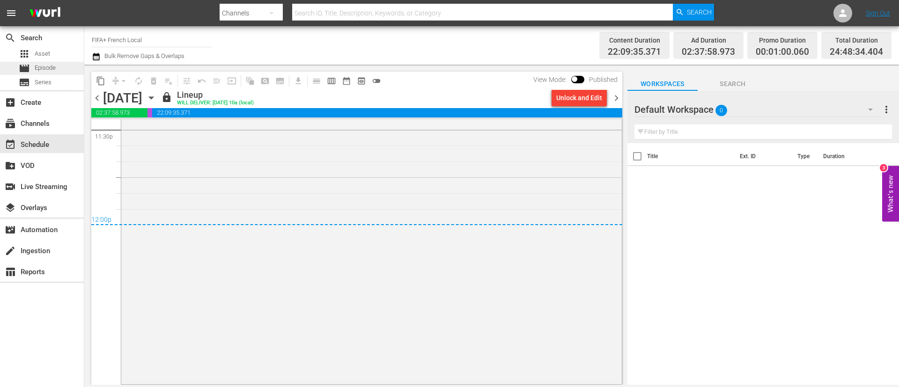
click at [60, 64] on div "movie Episode" at bounding box center [42, 68] width 84 height 13
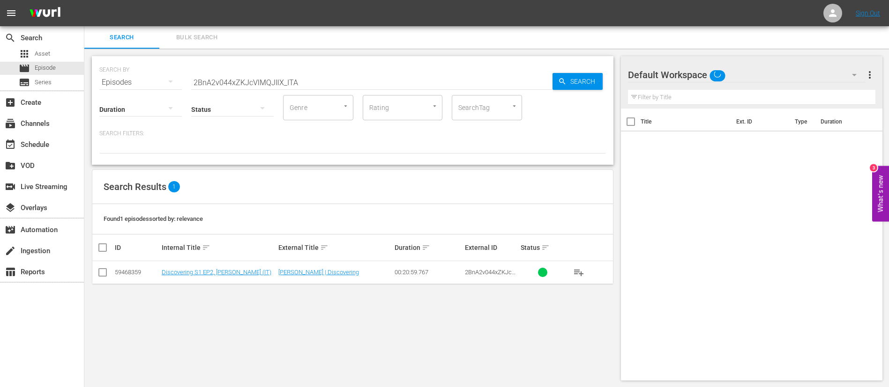
click at [214, 33] on span "Bulk Search" at bounding box center [197, 37] width 64 height 11
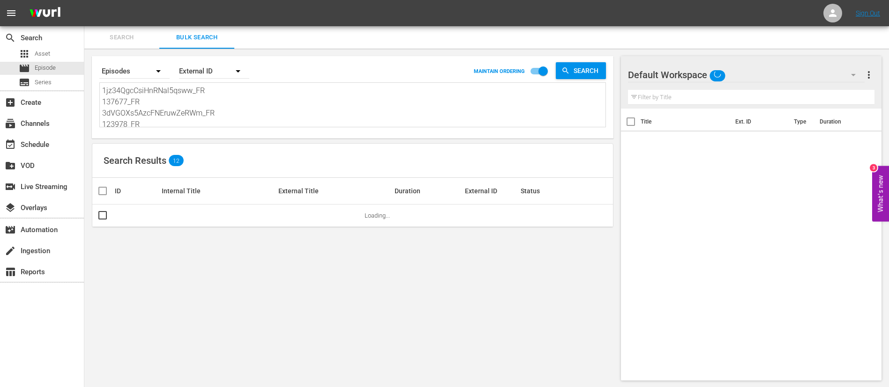
click at [220, 101] on textarea "1jz34QgcCsiHnRNal5qsww_FR 137677_FR 3dVGOXs5AzcFNEruwZeRWm_FR 123978_FR 4iynDIf…" at bounding box center [353, 106] width 503 height 43
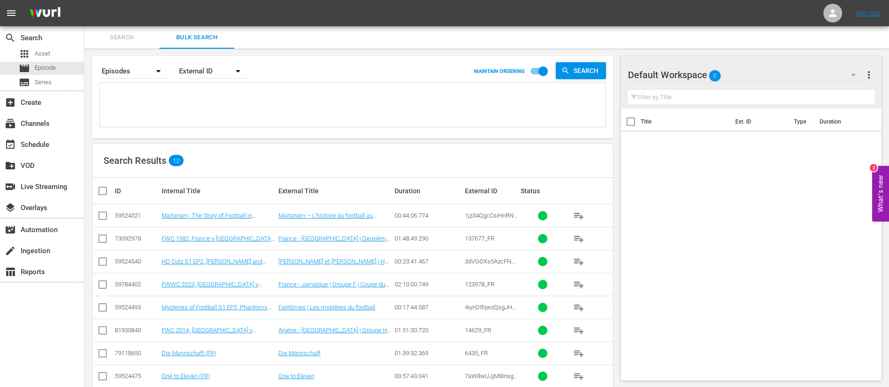
paste textarea "2547_FR 134760_FR 73426_FR 134602_FR 7EHrmMBlG7zt4ycAYCVy4d_FR 2VMgMK10wSPVNbkS…"
type textarea "2547_FR 134760_FR 73426_FR 134602_FR 7EHrmMBlG7zt4ycAYCVy4d_FR 2VMgMK10wSPVNbkS…"
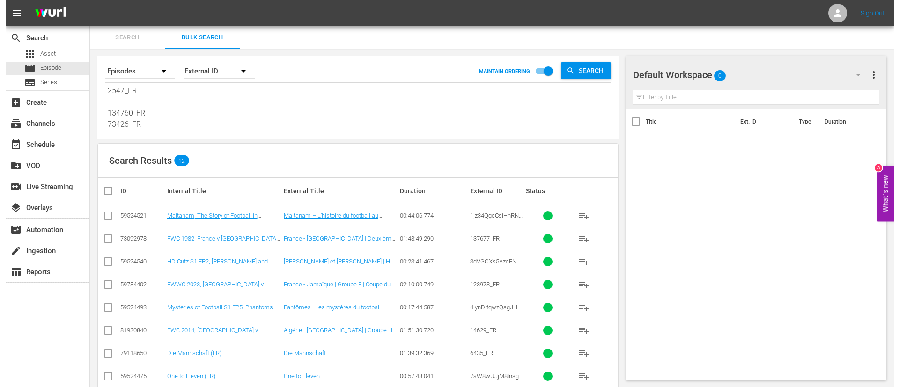
scroll to position [1, 0]
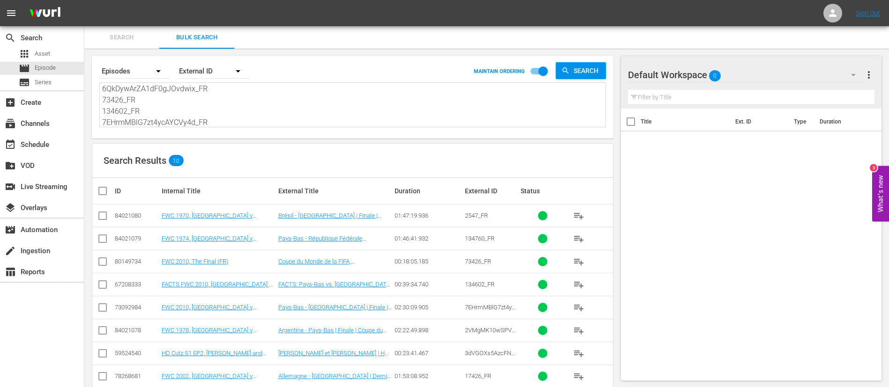
type textarea "2547_FR 134760_FR 73426_FR 134602_FR 7EHrmMBlG7zt4ycAYCVy4d_FR 2VMgMK10wSPVNbkS…"
click at [107, 199] on th at bounding box center [102, 191] width 21 height 26
click at [105, 190] on input "checkbox" at bounding box center [106, 191] width 19 height 11
checkbox input "true"
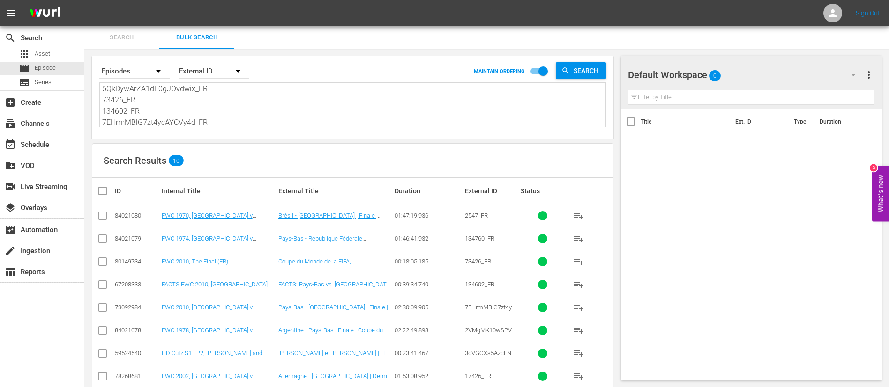
checkbox input "true"
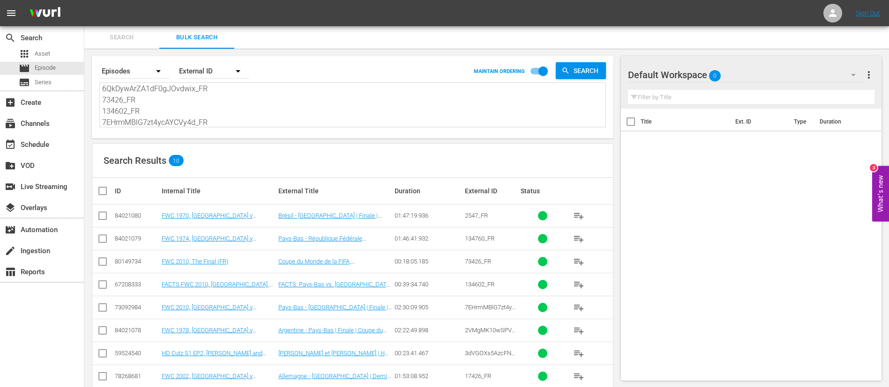
checkbox input "true"
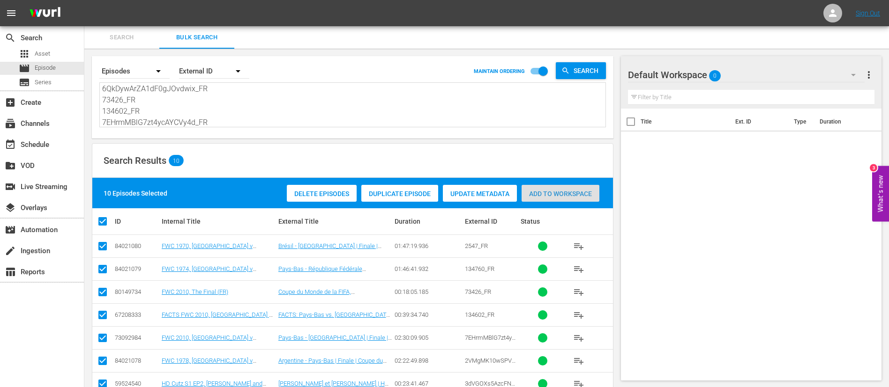
click at [542, 195] on span "Add to Workspace" at bounding box center [560, 193] width 78 height 7
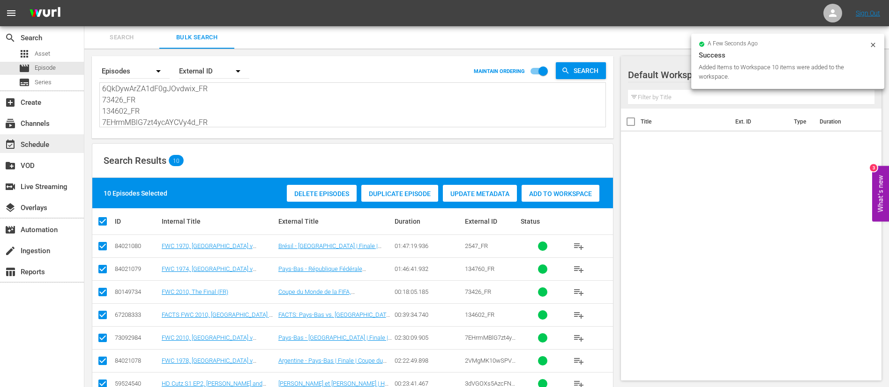
click at [40, 143] on div "event_available Schedule" at bounding box center [26, 143] width 52 height 8
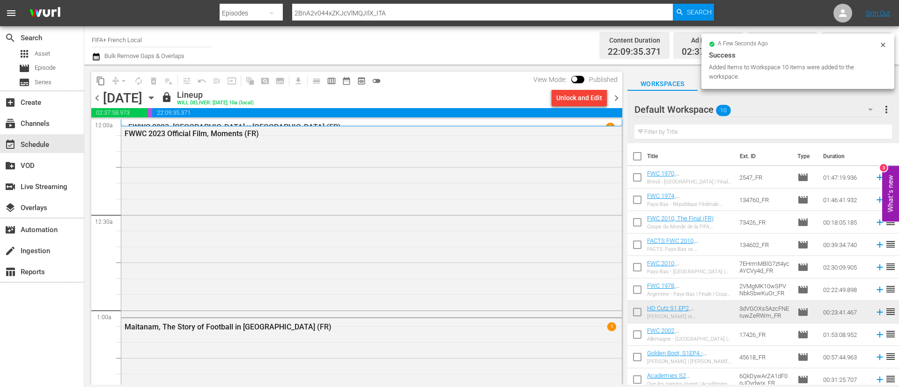
click at [618, 98] on span "chevron_right" at bounding box center [617, 98] width 12 height 12
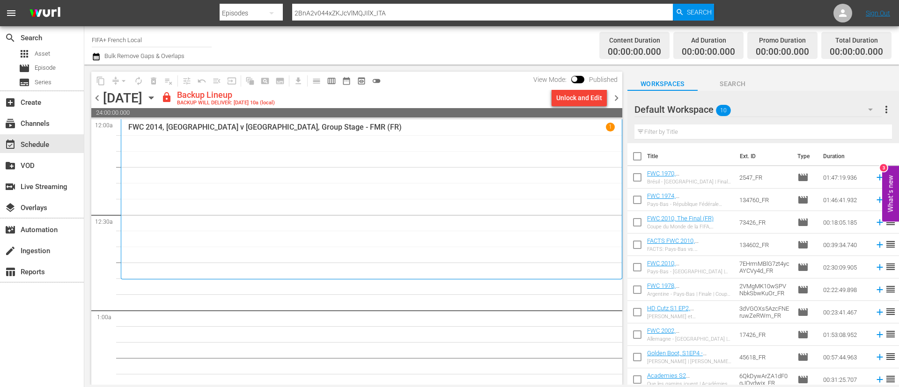
click at [606, 97] on button "Unlock and Edit" at bounding box center [579, 97] width 55 height 17
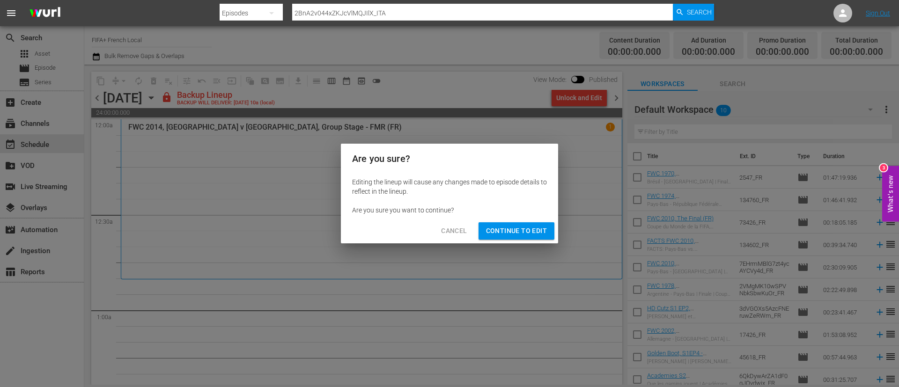
click at [536, 230] on span "Continue to Edit" at bounding box center [516, 231] width 61 height 12
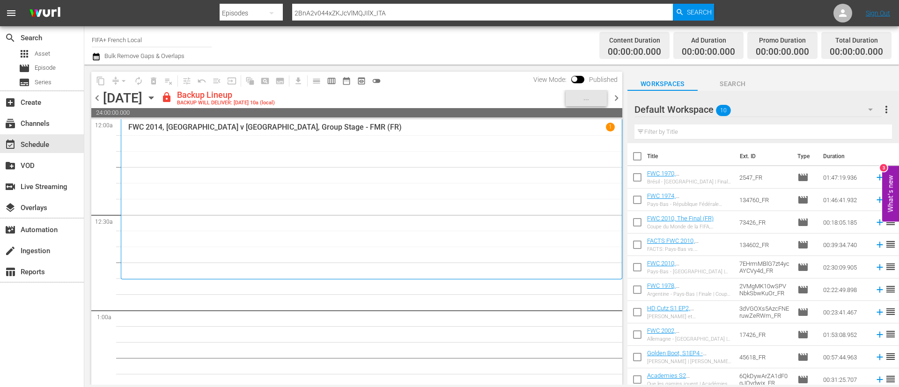
click at [637, 155] on input "checkbox" at bounding box center [638, 158] width 20 height 20
checkbox input "true"
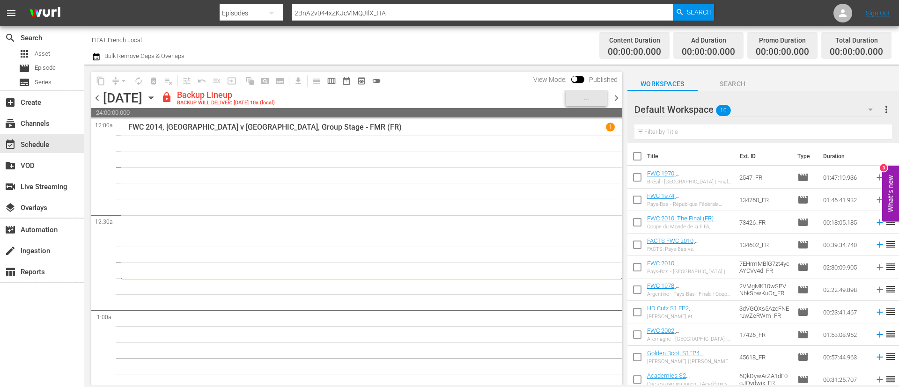
checkbox input "true"
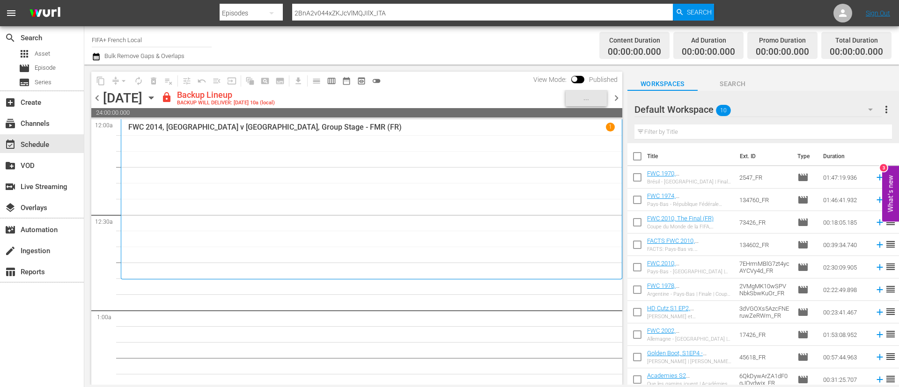
checkbox input "true"
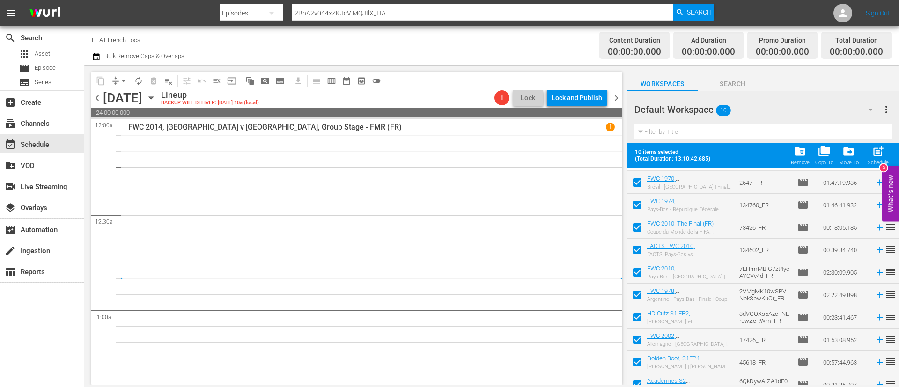
scroll to position [29, 0]
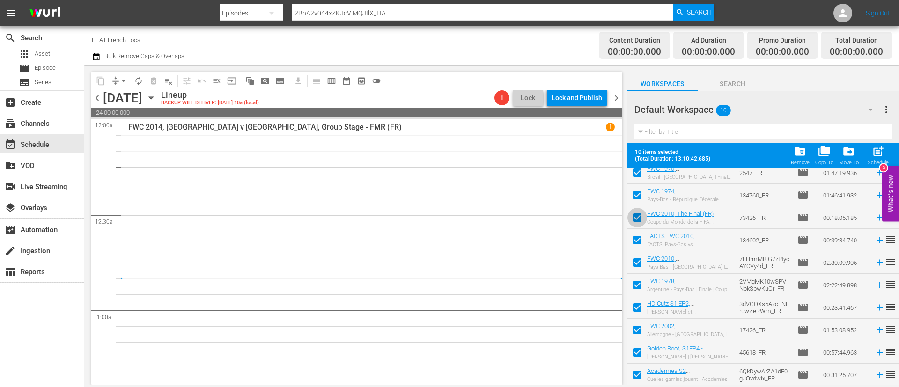
click at [629, 221] on input "checkbox" at bounding box center [638, 220] width 20 height 20
checkbox input "false"
click at [635, 238] on input "checkbox" at bounding box center [638, 242] width 20 height 20
checkbox input "false"
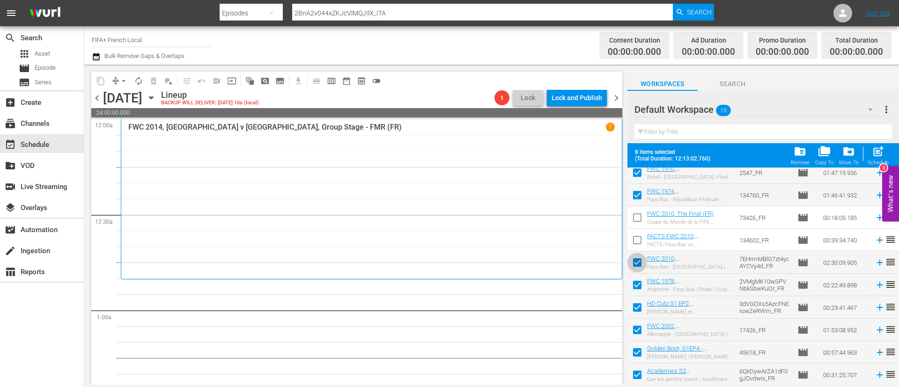
click at [636, 261] on input "checkbox" at bounding box center [638, 265] width 20 height 20
checkbox input "false"
click at [889, 112] on span "more_vert" at bounding box center [886, 109] width 11 height 11
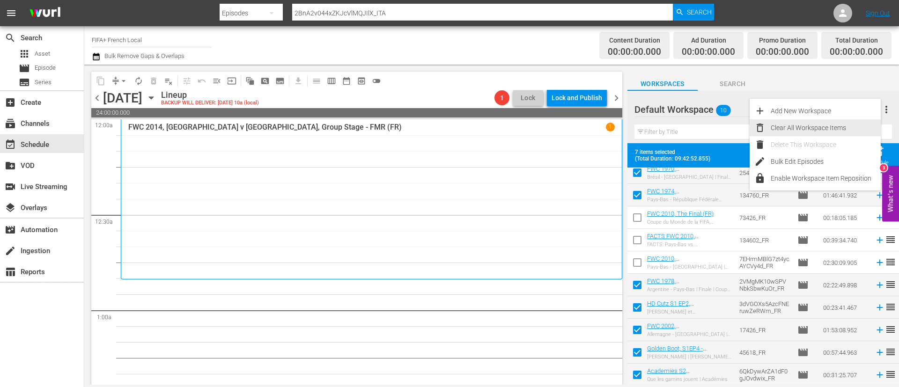
click at [832, 132] on div "Clear All Workspace Items" at bounding box center [826, 127] width 110 height 17
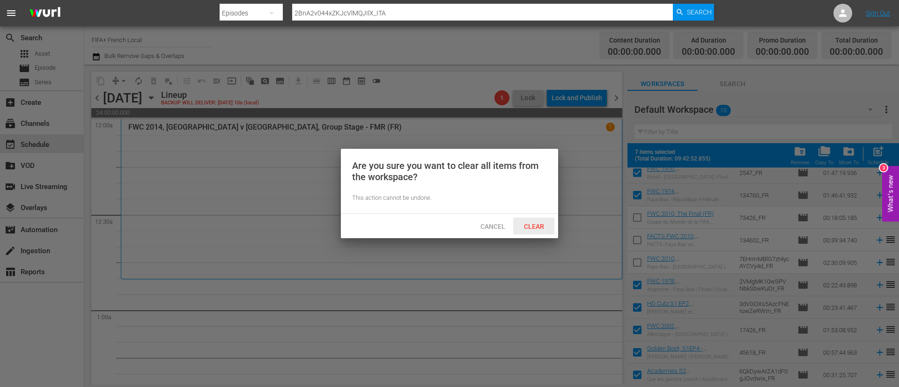
click at [538, 226] on span "Clear" at bounding box center [534, 226] width 35 height 7
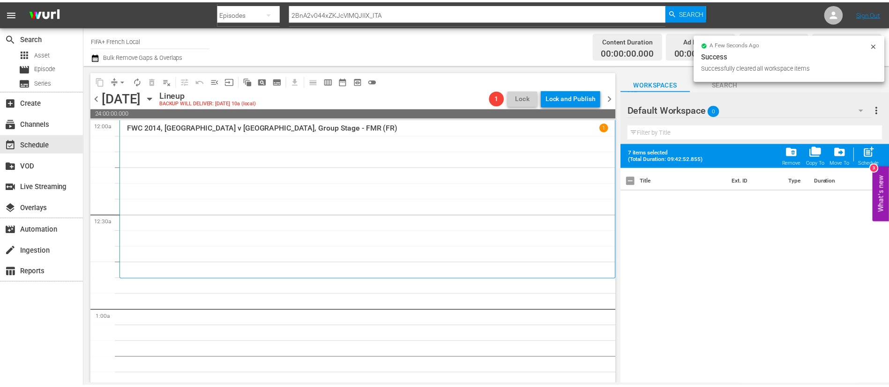
scroll to position [0, 0]
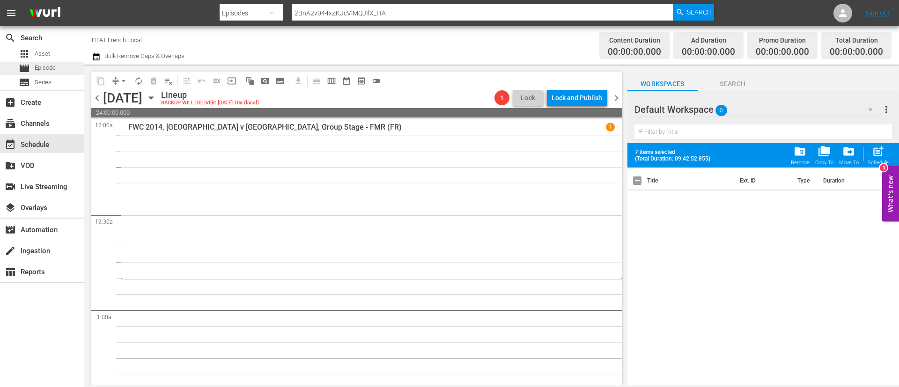
click at [54, 67] on span "Episode" at bounding box center [45, 67] width 21 height 9
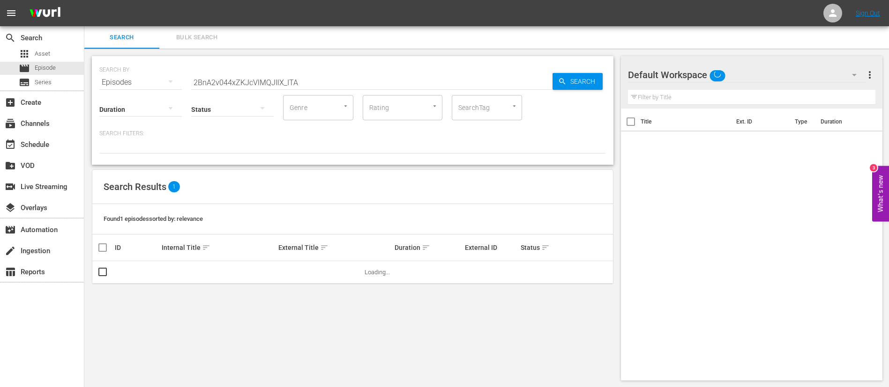
click at [208, 32] on span "Bulk Search" at bounding box center [197, 37] width 64 height 11
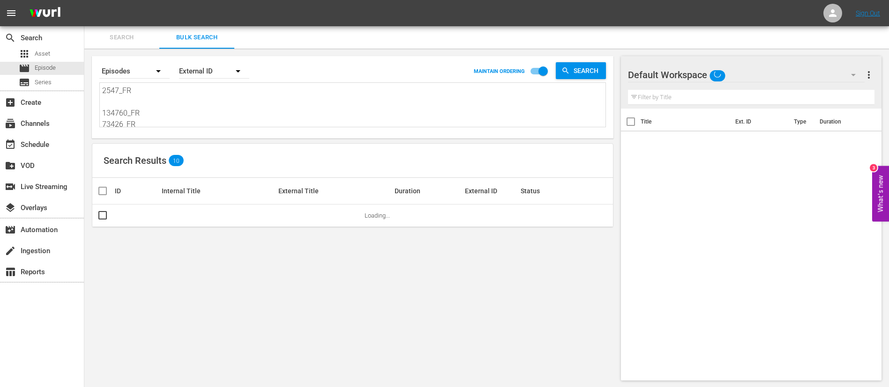
click at [219, 126] on textarea "2547_FR 134760_FR 73426_FR 134602_FR 7EHrmMBlG7zt4ycAYCVy4d_FR 2VMgMK10wSPVNbkS…" at bounding box center [353, 106] width 503 height 43
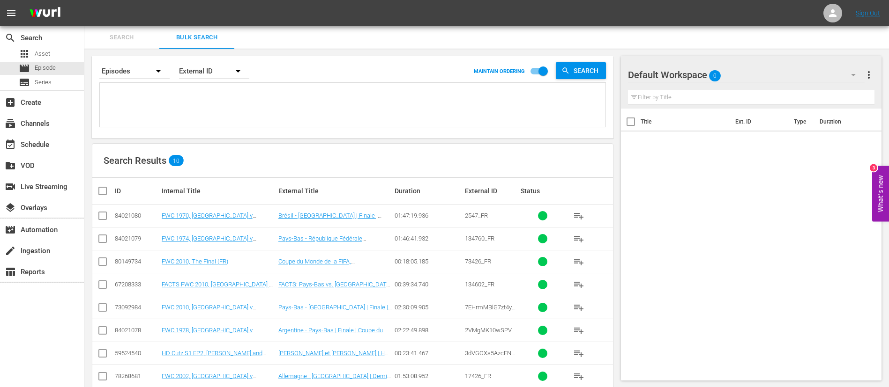
paste textarea "2547_FR 134760_FR 2VMgMK10wSPVNbkSbwKuOr_FR 3dVGOXs5AzcFNEruwZeRWm_FR 17426_FR …"
type textarea "2547_FR 134760_FR 2VMgMK10wSPVNbkSbwKuOr_FR 3dVGOXs5AzcFNEruwZeRWm_FR 17426_FR …"
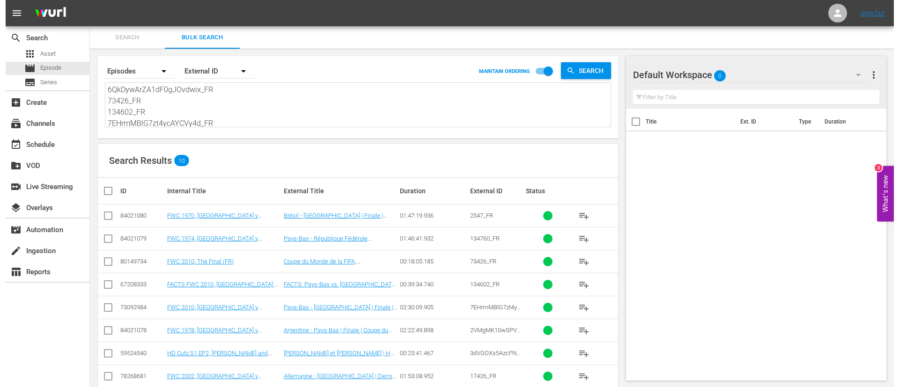
scroll to position [1, 0]
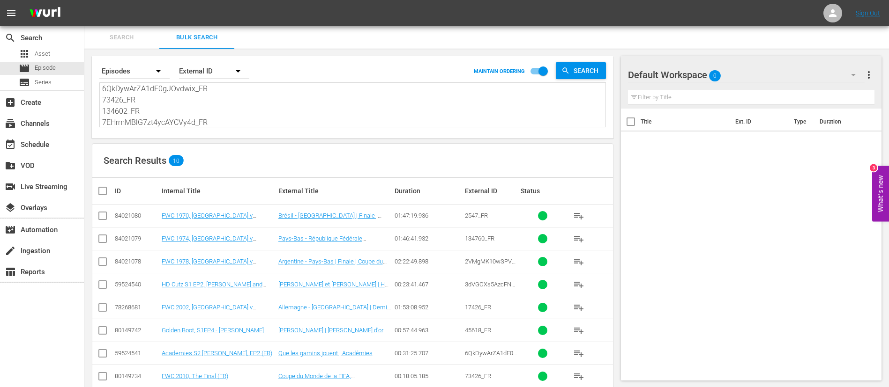
type textarea "2547_FR 134760_FR 2VMgMK10wSPVNbkSbwKuOr_FR 3dVGOXs5AzcFNEruwZeRWm_FR 17426_FR …"
click at [101, 194] on input "checkbox" at bounding box center [106, 191] width 19 height 11
checkbox input "true"
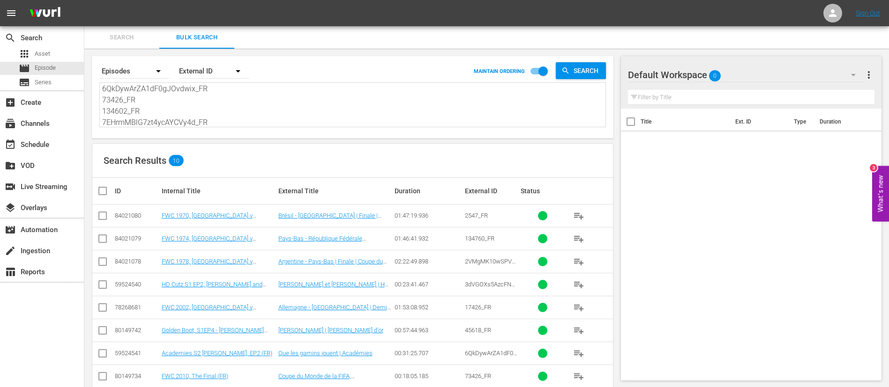
checkbox input "true"
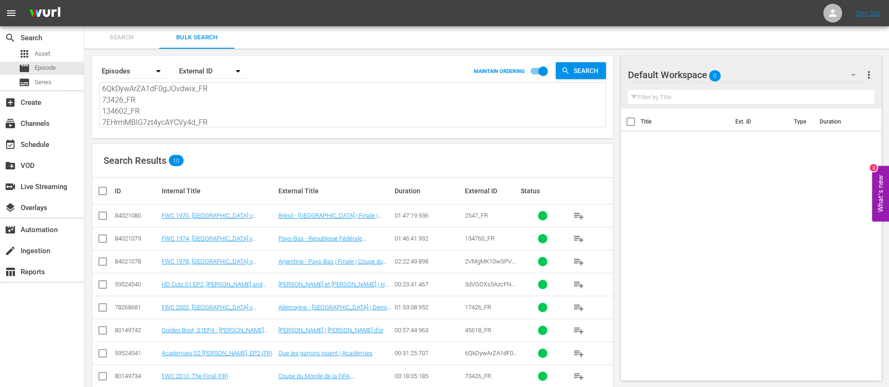
checkbox input "true"
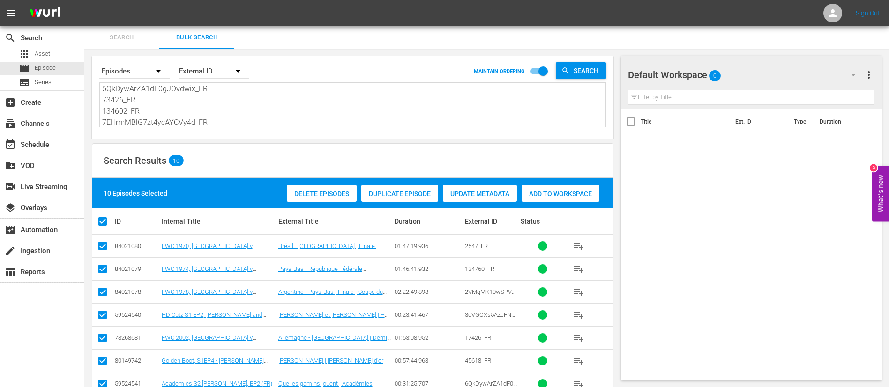
click at [559, 178] on div "10 Episodes Selected Delete Episodes Duplicate Episode Update Metadata Add to W…" at bounding box center [352, 193] width 520 height 30
click at [549, 197] on span "Add to Workspace" at bounding box center [560, 193] width 78 height 7
click at [30, 137] on div "event_available Schedule" at bounding box center [42, 143] width 84 height 19
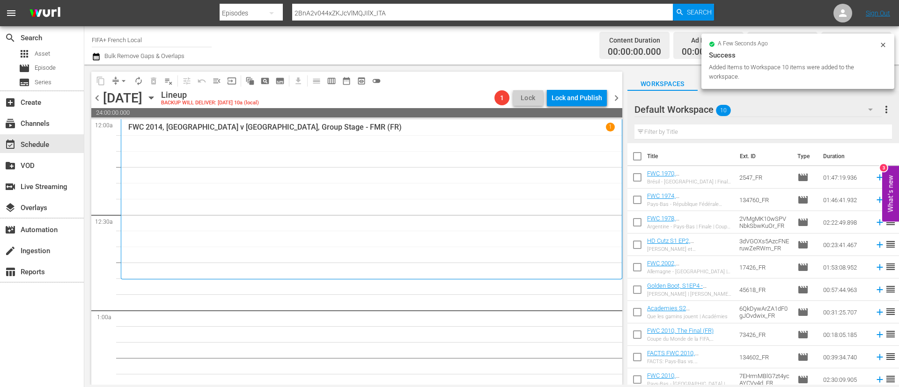
click at [633, 156] on input "checkbox" at bounding box center [638, 158] width 20 height 20
checkbox input "true"
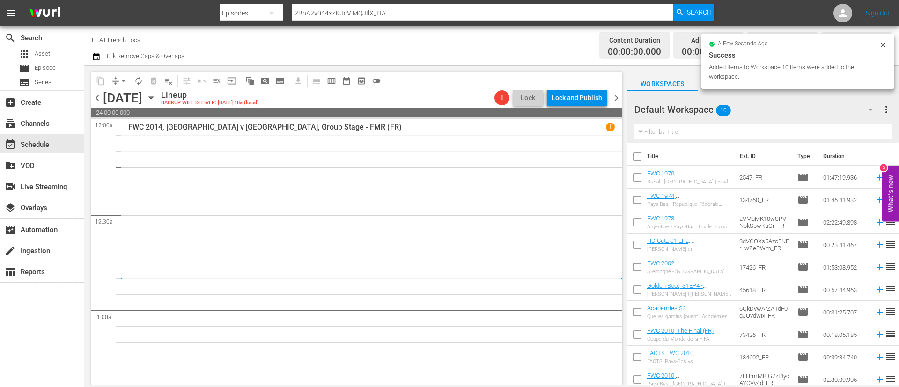
checkbox input "true"
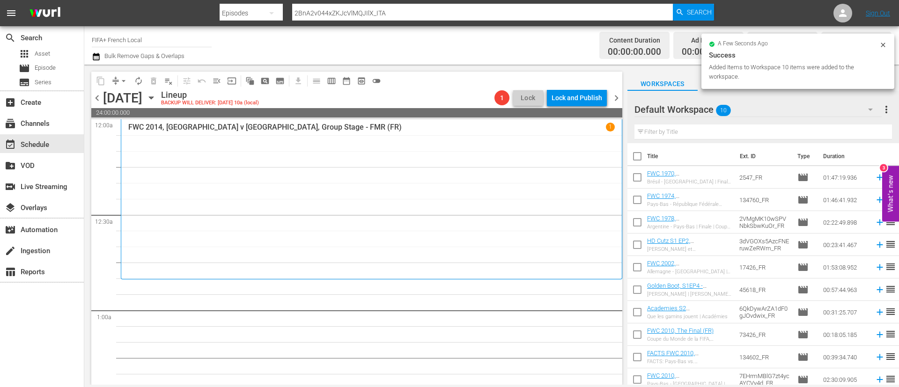
checkbox input "true"
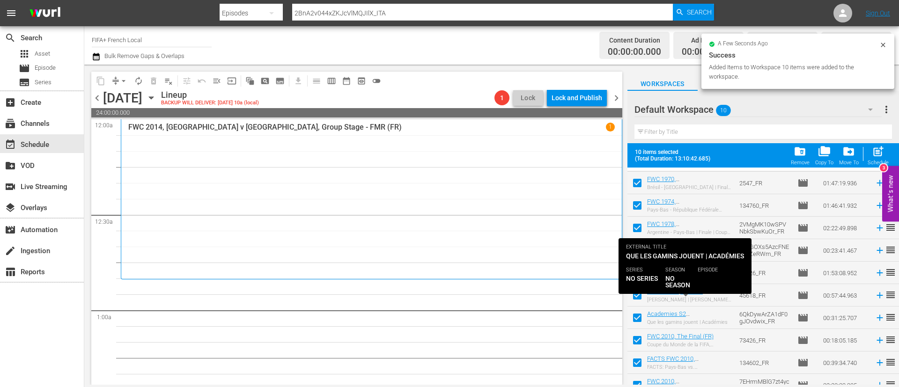
scroll to position [29, 0]
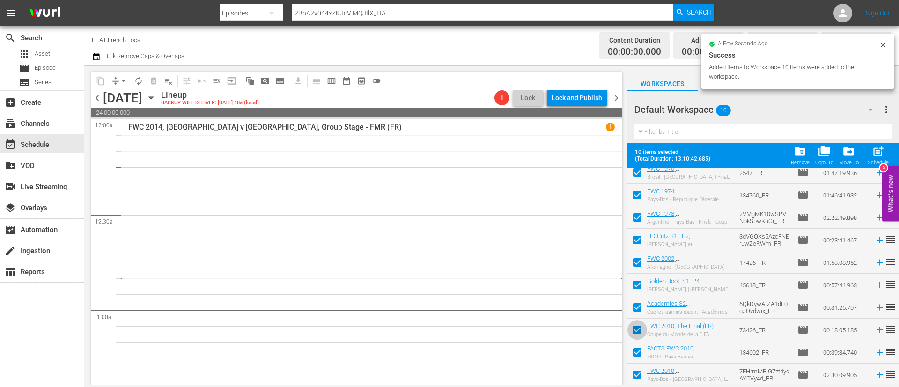
click at [636, 331] on input "checkbox" at bounding box center [638, 332] width 20 height 20
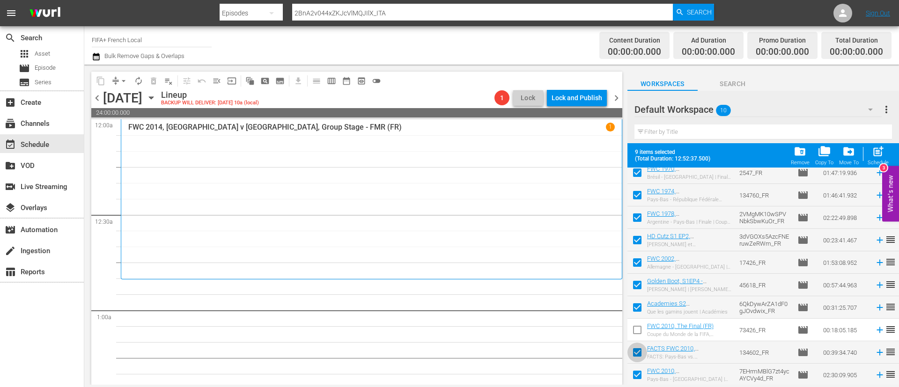
click at [638, 349] on input "checkbox" at bounding box center [638, 355] width 20 height 20
click at [640, 370] on input "checkbox" at bounding box center [638, 377] width 20 height 20
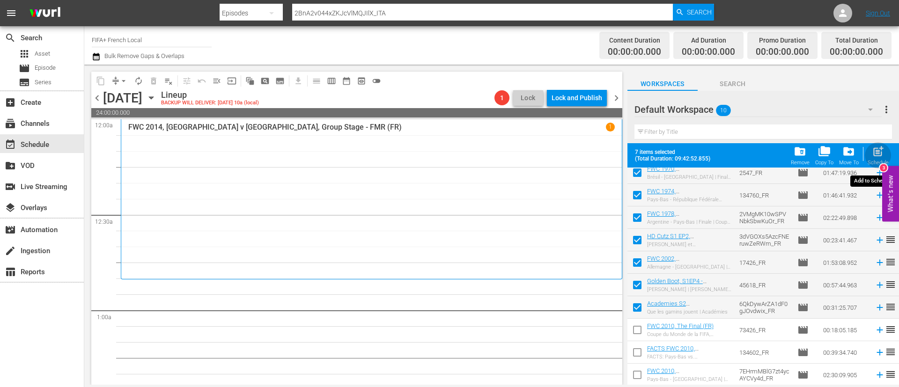
click at [884, 157] on span "post_add" at bounding box center [878, 151] width 13 height 13
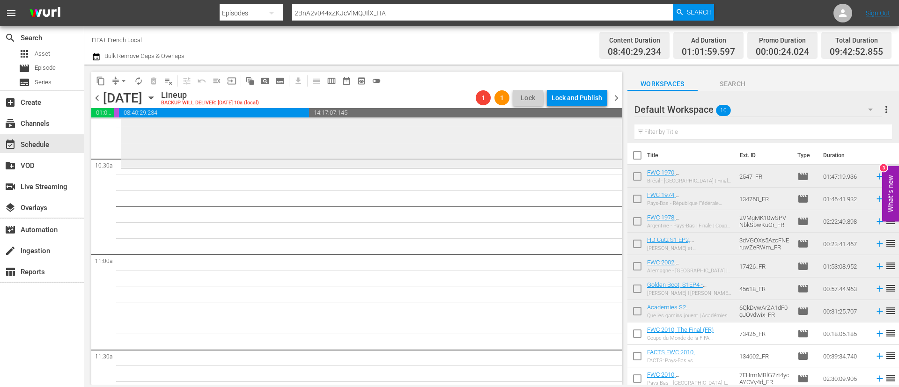
scroll to position [0, 0]
click at [637, 181] on input "checkbox" at bounding box center [638, 180] width 20 height 20
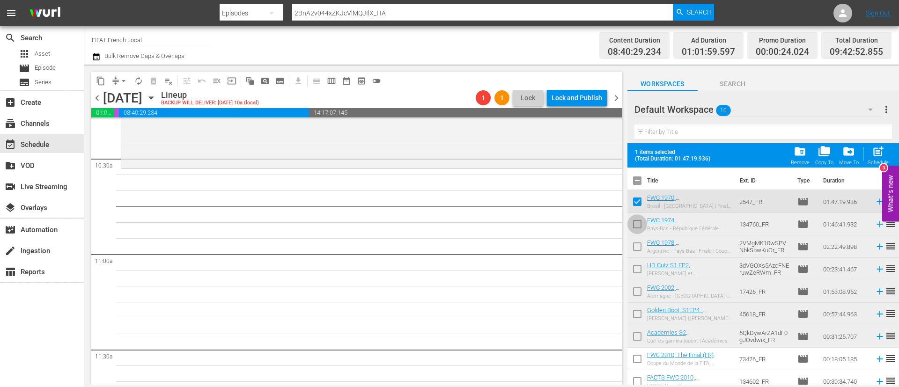
click at [636, 223] on input "checkbox" at bounding box center [638, 226] width 20 height 20
click at [637, 252] on input "checkbox" at bounding box center [638, 249] width 20 height 20
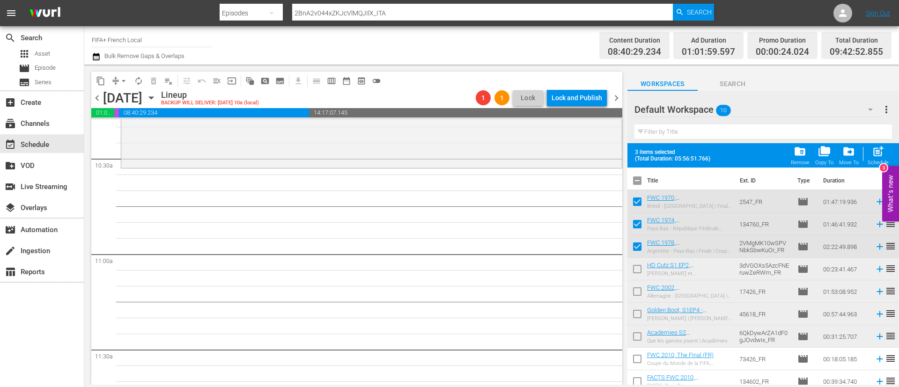
click at [636, 264] on input "checkbox" at bounding box center [638, 271] width 20 height 20
click at [887, 148] on div "post_add Schedule" at bounding box center [878, 155] width 21 height 21
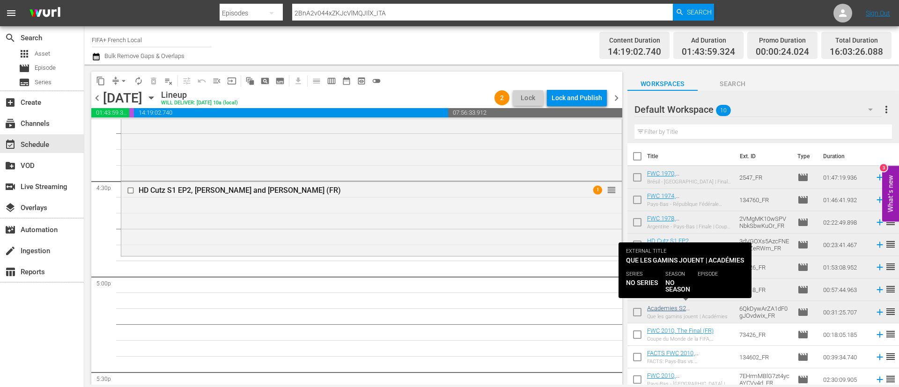
scroll to position [5, 0]
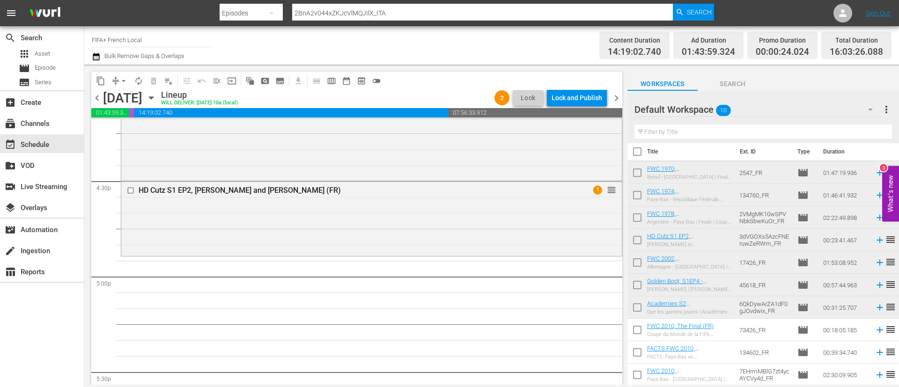
click at [638, 328] on input "checkbox" at bounding box center [638, 332] width 20 height 20
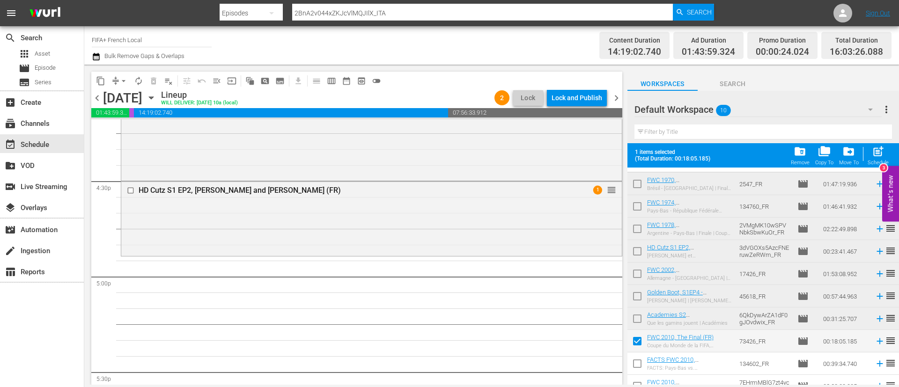
scroll to position [29, 0]
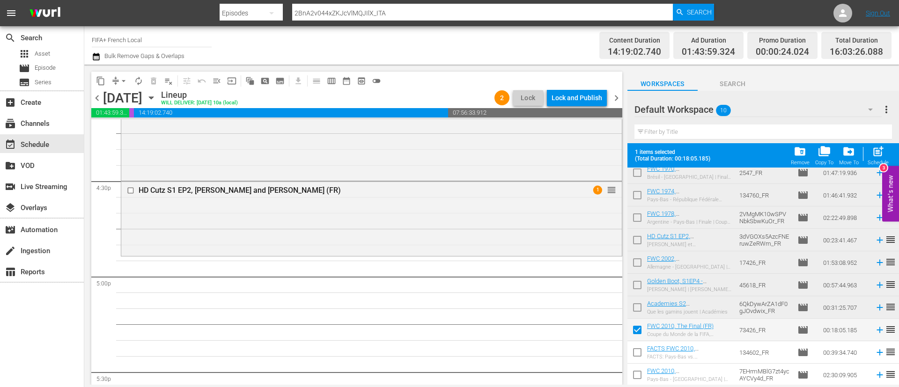
click at [640, 355] on input "checkbox" at bounding box center [638, 355] width 20 height 20
click at [635, 378] on input "checkbox" at bounding box center [638, 377] width 20 height 20
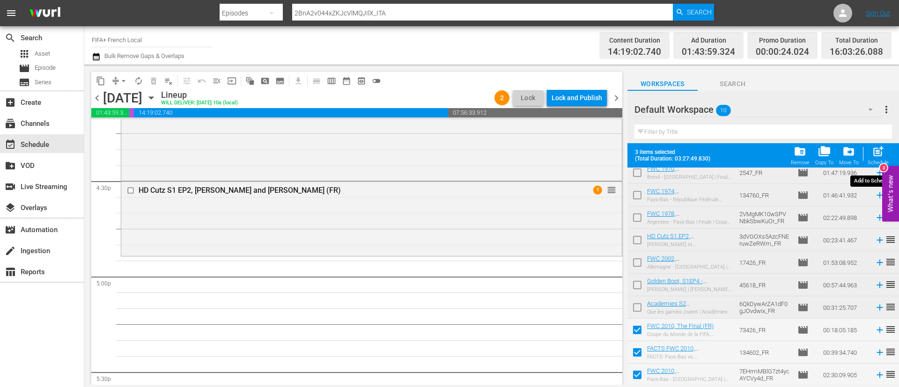
click at [882, 159] on div "post_add Schedule" at bounding box center [878, 155] width 21 height 21
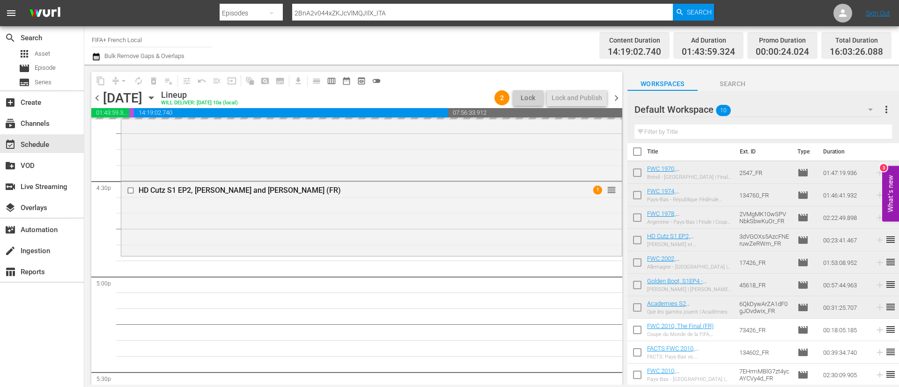
scroll to position [5, 0]
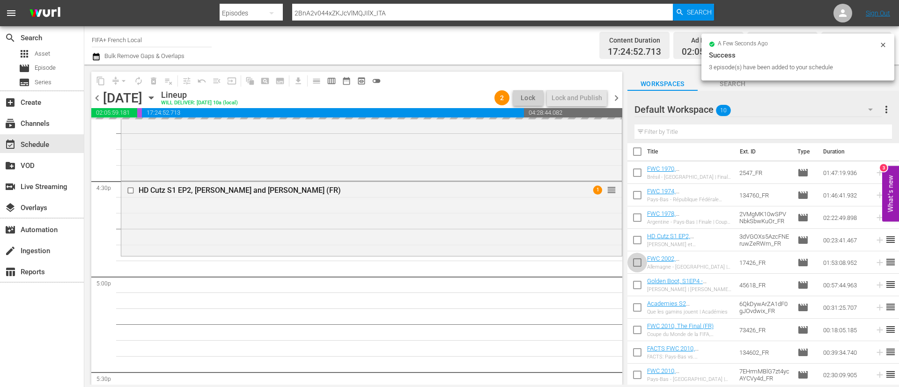
click at [643, 264] on input "checkbox" at bounding box center [638, 265] width 20 height 20
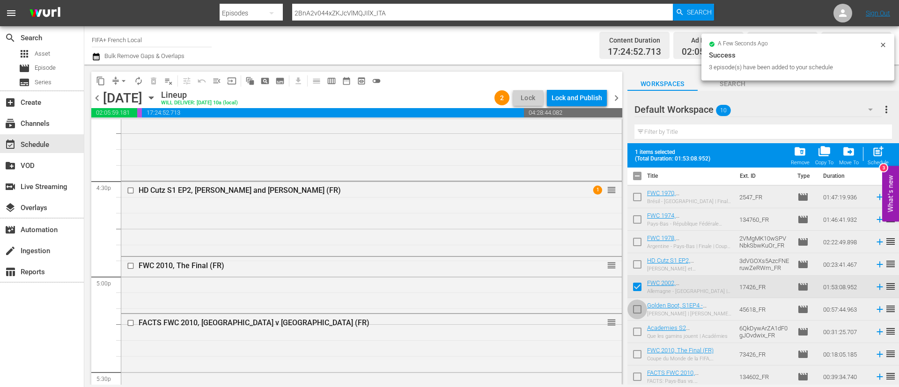
click at [638, 311] on input "checkbox" at bounding box center [638, 312] width 20 height 20
click at [637, 331] on input "checkbox" at bounding box center [638, 334] width 20 height 20
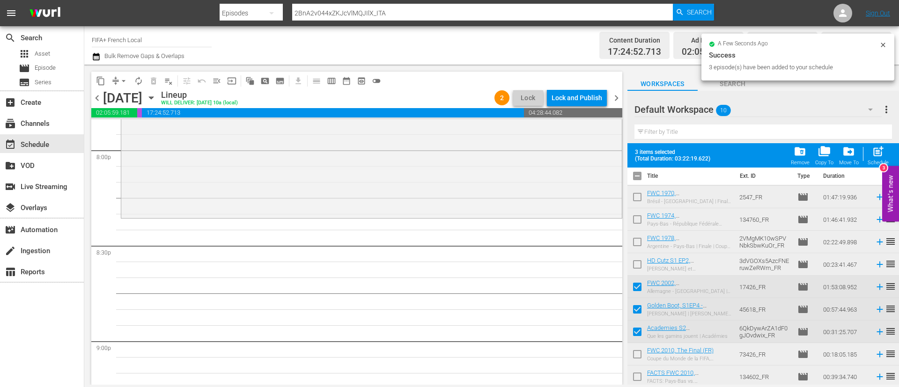
scroll to position [3794, 0]
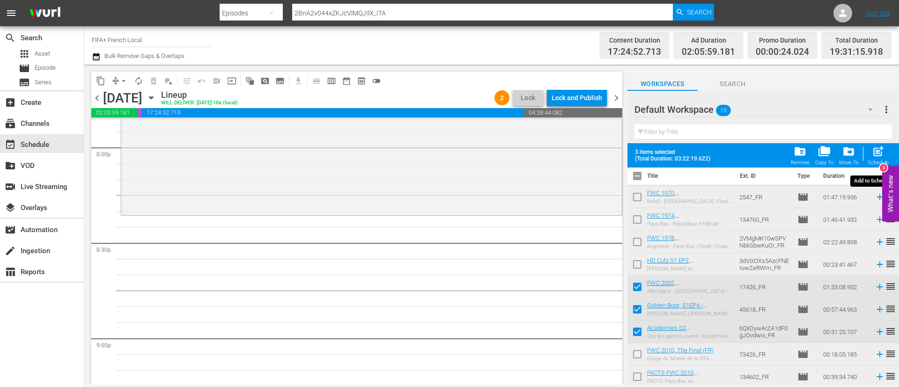
click at [878, 152] on span "post_add" at bounding box center [878, 151] width 13 height 13
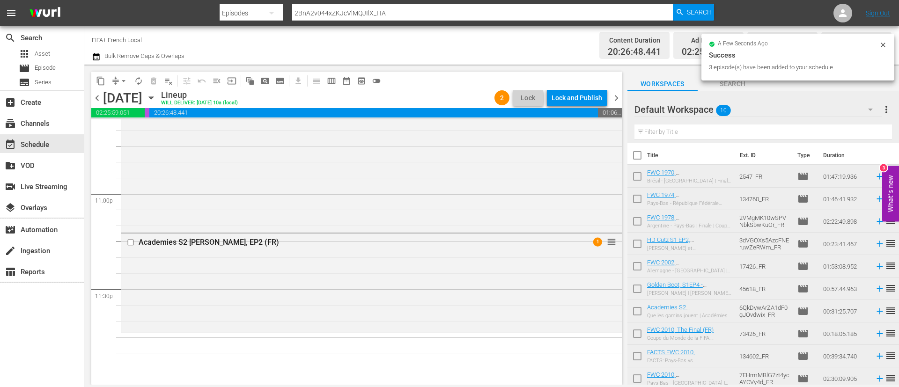
scroll to position [0, 0]
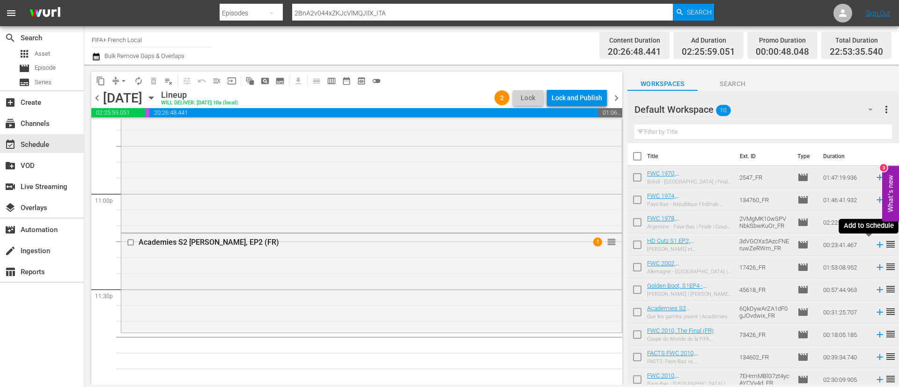
click at [875, 247] on icon at bounding box center [880, 245] width 10 height 10
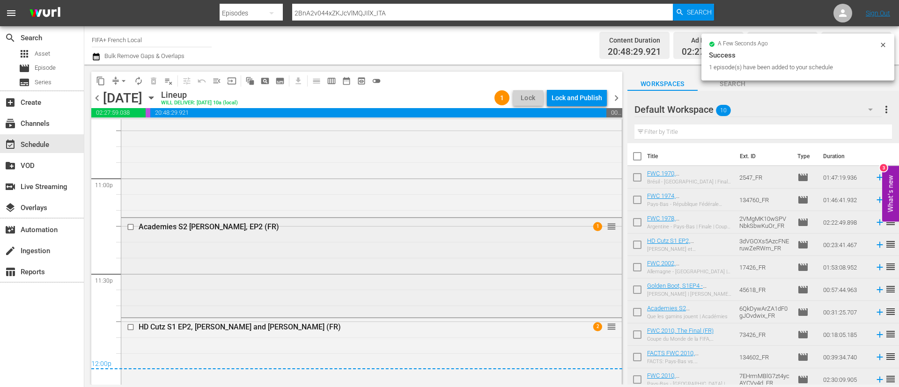
scroll to position [4345, 0]
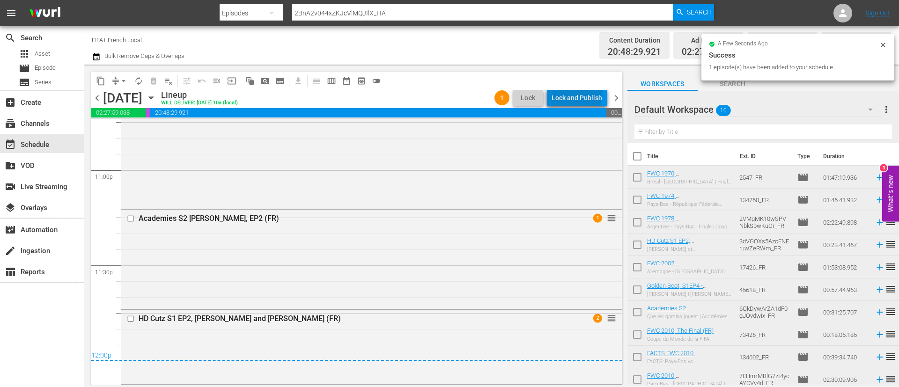
click at [578, 90] on div "Lock and Publish" at bounding box center [577, 97] width 51 height 17
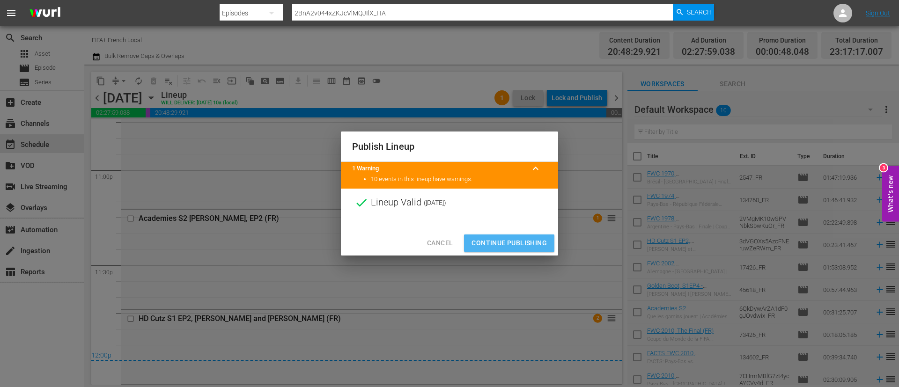
click at [523, 241] on span "Continue Publishing" at bounding box center [509, 243] width 75 height 12
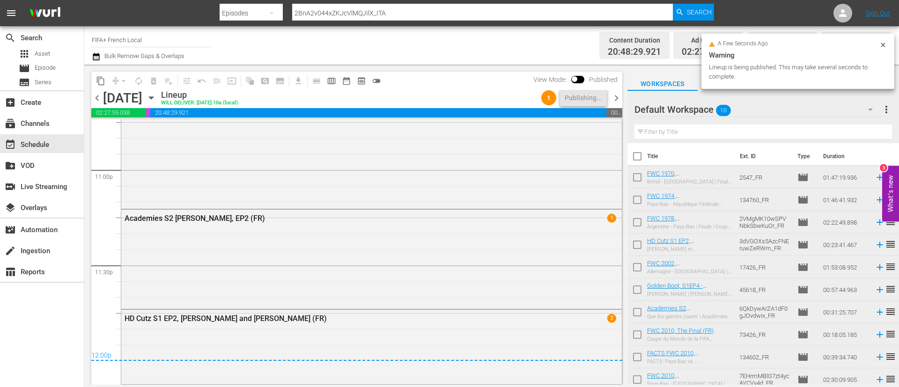
click at [887, 108] on span "more_vert" at bounding box center [886, 109] width 11 height 11
click at [855, 126] on div "Clear All Workspace Items" at bounding box center [826, 127] width 110 height 17
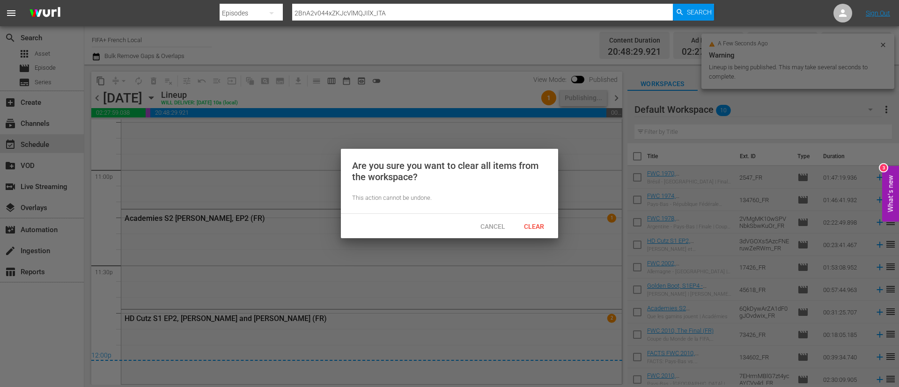
click at [528, 237] on div "Cancel Clear" at bounding box center [449, 226] width 217 height 24
click at [539, 225] on span "Clear" at bounding box center [534, 226] width 35 height 7
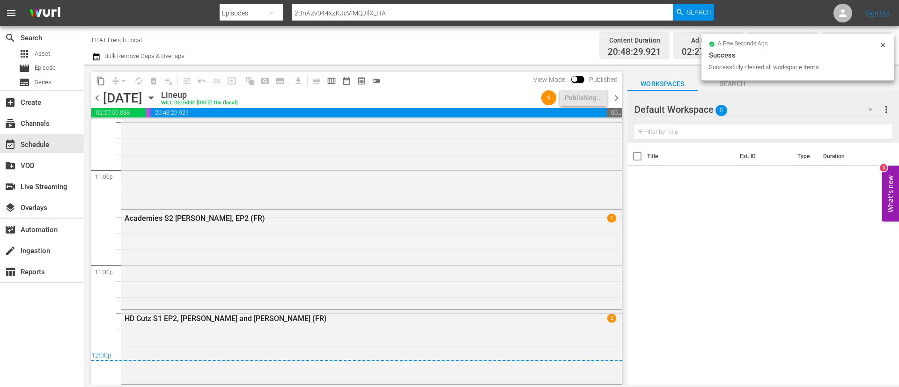
click at [99, 96] on span "chevron_left" at bounding box center [97, 98] width 12 height 12
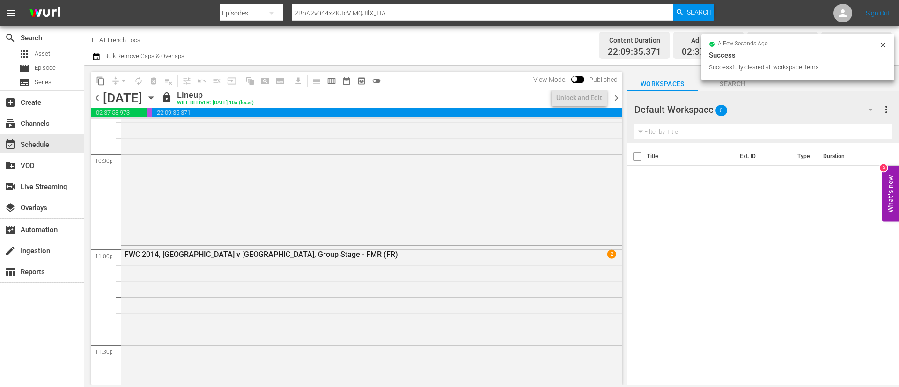
click at [618, 97] on span "chevron_right" at bounding box center [617, 98] width 12 height 12
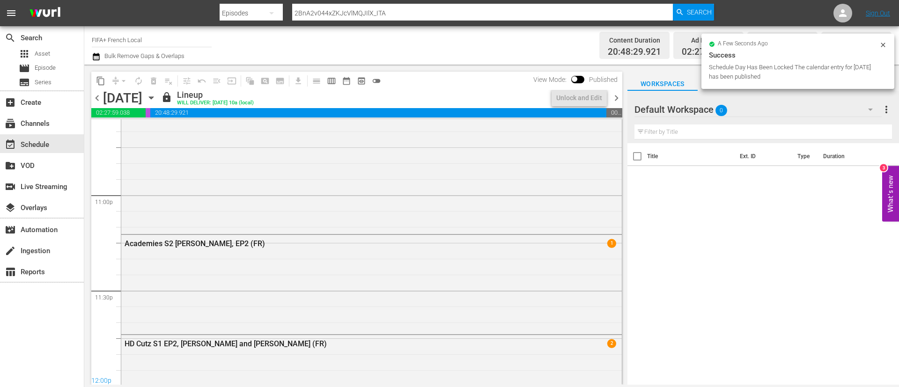
scroll to position [4345, 0]
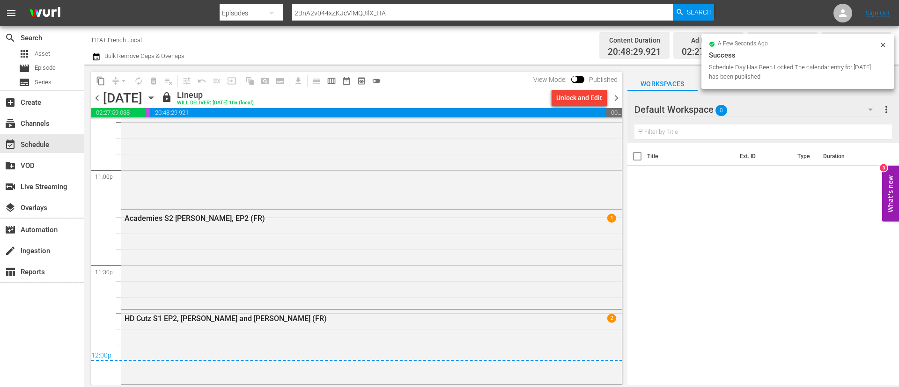
click at [618, 97] on span "chevron_right" at bounding box center [617, 98] width 12 height 12
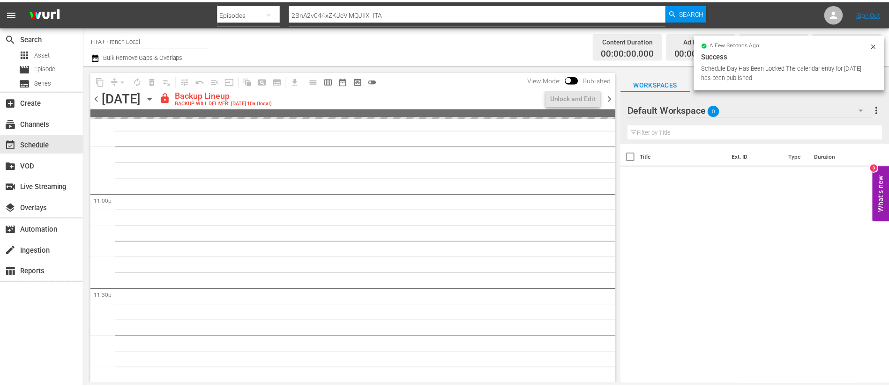
scroll to position [4321, 0]
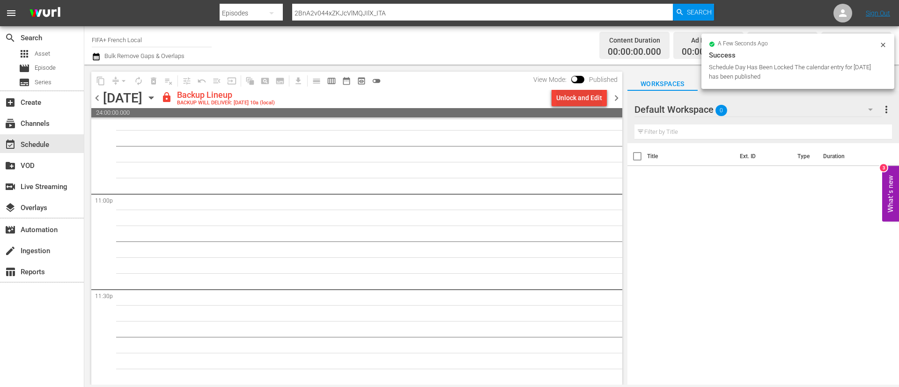
click at [586, 100] on div "Unlock and Edit" at bounding box center [580, 97] width 46 height 17
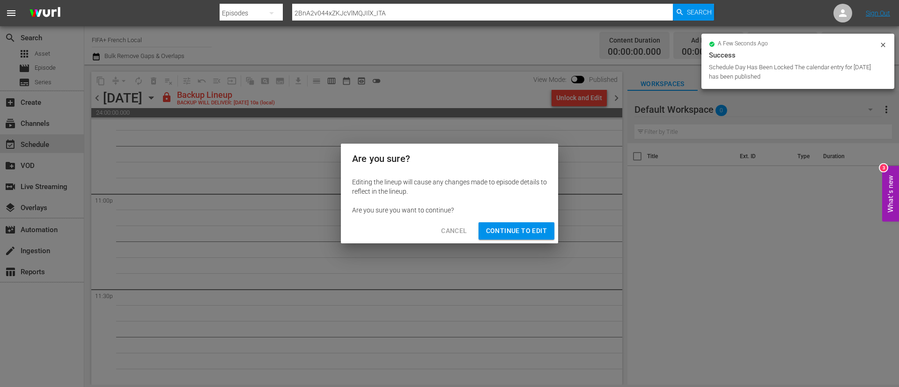
click at [524, 227] on span "Continue to Edit" at bounding box center [516, 231] width 61 height 12
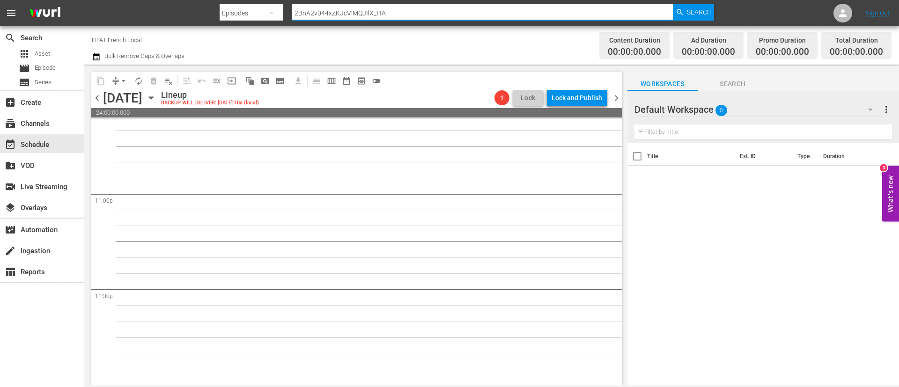
click at [411, 12] on input "2BnA2v044xZKJcVlMQJIlX_ITA" at bounding box center [482, 13] width 381 height 22
paste input "4ZO0kWDCvfiqnVubAyGjfR_FR"
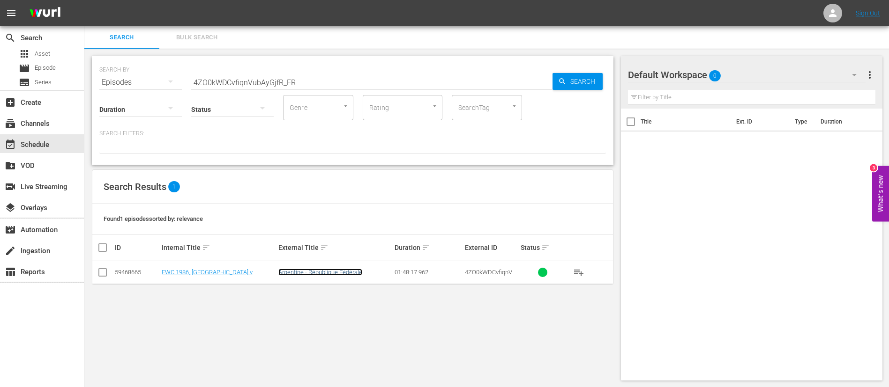
click at [327, 274] on link "Argentine - République Fédérale d'Allemagne | Finale | Coupe du Monde de la FIF…" at bounding box center [332, 283] width 109 height 28
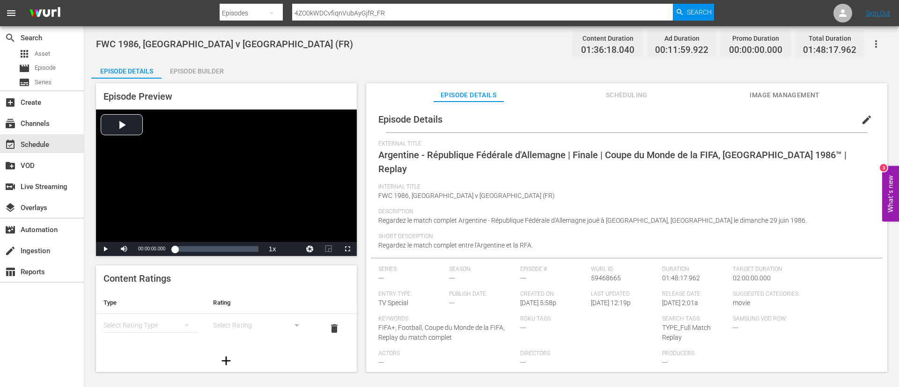
click at [269, 142] on div "Video Player" at bounding box center [226, 176] width 261 height 133
click at [192, 245] on div "00:22:30.699 Argentine - République Fédérale d'Allemagne | Finale | Coupe du Mo…" at bounding box center [192, 249] width 0 height 9
click at [274, 172] on div "Video Player" at bounding box center [226, 176] width 261 height 133
click at [73, 68] on div "movie Episode" at bounding box center [42, 68] width 84 height 13
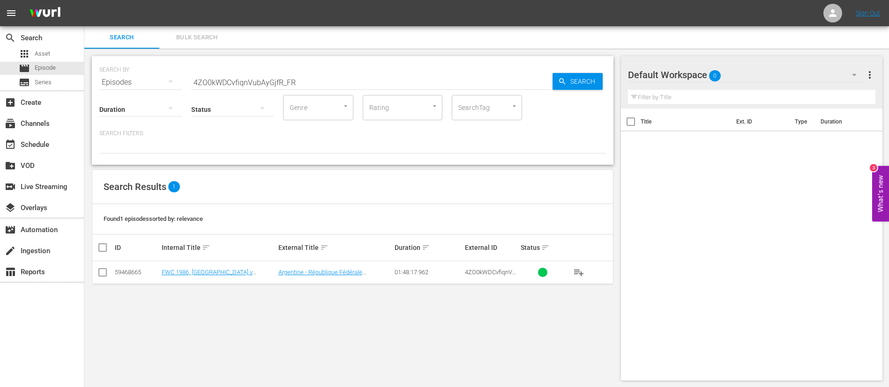
click at [198, 26] on nav "menu Sign Out" at bounding box center [444, 13] width 889 height 26
click at [195, 45] on button "Bulk Search" at bounding box center [196, 37] width 75 height 22
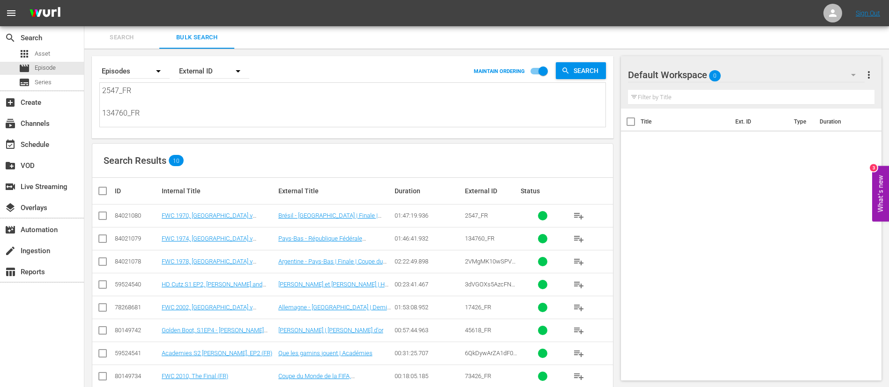
click at [258, 96] on textarea "2547_FR 134760_FR 2VMgMK10wSPVNbkSbwKuOr_FR 3dVGOXs5AzcFNEruwZeRWm_FR 17426_FR …" at bounding box center [353, 106] width 503 height 43
paste textarea "6vG6HB0xogezfAuSJi8txX_FR 131887_FR 4HtZGTmaoP3Uo5uwC9uoex_FR 3X5w3rA0Sd29SE060…"
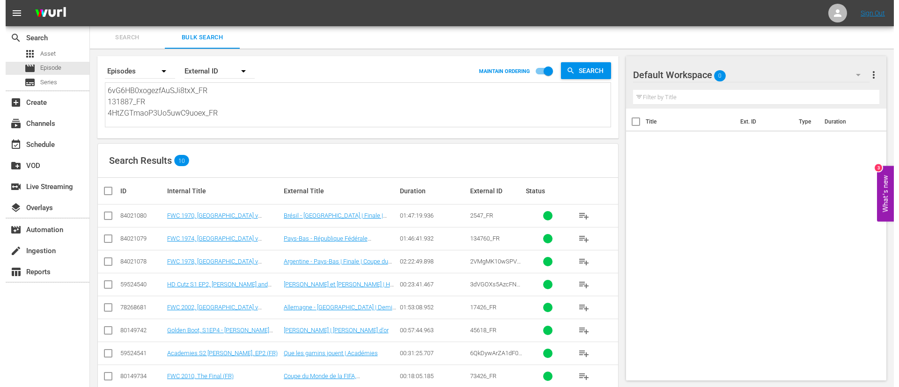
scroll to position [1, 0]
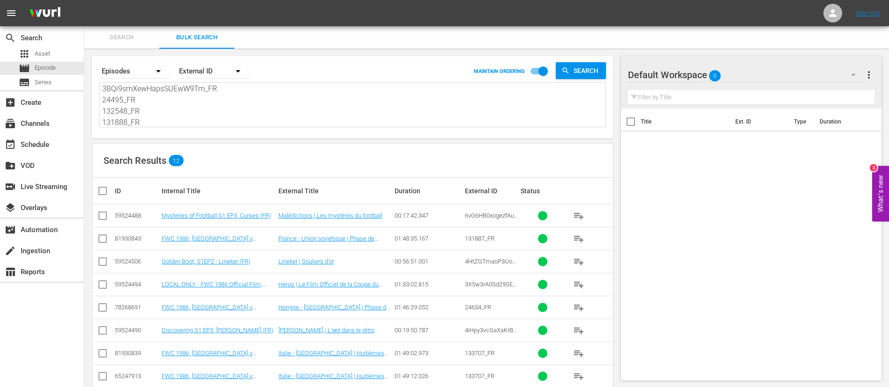
click at [102, 188] on input "checkbox" at bounding box center [106, 191] width 19 height 11
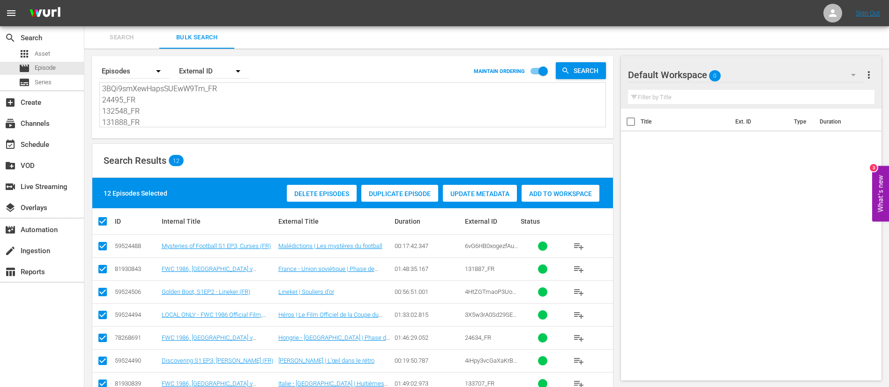
click at [553, 192] on span "Add to Workspace" at bounding box center [560, 193] width 78 height 7
click at [23, 142] on div "event_available Schedule" at bounding box center [26, 143] width 52 height 8
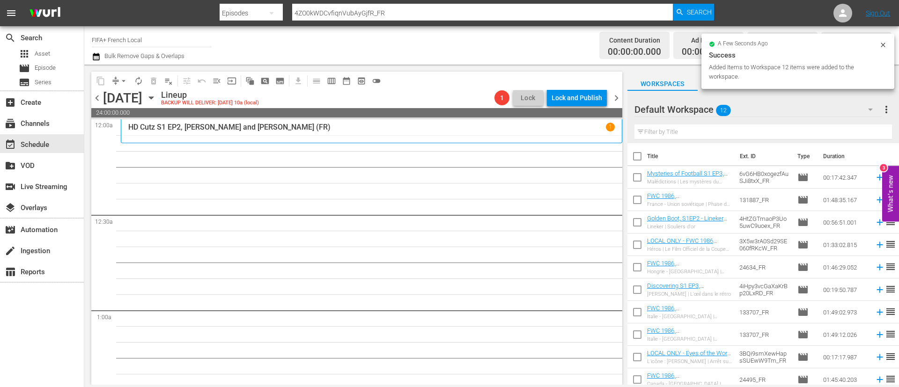
click at [642, 155] on input "checkbox" at bounding box center [638, 158] width 20 height 20
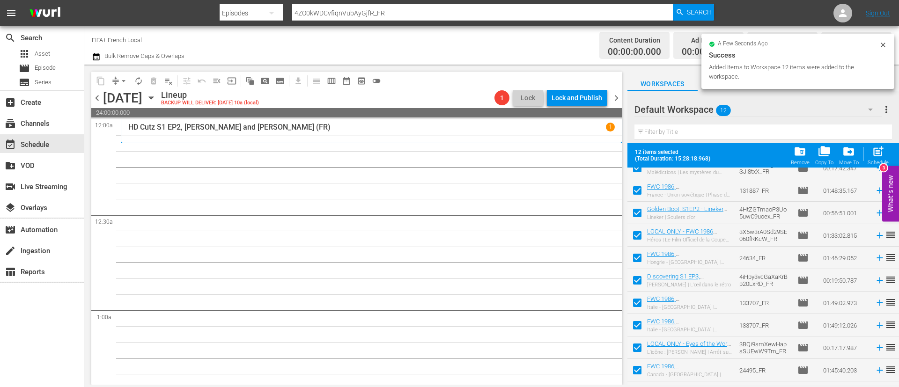
scroll to position [74, 0]
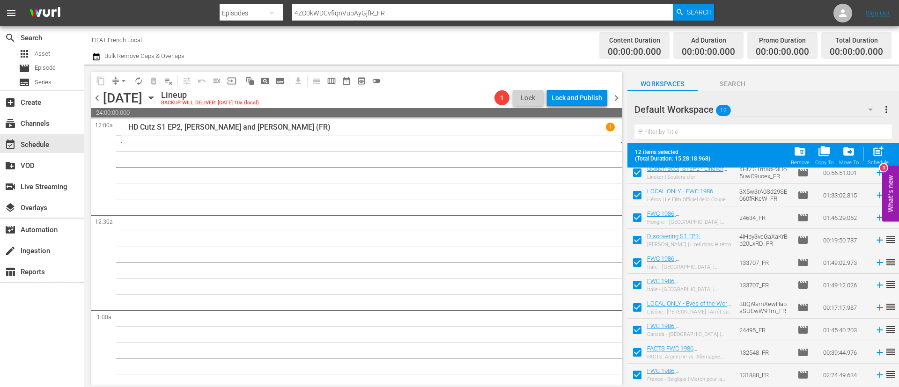
click at [632, 331] on input "checkbox" at bounding box center [638, 332] width 20 height 20
click at [637, 358] on input "checkbox" at bounding box center [638, 355] width 20 height 20
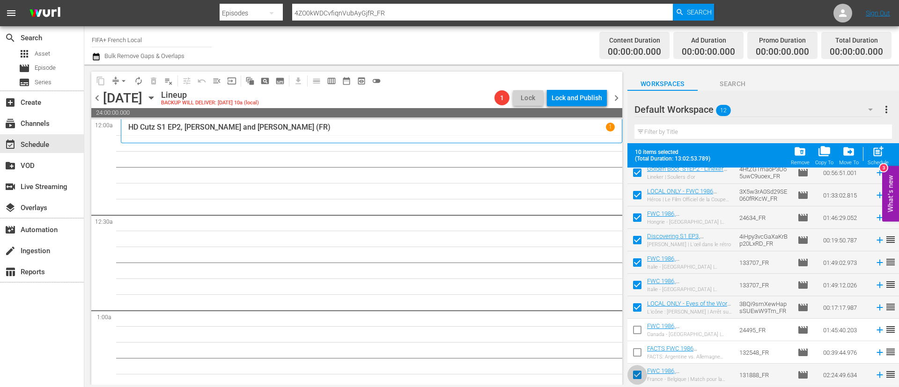
click at [637, 371] on input "checkbox" at bounding box center [638, 377] width 20 height 20
click at [875, 151] on span "post_add" at bounding box center [878, 151] width 13 height 13
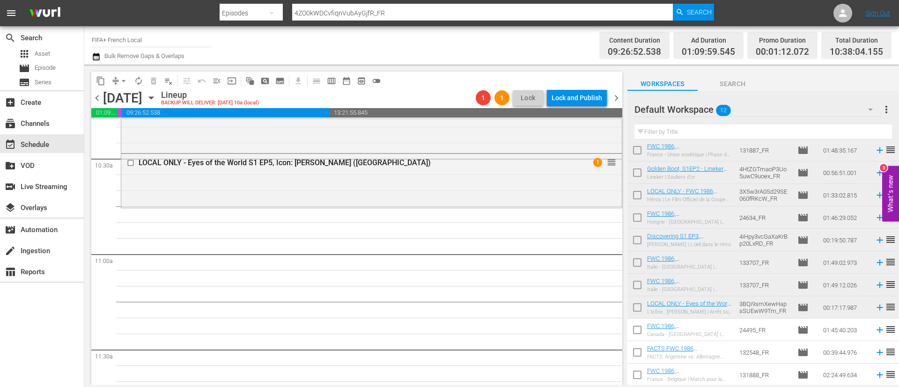
scroll to position [0, 0]
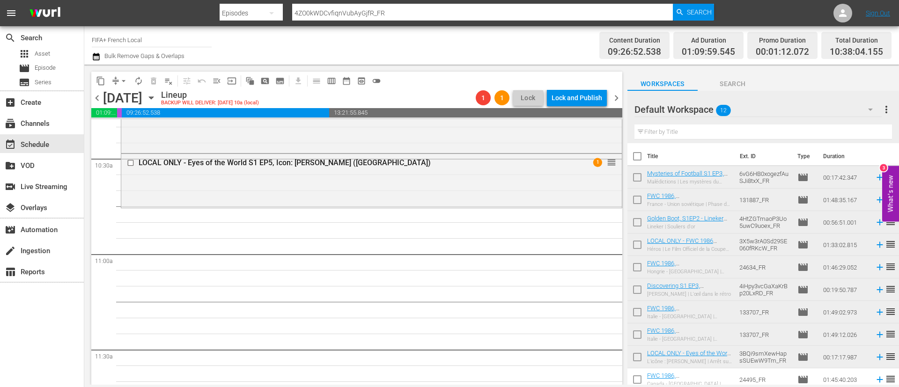
click at [636, 171] on input "checkbox" at bounding box center [638, 180] width 20 height 20
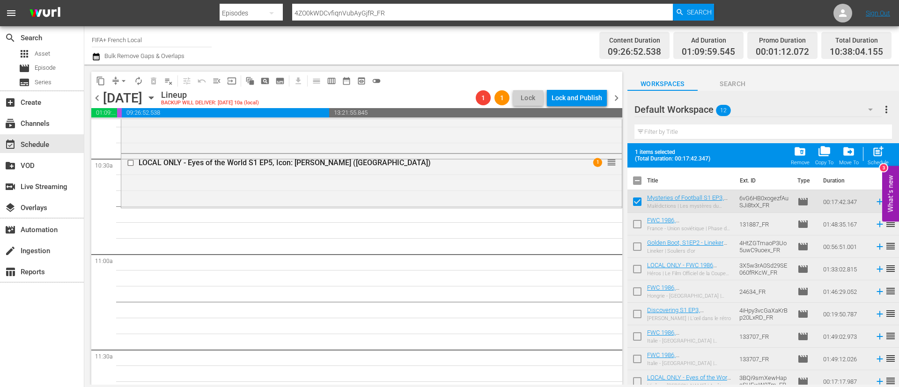
click at [634, 224] on input "checkbox" at bounding box center [638, 226] width 20 height 20
click at [637, 249] on input "checkbox" at bounding box center [638, 249] width 20 height 20
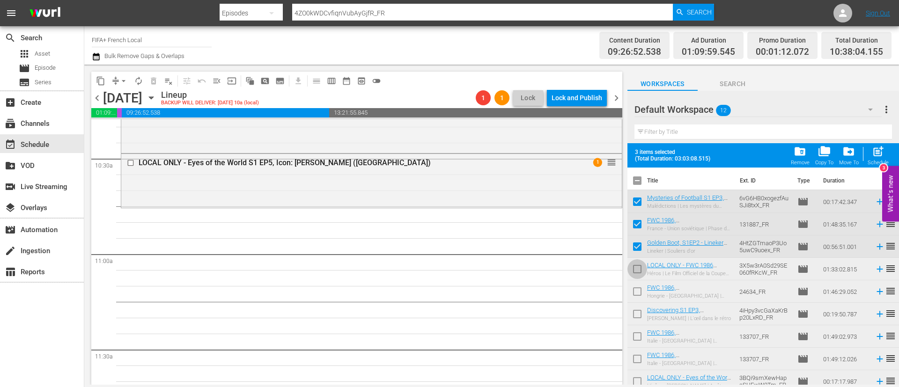
click at [639, 266] on input "checkbox" at bounding box center [638, 271] width 20 height 20
click at [638, 287] on input "checkbox" at bounding box center [638, 294] width 20 height 20
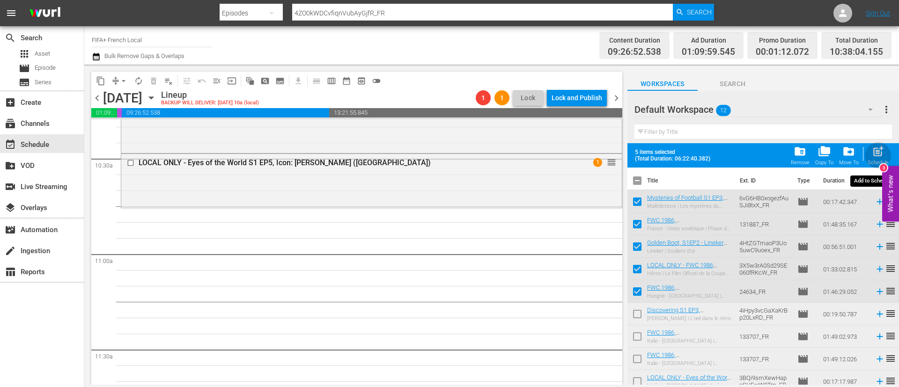
click at [883, 156] on span "post_add" at bounding box center [878, 151] width 13 height 13
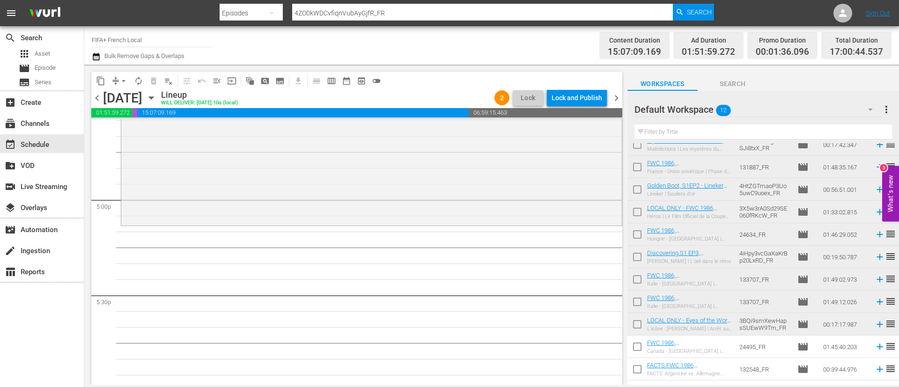
scroll to position [50, 0]
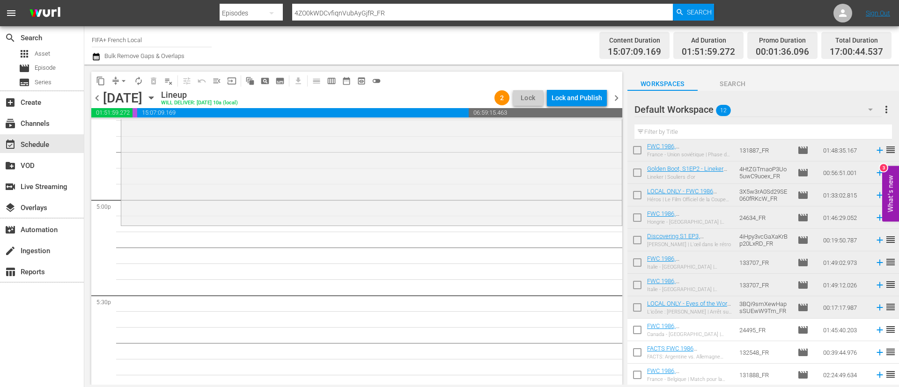
click at [639, 331] on input "checkbox" at bounding box center [638, 332] width 20 height 20
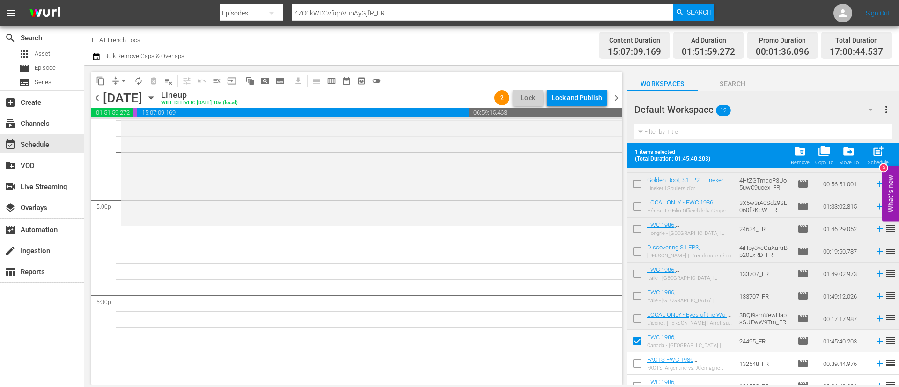
scroll to position [74, 0]
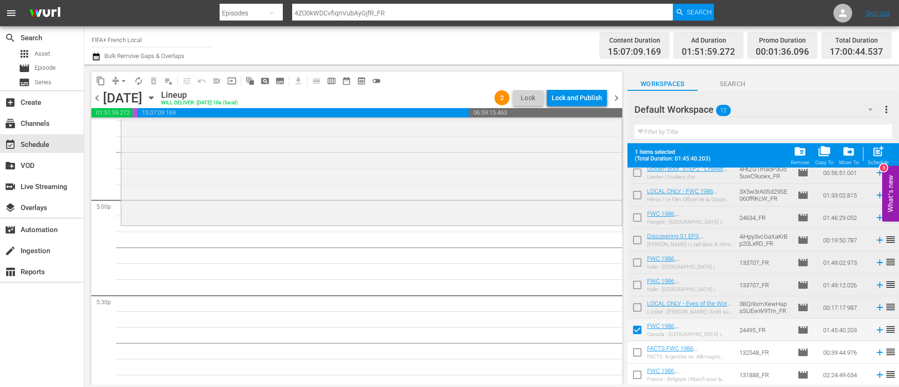
click at [639, 355] on input "checkbox" at bounding box center [638, 355] width 20 height 20
click at [639, 376] on input "checkbox" at bounding box center [638, 377] width 20 height 20
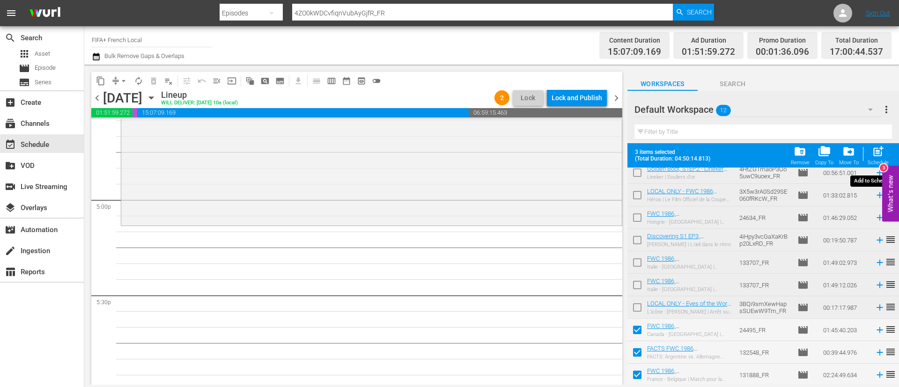
click at [876, 154] on span "post_add" at bounding box center [878, 151] width 13 height 13
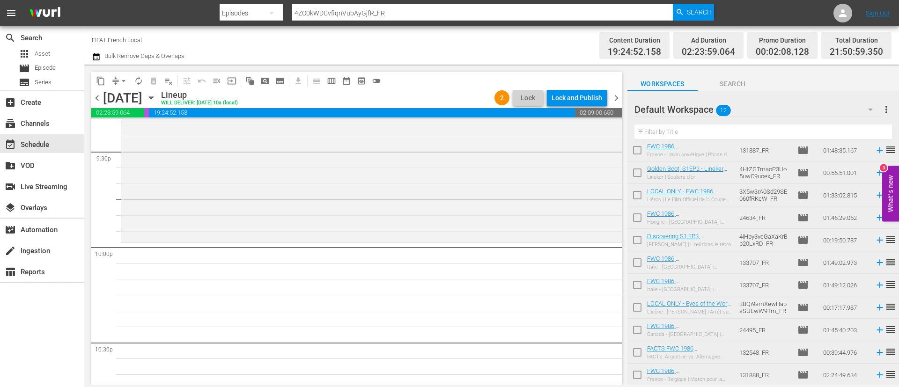
scroll to position [4082, 0]
click at [640, 244] on input "checkbox" at bounding box center [638, 242] width 20 height 20
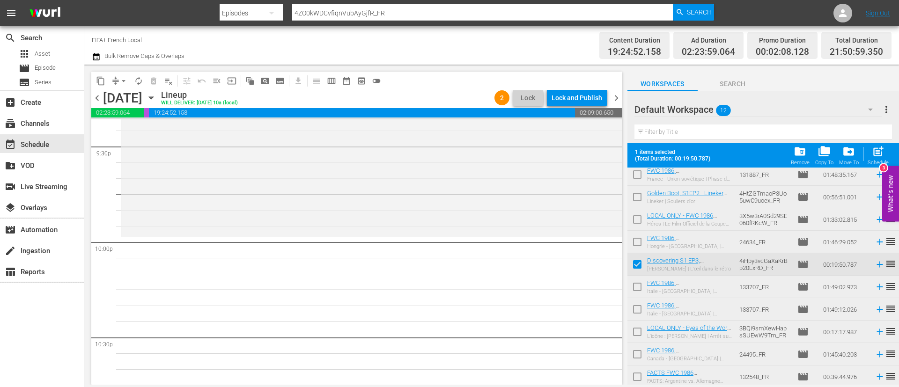
click at [636, 284] on input "checkbox" at bounding box center [638, 289] width 20 height 20
click at [882, 155] on span "post_add" at bounding box center [878, 151] width 13 height 13
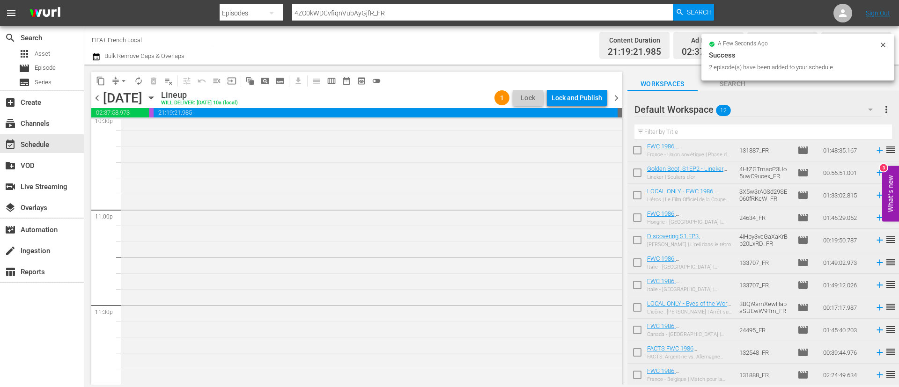
scroll to position [4345, 0]
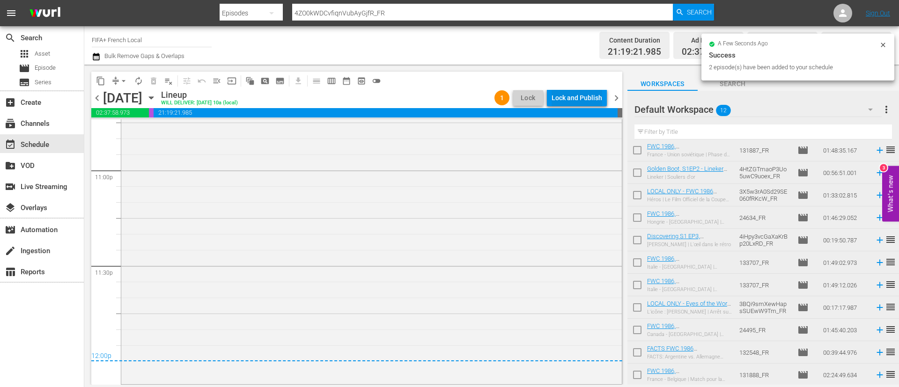
click at [601, 98] on div "Lock and Publish" at bounding box center [577, 97] width 51 height 17
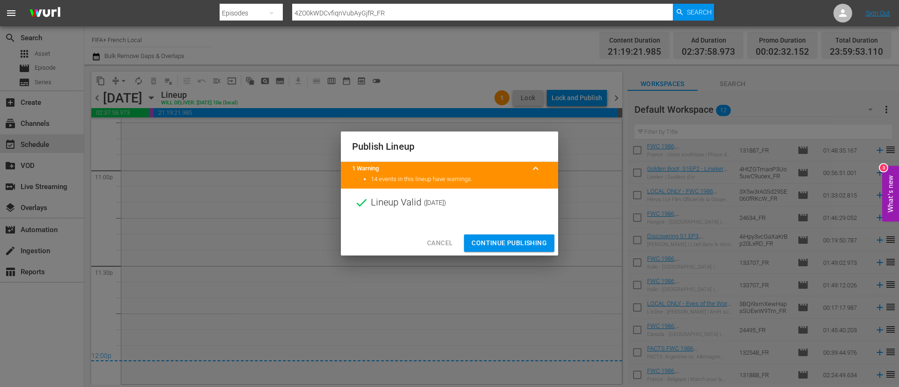
click at [500, 238] on span "Continue Publishing" at bounding box center [509, 243] width 75 height 12
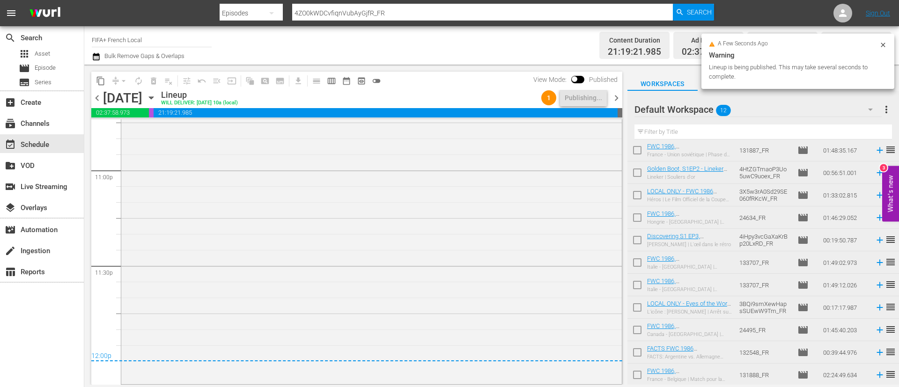
click at [887, 109] on span "more_vert" at bounding box center [886, 109] width 11 height 11
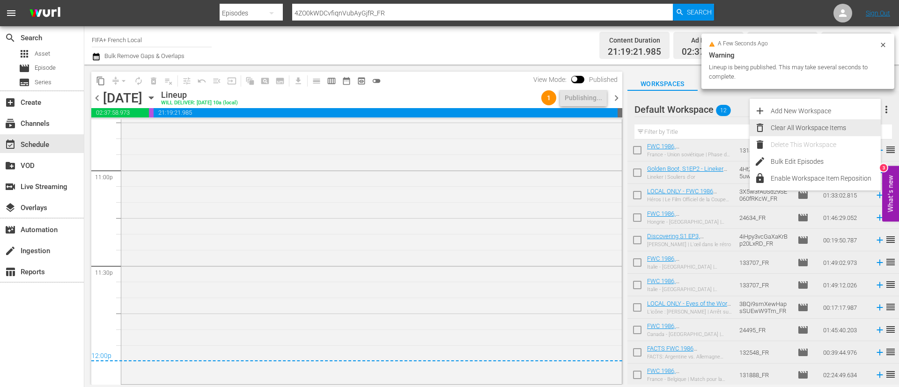
click at [839, 125] on div "Clear All Workspace Items" at bounding box center [826, 127] width 110 height 17
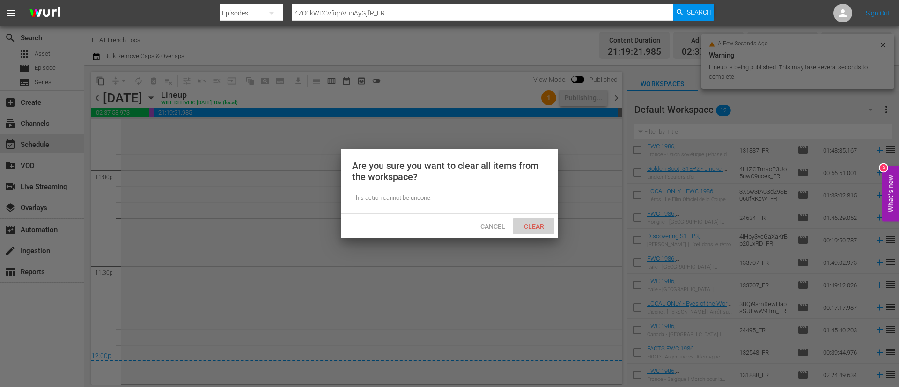
click at [539, 225] on span "Clear" at bounding box center [534, 226] width 35 height 7
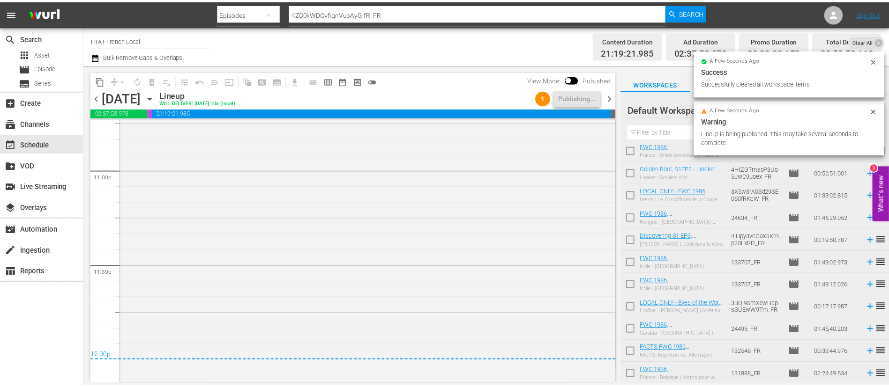
scroll to position [0, 0]
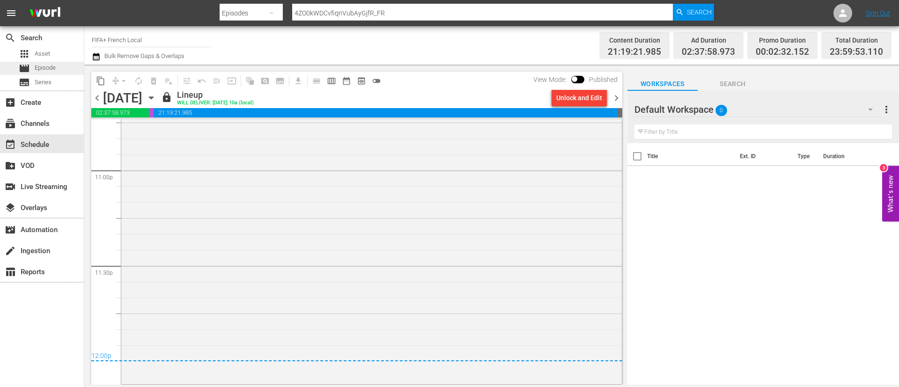
click at [45, 65] on span "Episode" at bounding box center [45, 67] width 21 height 9
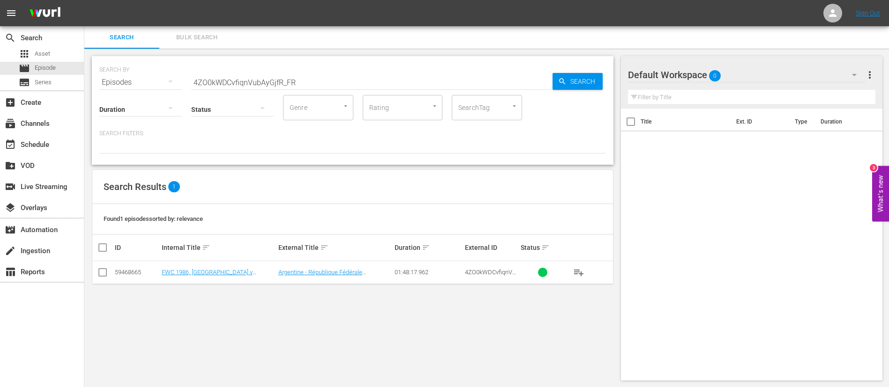
click at [211, 47] on button "Bulk Search" at bounding box center [196, 37] width 75 height 22
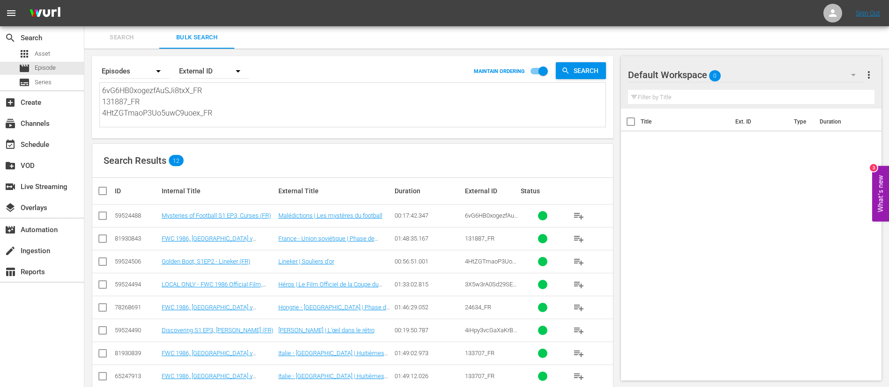
click at [204, 102] on textarea "6vG6HB0xogezfAuSJi8txX_FR 131887_FR 4HtZGTmaoP3Uo5uwC9uoex_FR 3X5w3rA0Sd29SE060…" at bounding box center [353, 106] width 503 height 43
paste textarea "17432_FR 4488_FR ktLWtLQTqnIfzU2unVBsx_FR 3eu7XVDXZVi8TOfo9OhIh8_FR 139503_FR 1…"
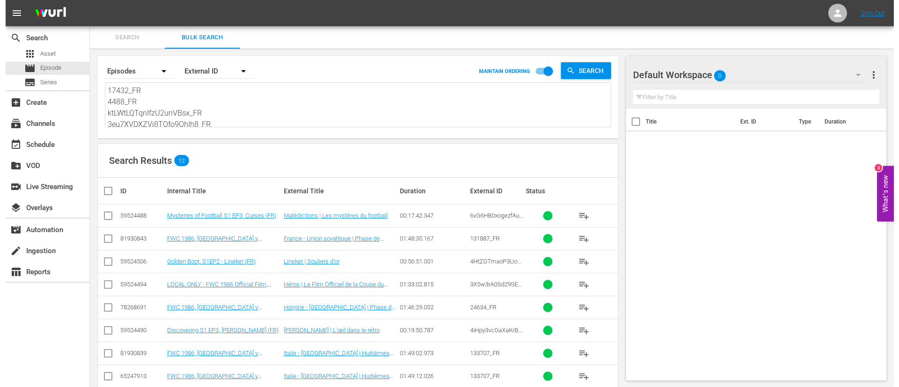
scroll to position [1, 0]
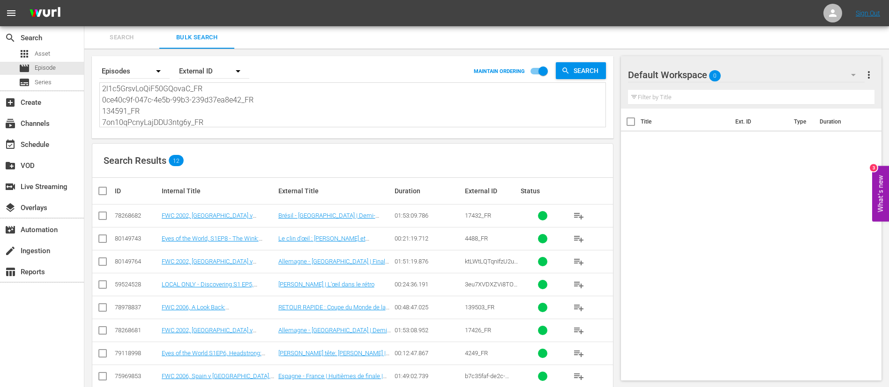
click at [100, 193] on input "checkbox" at bounding box center [106, 191] width 19 height 11
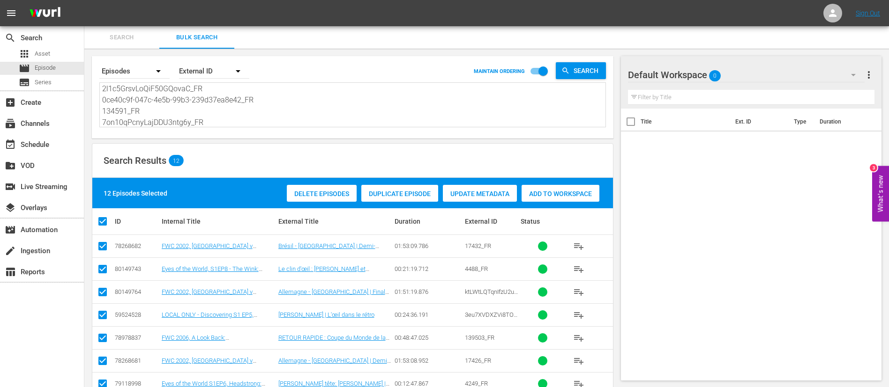
click at [580, 196] on span "Add to Workspace" at bounding box center [560, 193] width 78 height 7
click at [21, 146] on div "event_available Schedule" at bounding box center [26, 143] width 52 height 8
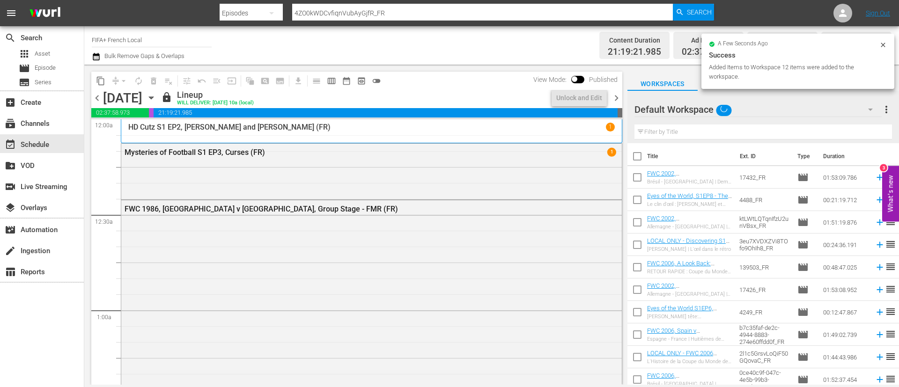
click at [619, 94] on span "chevron_right" at bounding box center [617, 98] width 12 height 12
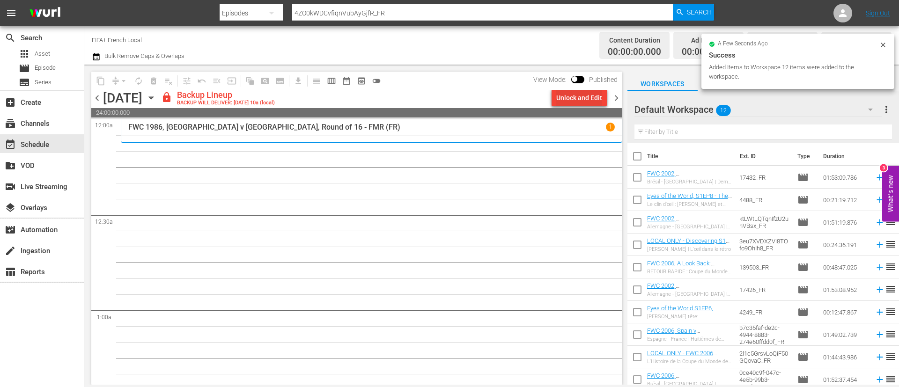
click at [583, 102] on div "Unlock and Edit" at bounding box center [580, 97] width 46 height 17
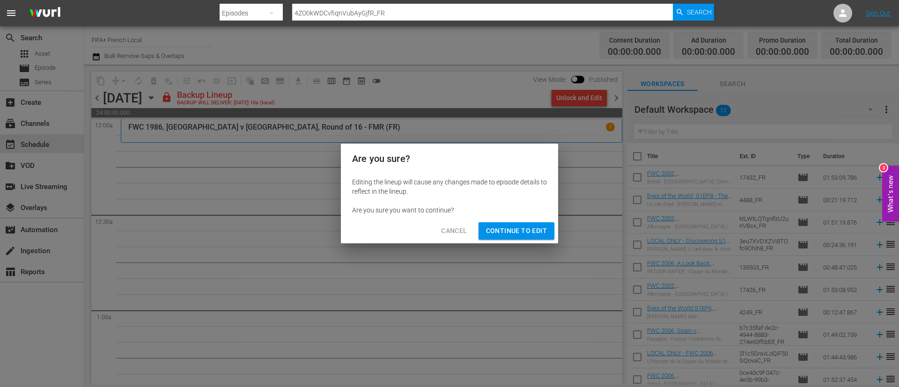
click at [524, 236] on span "Continue to Edit" at bounding box center [516, 231] width 61 height 12
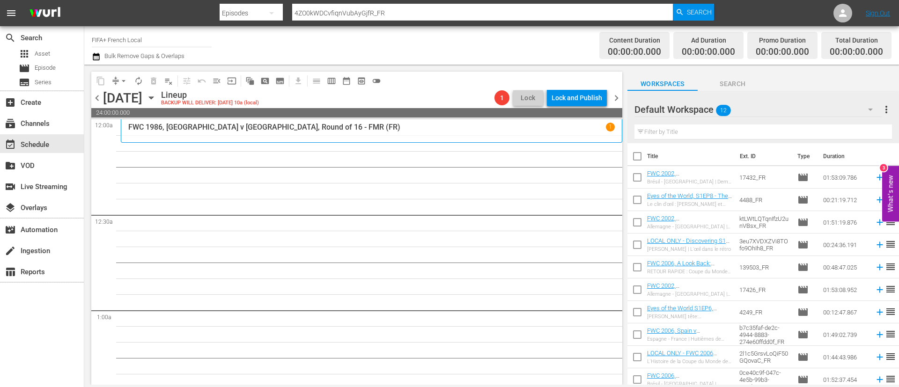
click at [635, 152] on input "checkbox" at bounding box center [638, 158] width 20 height 20
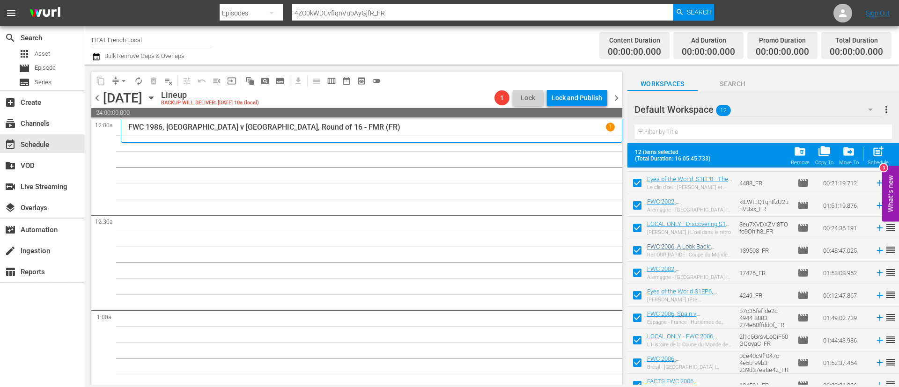
scroll to position [74, 0]
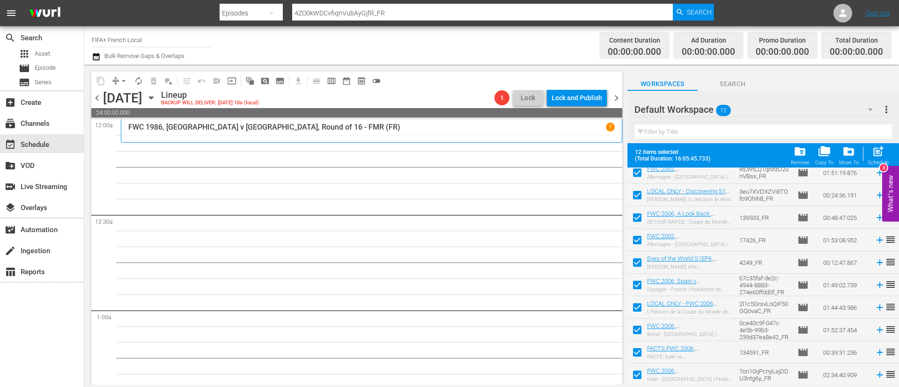
click at [639, 326] on input "checkbox" at bounding box center [638, 332] width 20 height 20
click at [636, 354] on input "checkbox" at bounding box center [638, 355] width 20 height 20
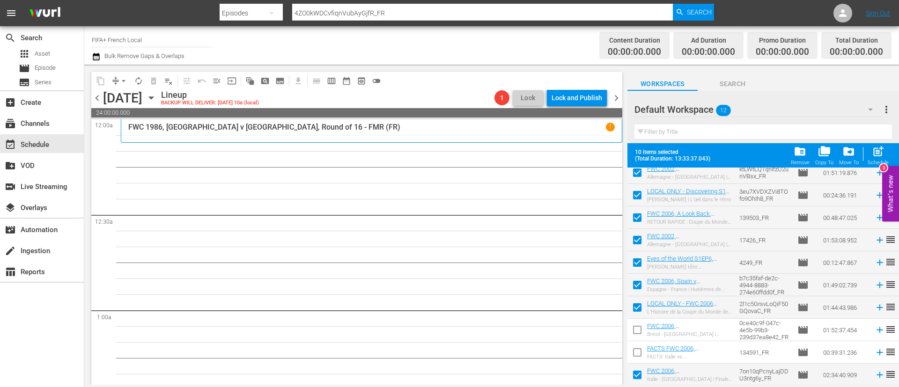
click at [636, 377] on input "checkbox" at bounding box center [638, 377] width 20 height 20
click at [884, 150] on span "post_add" at bounding box center [878, 151] width 13 height 13
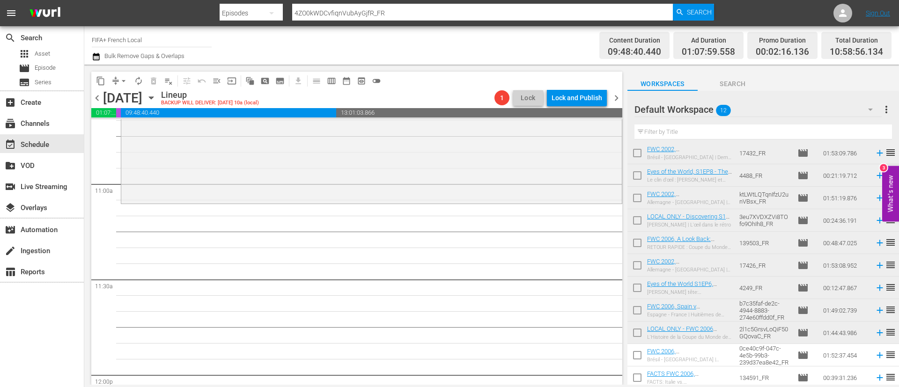
scroll to position [0, 0]
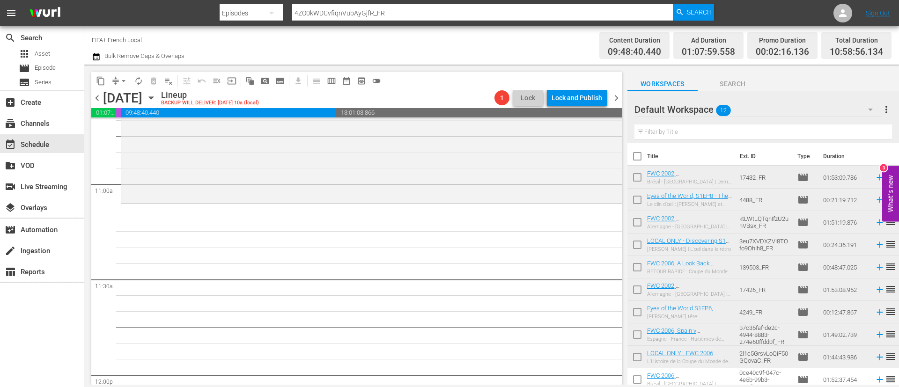
click at [637, 178] on input "checkbox" at bounding box center [638, 180] width 20 height 20
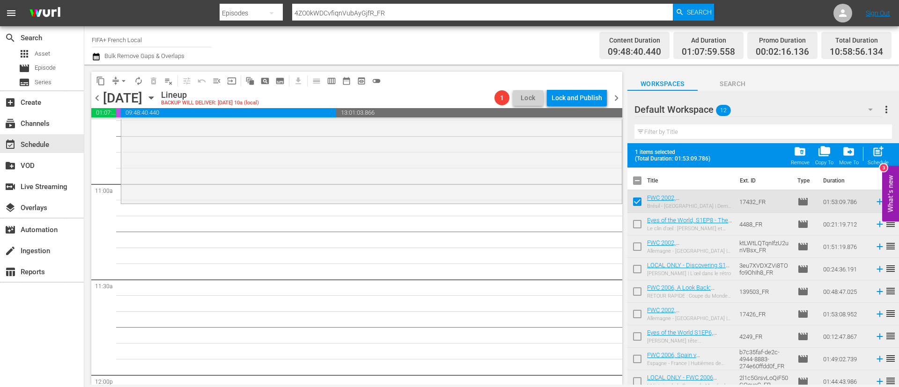
click at [635, 217] on input "checkbox" at bounding box center [638, 226] width 20 height 20
click at [639, 246] on input "checkbox" at bounding box center [638, 249] width 20 height 20
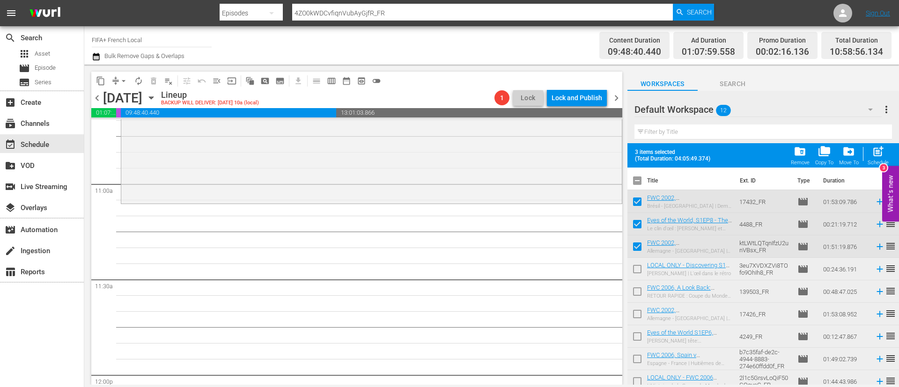
click at [635, 268] on input "checkbox" at bounding box center [638, 271] width 20 height 20
click at [634, 291] on input "checkbox" at bounding box center [638, 294] width 20 height 20
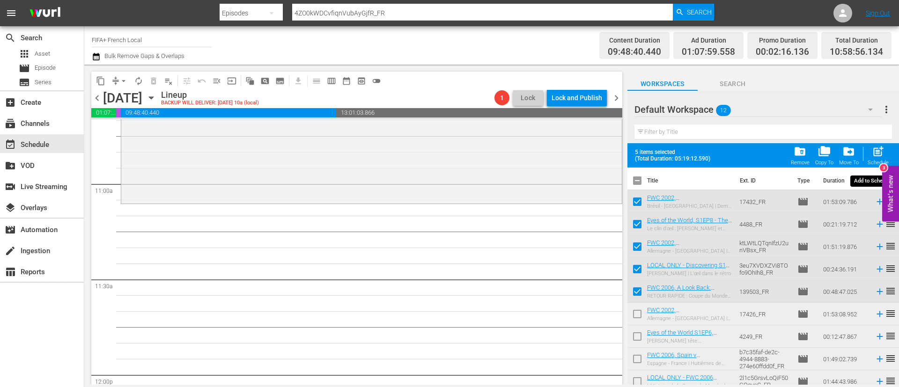
click at [881, 156] on span "post_add" at bounding box center [878, 151] width 13 height 13
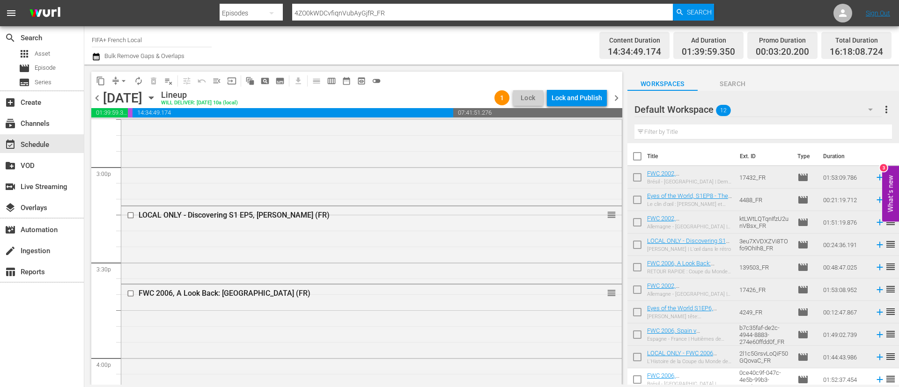
scroll to position [2811, 0]
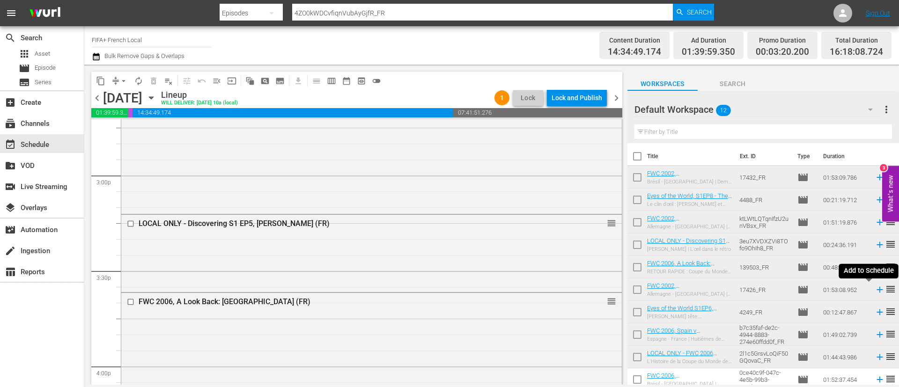
click at [875, 291] on icon at bounding box center [880, 290] width 10 height 10
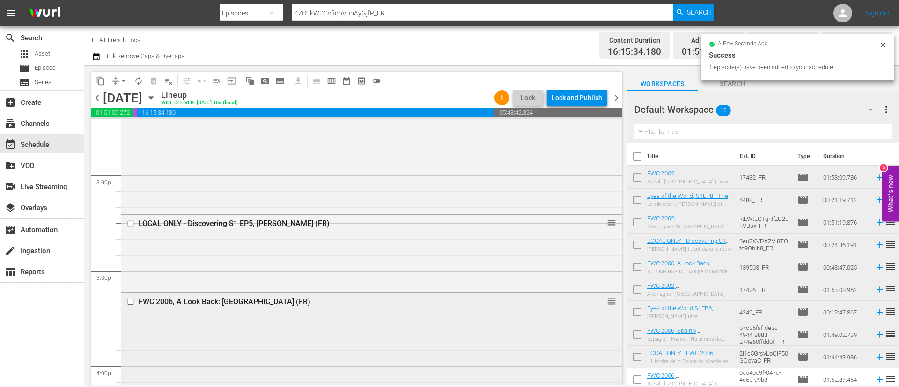
scroll to position [50, 0]
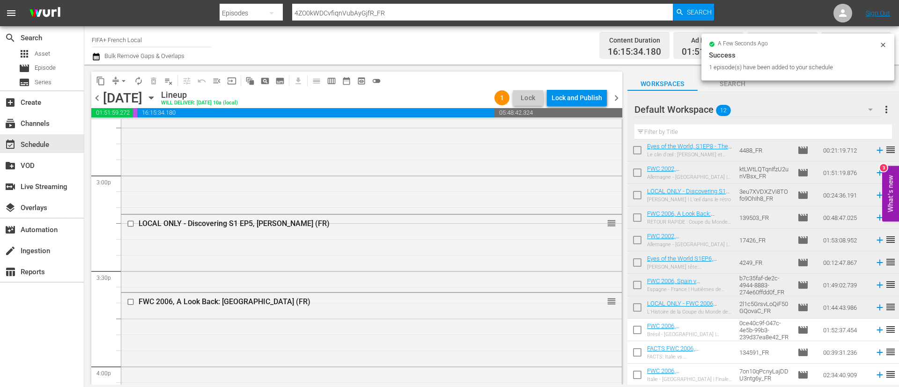
click at [638, 328] on input "checkbox" at bounding box center [638, 332] width 20 height 20
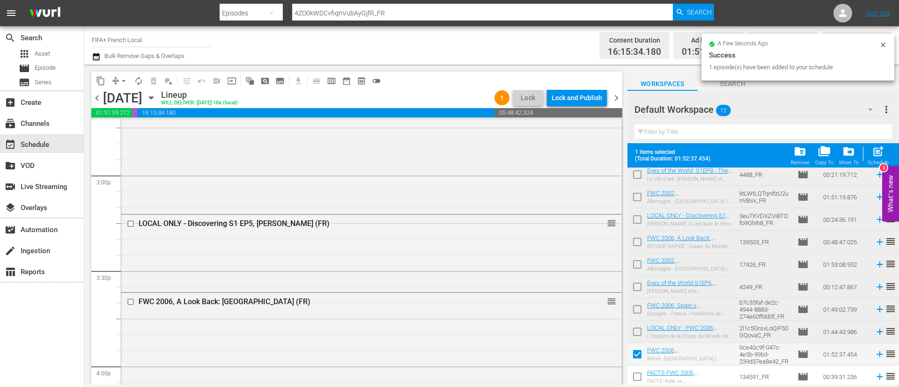
scroll to position [74, 0]
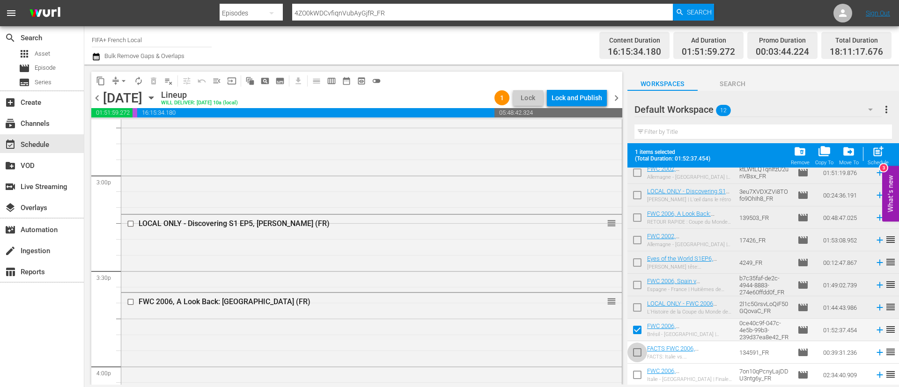
click at [638, 347] on input "checkbox" at bounding box center [638, 355] width 20 height 20
click at [638, 376] on input "checkbox" at bounding box center [638, 377] width 20 height 20
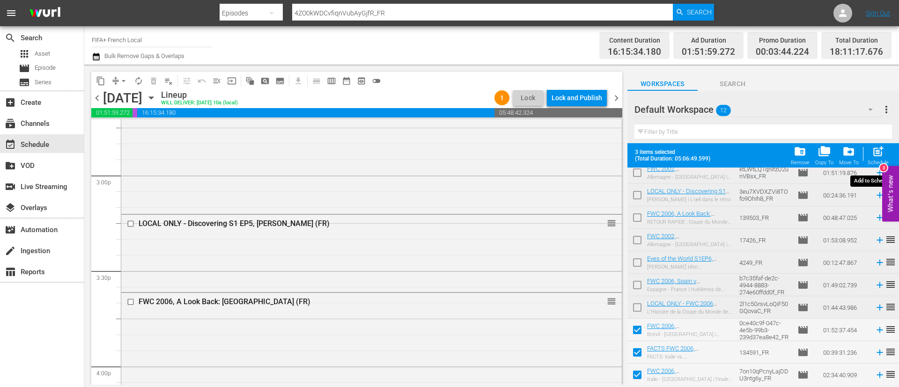
click at [879, 150] on span "post_add" at bounding box center [878, 151] width 13 height 13
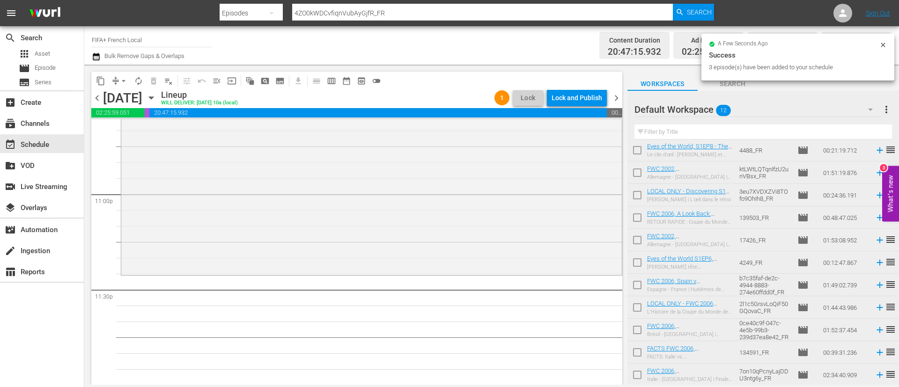
scroll to position [4321, 0]
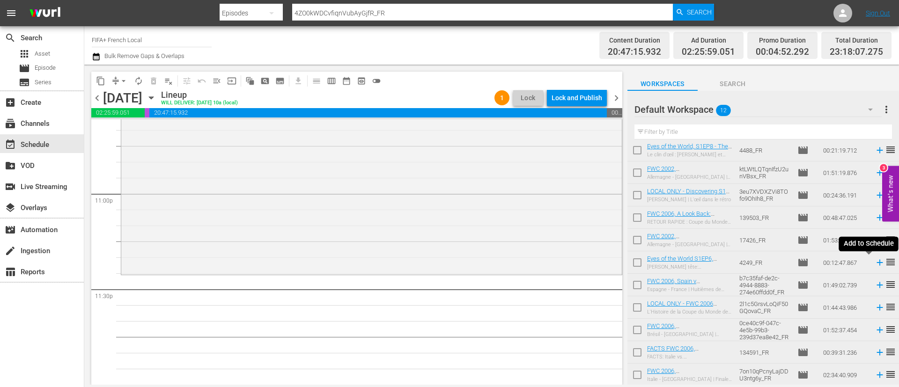
click at [875, 262] on icon at bounding box center [880, 263] width 10 height 10
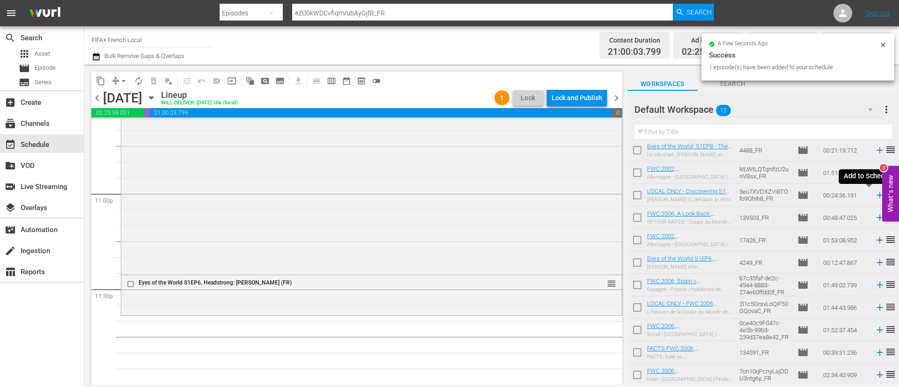
click at [875, 195] on icon at bounding box center [880, 195] width 10 height 10
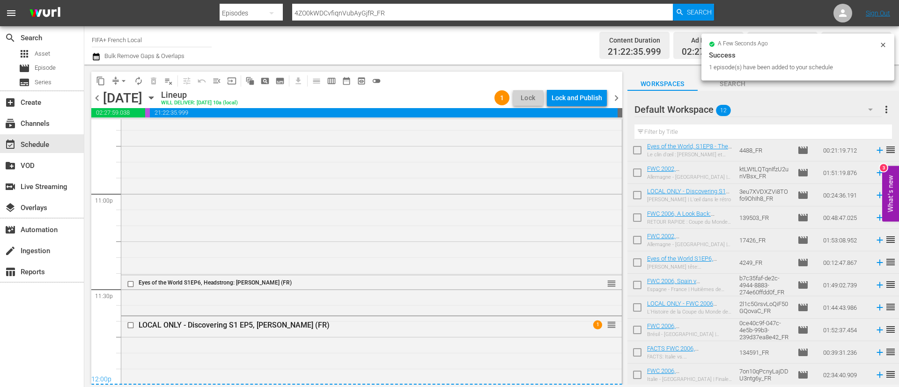
scroll to position [4331, 0]
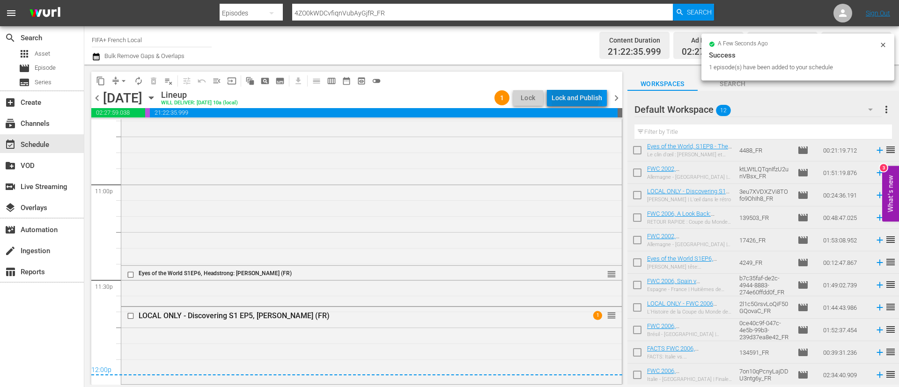
click at [578, 96] on div "Lock and Publish" at bounding box center [577, 97] width 51 height 17
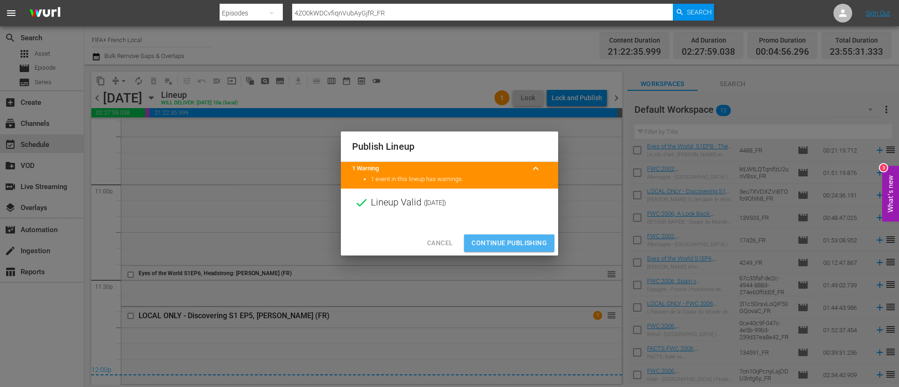
click at [525, 241] on span "Continue Publishing" at bounding box center [509, 243] width 75 height 12
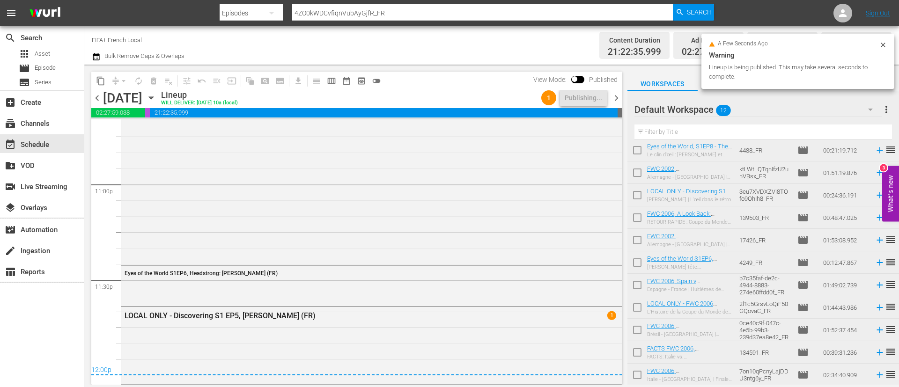
click at [891, 109] on span "more_vert" at bounding box center [886, 109] width 11 height 11
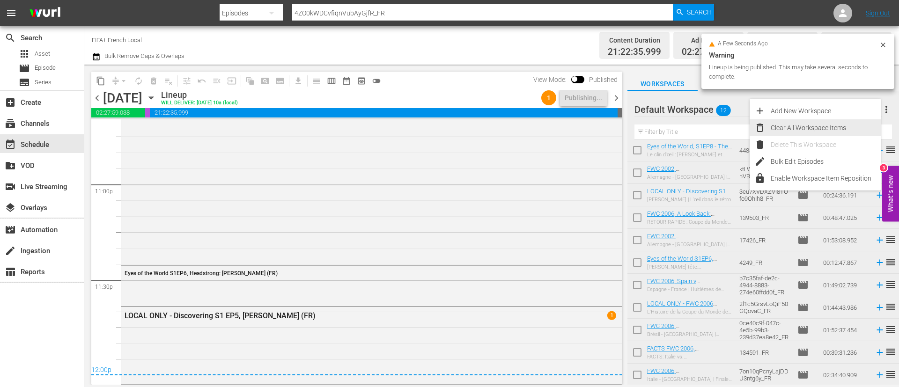
click at [811, 124] on div "Clear All Workspace Items" at bounding box center [826, 127] width 110 height 17
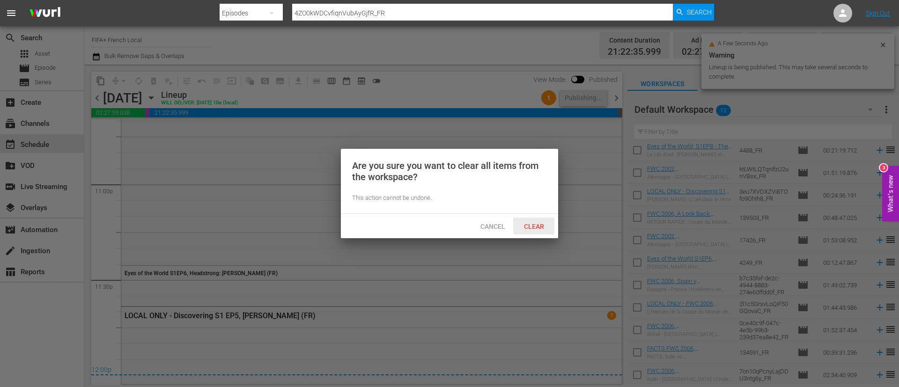
click at [537, 230] on div "Clear" at bounding box center [533, 226] width 41 height 17
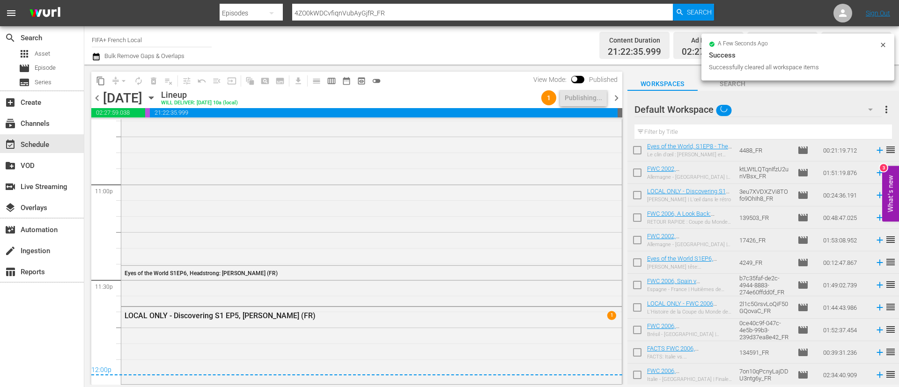
scroll to position [0, 0]
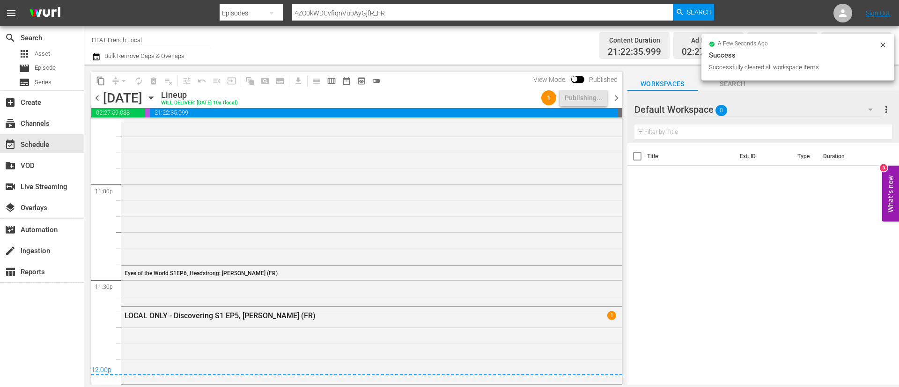
click at [622, 97] on span "chevron_right" at bounding box center [617, 98] width 12 height 12
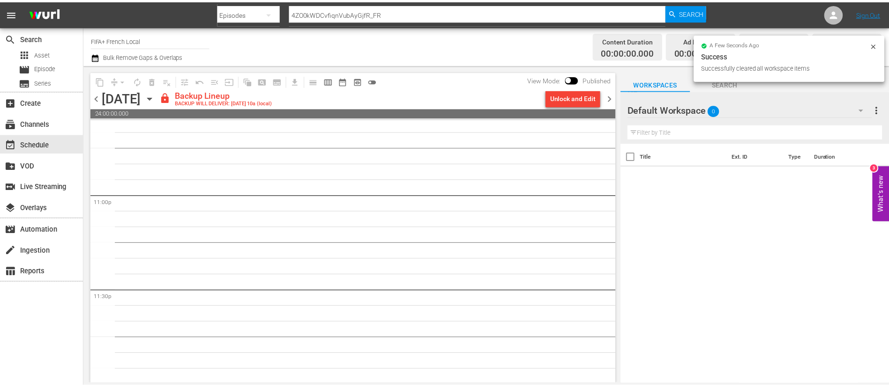
scroll to position [4321, 0]
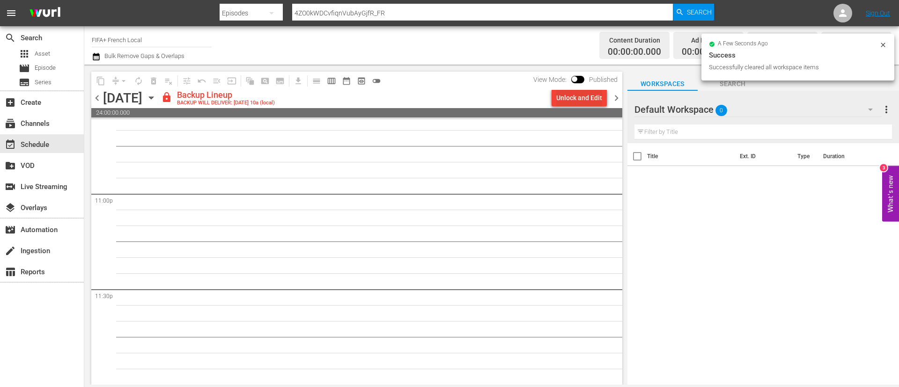
click at [595, 100] on div "Unlock and Edit" at bounding box center [580, 97] width 46 height 17
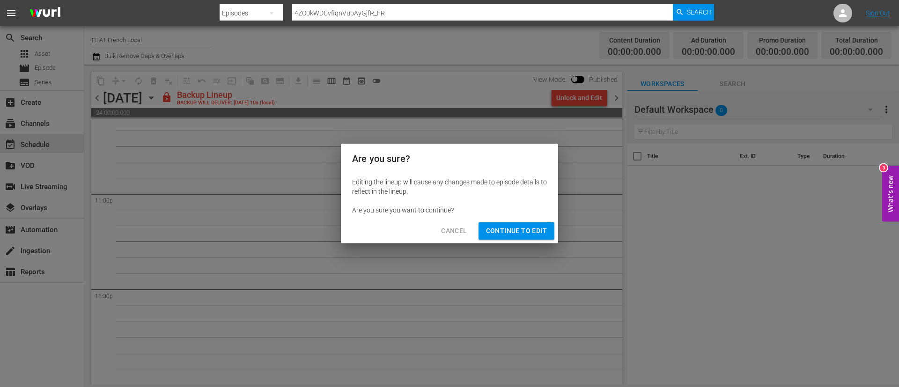
click at [538, 224] on button "Continue to Edit" at bounding box center [517, 231] width 76 height 17
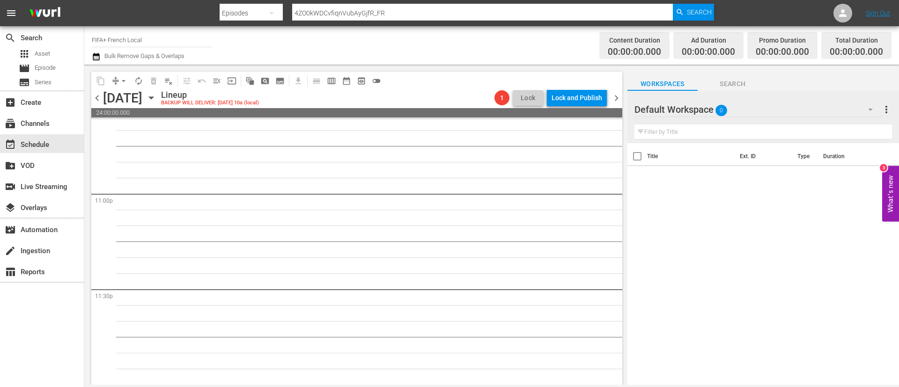
click at [484, 3] on div at bounding box center [467, 3] width 495 height 2
click at [483, 12] on input "4ZO0kWDCvfiqnVubAyGjfR_FR" at bounding box center [482, 13] width 381 height 22
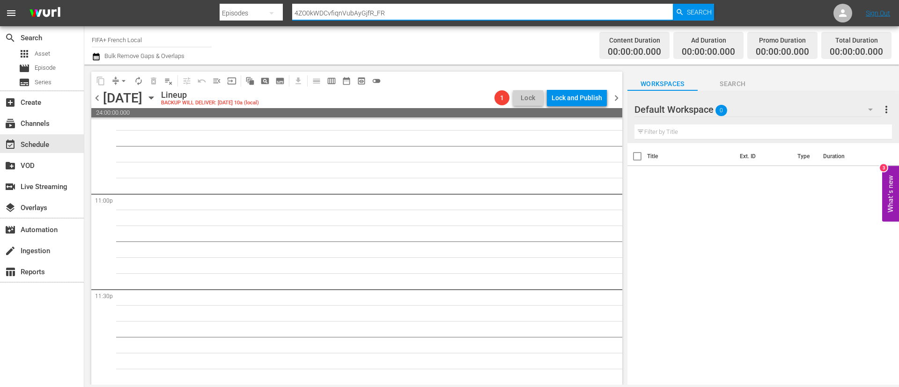
click at [483, 12] on input "4ZO0kWDCvfiqnVubAyGjfR_FR" at bounding box center [482, 13] width 381 height 22
paste input "FIM101244-M00"
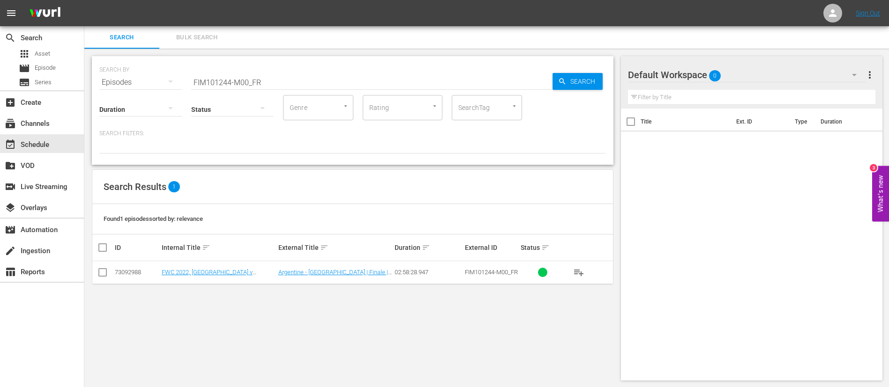
click at [220, 267] on td "FWC 2022, Argentina v France, Final - FMR (FR)" at bounding box center [218, 272] width 117 height 23
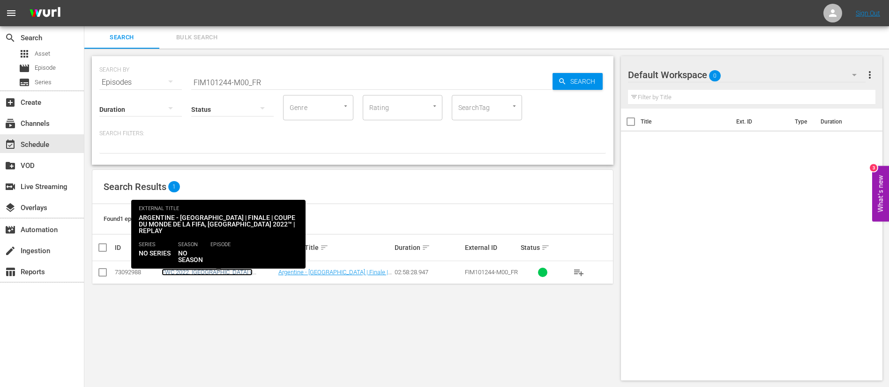
click at [221, 269] on link "FWC 2022, Argentina v France, Final - FMR (FR)" at bounding box center [212, 276] width 101 height 14
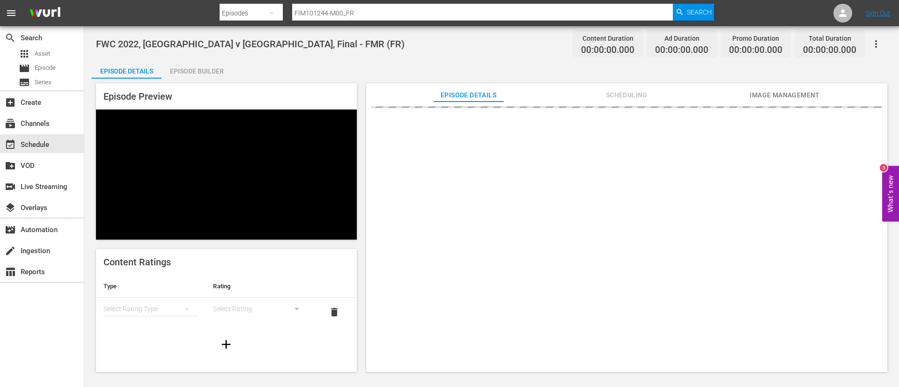
click at [235, 139] on video at bounding box center [226, 175] width 261 height 130
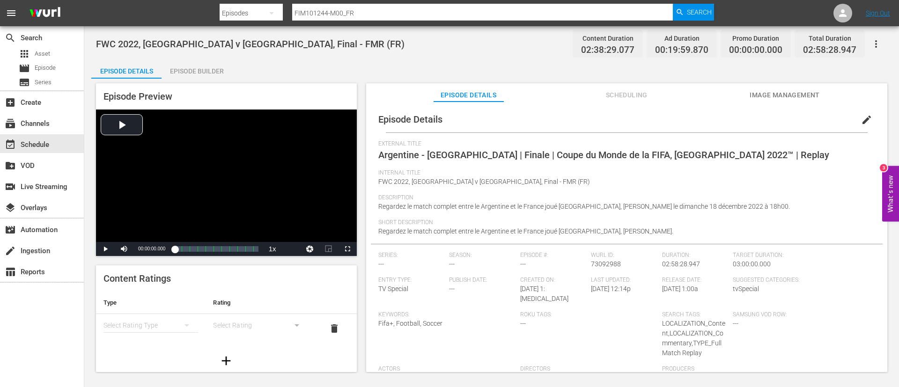
click at [235, 138] on div "Video Player" at bounding box center [226, 176] width 261 height 133
click at [189, 251] on div "Loaded : 0.19% 00:29:04.716 Argentine - France | Finale | Coupe du Monde de la …" at bounding box center [216, 249] width 83 height 9
click at [221, 161] on div "Video Player" at bounding box center [226, 176] width 261 height 133
click at [340, 18] on input "FIM101244-M00_FR" at bounding box center [482, 13] width 381 height 22
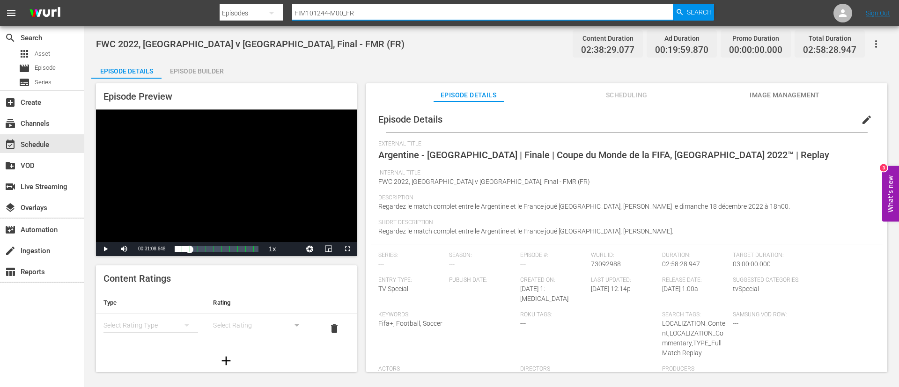
click at [340, 18] on input "FIM101244-M00_FR" at bounding box center [482, 13] width 381 height 22
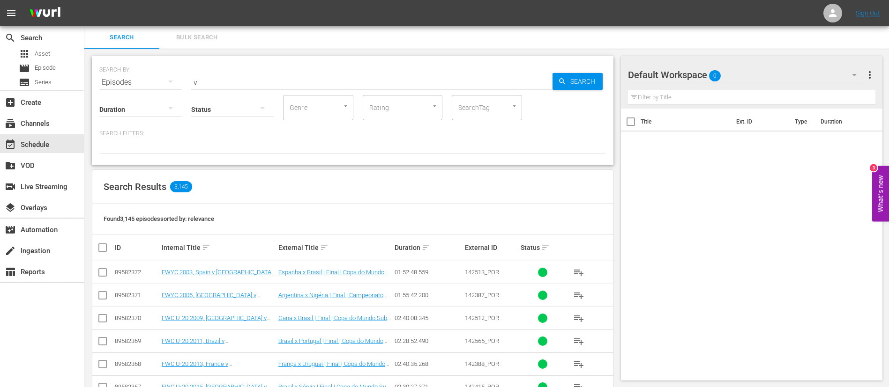
click at [320, 84] on input "v" at bounding box center [371, 82] width 361 height 22
paste input "XCUDgpJEKESagnFJAitkFg_FR"
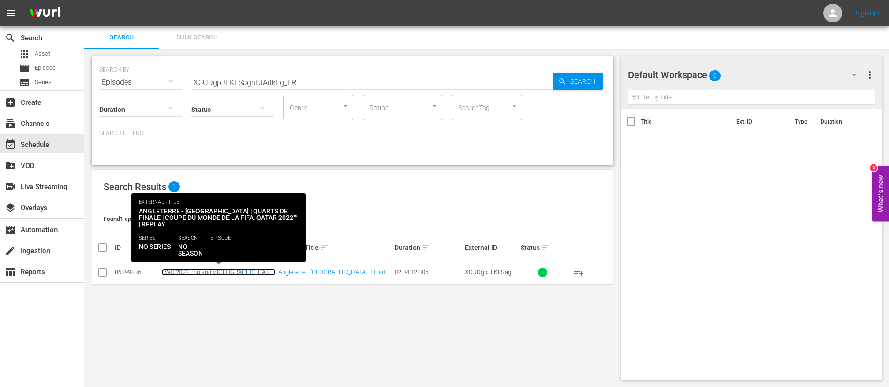
click at [224, 269] on link "FWC 2022 England v France, Quarter-Finals - FMR(FR)" at bounding box center [218, 276] width 113 height 14
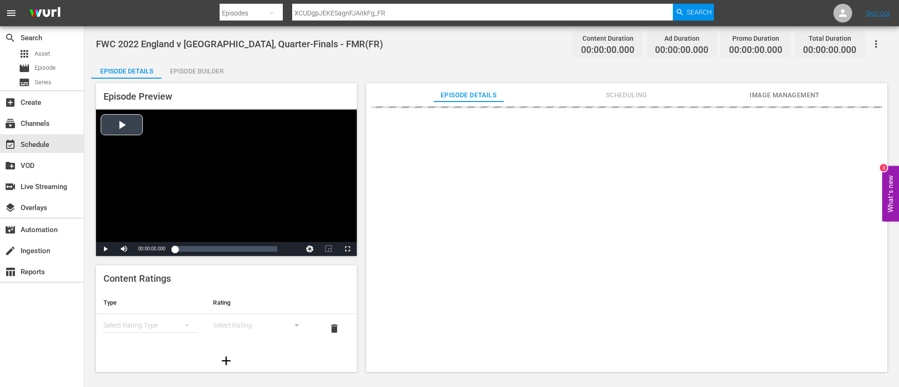
click at [255, 137] on div "Video Player" at bounding box center [226, 176] width 261 height 133
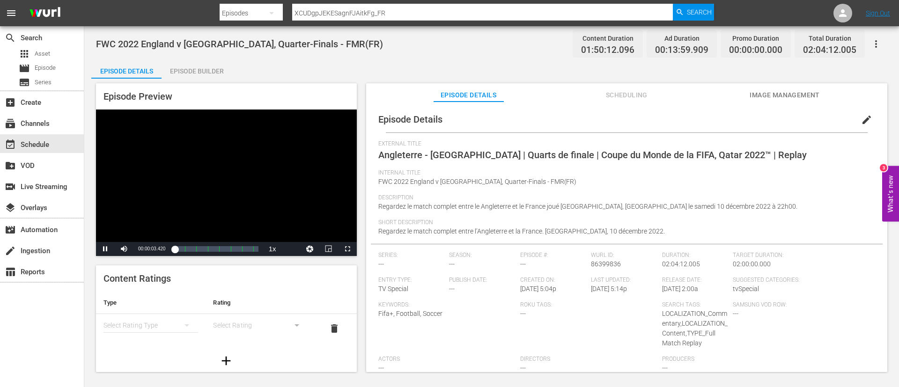
click at [199, 147] on div "Video Player" at bounding box center [226, 176] width 261 height 133
click at [324, 7] on input "XCUDgpJEKESagnFJAitkFg_FR" at bounding box center [482, 13] width 381 height 22
paste input "6_pbfoHCgkKDwOONgL5s2"
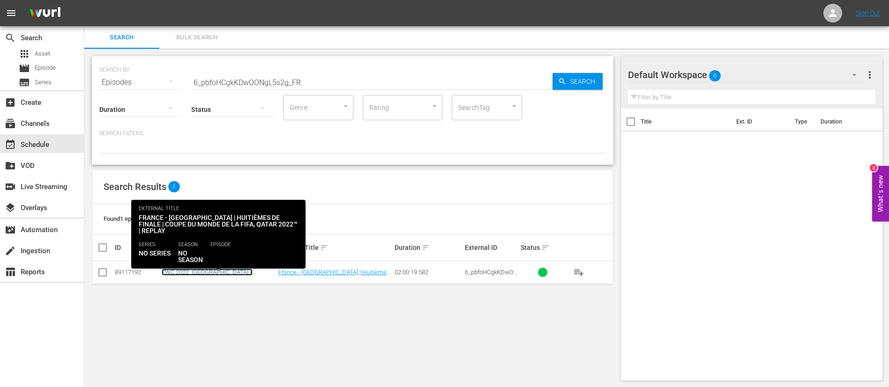
click at [210, 274] on link "FWC 2022, France v Poland, Round of 16 - FMR (FR)" at bounding box center [216, 279] width 108 height 21
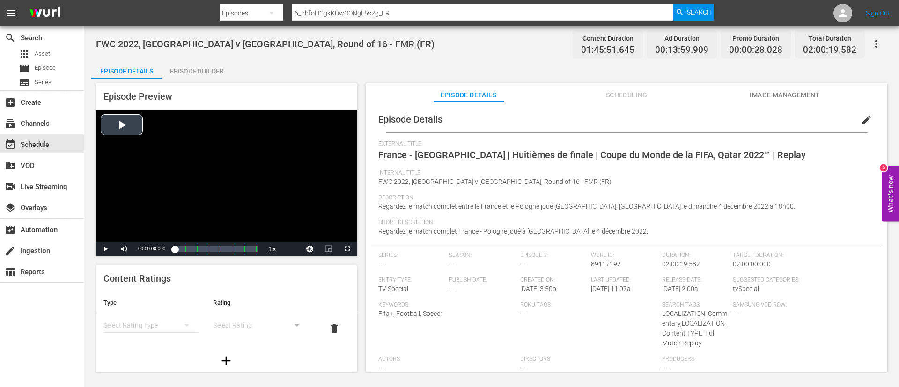
click at [193, 179] on div "Video Player" at bounding box center [226, 176] width 261 height 133
click at [192, 172] on div "Video Player" at bounding box center [226, 176] width 261 height 133
click at [75, 70] on div "movie Episode" at bounding box center [42, 68] width 84 height 13
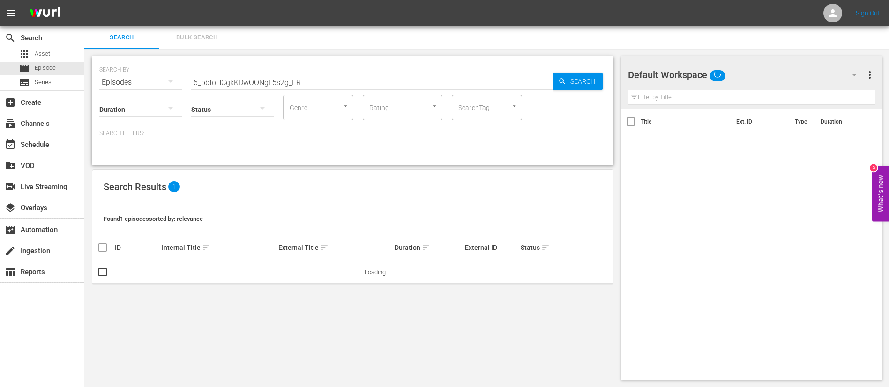
click at [195, 33] on span "Bulk Search" at bounding box center [197, 37] width 64 height 11
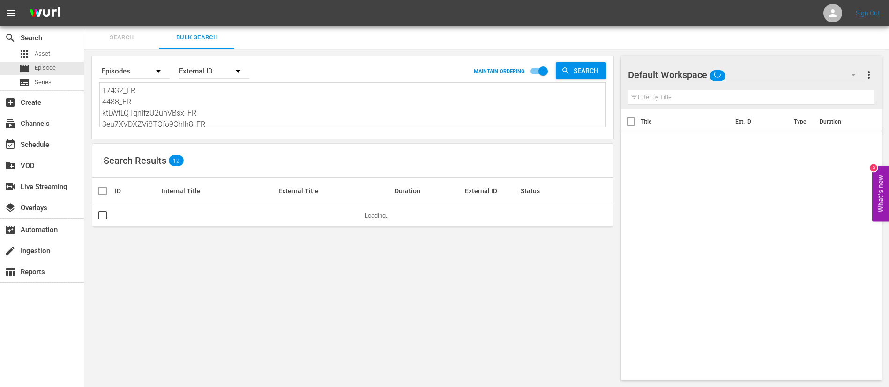
click at [232, 88] on textarea "17432_FR 4488_FR ktLWtLQTqnIfzU2unVBsx_FR 3eu7XVDXZVi8TOfo9OhIh8_FR 139503_FR 1…" at bounding box center [353, 106] width 503 height 43
paste textarea "115754_FR 27752_FR 6_pbfoHCgkKDwOONgL5s2g_FR 6KWrEkveAdrIGKXOjZ17T3_FR XCUDgpJE…"
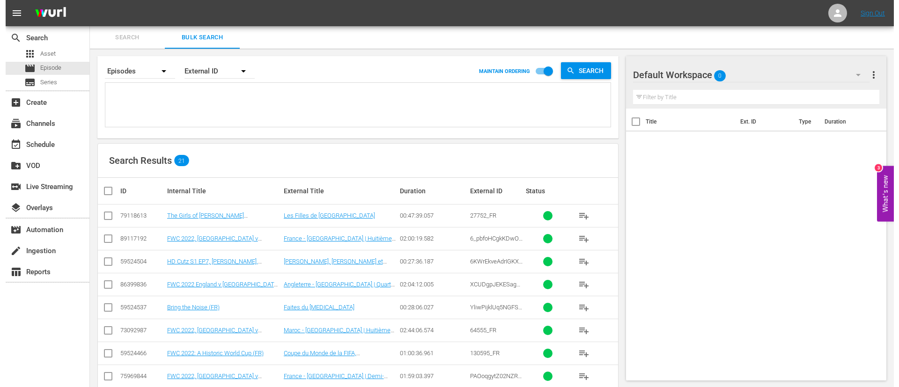
scroll to position [125, 0]
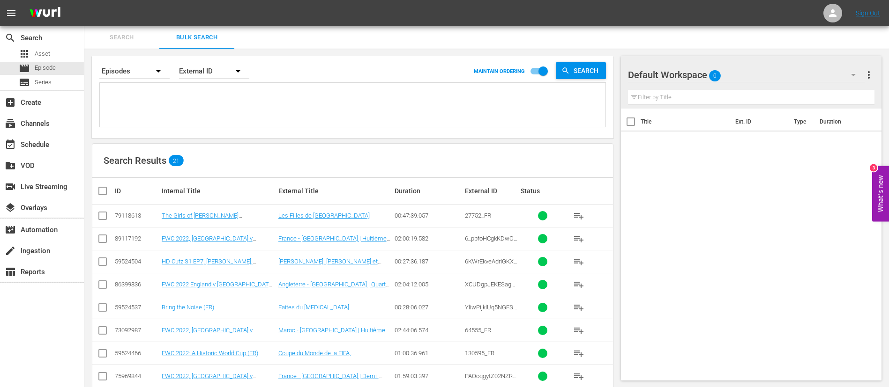
paste textarea "115754_FR 27752_FR 6_pbfoHCgkKDwOONgL5s2g_FR 6KWrEkveAdrIGKXOjZ17T3_FR XCUDgpJE…"
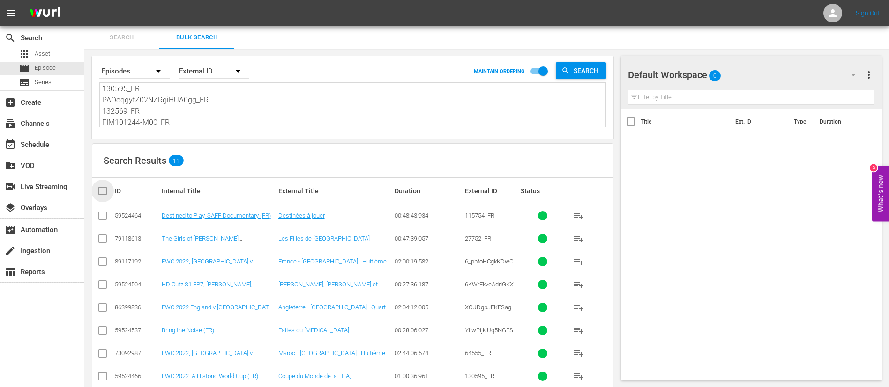
click at [106, 188] on input "checkbox" at bounding box center [106, 191] width 19 height 11
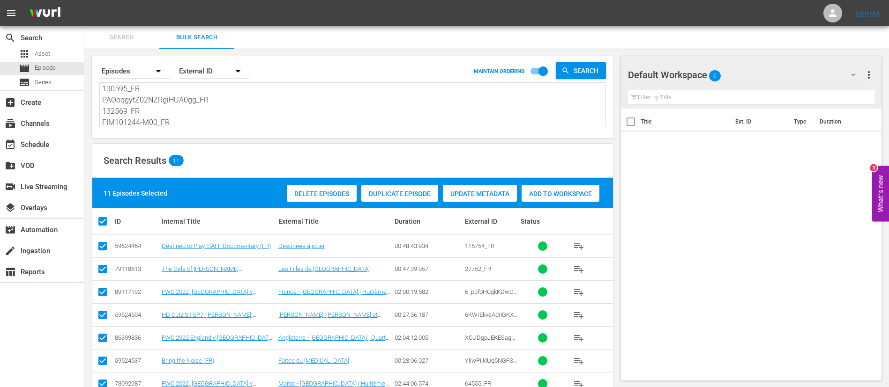
click at [548, 186] on div "Add to Workspace" at bounding box center [560, 194] width 78 height 18
click at [8, 144] on span "event_available" at bounding box center [10, 144] width 11 height 11
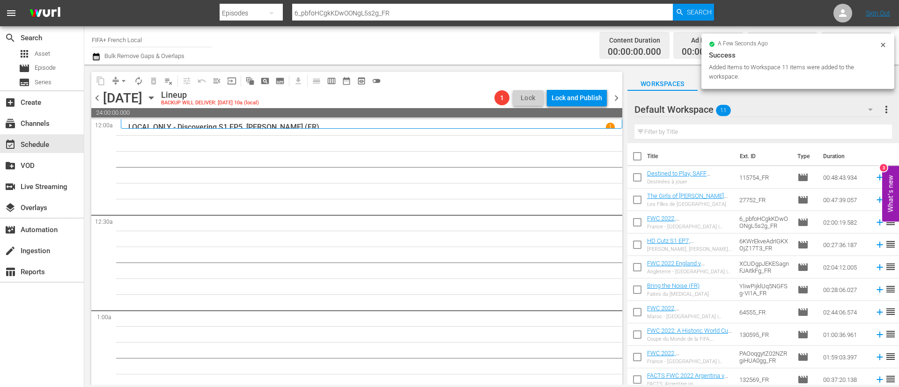
click at [640, 158] on input "checkbox" at bounding box center [638, 158] width 20 height 20
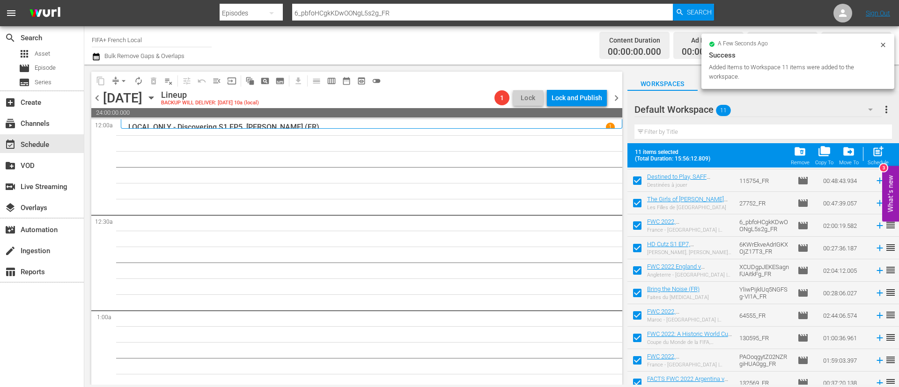
scroll to position [52, 0]
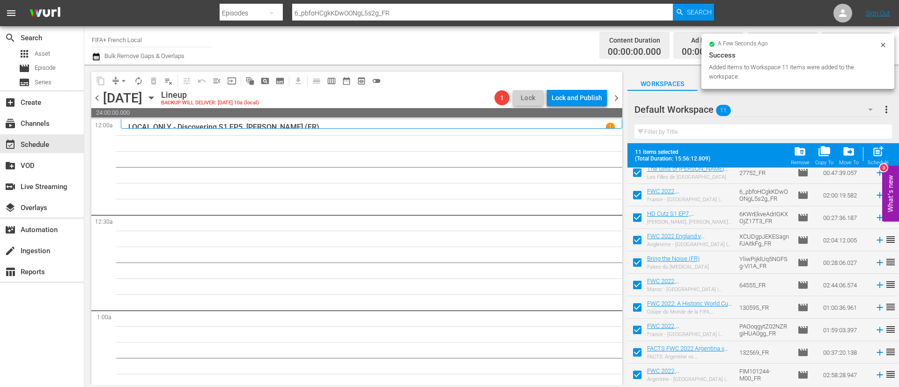
click at [635, 333] on input "checkbox" at bounding box center [638, 332] width 20 height 20
click at [640, 360] on input "checkbox" at bounding box center [638, 355] width 20 height 20
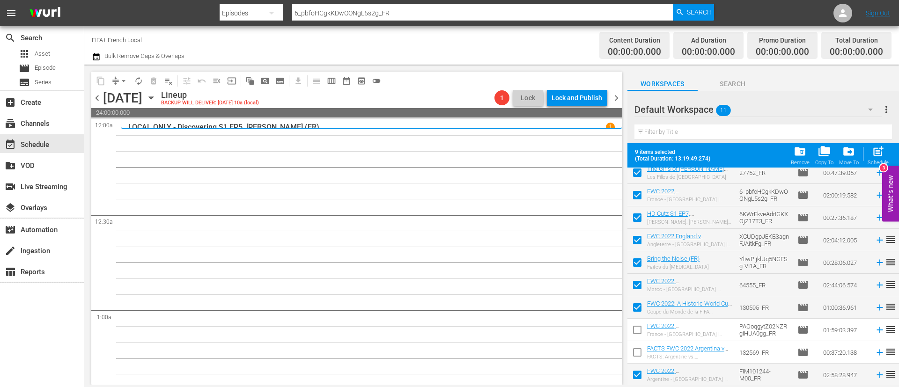
click at [640, 375] on input "checkbox" at bounding box center [638, 377] width 20 height 20
click at [885, 150] on div "post_add Schedule" at bounding box center [878, 155] width 21 height 21
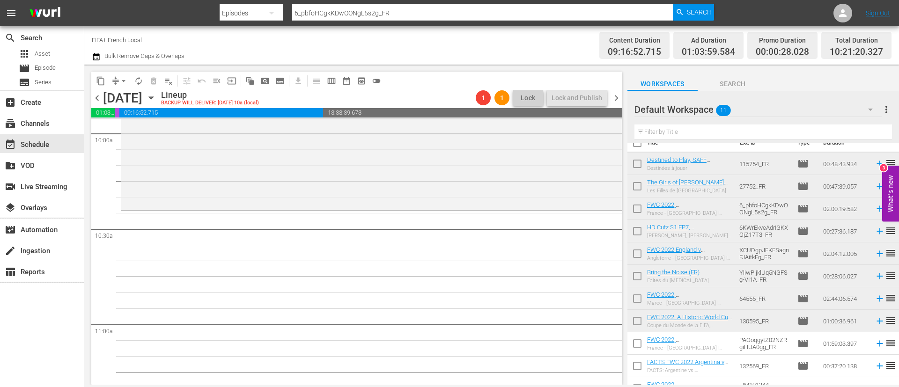
scroll to position [0, 0]
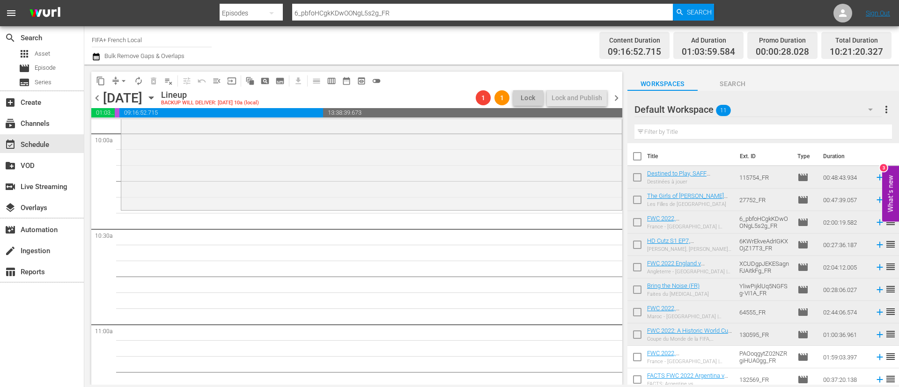
click at [644, 181] on input "checkbox" at bounding box center [638, 180] width 20 height 20
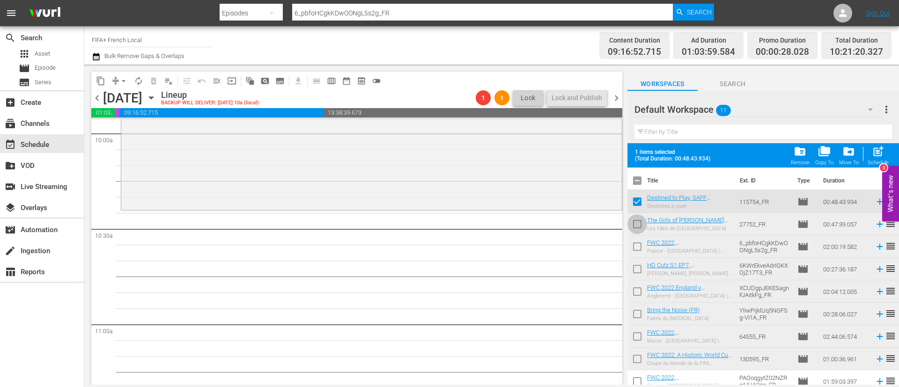
click at [638, 225] on input "checkbox" at bounding box center [638, 226] width 20 height 20
click at [637, 250] on input "checkbox" at bounding box center [638, 249] width 20 height 20
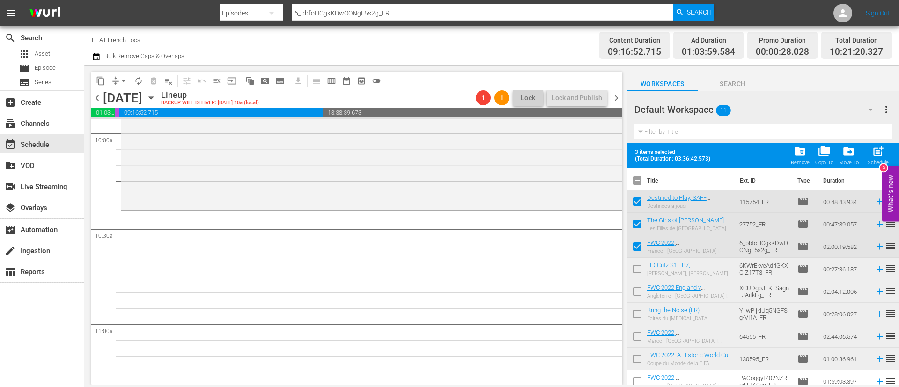
click at [638, 267] on input "checkbox" at bounding box center [638, 271] width 20 height 20
click at [639, 290] on input "checkbox" at bounding box center [638, 294] width 20 height 20
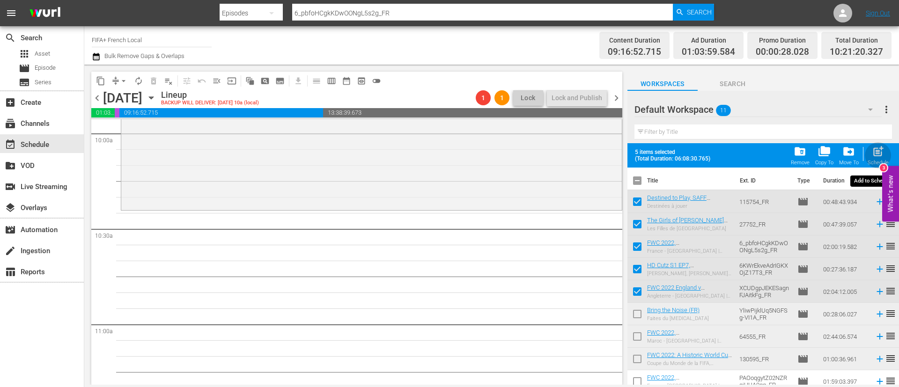
click at [876, 145] on span "post_add" at bounding box center [878, 151] width 13 height 13
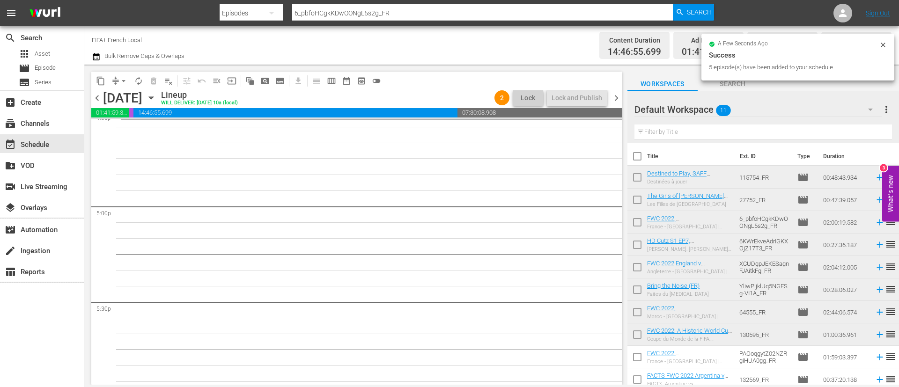
scroll to position [3092, 0]
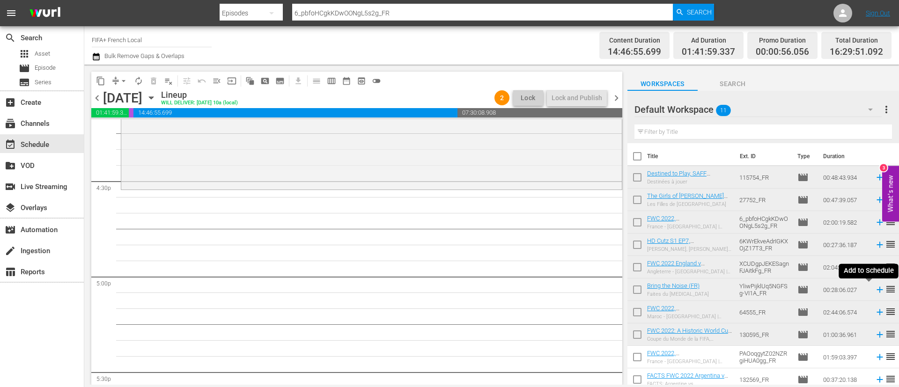
click at [877, 290] on icon at bounding box center [880, 290] width 6 height 6
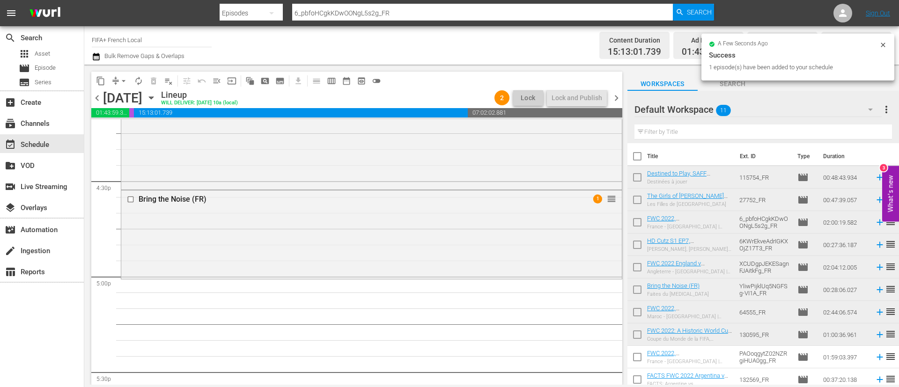
scroll to position [27, 0]
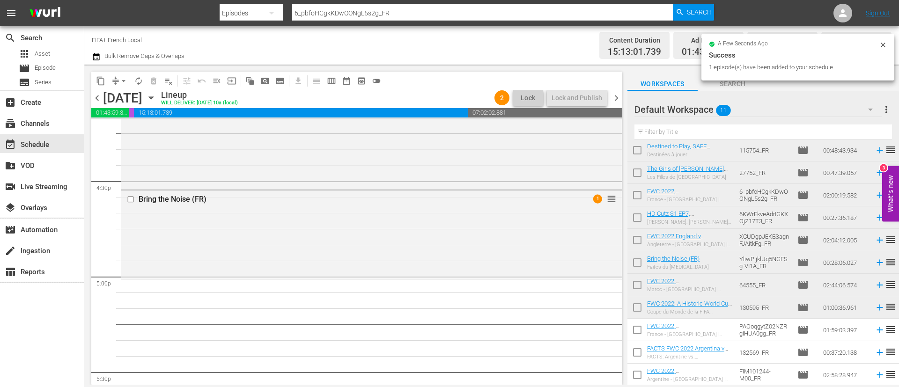
click at [639, 331] on input "checkbox" at bounding box center [638, 332] width 20 height 20
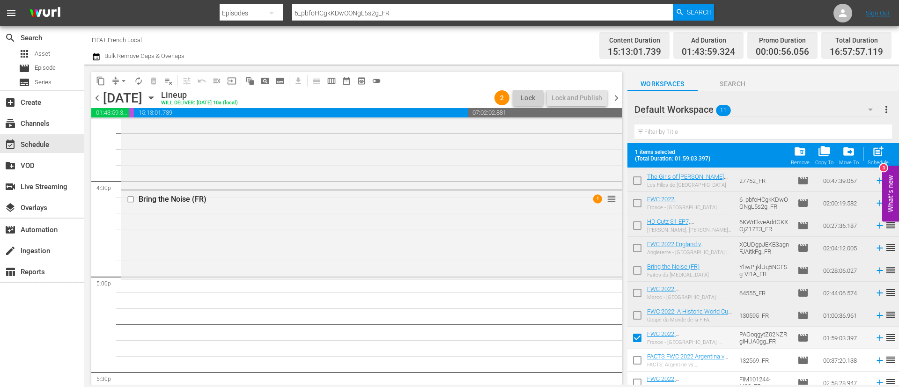
scroll to position [52, 0]
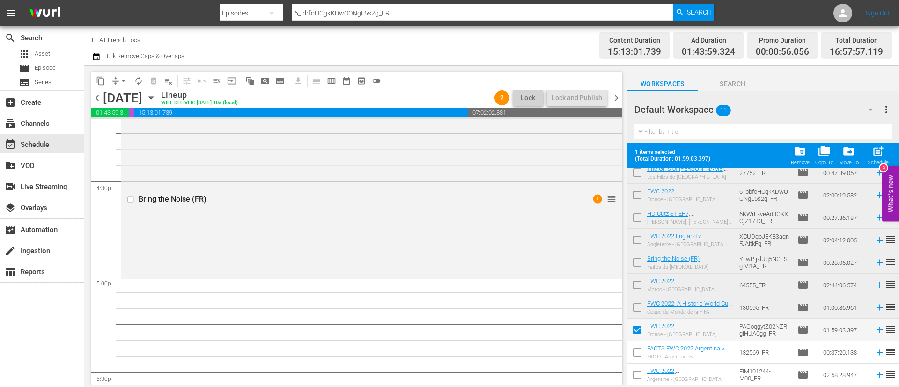
click at [635, 344] on span at bounding box center [638, 353] width 20 height 20
click at [638, 350] on input "checkbox" at bounding box center [638, 355] width 20 height 20
click at [638, 376] on input "checkbox" at bounding box center [638, 377] width 20 height 20
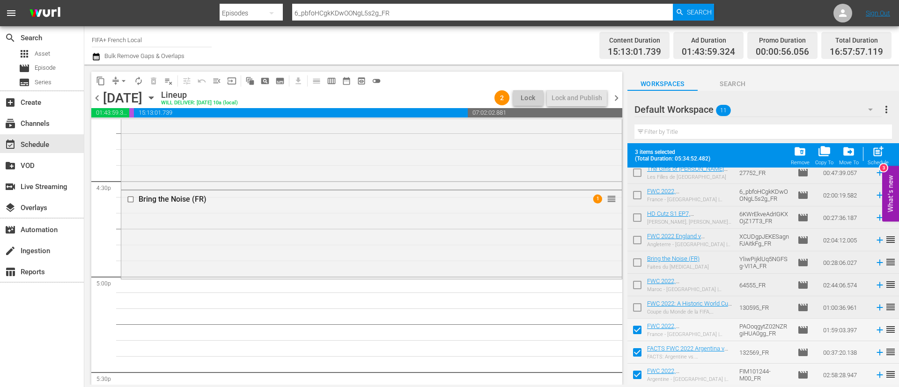
click at [639, 309] on input "checkbox" at bounding box center [638, 310] width 20 height 20
click at [884, 152] on span "post_add" at bounding box center [878, 151] width 13 height 13
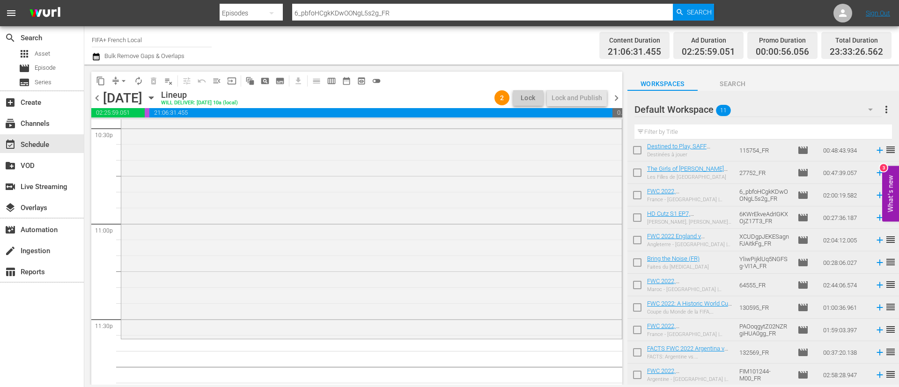
scroll to position [4321, 0]
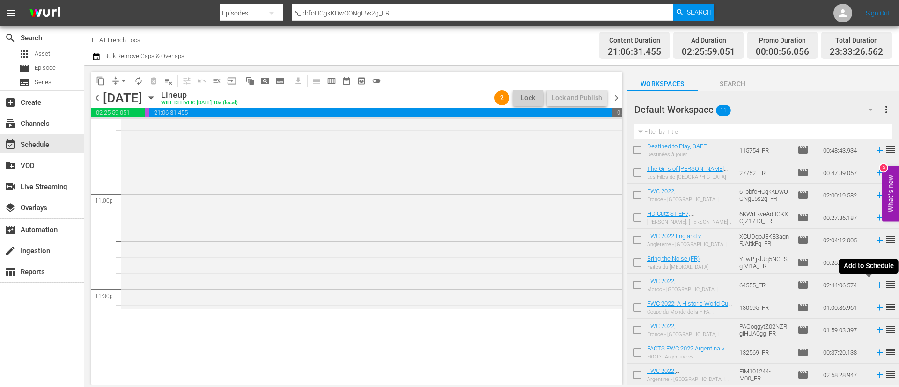
click at [875, 287] on icon at bounding box center [880, 285] width 10 height 10
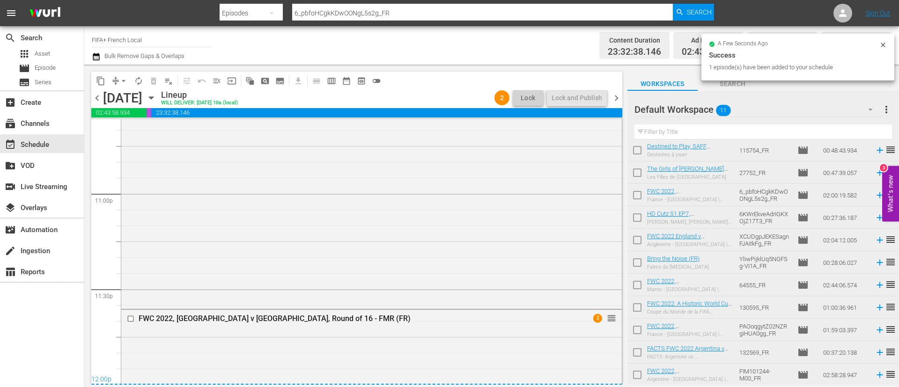
click at [613, 99] on span "chevron_right" at bounding box center [617, 98] width 12 height 12
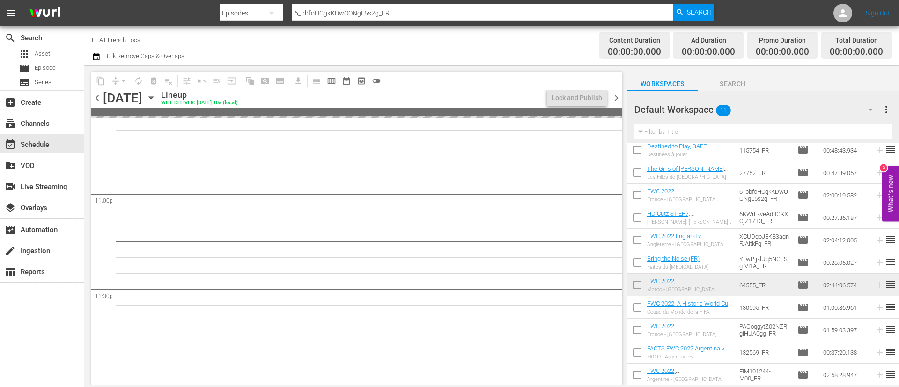
click at [889, 109] on span "more_vert" at bounding box center [886, 109] width 11 height 11
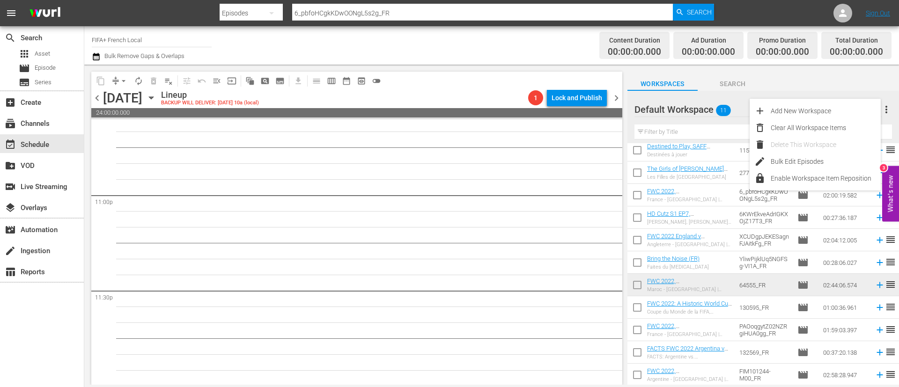
scroll to position [4321, 0]
click at [854, 128] on div "Clear All Workspace Items" at bounding box center [826, 127] width 110 height 17
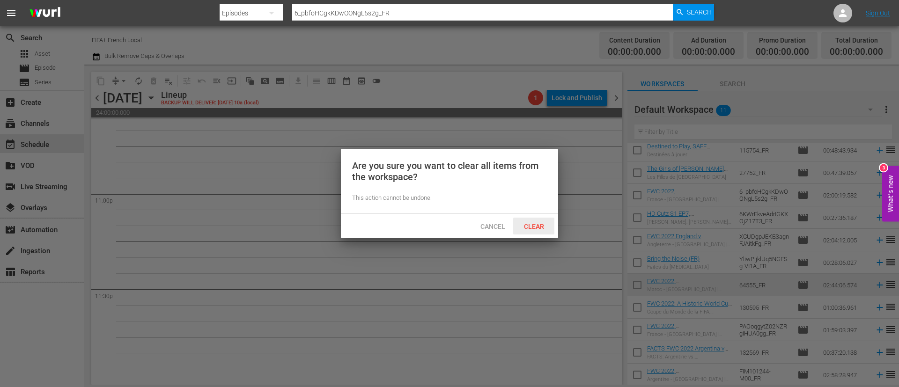
click at [522, 223] on span "Clear" at bounding box center [534, 226] width 35 height 7
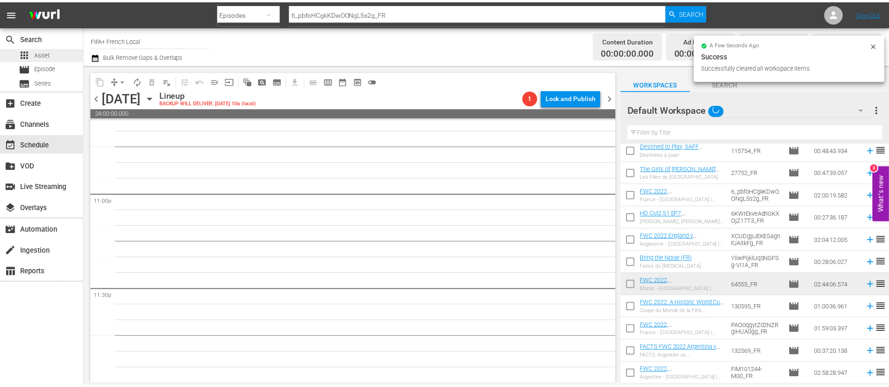
scroll to position [0, 0]
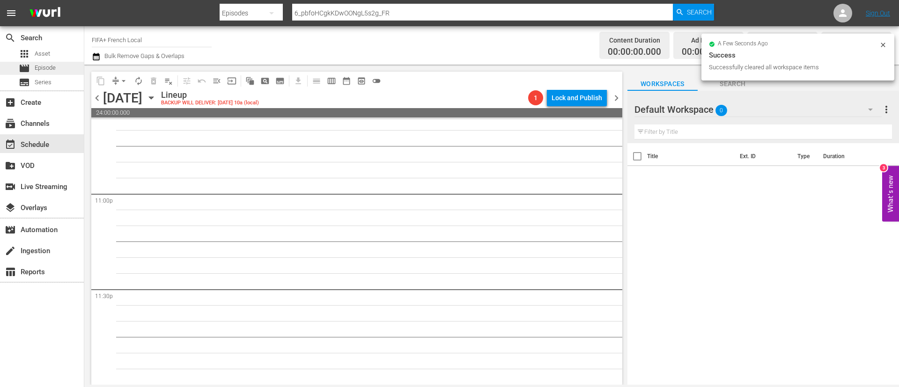
click at [33, 66] on div "movie Episode" at bounding box center [37, 68] width 37 height 13
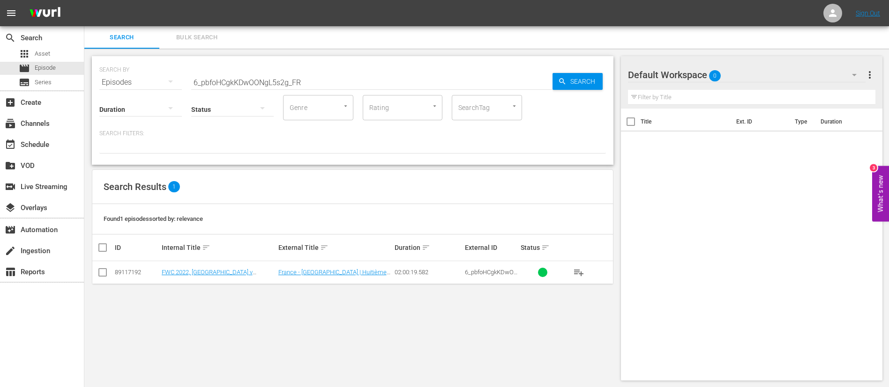
click at [216, 43] on button "Bulk Search" at bounding box center [196, 37] width 75 height 22
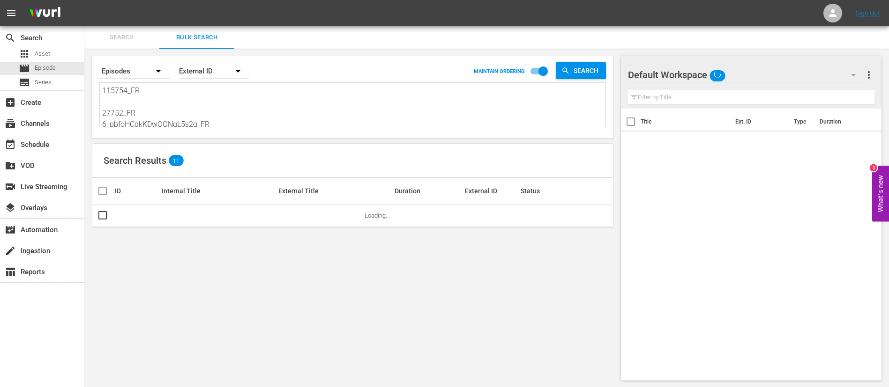
click at [211, 111] on textarea "115754_FR 27752_FR 6_pbfoHCgkKDwOONgL5s2g_FR 6KWrEkveAdrIGKXOjZ17T3_FR XCUDgpJE…" at bounding box center [353, 106] width 503 height 43
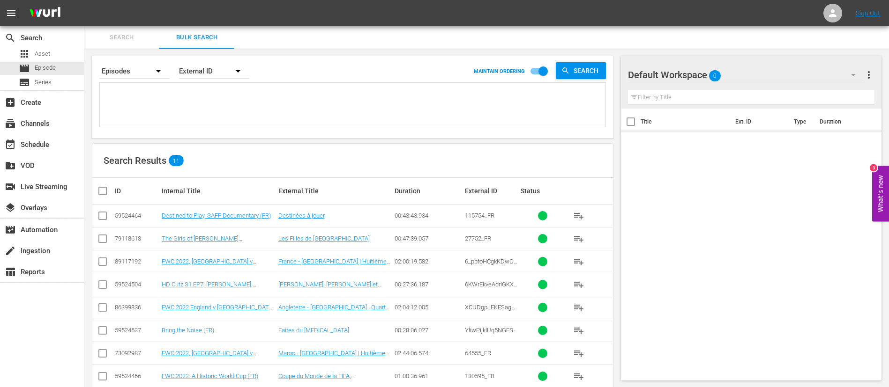
paste textarea "19317_FR 19677_FR 1nCvstZD3GpH3Y7D8VoLJX_FR 19718_FR 4249_FR 20213_FR 48CCGEppQ…"
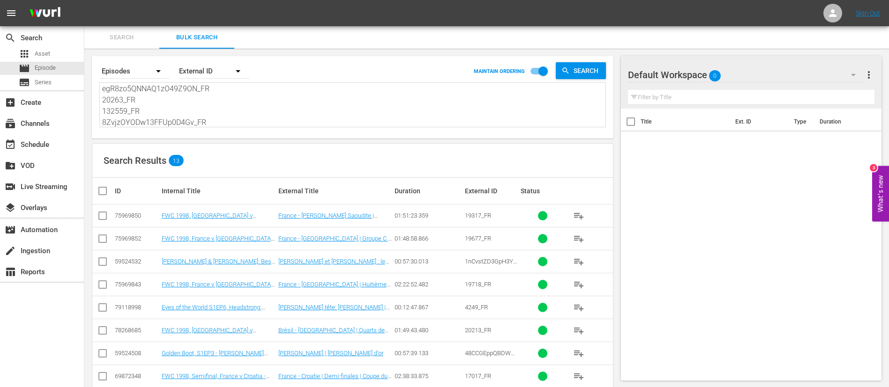
click at [103, 185] on th at bounding box center [102, 191] width 21 height 26
click at [102, 195] on input "checkbox" at bounding box center [106, 191] width 19 height 11
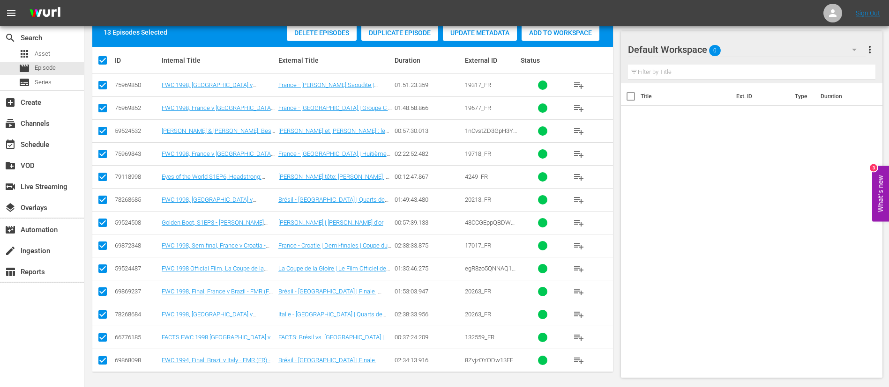
scroll to position [163, 0]
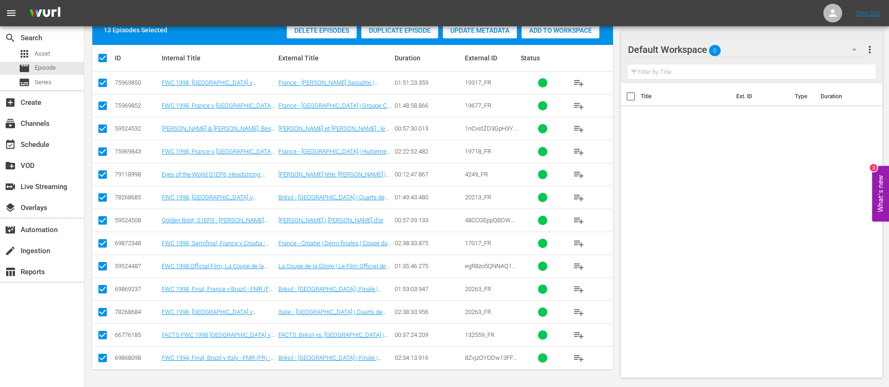
click at [579, 32] on span "Add to Workspace" at bounding box center [560, 30] width 78 height 7
click at [59, 143] on div "event_available Schedule" at bounding box center [42, 143] width 84 height 19
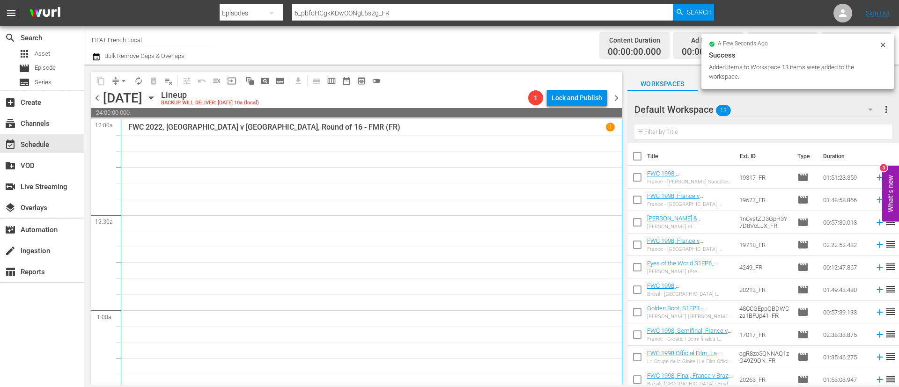
scroll to position [211, 0]
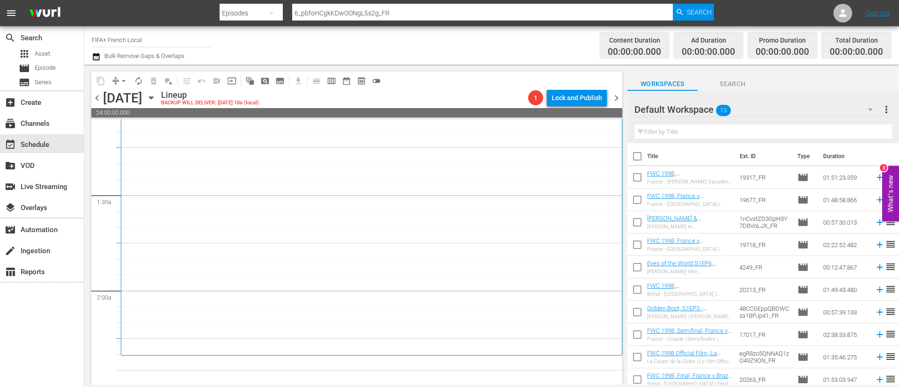
click at [640, 157] on input "checkbox" at bounding box center [638, 158] width 20 height 20
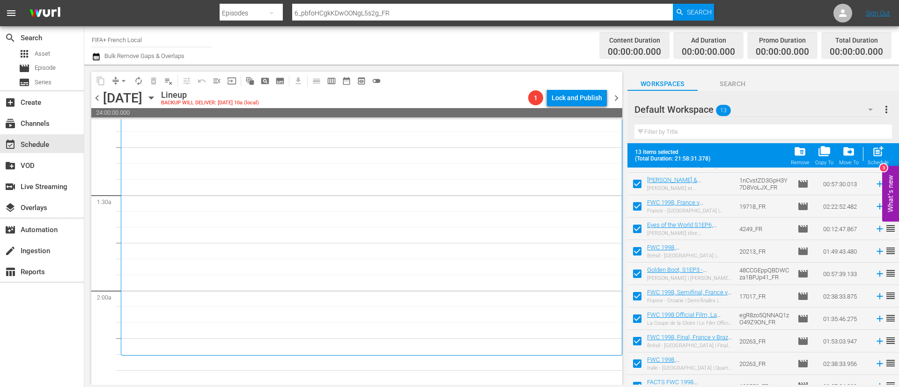
scroll to position [96, 0]
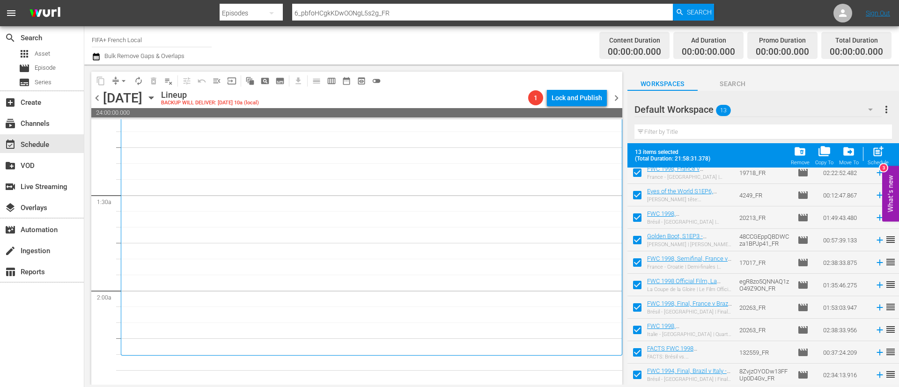
click at [644, 340] on input "checkbox" at bounding box center [638, 332] width 20 height 20
click at [643, 350] on input "checkbox" at bounding box center [638, 355] width 20 height 20
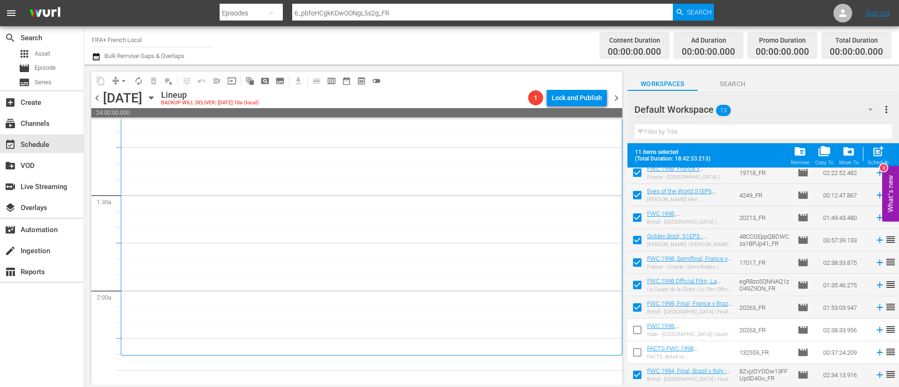
click at [639, 374] on input "checkbox" at bounding box center [638, 377] width 20 height 20
click at [891, 150] on span "post_add Schedule" at bounding box center [878, 155] width 27 height 26
click at [879, 156] on span "post_add" at bounding box center [878, 151] width 13 height 13
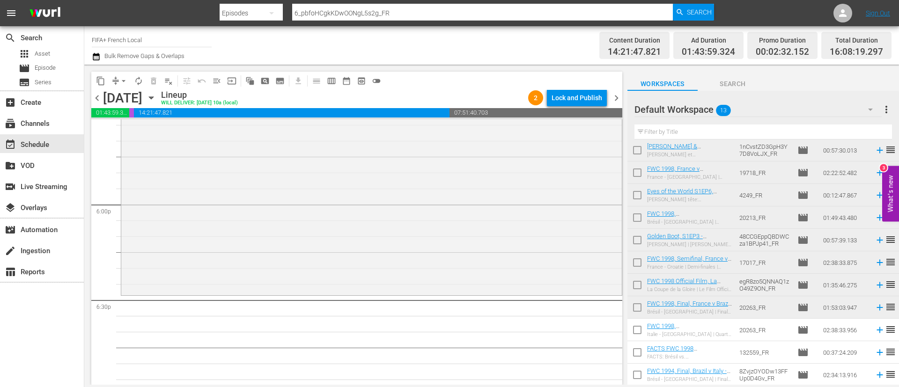
scroll to position [3443, 0]
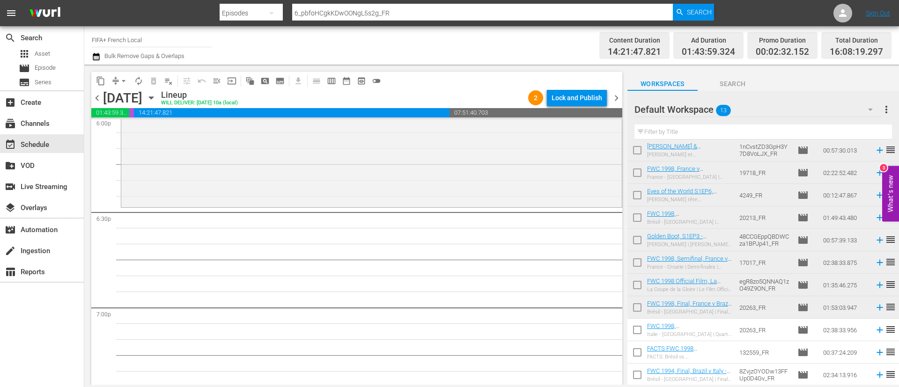
click at [642, 334] on input "checkbox" at bounding box center [638, 332] width 20 height 20
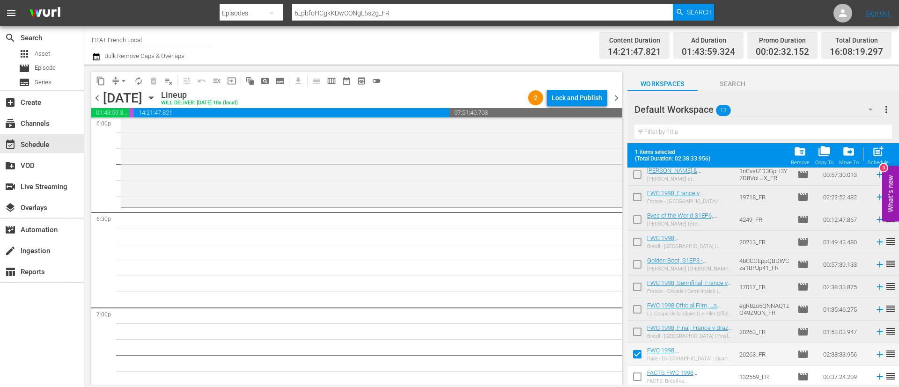
scroll to position [96, 0]
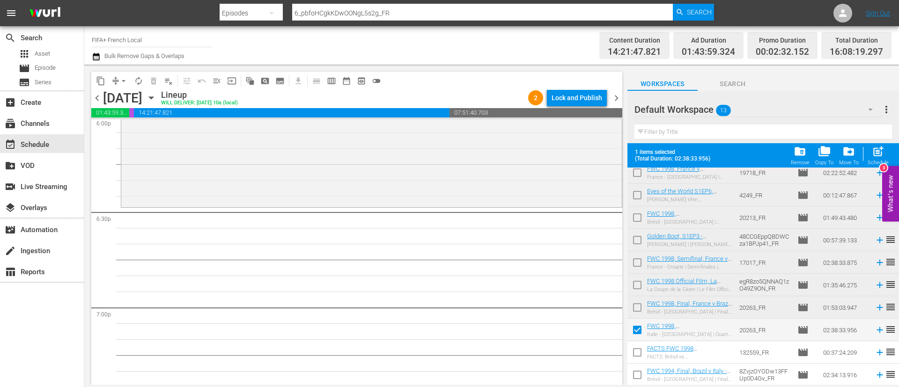
click at [642, 348] on input "checkbox" at bounding box center [638, 355] width 20 height 20
click at [636, 376] on input "checkbox" at bounding box center [638, 377] width 20 height 20
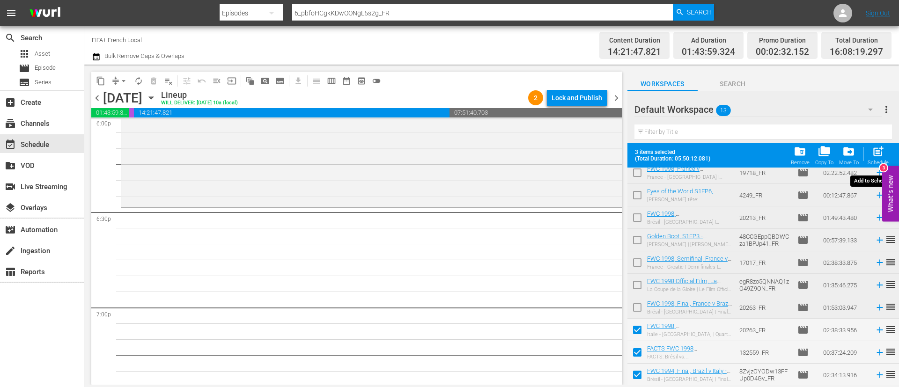
click at [876, 155] on span "post_add" at bounding box center [878, 151] width 13 height 13
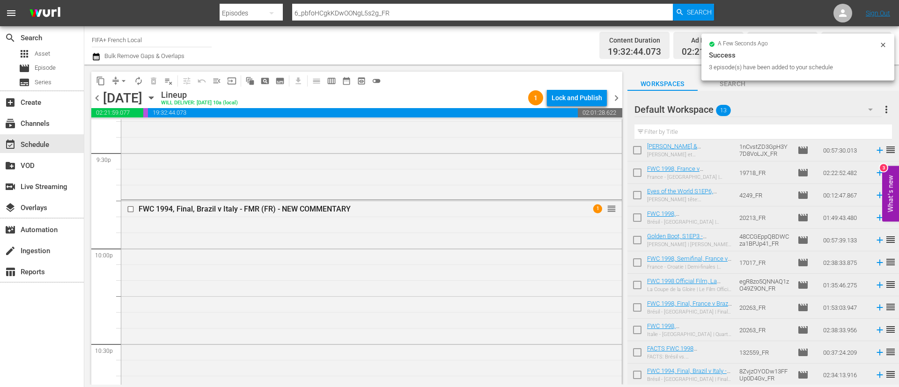
scroll to position [4382, 0]
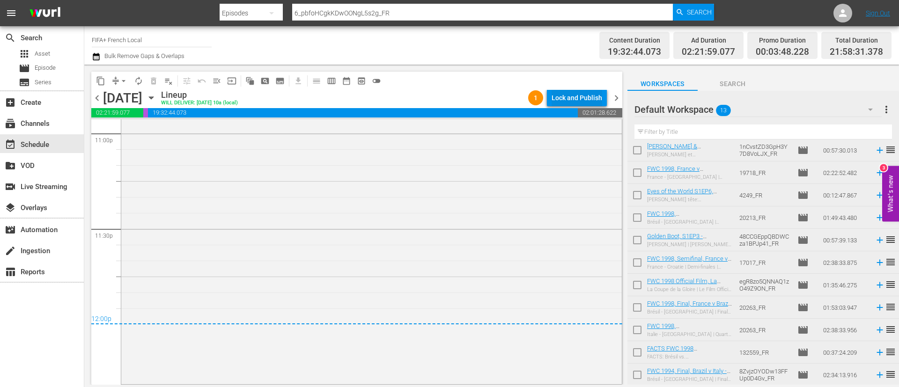
click at [594, 99] on div "Lock and Publish" at bounding box center [577, 97] width 51 height 17
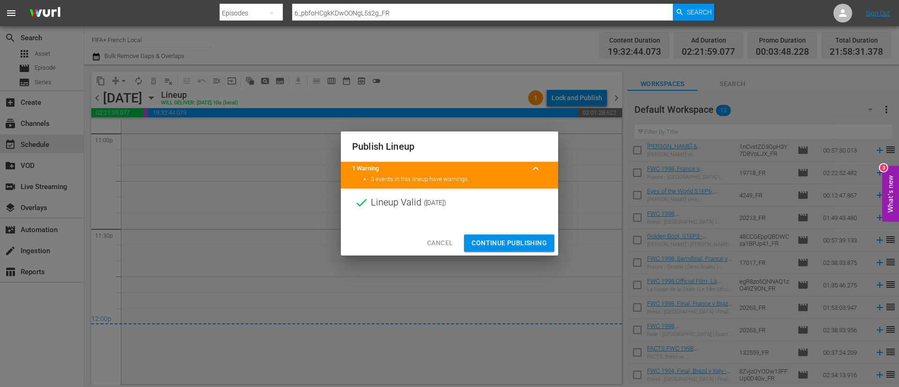
click at [531, 240] on span "Continue Publishing" at bounding box center [509, 243] width 75 height 12
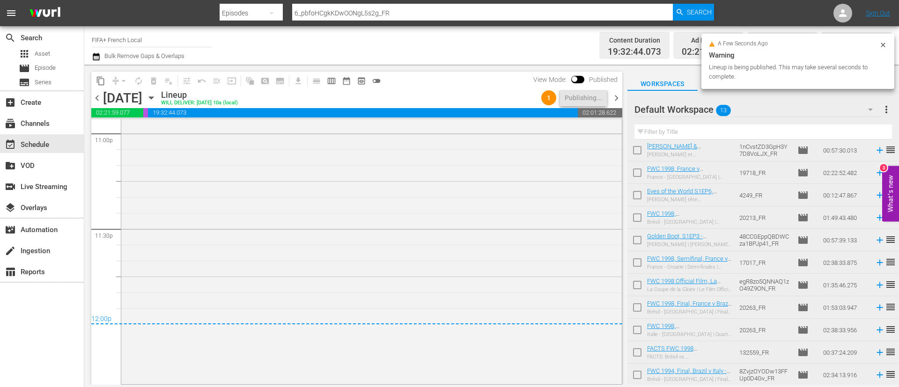
click at [884, 114] on span "more_vert" at bounding box center [886, 109] width 11 height 11
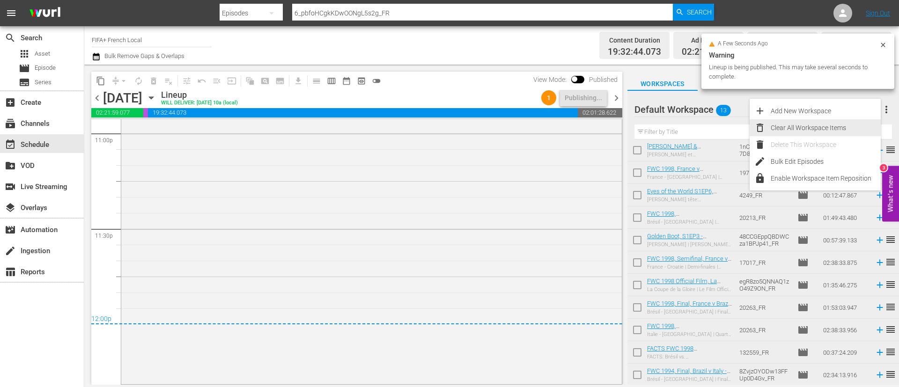
click at [840, 129] on div "Clear All Workspace Items" at bounding box center [826, 127] width 110 height 17
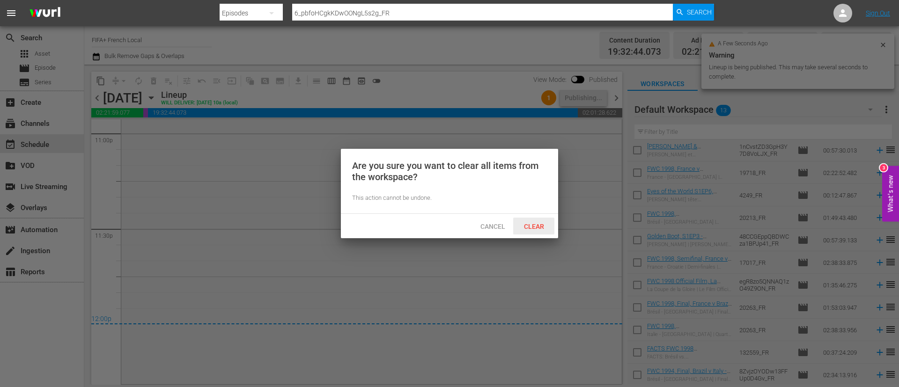
click at [526, 226] on span "Clear" at bounding box center [534, 226] width 35 height 7
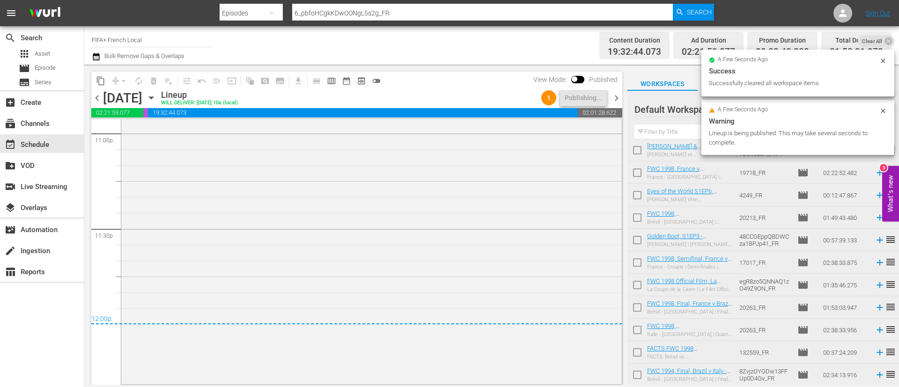
scroll to position [0, 0]
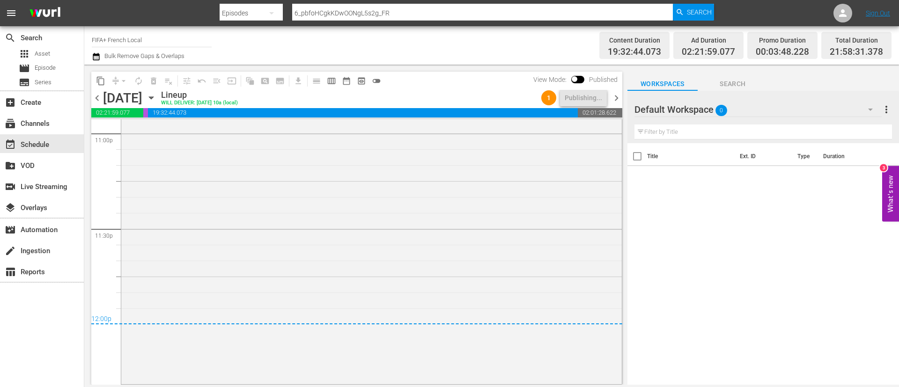
click at [92, 59] on icon "button" at bounding box center [96, 56] width 9 height 11
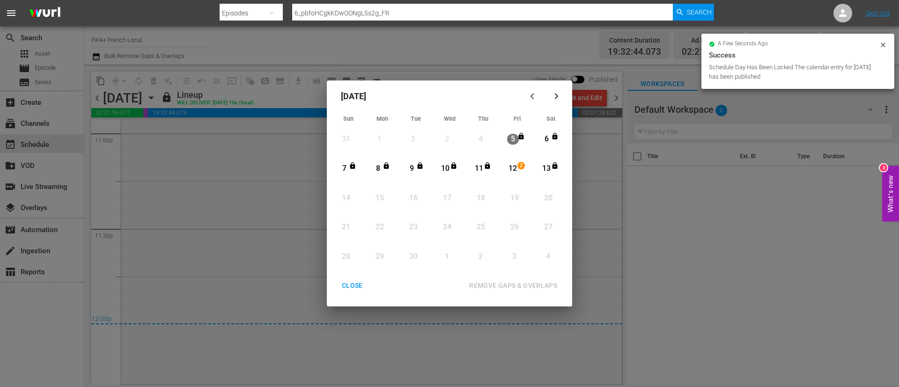
click at [351, 45] on div "September 2025 Sun Mon Tue Wed Thu Fri Sat 31 View Lineup 1 View Lineup 2 View …" at bounding box center [449, 193] width 899 height 387
click at [343, 285] on div "CLOSE" at bounding box center [352, 286] width 36 height 12
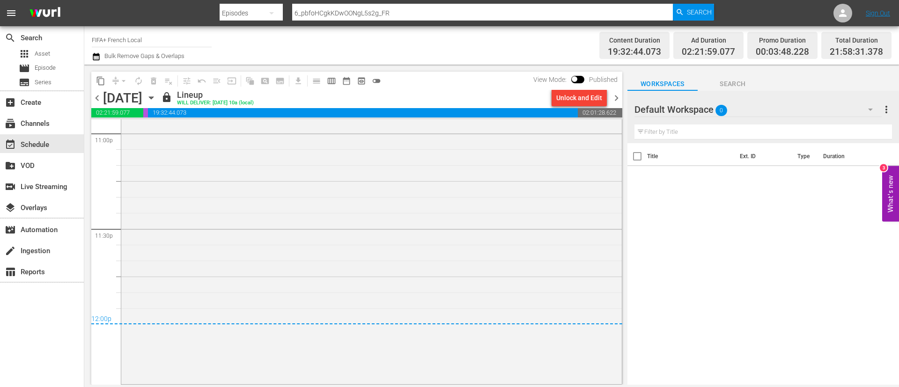
click at [100, 101] on span "chevron_left" at bounding box center [97, 98] width 12 height 12
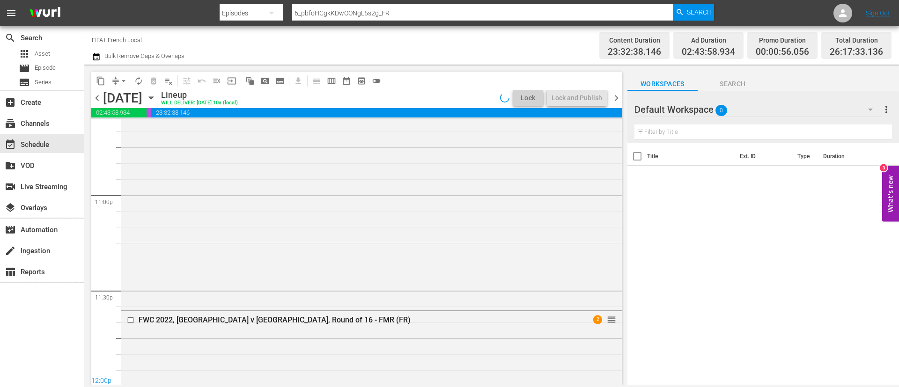
scroll to position [4318, 0]
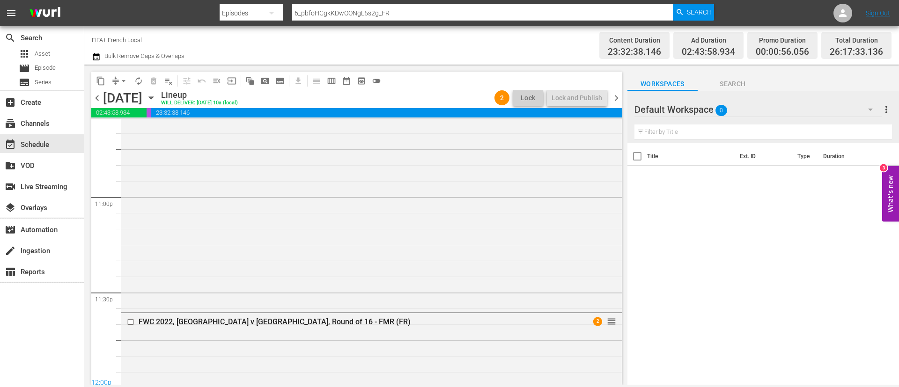
click at [616, 95] on span "chevron_right" at bounding box center [617, 98] width 12 height 12
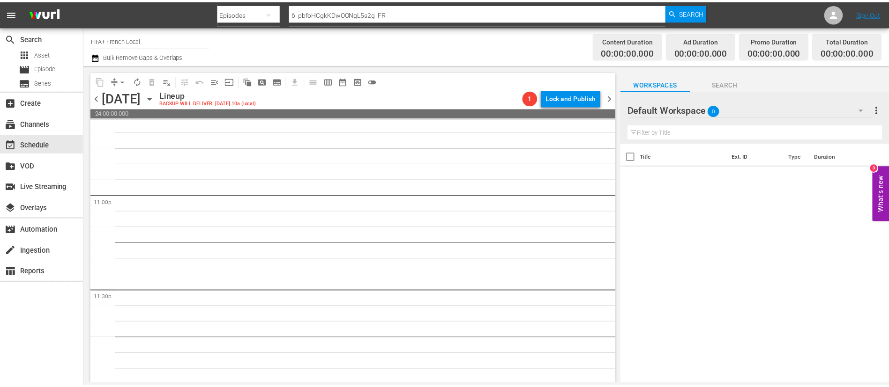
scroll to position [4321, 0]
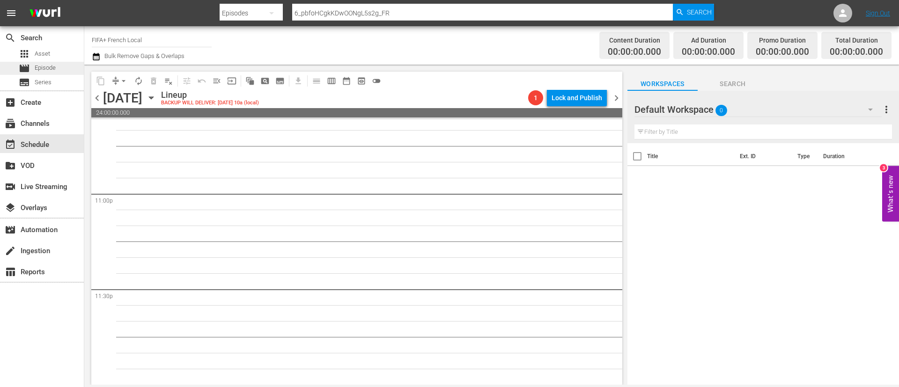
click at [62, 67] on div "movie Episode" at bounding box center [42, 68] width 84 height 13
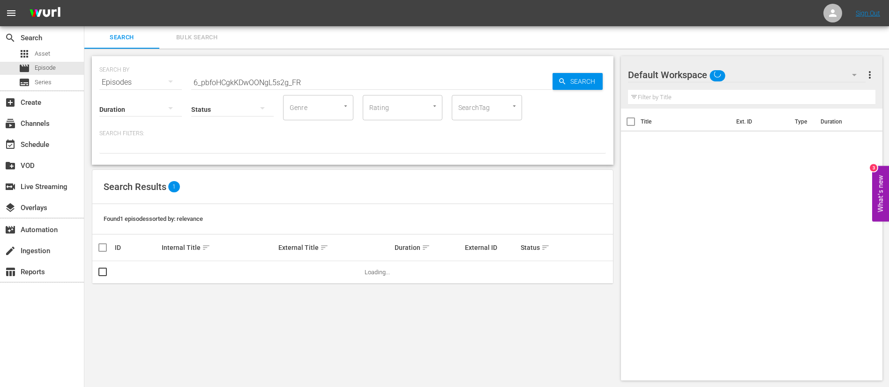
click at [220, 40] on span "Bulk Search" at bounding box center [197, 37] width 64 height 11
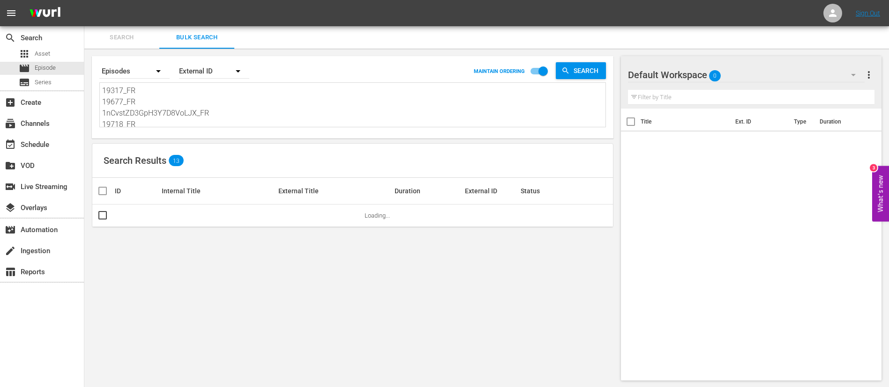
click at [205, 102] on textarea "19317_FR 19677_FR 1nCvstZD3GpH3Y7D8VoLJX_FR 19718_FR 4249_FR 20213_FR 48CCGEppQ…" at bounding box center [353, 106] width 503 height 43
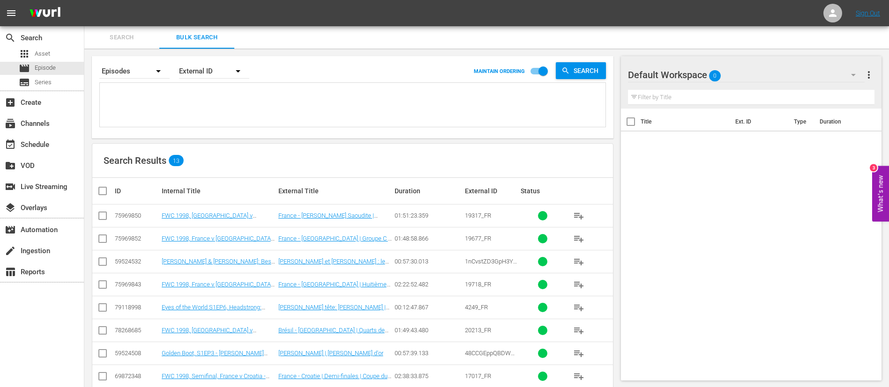
paste textarea "6sCkgstsbYkkDpdlypIb4L_FR 12973_FR 1ZhC5Z3t2iP9ibonA1FJeQ_FR 12597_FR 12481_FR …"
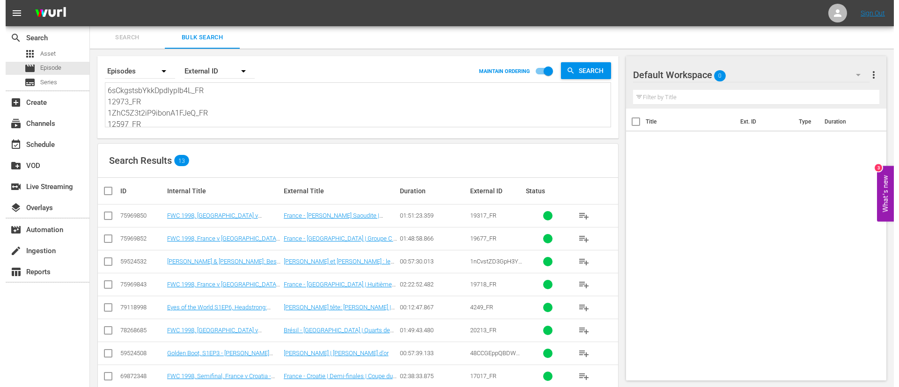
scroll to position [1, 0]
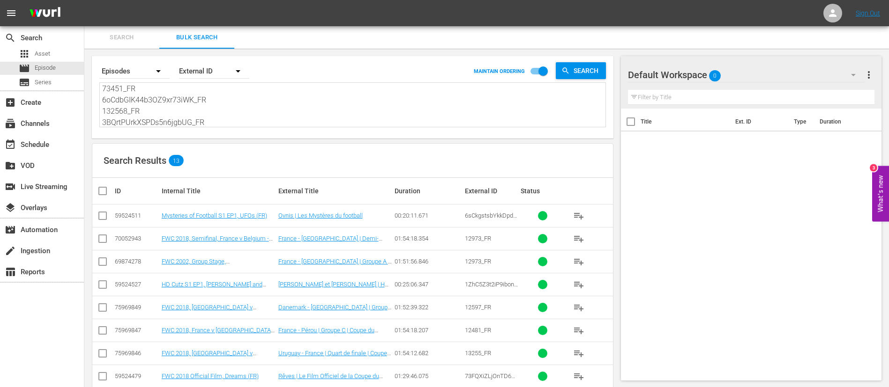
click at [101, 193] on input "checkbox" at bounding box center [106, 191] width 19 height 11
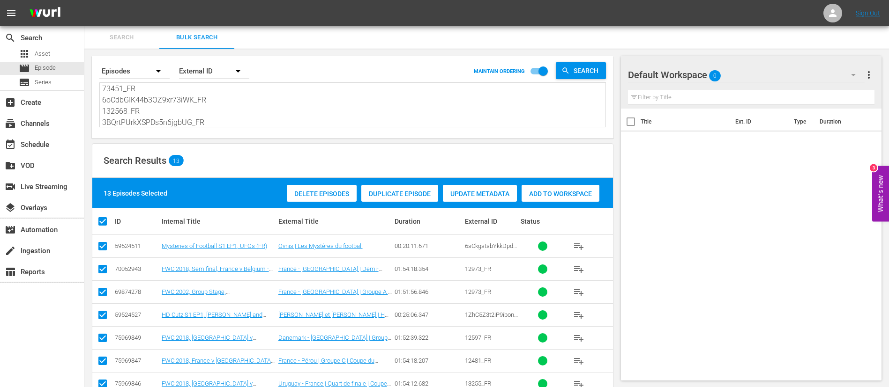
click at [540, 195] on span "Add to Workspace" at bounding box center [560, 193] width 78 height 7
click at [36, 150] on div "event_available Schedule" at bounding box center [42, 143] width 84 height 19
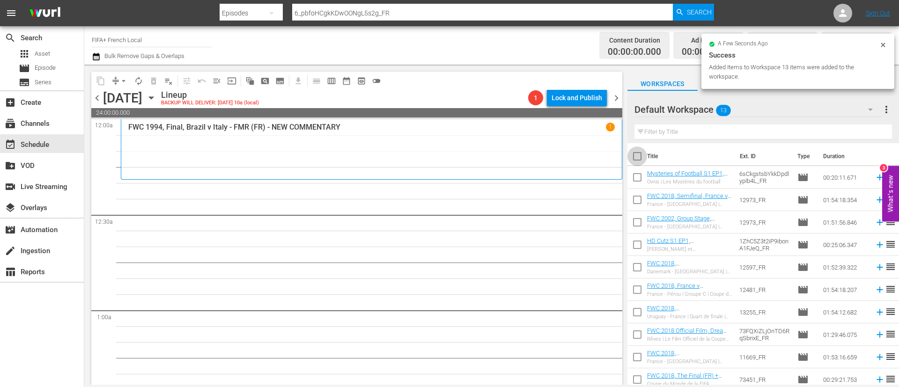
click at [640, 155] on input "checkbox" at bounding box center [638, 158] width 20 height 20
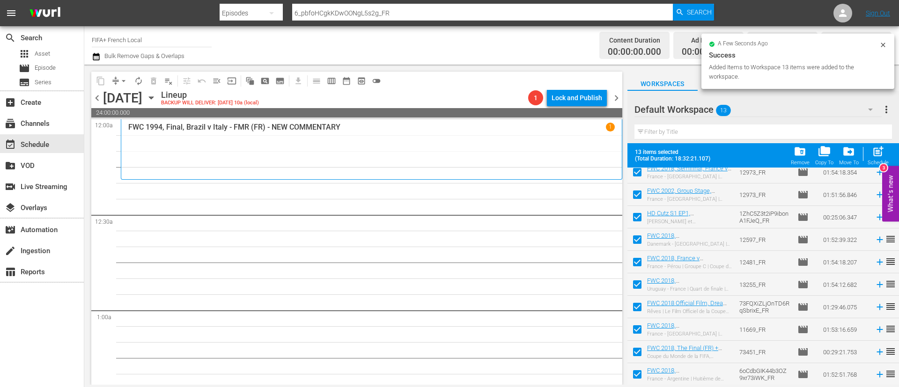
scroll to position [96, 0]
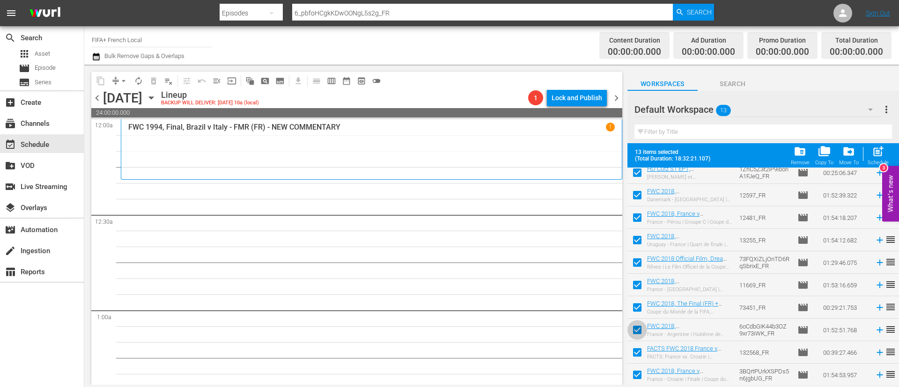
click at [638, 331] on input "checkbox" at bounding box center [638, 332] width 20 height 20
click at [638, 353] on input "checkbox" at bounding box center [638, 355] width 20 height 20
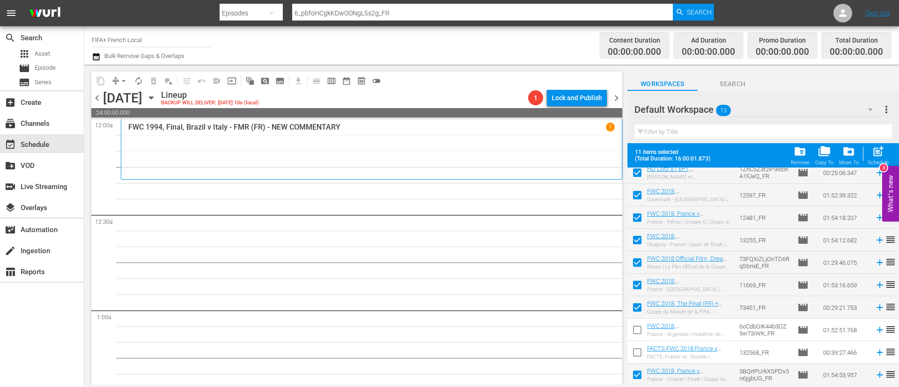
click at [638, 369] on input "checkbox" at bounding box center [638, 377] width 20 height 20
click at [641, 310] on input "checkbox" at bounding box center [638, 310] width 20 height 20
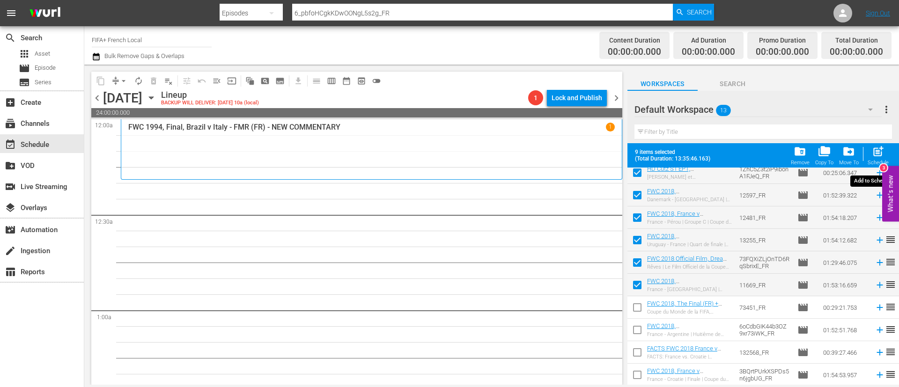
click at [881, 153] on span "post_add" at bounding box center [878, 151] width 13 height 13
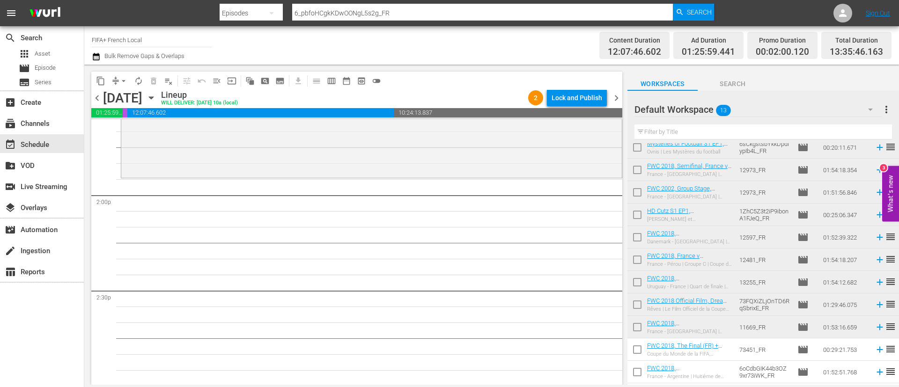
scroll to position [0, 0]
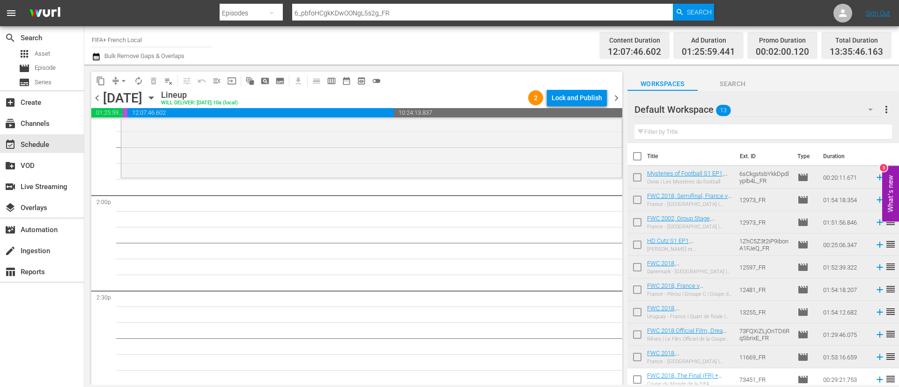
click at [632, 178] on input "checkbox" at bounding box center [638, 180] width 20 height 20
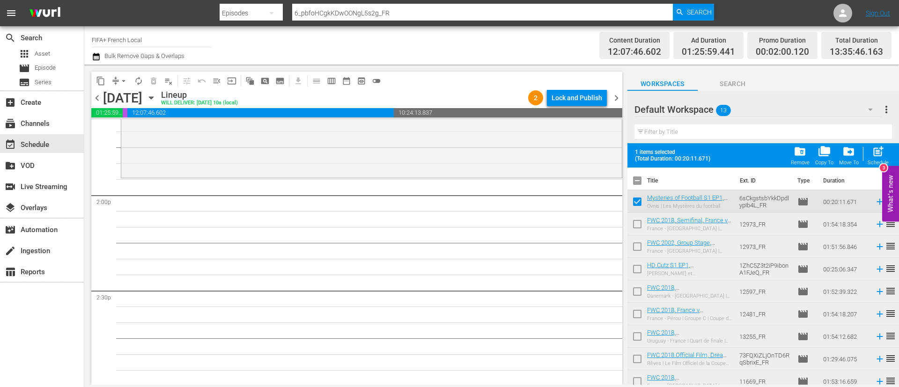
click at [638, 232] on input "checkbox" at bounding box center [638, 226] width 20 height 20
click at [636, 273] on input "checkbox" at bounding box center [638, 271] width 20 height 20
click at [885, 146] on div "post_add Schedule" at bounding box center [878, 155] width 21 height 21
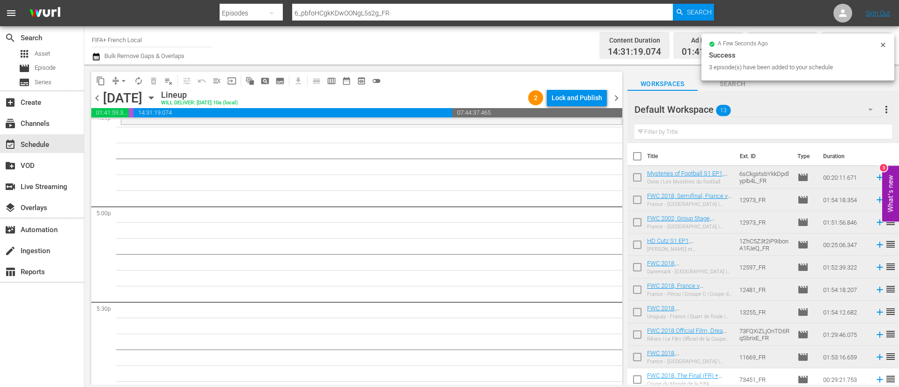
scroll to position [3092, 0]
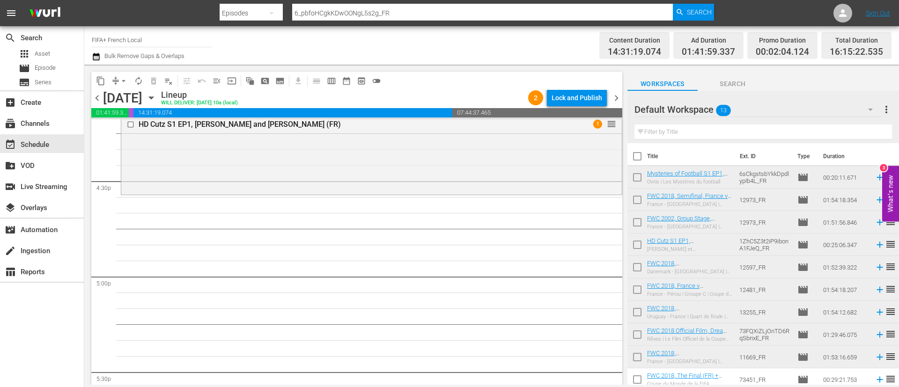
click at [635, 338] on input "checkbox" at bounding box center [638, 337] width 20 height 20
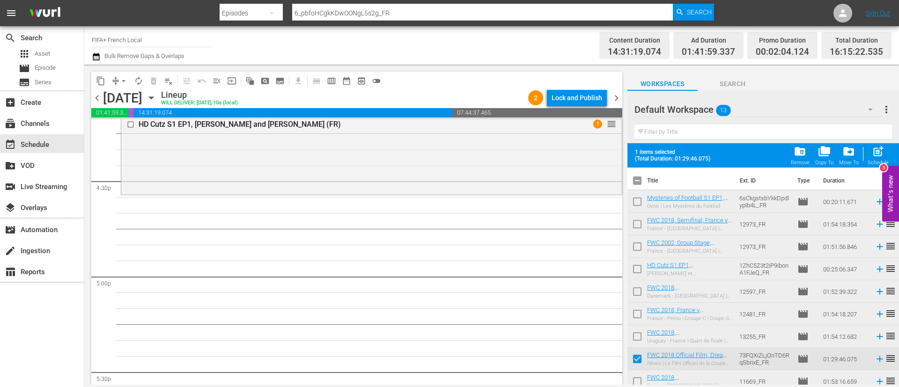
scroll to position [96, 0]
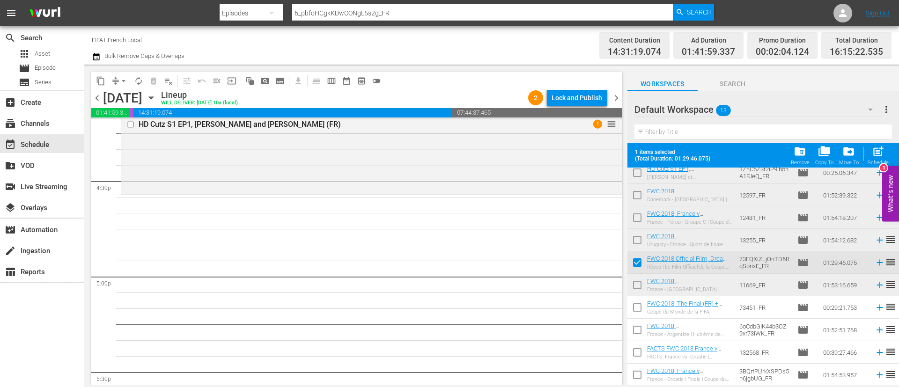
click at [642, 308] on input "checkbox" at bounding box center [638, 310] width 20 height 20
click at [637, 350] on input "checkbox" at bounding box center [638, 355] width 20 height 20
click at [637, 380] on input "checkbox" at bounding box center [638, 377] width 20 height 20
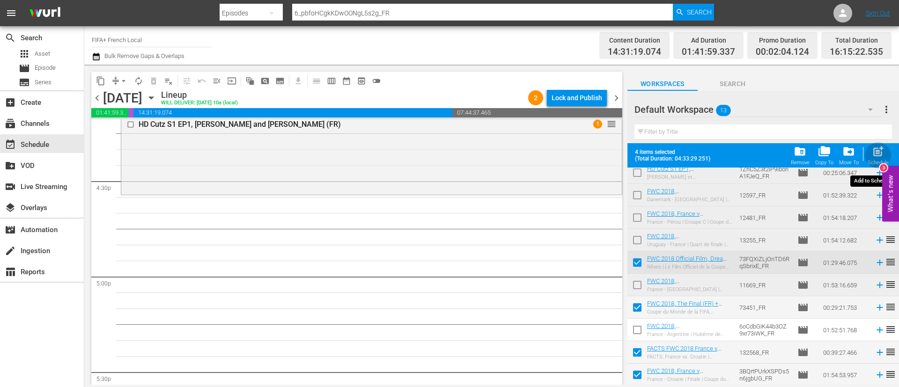
click at [878, 160] on div "Schedule" at bounding box center [878, 163] width 21 height 6
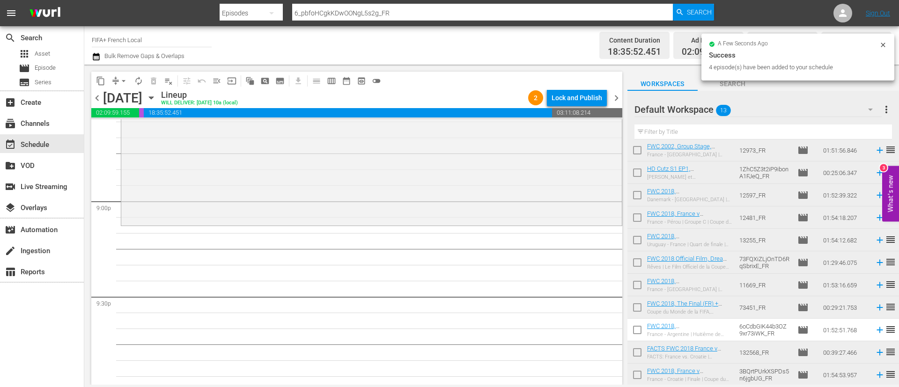
scroll to position [3935, 0]
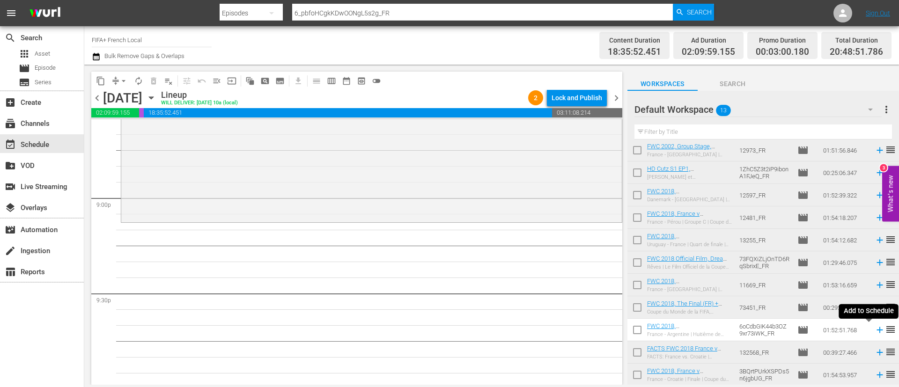
click at [875, 332] on icon at bounding box center [880, 330] width 10 height 10
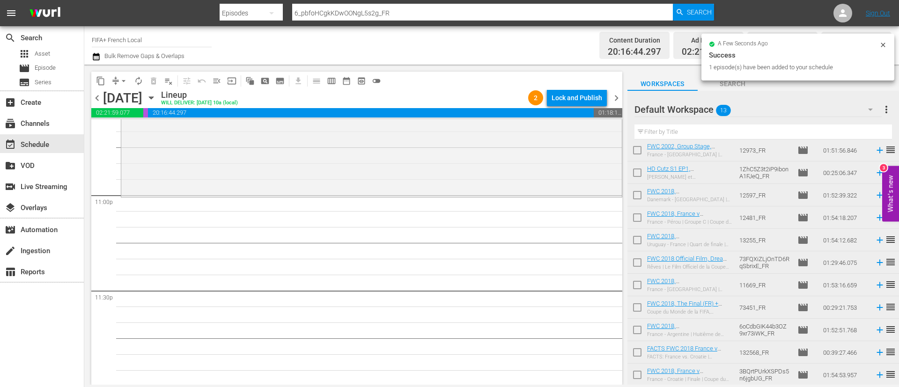
scroll to position [4321, 0]
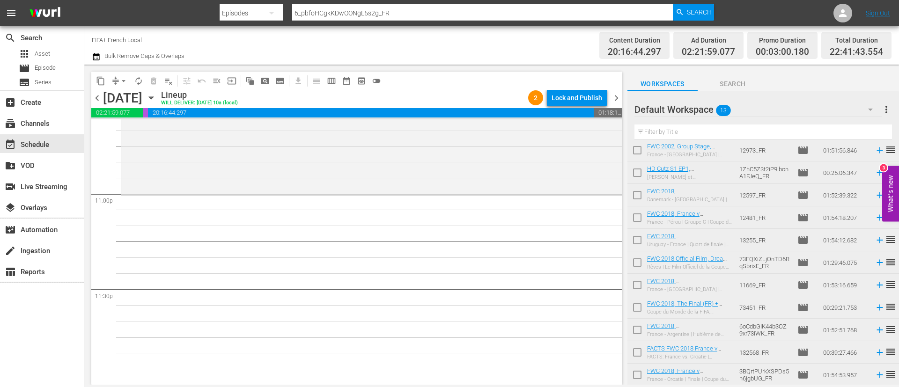
click at [875, 239] on icon at bounding box center [880, 240] width 10 height 10
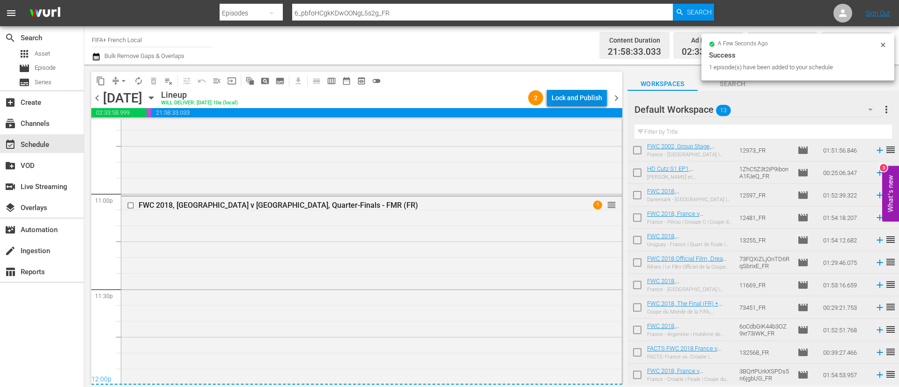
click at [598, 95] on div "Lock and Publish" at bounding box center [577, 97] width 51 height 17
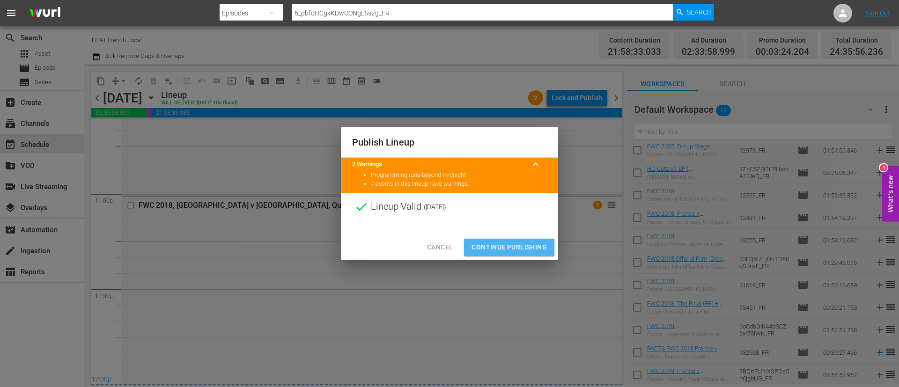
click at [515, 249] on span "Continue Publishing" at bounding box center [509, 248] width 75 height 12
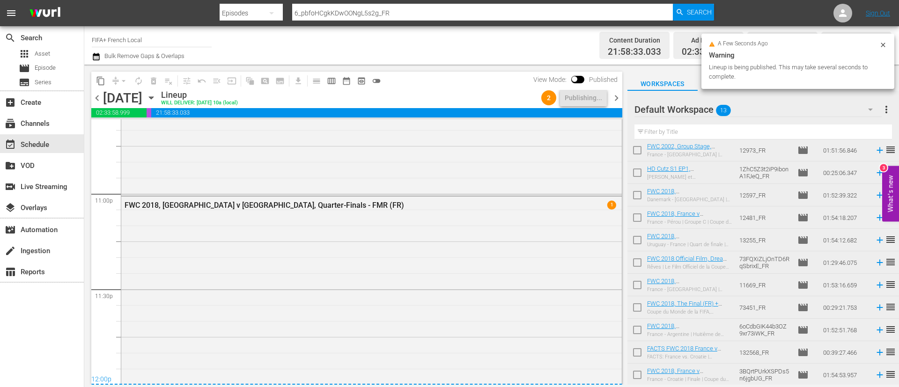
click at [887, 105] on span "more_vert" at bounding box center [886, 109] width 11 height 11
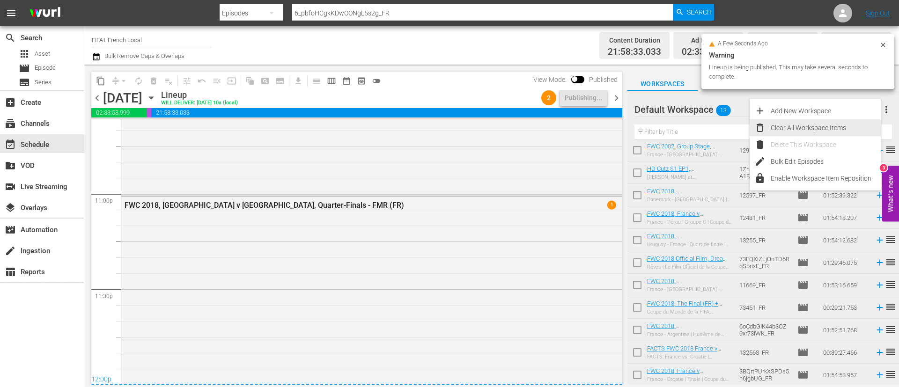
click at [819, 130] on div "Clear All Workspace Items" at bounding box center [826, 127] width 110 height 17
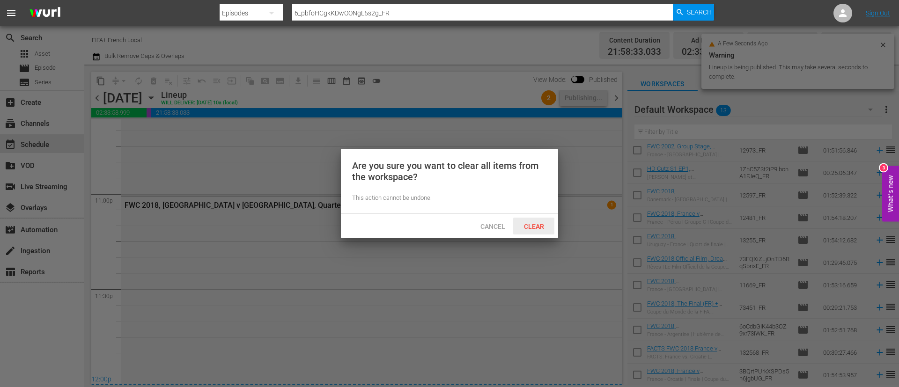
click at [527, 221] on div "Clear" at bounding box center [533, 226] width 41 height 17
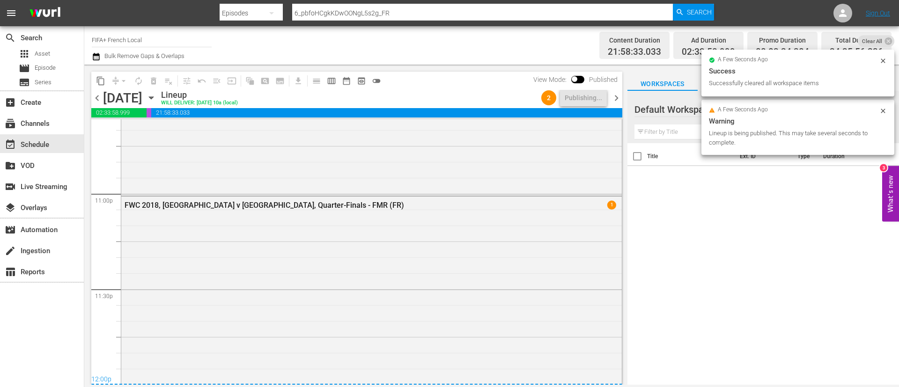
scroll to position [0, 0]
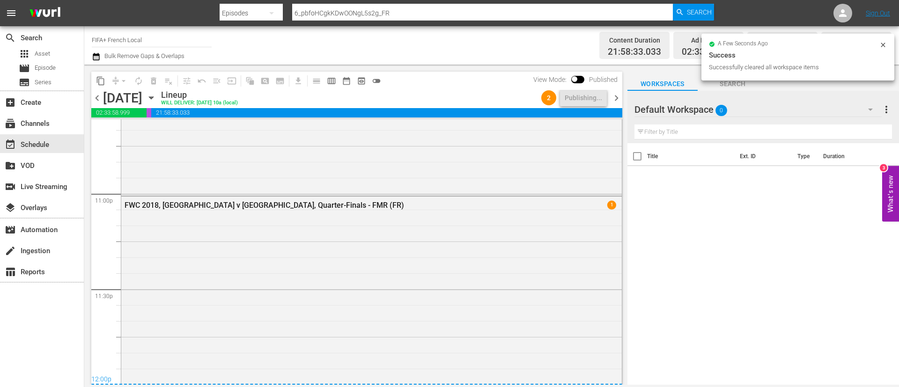
click at [159, 101] on div "Sunday, September 14th September 14th" at bounding box center [131, 97] width 56 height 15
click at [156, 98] on icon "button" at bounding box center [151, 98] width 10 height 10
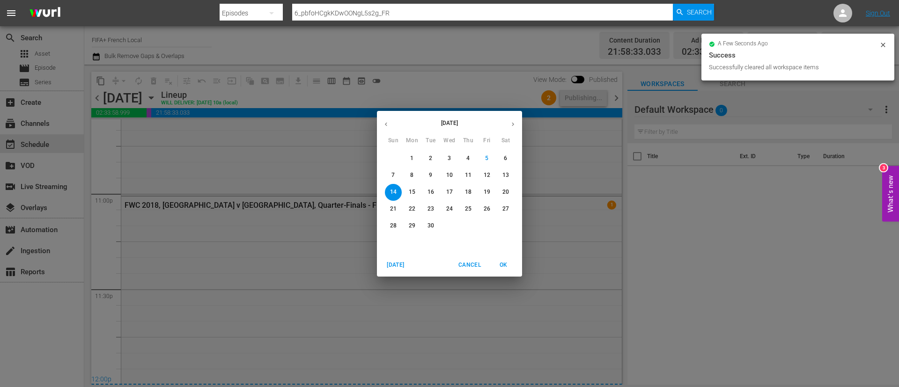
click at [482, 174] on span "12" at bounding box center [487, 175] width 17 height 8
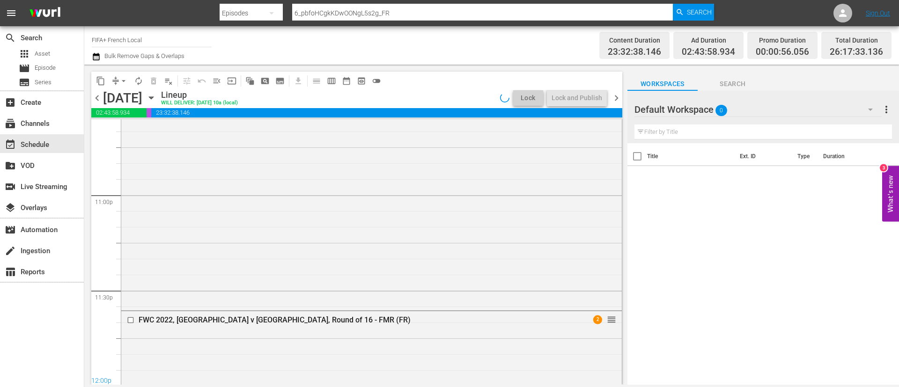
scroll to position [4274, 0]
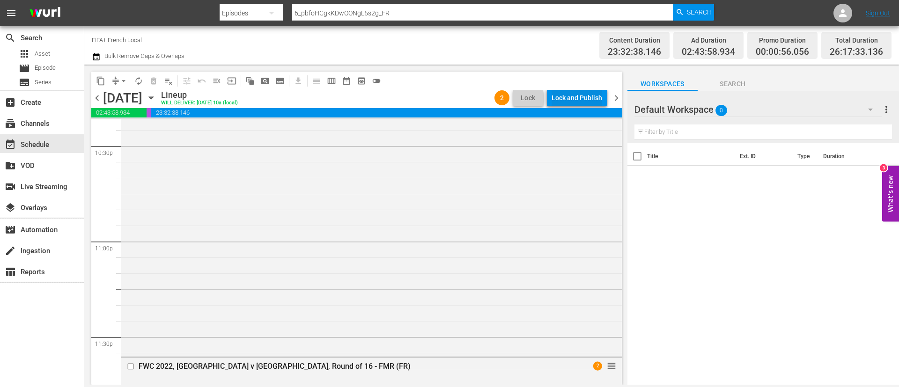
click at [557, 96] on div "Lock and Publish" at bounding box center [577, 97] width 51 height 17
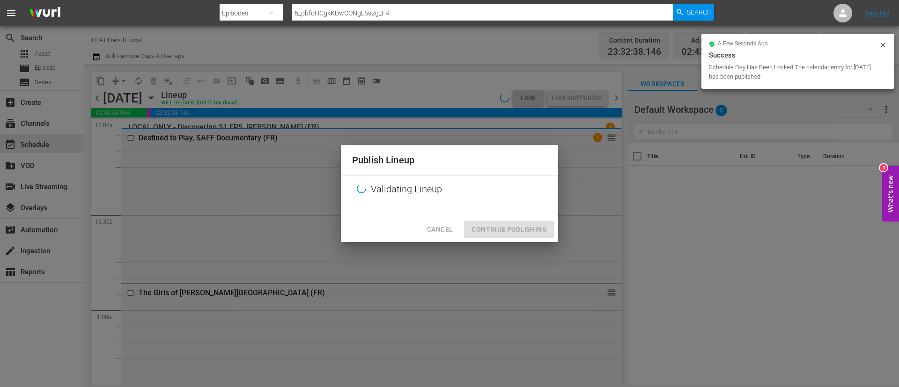
scroll to position [4274, 0]
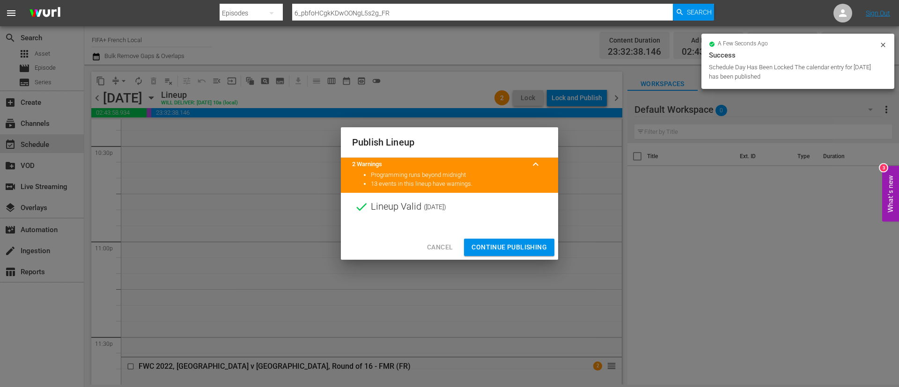
click at [508, 247] on span "Continue Publishing" at bounding box center [509, 248] width 75 height 12
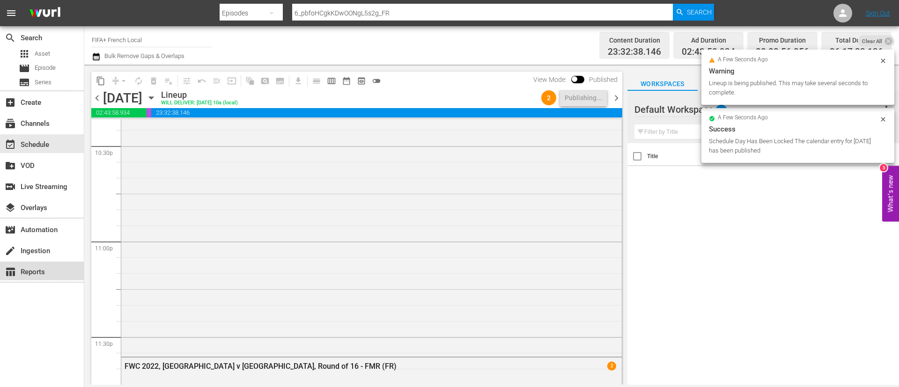
click at [68, 267] on div "table_chart Reports" at bounding box center [42, 271] width 84 height 19
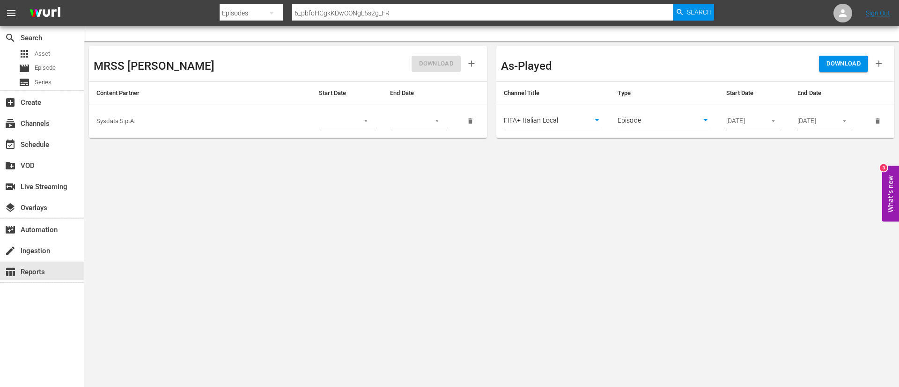
click at [558, 119] on body "menu Search By Episodes Search ID, Title, Description, Keywords, or Category 6_…" at bounding box center [449, 193] width 899 height 387
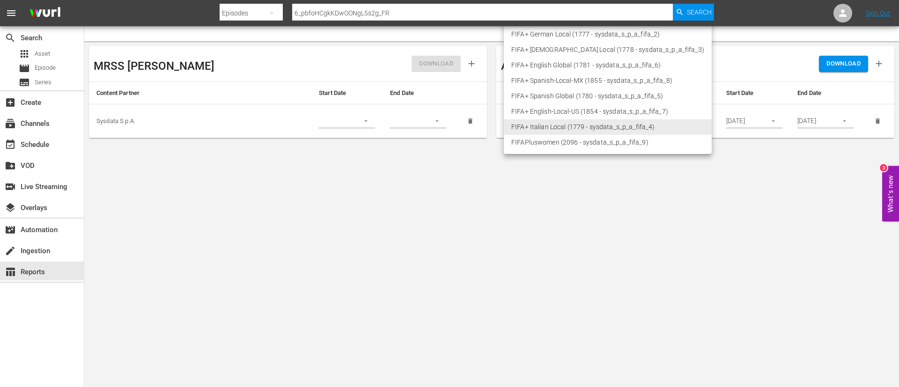
click at [555, 49] on li "FIFA+ French Local (1778 - sysdata_s_p_a_fifa_3)" at bounding box center [608, 49] width 208 height 15
type input "1778"
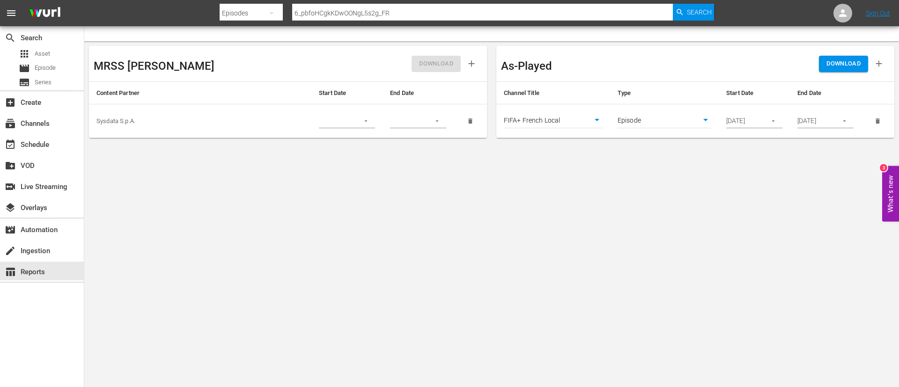
click at [618, 207] on body "menu Search By Episodes Search ID, Title, Description, Keywords, or Category 6_…" at bounding box center [449, 193] width 899 height 387
click at [860, 58] on button "DOWNLOAD" at bounding box center [843, 64] width 49 height 16
